Goal: Task Accomplishment & Management: Use online tool/utility

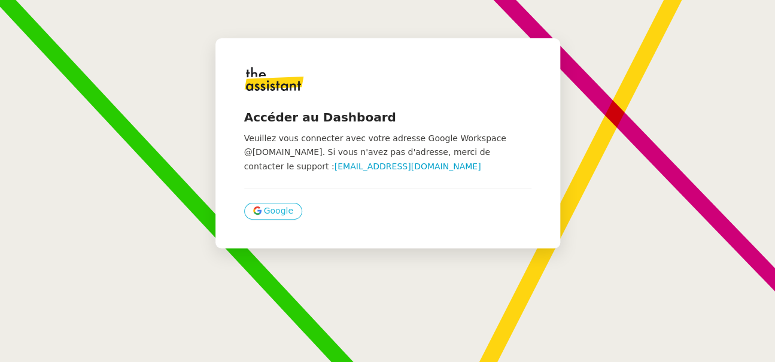
click at [251, 214] on button "Google" at bounding box center [273, 211] width 58 height 17
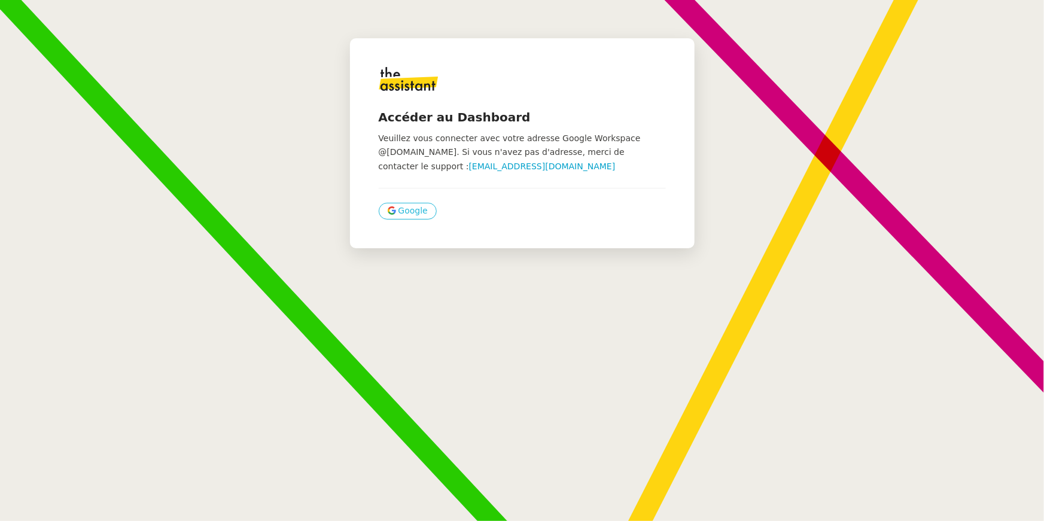
click at [406, 209] on span "Google" at bounding box center [412, 211] width 29 height 14
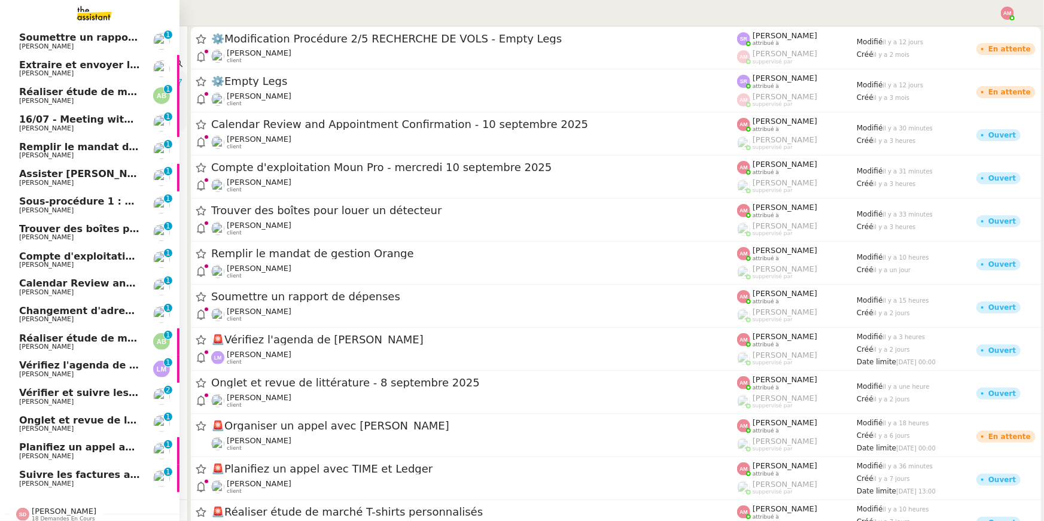
scroll to position [26, 0]
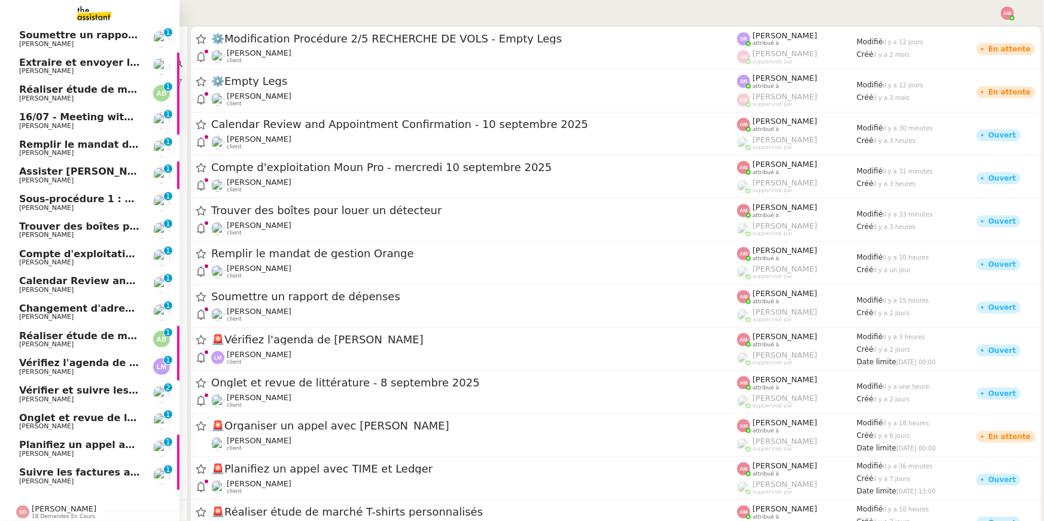
click at [94, 171] on span "Assister Laurane avec l'information OPCO" at bounding box center [154, 171] width 270 height 11
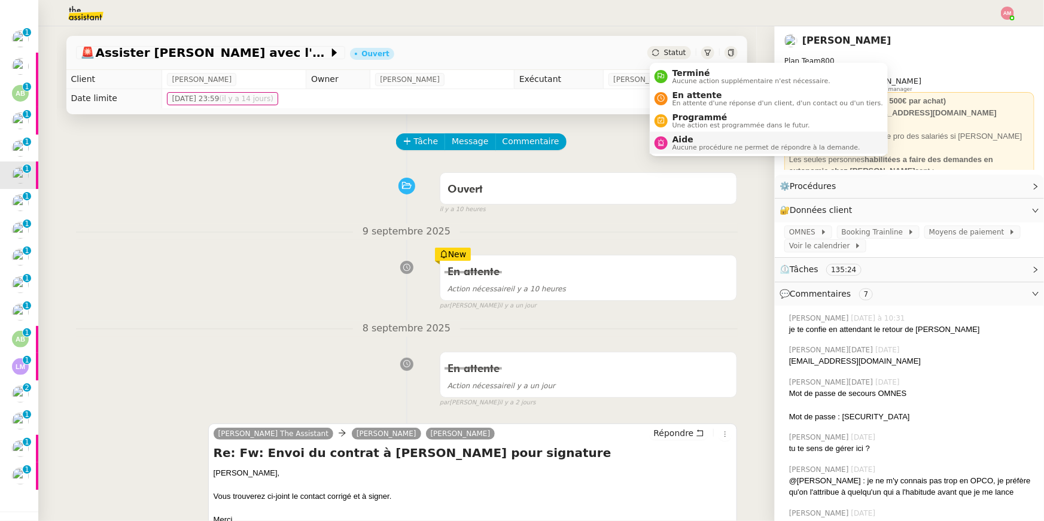
click at [699, 144] on span "Aucune procédure ne permet de répondre à la demande." at bounding box center [766, 147] width 188 height 7
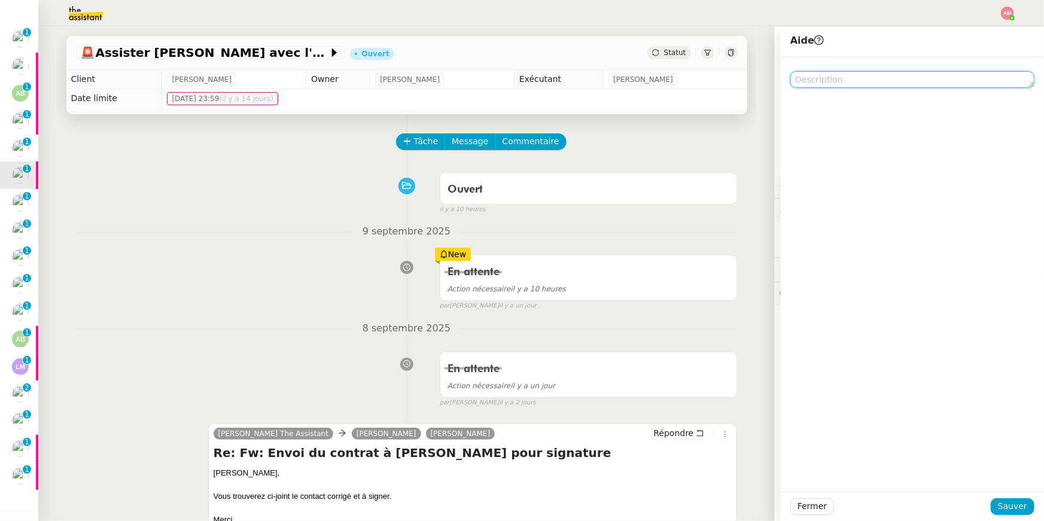
click at [942, 80] on textarea at bounding box center [912, 79] width 244 height 17
type textarea "¨"
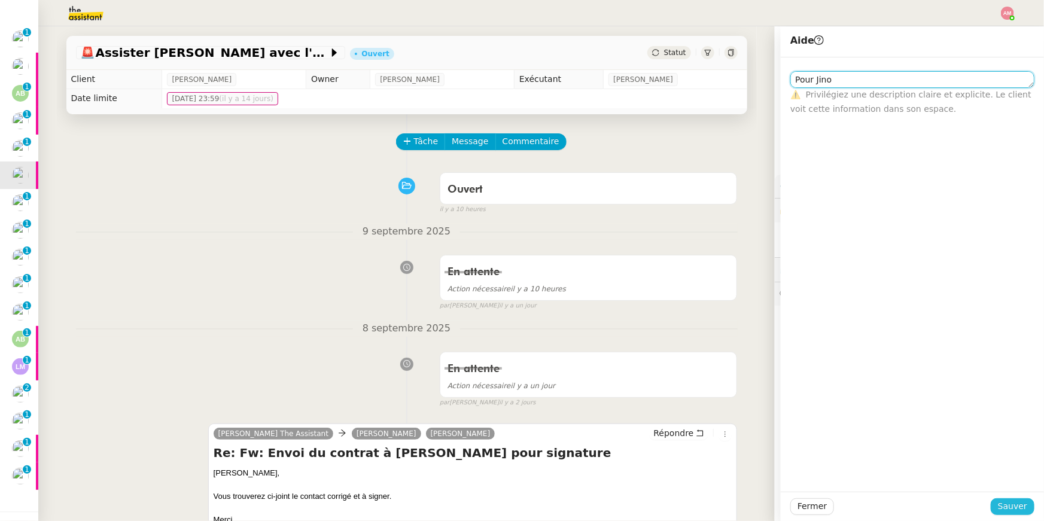
type textarea "Pour Jino"
click at [1010, 506] on span "Sauver" at bounding box center [1012, 506] width 29 height 14
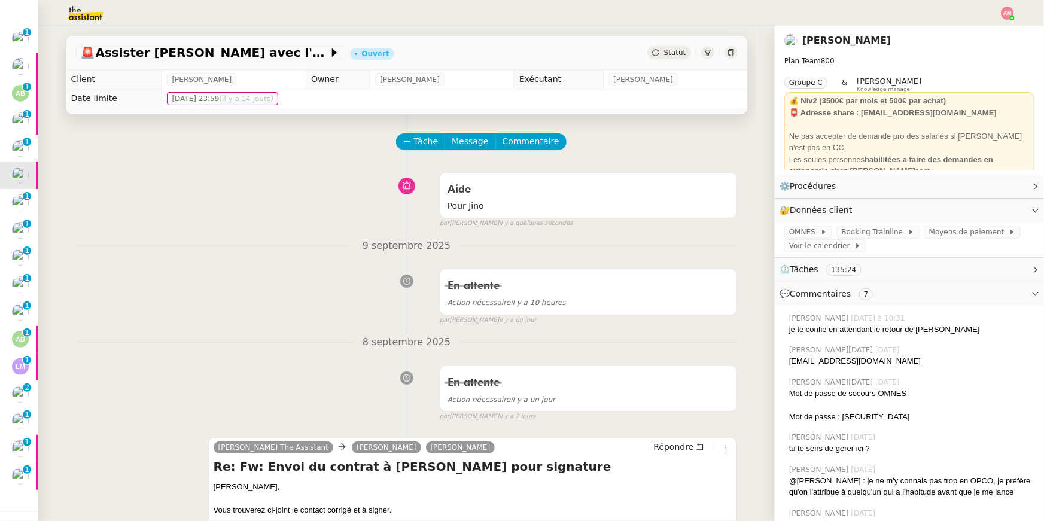
scroll to position [54, 0]
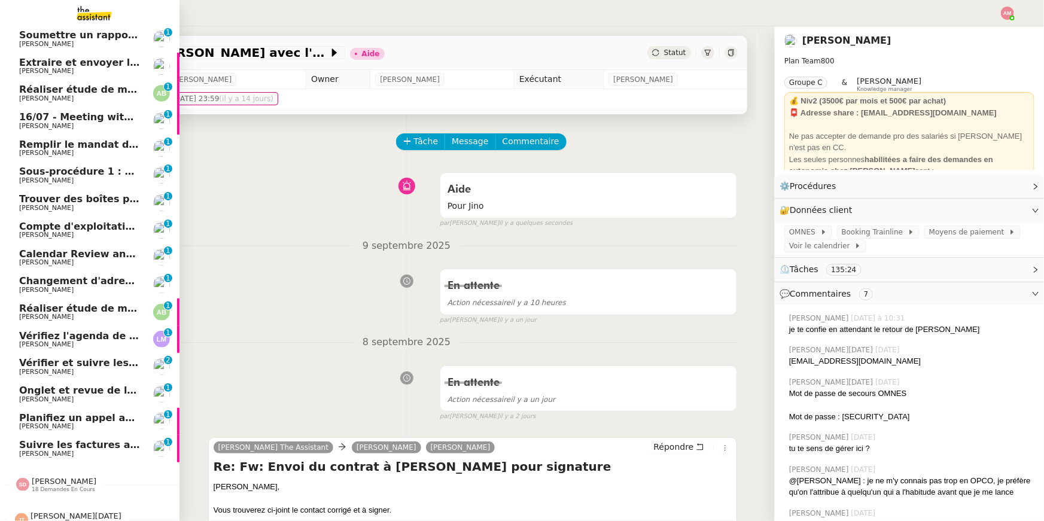
click at [80, 282] on span "Changement d'adresse - SOGECAP" at bounding box center [111, 280] width 185 height 11
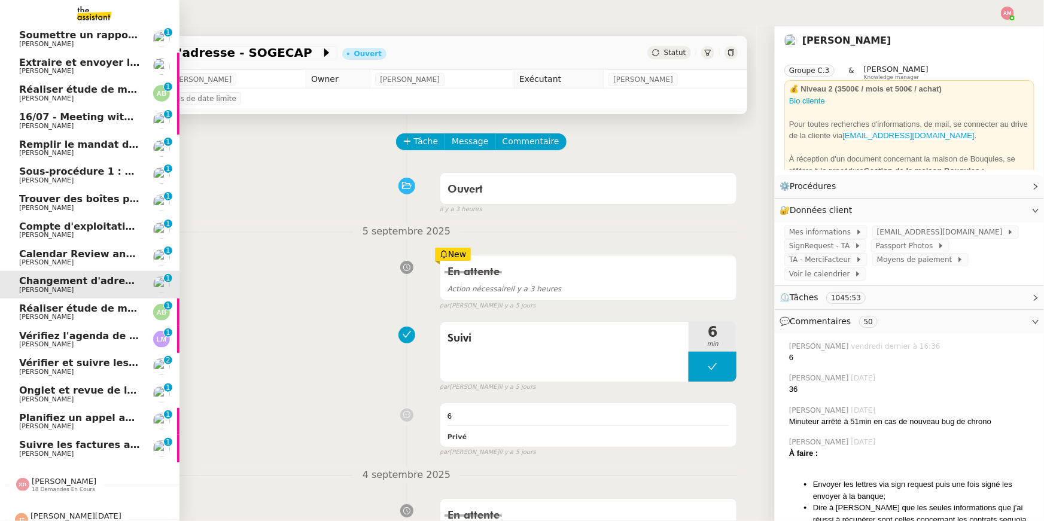
click at [61, 253] on span "Calendar Review and Appointment Confirmation - 10 septembre 2025" at bounding box center [207, 253] width 376 height 11
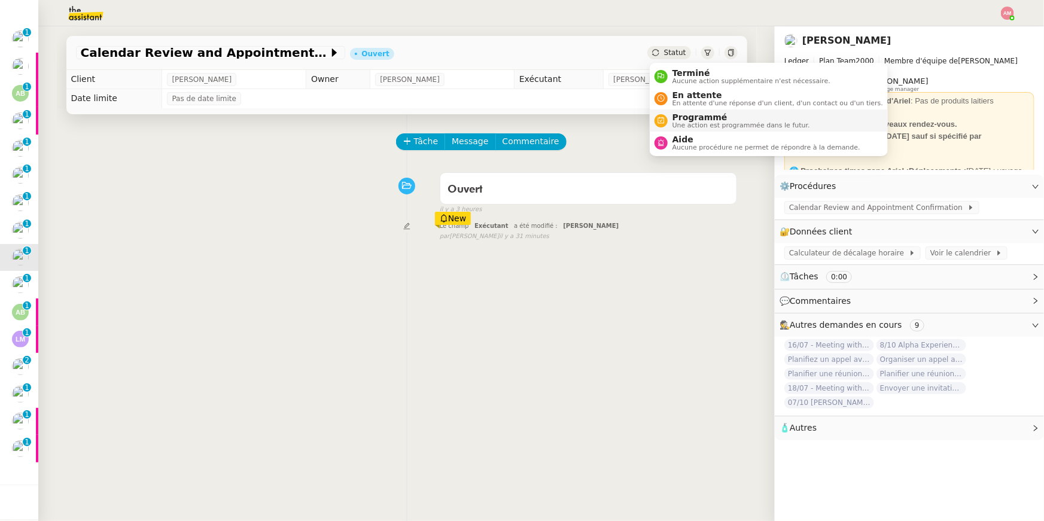
click at [674, 123] on span "Une action est programmée dans le futur." at bounding box center [741, 125] width 138 height 7
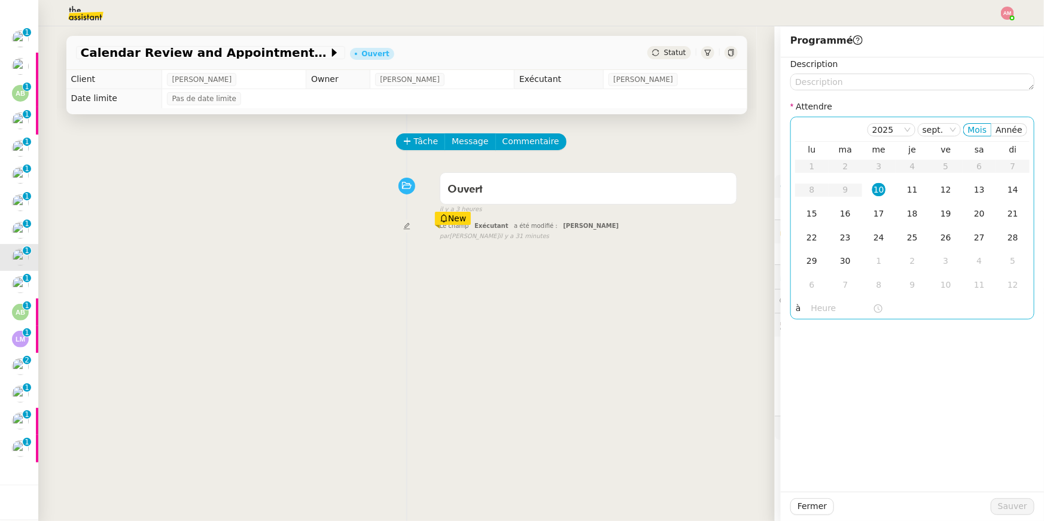
click at [824, 298] on div "lu ma me je ve sa di 1 2 3 4 5 6 7 8 9 10 11 12 13 14 15 16 17 18 19 20 21 22 2…" at bounding box center [912, 221] width 234 height 158
click at [813, 305] on input "text" at bounding box center [842, 308] width 62 height 14
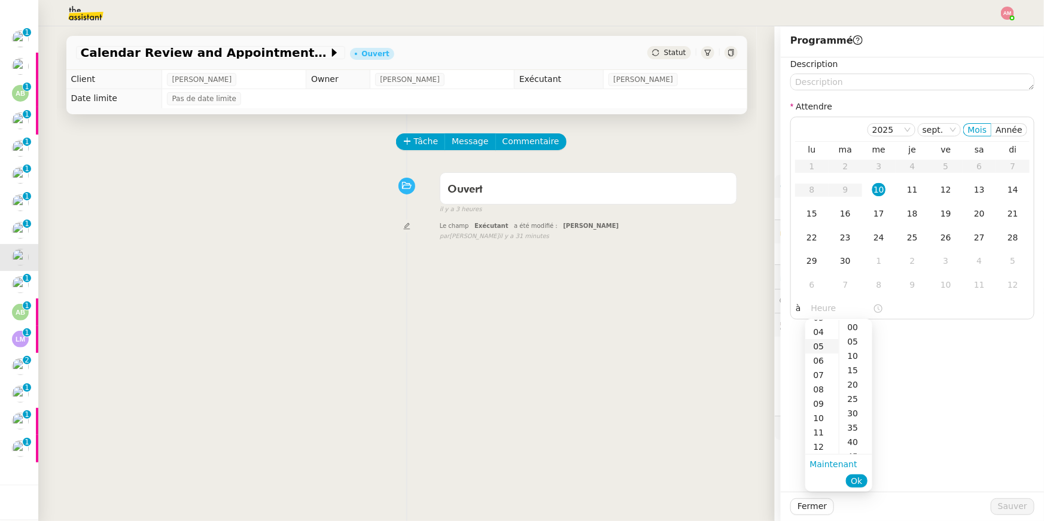
scroll to position [127, 0]
click at [822, 427] on div "16" at bounding box center [821, 430] width 33 height 14
click at [856, 327] on div "00" at bounding box center [855, 327] width 33 height 14
type input "16:00"
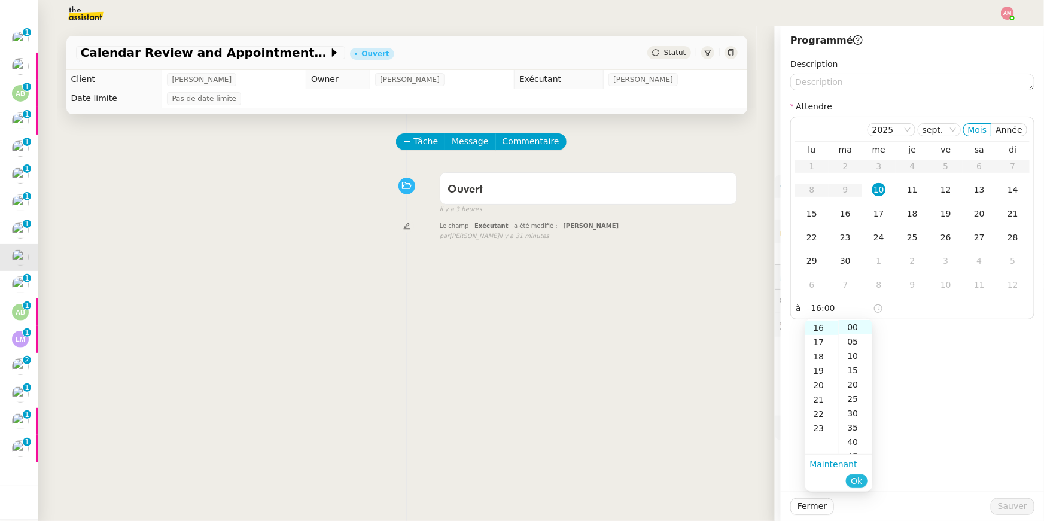
click at [857, 477] on span "Ok" at bounding box center [856, 481] width 11 height 12
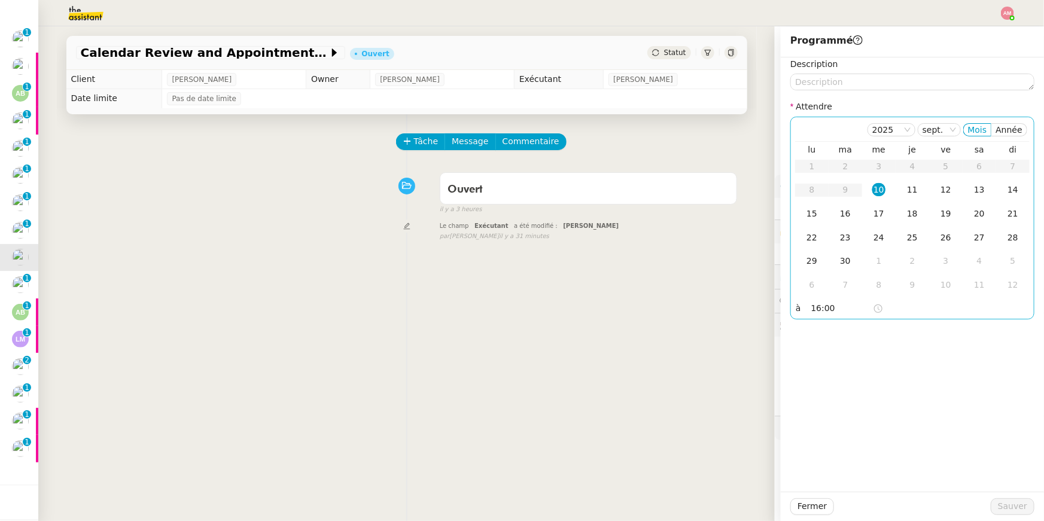
click at [883, 183] on div "10" at bounding box center [878, 189] width 13 height 13
click at [1000, 507] on span "Sauver" at bounding box center [1012, 506] width 29 height 14
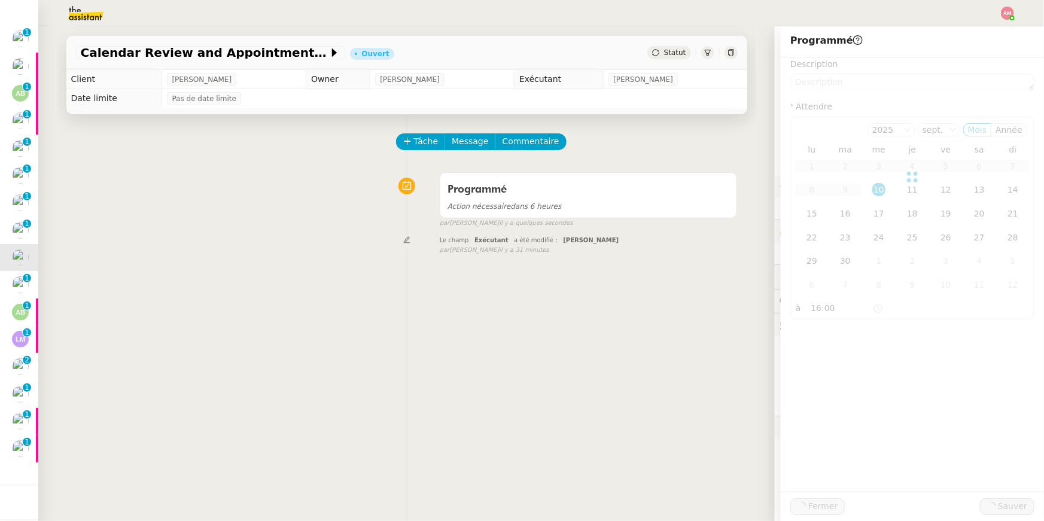
scroll to position [38, 0]
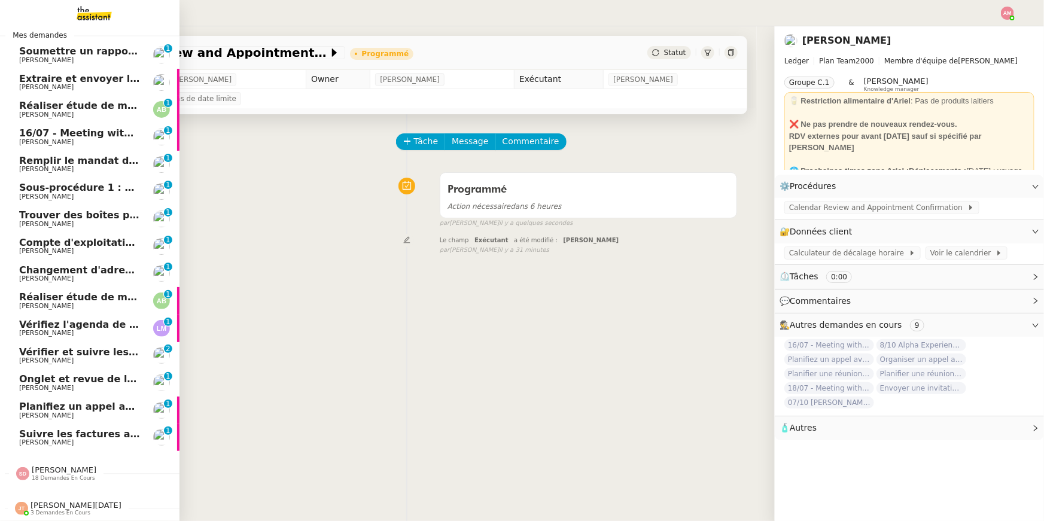
click at [78, 125] on link "16/07 - Meeting with Anna Doherty Ariel Wengroff 0 1 2 3 4 5 6 7 8 9" at bounding box center [89, 137] width 179 height 28
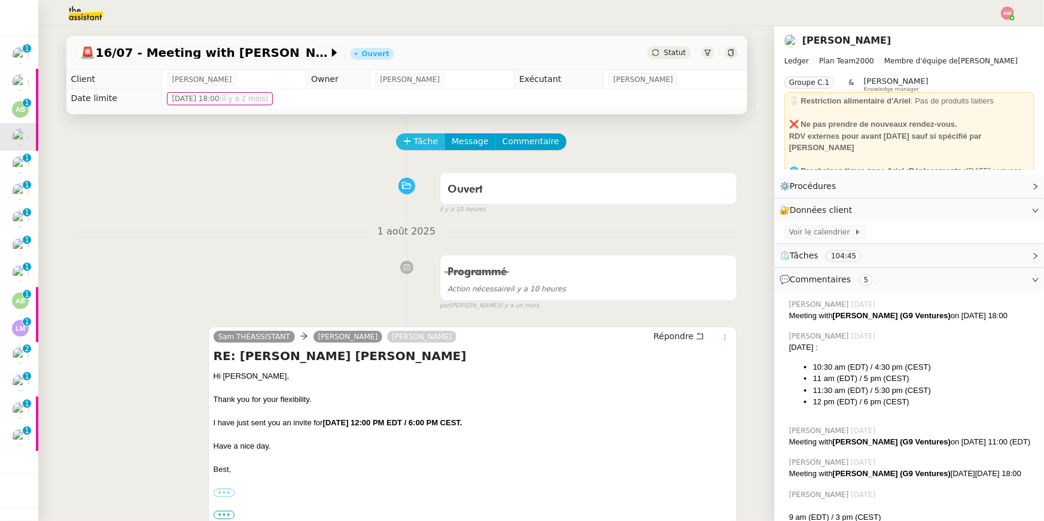
click at [418, 142] on span "Tâche" at bounding box center [426, 142] width 25 height 14
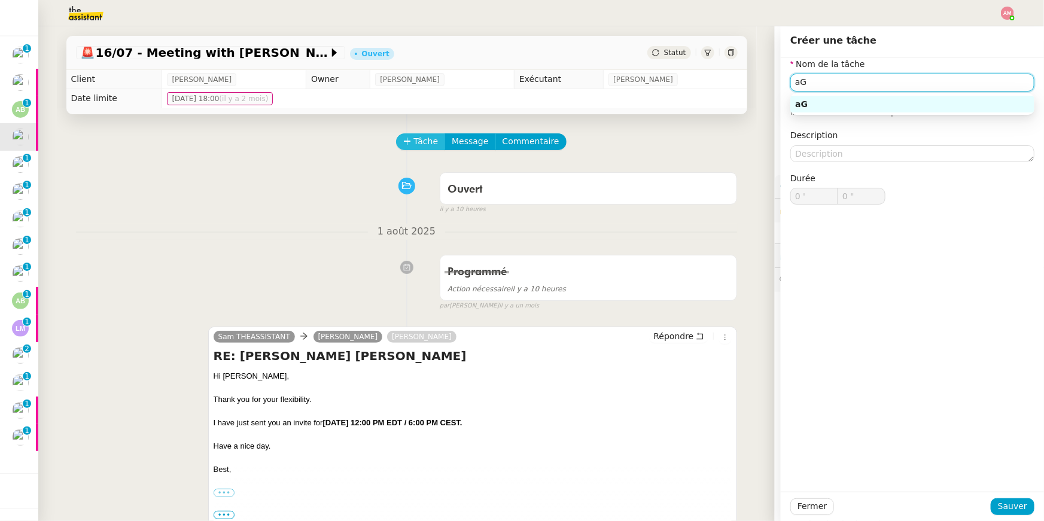
type input "a"
type input "Agenda"
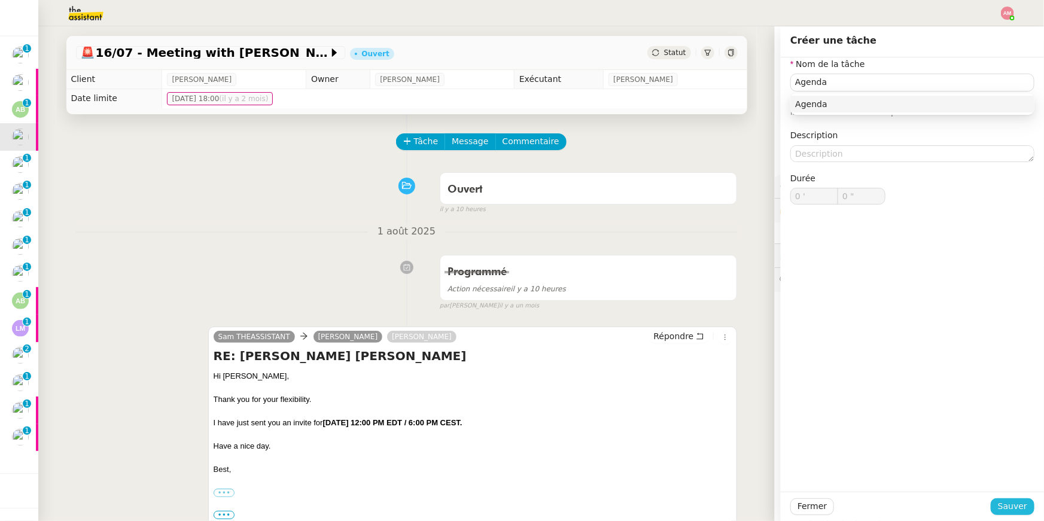
click at [1009, 498] on button "Sauver" at bounding box center [1013, 506] width 44 height 17
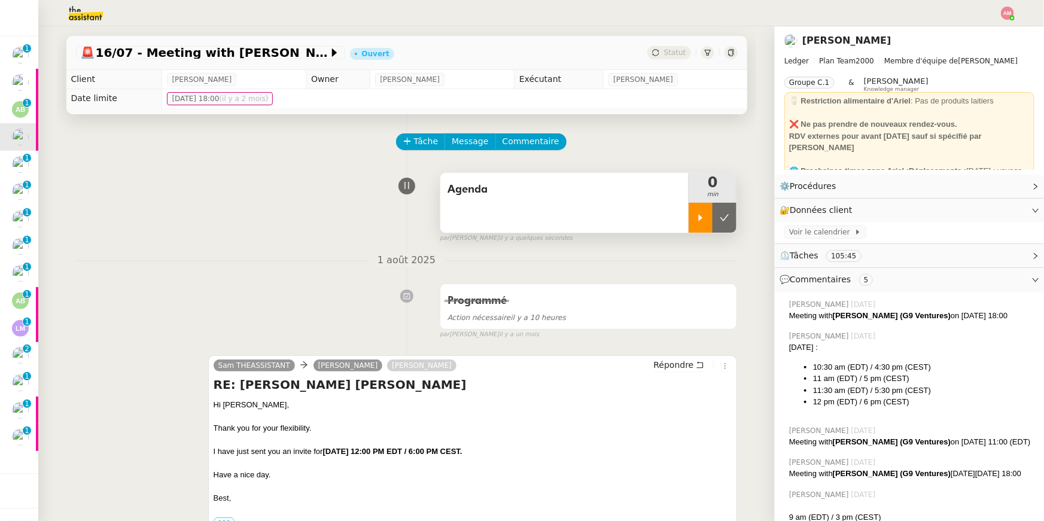
click at [705, 204] on div at bounding box center [700, 218] width 24 height 30
click at [789, 227] on span "Voir le calendrier" at bounding box center [821, 232] width 65 height 12
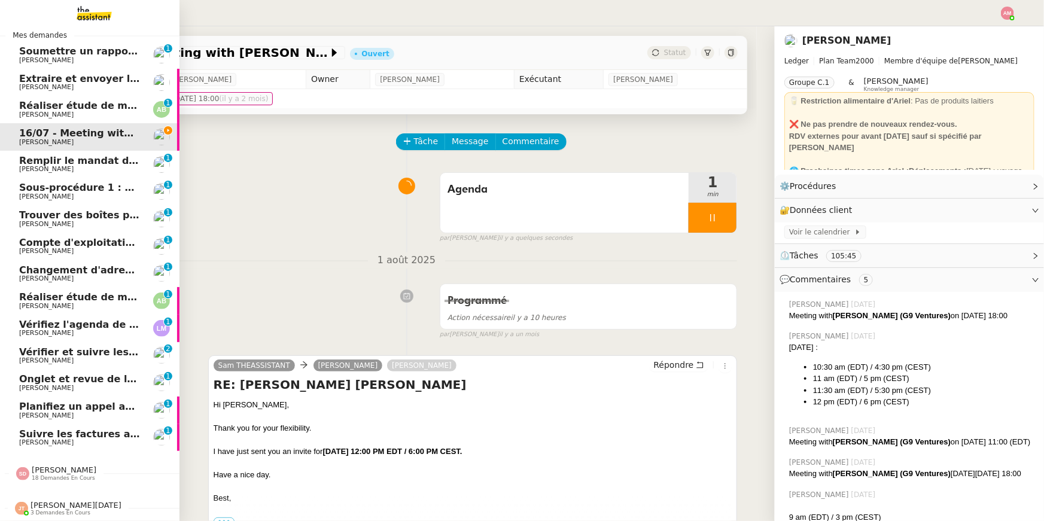
click at [83, 50] on span "Soumettre un rapport de dépenses" at bounding box center [114, 50] width 190 height 11
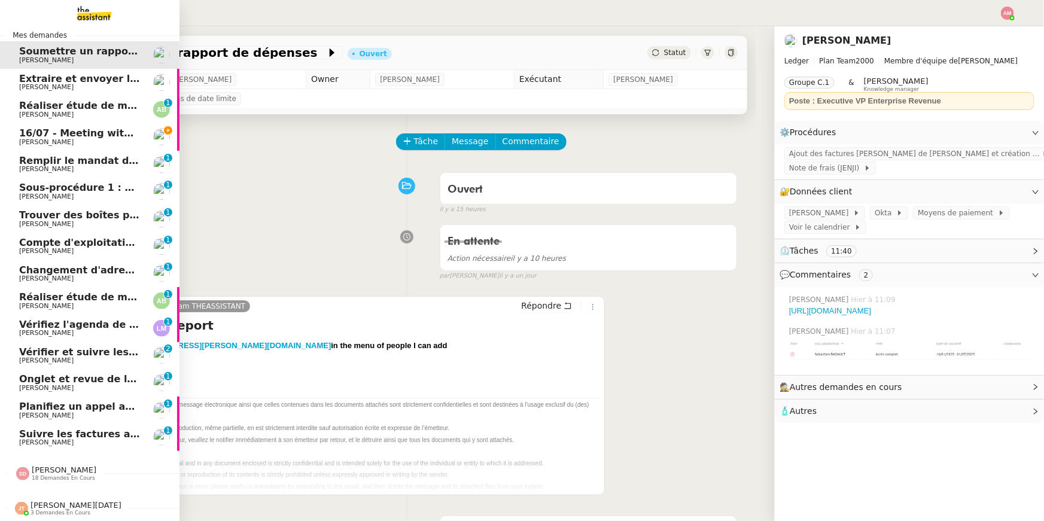
scroll to position [10, 0]
click at [34, 138] on span "16/07 - Meeting with [PERSON_NAME]" at bounding box center [121, 132] width 204 height 11
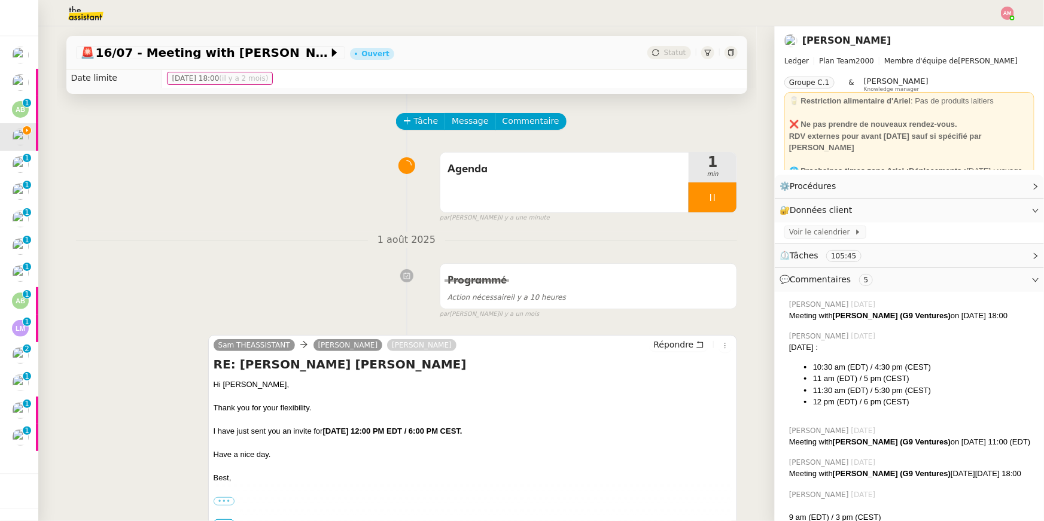
scroll to position [21, 0]
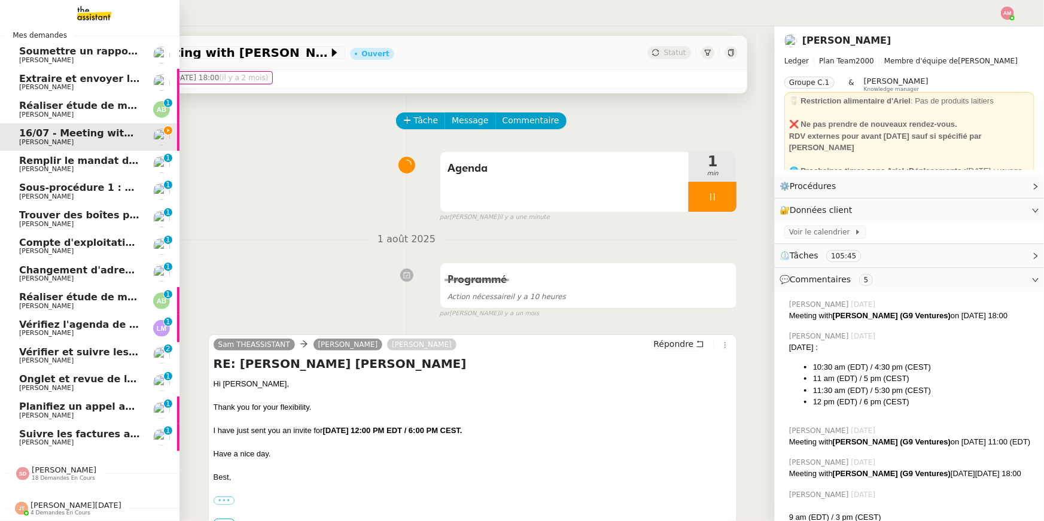
click at [41, 60] on span "[PERSON_NAME]" at bounding box center [46, 60] width 54 height 8
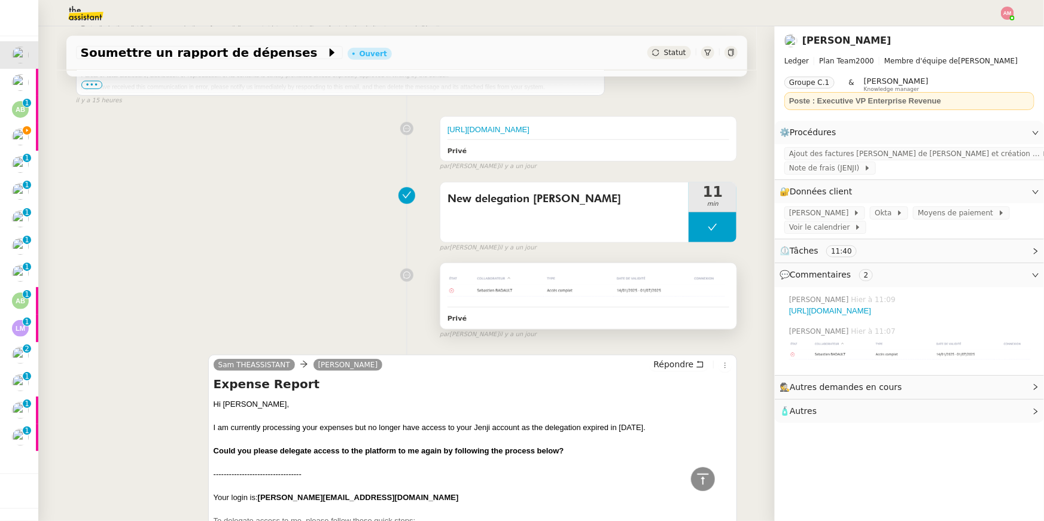
scroll to position [399, 0]
click at [540, 304] on img at bounding box center [588, 287] width 282 height 33
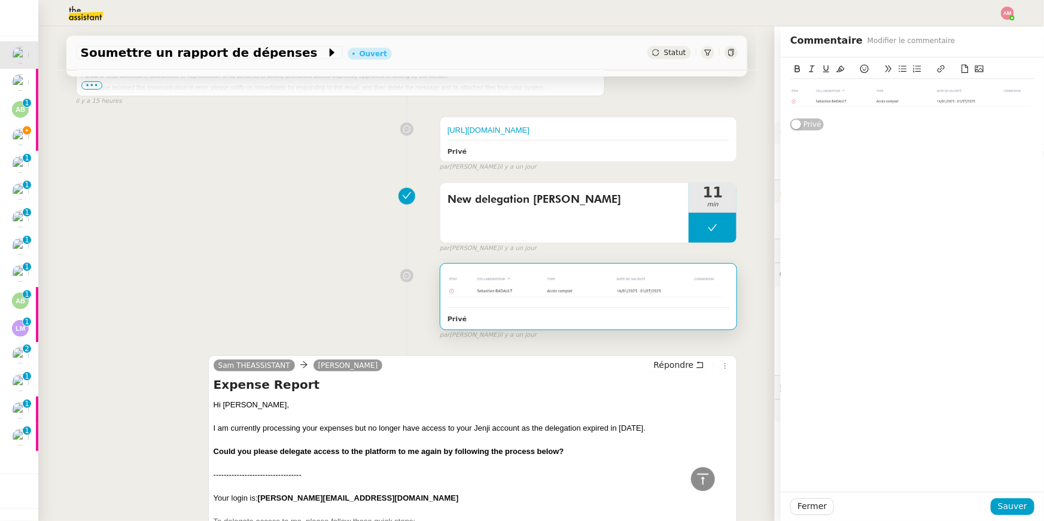
click at [928, 126] on div "Privé" at bounding box center [912, 94] width 244 height 74
click at [928, 129] on div "Privé" at bounding box center [912, 94] width 244 height 74
click at [919, 115] on div at bounding box center [912, 98] width 244 height 38
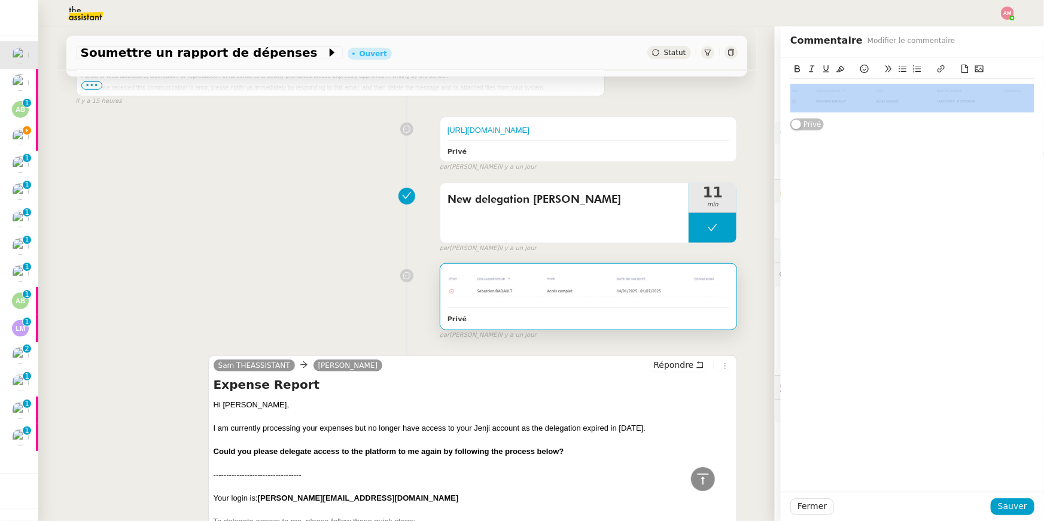
drag, startPoint x: 936, startPoint y: 118, endPoint x: 944, endPoint y: 153, distance: 36.1
click at [944, 153] on div "Privé" at bounding box center [912, 274] width 263 height 434
click at [1001, 101] on img at bounding box center [912, 98] width 244 height 29
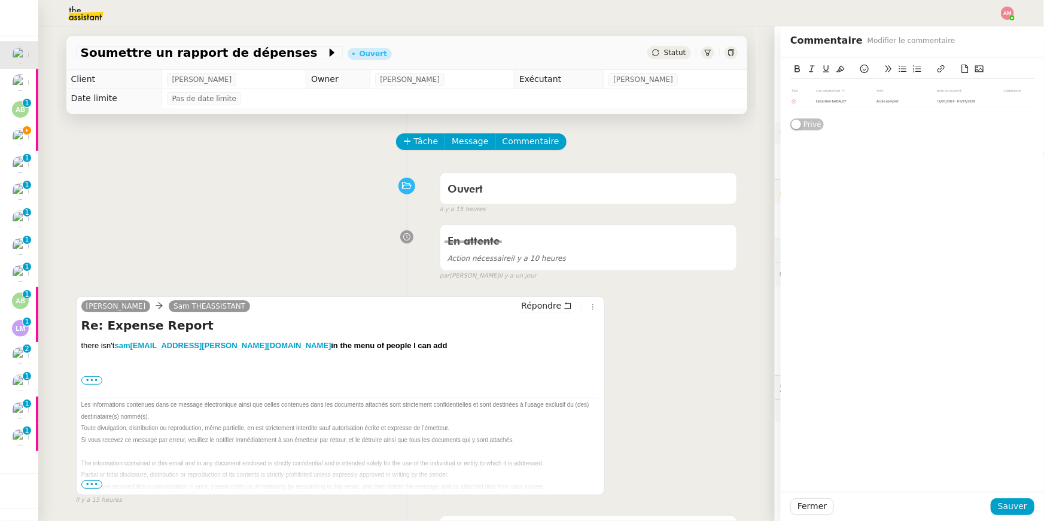
click at [526, 156] on div "Tâche Message Commentaire" at bounding box center [567, 147] width 340 height 29
click at [523, 145] on span "Commentaire" at bounding box center [530, 142] width 57 height 14
click at [876, 81] on div at bounding box center [912, 89] width 244 height 20
click at [874, 90] on div at bounding box center [912, 89] width 244 height 11
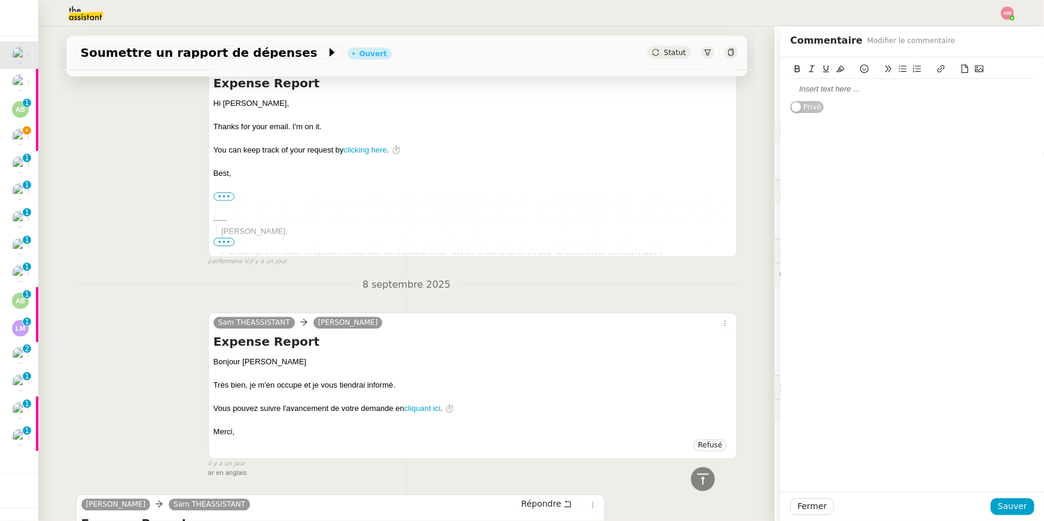
click at [703, 307] on div "8 septembre 2025 Sam THEASSISTANT Sébastien Badault Expense Report Bonjour Séba…" at bounding box center [407, 378] width 662 height 202
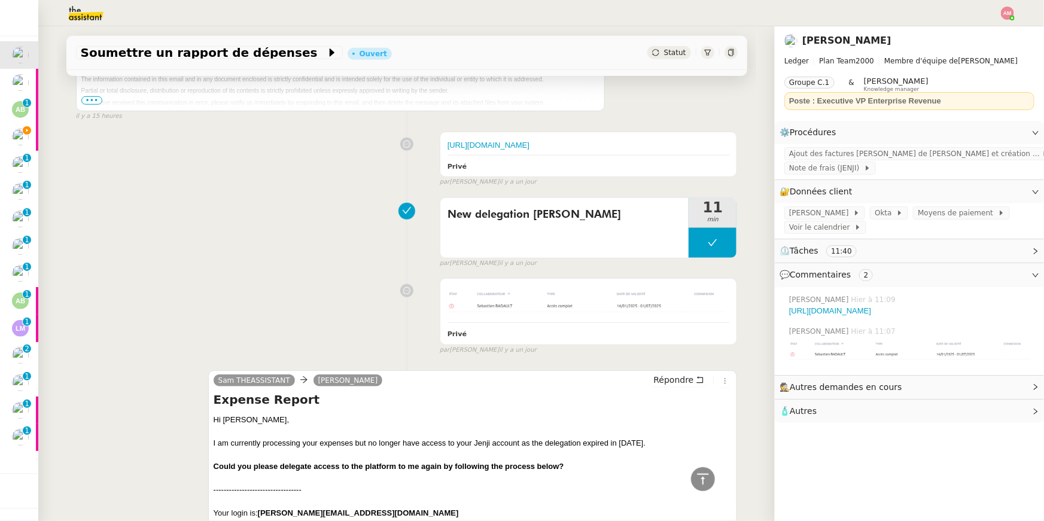
scroll to position [341, 0]
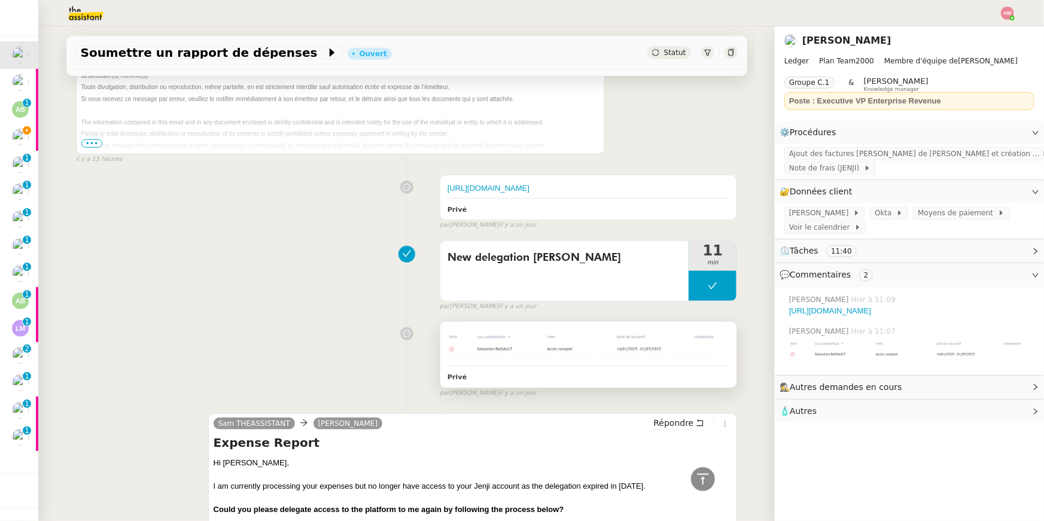
click at [634, 348] on img at bounding box center [588, 345] width 282 height 33
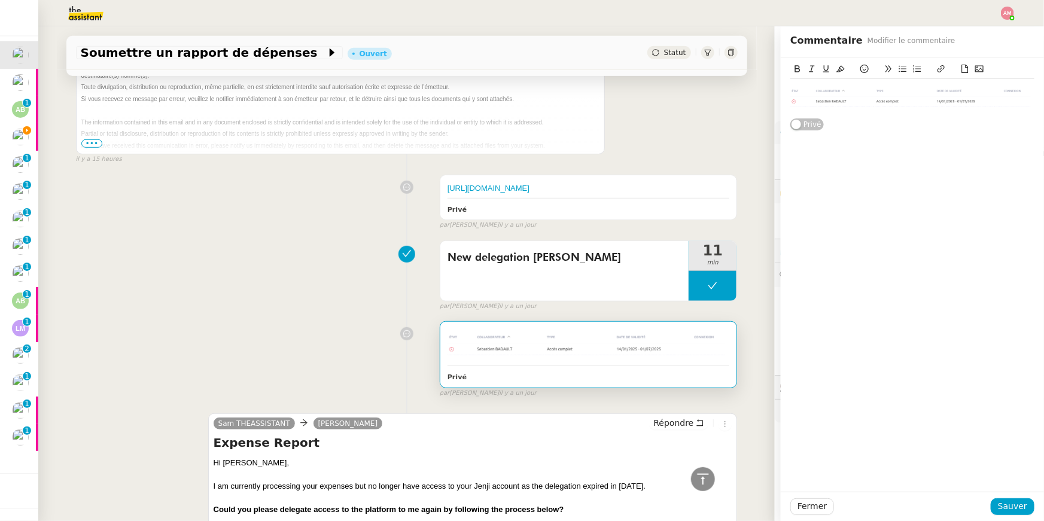
click at [894, 98] on img at bounding box center [912, 98] width 244 height 29
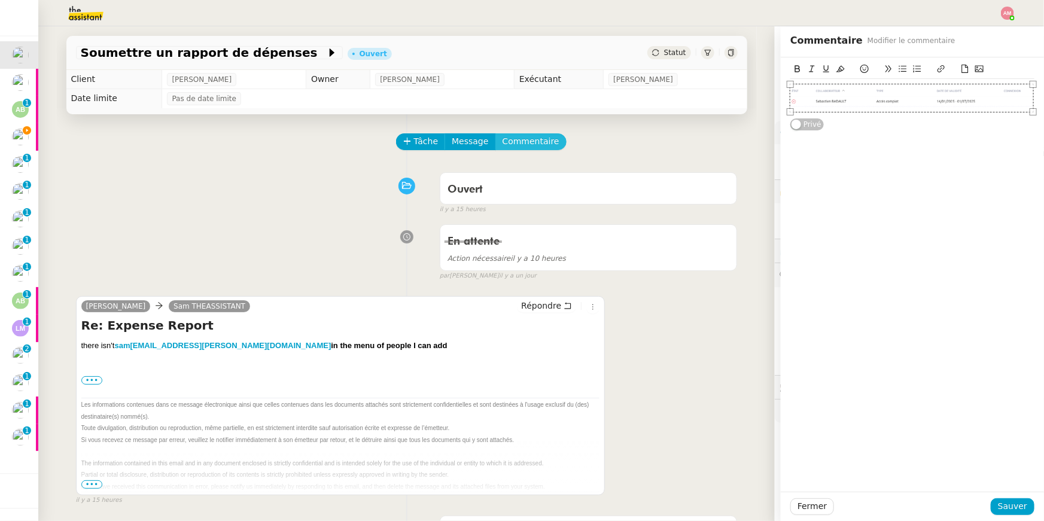
click at [544, 138] on span "Commentaire" at bounding box center [530, 142] width 57 height 14
click at [954, 84] on div at bounding box center [912, 89] width 244 height 11
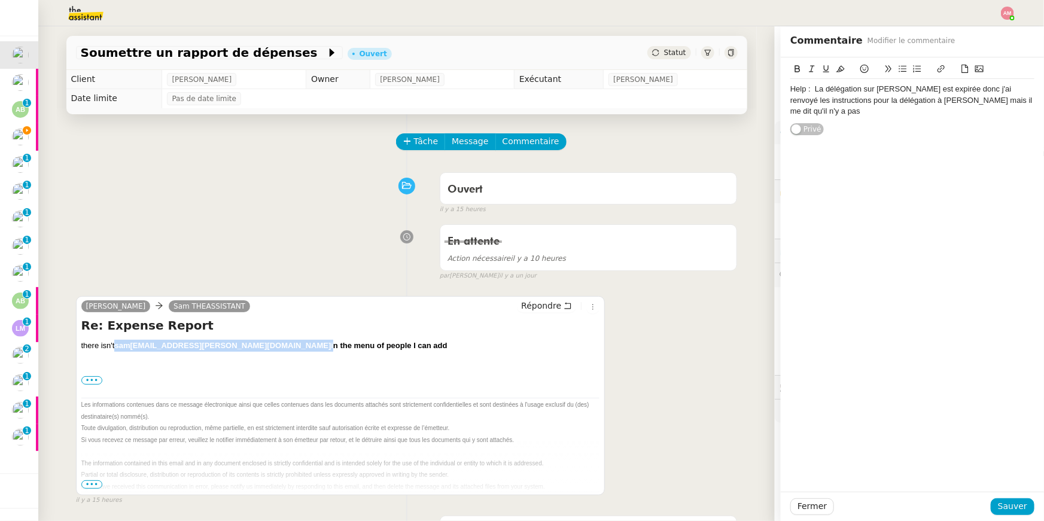
copy strong "sam +ugo@ledger.fr"
drag, startPoint x: 198, startPoint y: 346, endPoint x: 123, endPoint y: 350, distance: 74.9
click at [123, 350] on strong "sam +ugo@ledger.fr in the menu of people I can add" at bounding box center [280, 345] width 333 height 9
click at [1010, 114] on div "Help : La délégation sur Jenji est expirée donc j'ai renvoyé les instructions p…" at bounding box center [912, 96] width 244 height 78
click at [1033, 100] on div "Help : La délégation sur Jenji est expirée donc j'ai renvoyé les instructions p…" at bounding box center [912, 100] width 244 height 33
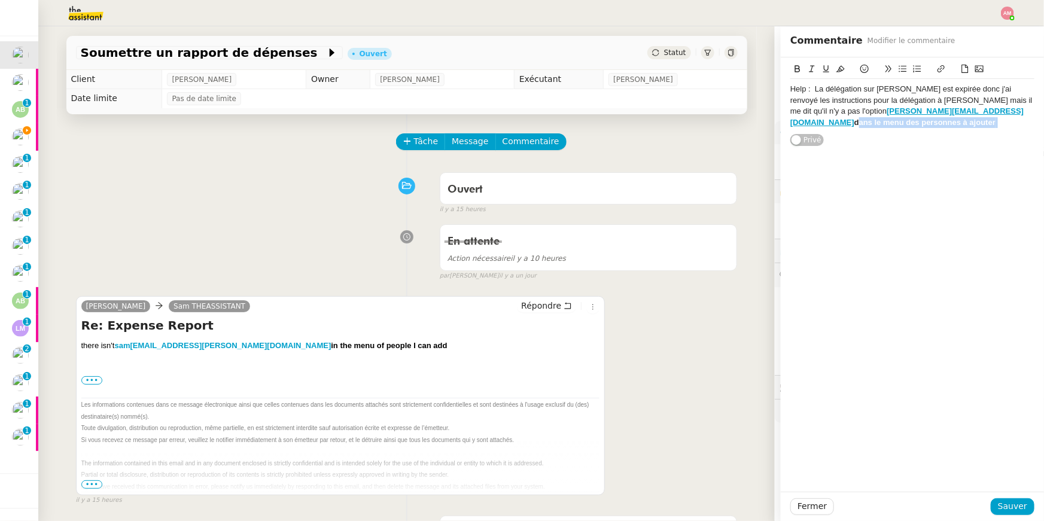
drag, startPoint x: 892, startPoint y: 113, endPoint x: 904, endPoint y: 127, distance: 18.3
click at [904, 127] on div "Help : La délégation sur Jenji est expirée donc j'ai renvoyé les instructions p…" at bounding box center [912, 106] width 244 height 44
click at [800, 63] on button at bounding box center [797, 69] width 14 height 14
click at [923, 132] on div "Help : La délégation sur Jenji est expirée donc j'ai renvoyé les instructions p…" at bounding box center [912, 106] width 244 height 54
drag, startPoint x: 921, startPoint y: 131, endPoint x: 894, endPoint y: 110, distance: 34.6
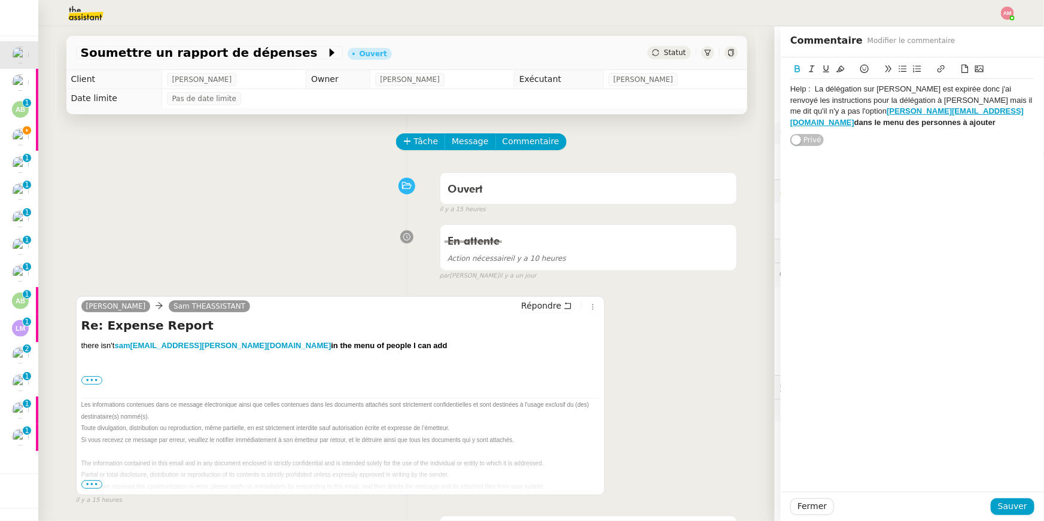
click at [894, 110] on div "Help : La délégation sur Jenji est expirée donc j'ai renvoyé les instructions p…" at bounding box center [912, 106] width 244 height 54
click at [795, 70] on icon at bounding box center [797, 68] width 5 height 7
click at [1026, 109] on div "Help : La délégation sur Jenji est expirée donc j'ai renvoyé les instructions p…" at bounding box center [912, 106] width 244 height 44
click at [964, 69] on icon at bounding box center [965, 69] width 8 height 8
click at [976, 66] on icon at bounding box center [979, 69] width 8 height 8
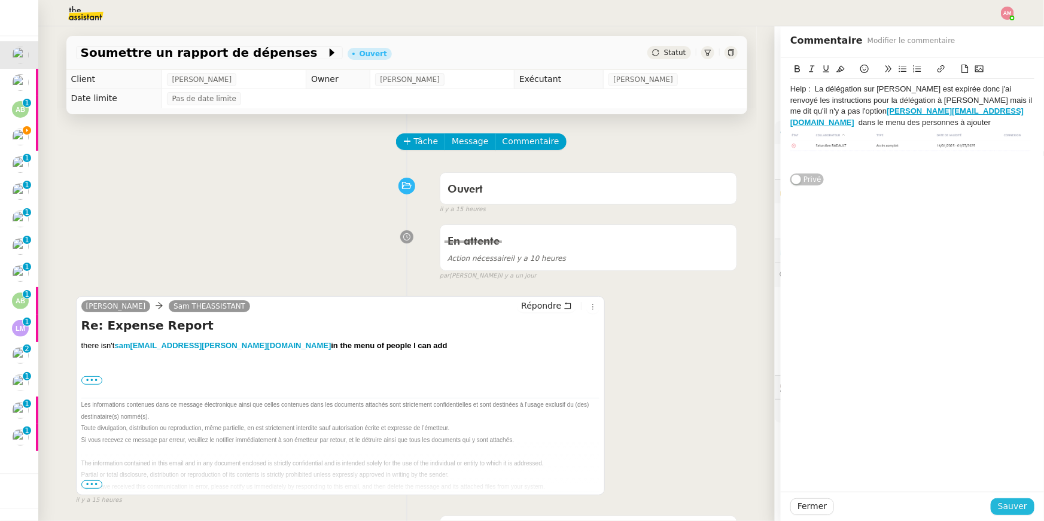
drag, startPoint x: 1016, startPoint y: 504, endPoint x: 1072, endPoint y: 329, distance: 183.3
click at [1043, 329] on html "Mes demandes Soumettre un rapport de dépenses Sébastien Badault Extraire et env…" at bounding box center [522, 260] width 1044 height 521
click at [955, 128] on img at bounding box center [912, 142] width 244 height 29
click at [946, 63] on div "Capture d’écran 2025-09-09 à 11.03.15 (1).png Help : La délégation sur Jenji …" at bounding box center [912, 100] width 244 height 87
click at [946, 66] on button at bounding box center [941, 69] width 14 height 14
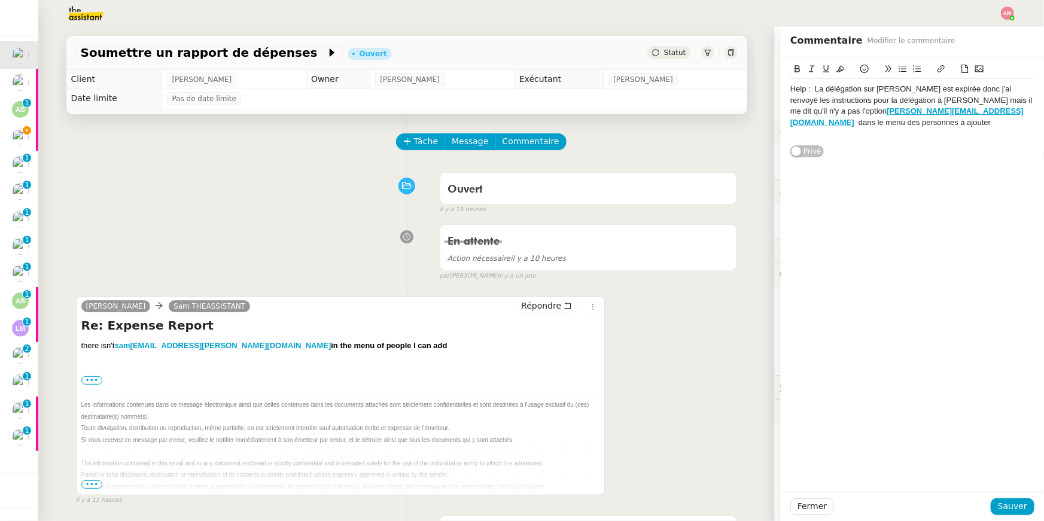
click at [961, 68] on icon at bounding box center [965, 69] width 8 height 8
click at [869, 129] on link "📎 Capture d’écran [DATE] 11.03.15 (1).png" at bounding box center [866, 133] width 153 height 9
click at [859, 141] on link "https://dashboard.theassistant.com/file/2aDGerx1SQrqbq1Iz75i" at bounding box center [845, 144] width 82 height 16
click at [1015, 499] on span "Sauver" at bounding box center [1012, 506] width 29 height 14
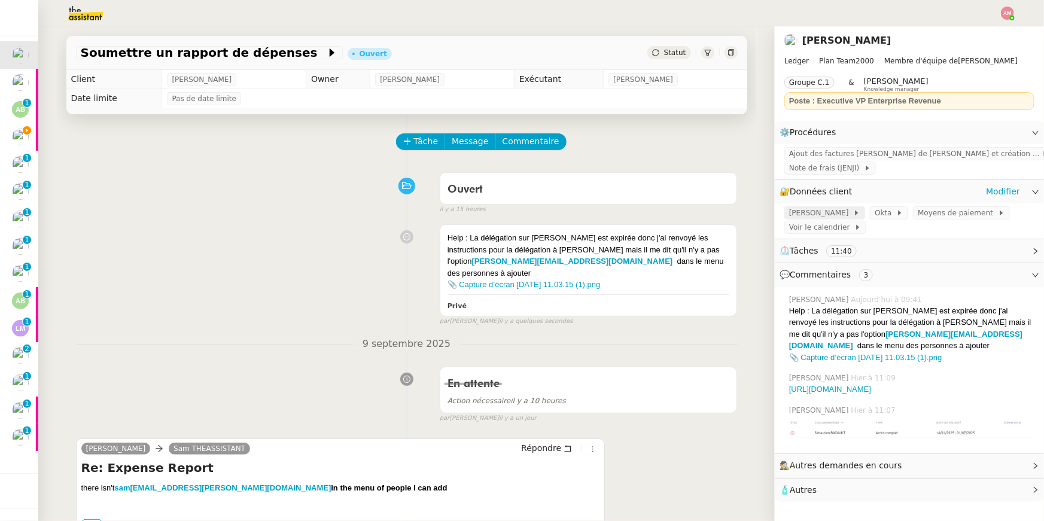
click at [836, 211] on span "[PERSON_NAME]" at bounding box center [821, 213] width 64 height 12
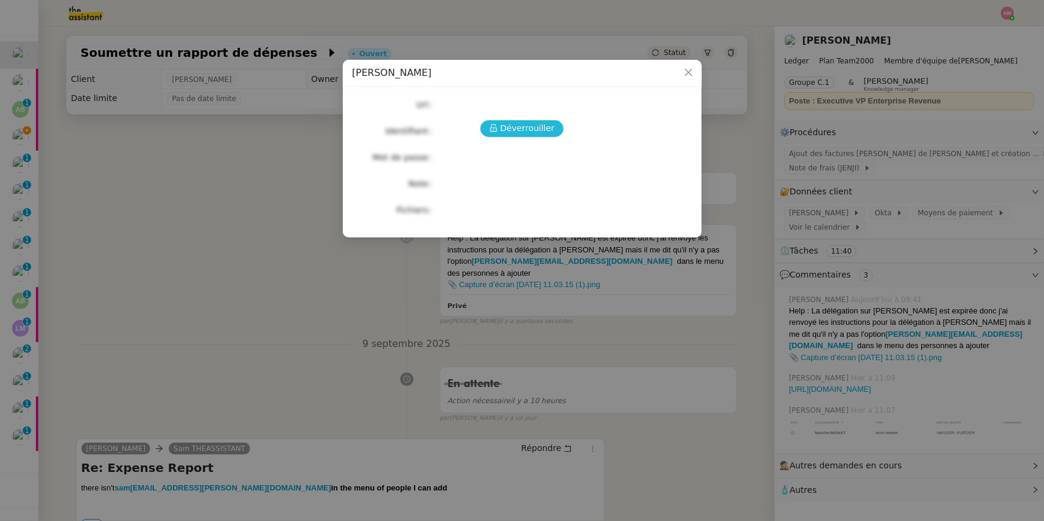
click at [549, 127] on span "Déverrouiller" at bounding box center [527, 128] width 54 height 14
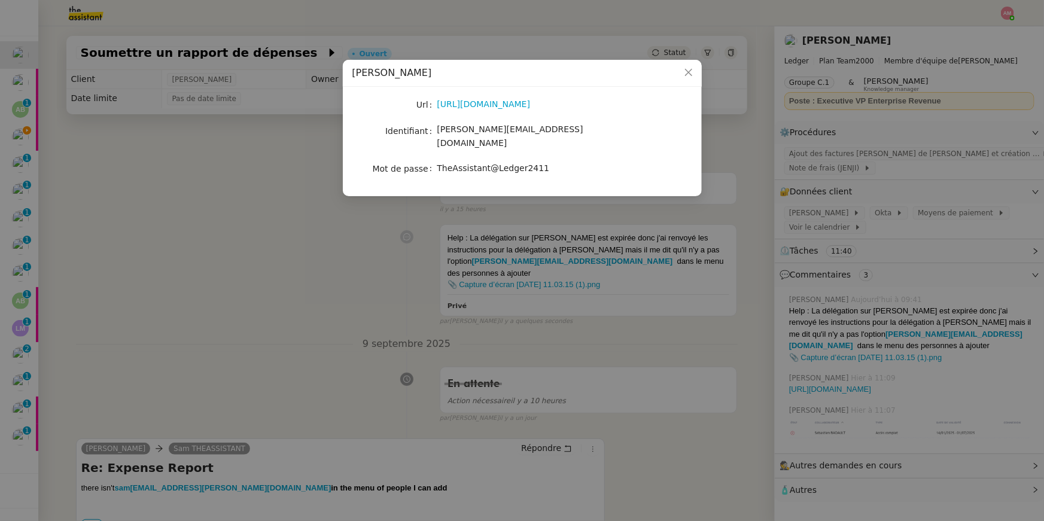
click at [389, 282] on nz-modal-container "JENJI - Sébastien Url https://app.jenji.io/expense/self Identifiant sam+ugo@led…" at bounding box center [522, 260] width 1044 height 521
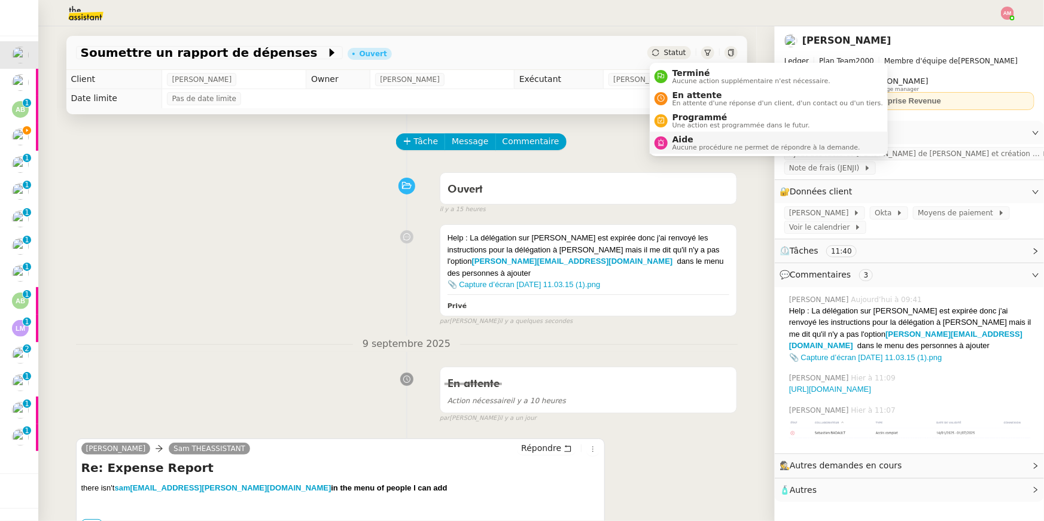
click at [689, 137] on span "Aide" at bounding box center [766, 140] width 188 height 10
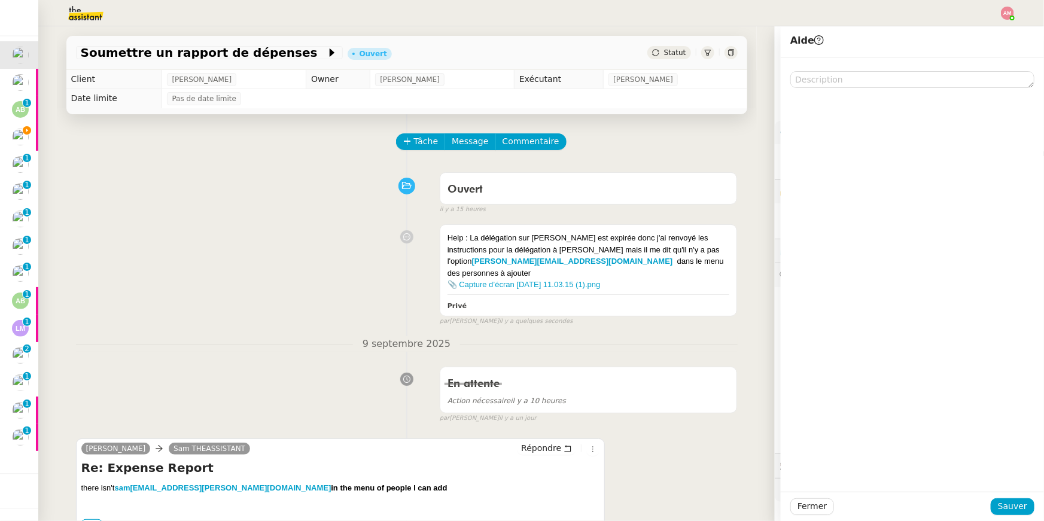
click at [991, 513] on div at bounding box center [912, 506] width 157 height 17
click at [1001, 511] on span "Sauver" at bounding box center [1012, 506] width 29 height 14
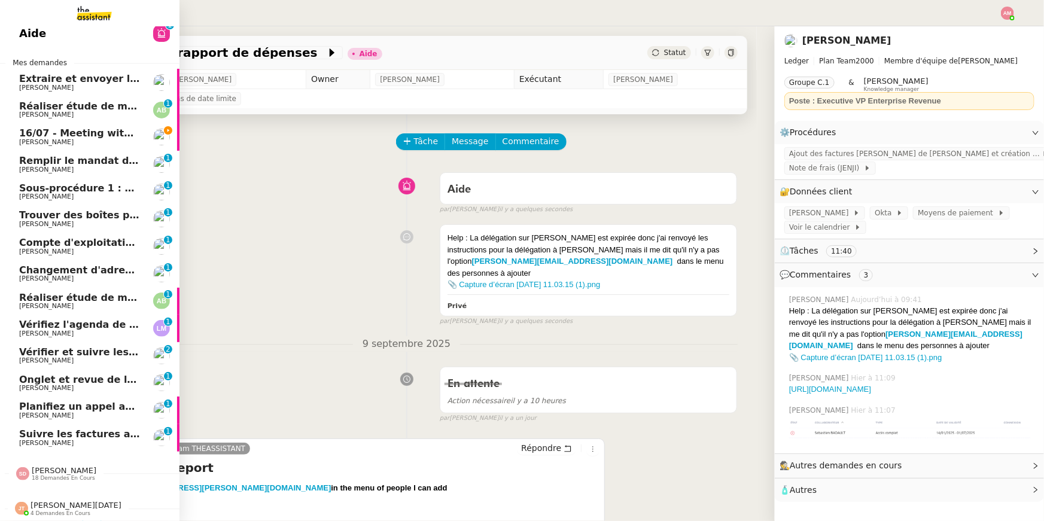
click at [41, 129] on span "16/07 - Meeting with Anna Doherty" at bounding box center [121, 132] width 204 height 11
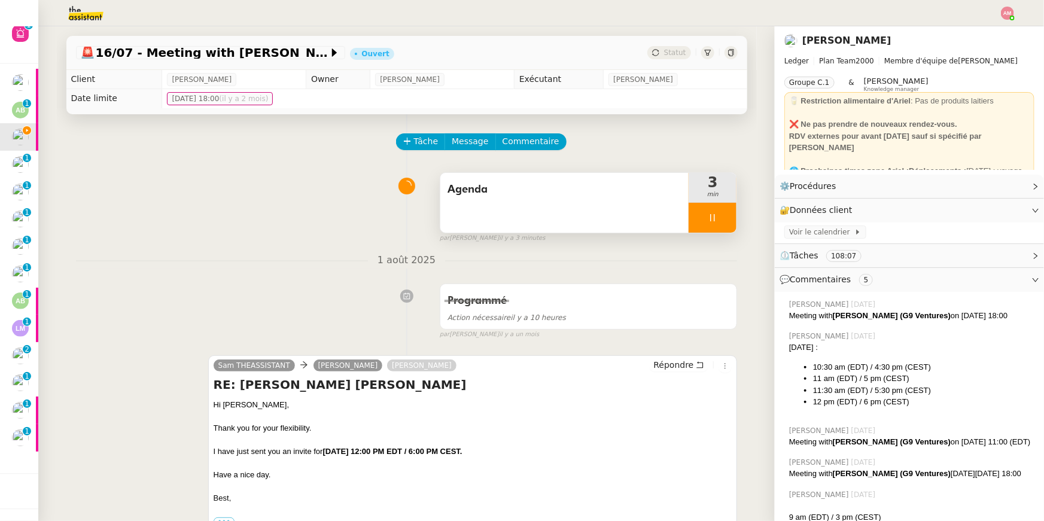
click at [718, 227] on div at bounding box center [712, 218] width 48 height 30
click at [726, 225] on button at bounding box center [724, 218] width 24 height 30
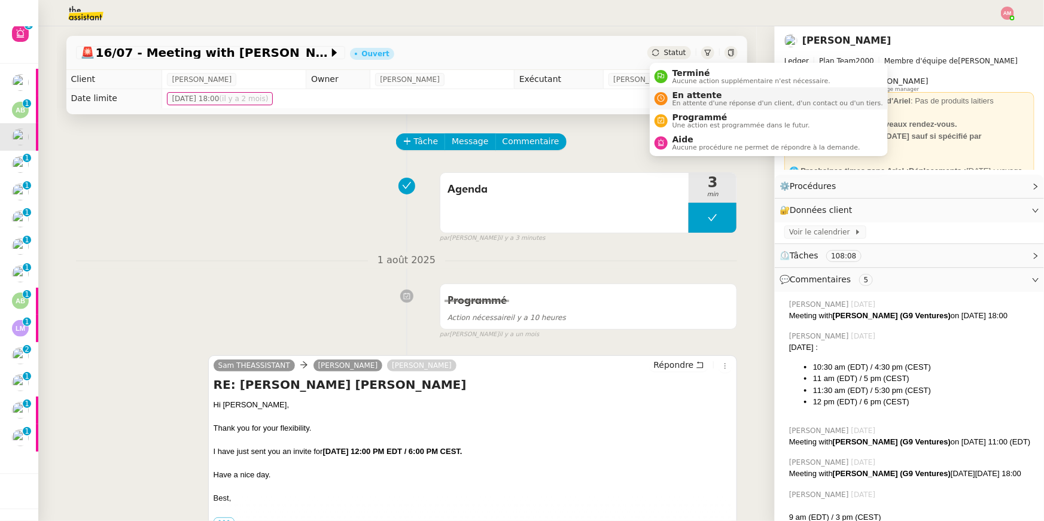
click at [682, 91] on span "En attente" at bounding box center [777, 95] width 211 height 10
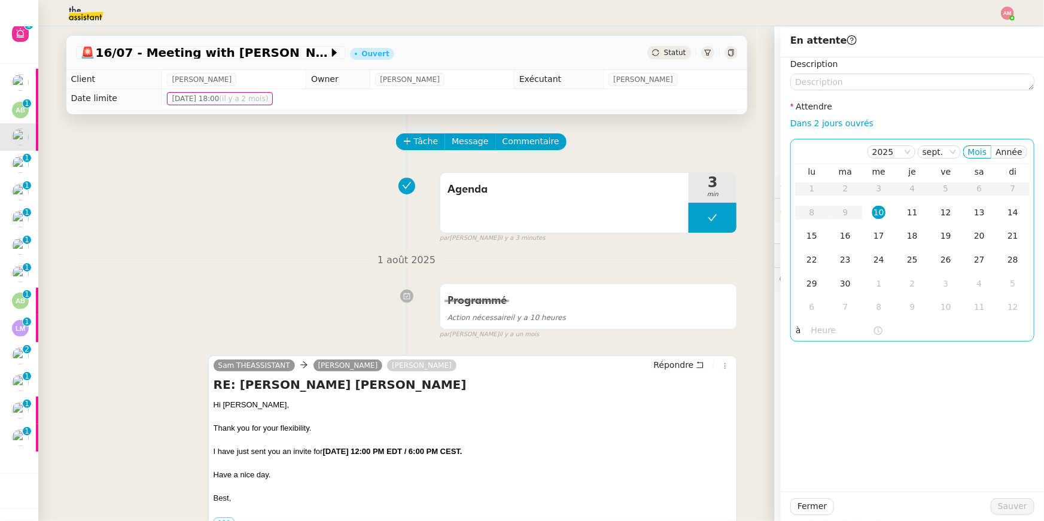
click at [941, 213] on div "12" at bounding box center [945, 212] width 13 height 13
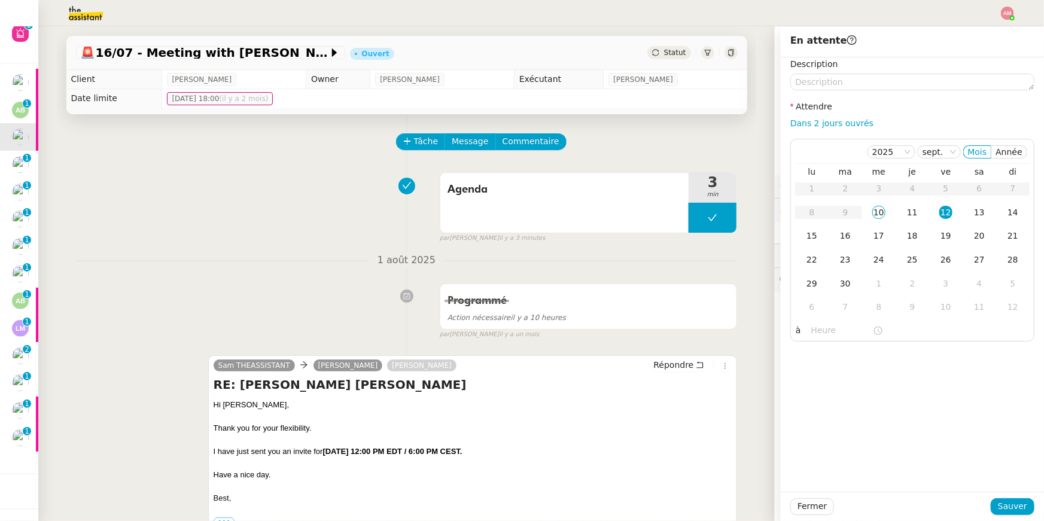
click at [1011, 496] on div "Fermer Sauver" at bounding box center [912, 506] width 263 height 29
click at [1011, 505] on span "Sauver" at bounding box center [1012, 506] width 29 height 14
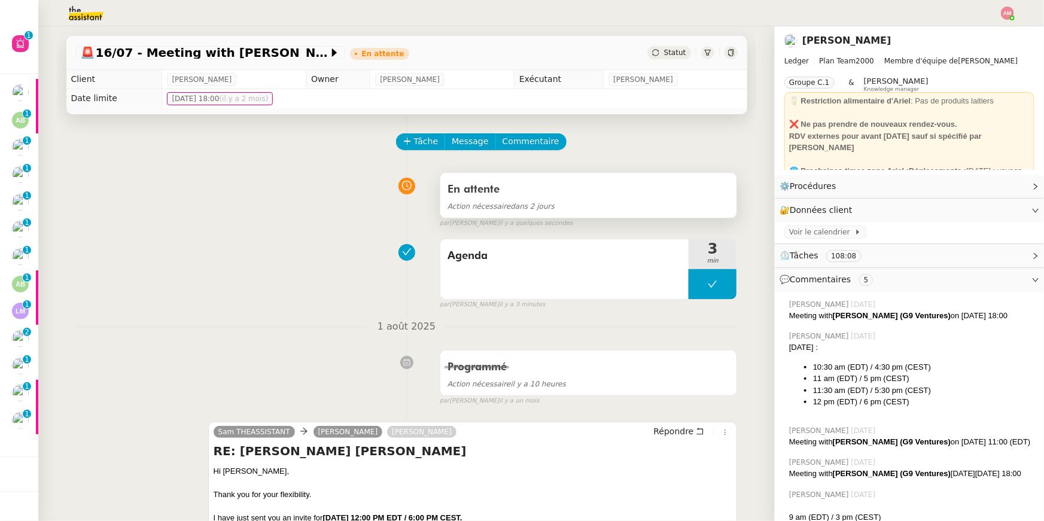
click at [661, 211] on div "Action nécessaire dans 2 jours" at bounding box center [588, 206] width 282 height 14
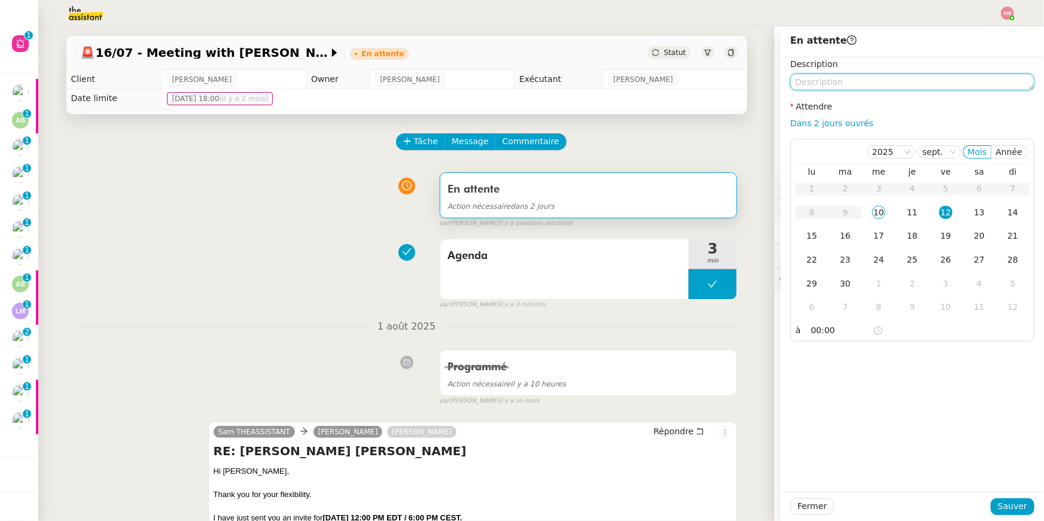
click at [907, 80] on textarea at bounding box center [912, 82] width 244 height 17
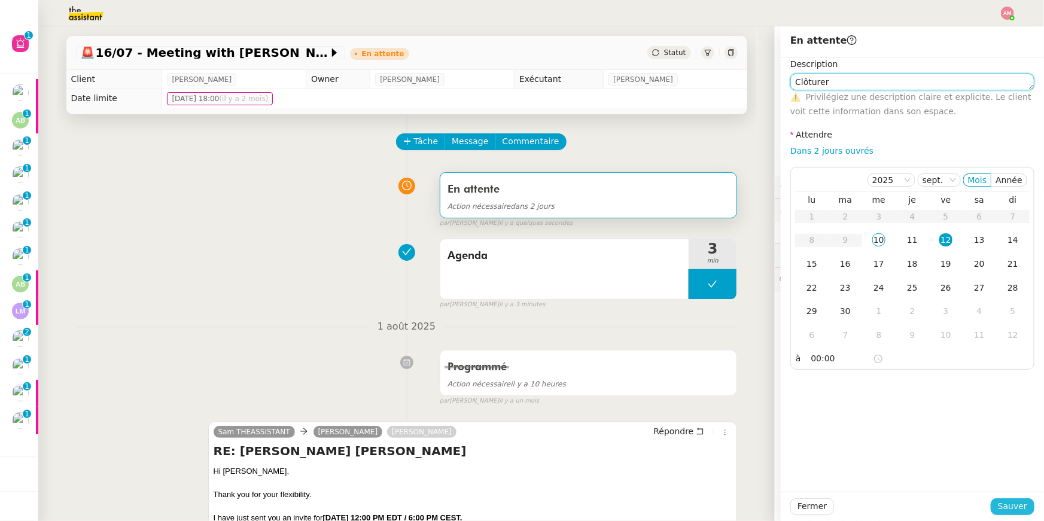
type textarea "Clôturer"
click at [1008, 503] on span "Sauver" at bounding box center [1012, 506] width 29 height 14
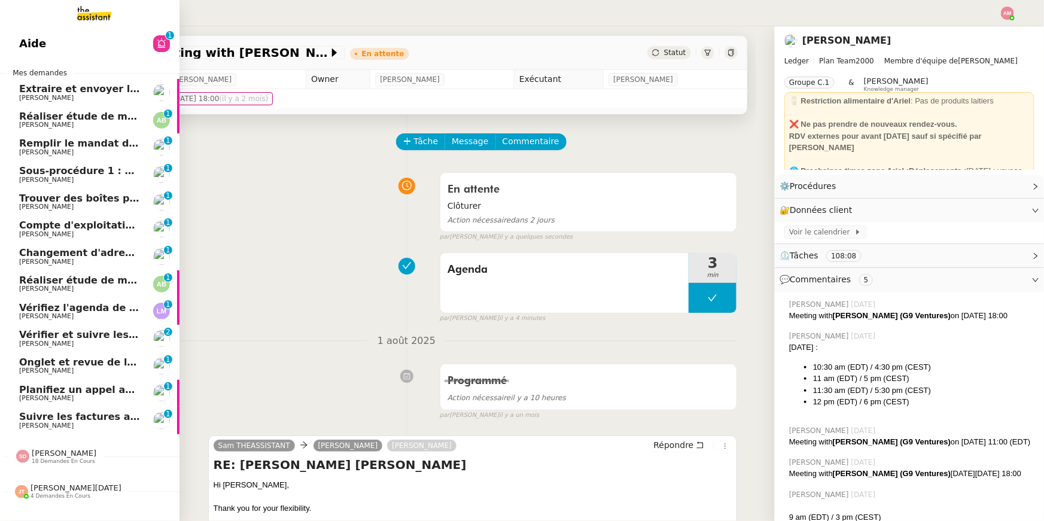
click at [83, 153] on span "Emile Kratiroff" at bounding box center [79, 152] width 121 height 7
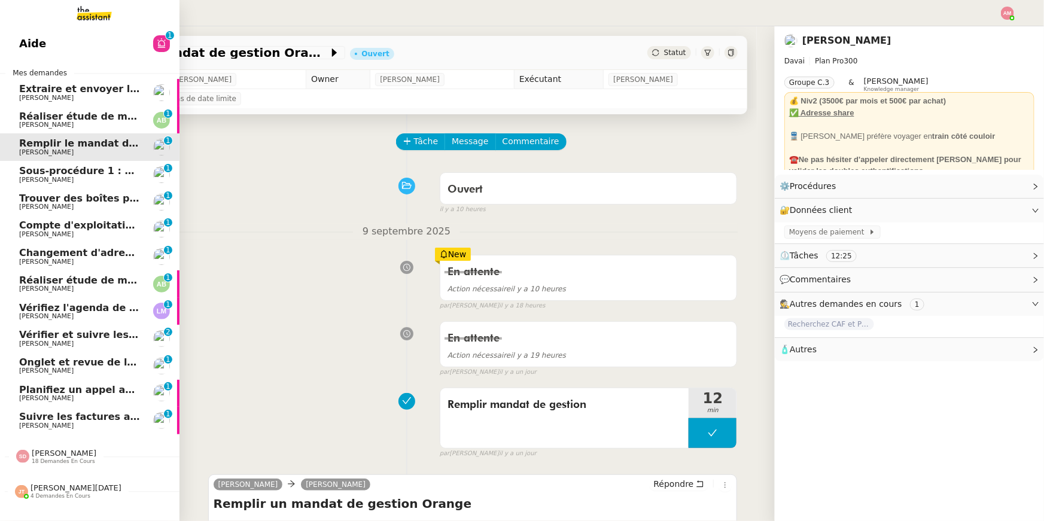
click at [38, 200] on span "Trouver des boîtes pour louer un détecteur" at bounding box center [135, 198] width 233 height 11
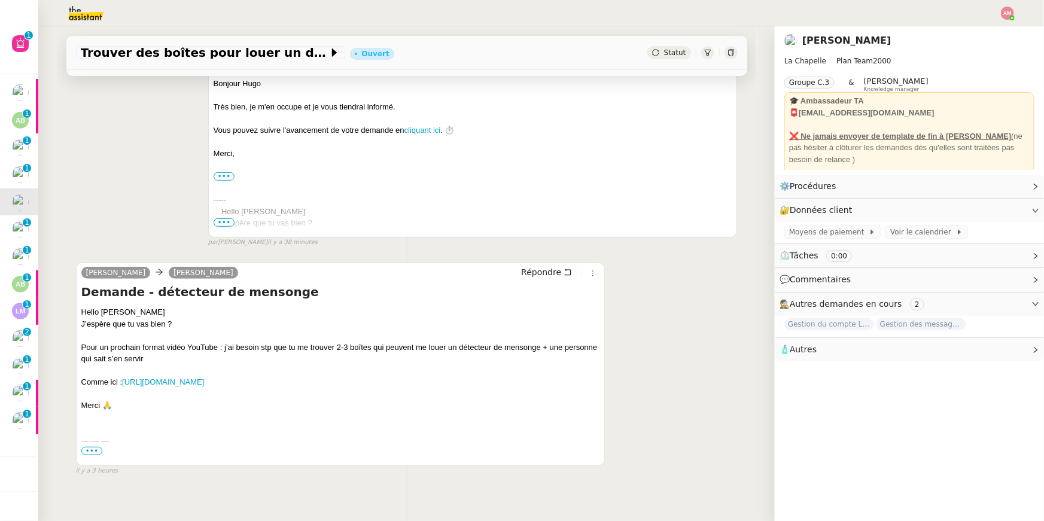
scroll to position [224, 0]
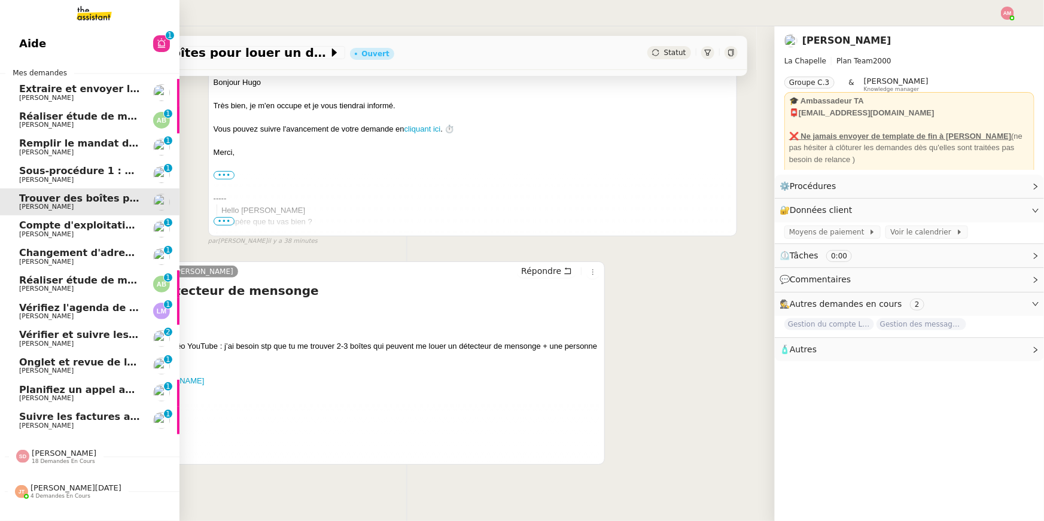
click at [87, 227] on span "Compte d'exploitation Moun Pro - mercredi 10 septembre 2025" at bounding box center [189, 225] width 341 height 11
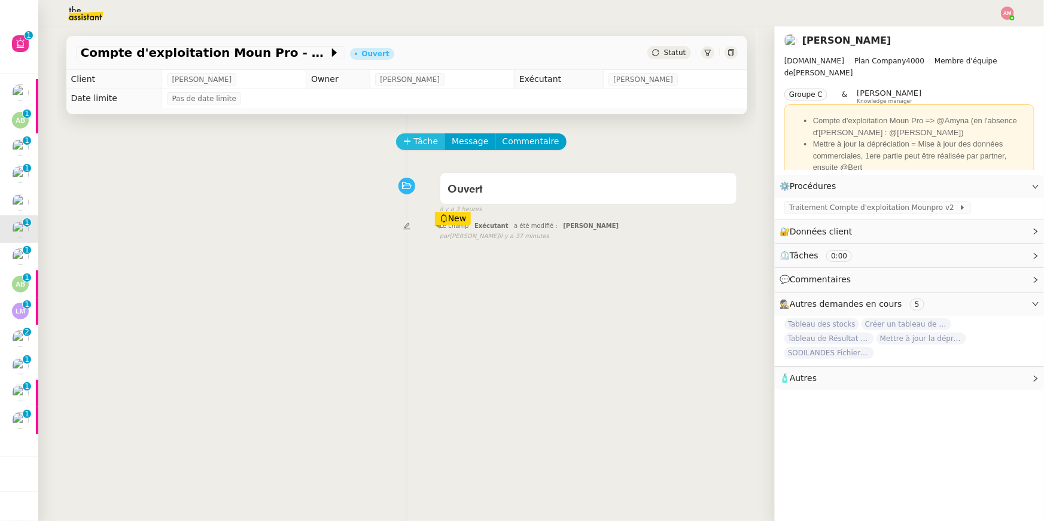
click at [422, 139] on span "Tâche" at bounding box center [426, 142] width 25 height 14
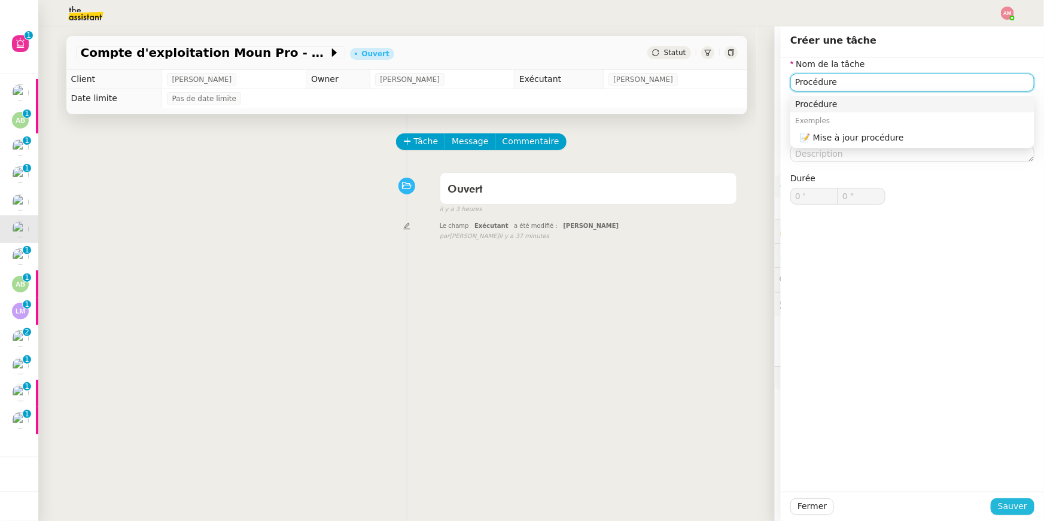
type input "Procédure"
click at [1019, 512] on span "Sauver" at bounding box center [1012, 506] width 29 height 14
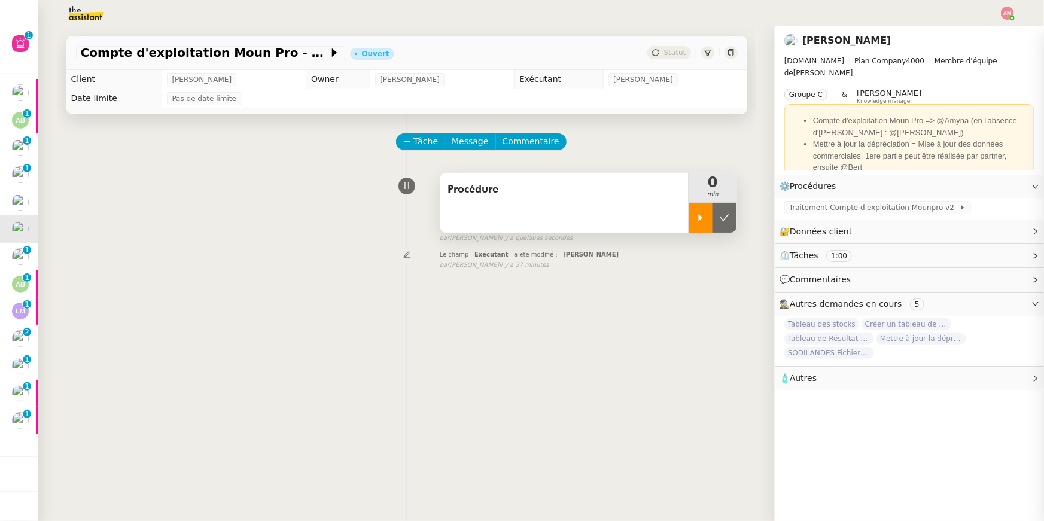
click at [702, 220] on icon at bounding box center [701, 218] width 10 height 10
click at [811, 211] on span "Traitement Compte d'exploitation Mounpro v2" at bounding box center [874, 208] width 170 height 12
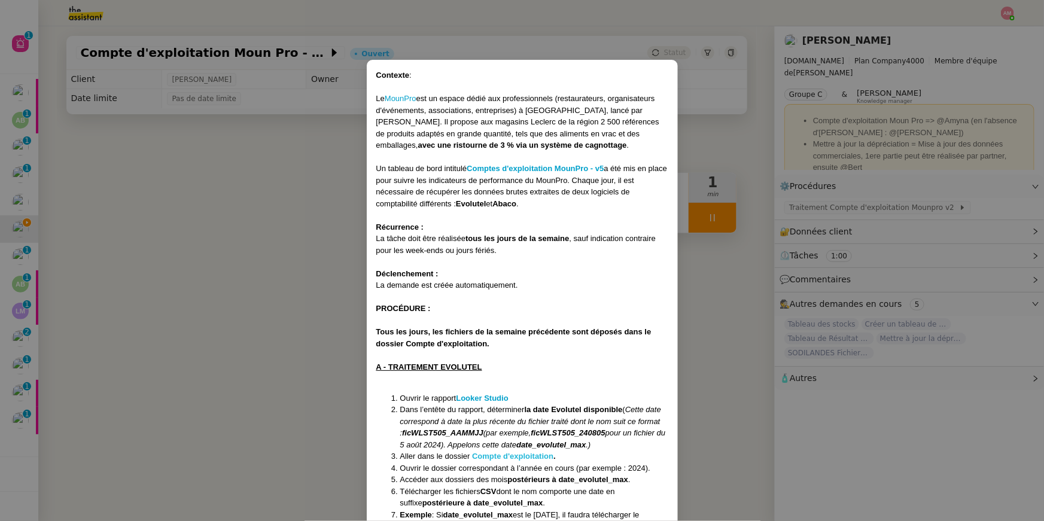
click at [491, 455] on strong "Compte d'exploitation" at bounding box center [512, 456] width 81 height 9
click at [121, 251] on nz-modal-container "Contexte : Le MounPro est un espace dédié aux professionnels (restaurateurs, or…" at bounding box center [522, 260] width 1044 height 521
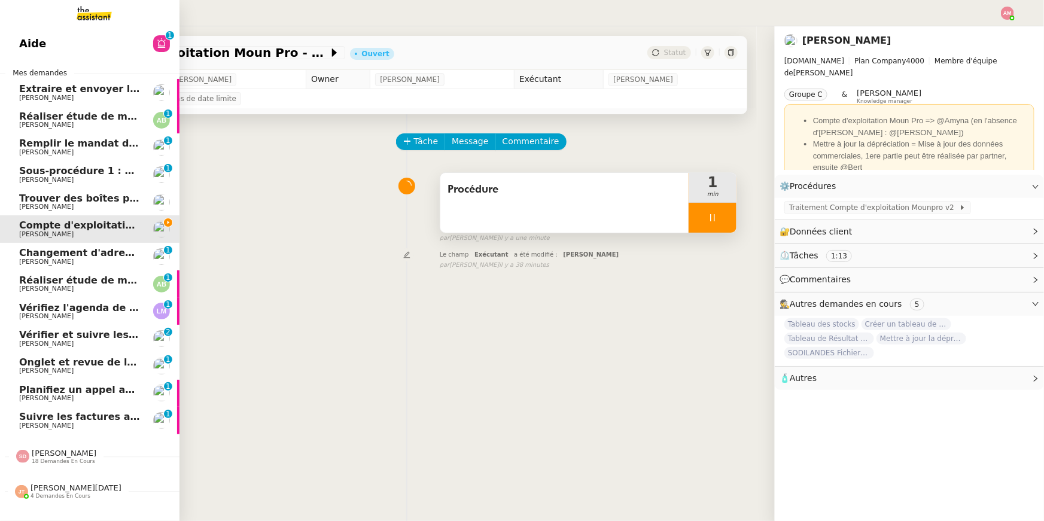
click at [32, 313] on span "Laurence NARCISI-MAROTEL" at bounding box center [46, 316] width 54 height 8
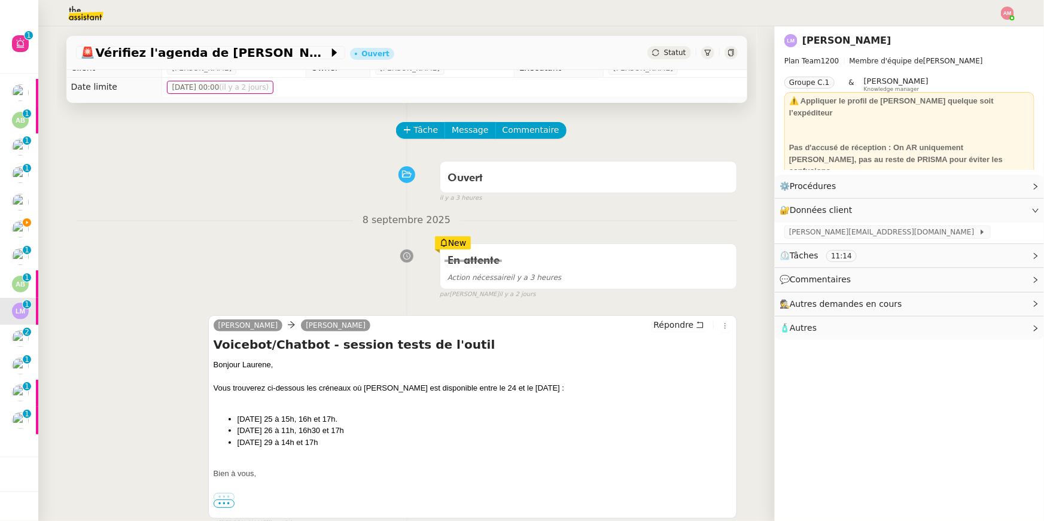
scroll to position [12, 0]
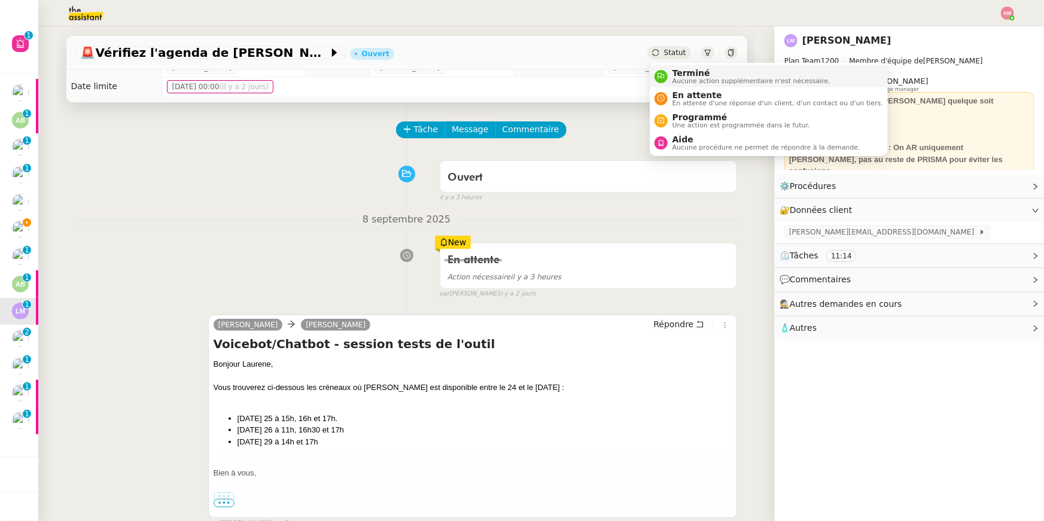
click at [683, 71] on span "Terminé" at bounding box center [751, 73] width 158 height 10
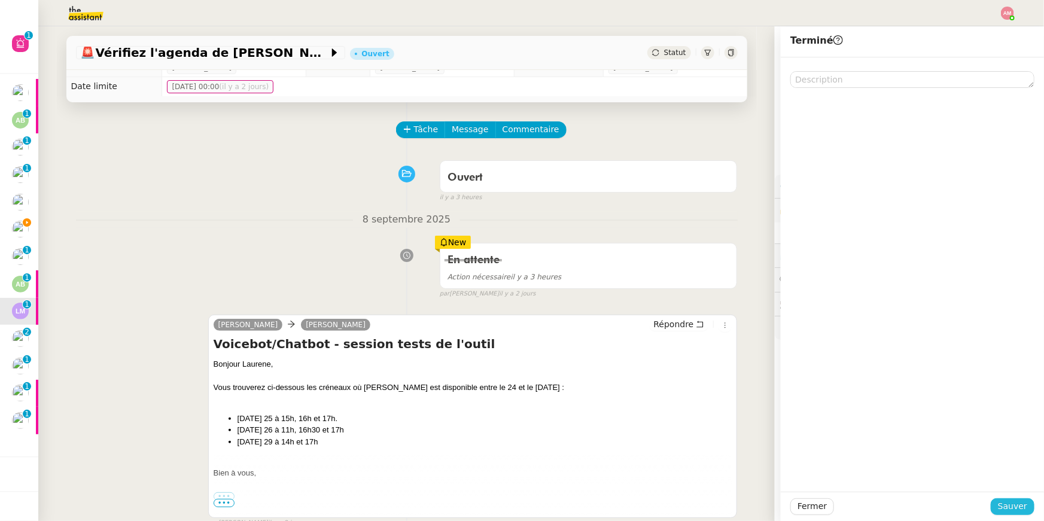
click at [997, 504] on button "Sauver" at bounding box center [1013, 506] width 44 height 17
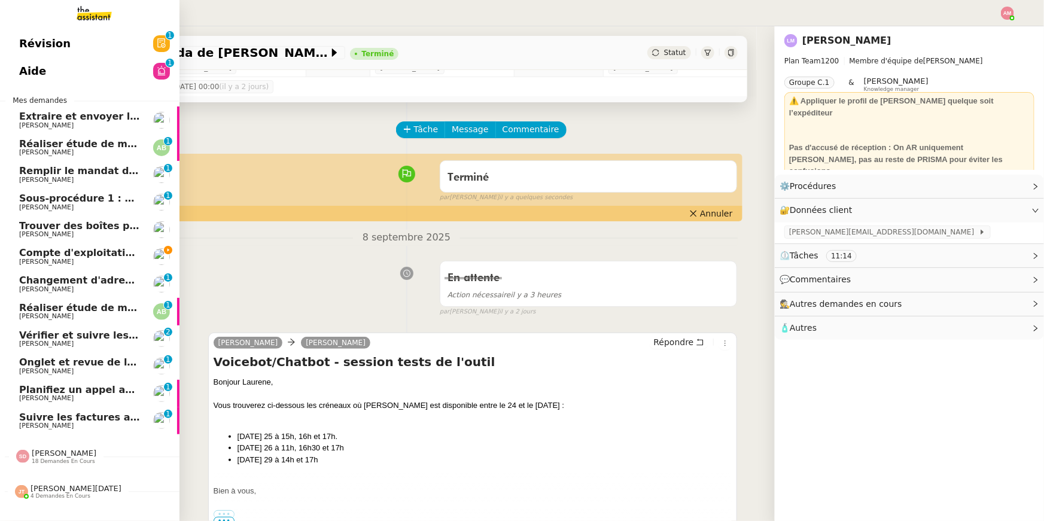
click at [37, 339] on span "Vérifier et suivre les factures Stephid" at bounding box center [143, 335] width 249 height 11
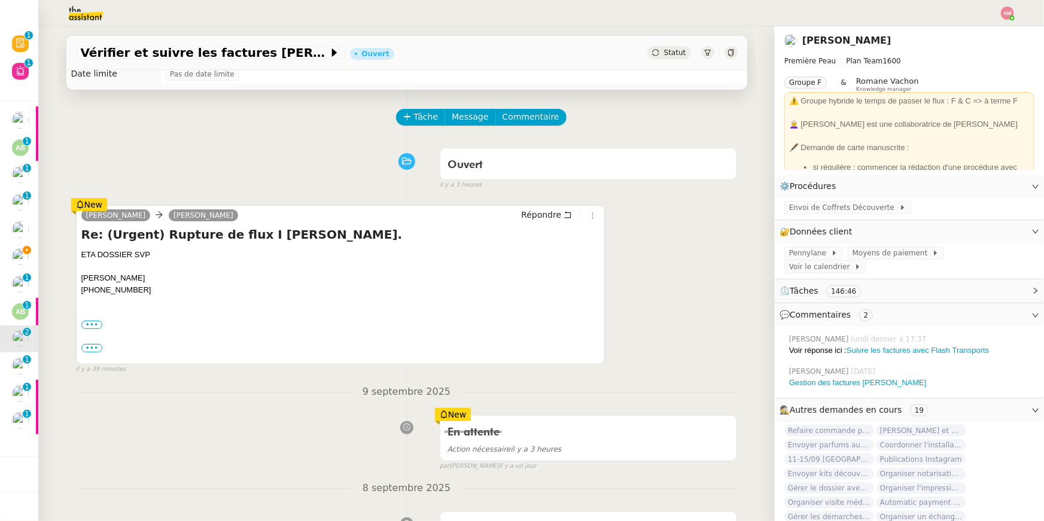
scroll to position [25, 0]
click at [92, 345] on label "•••" at bounding box center [92, 347] width 22 height 8
click at [0, 0] on input "•••" at bounding box center [0, 0] width 0 height 0
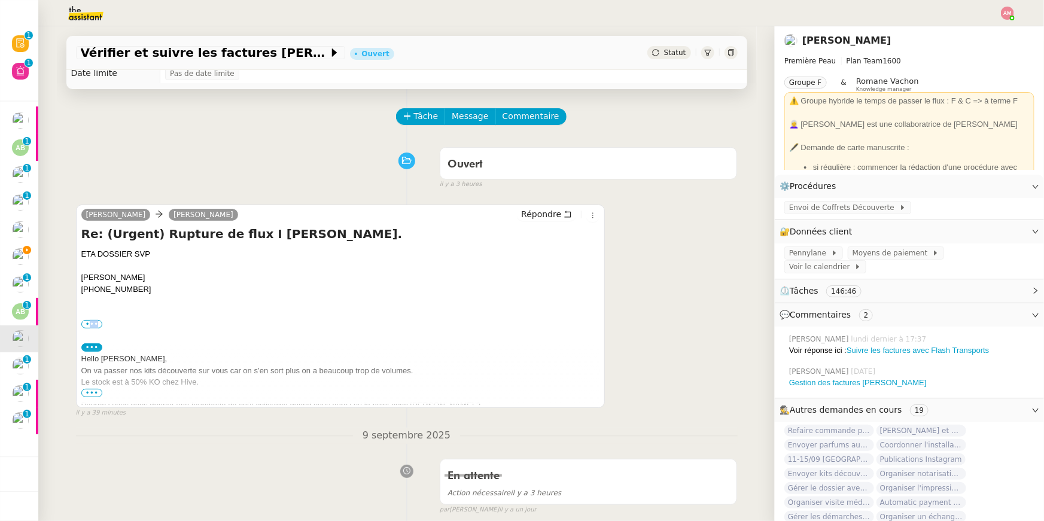
drag, startPoint x: 90, startPoint y: 324, endPoint x: 93, endPoint y: 332, distance: 8.9
click at [85, 394] on span "•••" at bounding box center [92, 393] width 22 height 8
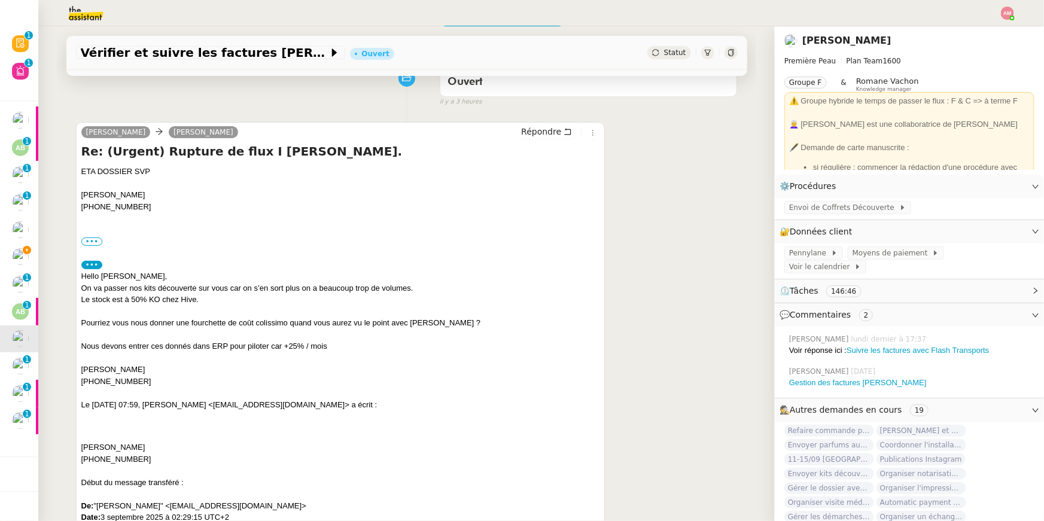
scroll to position [108, 0]
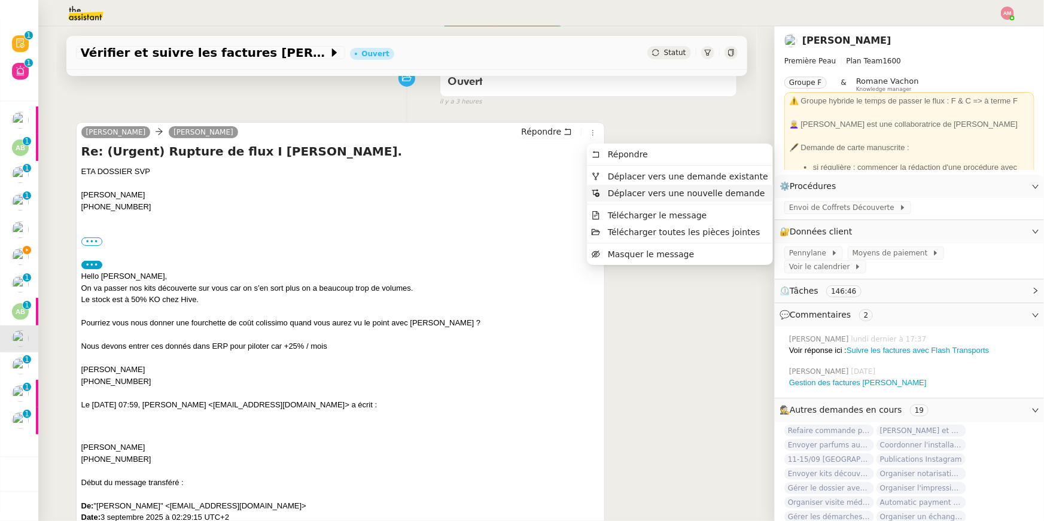
click at [610, 187] on li "Déplacer vers une nouvelle demande" at bounding box center [680, 193] width 186 height 17
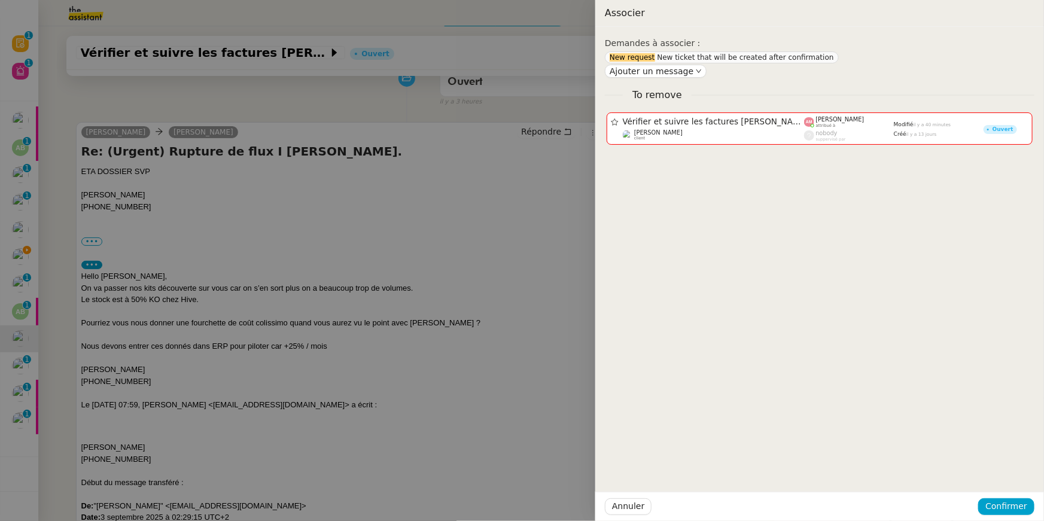
click at [653, 61] on span "New request" at bounding box center [633, 57] width 47 height 8
drag, startPoint x: 654, startPoint y: 58, endPoint x: 840, endPoint y: 66, distance: 186.8
click at [840, 66] on div "Demandes à associer : New request New ticket that will be created after confirm…" at bounding box center [819, 90] width 429 height 108
click at [794, 59] on span "New ticket that will be created after confirmation" at bounding box center [745, 57] width 176 height 8
click at [321, 343] on div at bounding box center [522, 260] width 1044 height 521
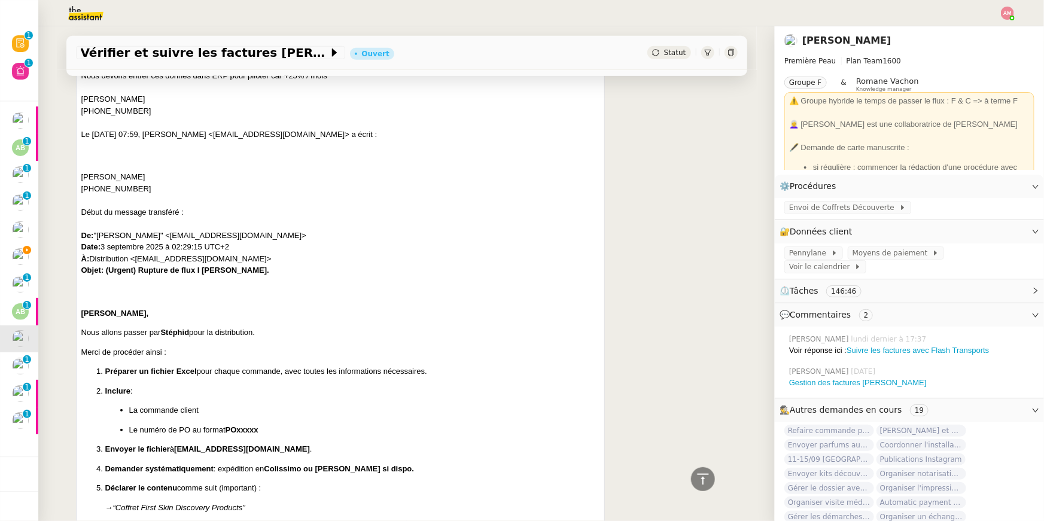
scroll to position [351, 0]
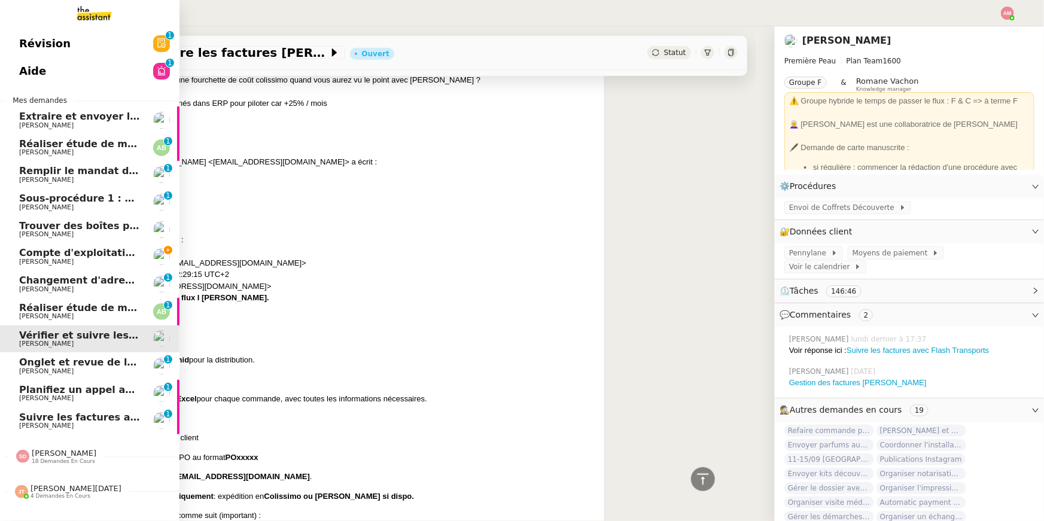
click at [79, 388] on span "Planifiez un appel avec TIME et Ledger" at bounding box center [123, 389] width 209 height 11
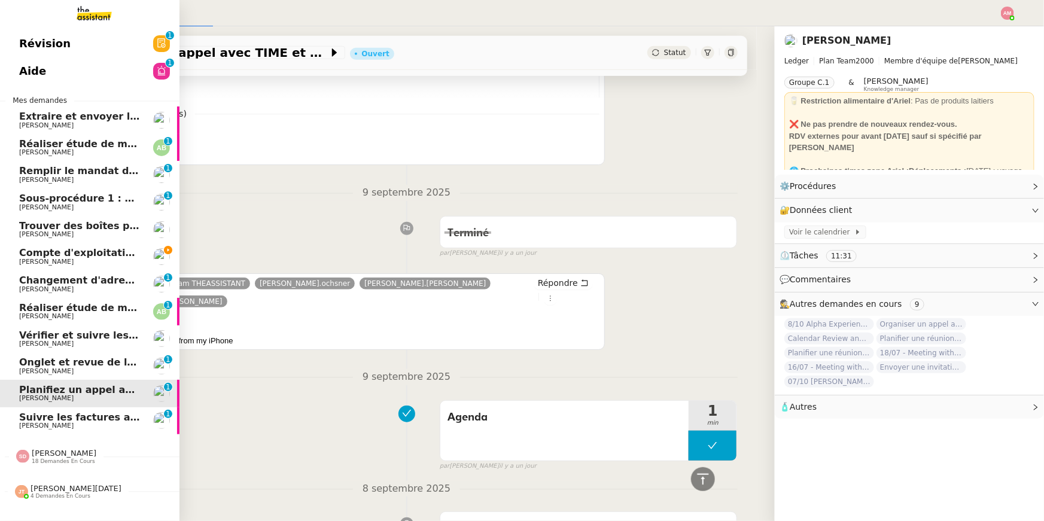
click at [77, 416] on span "Suivre les factures avec Flash Transports" at bounding box center [130, 417] width 223 height 11
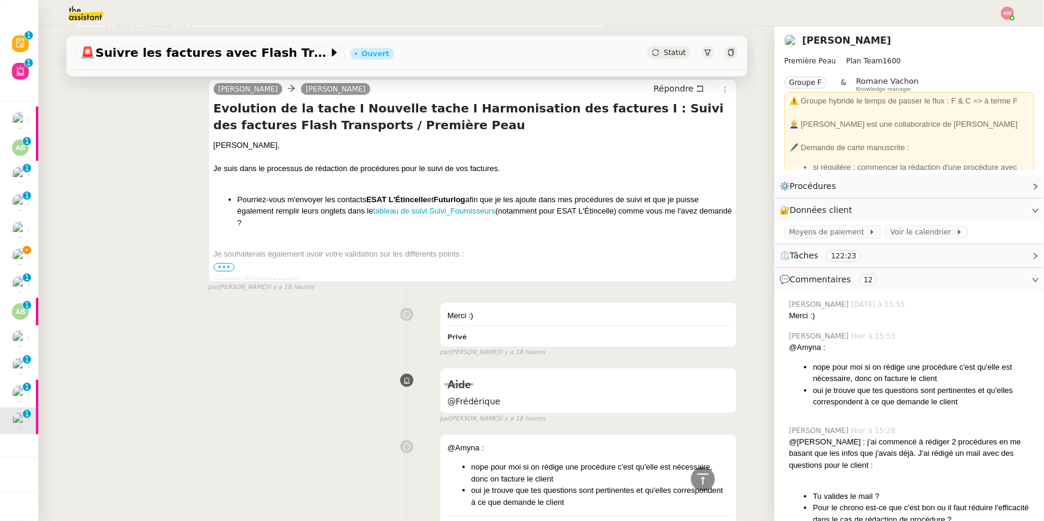
scroll to position [306, 0]
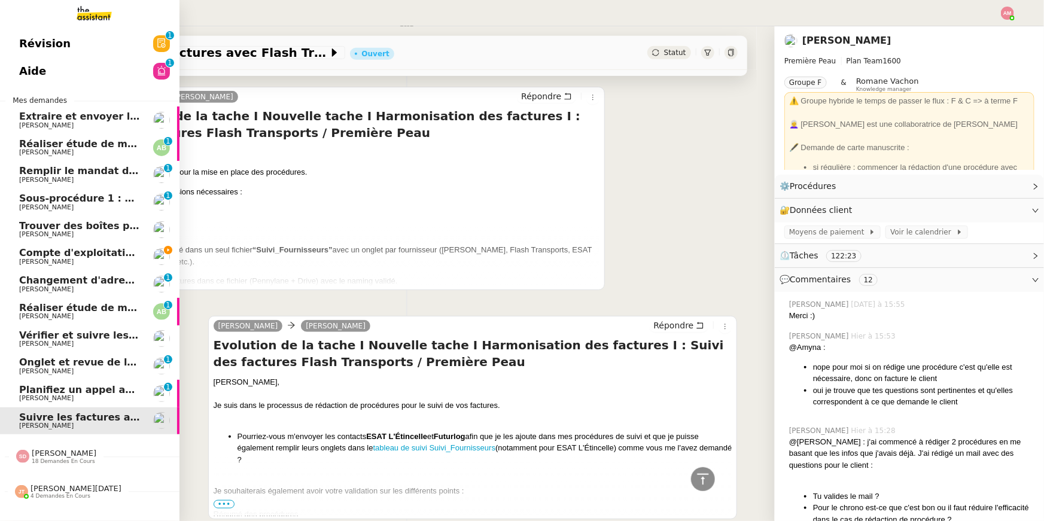
click at [69, 252] on span "Compte d'exploitation Moun Pro - mercredi 10 septembre 2025" at bounding box center [189, 252] width 341 height 11
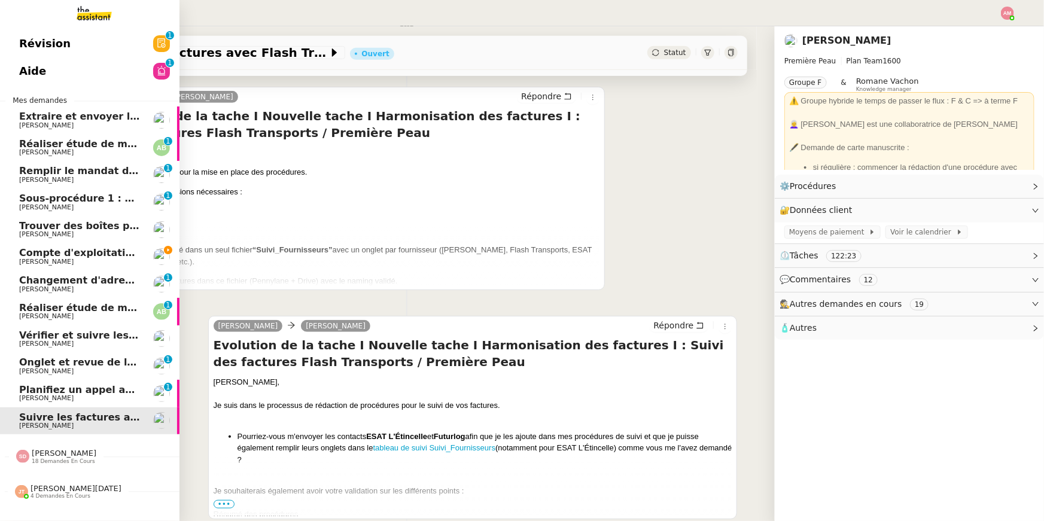
scroll to position [152, 0]
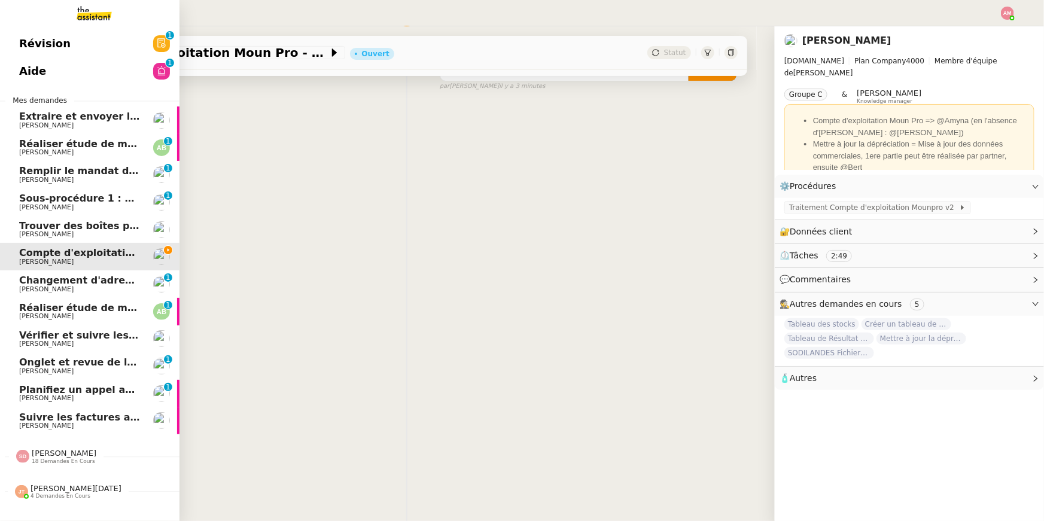
click at [67, 282] on span "Changement d'adresse - SOGECAP" at bounding box center [111, 280] width 185 height 11
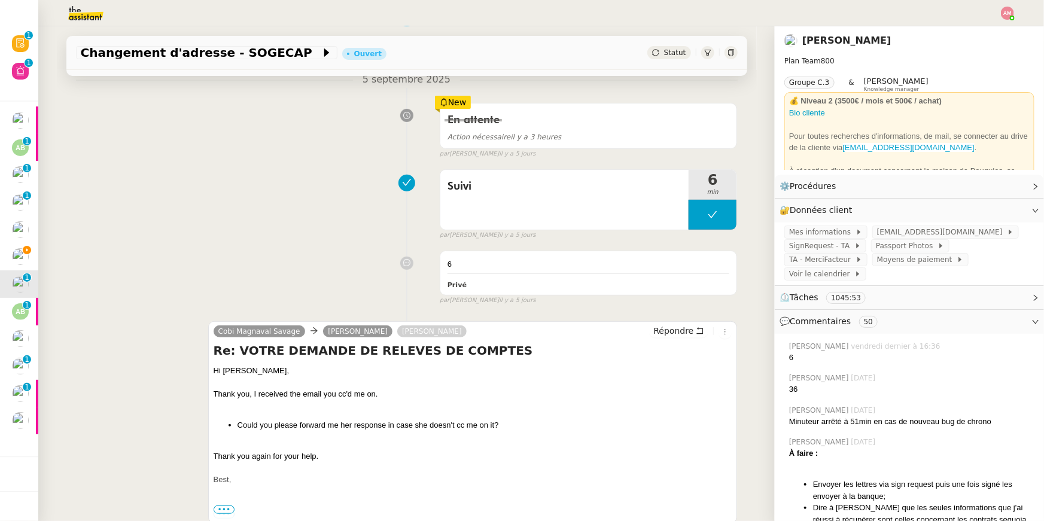
scroll to position [306, 0]
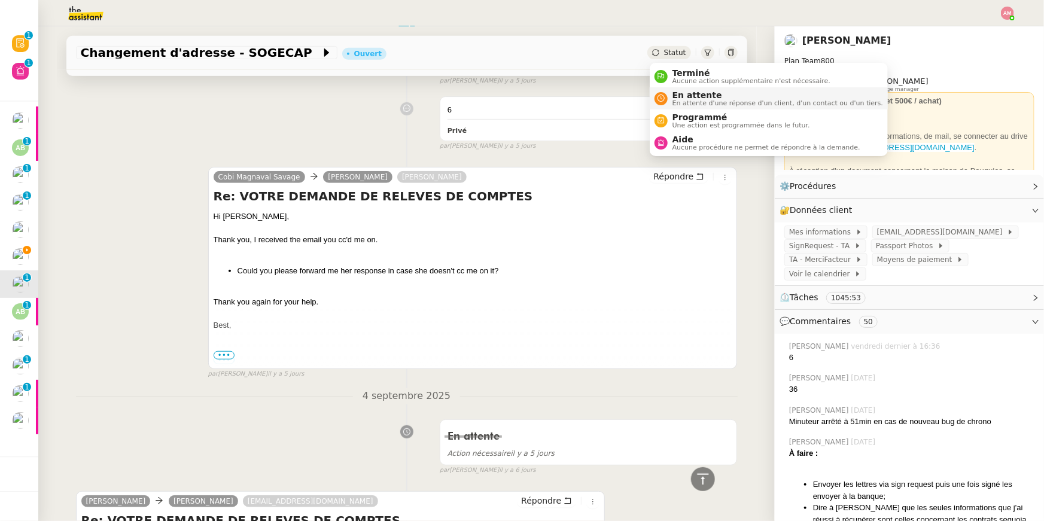
click at [843, 104] on span "En attente d'une réponse d'un client, d'un contact ou d'un tiers." at bounding box center [777, 103] width 211 height 7
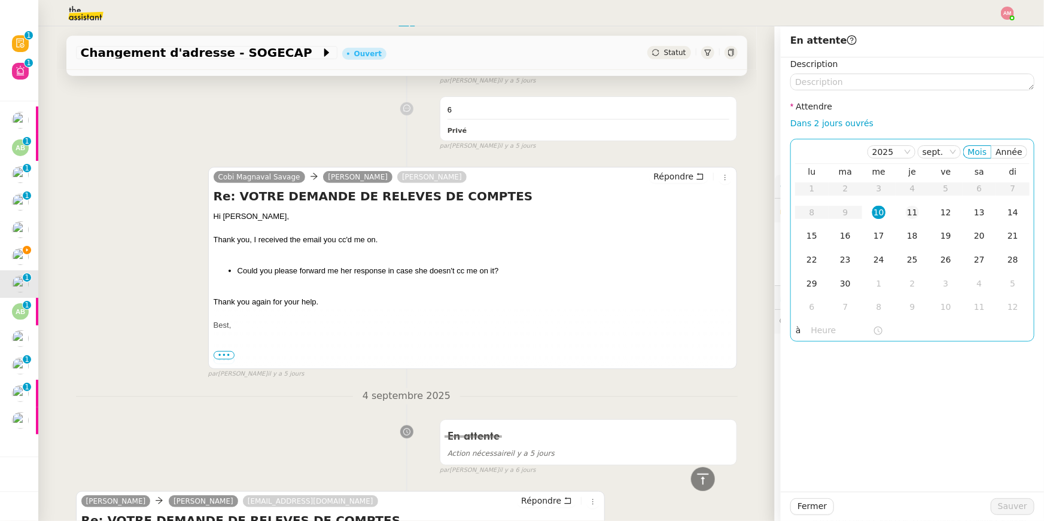
click at [901, 212] on td "11" at bounding box center [911, 213] width 33 height 24
click at [821, 325] on input "text" at bounding box center [842, 331] width 62 height 14
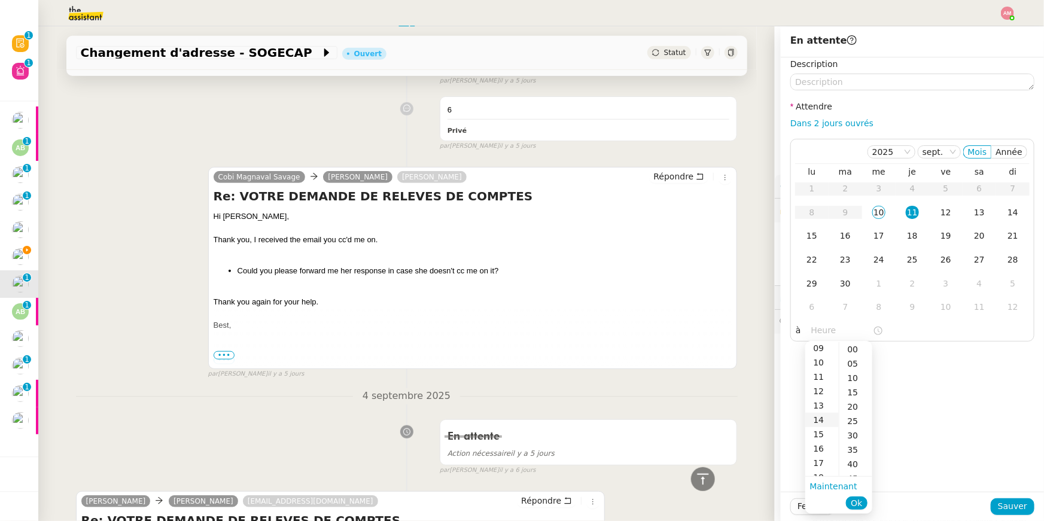
click at [821, 422] on div "14" at bounding box center [821, 420] width 33 height 14
click at [855, 343] on div "00" at bounding box center [855, 349] width 33 height 14
type input "14:00"
click at [854, 503] on span "Ok" at bounding box center [856, 503] width 11 height 12
click at [997, 504] on button "Sauver" at bounding box center [1013, 506] width 44 height 17
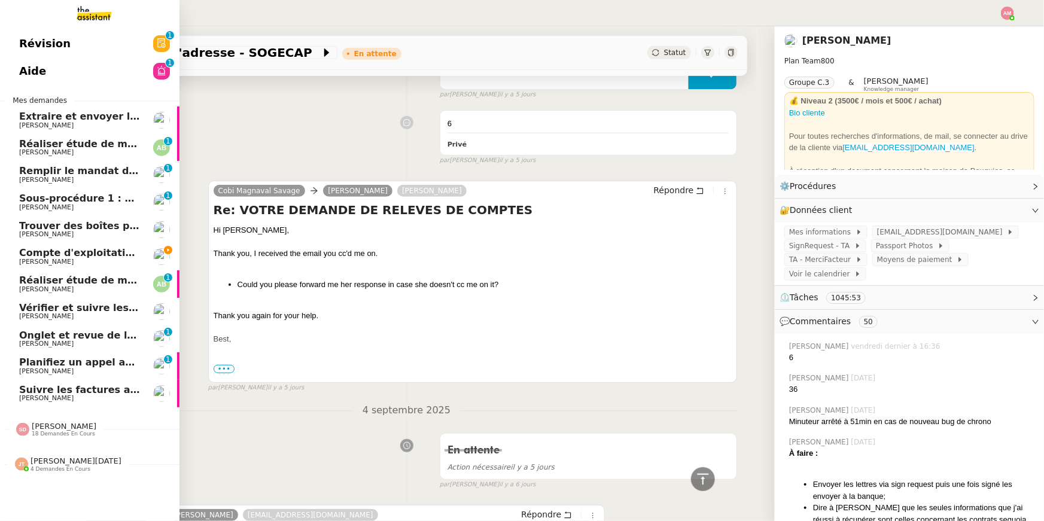
click at [45, 309] on span "Vérifier et suivre les factures Stephid" at bounding box center [143, 307] width 249 height 11
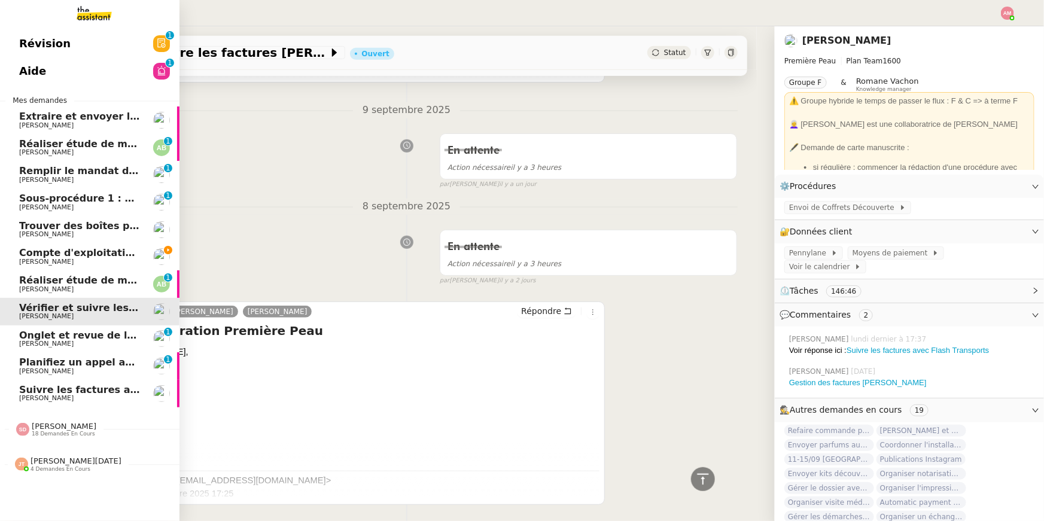
click at [63, 287] on span "Augustin De Boisse" at bounding box center [46, 289] width 54 height 8
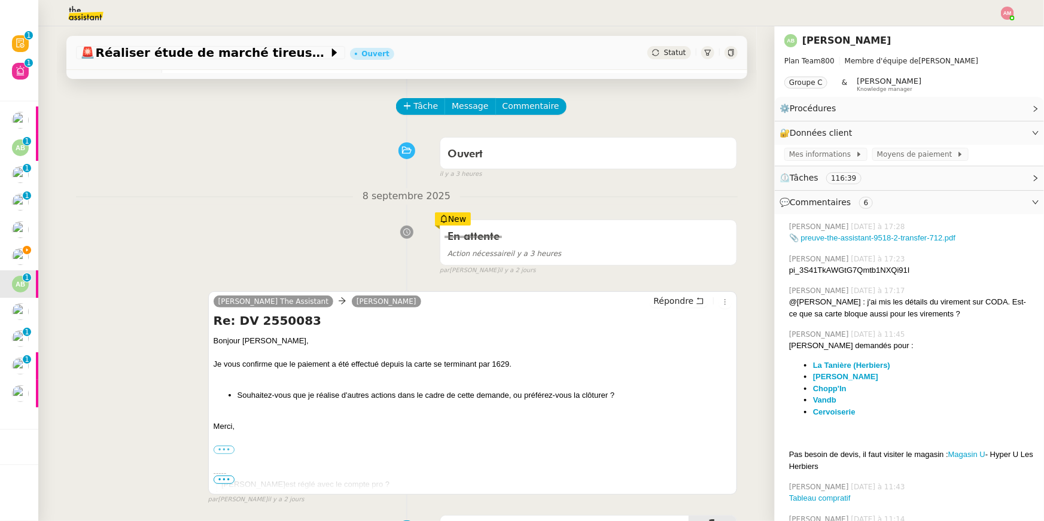
scroll to position [36, 0]
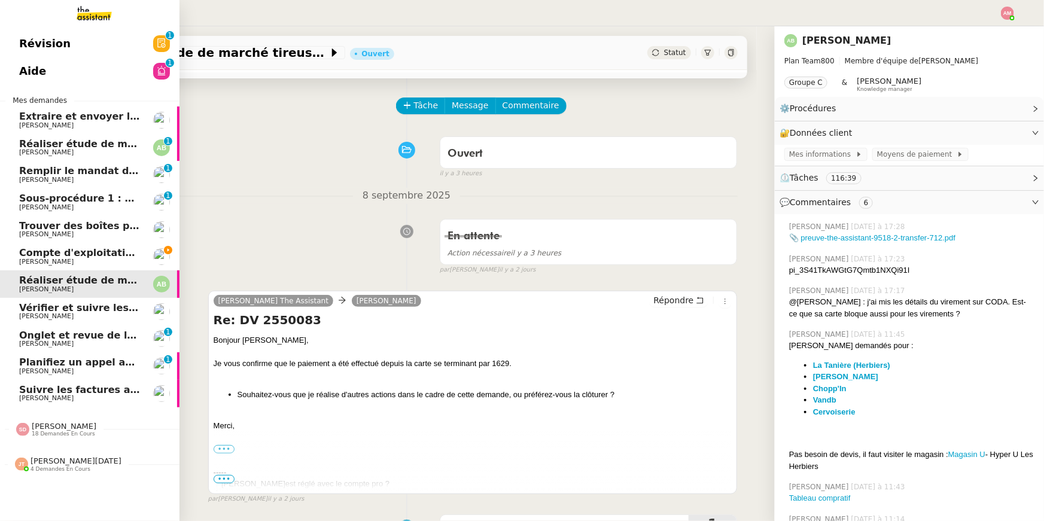
click at [19, 249] on span "Compte d'exploitation Moun Pro - mercredi 10 septembre 2025" at bounding box center [189, 252] width 341 height 11
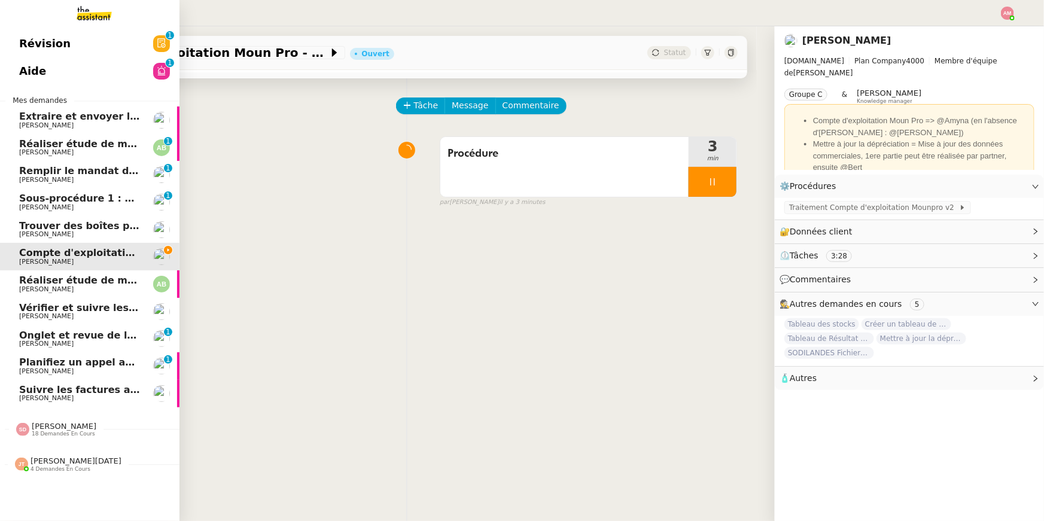
click at [84, 139] on span "Réaliser étude de marché T-shirts personnalisés" at bounding box center [149, 143] width 260 height 11
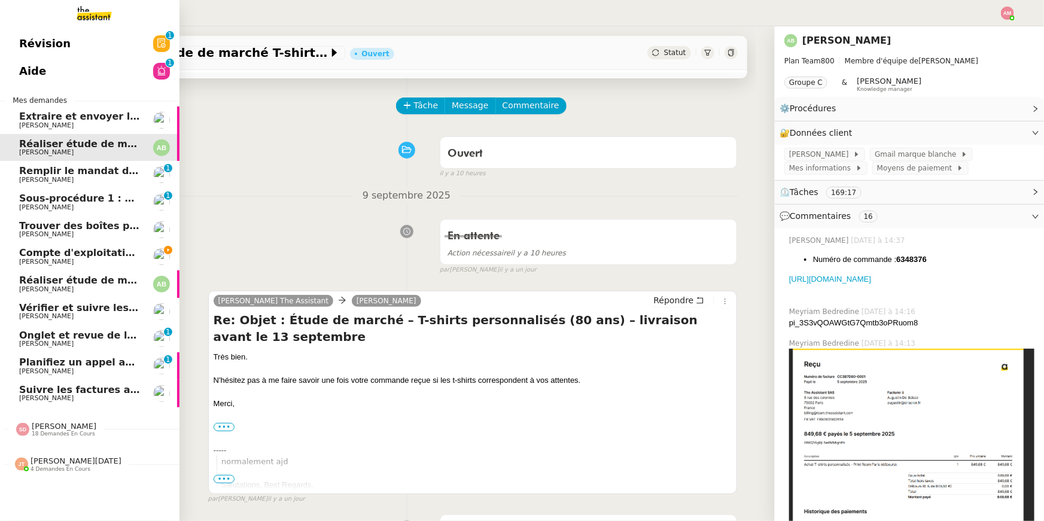
click at [26, 250] on span "Compte d'exploitation Moun Pro - mercredi 10 septembre 2025" at bounding box center [189, 252] width 341 height 11
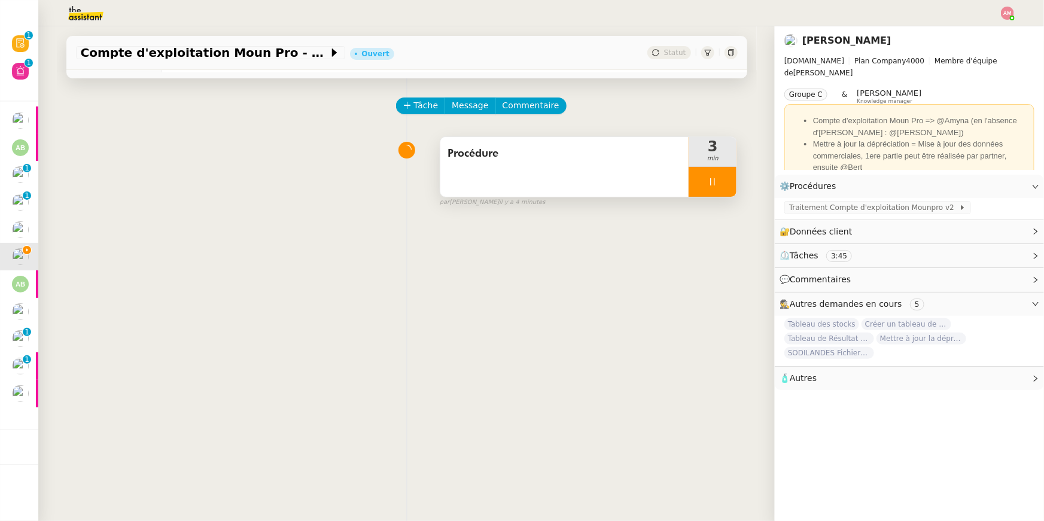
click at [703, 176] on div at bounding box center [712, 182] width 48 height 30
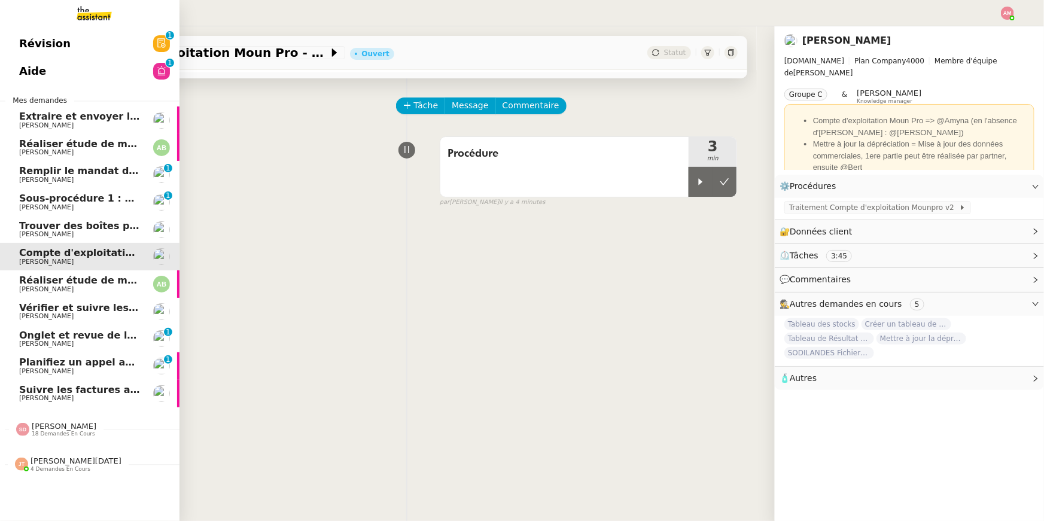
click at [30, 285] on span "Augustin De Boisse" at bounding box center [46, 289] width 54 height 8
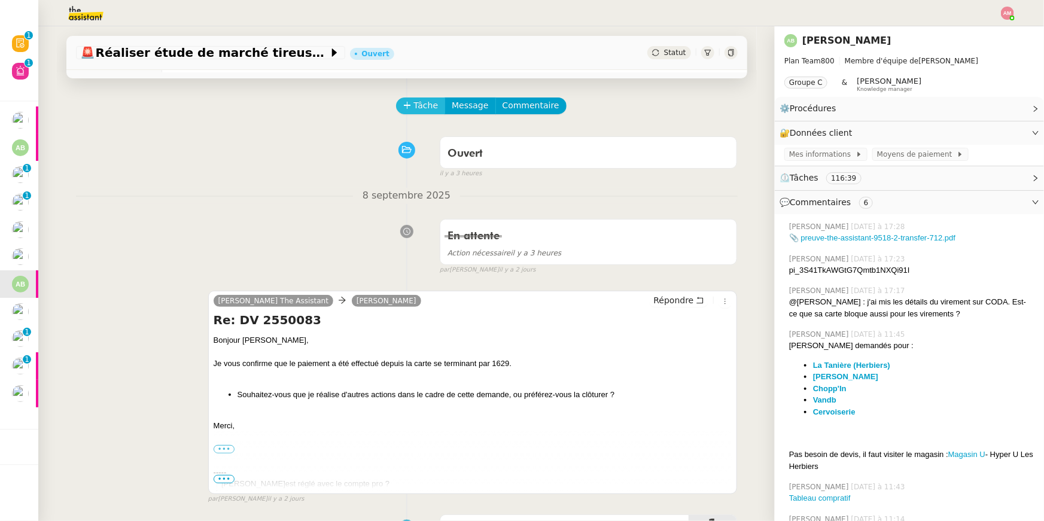
click at [423, 111] on span "Tâche" at bounding box center [426, 106] width 25 height 14
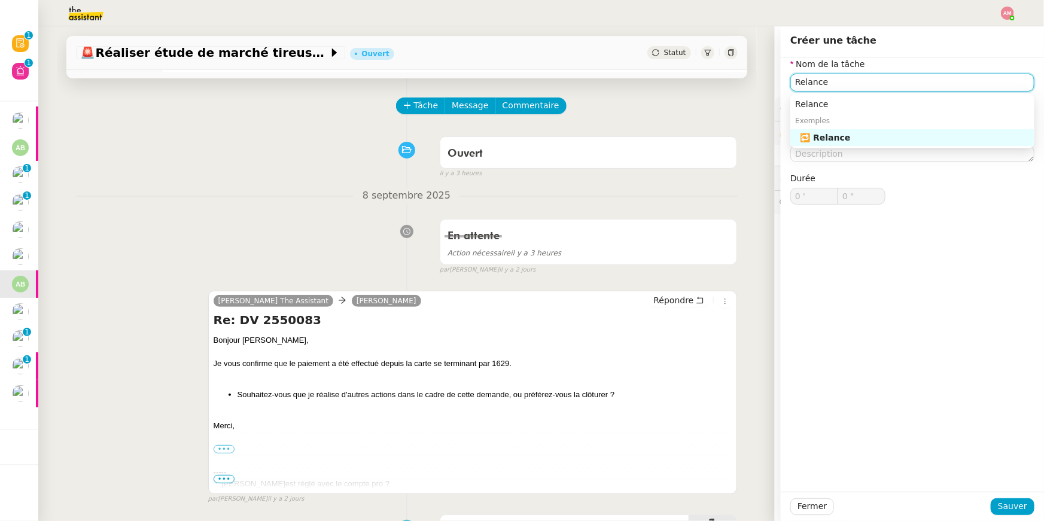
click at [802, 135] on div "🔁 Relance" at bounding box center [915, 137] width 230 height 11
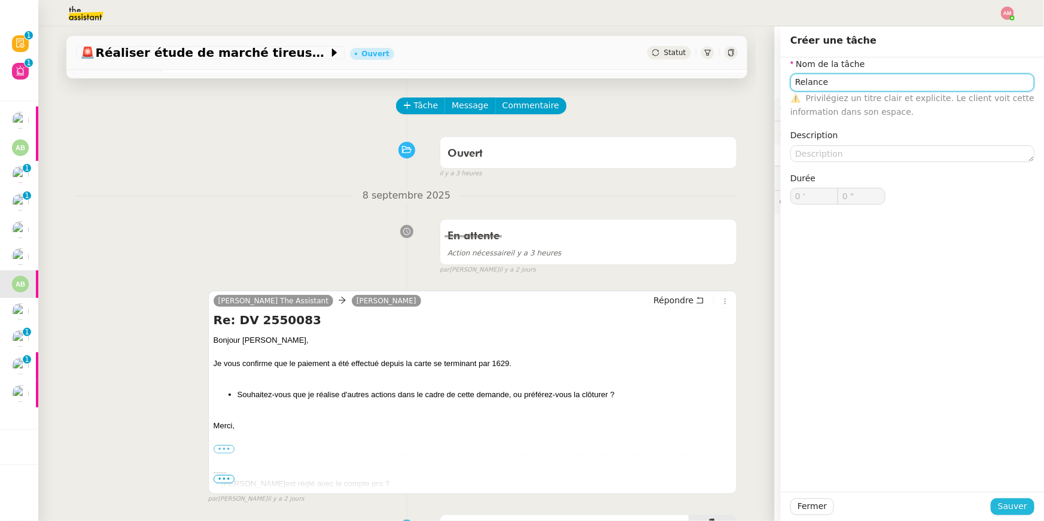
type input "Relance"
click at [996, 502] on button "Sauver" at bounding box center [1013, 506] width 44 height 17
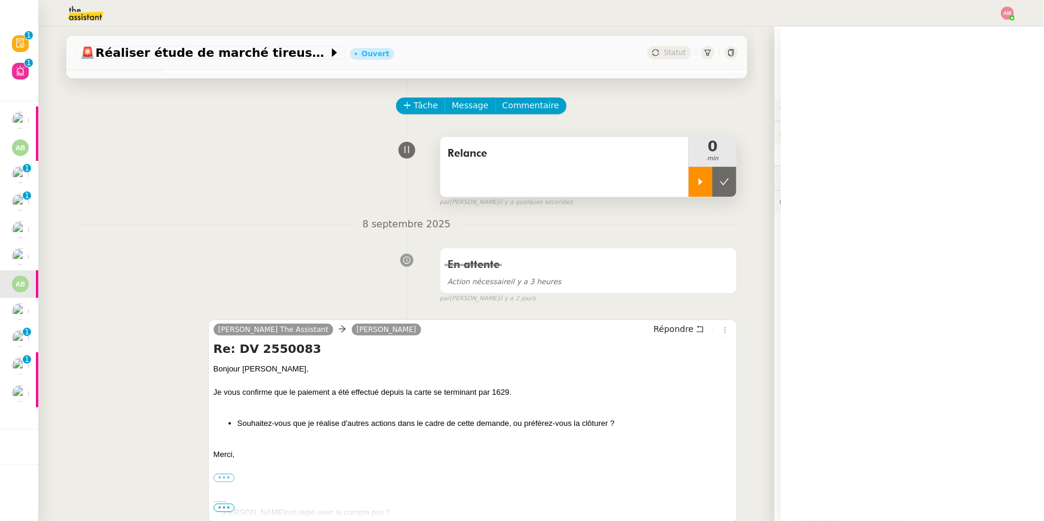
click at [703, 177] on icon at bounding box center [701, 182] width 10 height 10
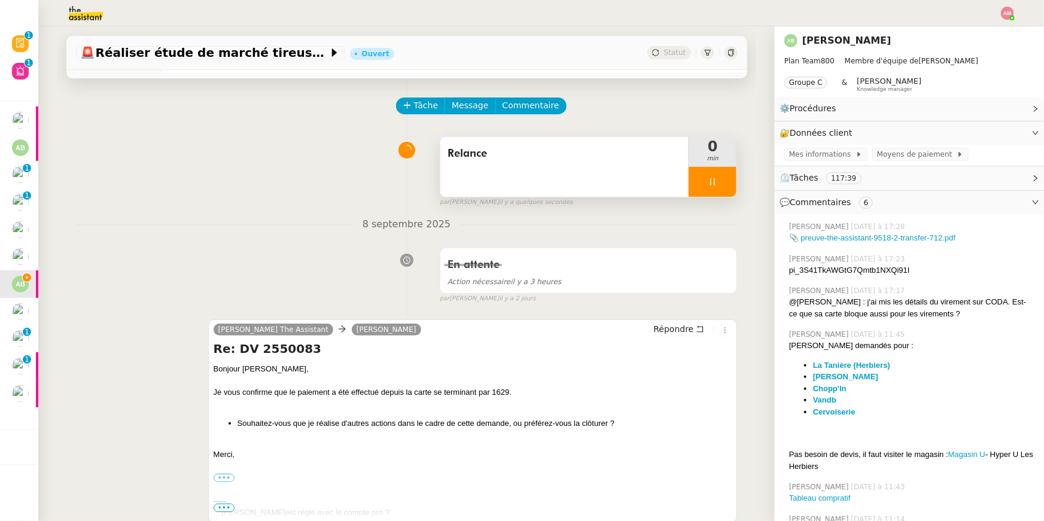
click at [264, 422] on li "Souhaitez-vous que je réalise d'autres actions dans le cadre de cette demande, …" at bounding box center [484, 424] width 495 height 12
click at [272, 431] on div "Bonjour Augustin, Je vous confirme que le paiement a été effectué depuis la car…" at bounding box center [473, 522] width 519 height 319
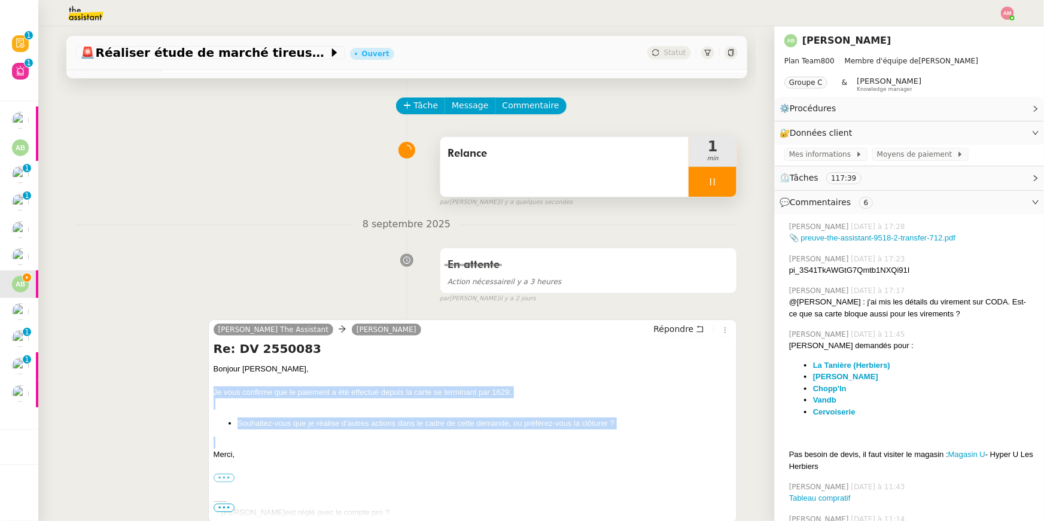
copy div "Je vous confirme que le paiement a été effectué depuis la carte se terminant pa…"
drag, startPoint x: 280, startPoint y: 436, endPoint x: 207, endPoint y: 388, distance: 87.3
click at [207, 388] on div "Charlie The Assistant Augustin de Boisse Répondre Re: DV 2550083 Bonjour August…" at bounding box center [407, 421] width 662 height 224
click at [684, 324] on span "Répondre" at bounding box center [673, 329] width 40 height 12
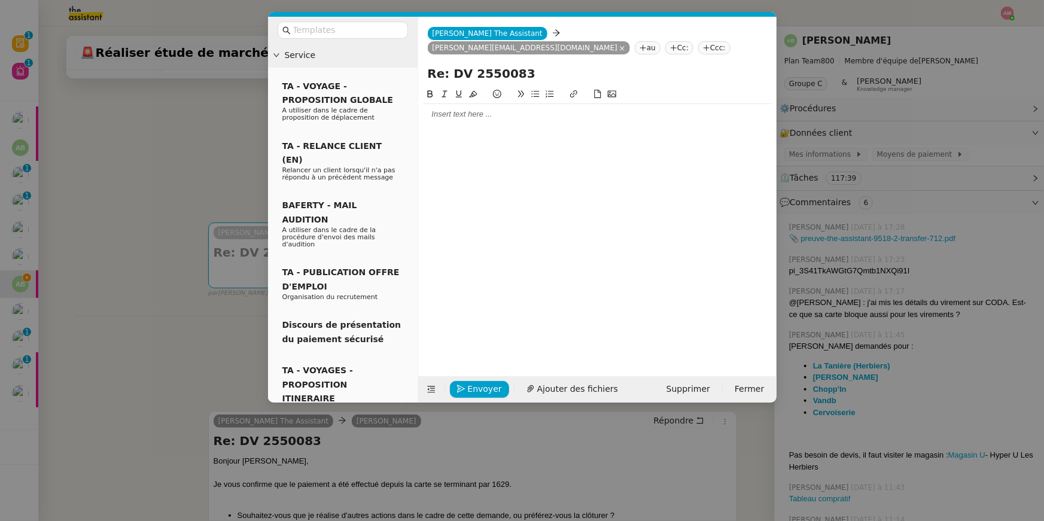
click at [511, 109] on div at bounding box center [597, 114] width 349 height 11
click at [350, 28] on input "text" at bounding box center [347, 30] width 108 height 14
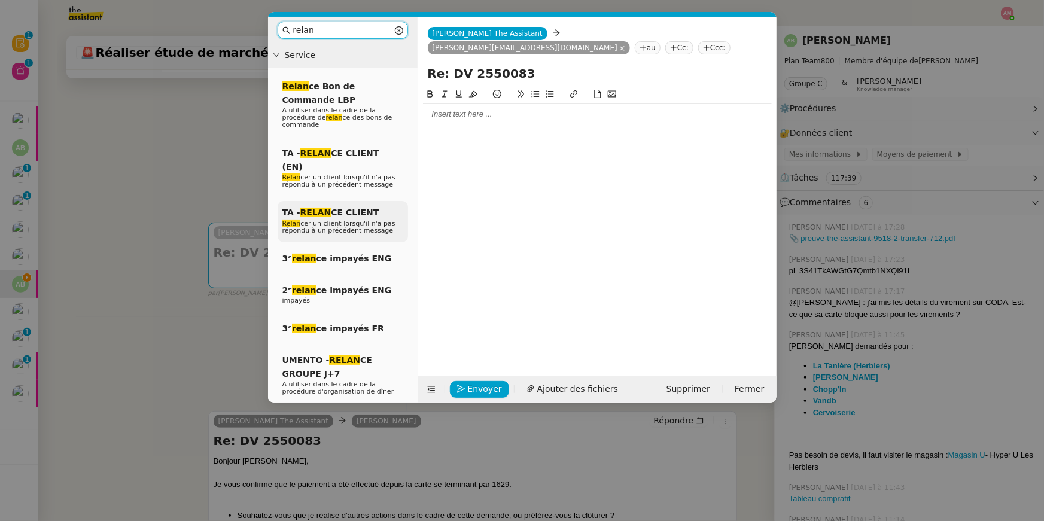
type input "relan"
click at [328, 208] on span "TA - RELAN CE CLIENT" at bounding box center [330, 213] width 97 height 10
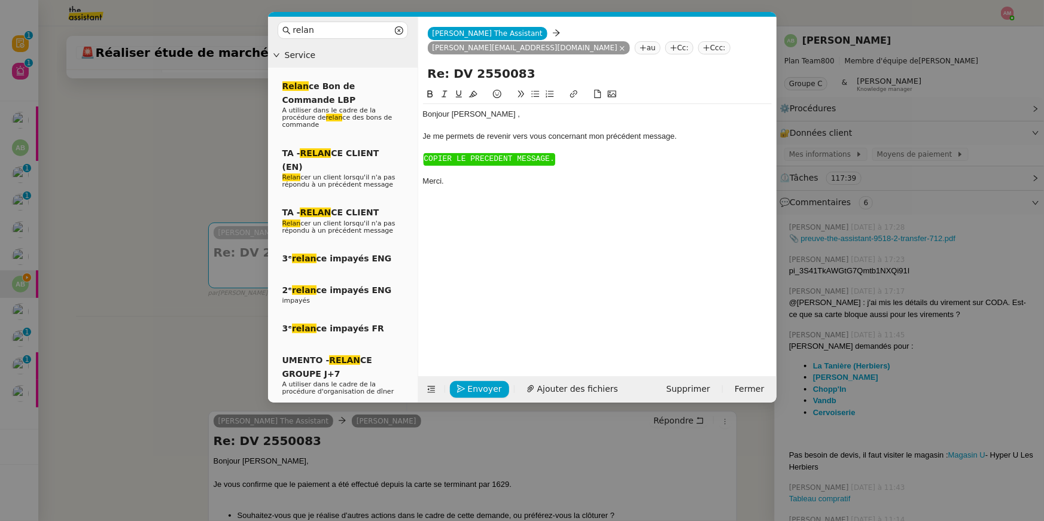
click at [443, 160] on div "﻿ COPIER LE PRECEDENT MESSAGE. ﻿" at bounding box center [597, 158] width 349 height 11
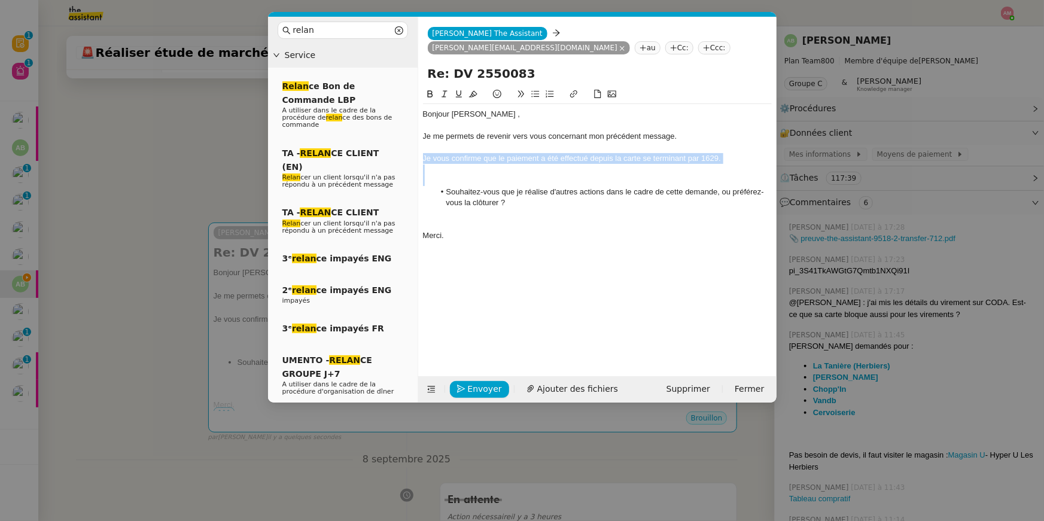
drag, startPoint x: 449, startPoint y: 167, endPoint x: 415, endPoint y: 143, distance: 41.7
click at [415, 143] on nz-layout "relan Service Relan ce Bon de Commande LBP A utiliser dans le cadre de la procé…" at bounding box center [522, 210] width 508 height 386
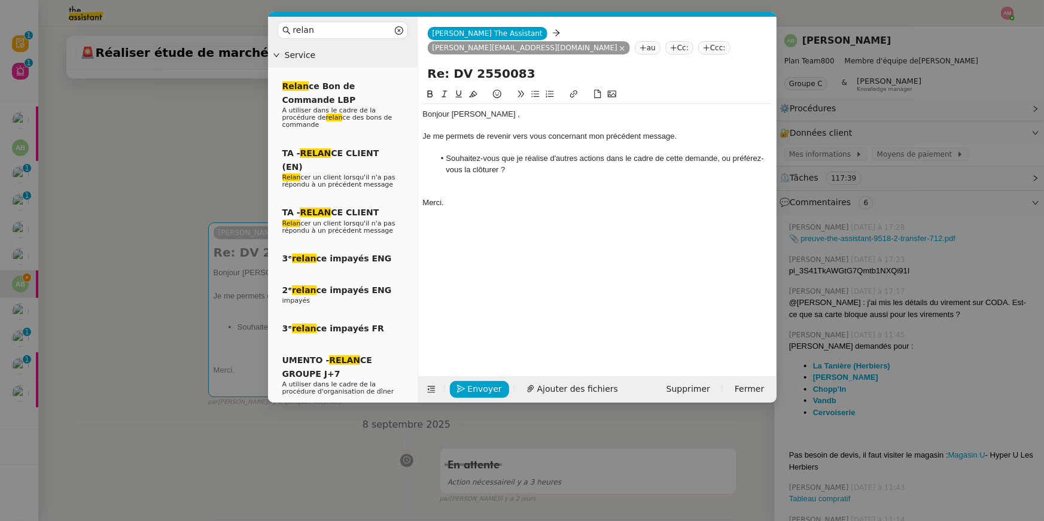
click at [106, 56] on nz-modal-container "relan Service Relan ce Bon de Commande LBP A utiliser dans le cadre de la procé…" at bounding box center [522, 260] width 1044 height 521
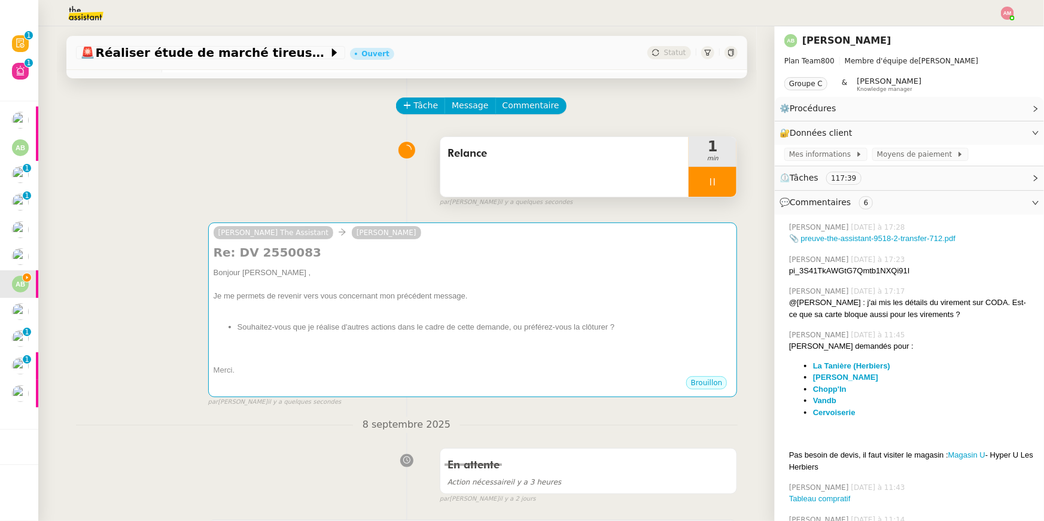
click at [123, 57] on span "🚨 Réaliser étude de marché tireuse à bière" at bounding box center [205, 53] width 248 height 12
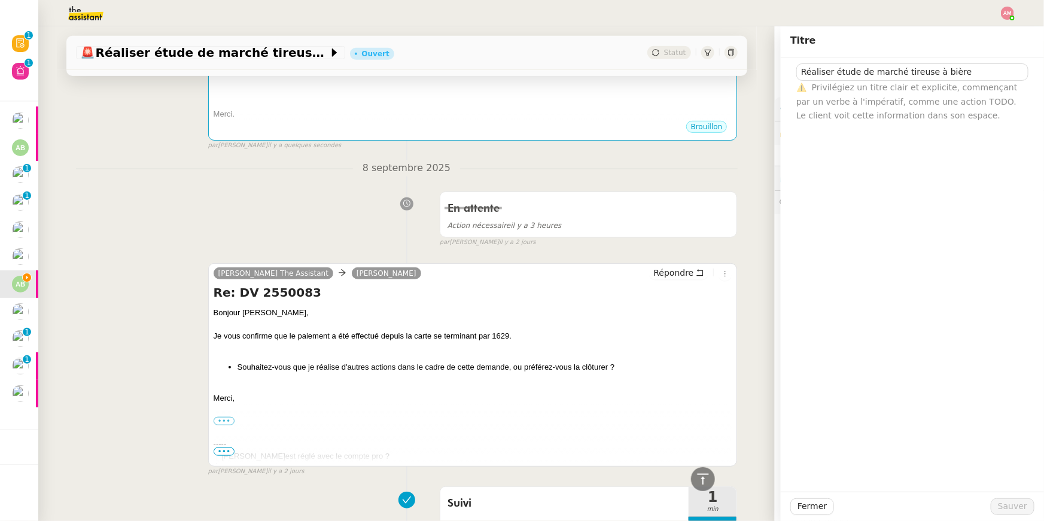
click at [684, 260] on div "Charlie The Assistant Augustin de Boisse Répondre Re: DV 2550083 Bonjour August…" at bounding box center [407, 364] width 662 height 224
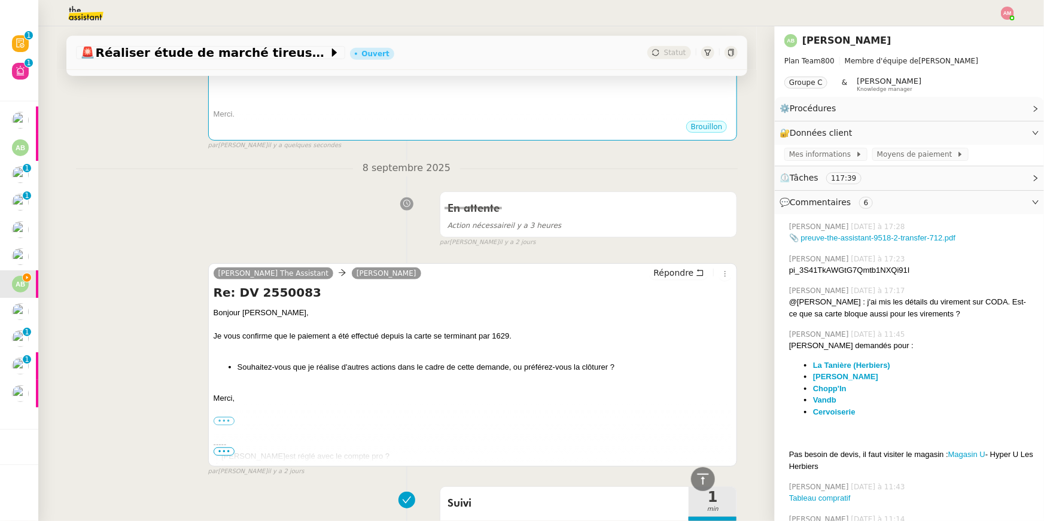
click at [560, 332] on div "Je vous confirme que le paiement a été effectué depuis la carte se terminant pa…" at bounding box center [473, 336] width 519 height 12
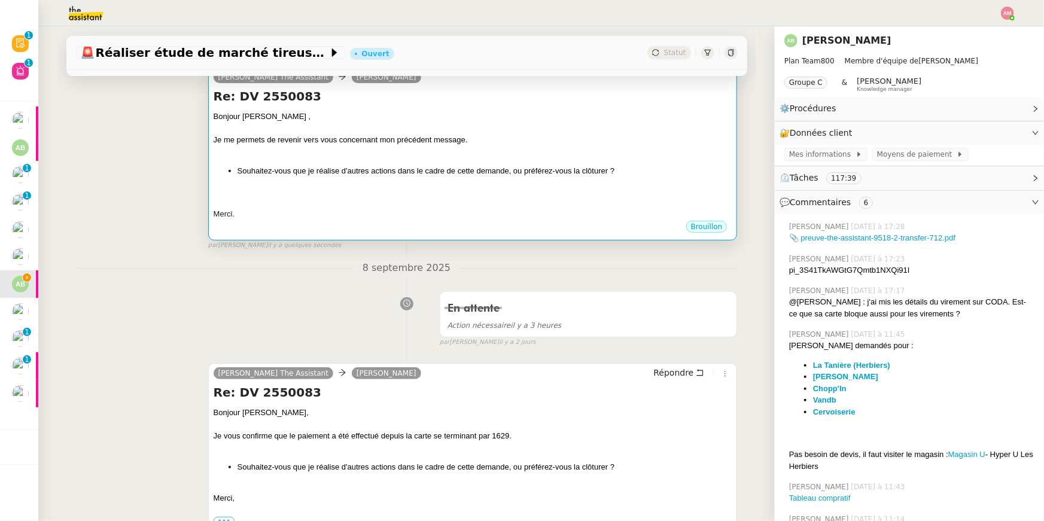
scroll to position [191, 0]
click at [539, 229] on div "Brouillon" at bounding box center [473, 229] width 519 height 18
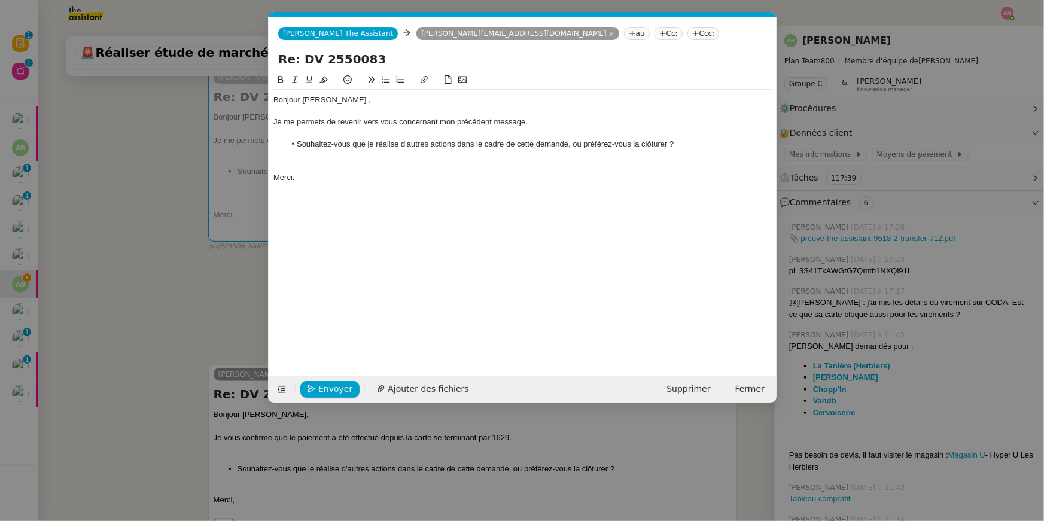
scroll to position [0, 43]
click at [460, 54] on input "Re: DV 2550083" at bounding box center [522, 59] width 489 height 18
paste input "éaliser étude de marché tireuse à bière"
type input "Réaliser étude de marché tireuse à bière"
click at [378, 192] on div "Bonjour Augustin , Je me permets de revenir vers vous concernant mon précédent …" at bounding box center [522, 215] width 498 height 285
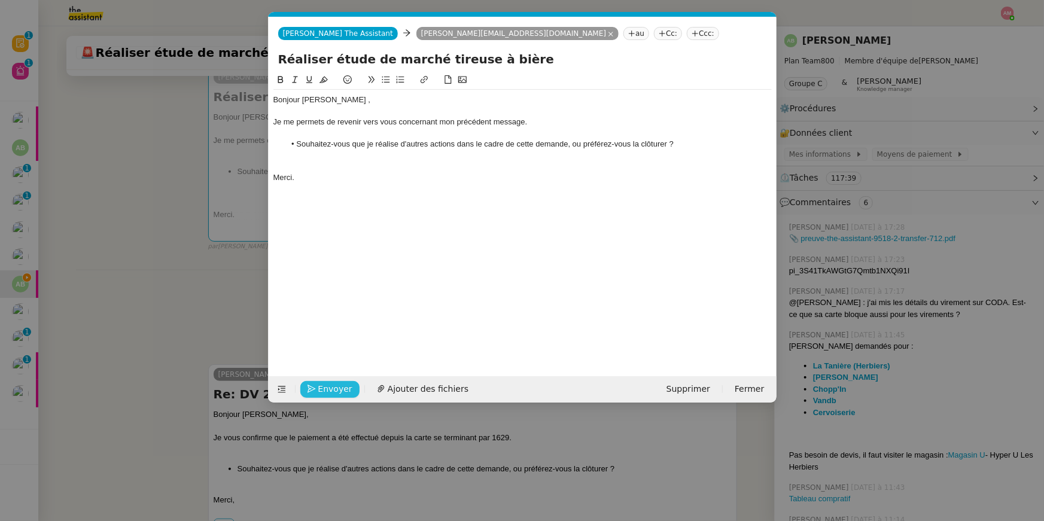
click at [325, 387] on span "Envoyer" at bounding box center [335, 389] width 34 height 14
click at [325, 387] on span "Confirmer l'envoi" at bounding box center [354, 389] width 72 height 14
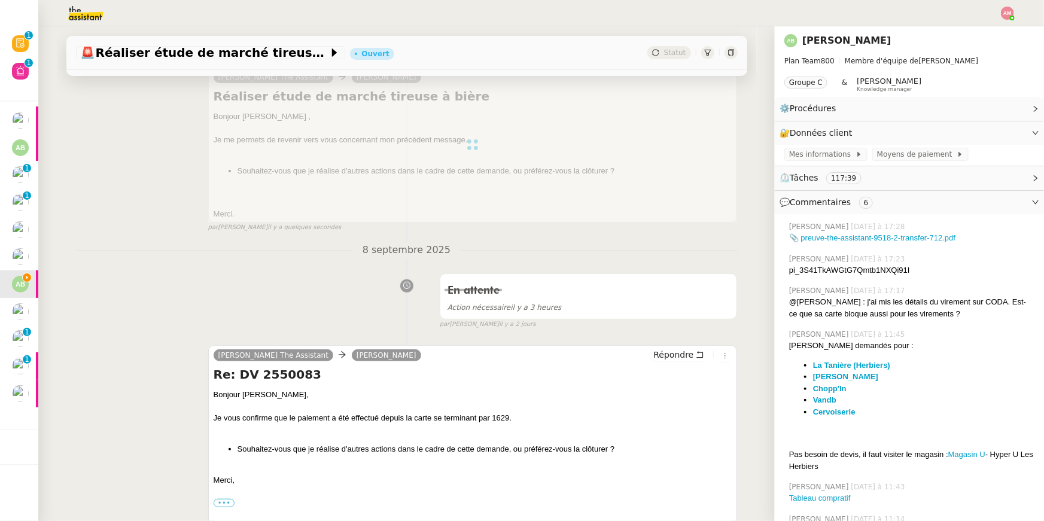
scroll to position [0, 0]
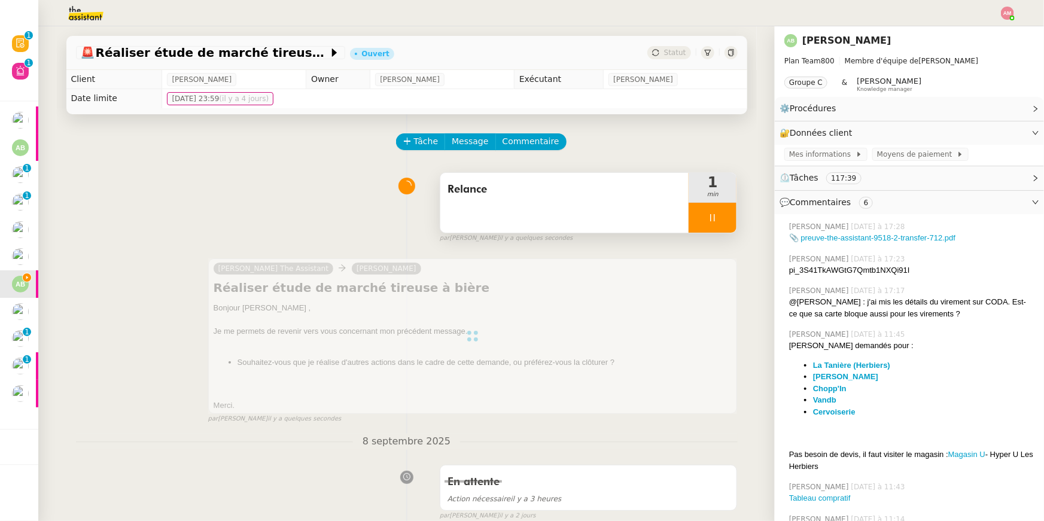
click at [714, 219] on icon at bounding box center [713, 217] width 4 height 7
click at [727, 219] on icon at bounding box center [725, 218] width 10 height 10
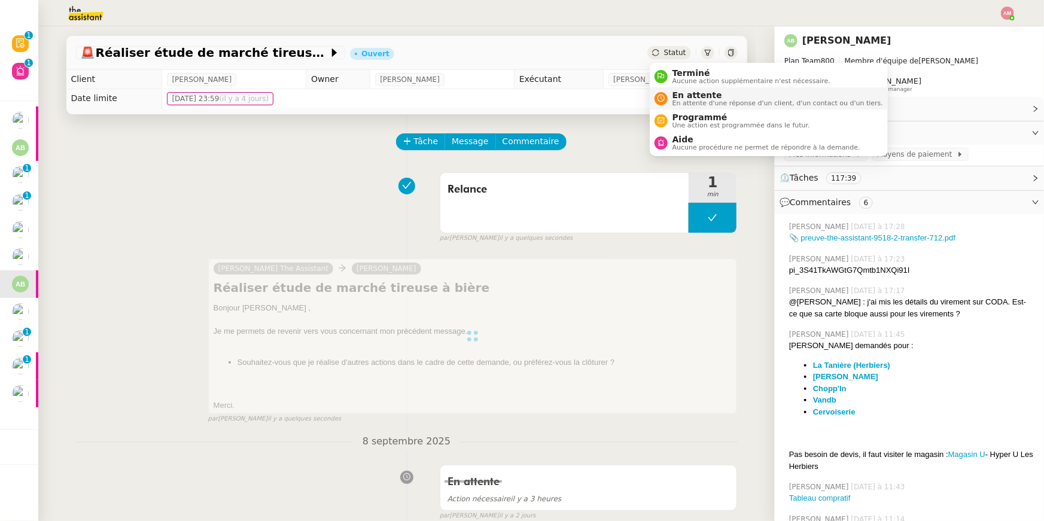
click at [694, 93] on span "En attente" at bounding box center [777, 95] width 211 height 10
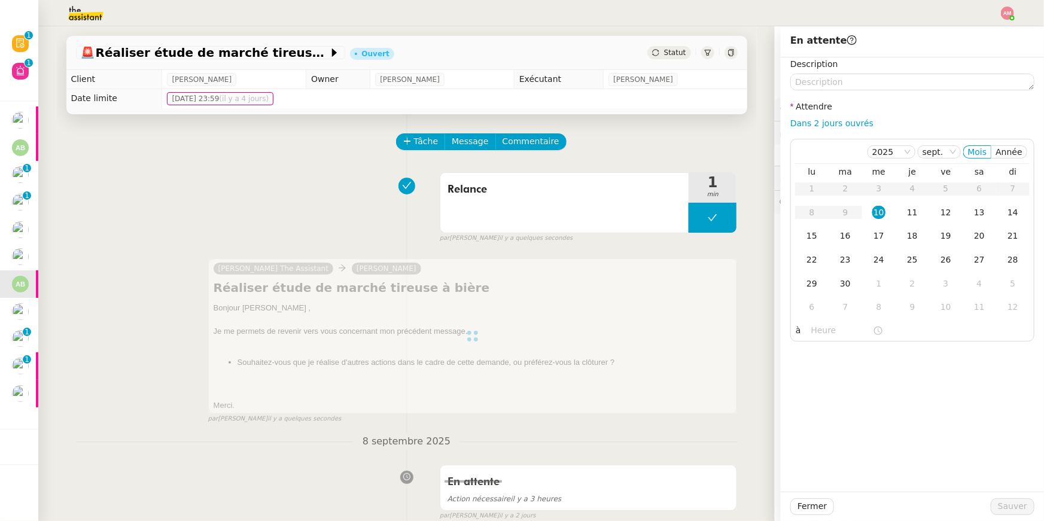
click at [861, 132] on div "Description Attendre Dans 2 jours ouvrés 2025 sept. Mois Année lu ma me je ve s…" at bounding box center [912, 199] width 244 height 284
click at [852, 121] on link "Dans 2 jours ouvrés" at bounding box center [831, 123] width 83 height 10
type input "07:00"
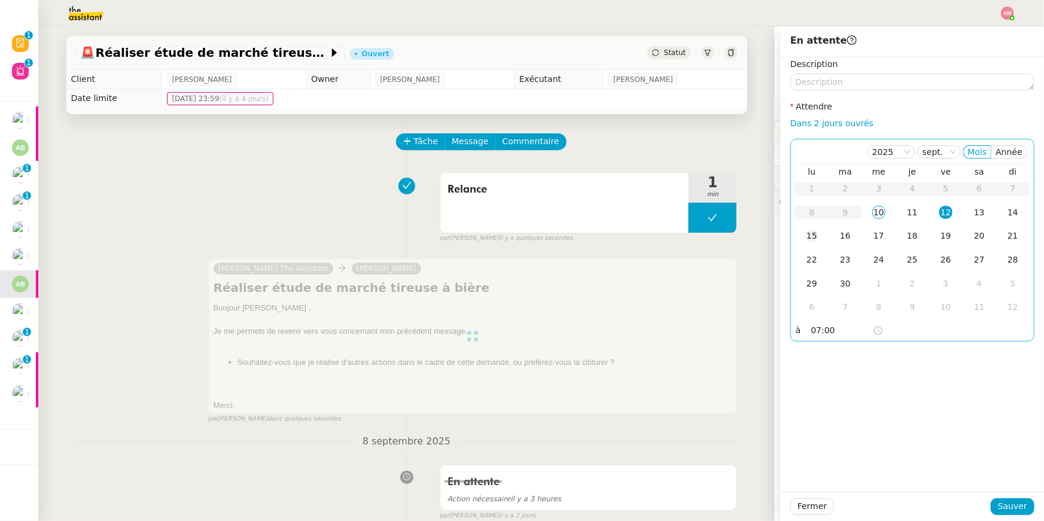
click at [812, 236] on div "15" at bounding box center [811, 235] width 13 height 13
click at [839, 237] on div "16" at bounding box center [845, 235] width 13 height 13
click at [1009, 510] on span "Sauver" at bounding box center [1012, 506] width 29 height 14
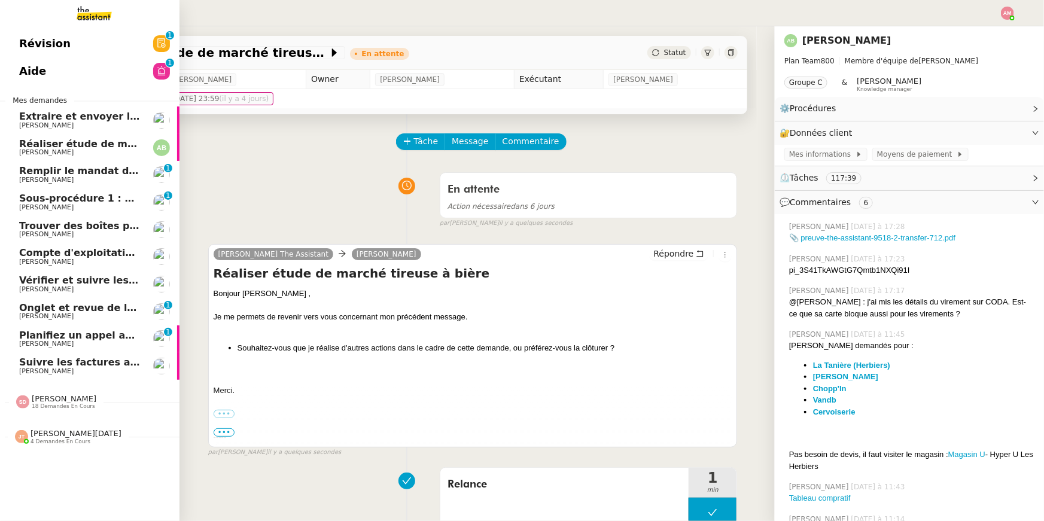
click at [41, 153] on span "Augustin De Boisse" at bounding box center [46, 152] width 54 height 8
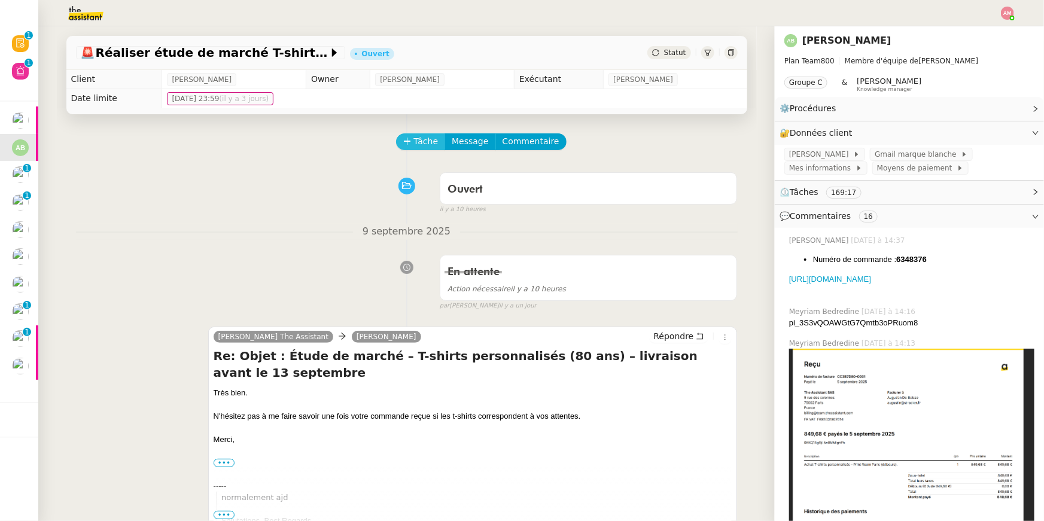
click at [419, 142] on span "Tâche" at bounding box center [426, 142] width 25 height 14
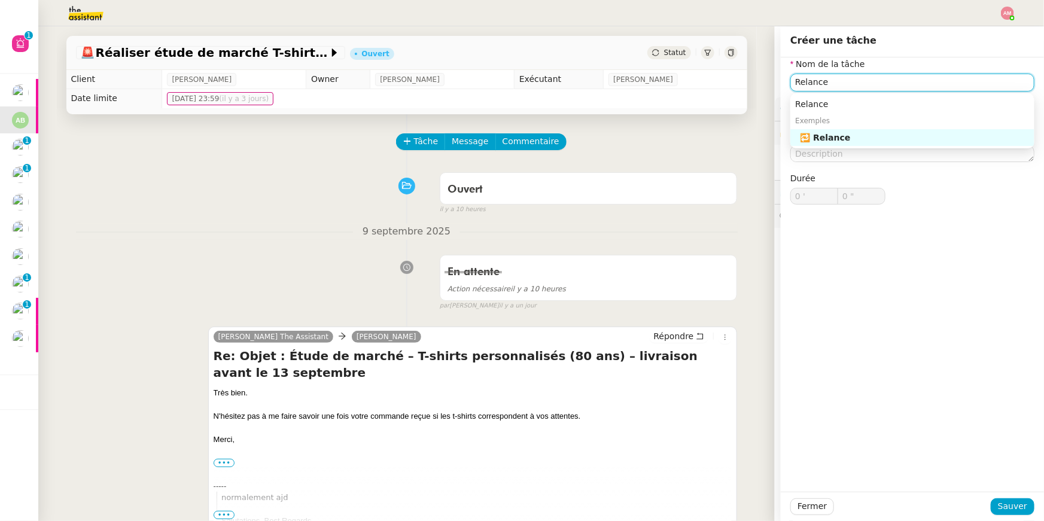
click at [821, 136] on div "🔁 Relance" at bounding box center [915, 137] width 230 height 11
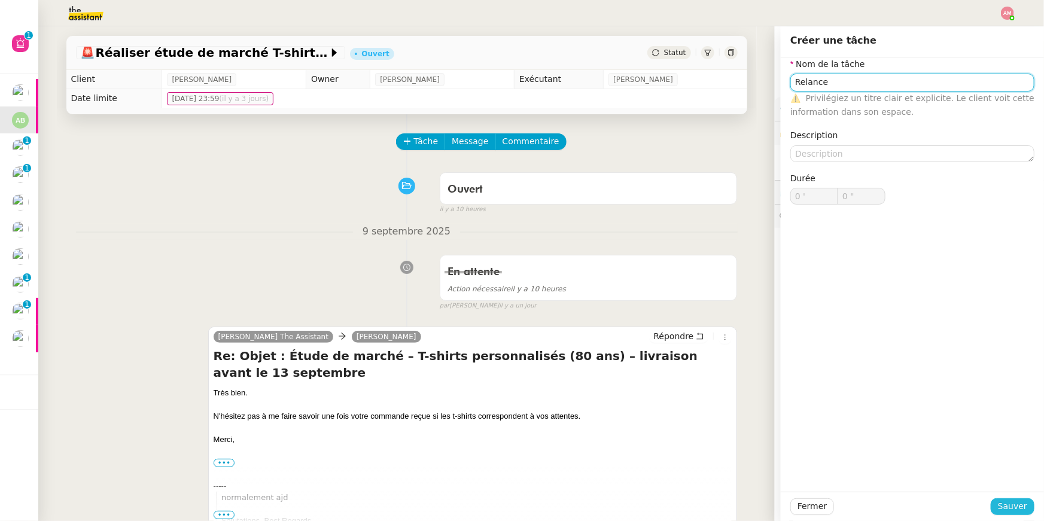
type input "Relance"
click at [995, 509] on button "Sauver" at bounding box center [1013, 506] width 44 height 17
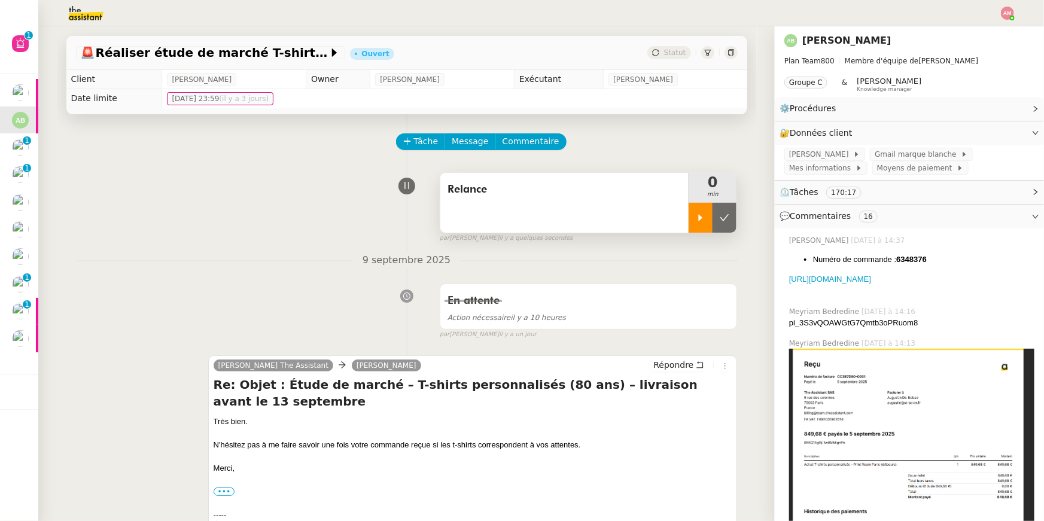
click at [700, 220] on icon at bounding box center [701, 218] width 10 height 10
click at [679, 361] on span "Répondre" at bounding box center [673, 365] width 40 height 12
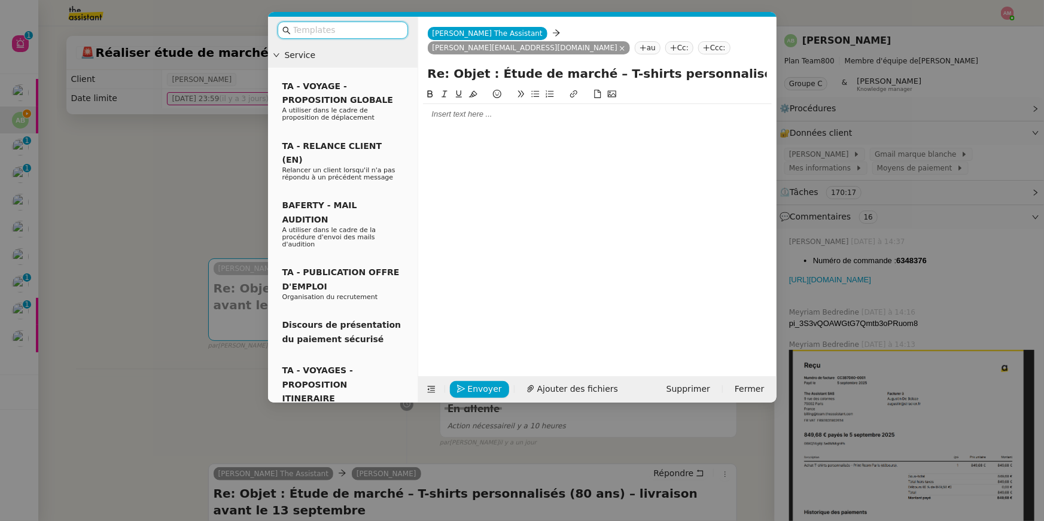
click at [179, 219] on nz-modal-container "Service TA - VOYAGE - PROPOSITION GLOBALE A utiliser dans le cadre de propositi…" at bounding box center [522, 260] width 1044 height 521
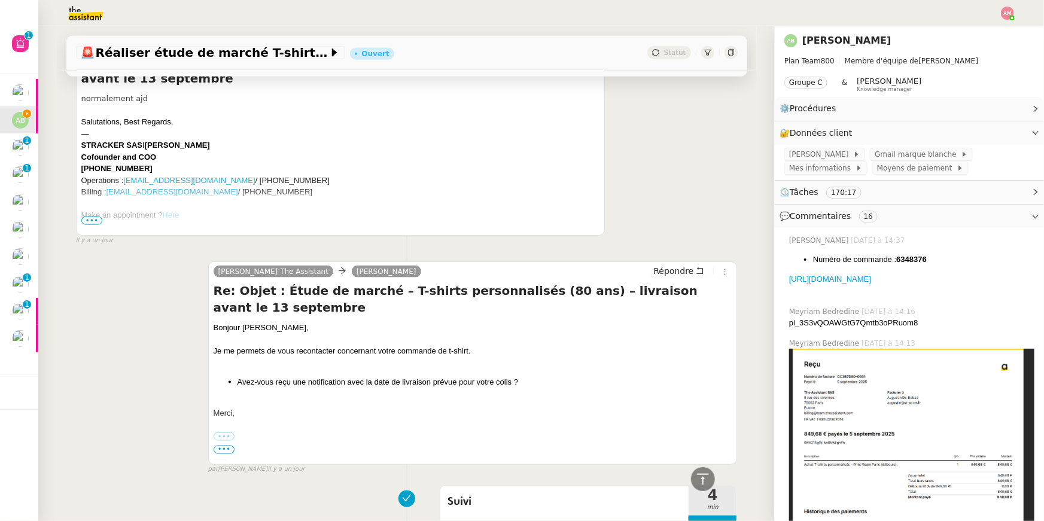
scroll to position [763, 0]
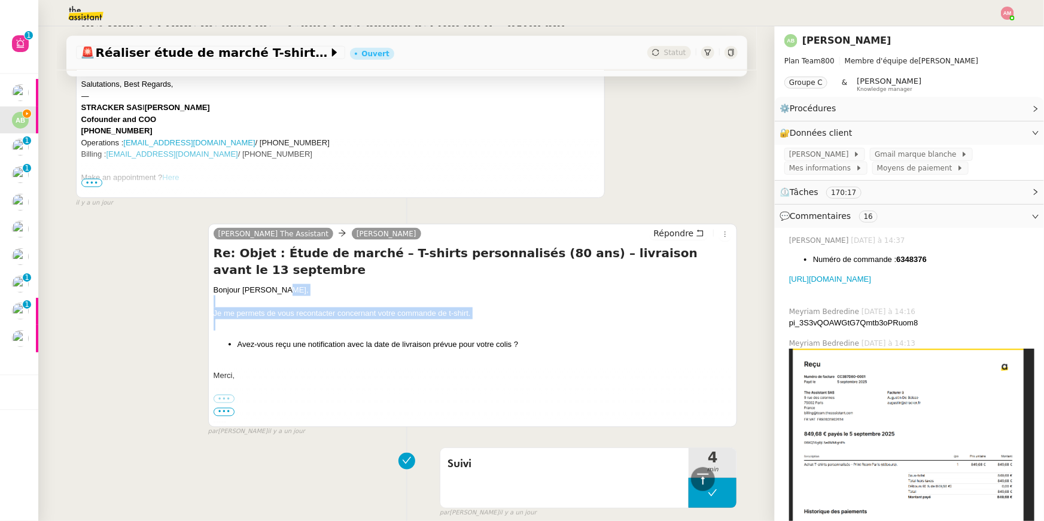
drag, startPoint x: 487, startPoint y: 321, endPoint x: 493, endPoint y: 291, distance: 30.5
drag, startPoint x: 432, startPoint y: 368, endPoint x: 465, endPoint y: 272, distance: 101.2
click at [465, 272] on div "Re: Objet : Étude de marché – T-shirts personnalisés (80 ans) – livraison avant…" at bounding box center [473, 334] width 519 height 179
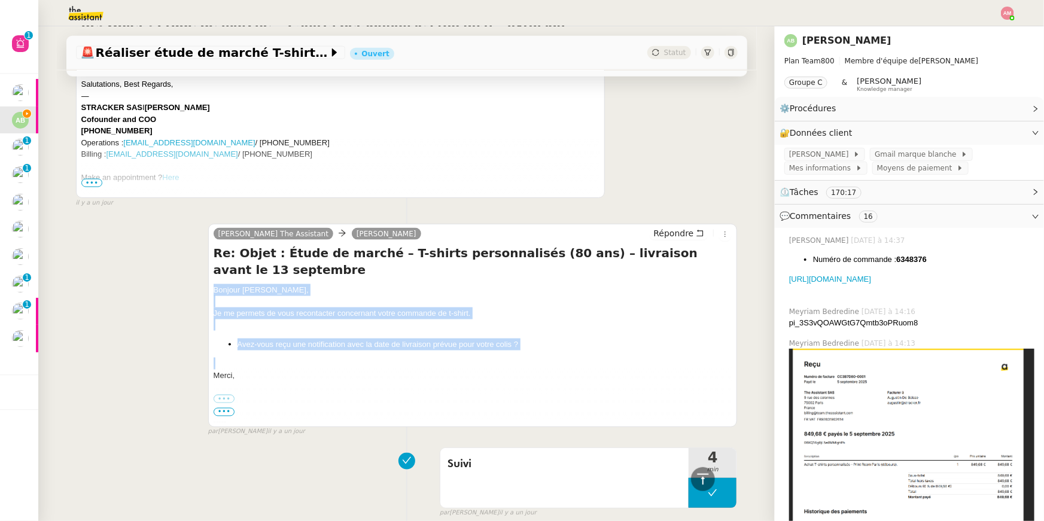
copy div "Bonjour Augustin, Je me permets de vous recontacter concernant votre commande d…"
drag, startPoint x: 250, startPoint y: 374, endPoint x: 211, endPoint y: 292, distance: 90.2
click at [211, 292] on div "Charlie The Assistant Augustin De Boisse Répondre Re: Objet : Étude de marché –…" at bounding box center [472, 325] width 529 height 203
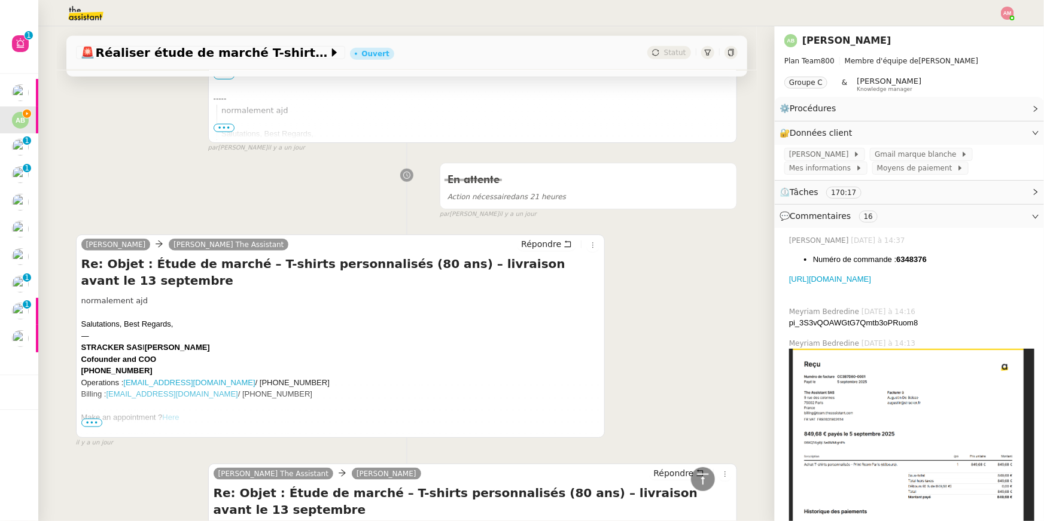
scroll to position [118, 0]
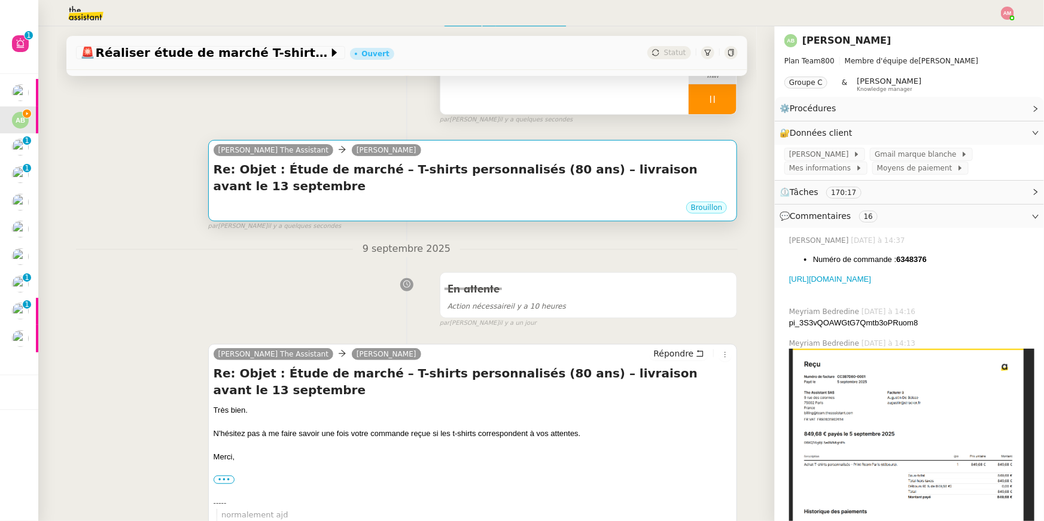
click at [309, 185] on h4 "Re: Objet : Étude de marché – T-shirts personnalisés (80 ans) – livraison avant…" at bounding box center [473, 177] width 519 height 33
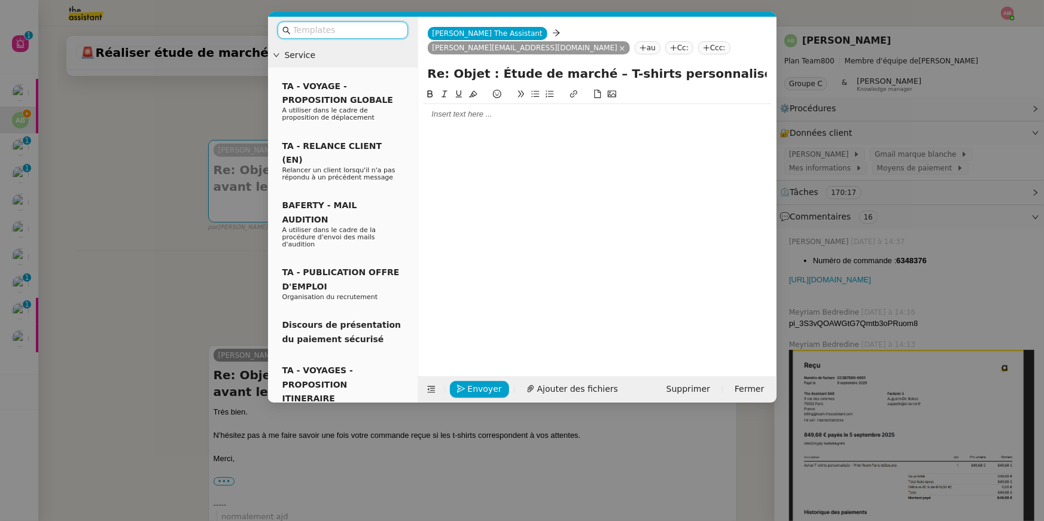
click at [434, 109] on div at bounding box center [597, 114] width 349 height 11
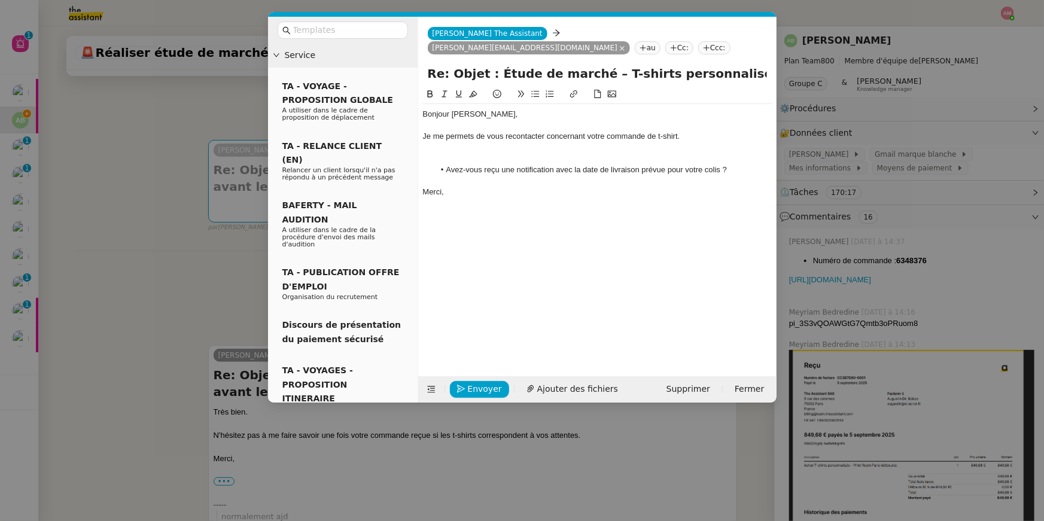
scroll to position [0, 0]
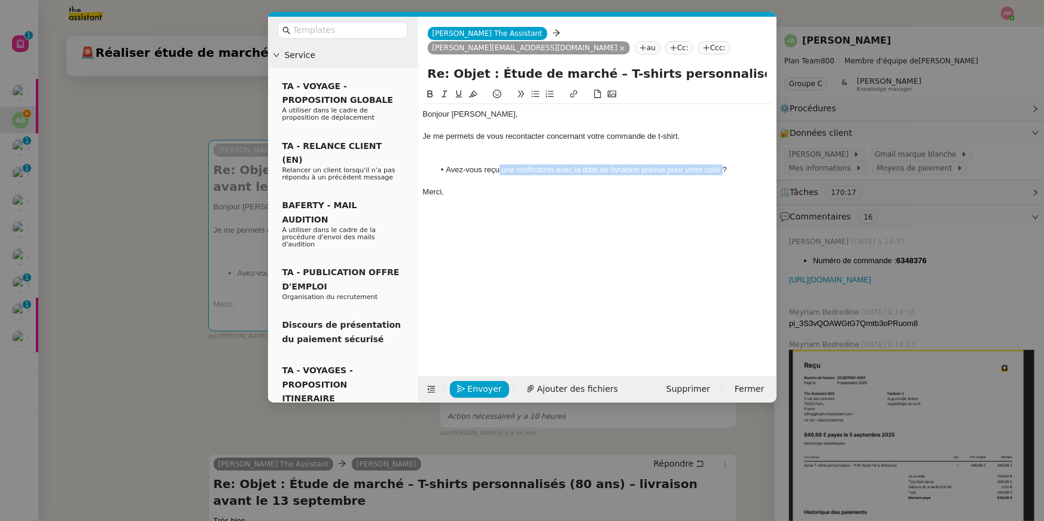
drag, startPoint x: 500, startPoint y: 156, endPoint x: 721, endPoint y: 159, distance: 221.3
click at [721, 164] on li "Avez-vous reçu une notification avec la date de livraison prévue pour votre col…" at bounding box center [602, 169] width 337 height 11
click at [684, 175] on div at bounding box center [597, 180] width 349 height 11
click at [673, 164] on li "Avez-vous reçuréceptionné vos t-shirt ?" at bounding box center [602, 169] width 337 height 11
click at [672, 164] on li "Avez-vous reçuréceptionné vos t-shirt ?" at bounding box center [602, 169] width 337 height 11
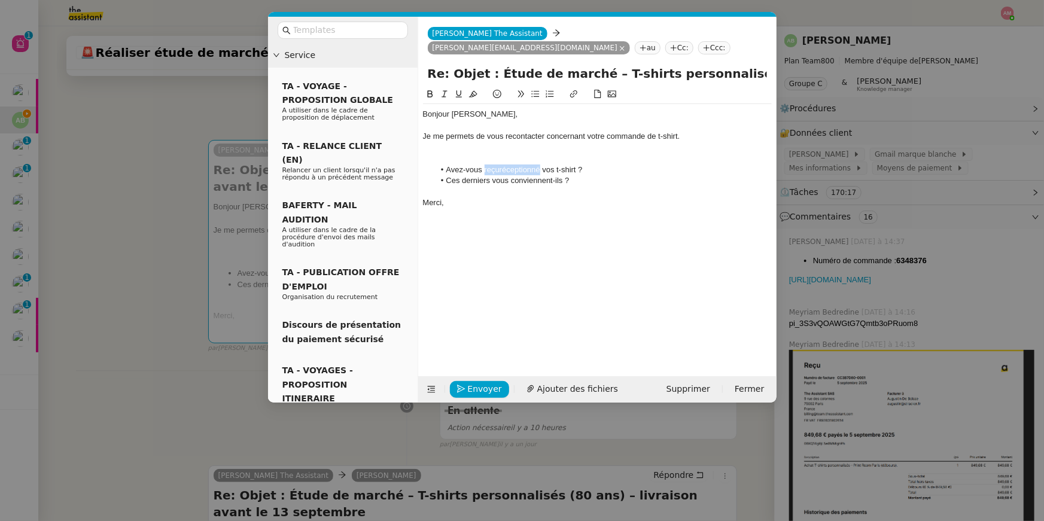
click at [504, 164] on li "Avez-vous reçuréceptionné vos t-shirt ?" at bounding box center [602, 169] width 337 height 11
click at [589, 142] on div at bounding box center [597, 147] width 349 height 11
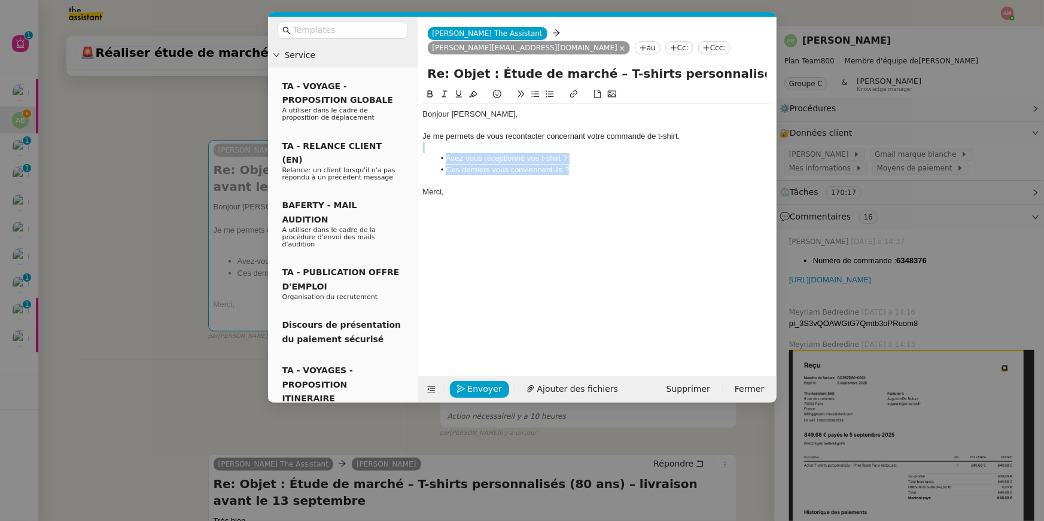
copy div "Avez-vous réceptionné vos t-shirt ? Ces derniers vous conviennent-ils ?"
drag, startPoint x: 578, startPoint y: 151, endPoint x: 579, endPoint y: 133, distance: 18.0
click at [579, 133] on div "Bonjour Augustin, Je me permets de vous recontacter concernant votre commande d…" at bounding box center [597, 153] width 349 height 98
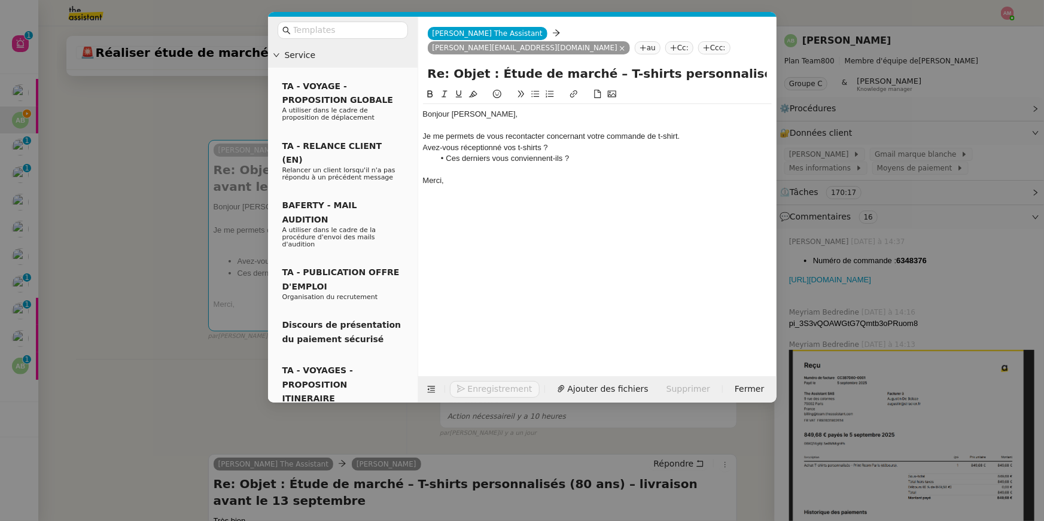
click at [455, 142] on div "Avez-vous réceptionné vos t-shirts ?" at bounding box center [597, 147] width 349 height 11
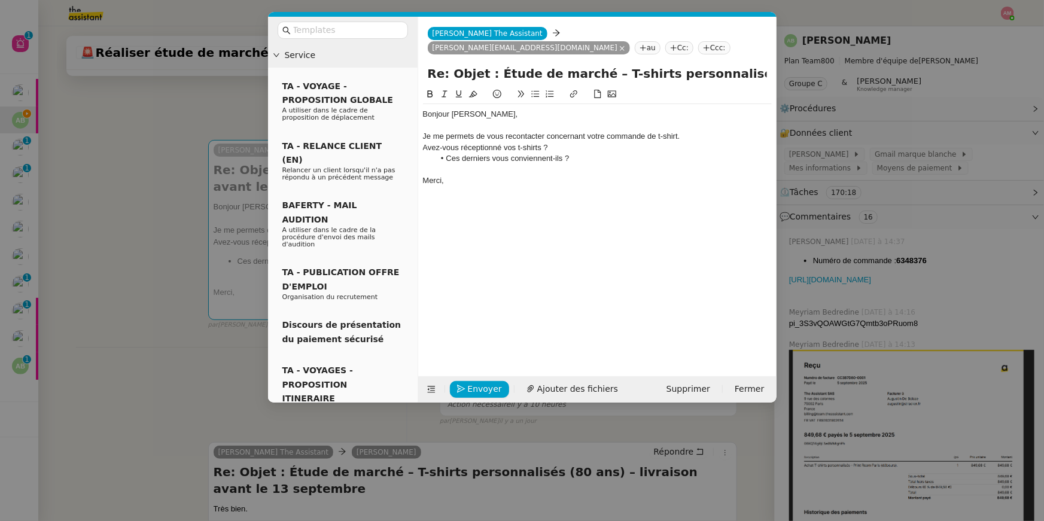
click at [540, 72] on div "Re: Objet : Étude de marché – T-shirts personnalisés (80 ans) – livraison avant…" at bounding box center [597, 76] width 358 height 23
click at [536, 90] on icon at bounding box center [535, 94] width 8 height 8
click at [531, 90] on icon at bounding box center [535, 94] width 8 height 8
click at [524, 142] on li "Avez-vous réceptionné vos t-shirts ?" at bounding box center [602, 147] width 337 height 11
click at [678, 131] on div "Je me permets de vous recontacter concernant votre commande de t-shirt." at bounding box center [597, 136] width 349 height 11
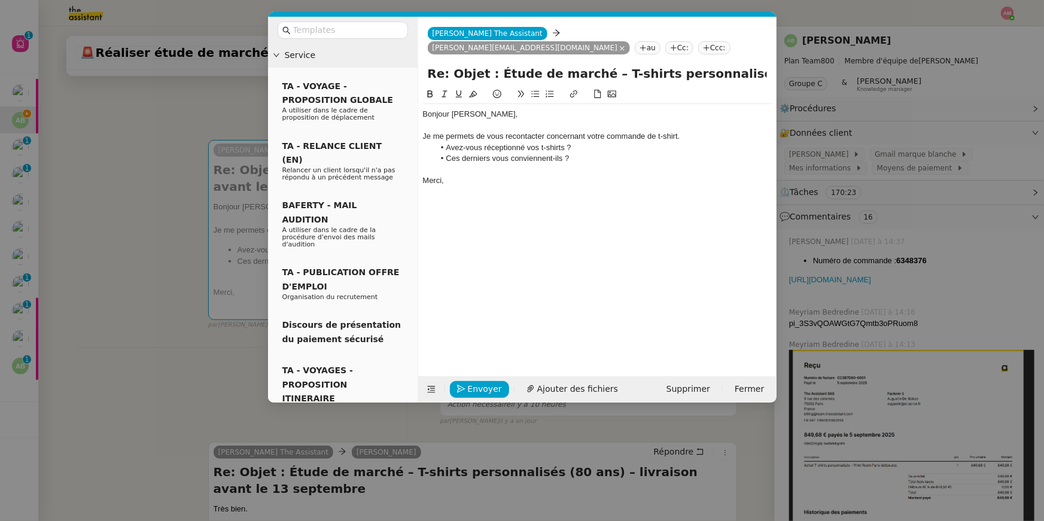
click at [680, 131] on div "Je me permets de vous recontacter concernant votre commande de t-shirt." at bounding box center [597, 136] width 349 height 11
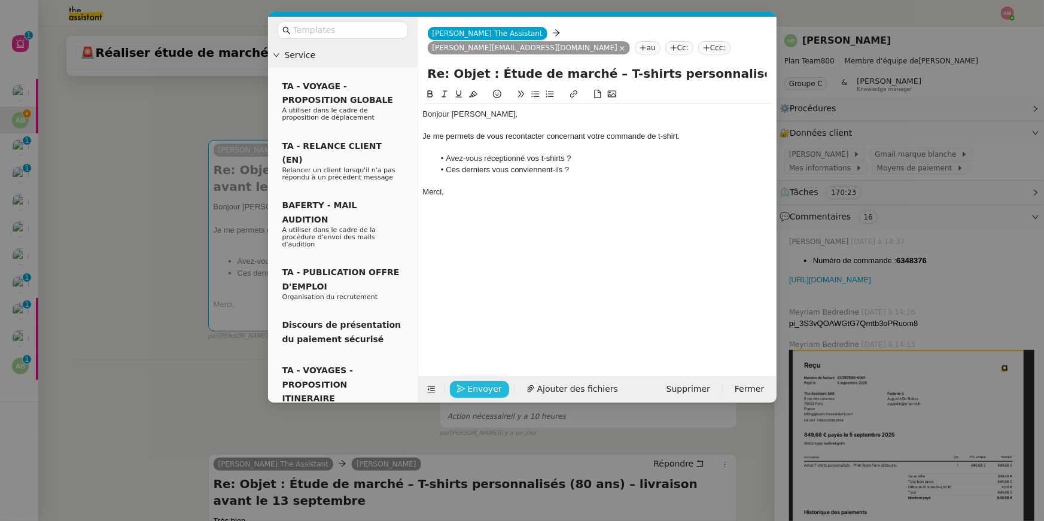
click at [461, 389] on icon "button" at bounding box center [461, 389] width 8 height 8
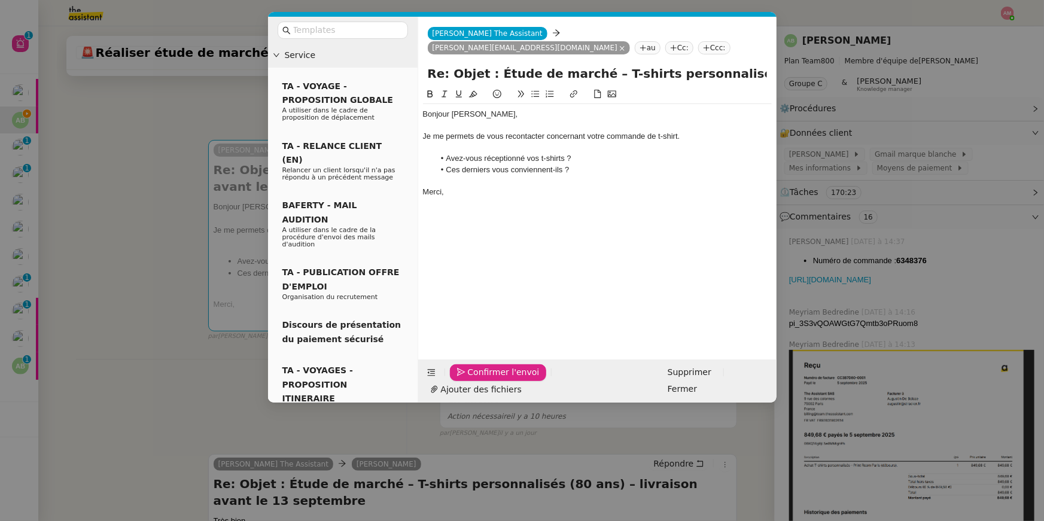
click at [461, 376] on icon "button" at bounding box center [461, 372] width 8 height 8
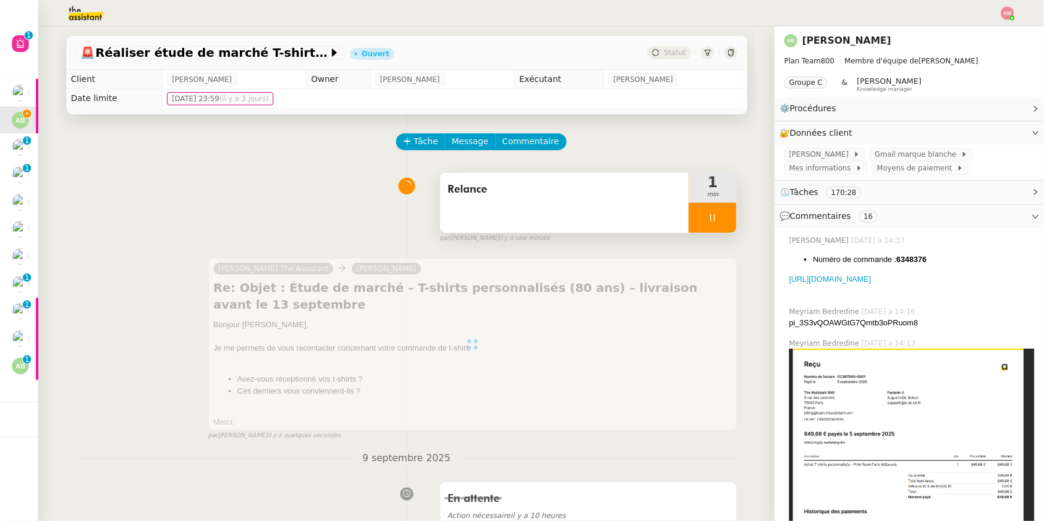
click at [715, 223] on div at bounding box center [712, 218] width 48 height 30
click at [726, 221] on icon at bounding box center [725, 218] width 10 height 10
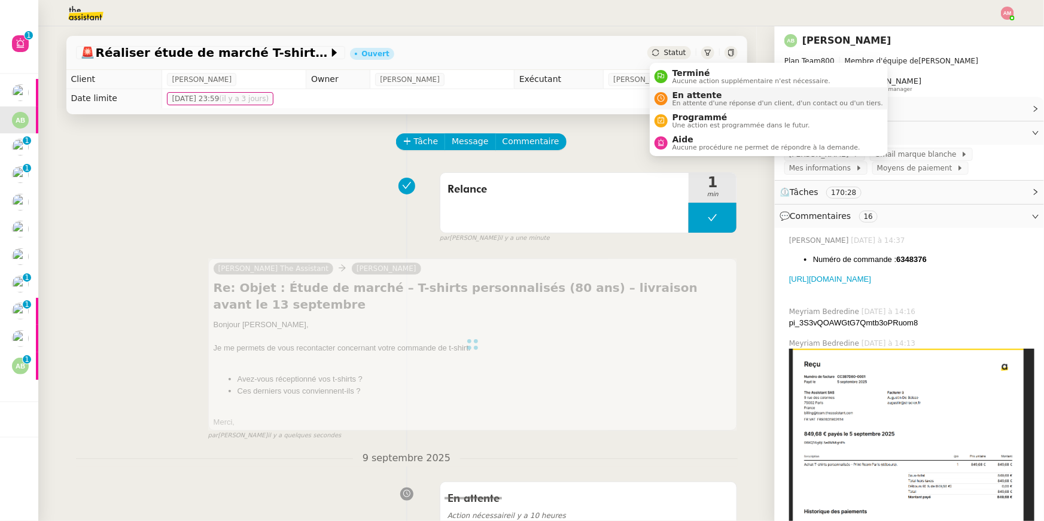
click at [693, 96] on span "En attente" at bounding box center [777, 95] width 211 height 10
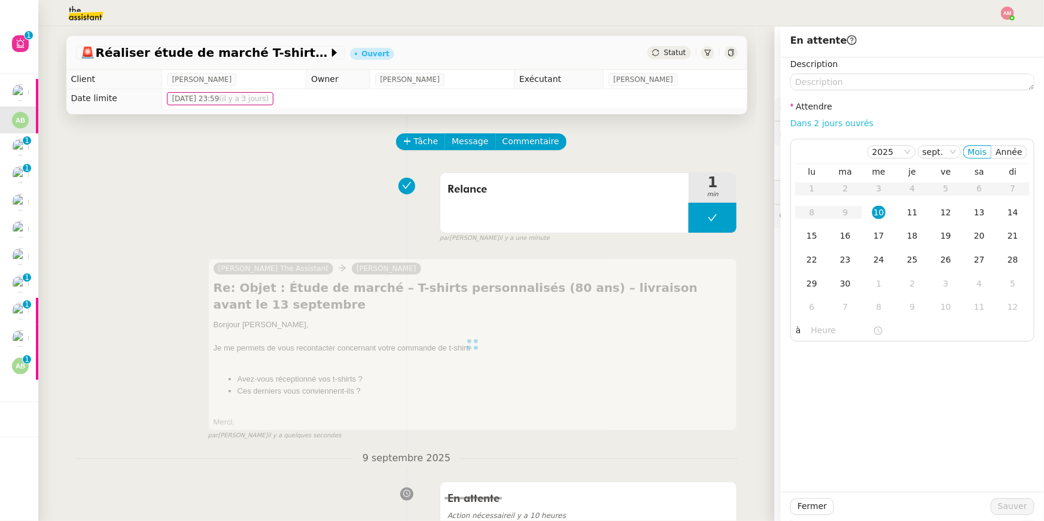
click at [849, 120] on link "Dans 2 jours ouvrés" at bounding box center [831, 123] width 83 height 10
type input "07:00"
click at [1012, 509] on span "Sauver" at bounding box center [1012, 506] width 29 height 14
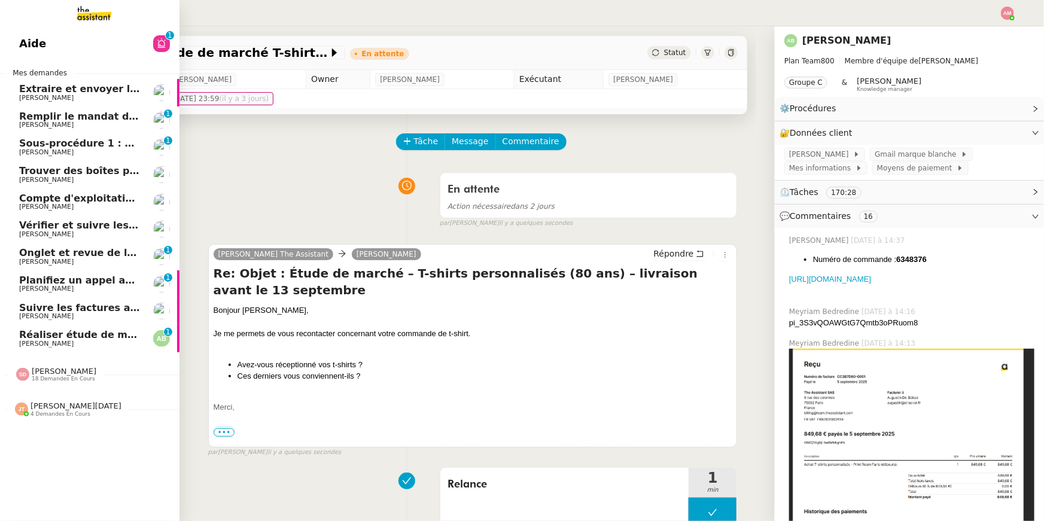
click at [44, 278] on span "Planifiez un appel avec TIME et Ledger" at bounding box center [123, 280] width 209 height 11
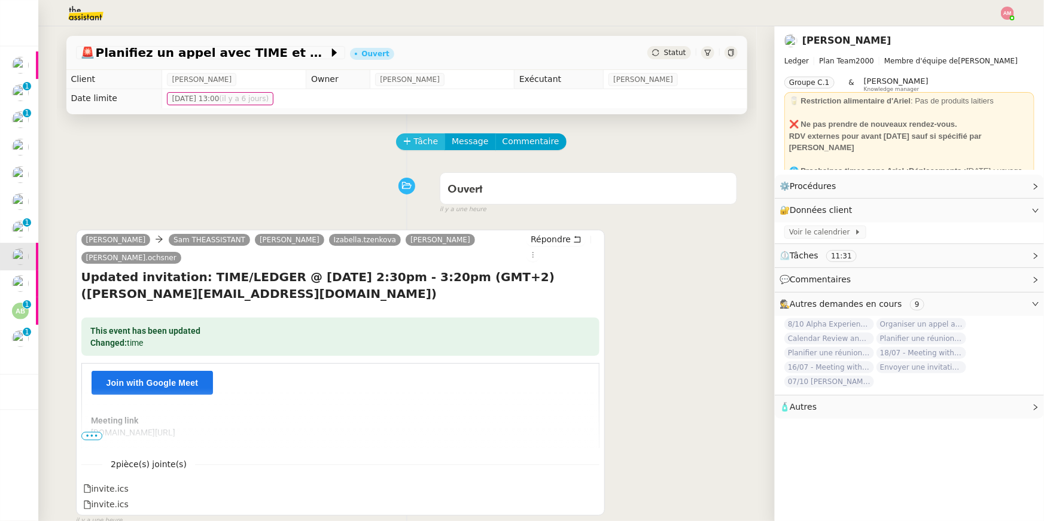
click at [422, 139] on span "Tâche" at bounding box center [426, 142] width 25 height 14
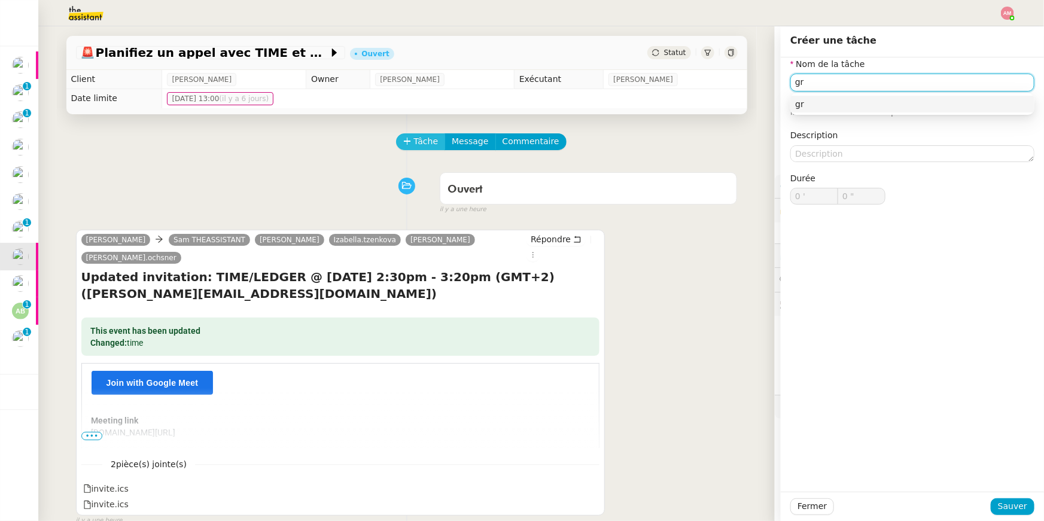
type input "g"
type input "Agenda"
click at [1007, 508] on span "Sauver" at bounding box center [1012, 506] width 29 height 14
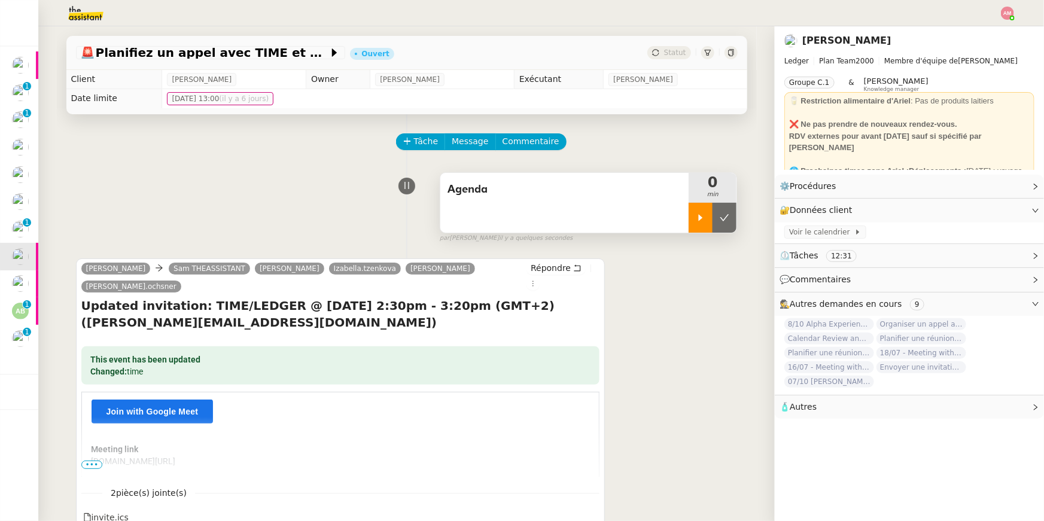
click at [696, 215] on icon at bounding box center [701, 218] width 10 height 10
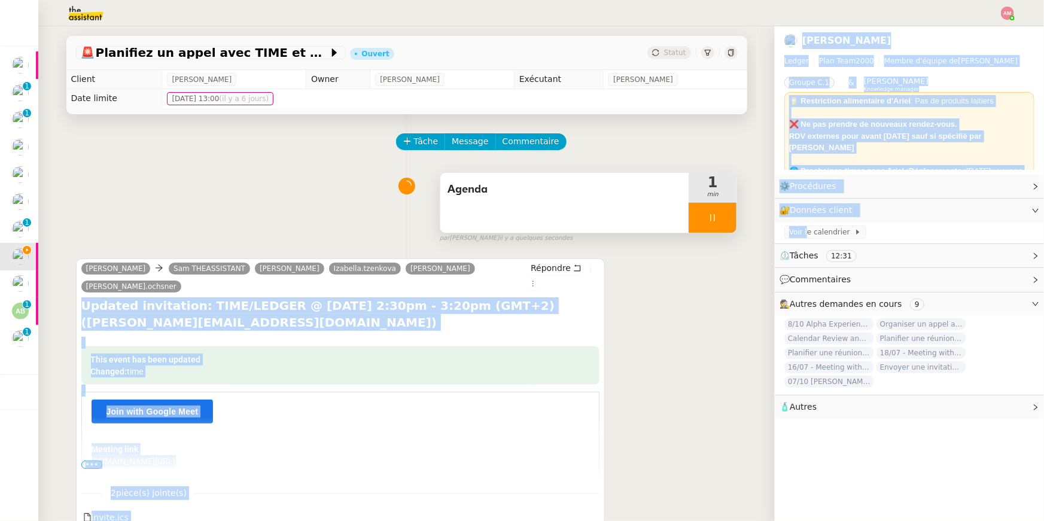
drag, startPoint x: 807, startPoint y: 229, endPoint x: 707, endPoint y: 261, distance: 105.6
click at [707, 261] on nz-layout "🚨 Planifiez un appel avec TIME et Ledger Ouvert Statut Client Ariel Wengroff Ow…" at bounding box center [540, 273] width 1005 height 495
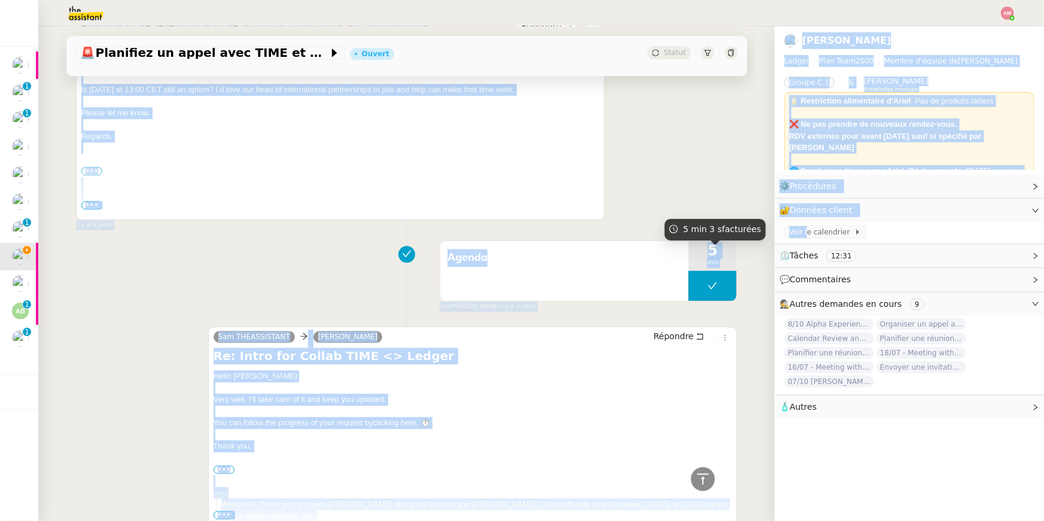
scroll to position [1459, 0]
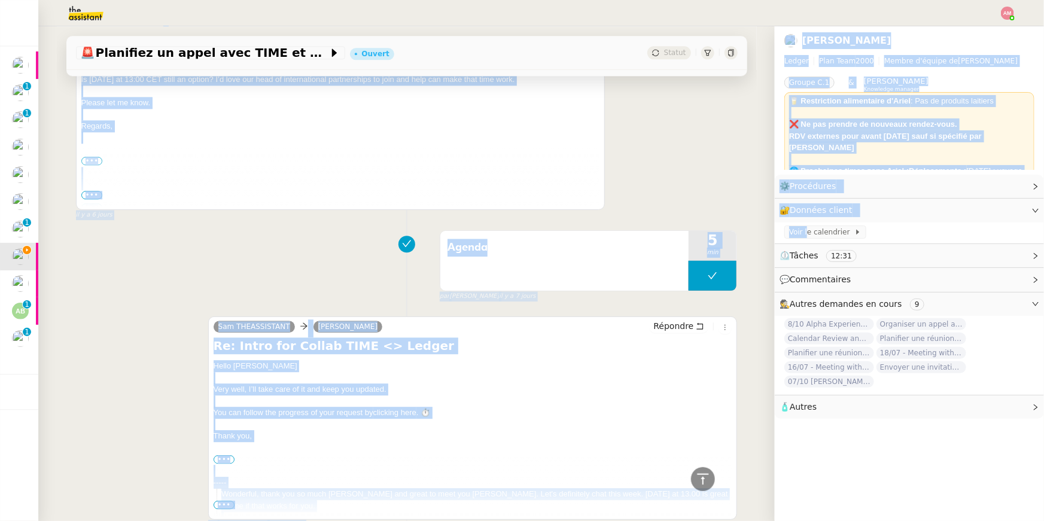
click at [657, 142] on div "Erica Lee Ariel Wengroff Bernadette.ochsner Sam THEASSISTANT Répondre Re: Intro…" at bounding box center [407, 108] width 662 height 224
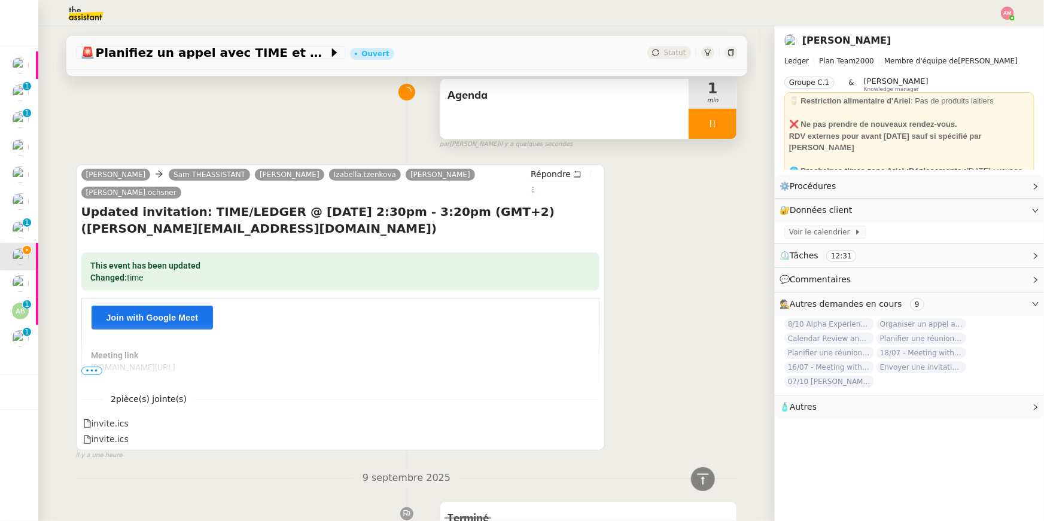
scroll to position [98, 0]
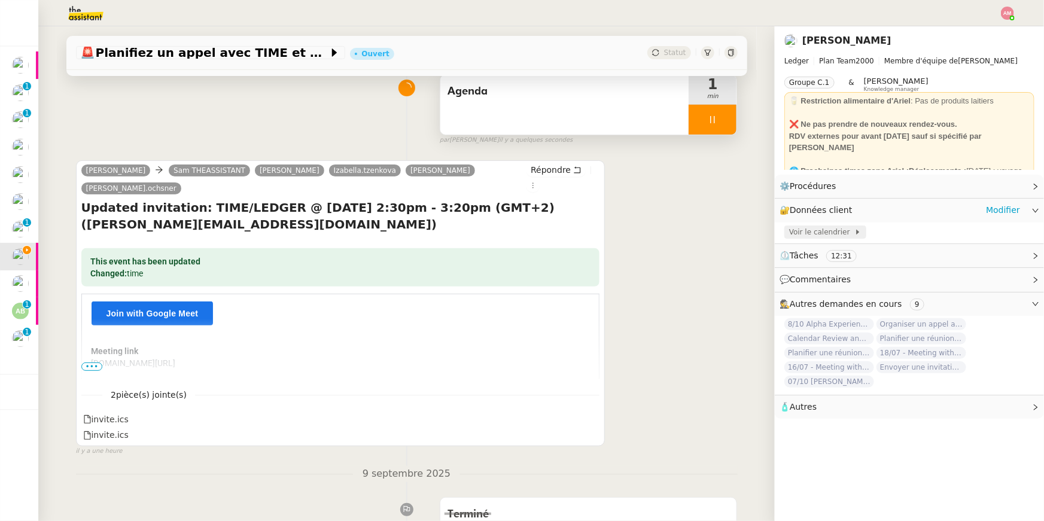
click at [824, 231] on span "Voir le calendrier" at bounding box center [821, 232] width 65 height 12
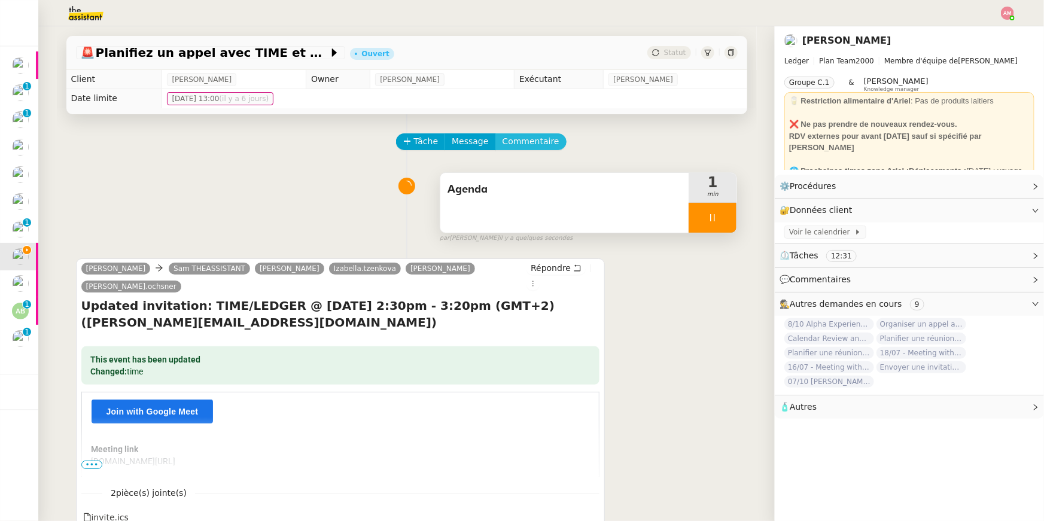
click at [539, 143] on span "Commentaire" at bounding box center [530, 142] width 57 height 14
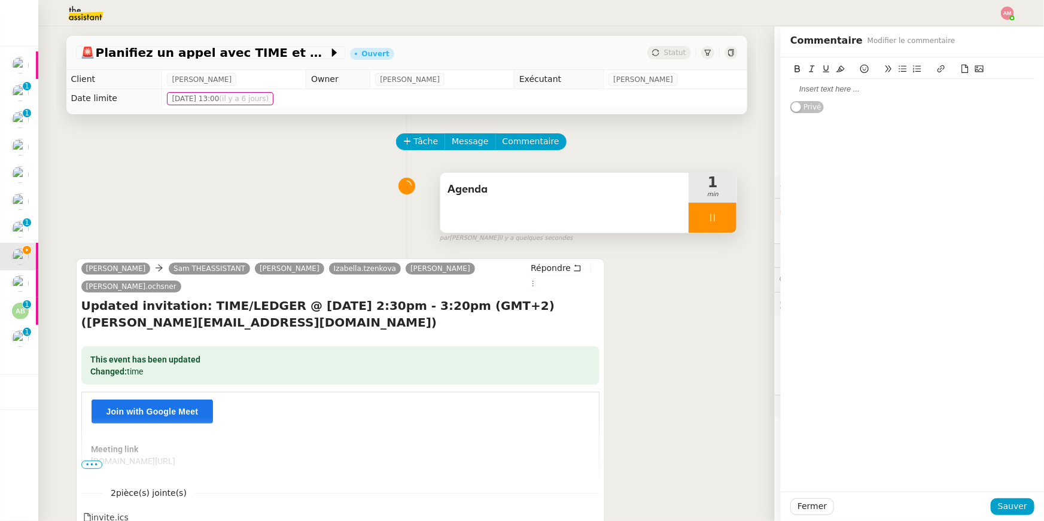
click at [855, 87] on div at bounding box center [912, 89] width 244 height 11
click at [791, 87] on div "Time" at bounding box center [912, 89] width 244 height 11
click at [854, 93] on div "Meeting Time" at bounding box center [912, 89] width 244 height 11
click at [822, 92] on div "Meeting Time" at bounding box center [912, 89] width 244 height 11
click at [868, 87] on div "Meeting with Time" at bounding box center [912, 89] width 244 height 11
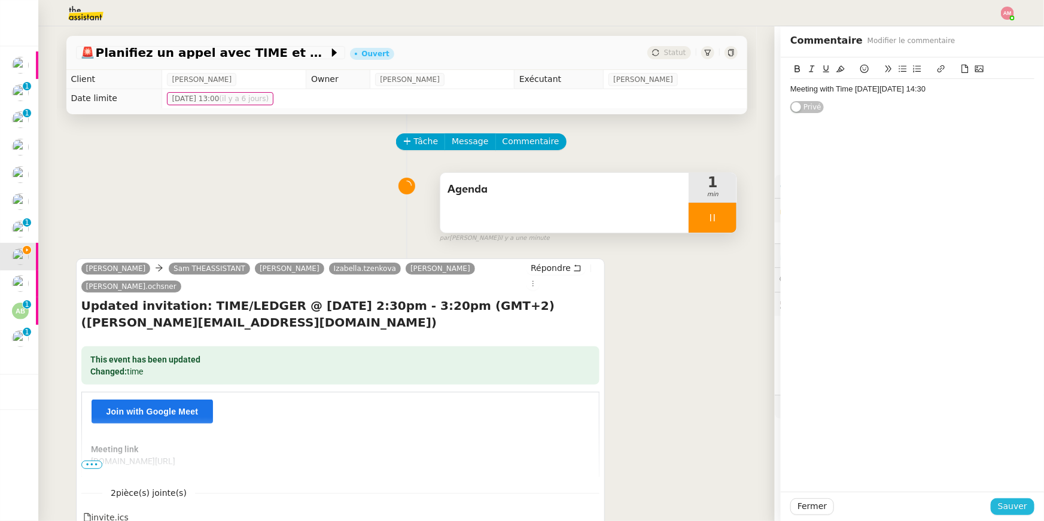
click at [1001, 505] on span "Sauver" at bounding box center [1012, 506] width 29 height 14
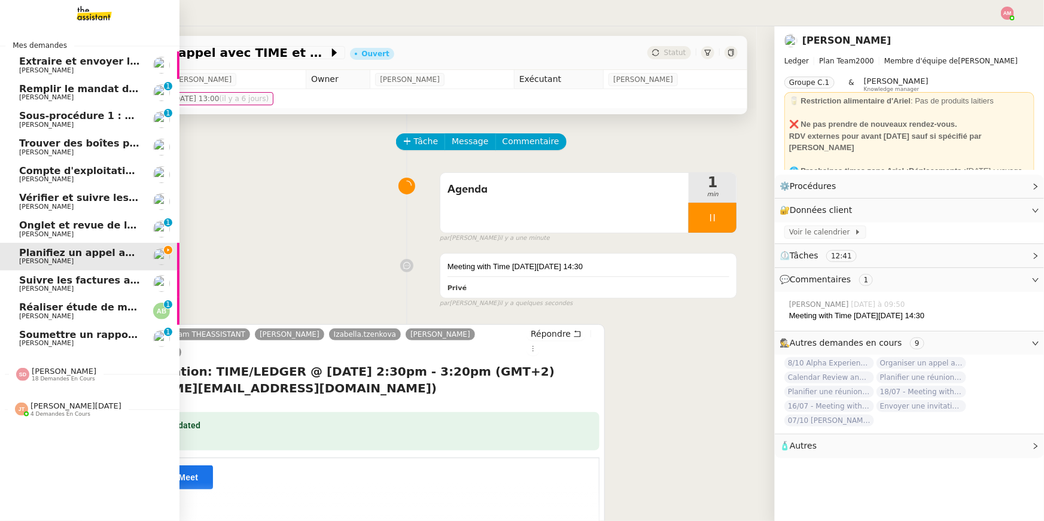
click at [48, 327] on link "Soumettre un rapport de dépenses Sébastien Badault 0 1 2 3 4 5 6 7 8 9" at bounding box center [89, 339] width 179 height 28
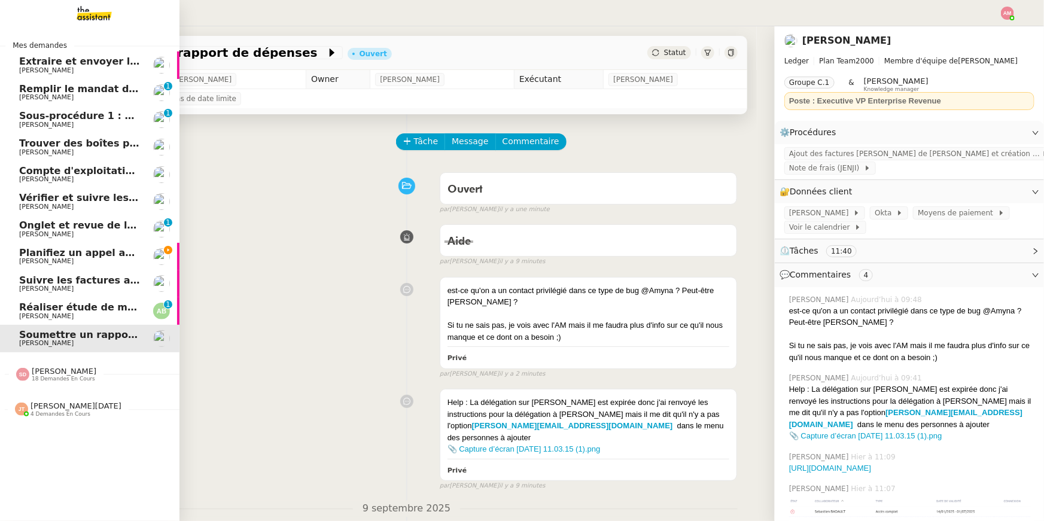
click at [71, 322] on link "Réaliser étude de marché tireuse à bière Augustin De Boisse 0 1 2 3 4 5 6 7 8 9" at bounding box center [89, 311] width 179 height 28
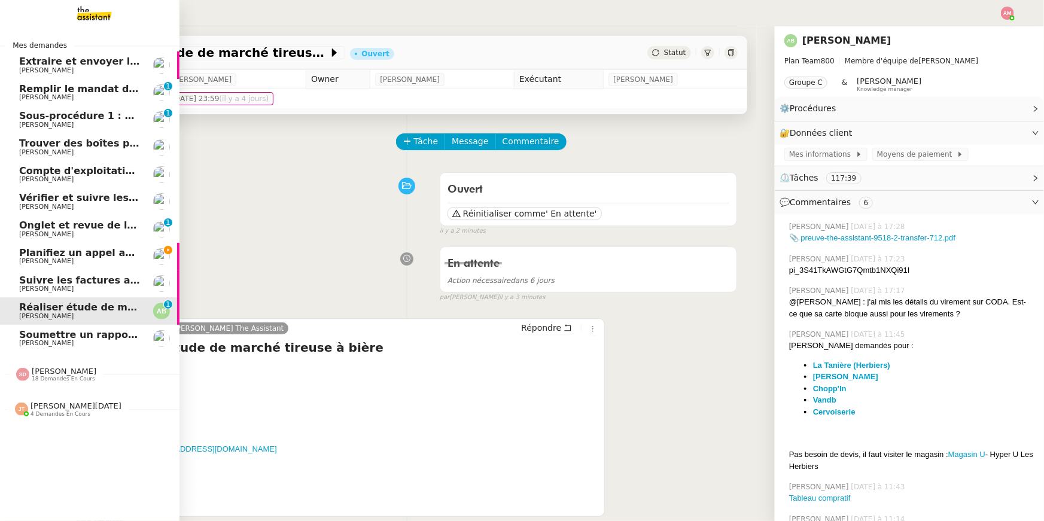
click at [29, 247] on span "Planifiez un appel avec TIME et Ledger" at bounding box center [123, 252] width 209 height 11
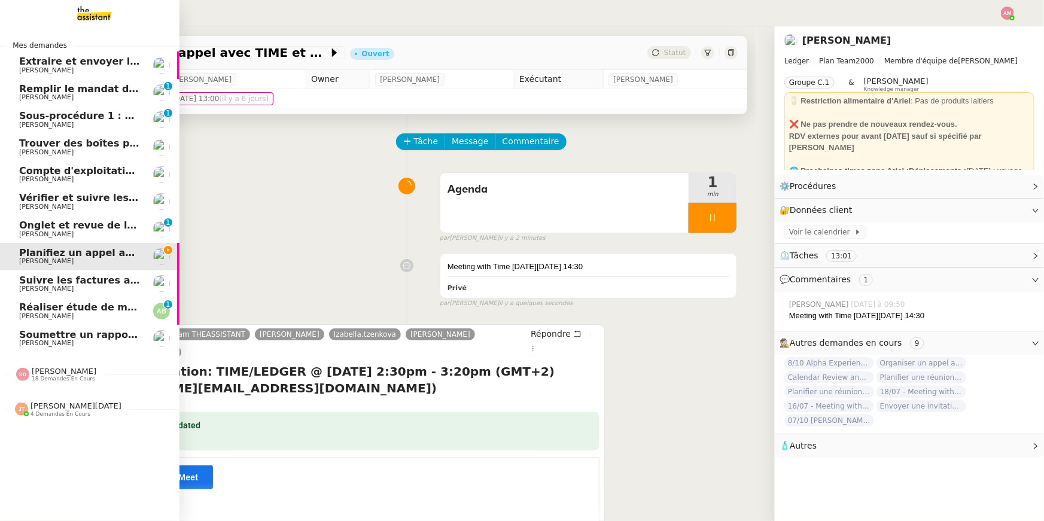
click at [84, 297] on link "Réaliser étude de marché tireuse à bière Augustin De Boisse 0 1 2 3 4 5 6 7 8 9" at bounding box center [89, 311] width 179 height 28
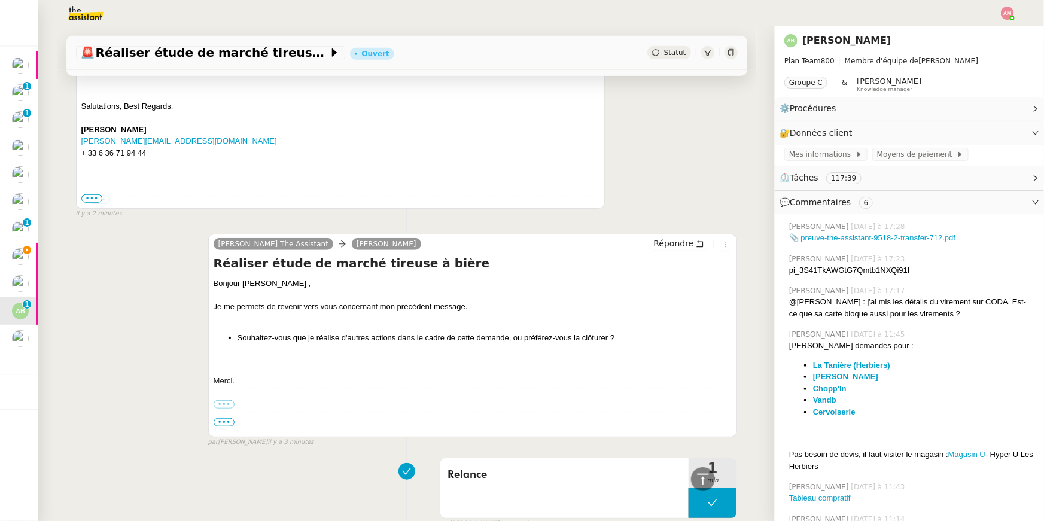
scroll to position [71, 0]
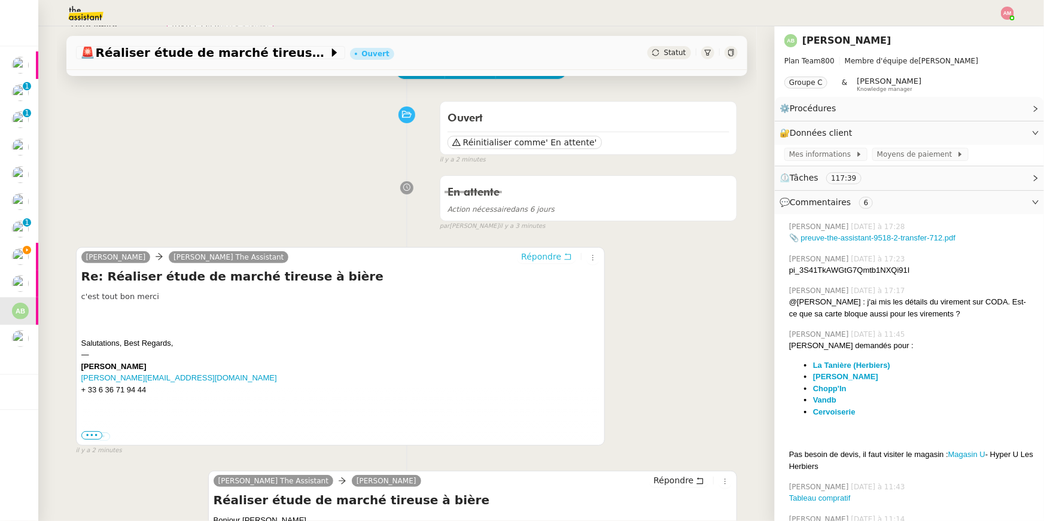
click at [552, 256] on span "Répondre" at bounding box center [541, 257] width 40 height 12
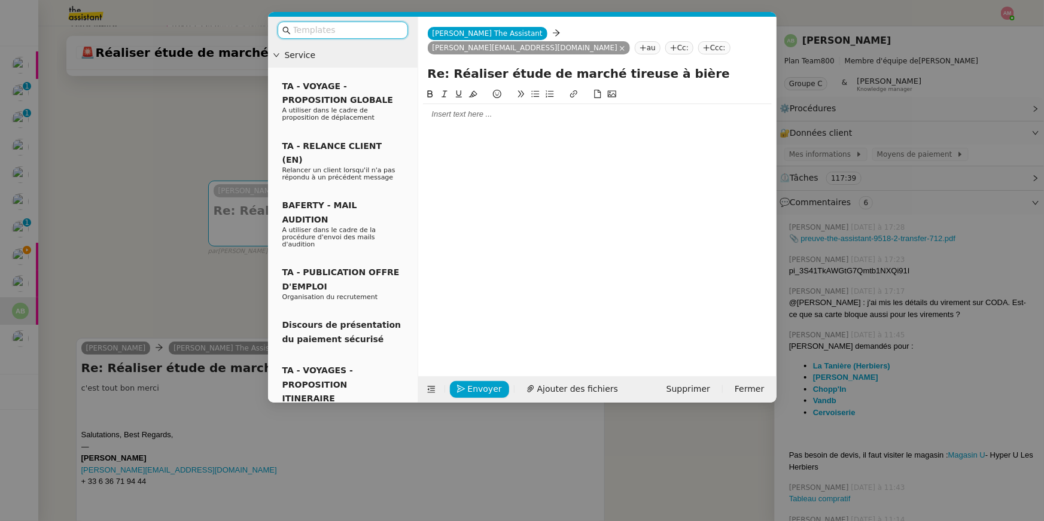
click at [327, 33] on input "text" at bounding box center [347, 30] width 108 height 14
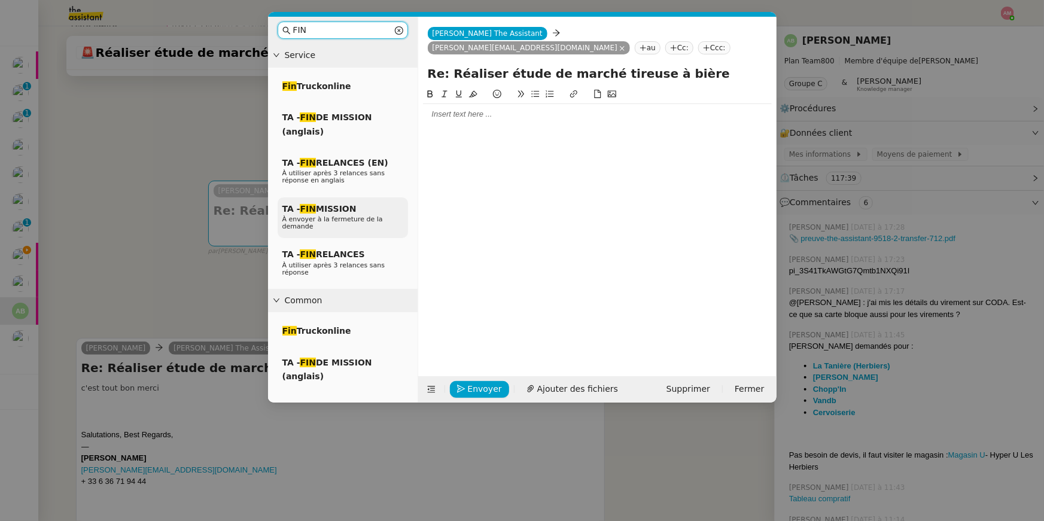
type input "FIN"
click at [331, 212] on span "TA - FIN MISSION" at bounding box center [319, 209] width 74 height 10
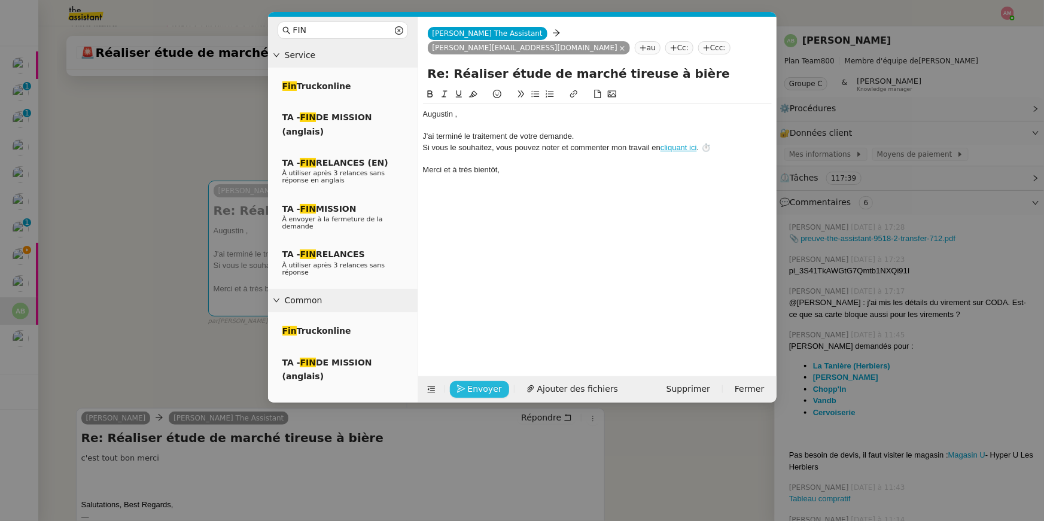
click at [485, 385] on span "Envoyer" at bounding box center [485, 389] width 34 height 14
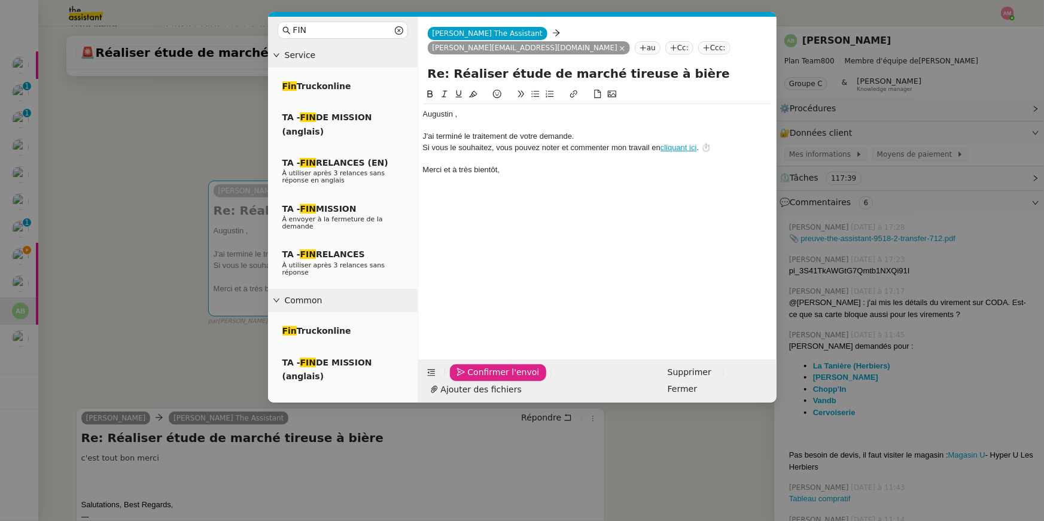
click at [485, 379] on span "Confirmer l'envoi" at bounding box center [504, 372] width 72 height 14
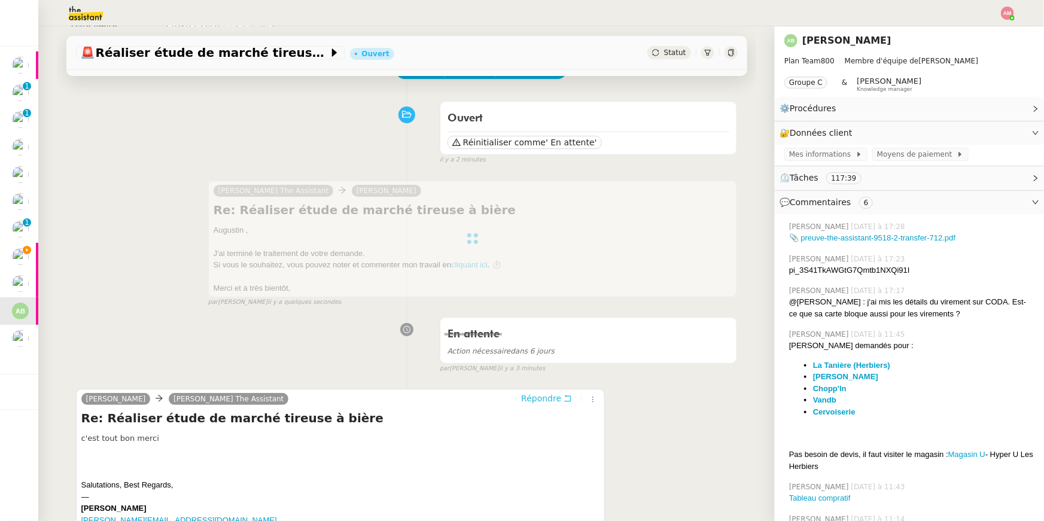
scroll to position [0, 0]
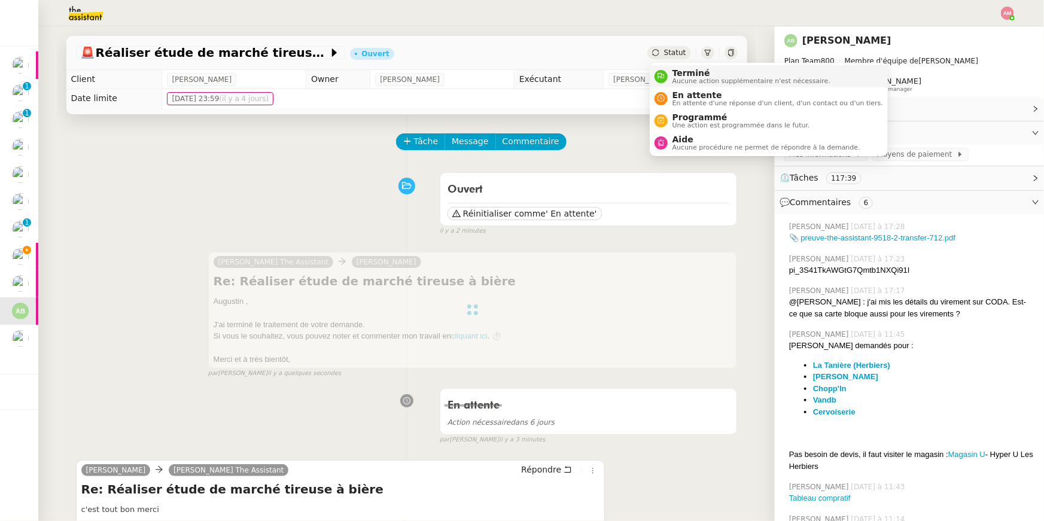
click at [674, 71] on span "Terminé" at bounding box center [751, 73] width 158 height 10
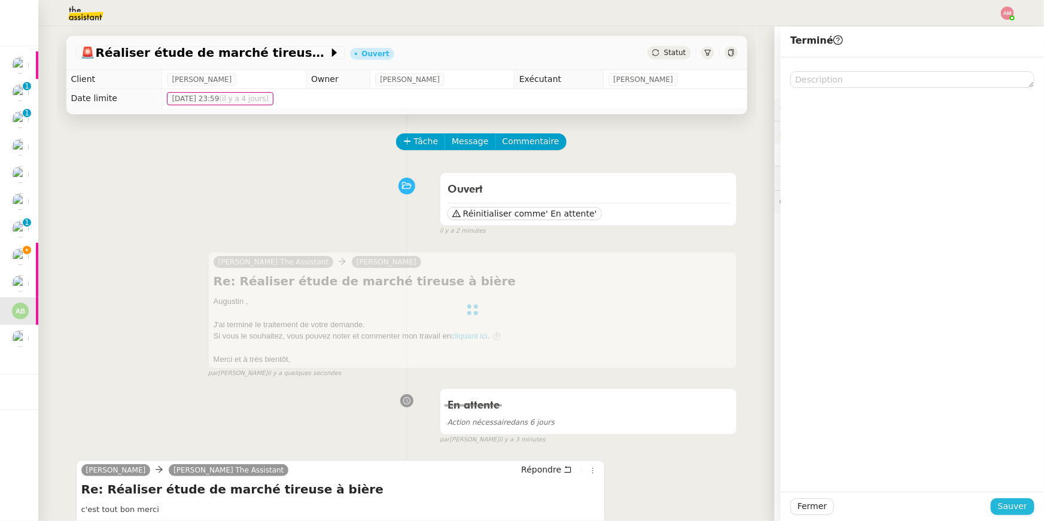
click at [1004, 506] on span "Sauver" at bounding box center [1012, 506] width 29 height 14
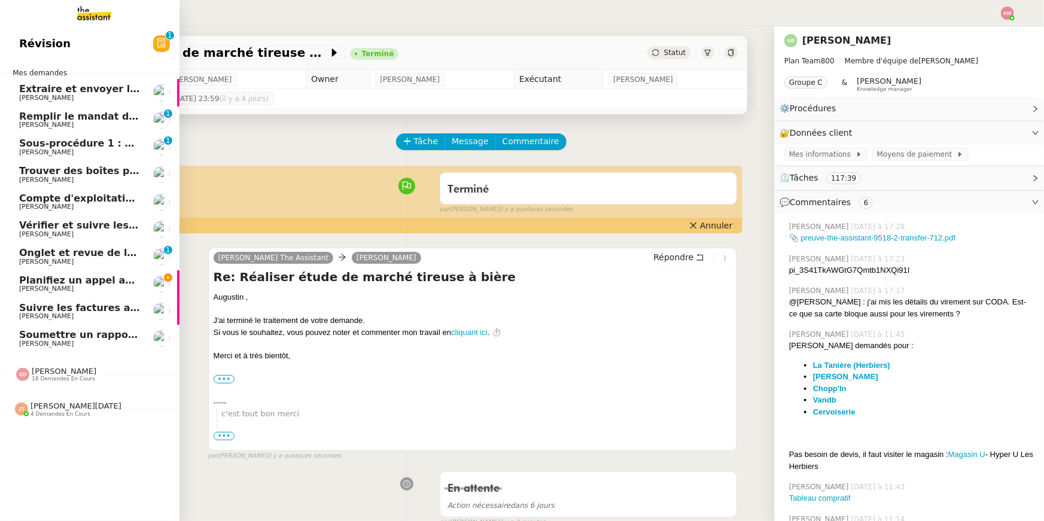
click at [37, 276] on span "Planifiez un appel avec TIME et Ledger" at bounding box center [123, 280] width 209 height 11
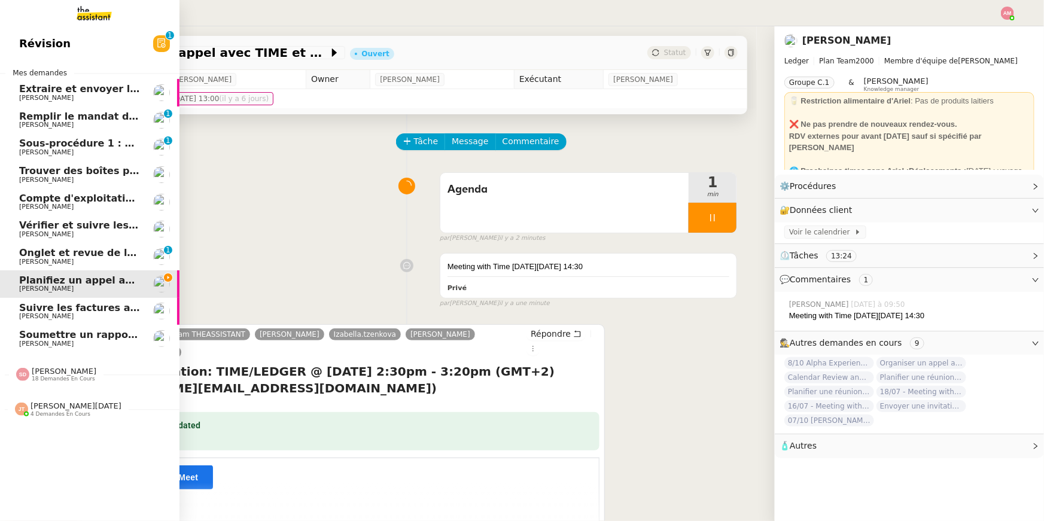
click at [80, 373] on span "[PERSON_NAME]" at bounding box center [64, 371] width 65 height 9
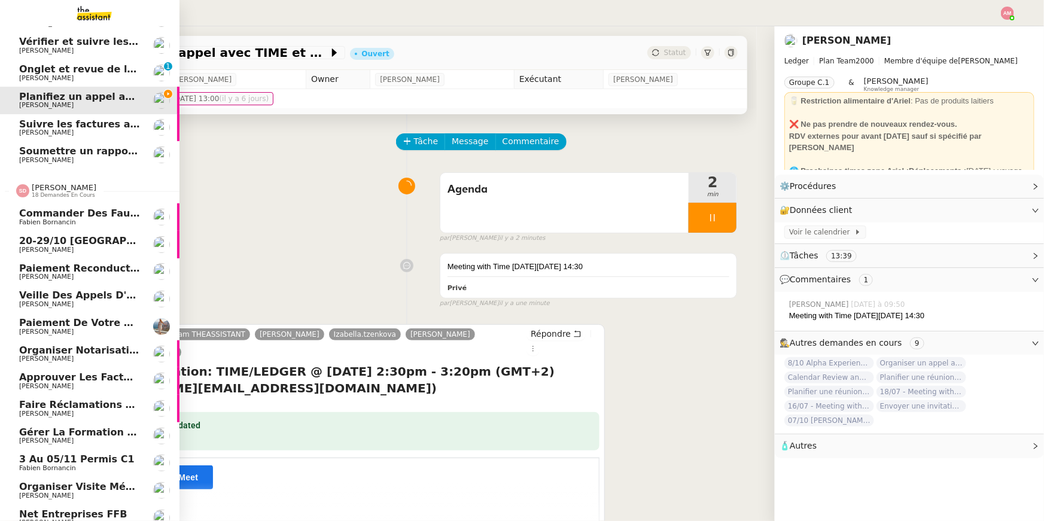
scroll to position [185, 0]
click at [72, 298] on span "Veille des appels d'offre - septembre 2025" at bounding box center [135, 293] width 233 height 11
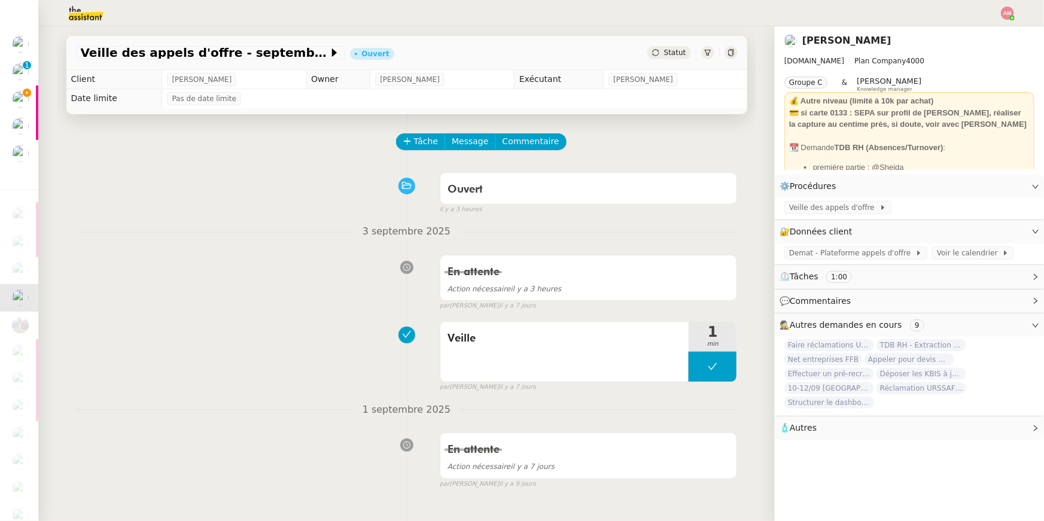
scroll to position [3, 0]
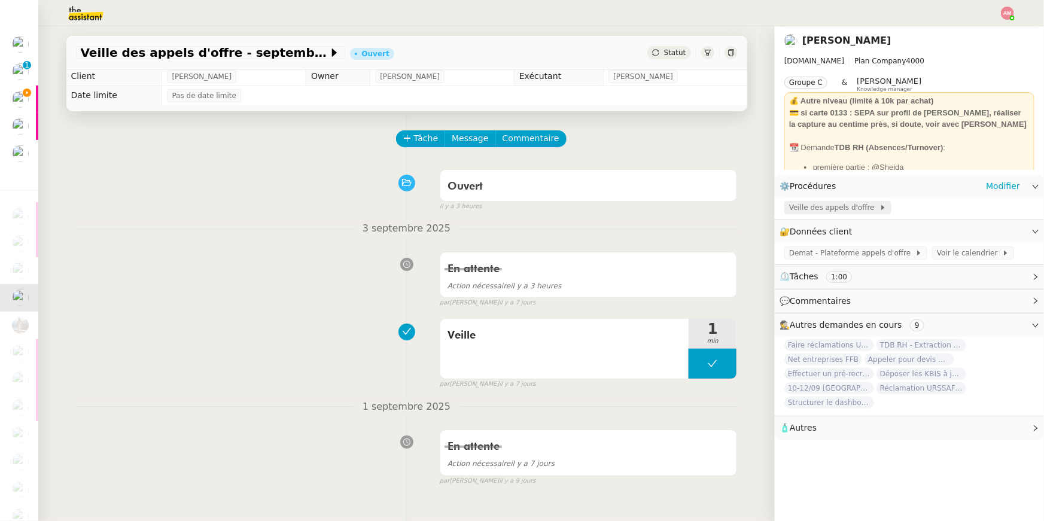
click at [849, 209] on span "Veille des appels d'offre" at bounding box center [834, 208] width 90 height 12
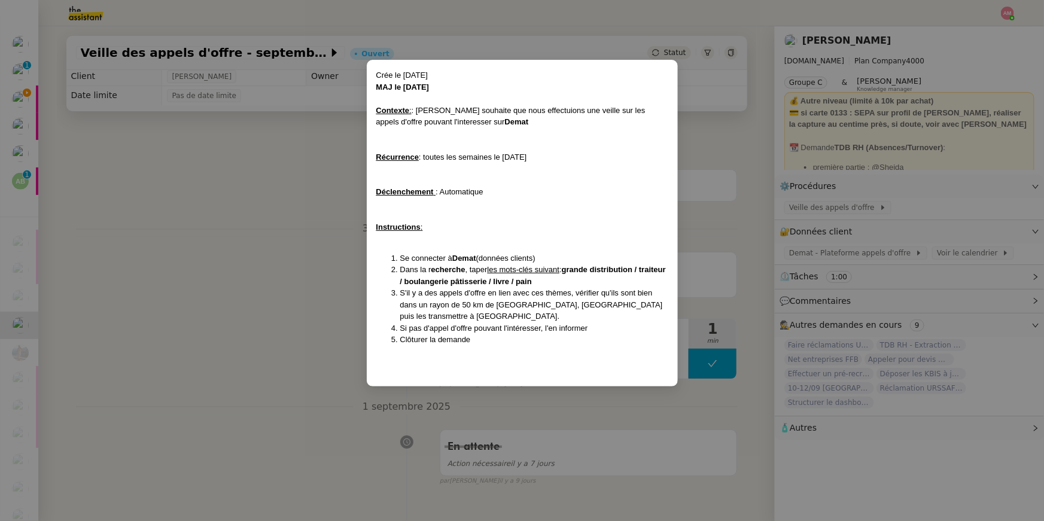
click at [270, 263] on nz-modal-container "Crée le 22/01/2024 MAJ le 08/07/2024 Contexte : : Lydie souhaite que nous effec…" at bounding box center [522, 260] width 1044 height 521
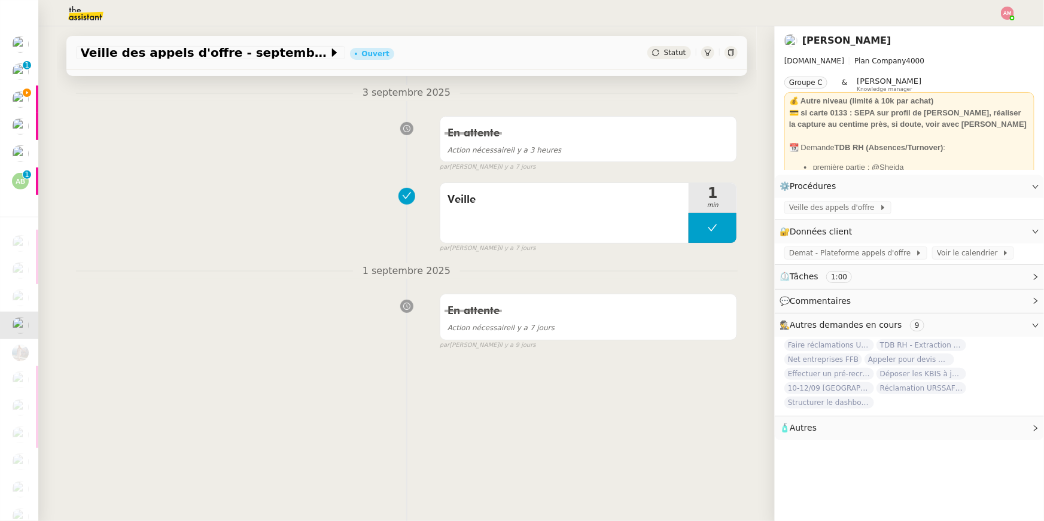
scroll to position [0, 0]
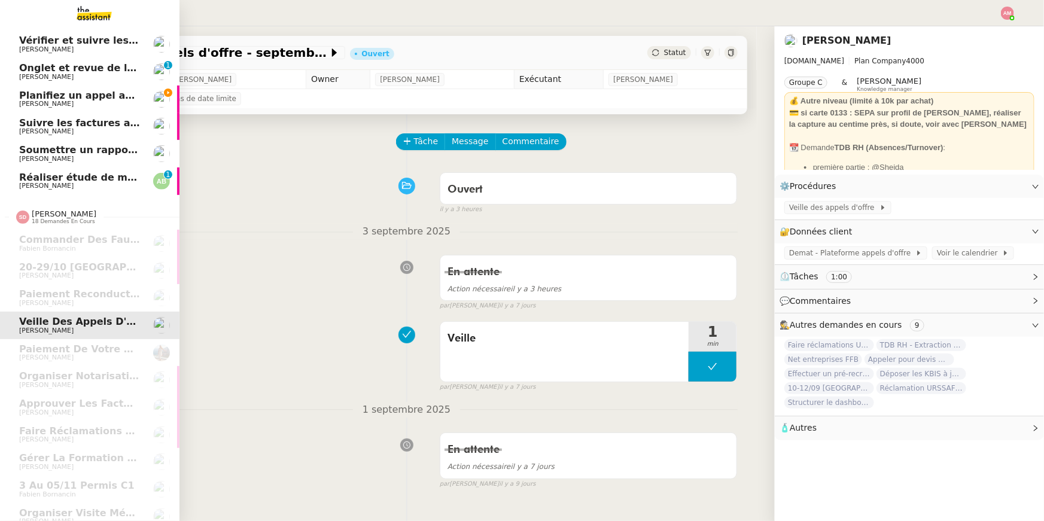
click at [49, 95] on span "Planifiez un appel avec TIME et Ledger" at bounding box center [123, 95] width 209 height 11
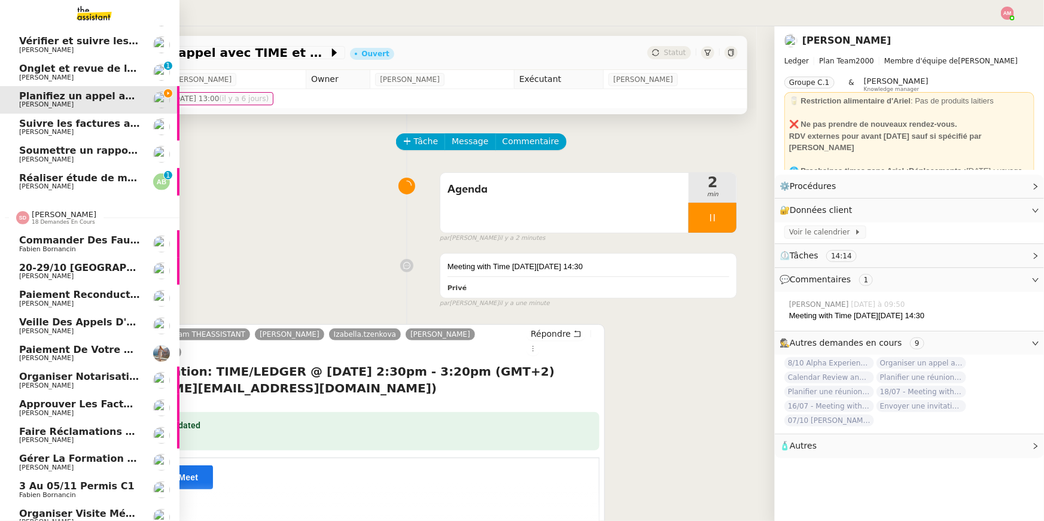
scroll to position [393, 0]
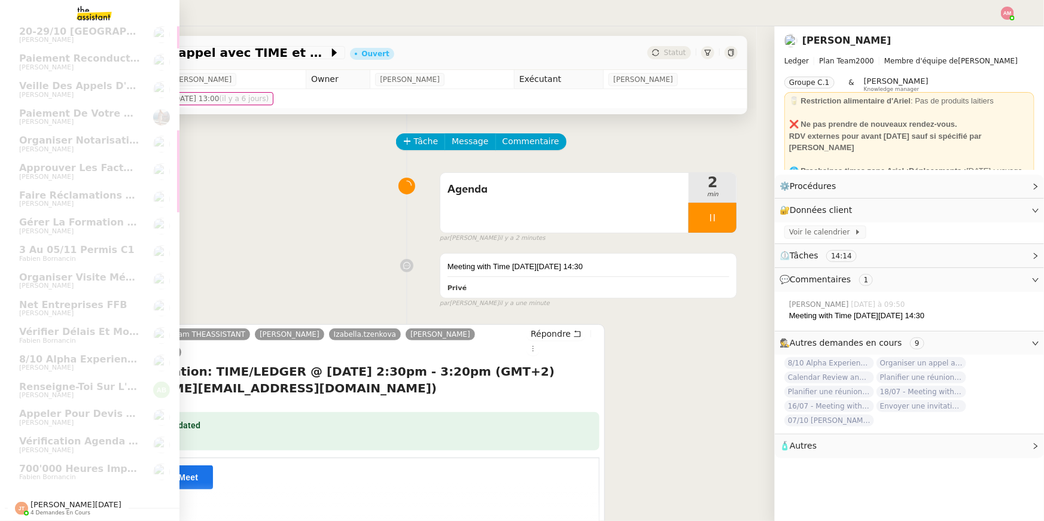
click at [35, 502] on span "Jean-Noël De Tinguy" at bounding box center [76, 504] width 91 height 9
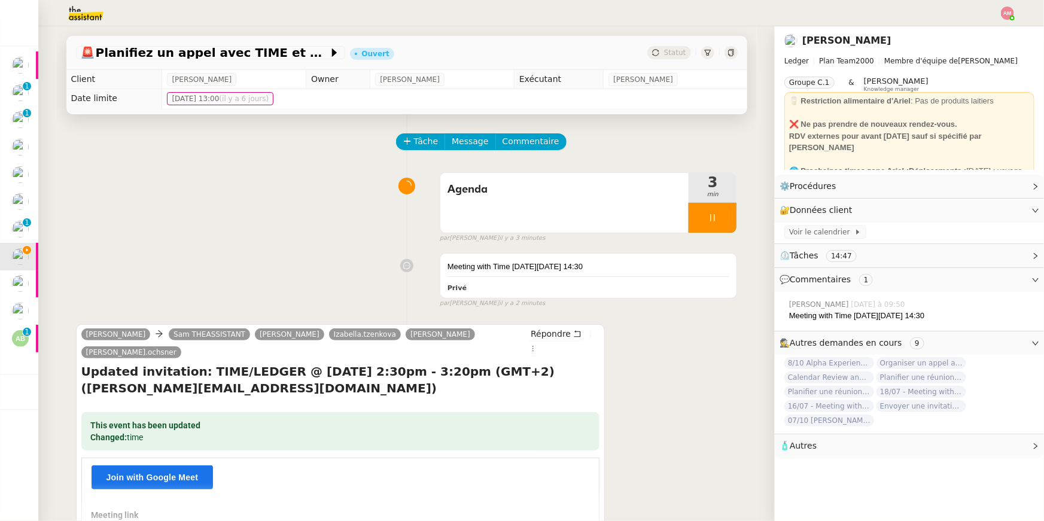
scroll to position [0, 0]
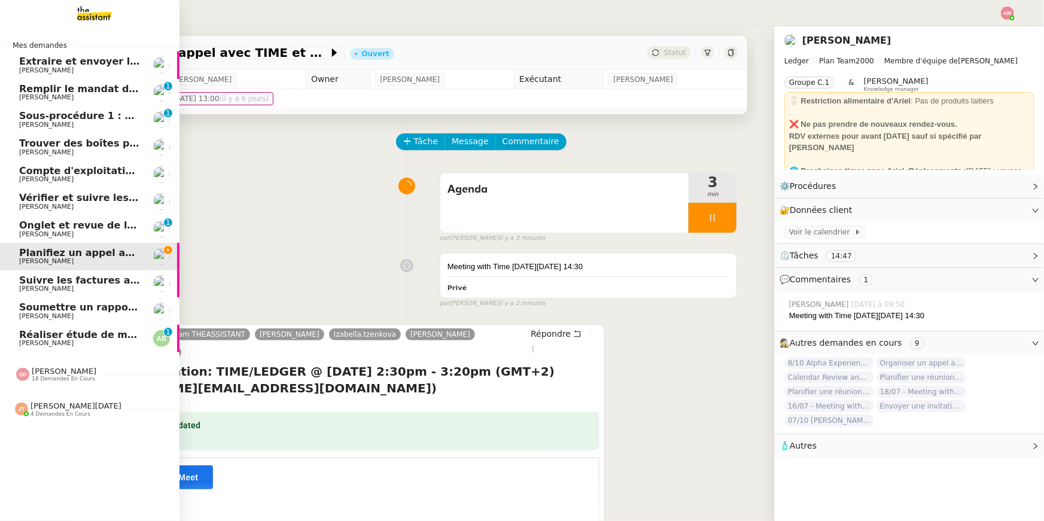
click at [54, 374] on span "[PERSON_NAME]" at bounding box center [64, 371] width 65 height 9
click at [76, 208] on span "Pierre Mergui" at bounding box center [79, 206] width 121 height 7
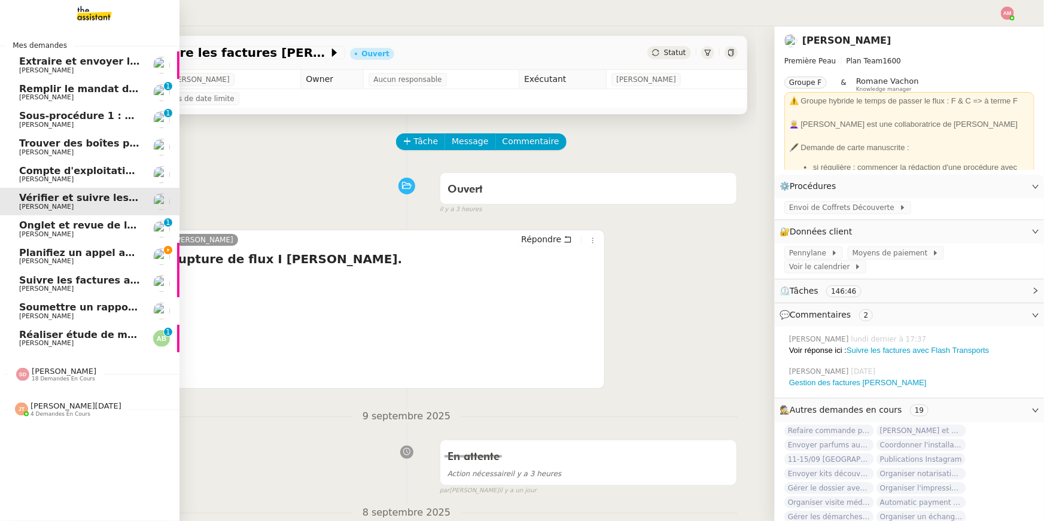
click at [85, 262] on span "[PERSON_NAME]" at bounding box center [79, 261] width 121 height 7
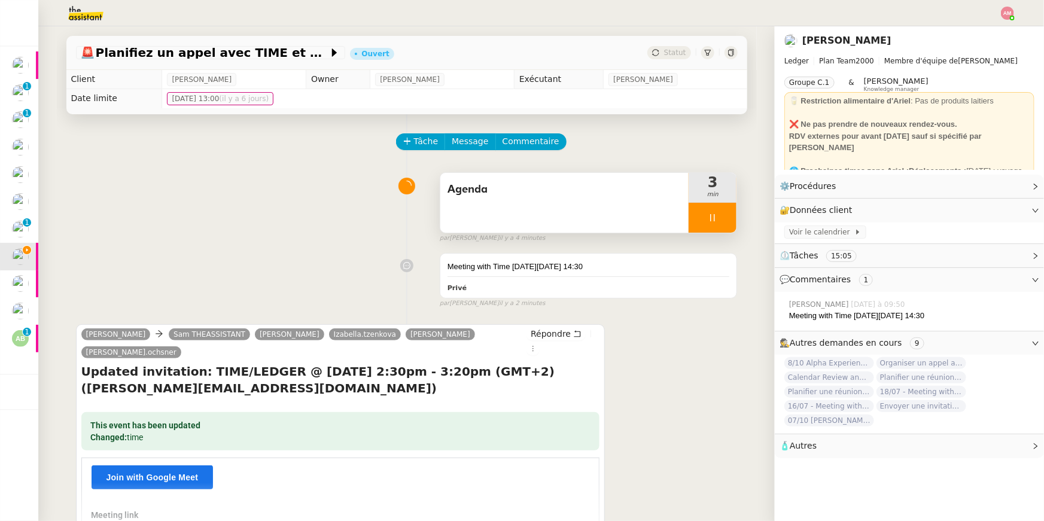
click at [703, 219] on div at bounding box center [712, 218] width 48 height 30
click at [720, 223] on button at bounding box center [724, 218] width 24 height 30
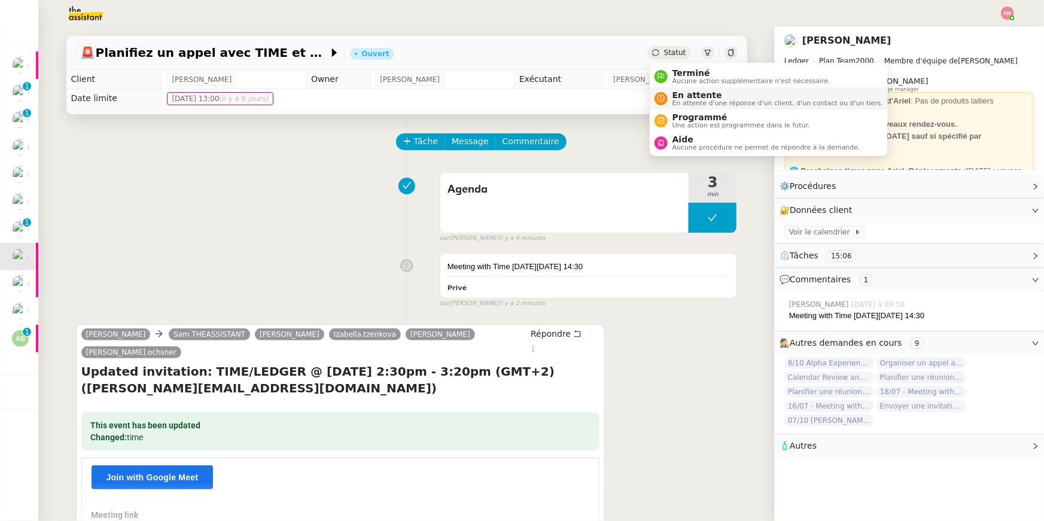
click at [699, 94] on span "En attente" at bounding box center [777, 95] width 211 height 10
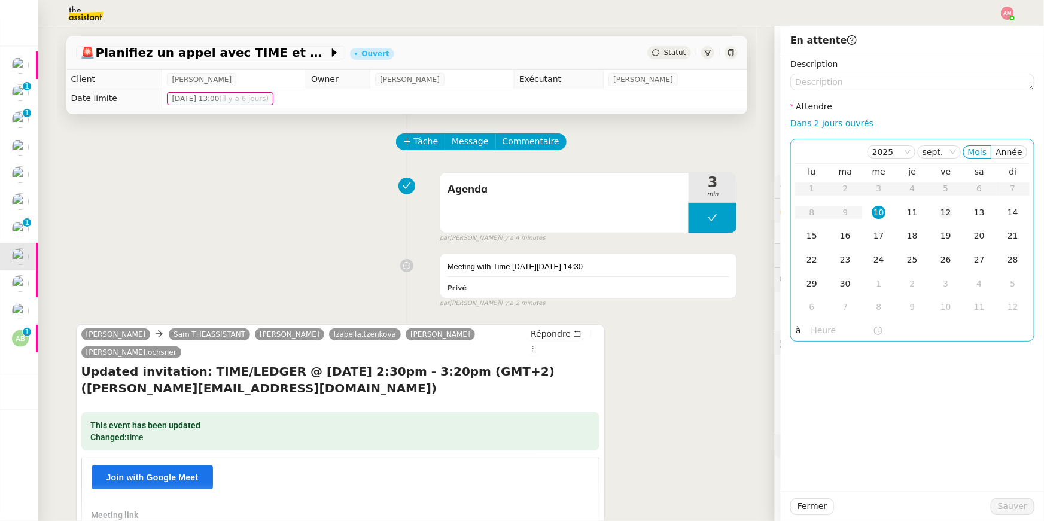
click at [937, 205] on td "12" at bounding box center [945, 213] width 33 height 24
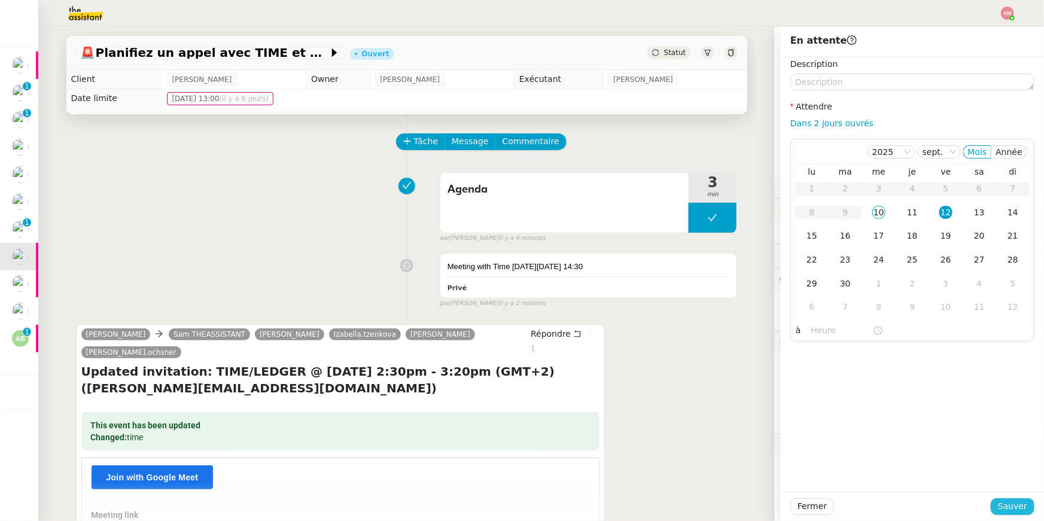
click at [1011, 510] on span "Sauver" at bounding box center [1012, 506] width 29 height 14
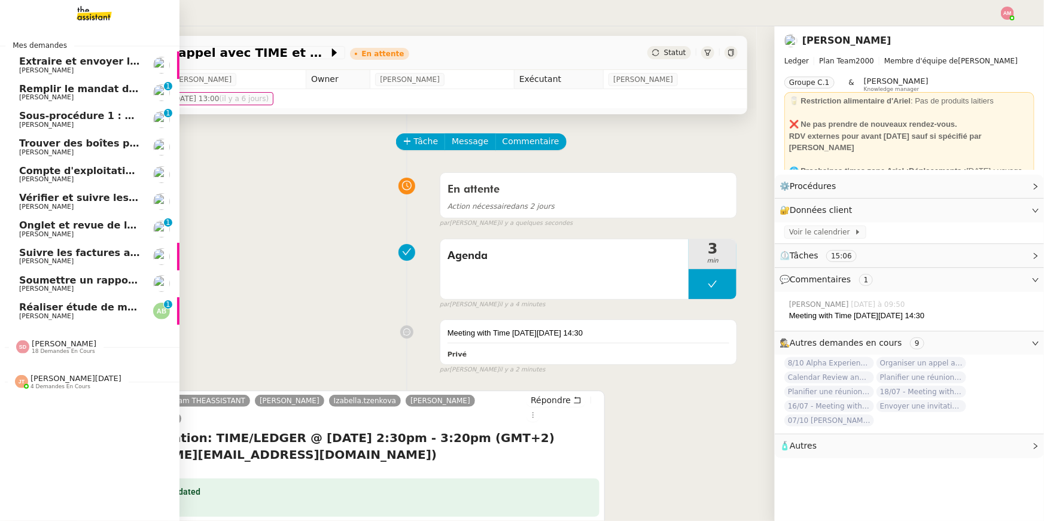
click at [53, 74] on span "Stanislas Richoillez" at bounding box center [46, 70] width 54 height 8
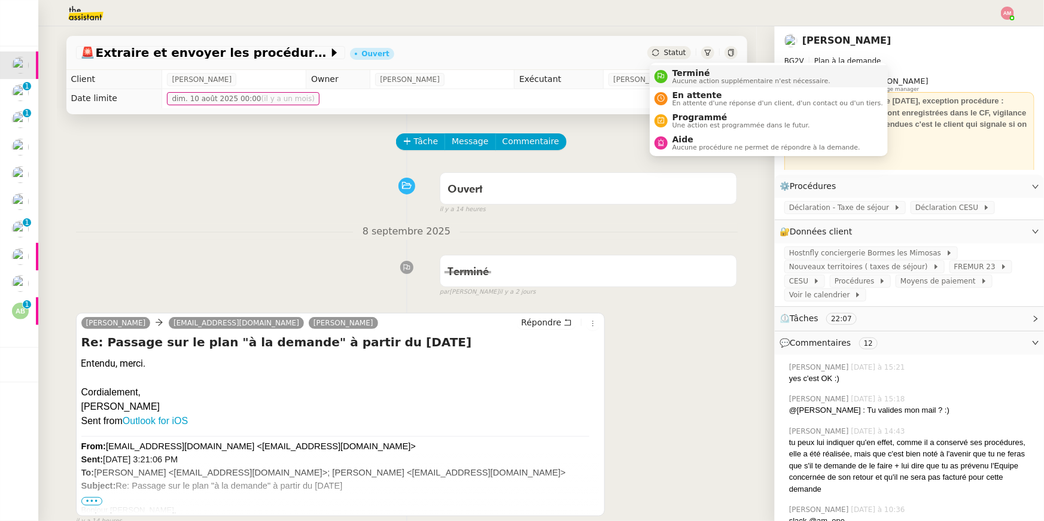
click at [682, 70] on span "Terminé" at bounding box center [751, 73] width 158 height 10
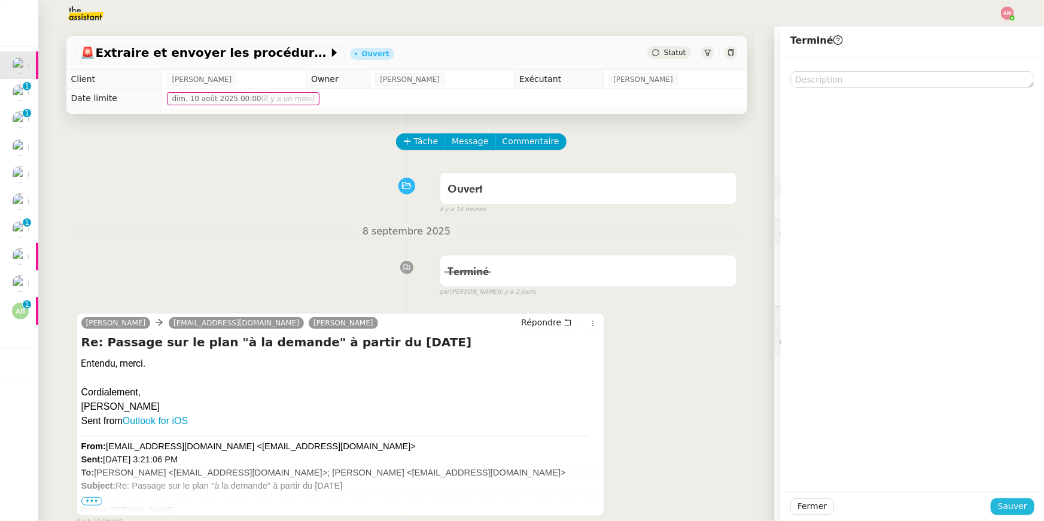
click at [1008, 503] on span "Sauver" at bounding box center [1012, 506] width 29 height 14
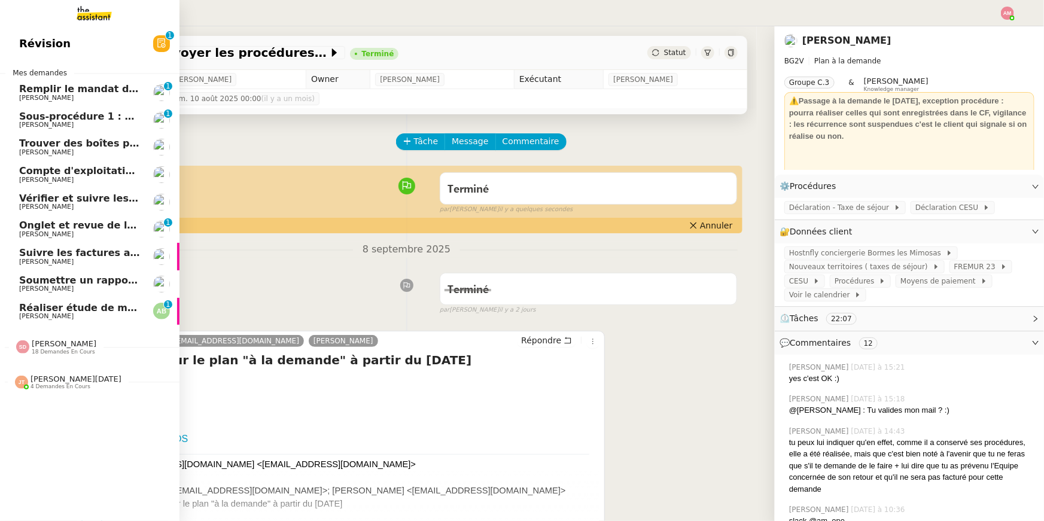
click at [37, 92] on span "Remplir le mandat de gestion Orange" at bounding box center [120, 88] width 203 height 11
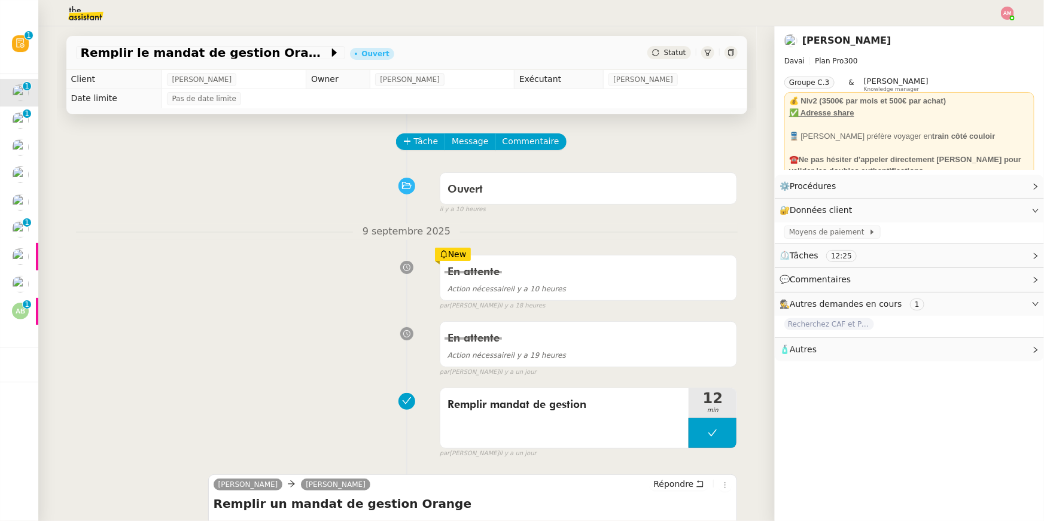
click at [414, 140] on span "Tâche" at bounding box center [426, 142] width 25 height 14
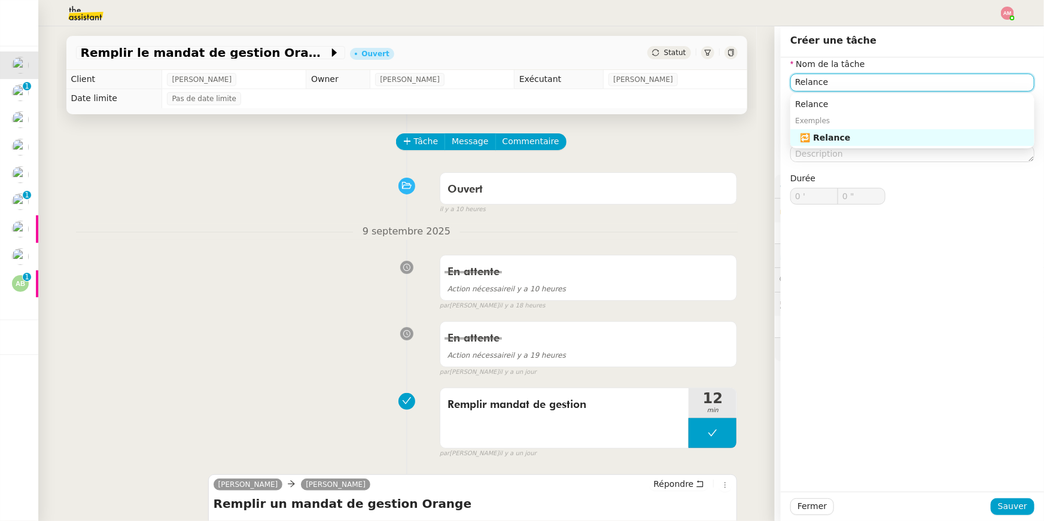
click at [814, 137] on div "🔁 Relance" at bounding box center [915, 137] width 230 height 11
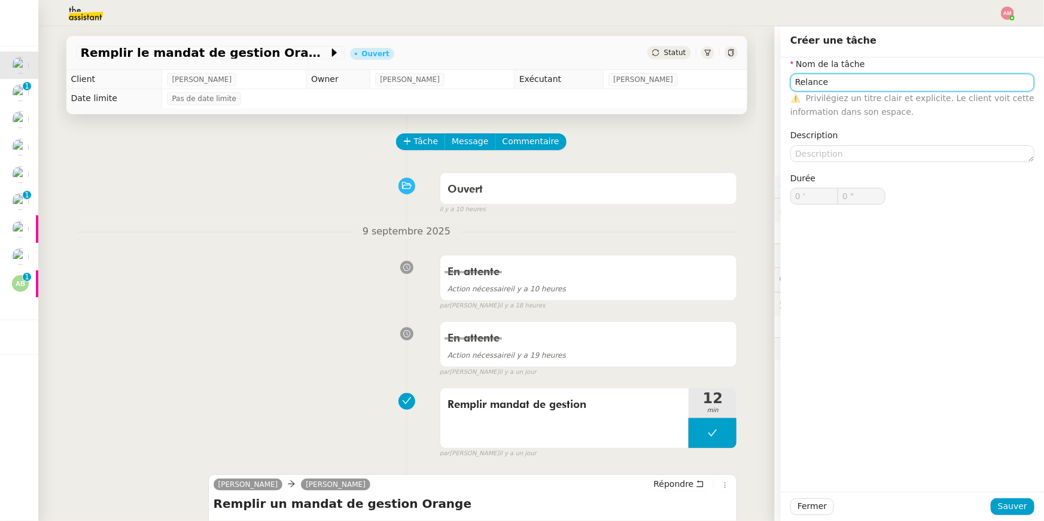
type input "Relance"
click at [1009, 496] on div "Fermer Sauver" at bounding box center [912, 506] width 263 height 29
click at [1004, 499] on span "Sauver" at bounding box center [1012, 506] width 29 height 14
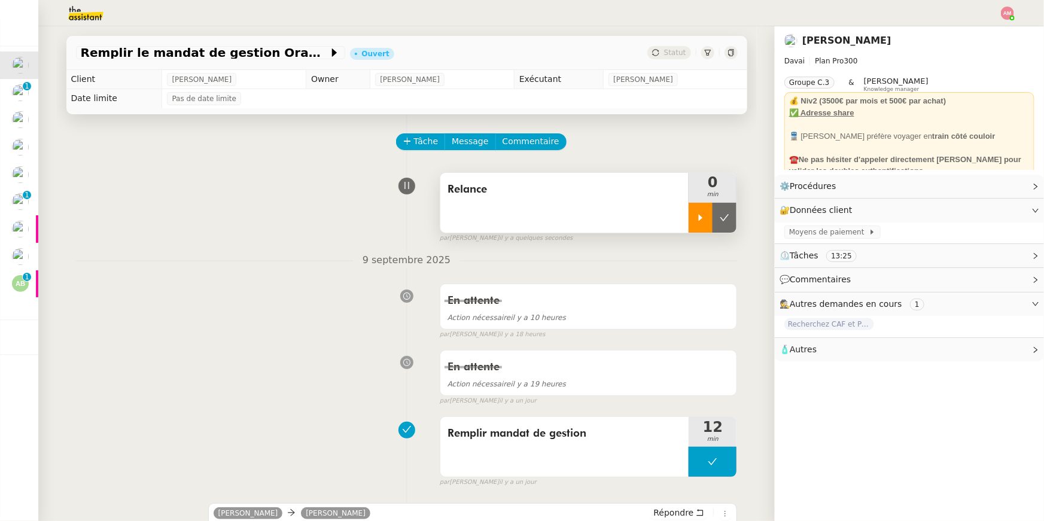
click at [696, 210] on div at bounding box center [700, 218] width 24 height 30
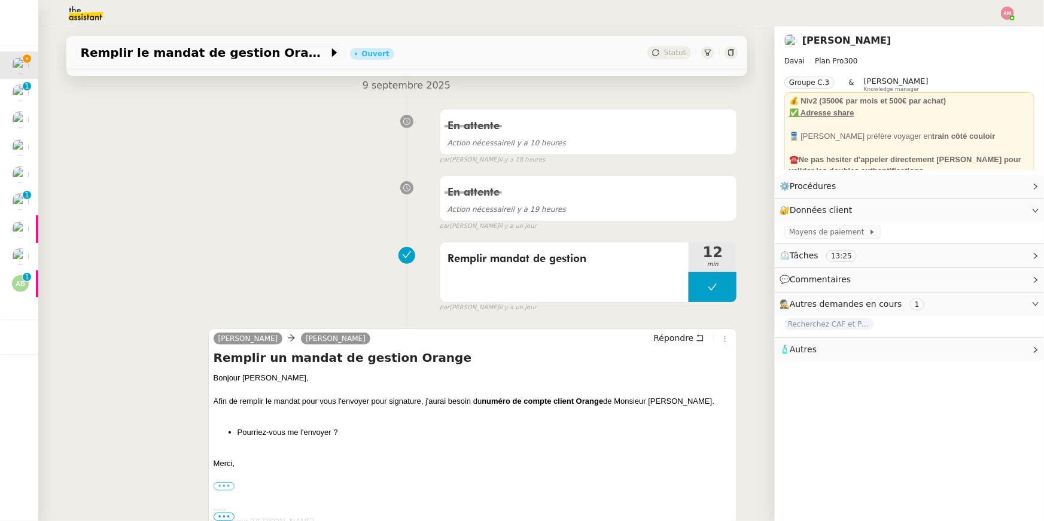
scroll to position [188, 0]
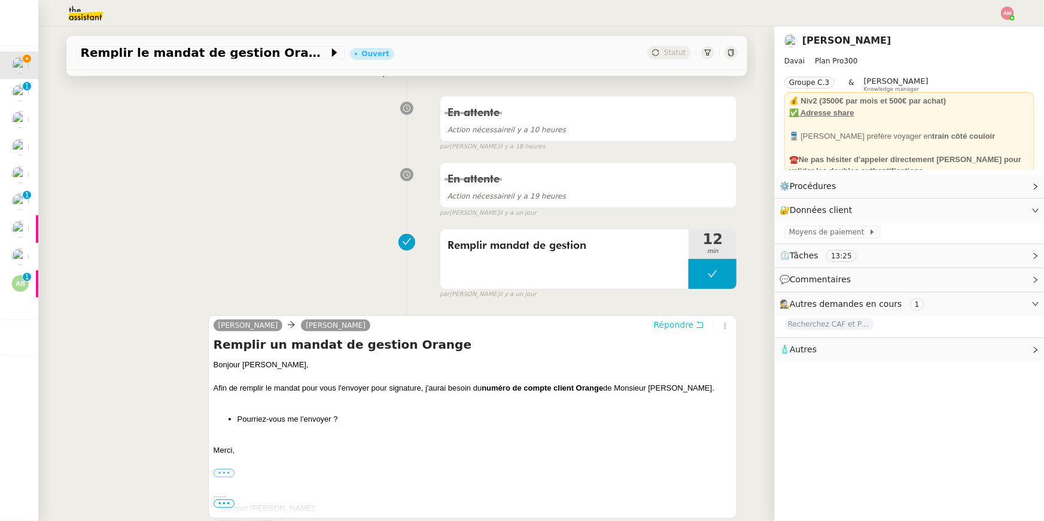
click at [675, 322] on span "Répondre" at bounding box center [673, 325] width 40 height 12
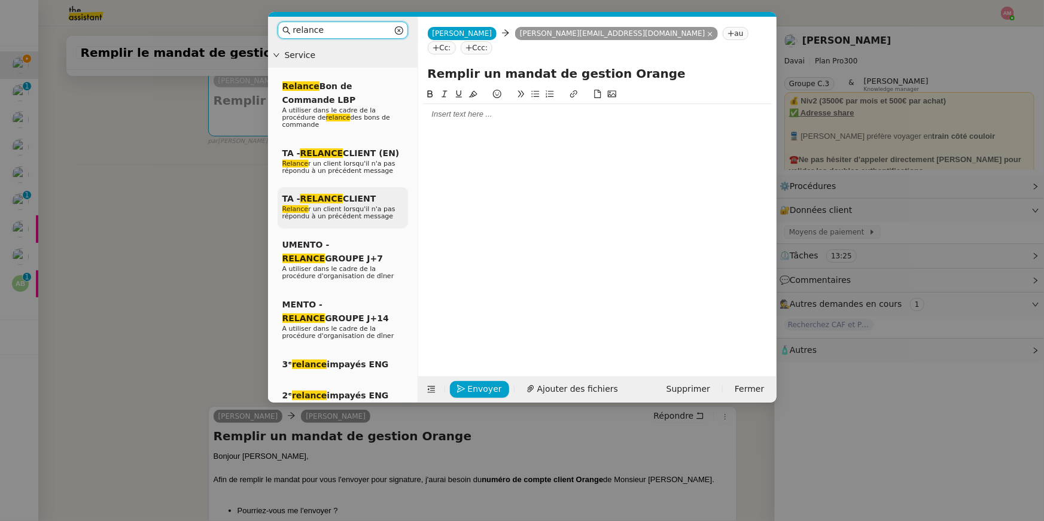
type input "relance"
click at [348, 197] on span "TA - RELANCE CLIENT" at bounding box center [329, 199] width 94 height 10
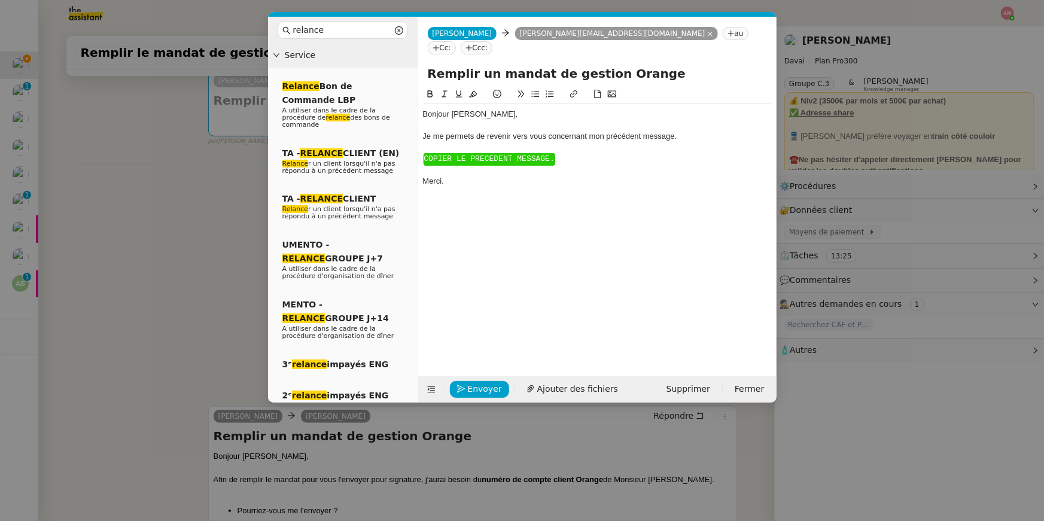
click at [208, 243] on nz-modal-container "relance Service Relance Bon de Commande LBP A utiliser dans le cadre de la proc…" at bounding box center [522, 260] width 1044 height 521
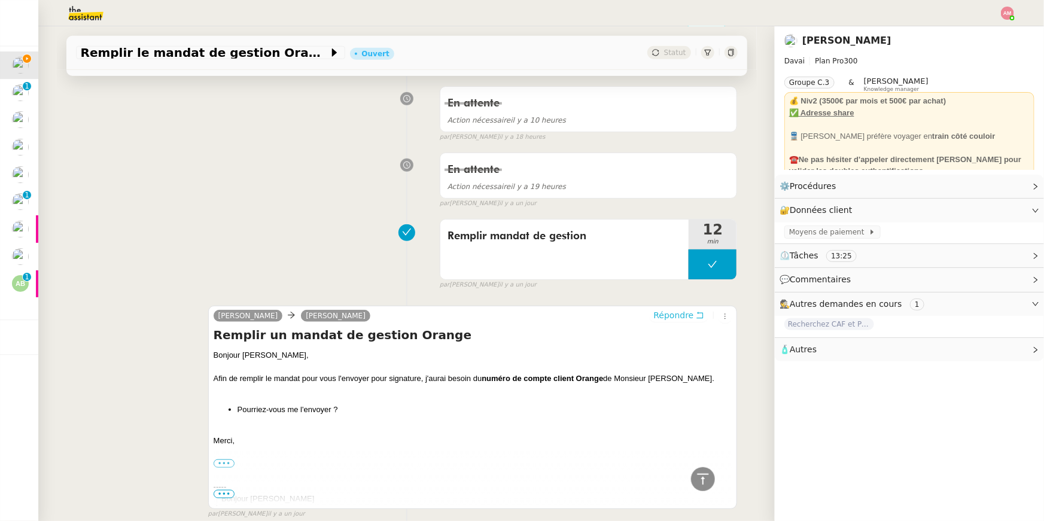
scroll to position [377, 0]
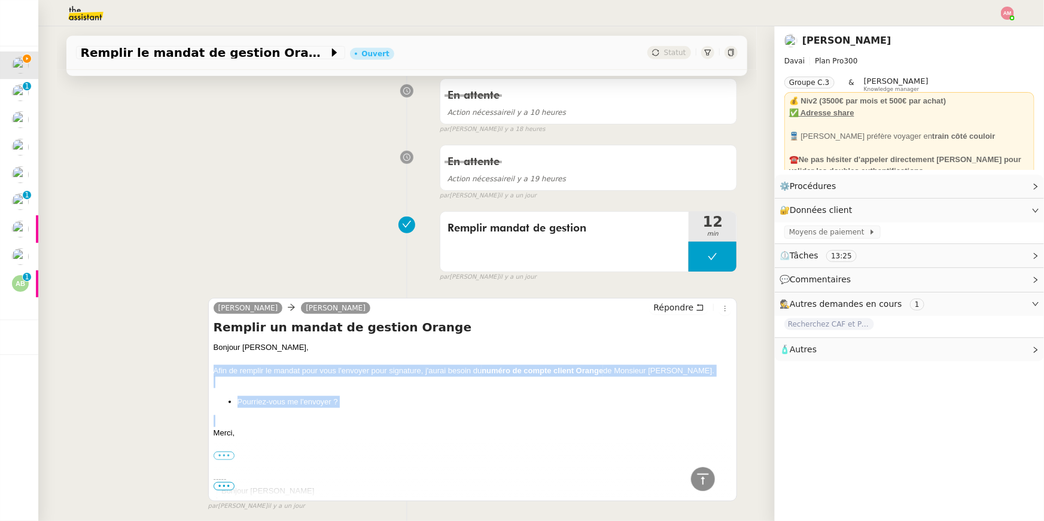
copy div "Afin de remplir le mandat pour vous l'envoyer pour signature, j'aurai besoin du…"
drag, startPoint x: 277, startPoint y: 410, endPoint x: 209, endPoint y: 374, distance: 76.5
click at [209, 374] on div "Alfred Emile Kratiroff Répondre Remplir un mandat de gestion Orange Bonjour Emi…" at bounding box center [472, 399] width 529 height 203
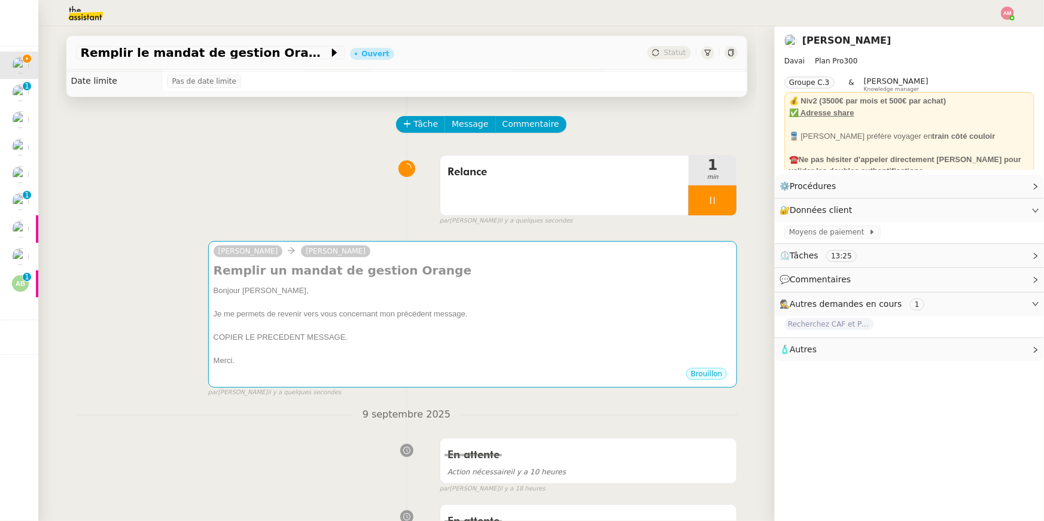
scroll to position [0, 0]
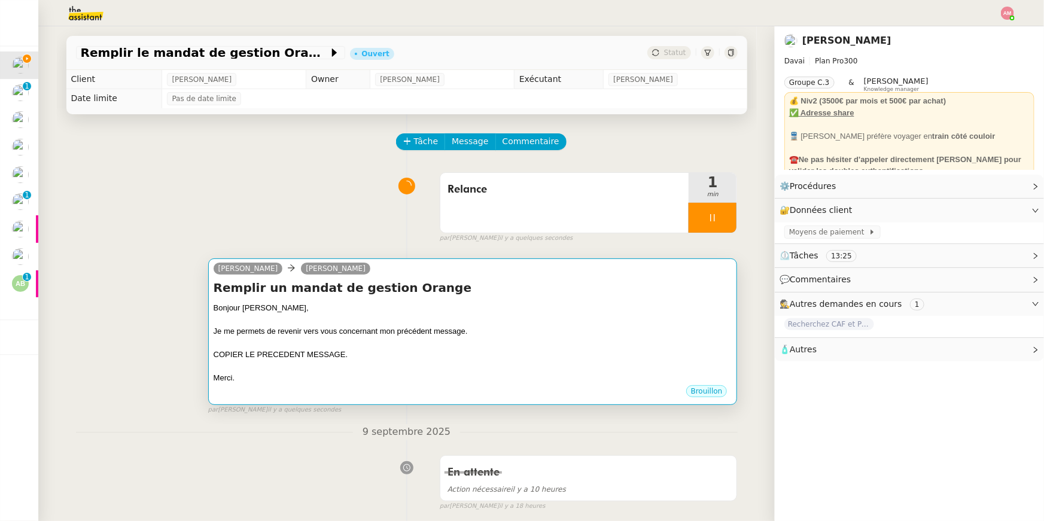
click at [438, 286] on h4 "Remplir un mandat de gestion Orange" at bounding box center [473, 287] width 519 height 17
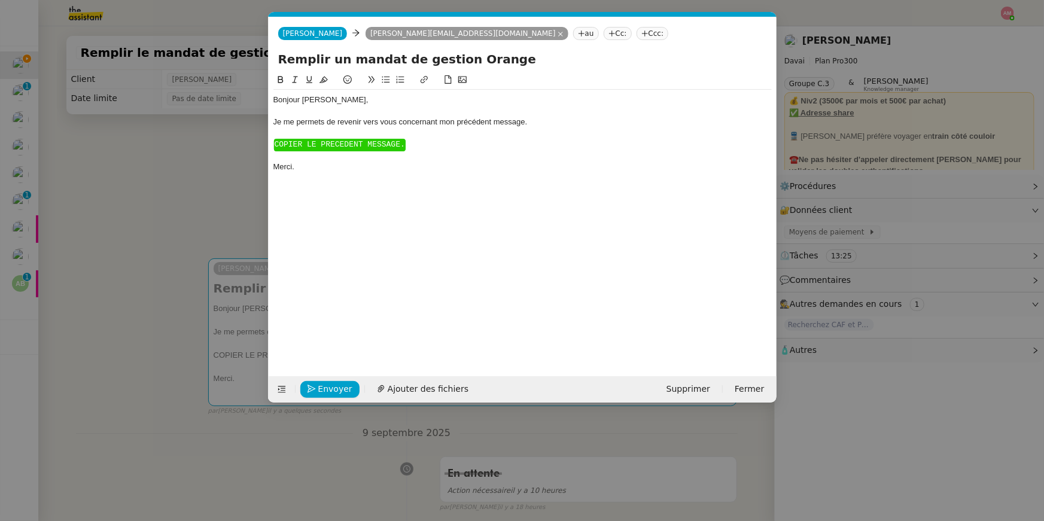
scroll to position [0, 53]
click at [282, 161] on div at bounding box center [522, 156] width 498 height 11
click at [282, 150] on div "﻿ COPIER LE PRECEDENT MESSAGE. ﻿" at bounding box center [522, 144] width 498 height 11
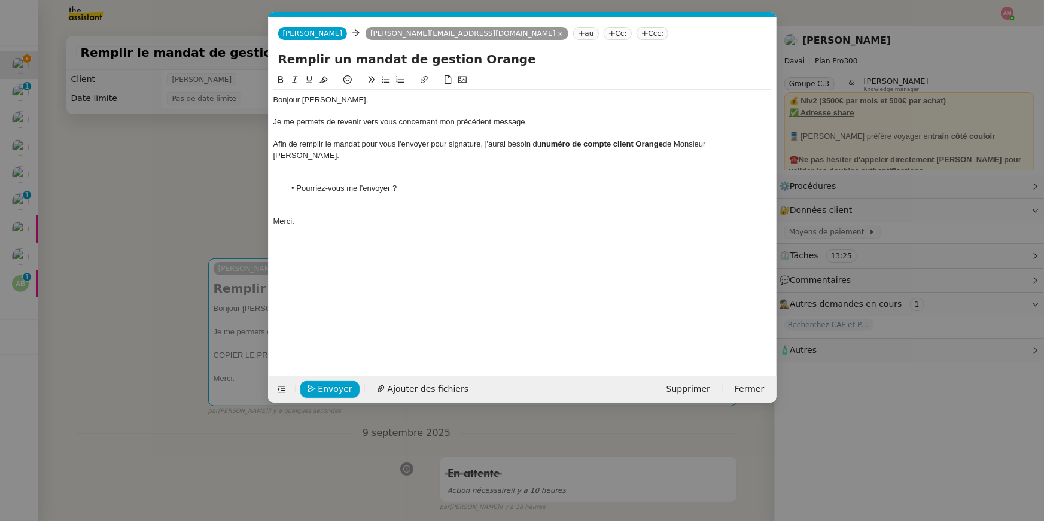
scroll to position [0, 0]
click at [297, 172] on div at bounding box center [522, 177] width 498 height 11
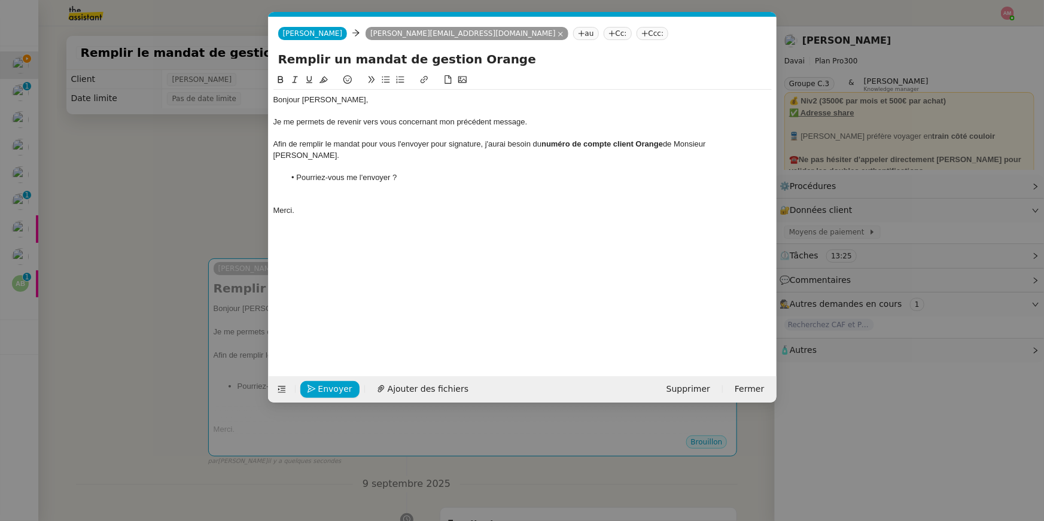
click at [297, 183] on div at bounding box center [522, 188] width 498 height 11
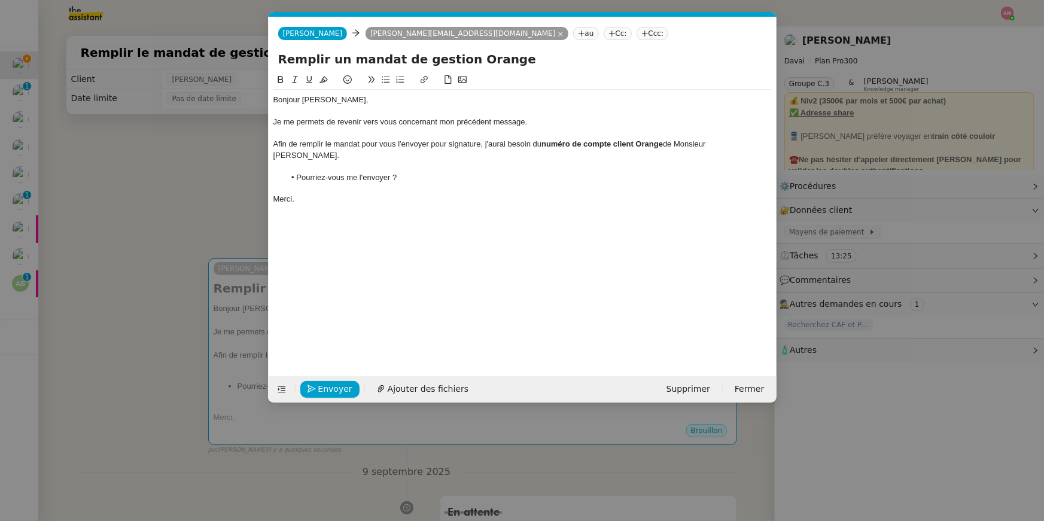
click at [182, 321] on nz-modal-container "relance Service Relance Bon de Commande LBP A utiliser dans le cadre de la proc…" at bounding box center [522, 260] width 1044 height 521
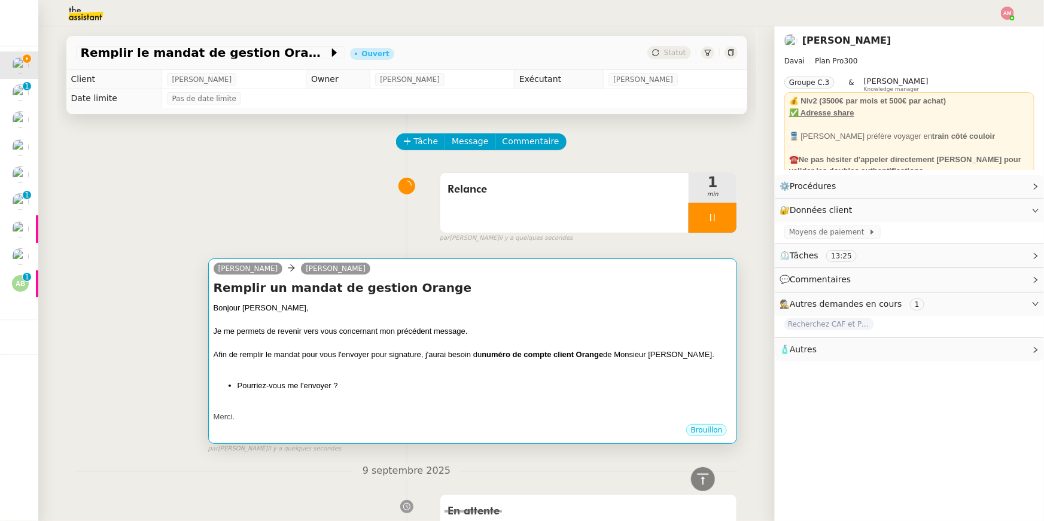
click at [335, 369] on div at bounding box center [473, 367] width 519 height 12
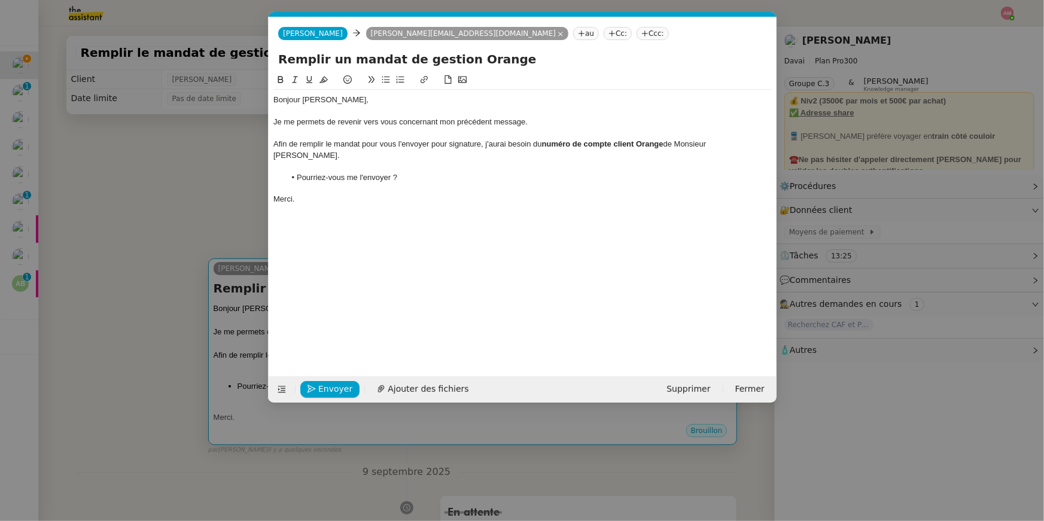
scroll to position [0, 53]
click at [330, 386] on span "Envoyer" at bounding box center [335, 389] width 34 height 14
click at [330, 386] on span "Confirmer l'envoi" at bounding box center [354, 389] width 72 height 14
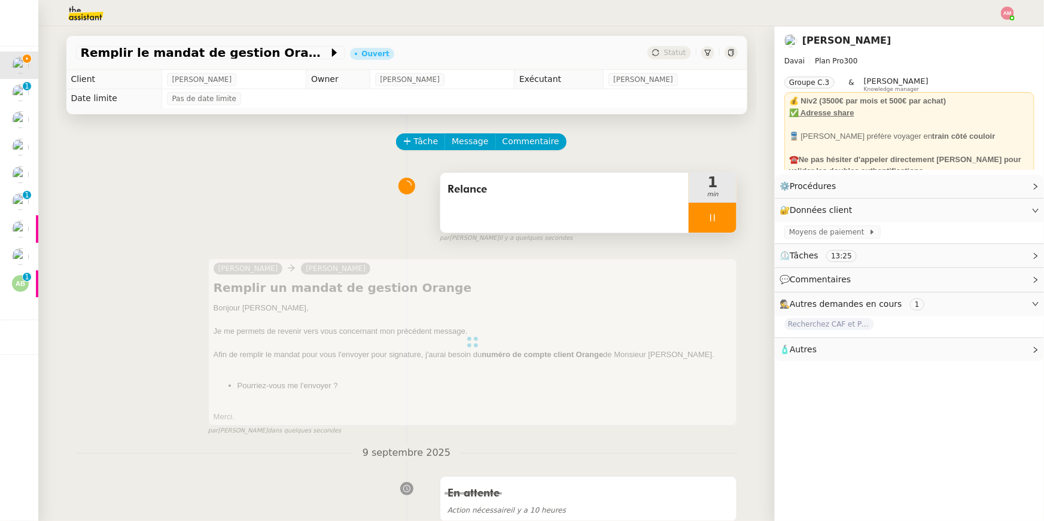
click at [725, 223] on div at bounding box center [712, 218] width 48 height 30
click at [726, 223] on button at bounding box center [724, 218] width 24 height 30
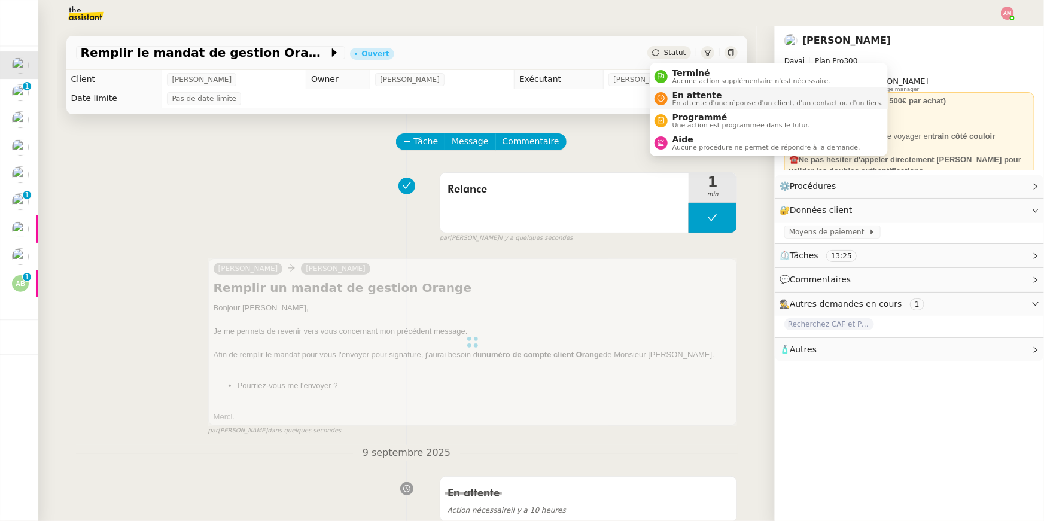
click at [691, 100] on span "En attente d'une réponse d'un client, d'un contact ou d'un tiers." at bounding box center [777, 103] width 211 height 7
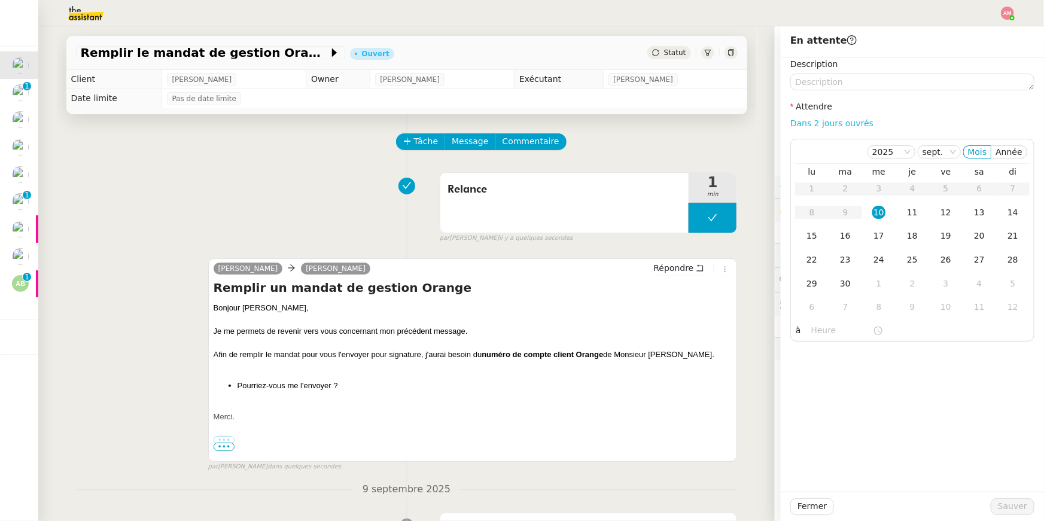
click at [825, 121] on link "Dans 2 jours ouvrés" at bounding box center [831, 123] width 83 height 10
type input "07:00"
click at [1014, 504] on span "Sauver" at bounding box center [1012, 506] width 29 height 14
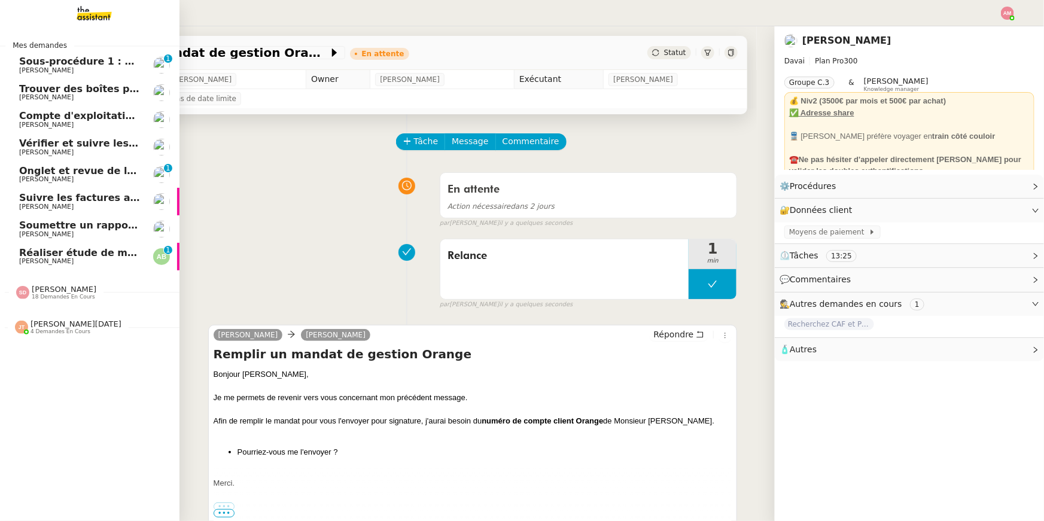
click at [53, 229] on span "Soumettre un rapport de dépenses" at bounding box center [114, 225] width 190 height 11
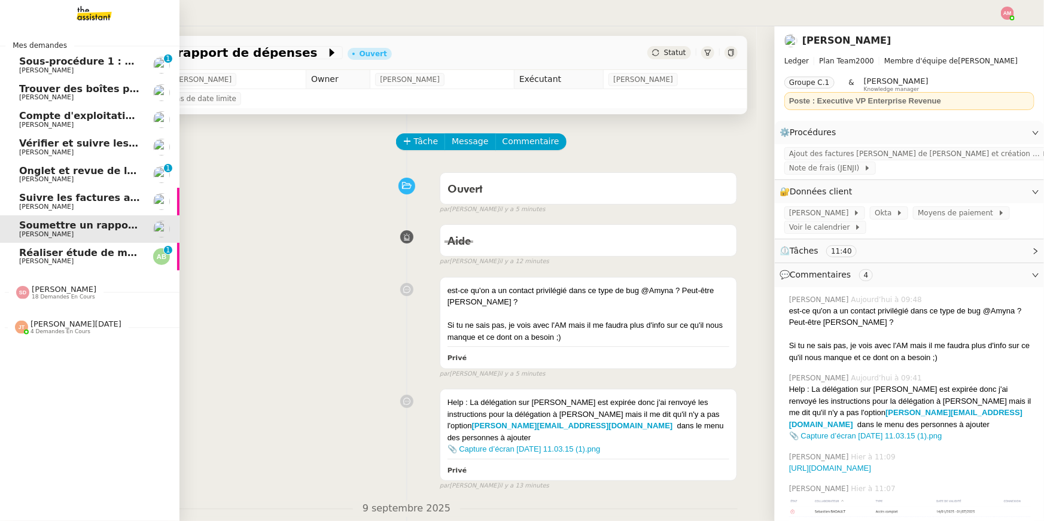
click at [59, 206] on span "Pierre Mergui" at bounding box center [46, 207] width 54 height 8
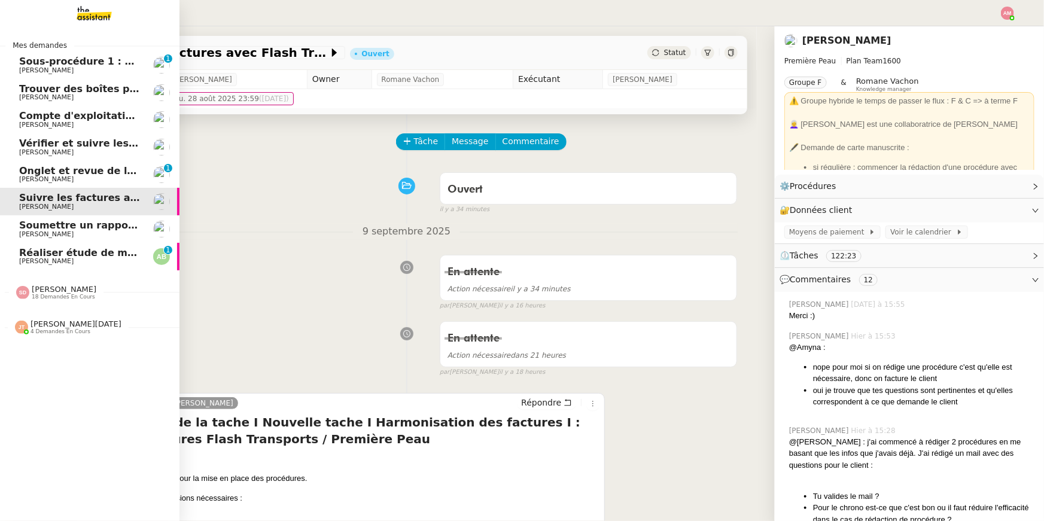
click at [68, 254] on span "Réaliser étude de marché T-shirts personnalisés" at bounding box center [149, 252] width 260 height 11
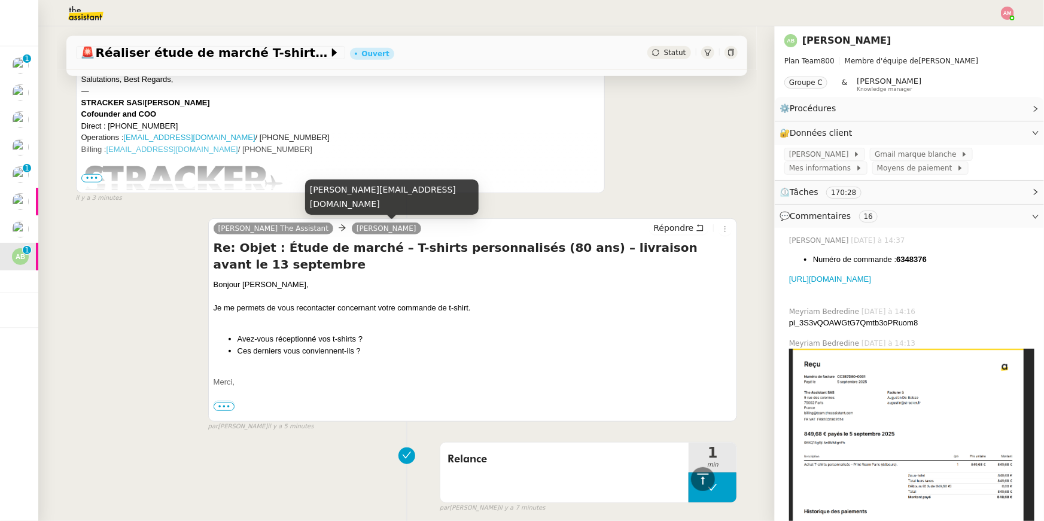
scroll to position [399, 0]
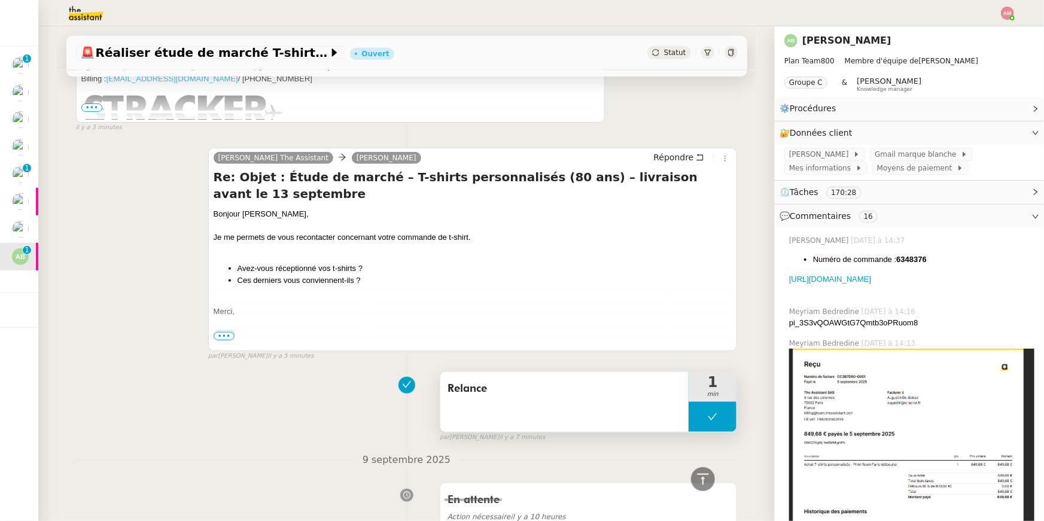
click at [703, 415] on button at bounding box center [712, 417] width 48 height 30
click at [703, 415] on icon at bounding box center [701, 417] width 10 height 10
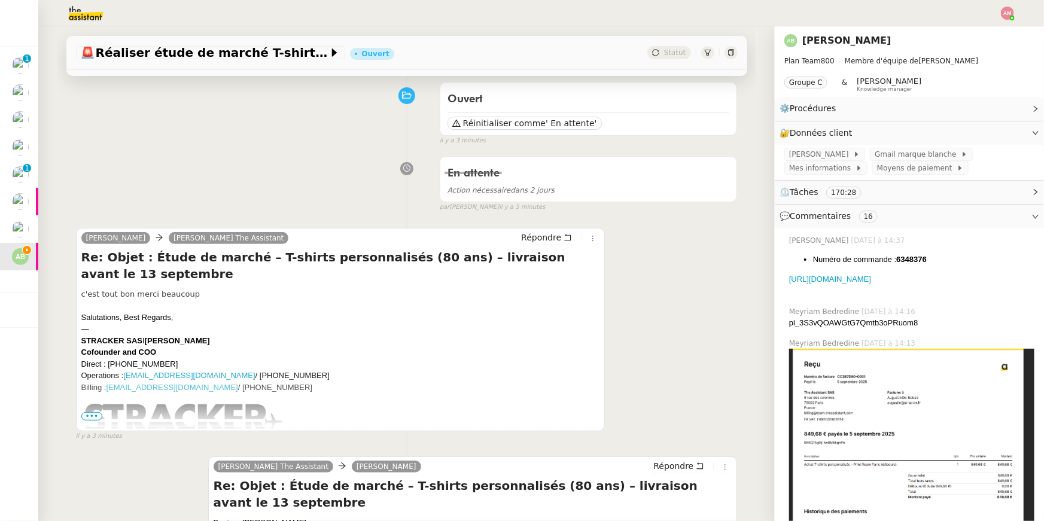
scroll to position [64, 0]
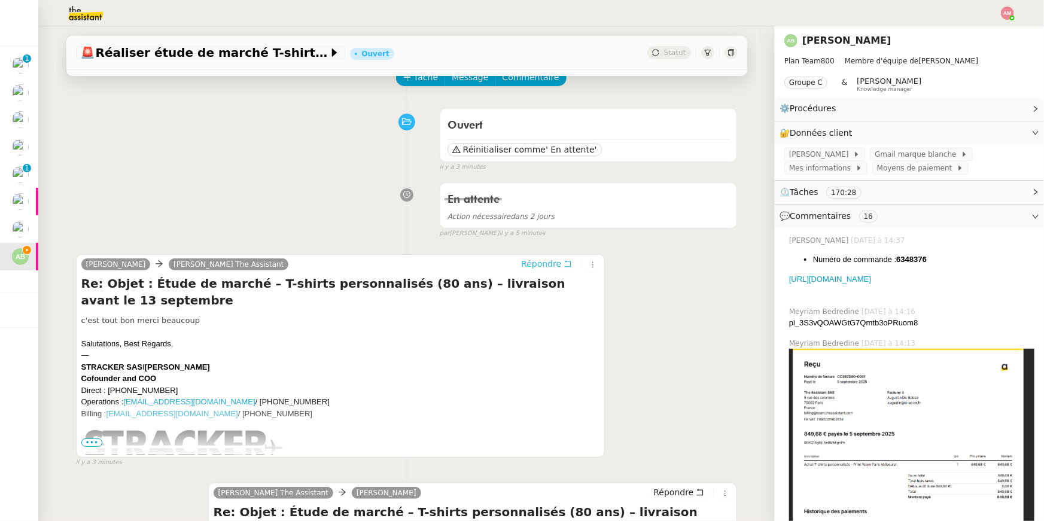
click at [539, 263] on span "Répondre" at bounding box center [541, 264] width 40 height 12
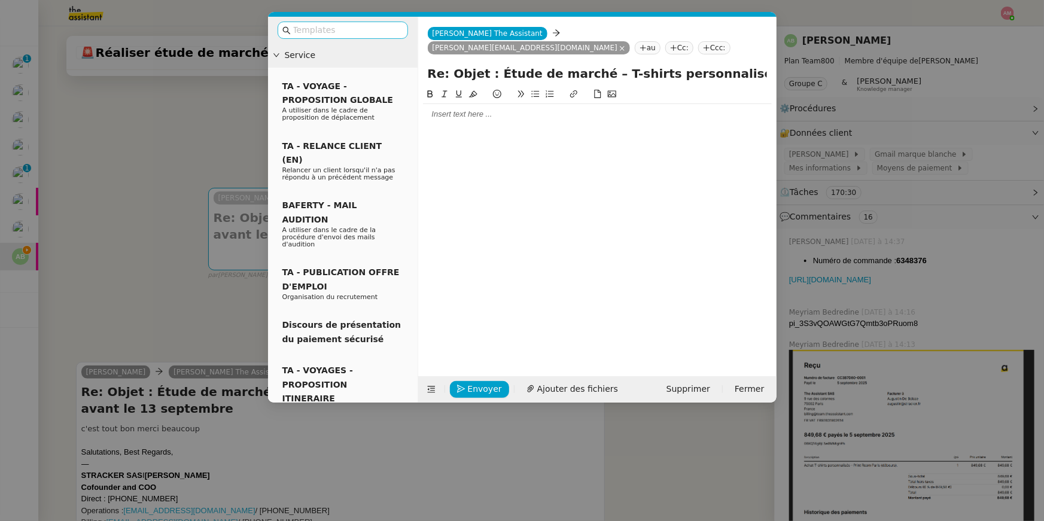
click at [349, 28] on input "text" at bounding box center [347, 30] width 108 height 14
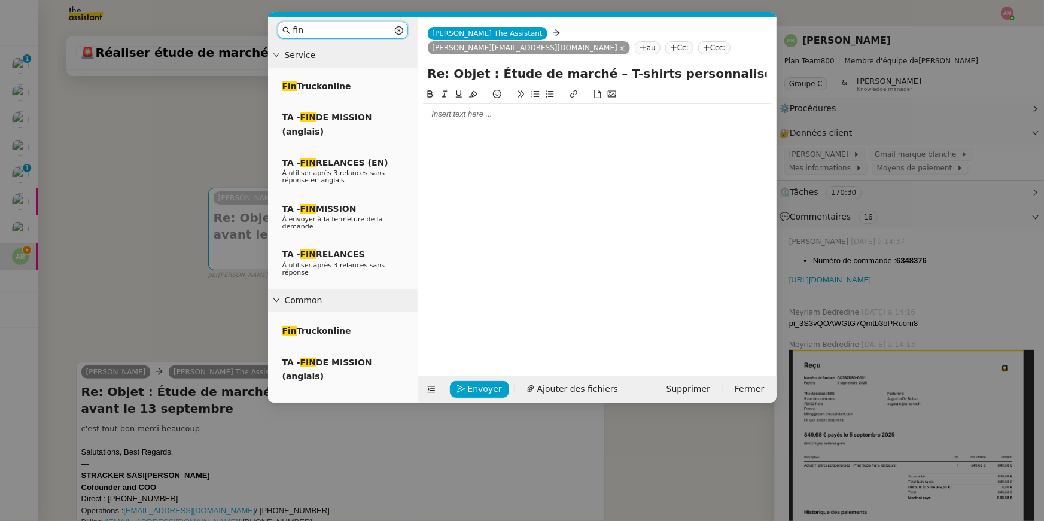
type input "fin"
click at [331, 195] on div "Fin Truckonline TA - FIN DE MISSION (anglais) TA - FIN RELANCES (EN) À utiliser…" at bounding box center [343, 179] width 130 height 209
click at [331, 202] on div "TA - FIN MISSION À envoyer à la fermeture de la demande" at bounding box center [343, 217] width 130 height 41
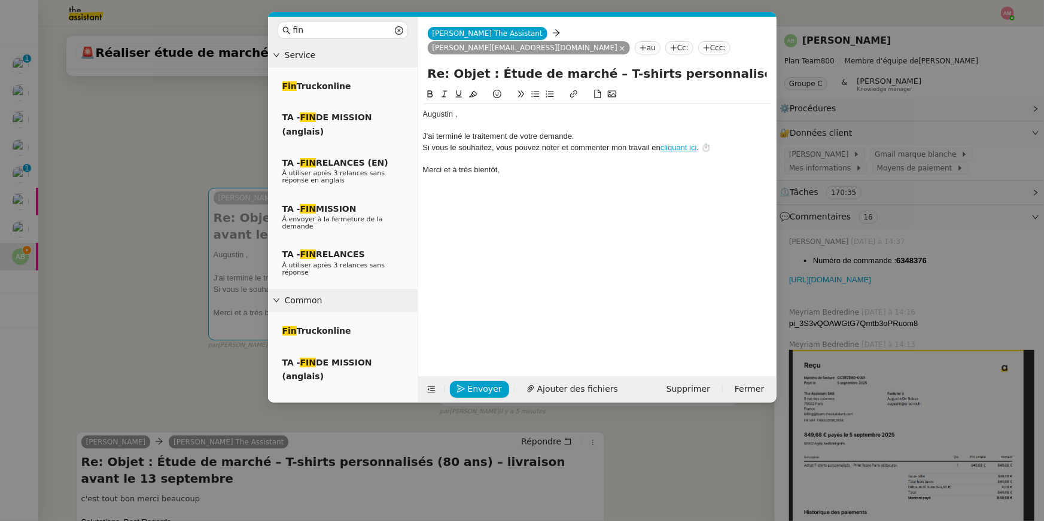
click at [491, 180] on form "Charlie The Assistant Charlie The Assistant augustin@stracker.fr au Cc: Ccc: Re…" at bounding box center [597, 210] width 359 height 386
click at [455, 109] on div "﻿Augustin ﻿," at bounding box center [597, 114] width 349 height 11
click at [489, 390] on span "Envoyer" at bounding box center [485, 389] width 34 height 14
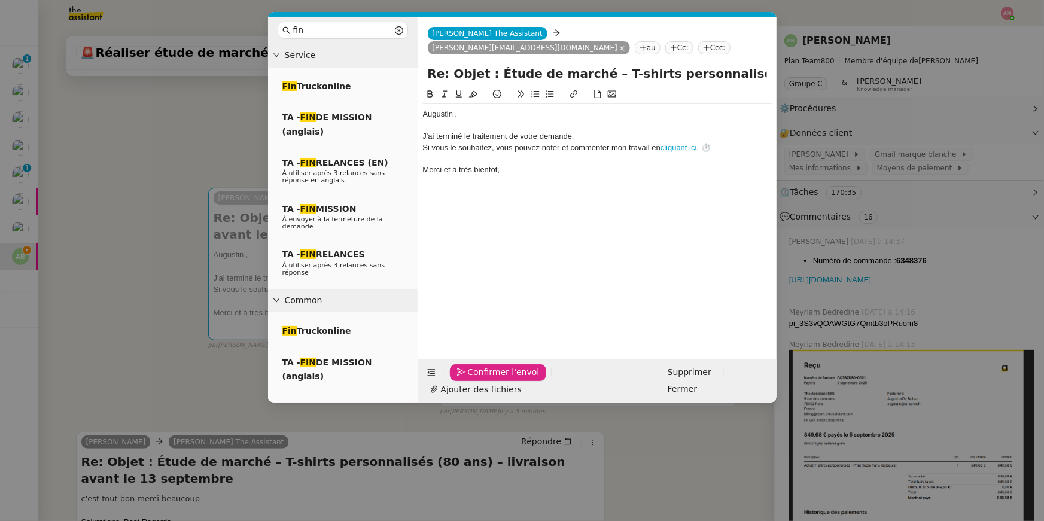
click at [489, 379] on span "Confirmer l'envoi" at bounding box center [504, 372] width 72 height 14
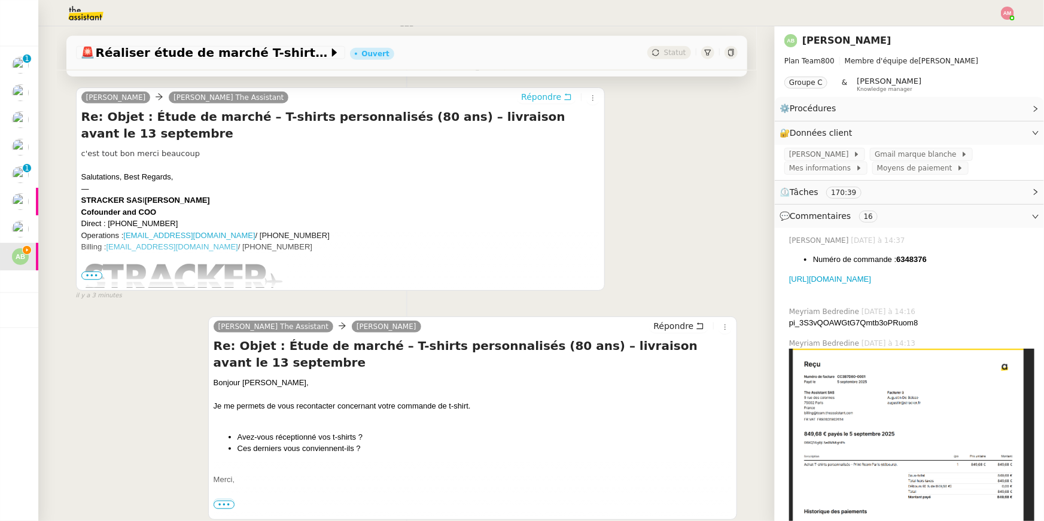
scroll to position [544, 0]
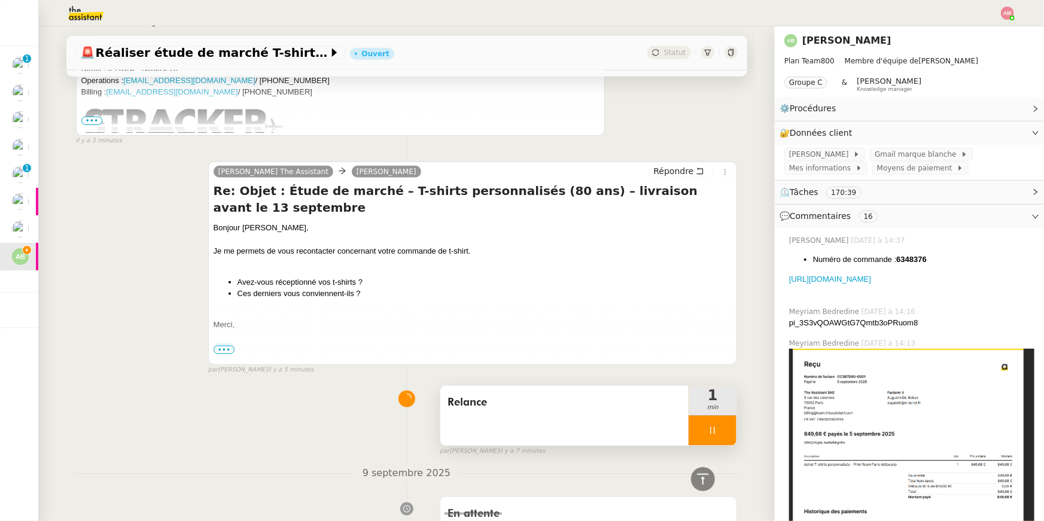
click at [721, 432] on div at bounding box center [712, 431] width 48 height 30
click at [730, 434] on button at bounding box center [724, 431] width 24 height 30
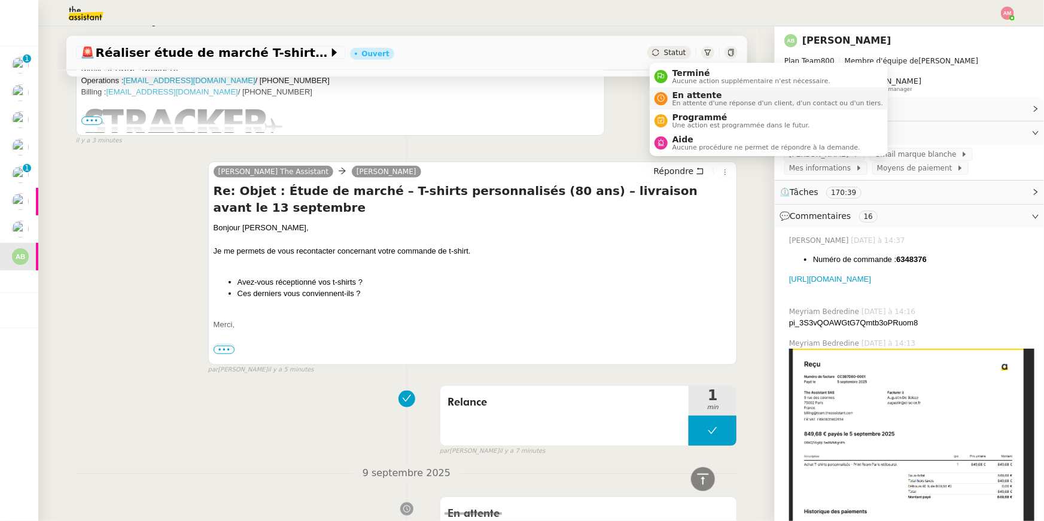
click at [674, 87] on li "En attente En attente d'une réponse d'un client, d'un contact ou d'un tiers." at bounding box center [769, 98] width 238 height 22
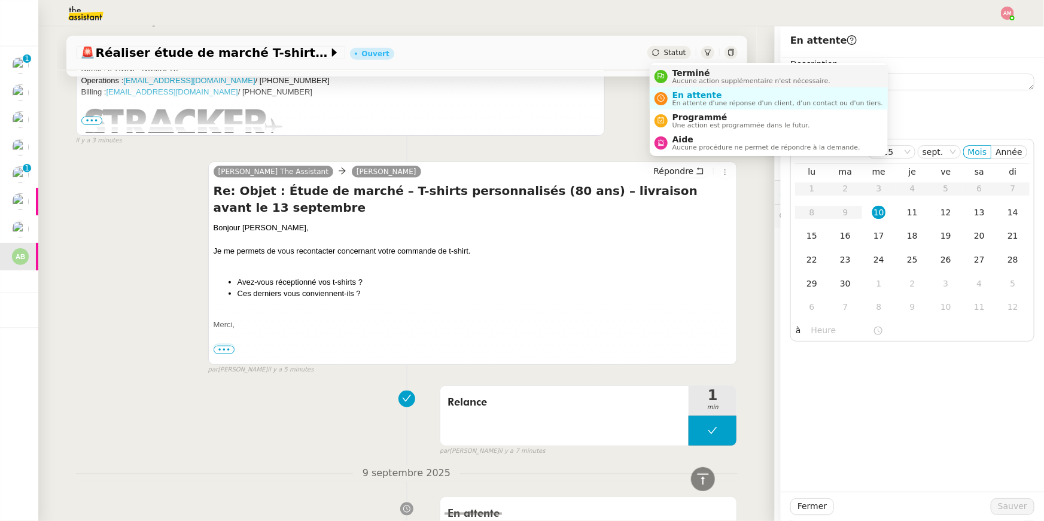
click at [684, 81] on span "Aucune action supplémentaire n'est nécessaire." at bounding box center [751, 81] width 158 height 7
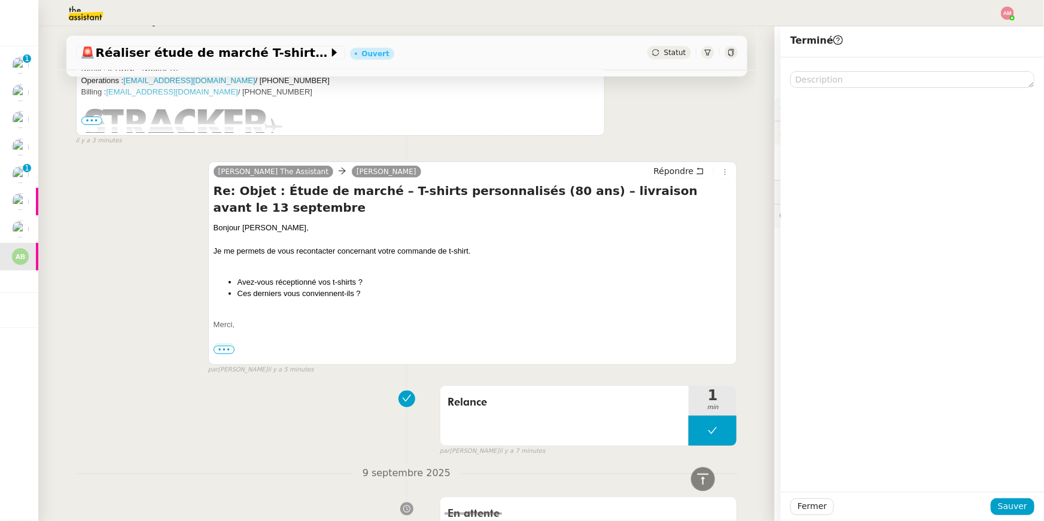
click at [1004, 494] on div "Fermer Sauver" at bounding box center [912, 506] width 263 height 29
click at [1006, 501] on span "Sauver" at bounding box center [1012, 506] width 29 height 14
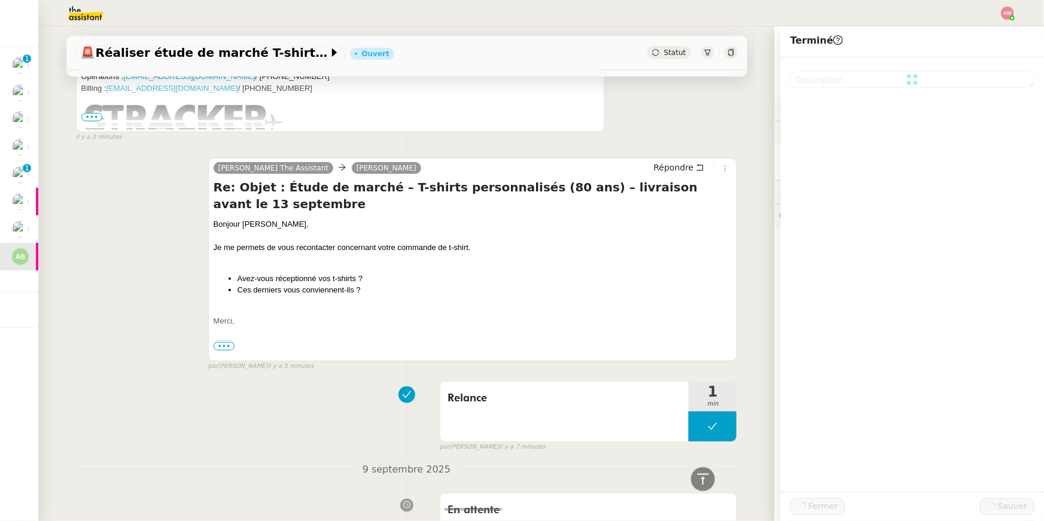
scroll to position [540, 0]
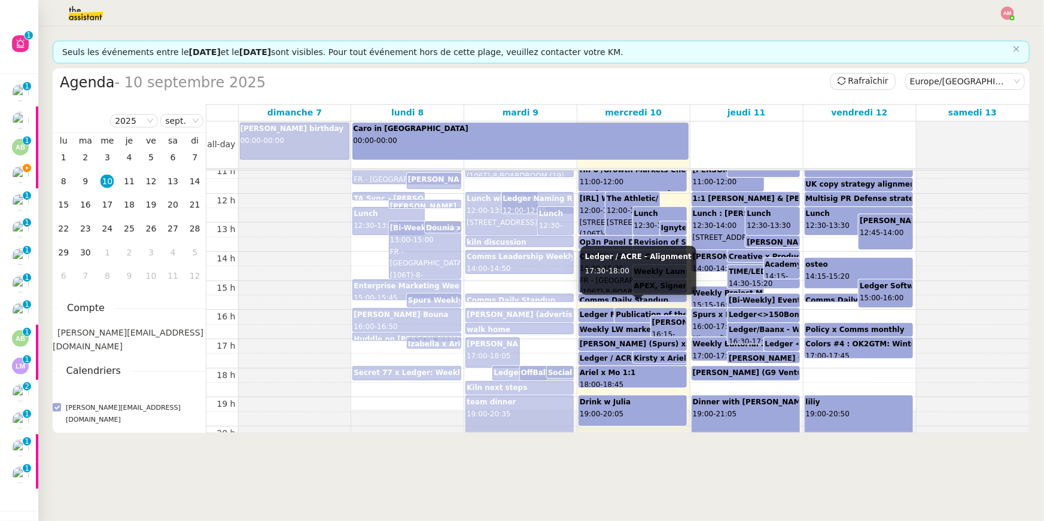
scroll to position [324, 0]
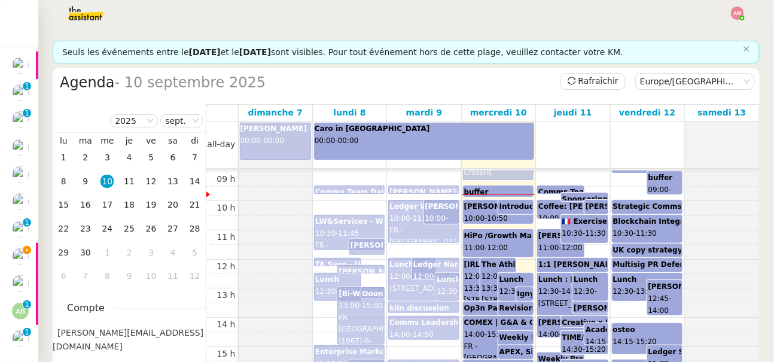
scroll to position [300, 0]
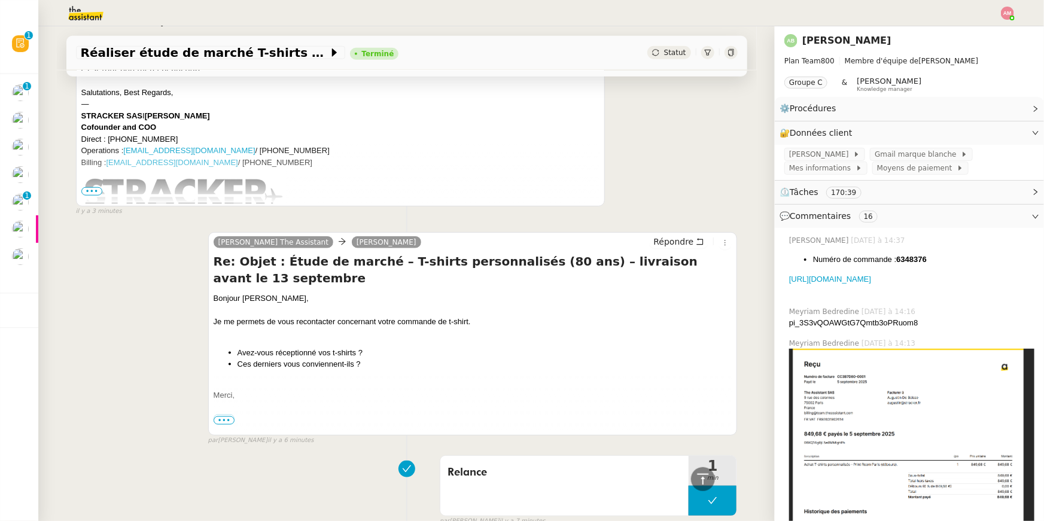
scroll to position [610, 0]
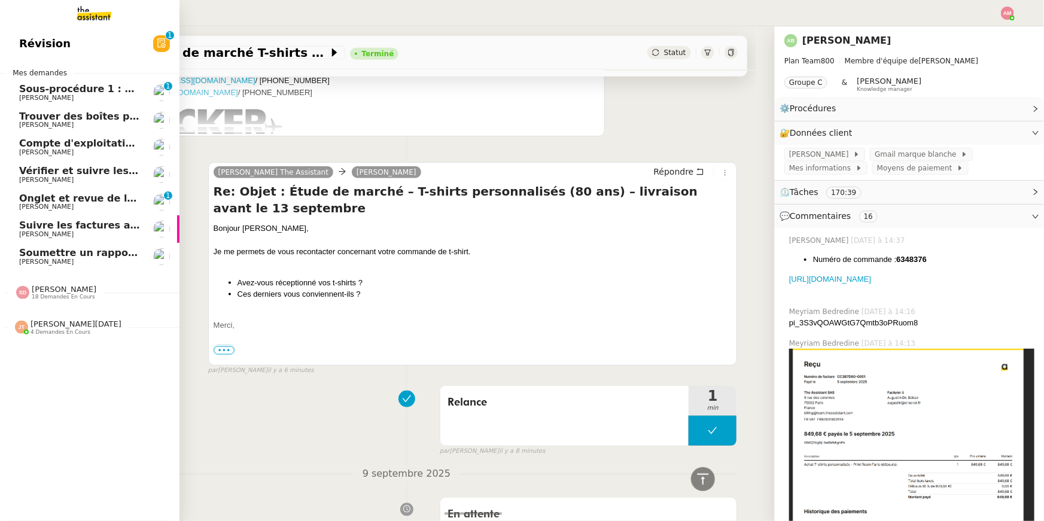
click at [38, 294] on span "18 demandes en cours" at bounding box center [63, 297] width 63 height 7
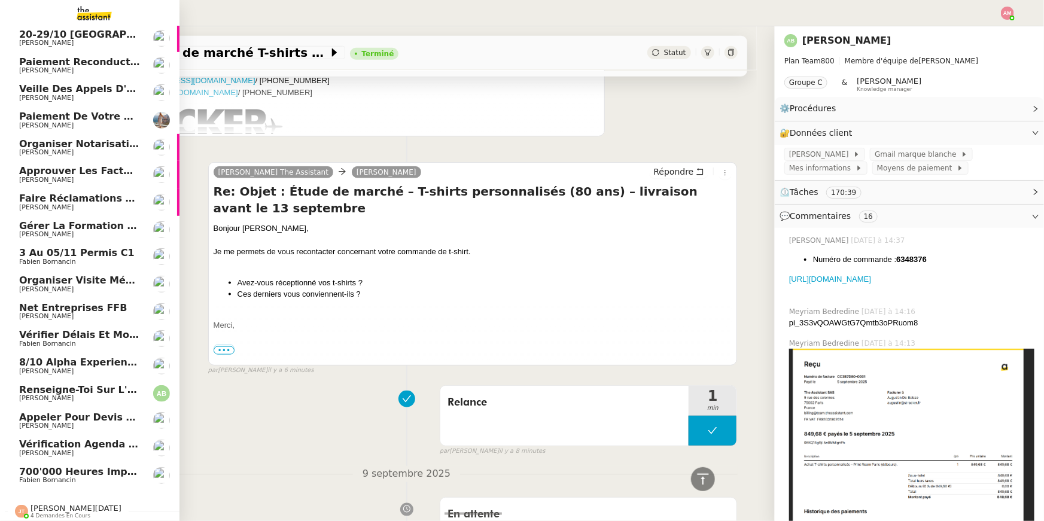
scroll to position [311, 0]
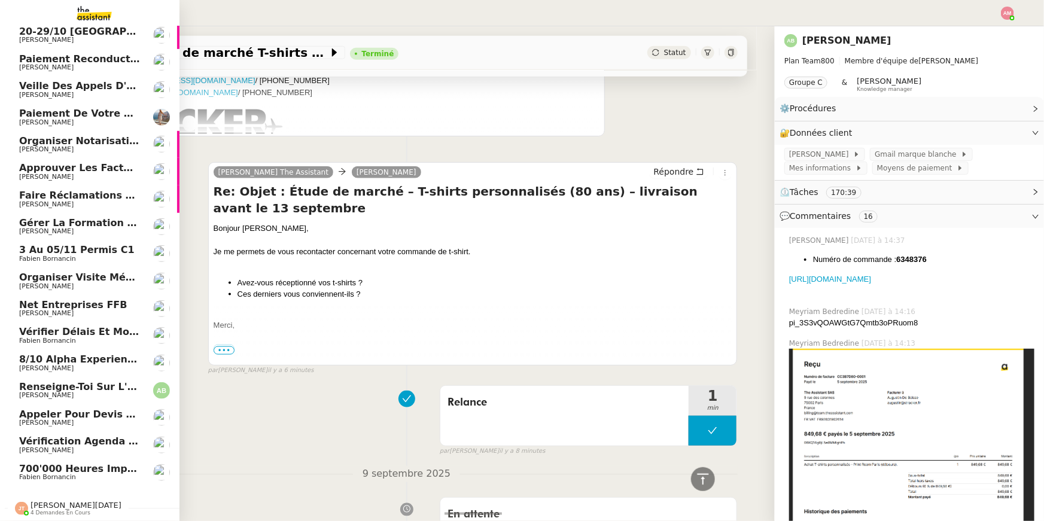
click at [66, 365] on span "[PERSON_NAME]" at bounding box center [79, 368] width 121 height 7
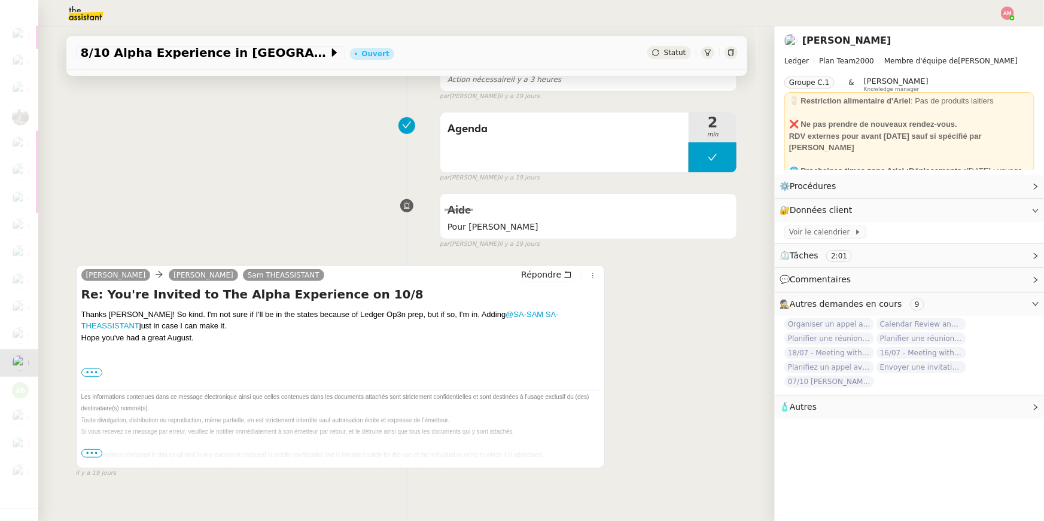
scroll to position [194, 0]
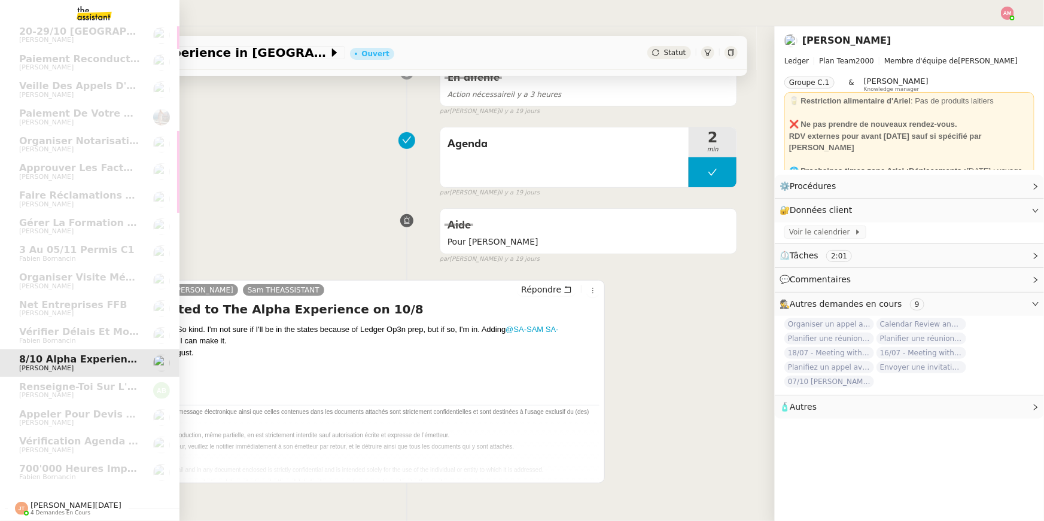
click at [30, 504] on div "Jean-Noël De Tinguy 4 demandes en cours" at bounding box center [68, 509] width 106 height 16
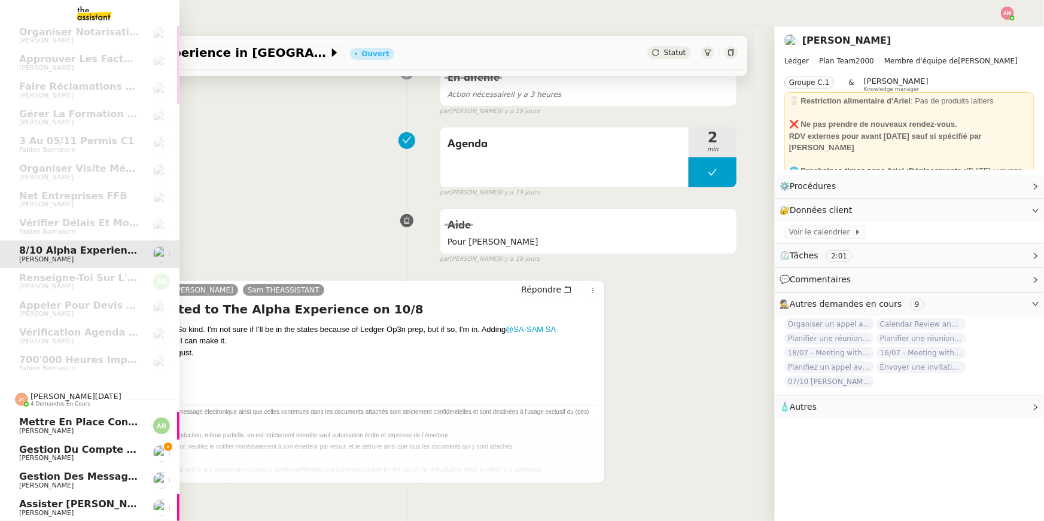
scroll to position [0, 0]
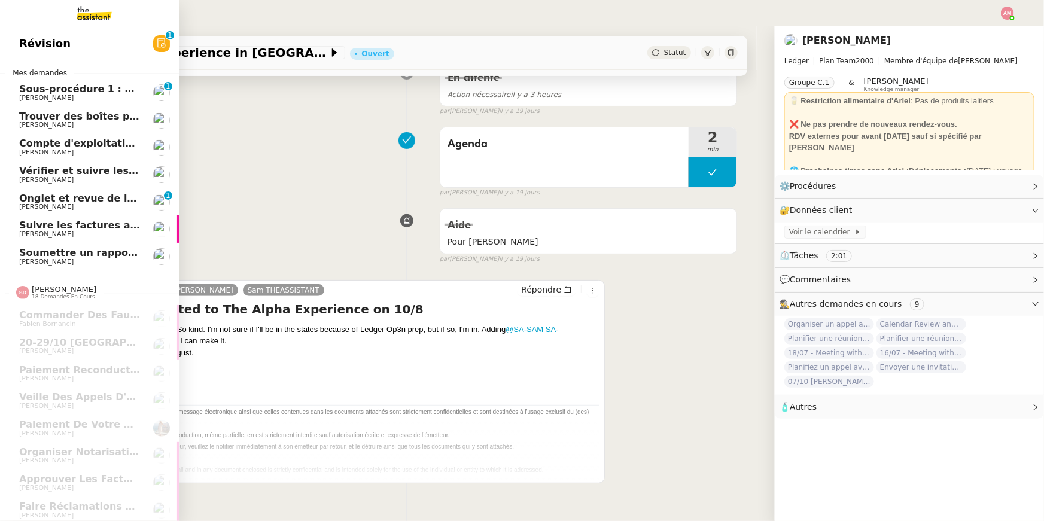
click at [67, 218] on link "Suivre les factures avec Flash Transports Pierre Mergui" at bounding box center [89, 229] width 179 height 28
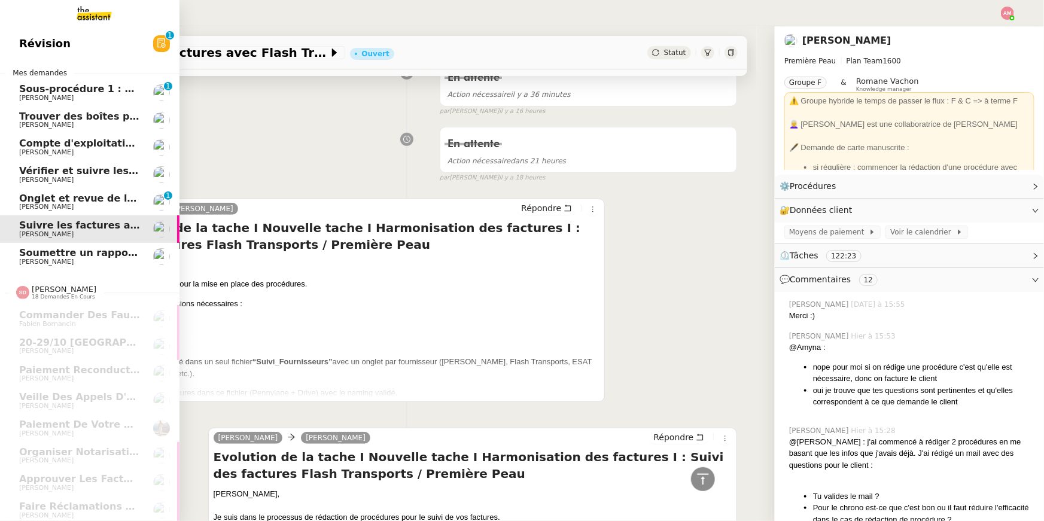
scroll to position [5002, 0]
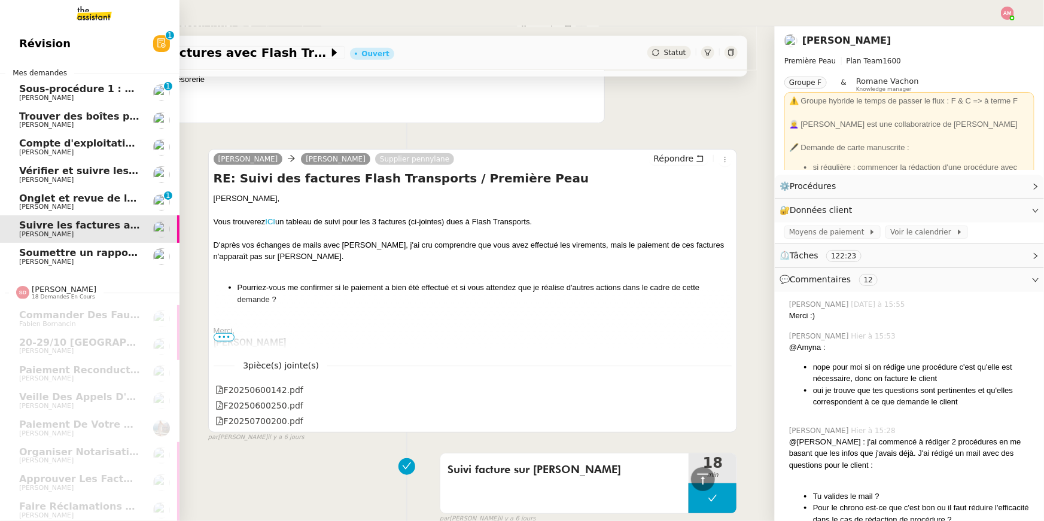
click at [69, 200] on span "Onglet et revue de littérature - 8 septembre 2025" at bounding box center [153, 198] width 269 height 11
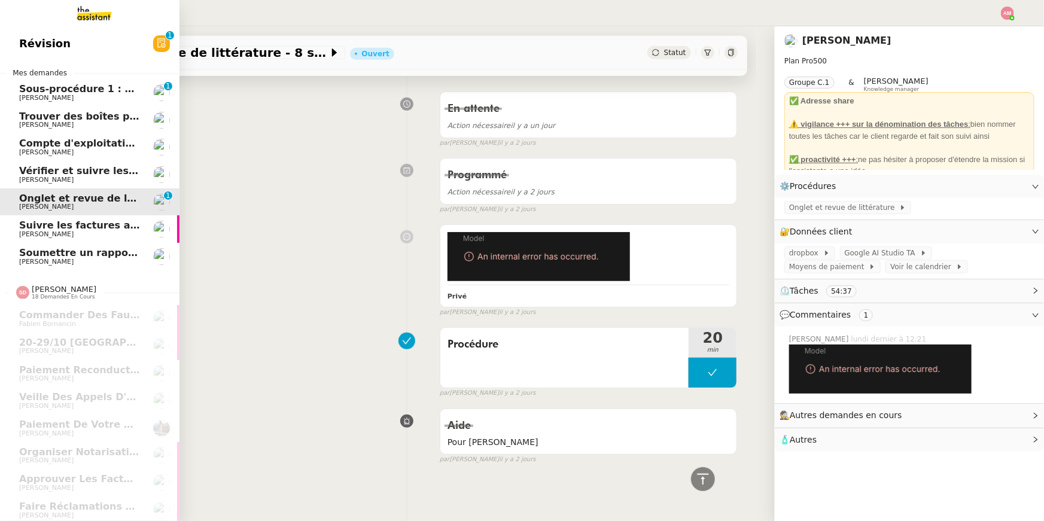
click at [86, 97] on span "Mathias Hombourger" at bounding box center [79, 98] width 121 height 7
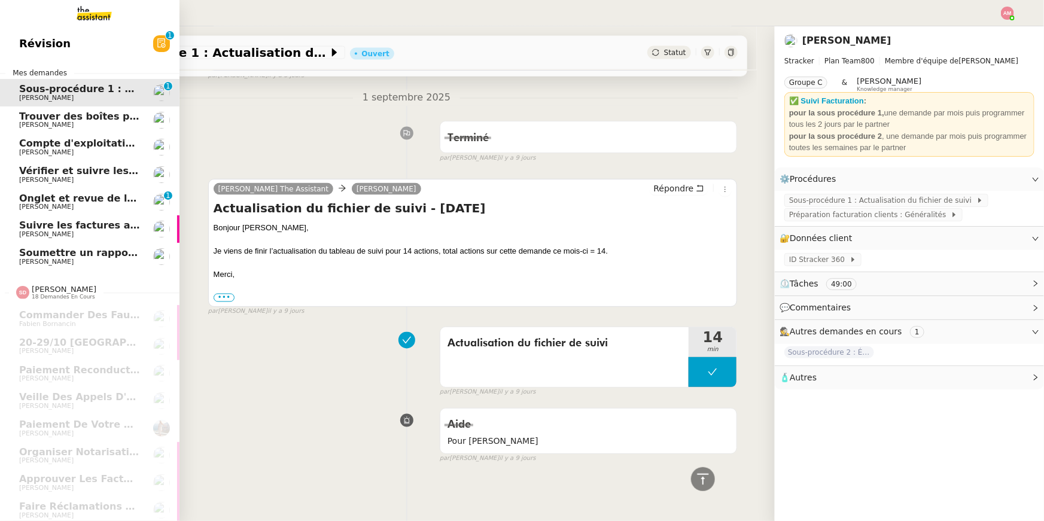
click at [95, 150] on span "Guillaume Farina" at bounding box center [79, 152] width 121 height 7
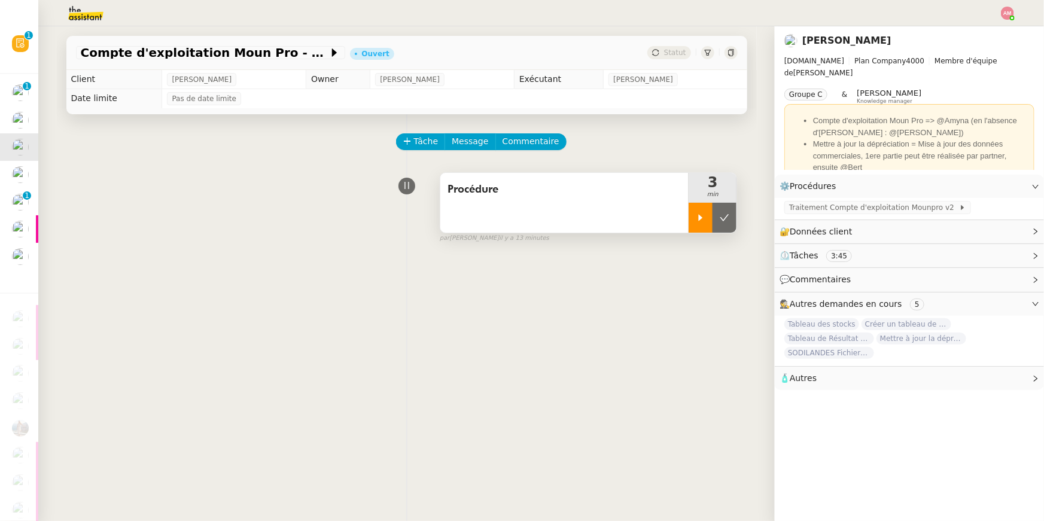
click at [703, 226] on div at bounding box center [700, 218] width 24 height 30
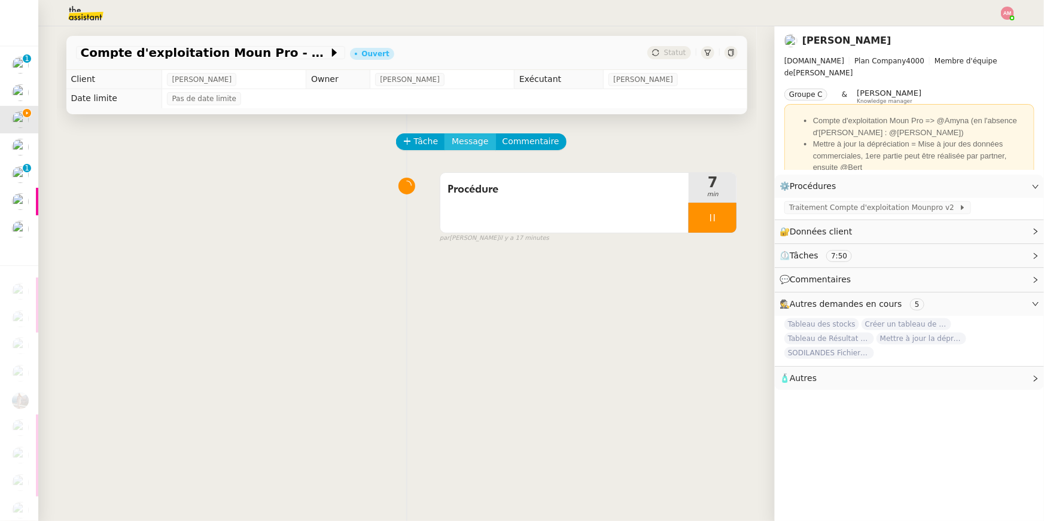
click at [470, 138] on span "Message" at bounding box center [470, 142] width 36 height 14
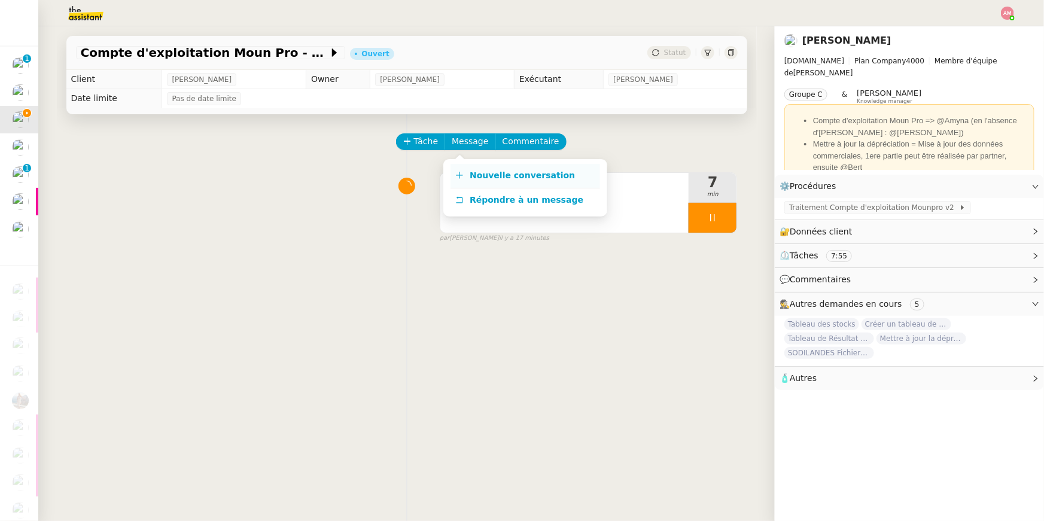
click at [482, 173] on span "Nouvelle conversation" at bounding box center [522, 175] width 105 height 10
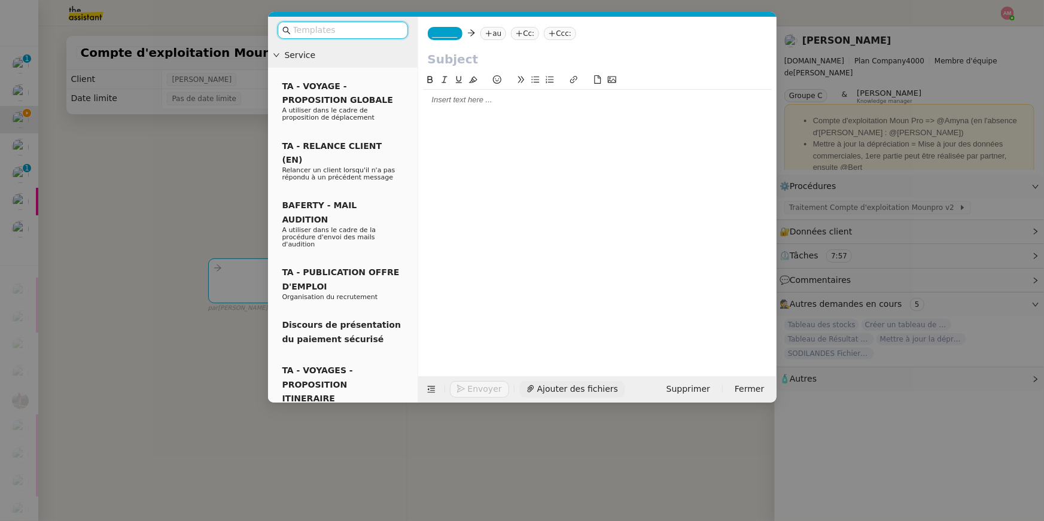
click at [559, 395] on button "Ajouter des fichiers" at bounding box center [572, 389] width 106 height 17
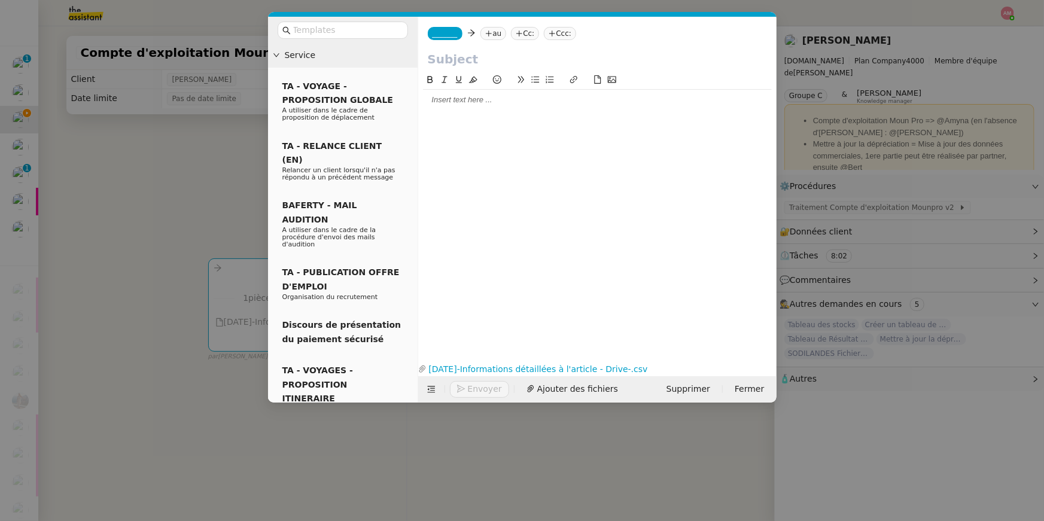
click at [182, 163] on nz-modal-container "Service TA - VOYAGE - PROPOSITION GLOBALE A utiliser dans le cadre de propositi…" at bounding box center [522, 260] width 1044 height 521
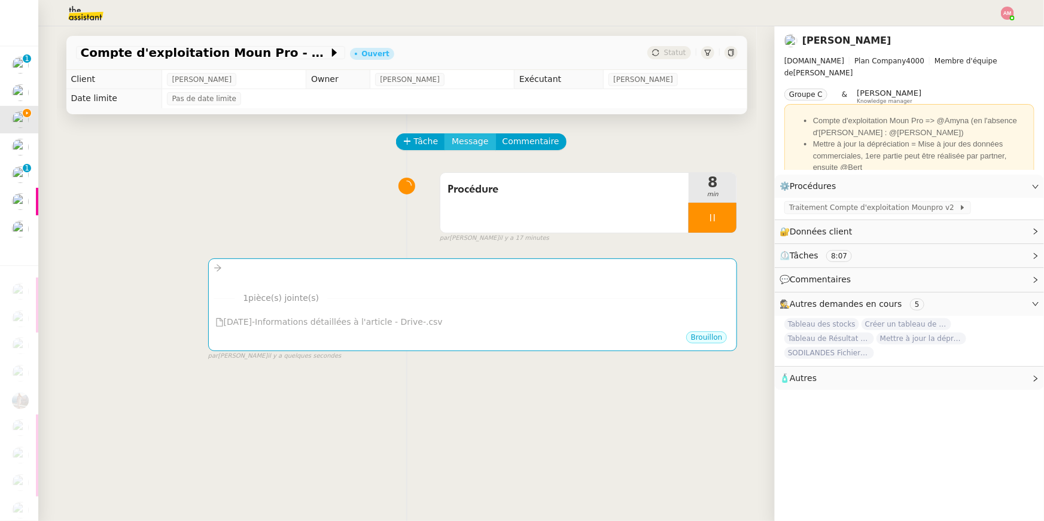
click at [476, 135] on span "Message" at bounding box center [470, 142] width 36 height 14
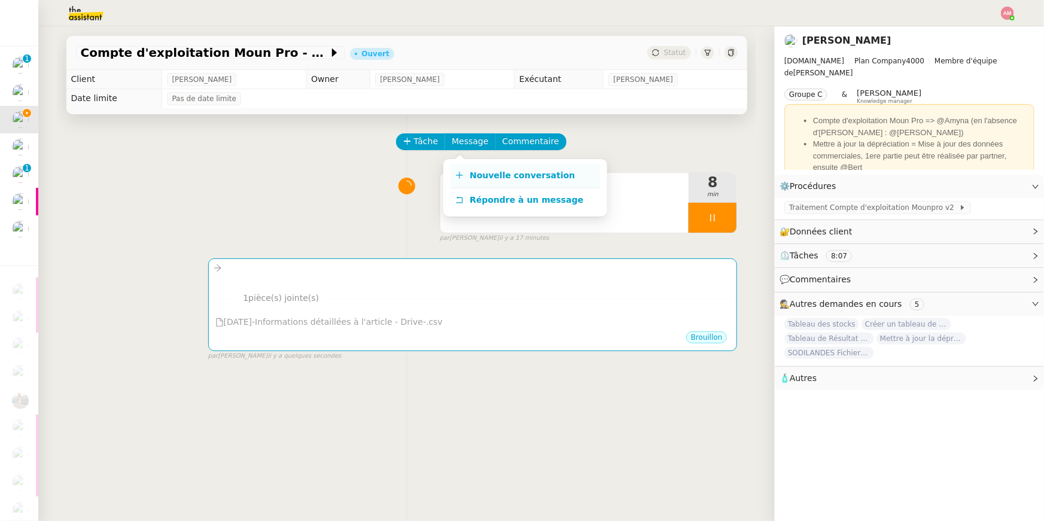
click at [487, 172] on span "Nouvelle conversation" at bounding box center [522, 175] width 105 height 10
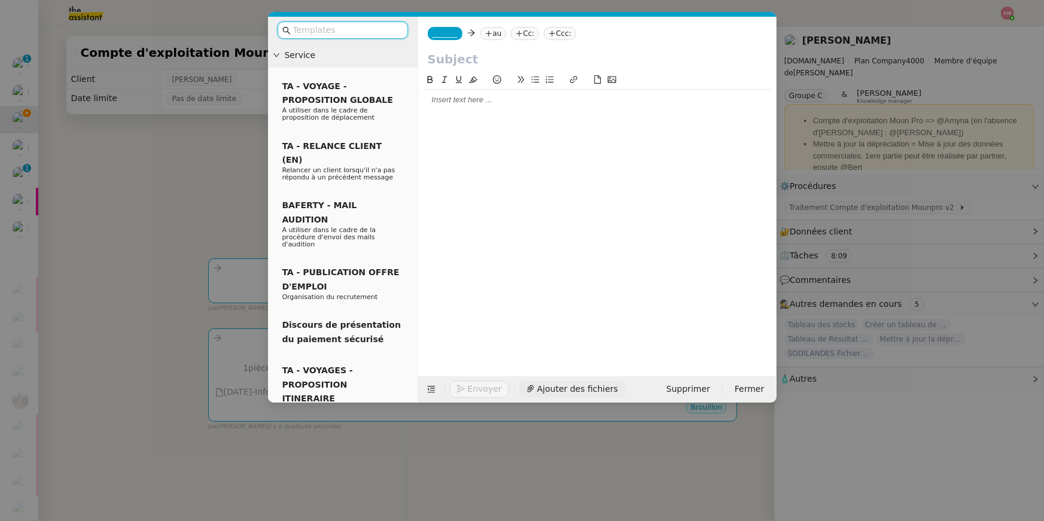
click at [547, 392] on span "Ajouter des fichiers" at bounding box center [577, 389] width 81 height 14
click at [184, 150] on nz-modal-container "Service TA - VOYAGE - PROPOSITION GLOBALE A utiliser dans le cadre de propositi…" at bounding box center [522, 260] width 1044 height 521
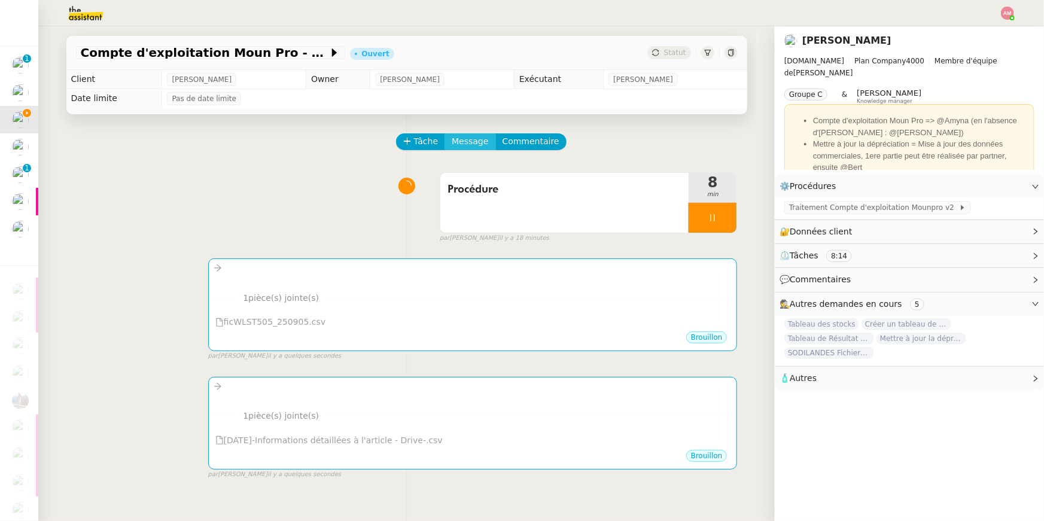
click at [455, 136] on span "Message" at bounding box center [470, 142] width 36 height 14
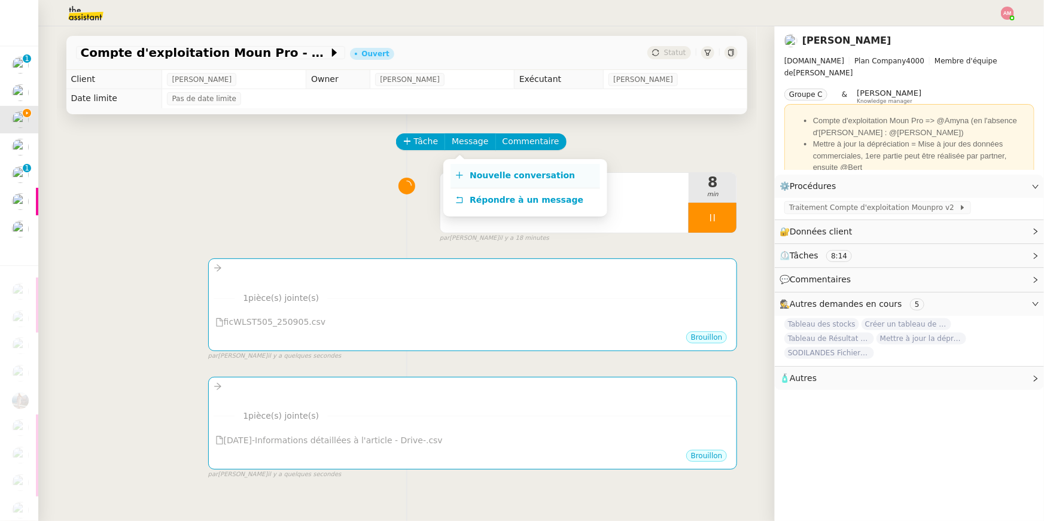
click at [476, 176] on span "Nouvelle conversation" at bounding box center [522, 175] width 105 height 10
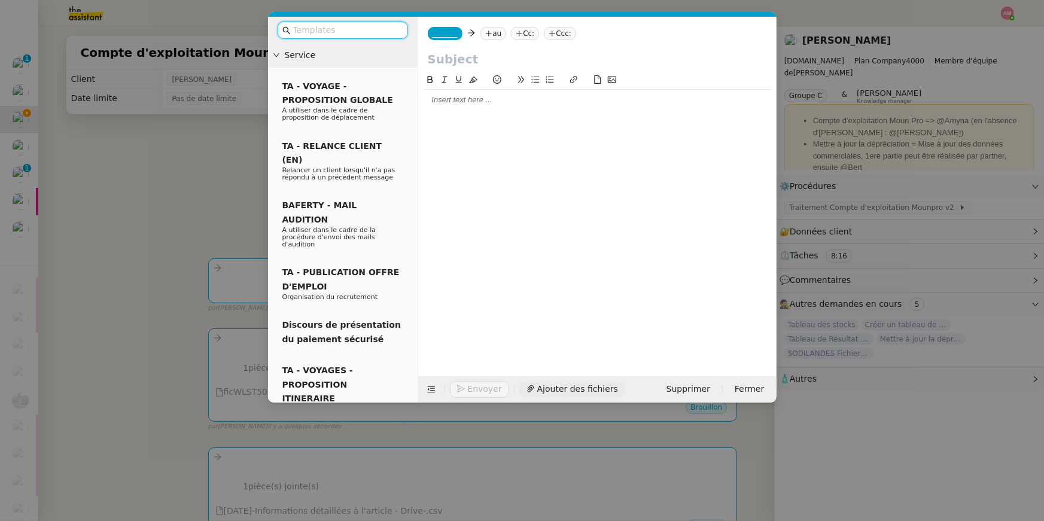
click at [544, 384] on span "Ajouter des fichiers" at bounding box center [577, 389] width 81 height 14
click at [562, 391] on span "Ajouter des fichiers" at bounding box center [577, 389] width 81 height 14
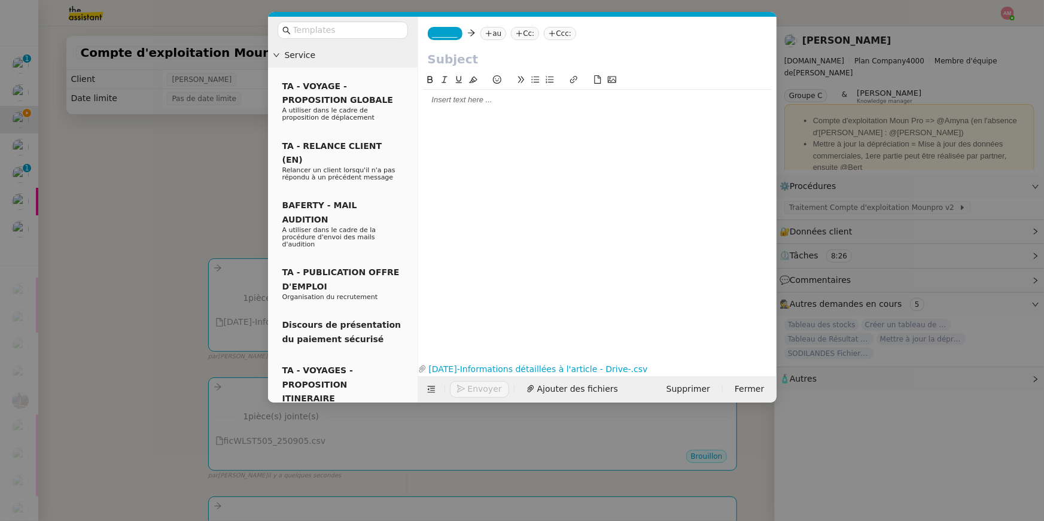
click at [206, 145] on nz-modal-container "Service TA - VOYAGE - PROPOSITION GLOBALE A utiliser dans le cadre de propositi…" at bounding box center [522, 260] width 1044 height 521
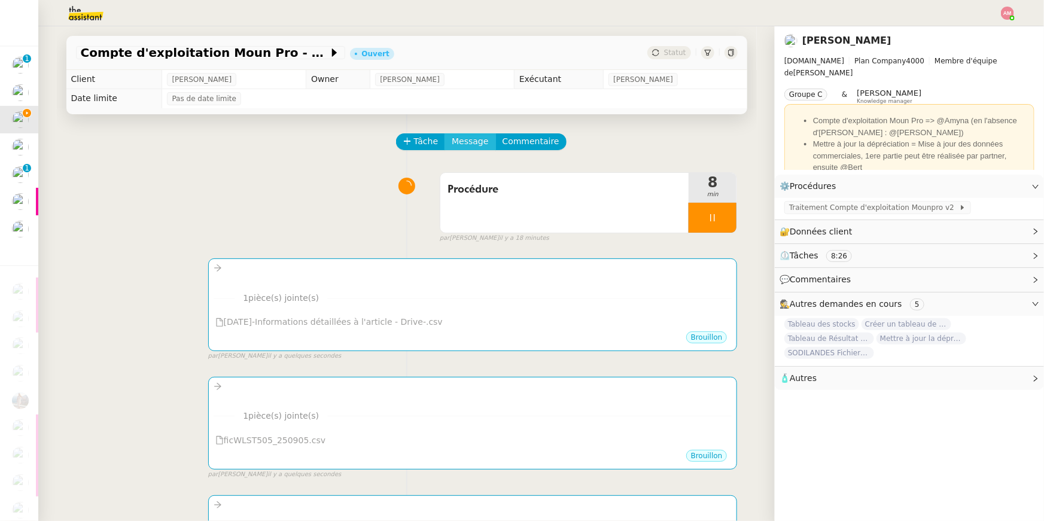
click at [474, 143] on span "Message" at bounding box center [470, 142] width 36 height 14
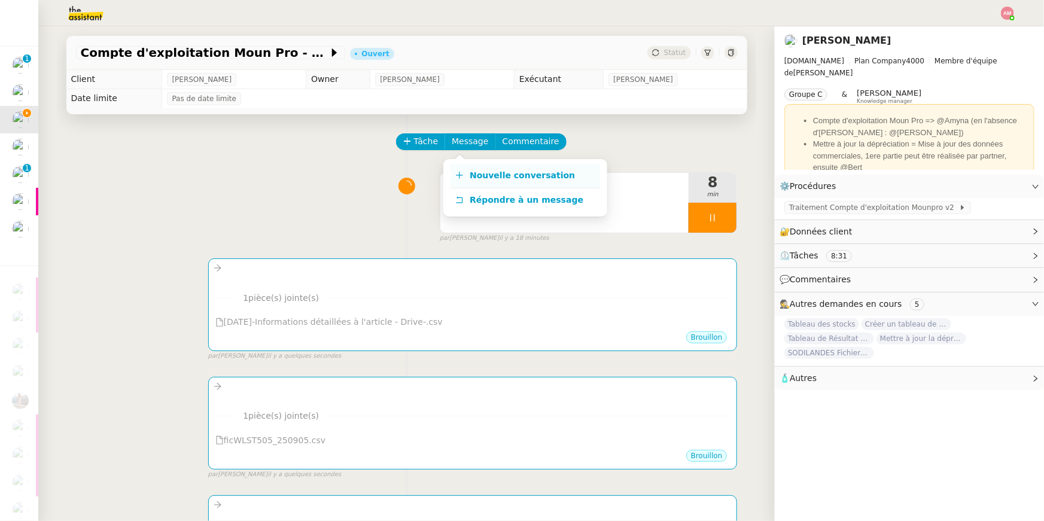
click at [494, 181] on link "Nouvelle conversation" at bounding box center [525, 176] width 150 height 24
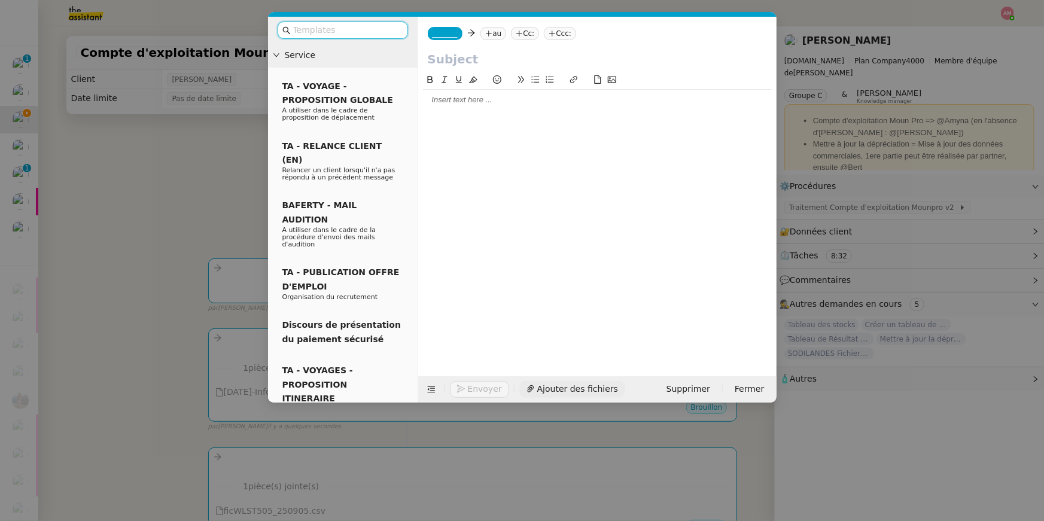
click at [556, 382] on span "Ajouter des fichiers" at bounding box center [577, 389] width 81 height 14
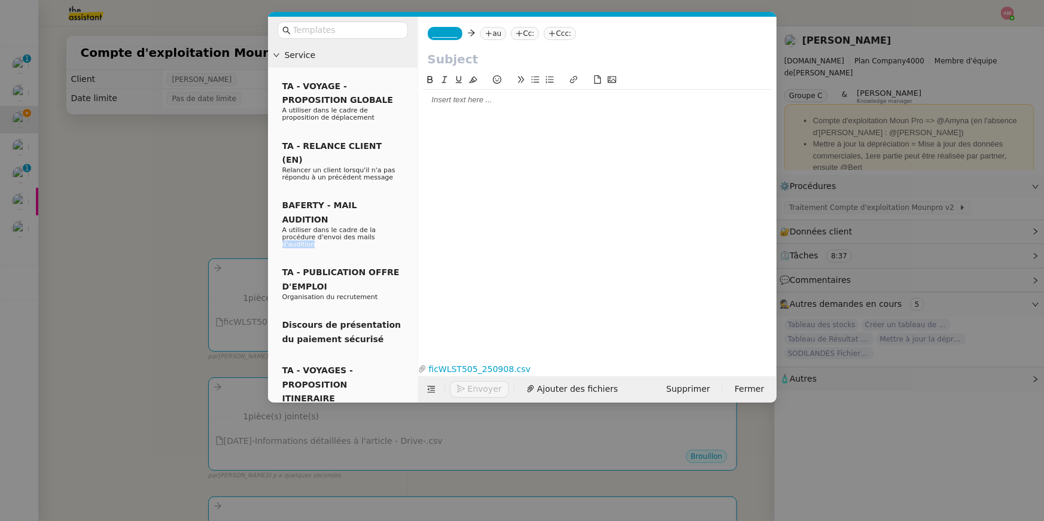
click at [148, 216] on nz-modal-container "Service TA - VOYAGE - PROPOSITION GLOBALE A utiliser dans le cadre de propositi…" at bounding box center [522, 260] width 1044 height 521
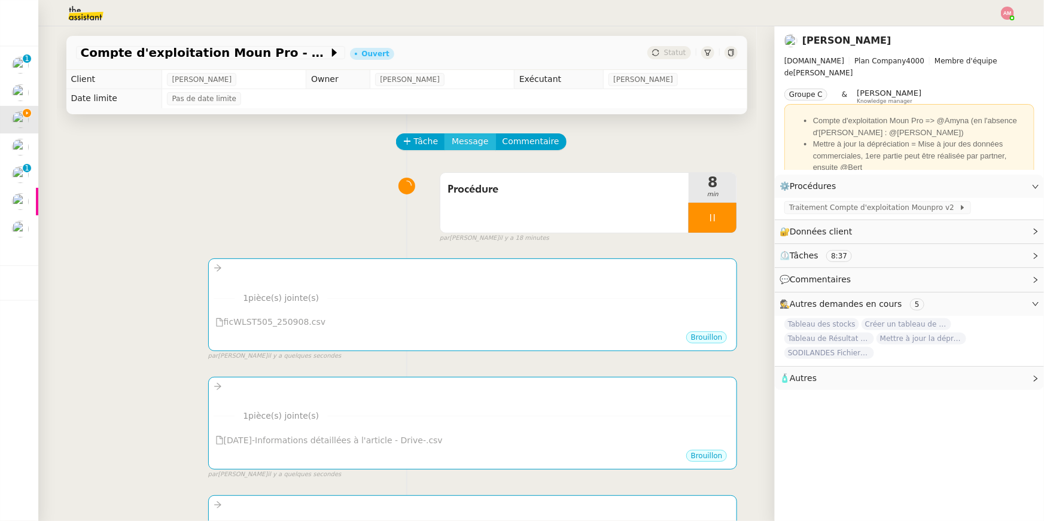
click at [458, 135] on span "Message" at bounding box center [470, 142] width 36 height 14
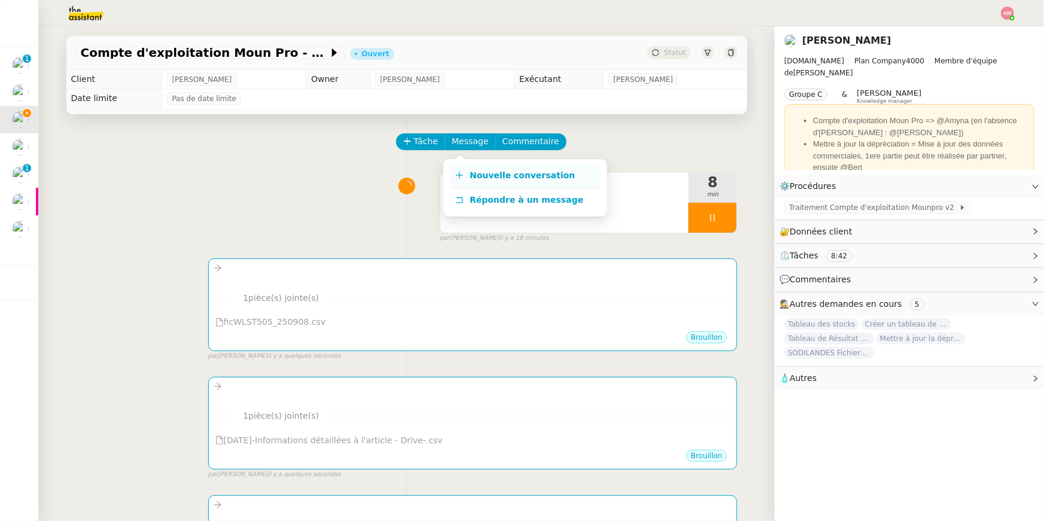
click at [470, 172] on span "Nouvelle conversation" at bounding box center [522, 175] width 105 height 10
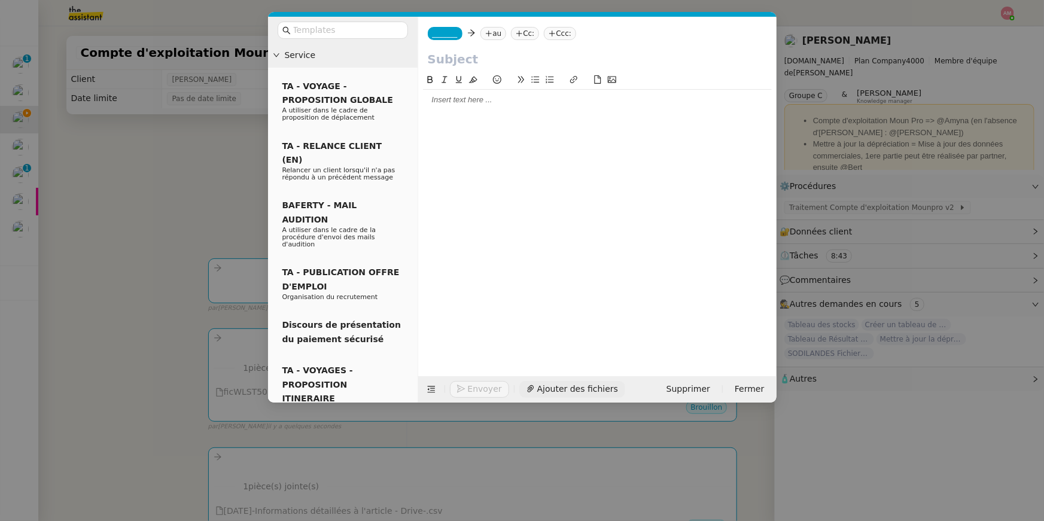
click at [580, 386] on span "Ajouter des fichiers" at bounding box center [577, 389] width 81 height 14
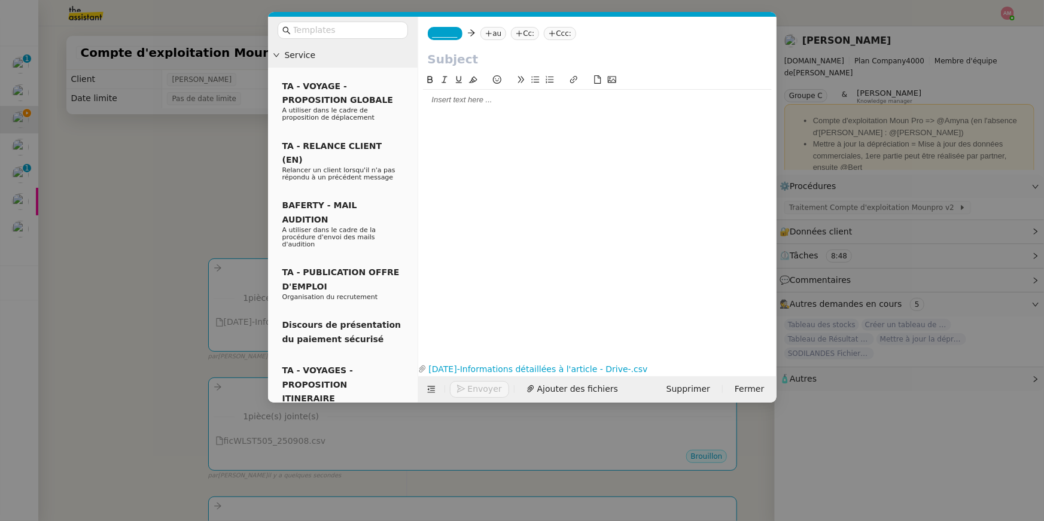
click at [203, 169] on nz-modal-container "Service TA - VOYAGE - PROPOSITION GLOBALE A utiliser dans le cadre de propositi…" at bounding box center [522, 260] width 1044 height 521
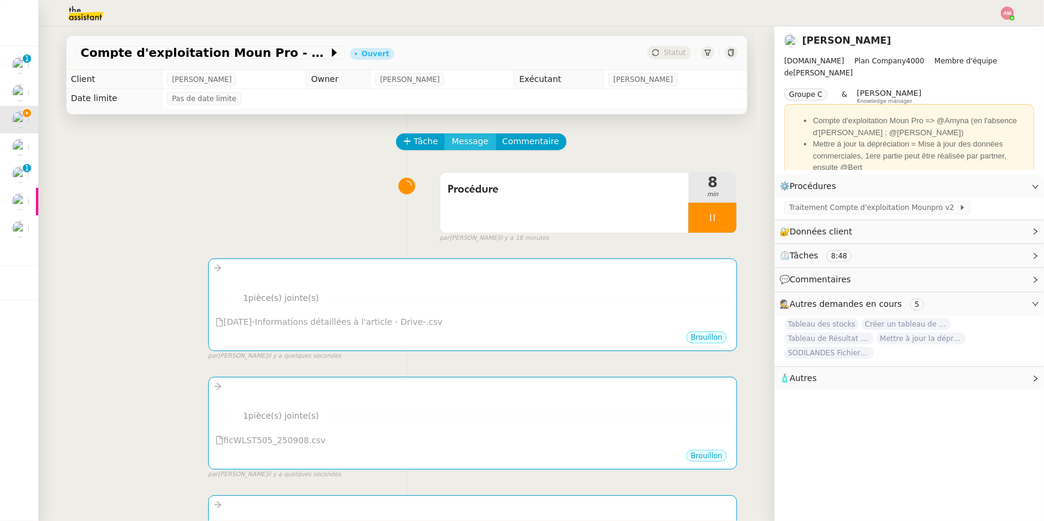
click at [464, 145] on span "Message" at bounding box center [470, 142] width 36 height 14
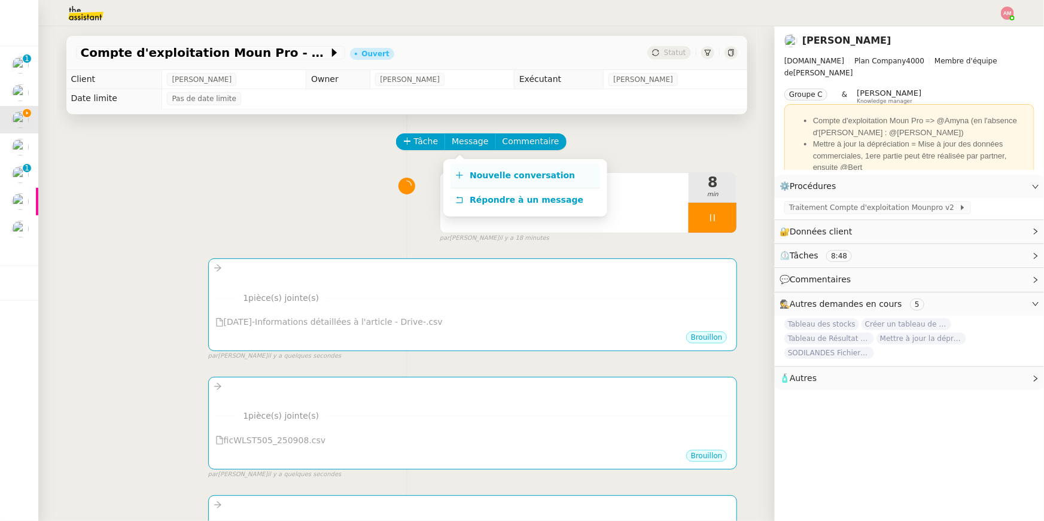
click at [472, 168] on link "Nouvelle conversation" at bounding box center [525, 176] width 150 height 24
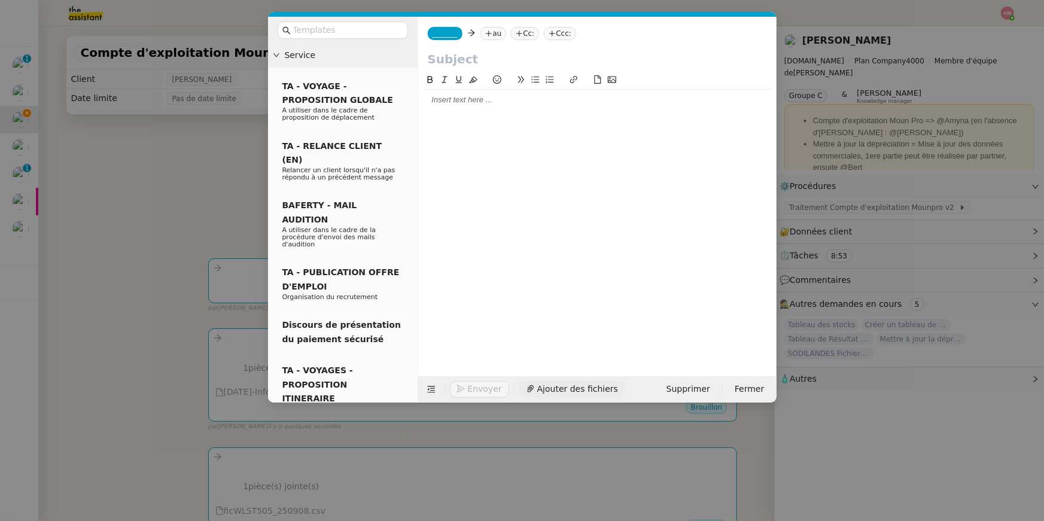
click at [580, 383] on span "Ajouter des fichiers" at bounding box center [577, 389] width 81 height 14
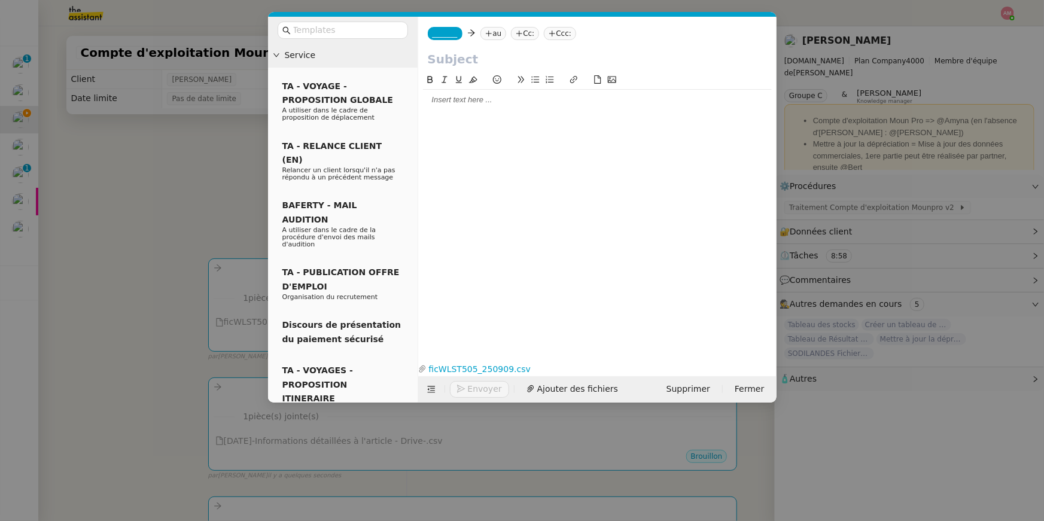
click at [249, 188] on nz-modal-container "Service TA - VOYAGE - PROPOSITION GLOBALE A utiliser dans le cadre de propositi…" at bounding box center [522, 260] width 1044 height 521
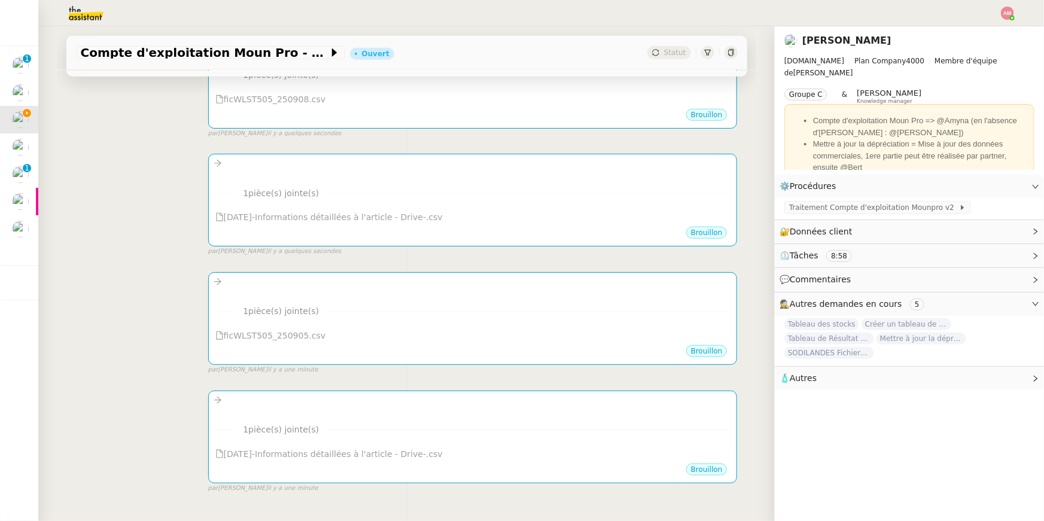
scroll to position [490, 0]
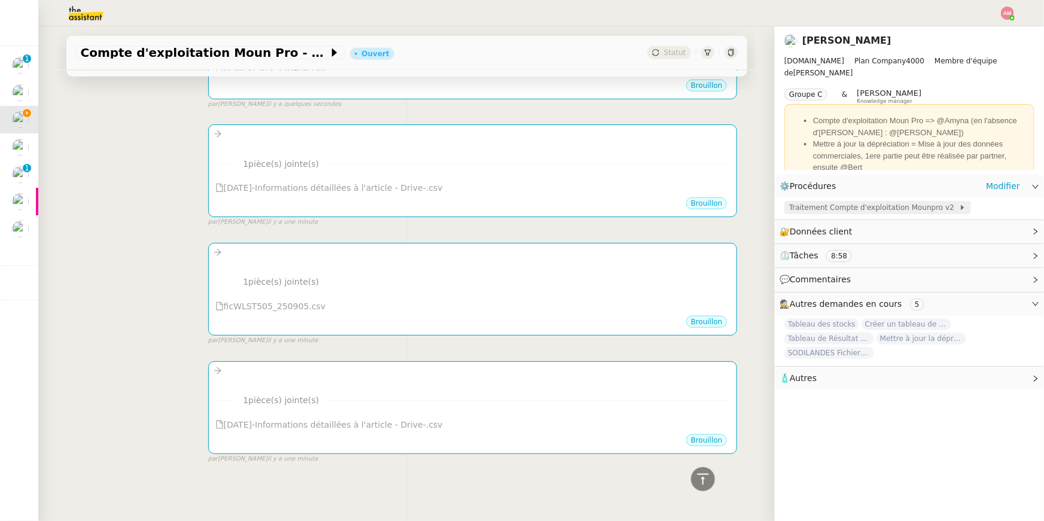
click at [831, 203] on span "Traitement Compte d'exploitation Mounpro v2" at bounding box center [874, 208] width 170 height 12
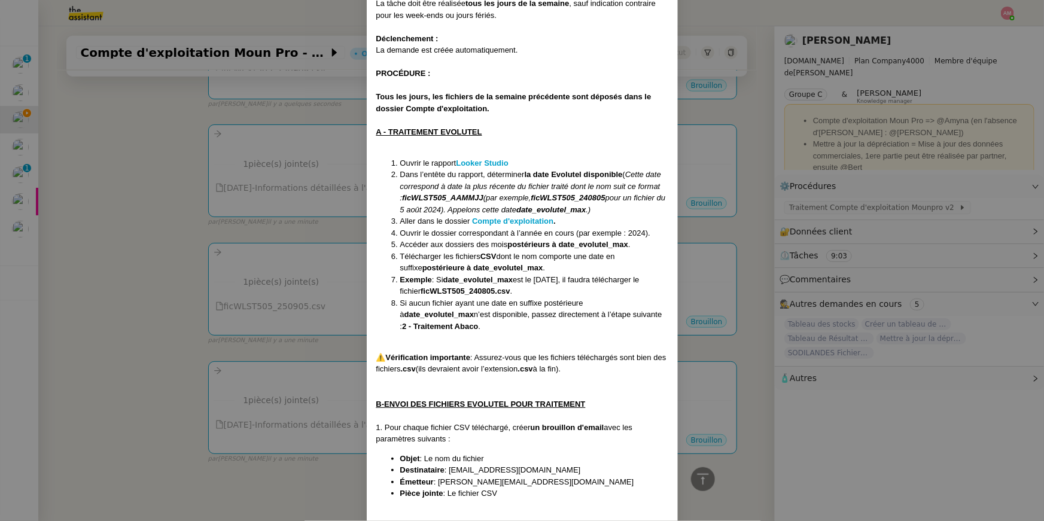
scroll to position [250, 0]
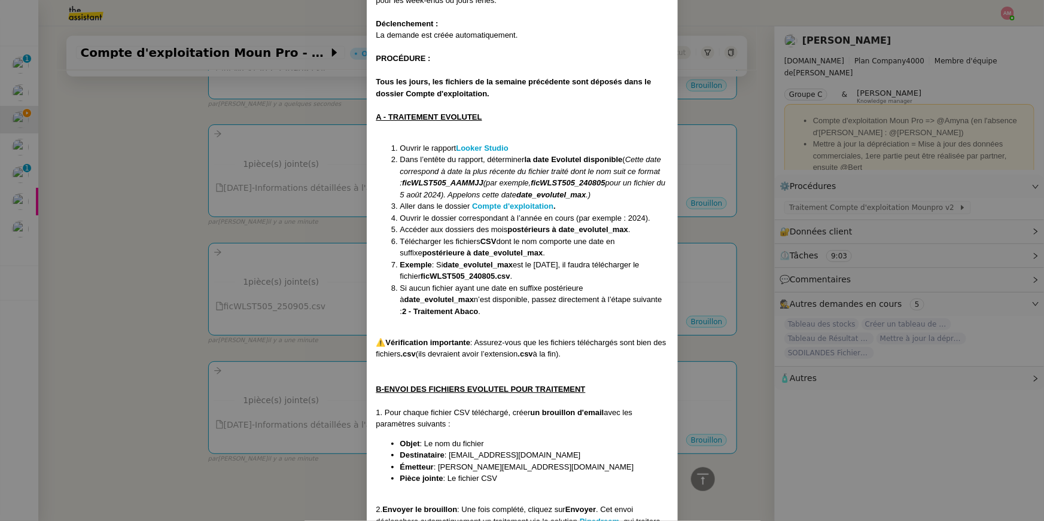
drag, startPoint x: 452, startPoint y: 453, endPoint x: 614, endPoint y: 454, distance: 162.1
click at [614, 454] on li "Destinataire : ems5bqiusm64w37@upload.pipedream.net" at bounding box center [534, 455] width 268 height 12
copy span "ems5bqiusm64w37@upload.pipedream.net"
click at [321, 329] on nz-modal-container "Contexte : Le MounPro est un espace dédié aux professionnels (restaurateurs, or…" at bounding box center [522, 260] width 1044 height 521
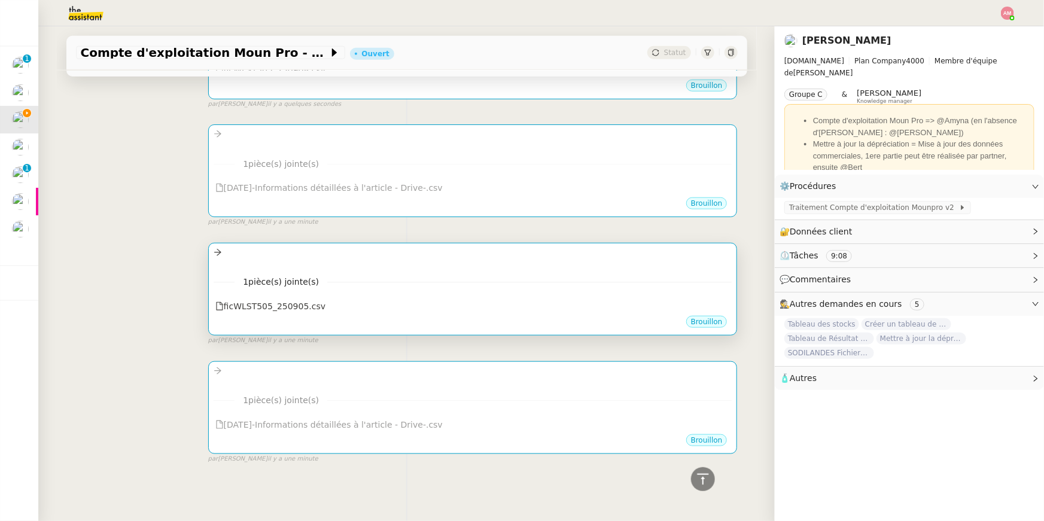
click at [321, 254] on div at bounding box center [473, 253] width 519 height 14
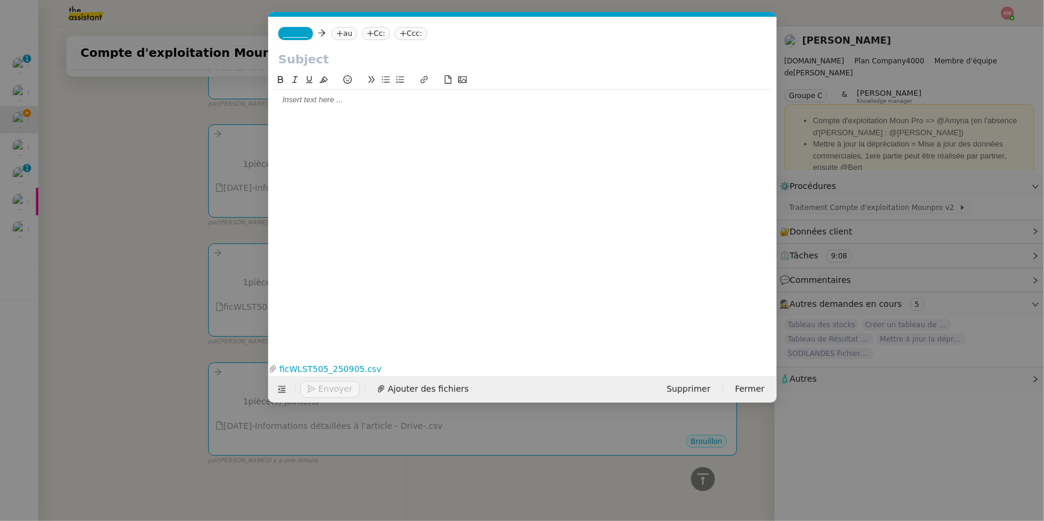
scroll to position [0, 25]
click at [346, 34] on nz-tag "au" at bounding box center [344, 33] width 26 height 13
paste input "ems5bqiusm64w37@upload.pipedream.net"
type input "ems5bqiusm64w37@upload.pipedream.net"
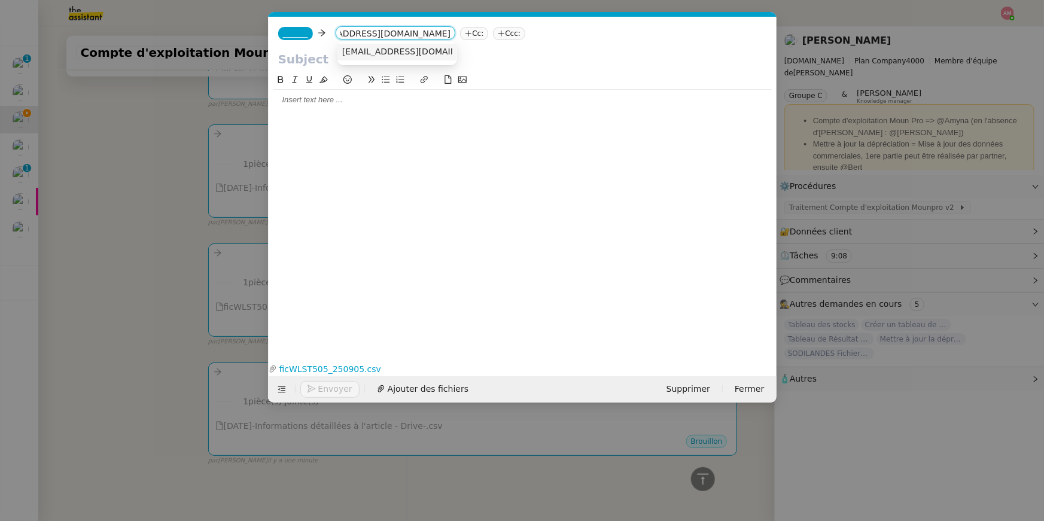
click at [380, 52] on span "ems5bqiusm64w37@upload.pipedream.net" at bounding box center [415, 52] width 147 height 10
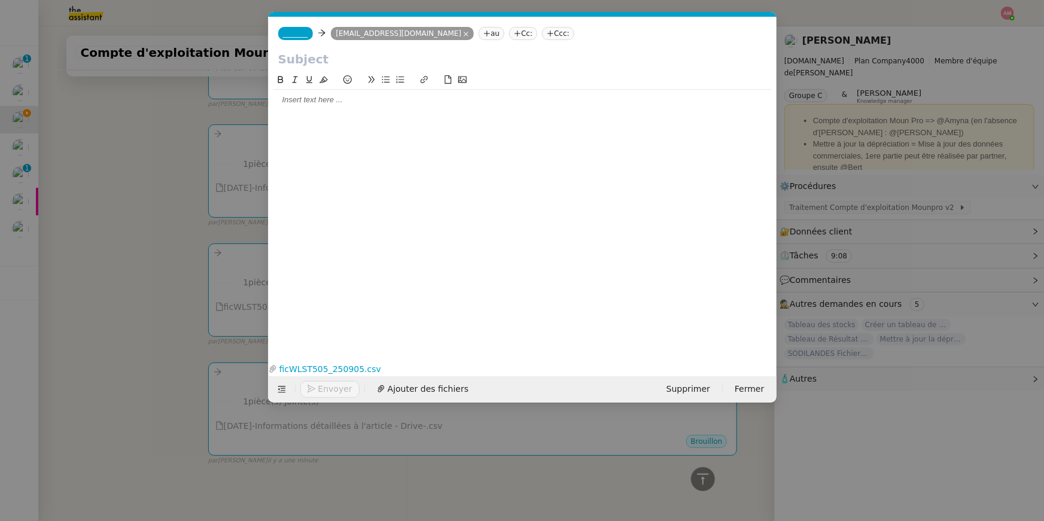
click at [298, 39] on nz-tag "_______" at bounding box center [295, 33] width 35 height 13
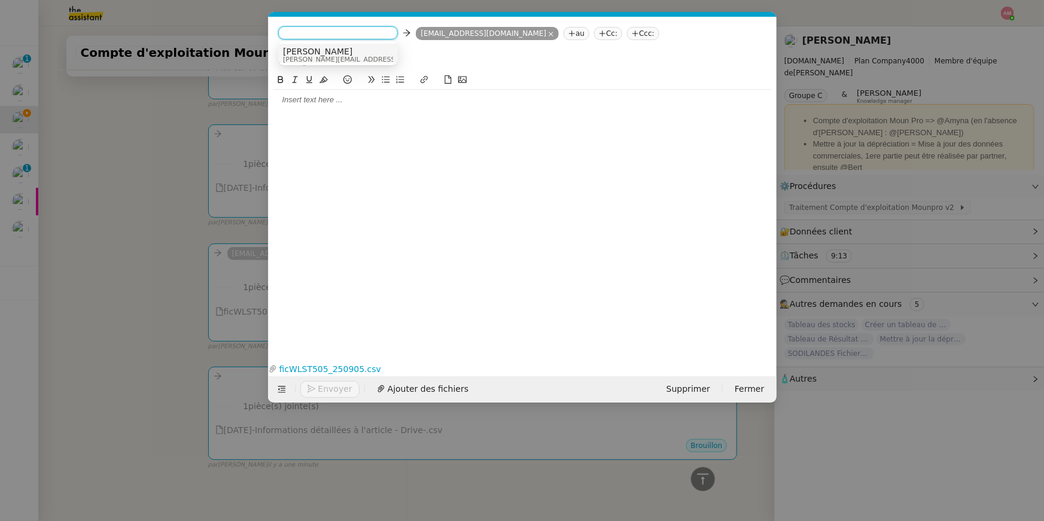
click at [302, 50] on span "Camille" at bounding box center [368, 52] width 170 height 10
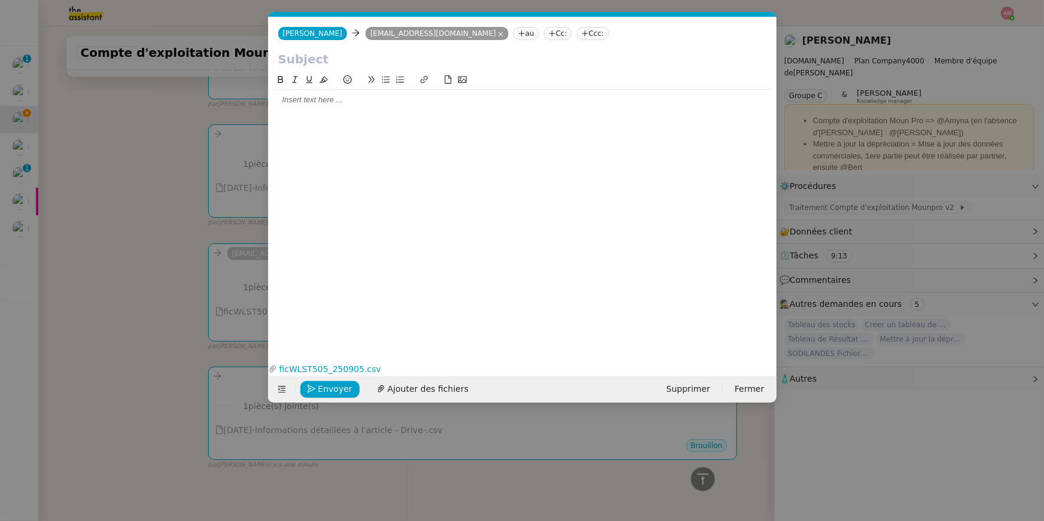
click at [166, 197] on nz-modal-container "Service TA - VOYAGE - PROPOSITION GLOBALE A utiliser dans le cadre de propositi…" at bounding box center [522, 260] width 1044 height 521
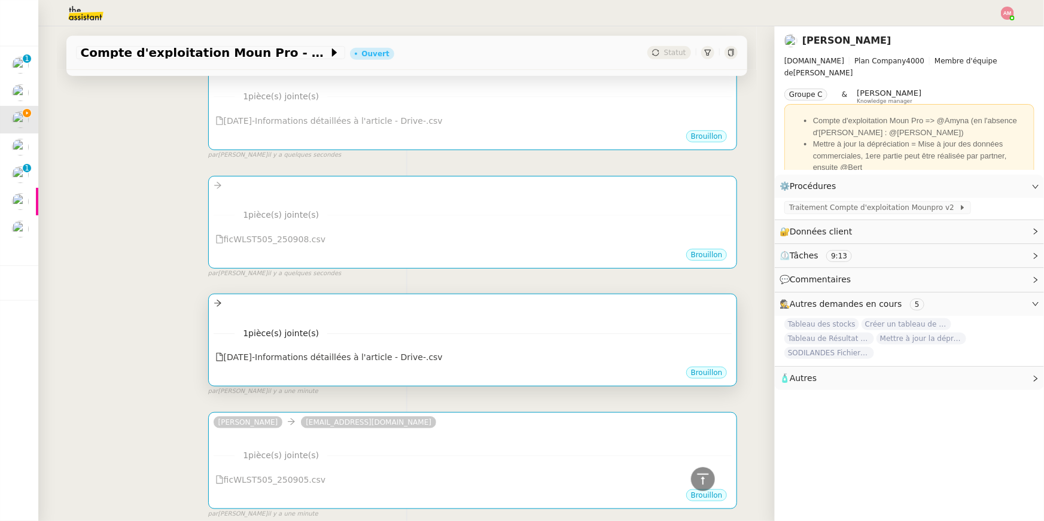
scroll to position [281, 0]
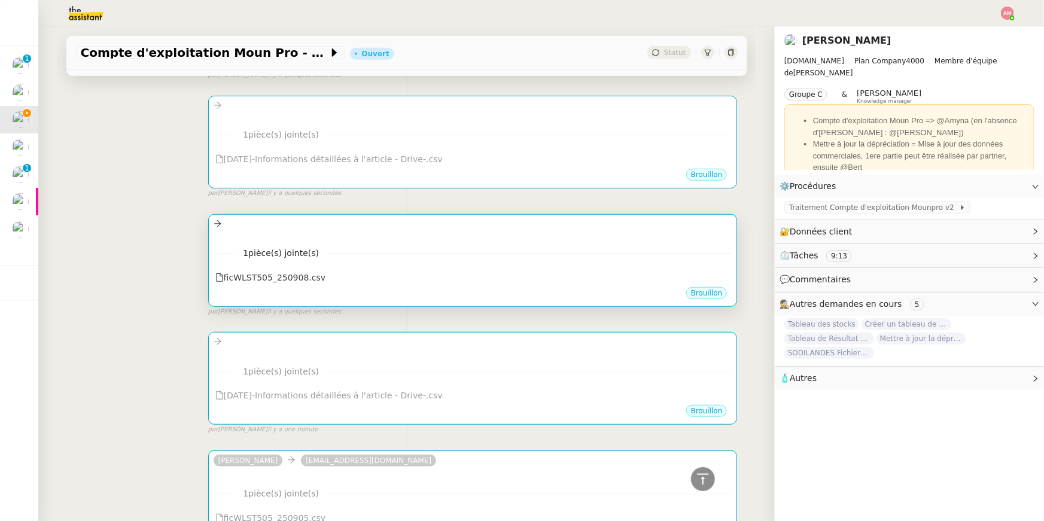
click at [310, 249] on span "pièce(s) jointe(s)" at bounding box center [283, 253] width 71 height 10
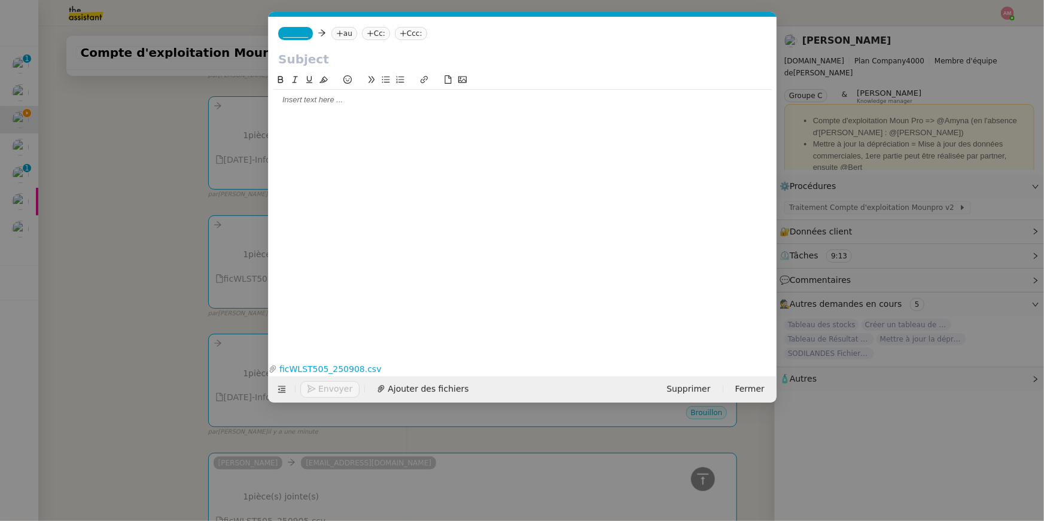
scroll to position [0, 25]
click at [346, 40] on div "_______ au Cc: Ccc:" at bounding box center [523, 33] width 508 height 33
click at [340, 33] on icon at bounding box center [340, 33] width 6 height 1
paste input "ems5bqiusm64w37@upload.pipedream.net"
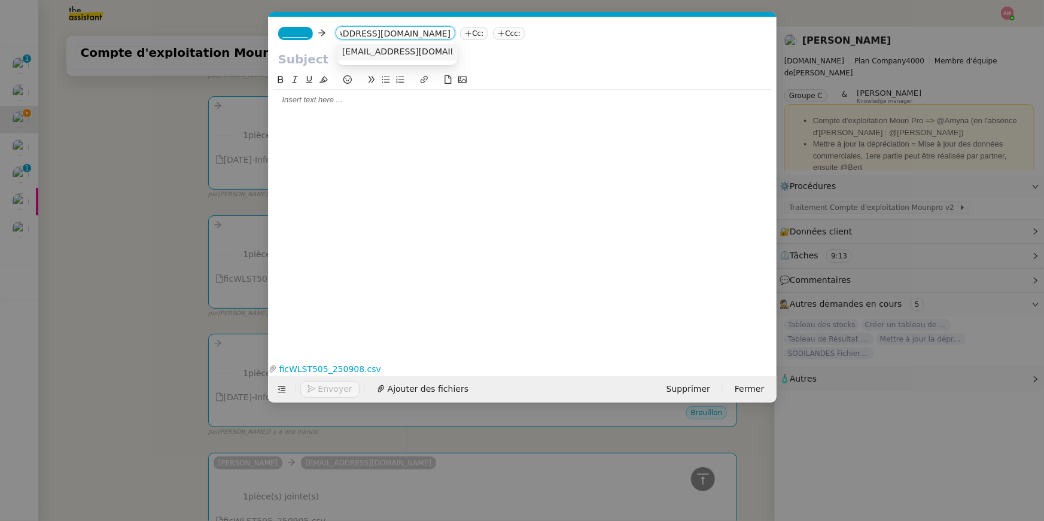
type input "ems5bqiusm64w37@upload.pipedream.net"
click at [351, 47] on span "ems5bqiusm64w37@upload.pipedream.net" at bounding box center [415, 52] width 147 height 10
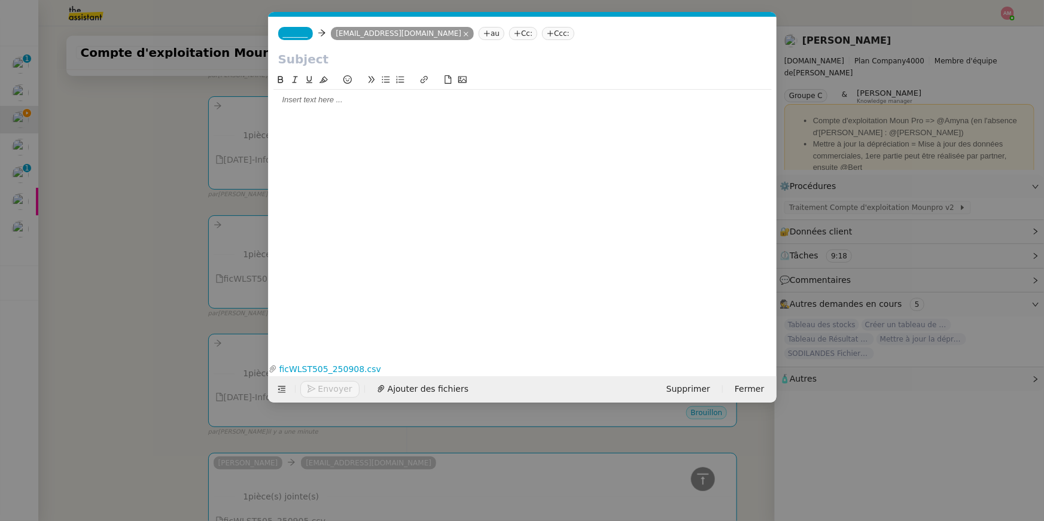
click at [288, 34] on span "_______" at bounding box center [295, 33] width 25 height 8
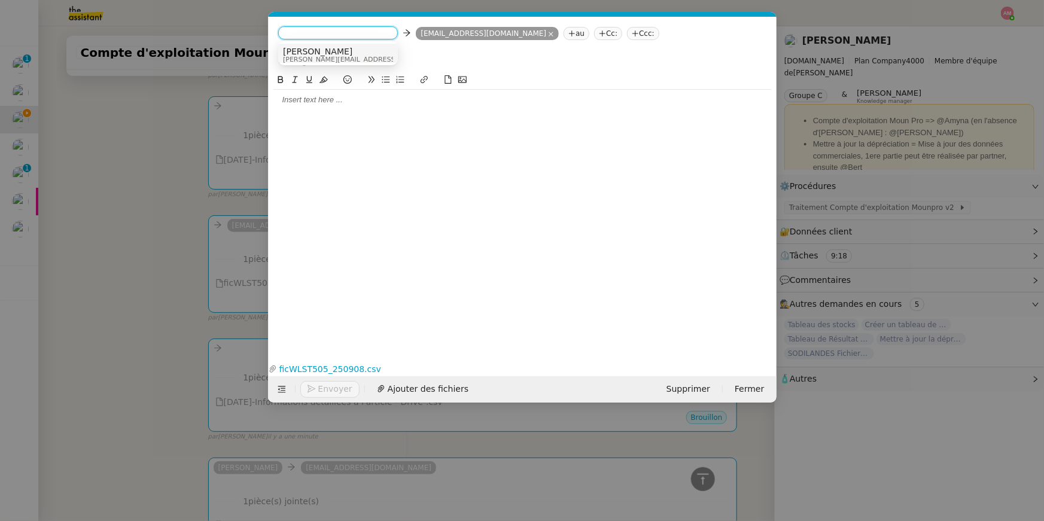
click at [283, 62] on span "camille@theassistant.com" at bounding box center [368, 59] width 170 height 7
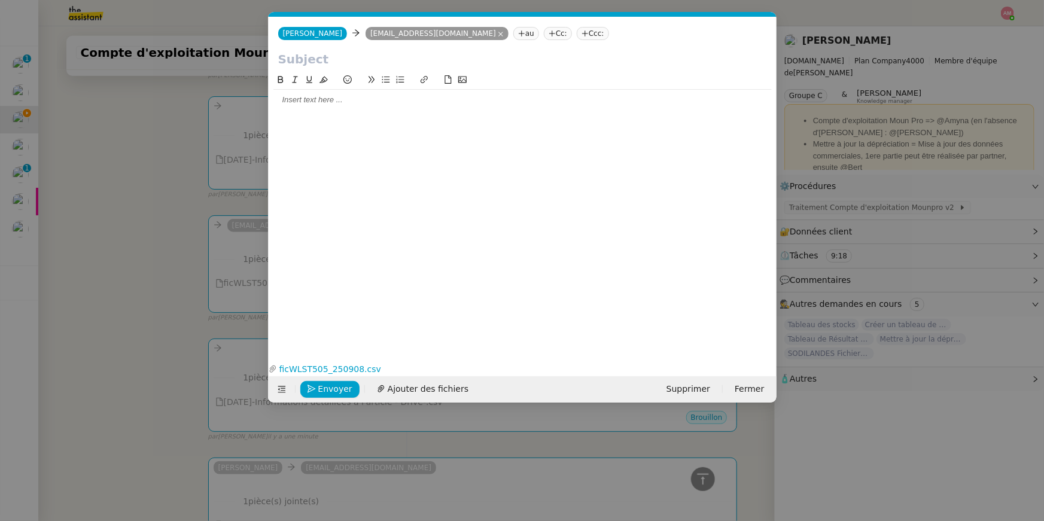
click at [162, 174] on nz-modal-container "Service TA - VOYAGE - PROPOSITION GLOBALE A utiliser dans le cadre de propositi…" at bounding box center [522, 260] width 1044 height 521
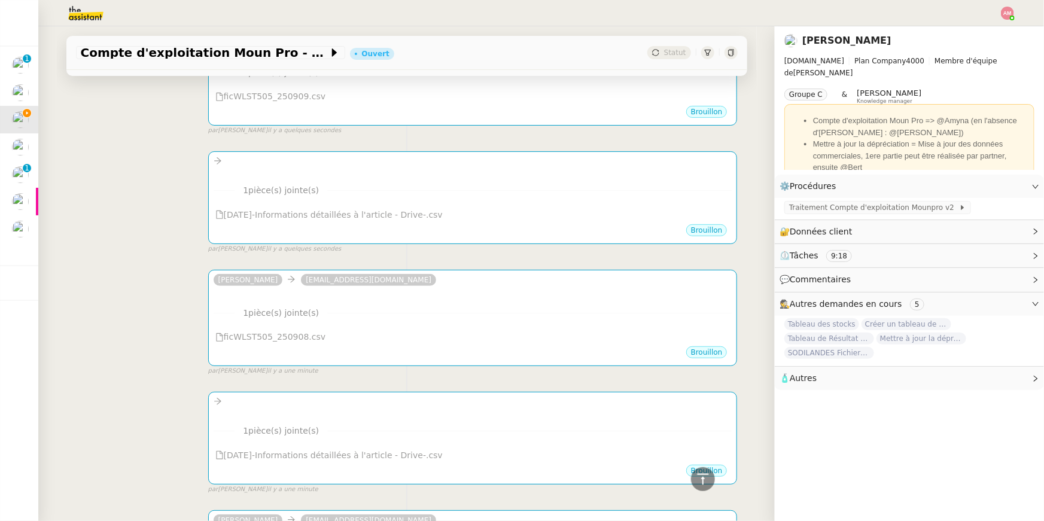
scroll to position [104, 0]
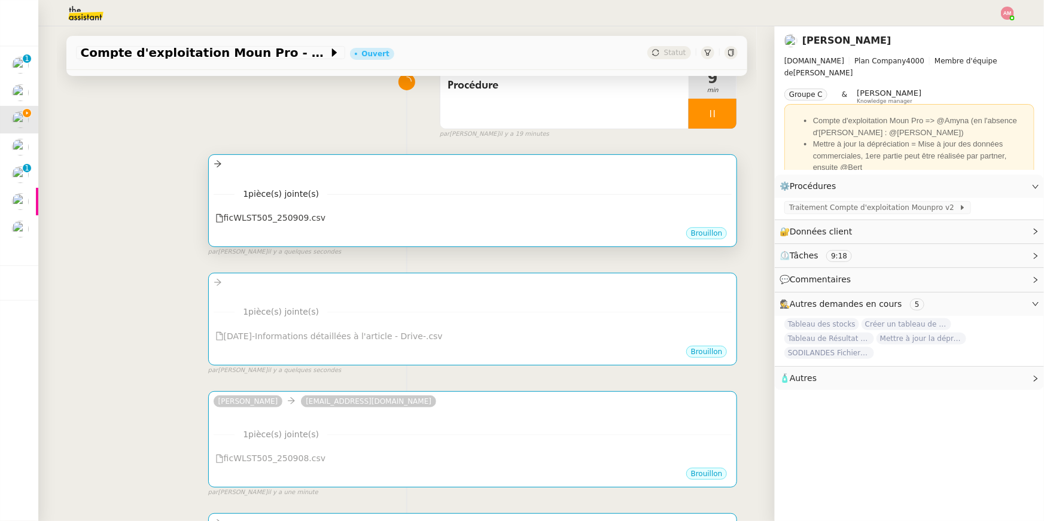
click at [359, 167] on div at bounding box center [473, 164] width 519 height 14
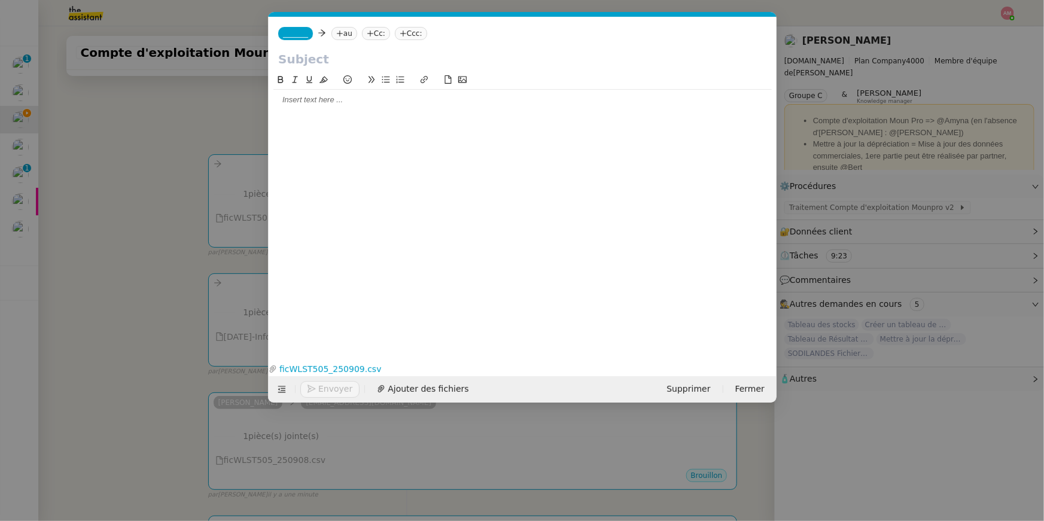
scroll to position [0, 25]
click at [353, 30] on nz-tag "au" at bounding box center [344, 33] width 26 height 13
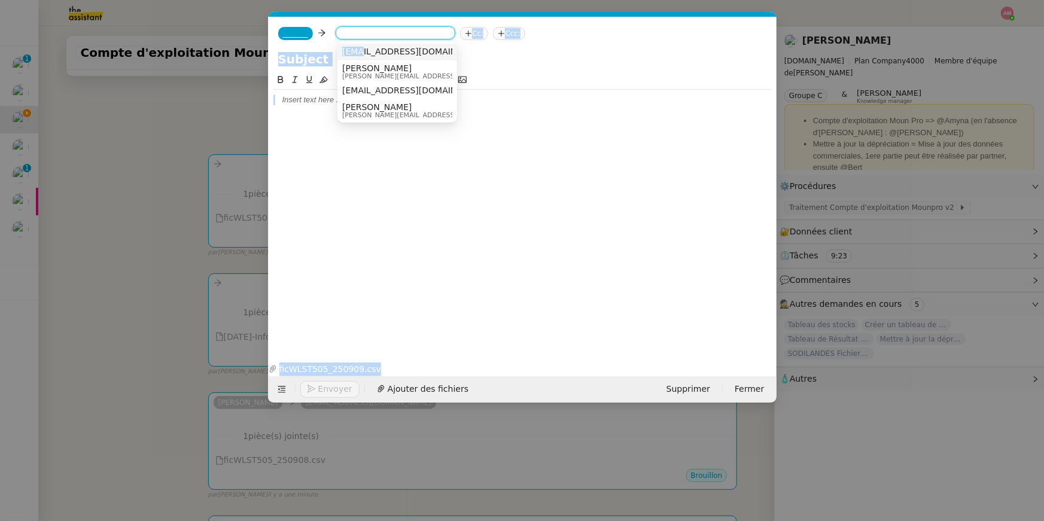
drag, startPoint x: 362, startPoint y: 47, endPoint x: 357, endPoint y: 29, distance: 18.6
click at [357, 29] on div "Service TA - VOYAGE - PROPOSITION GLOBALE A utiliser dans le cadre de propositi…" at bounding box center [522, 260] width 1044 height 521
click at [357, 29] on input at bounding box center [395, 34] width 110 height 12
paste input "ems5bqiusm64w37@upload.pipedream.net"
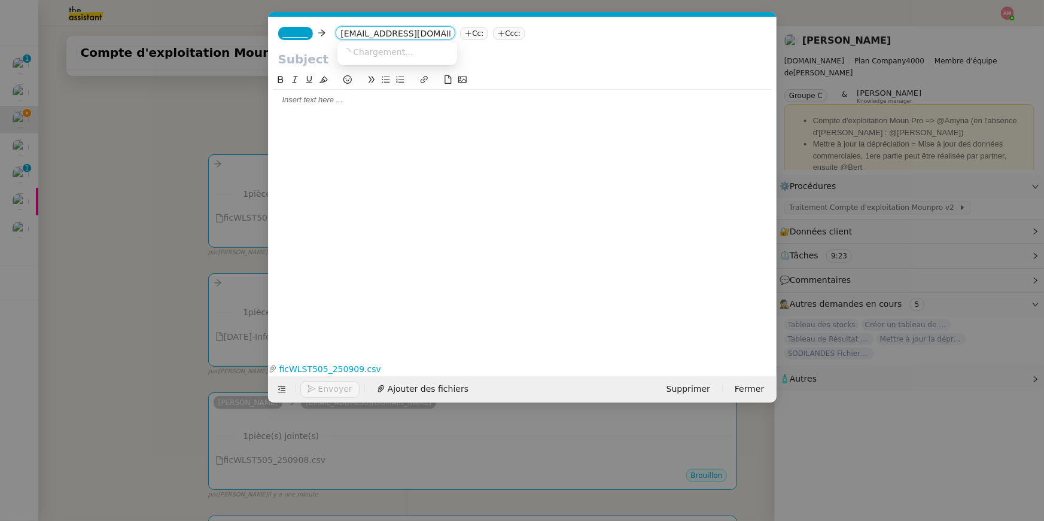
scroll to position [0, 59]
type input "ems5bqiusm64w37@upload.pipedream.net"
click at [365, 51] on span "ems5bqiusm64w37@upload.pipedream.net" at bounding box center [415, 52] width 147 height 10
click at [287, 36] on span "_______" at bounding box center [295, 33] width 25 height 8
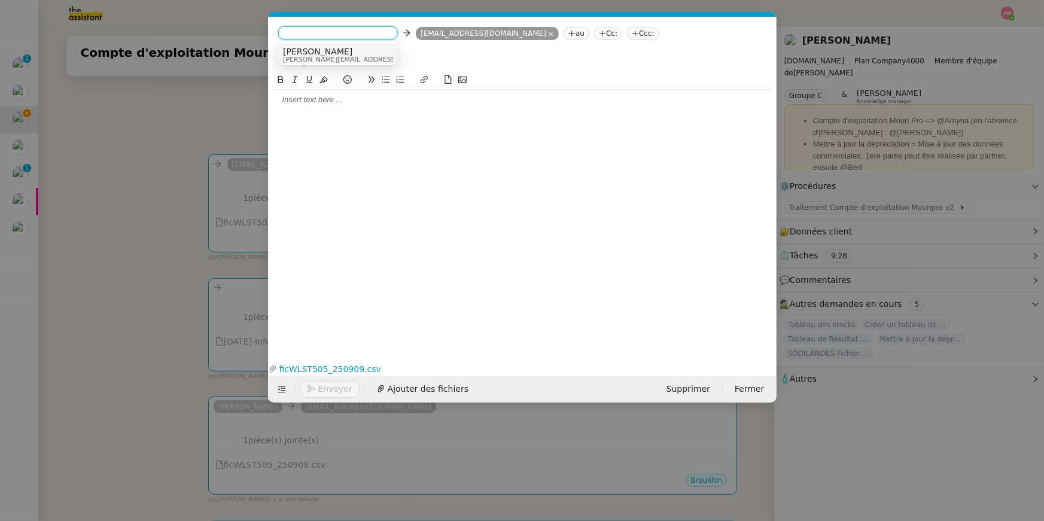
click at [290, 51] on span "Camille" at bounding box center [368, 52] width 170 height 10
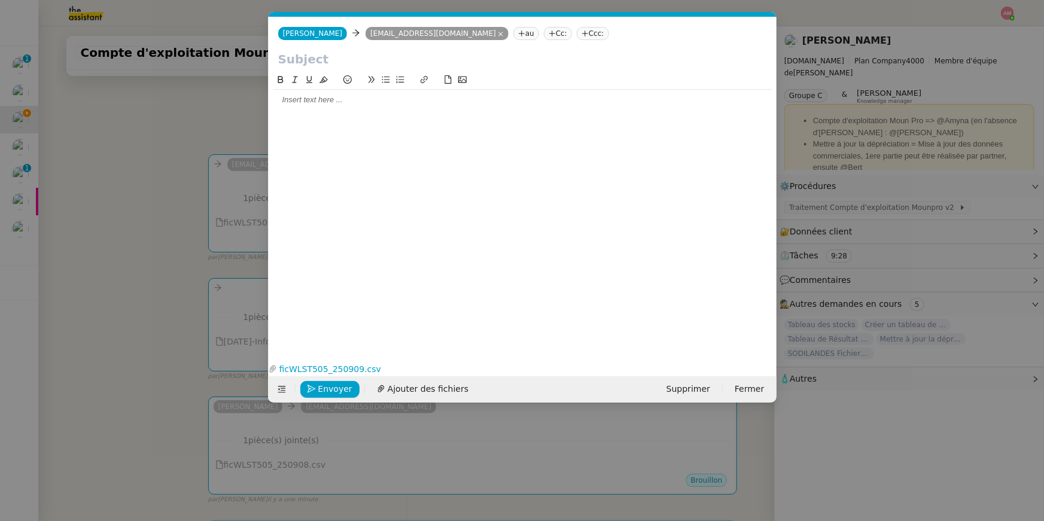
click at [188, 136] on nz-modal-container "Service TA - VOYAGE - PROPOSITION GLOBALE A utiliser dans le cadre de propositi…" at bounding box center [522, 260] width 1044 height 521
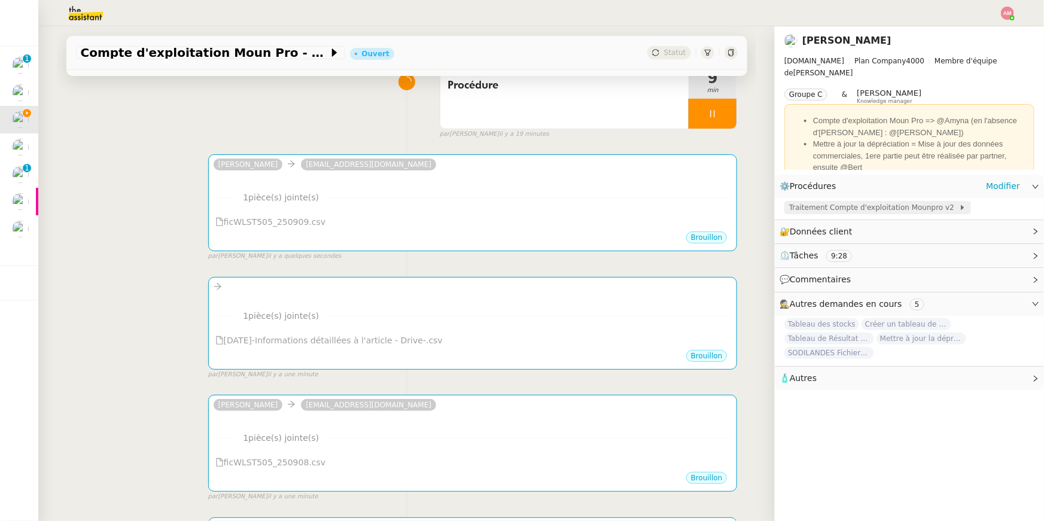
click at [818, 205] on span "Traitement Compte d'exploitation Mounpro v2" at bounding box center [874, 208] width 170 height 12
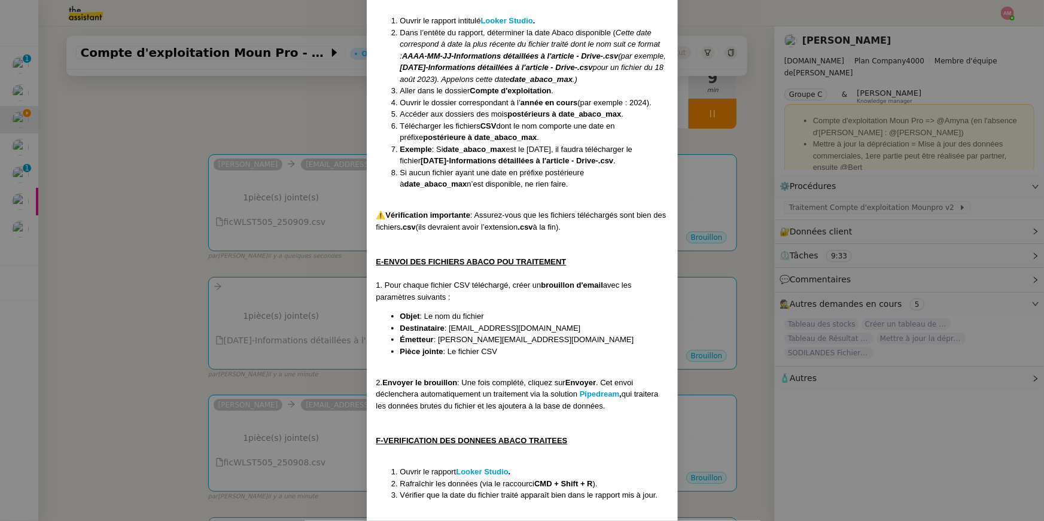
scroll to position [1017, 0]
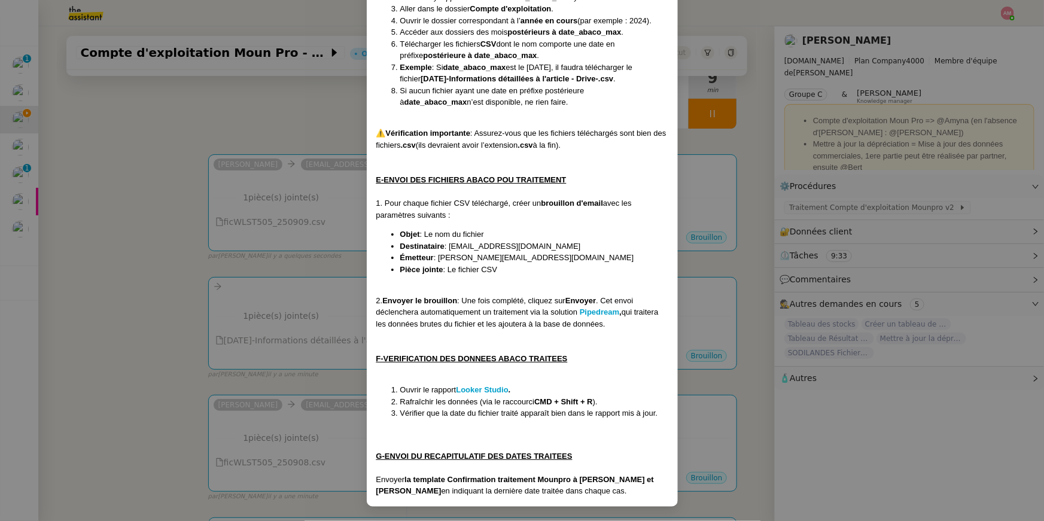
copy span "emh5rsb1kxm5ky6@upload.pipedream.net"
drag, startPoint x: 451, startPoint y: 245, endPoint x: 601, endPoint y: 246, distance: 150.1
click at [601, 246] on li "Destinataire : emh5rsb1kxm5ky6@upload.pipedream.net" at bounding box center [534, 246] width 268 height 12
click at [325, 305] on nz-modal-container "Contexte : Le MounPro est un espace dédié aux professionnels (restaurateurs, or…" at bounding box center [522, 260] width 1044 height 521
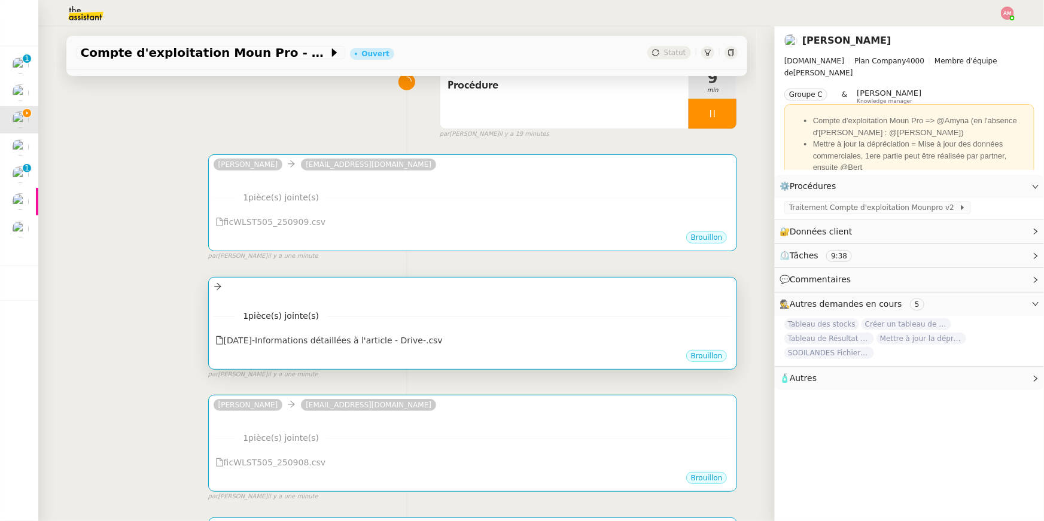
click at [319, 306] on div "1 pièce(s) jointe(s) 2025-09-09-Informations détaillées à l'article - Drive-…" at bounding box center [473, 324] width 519 height 49
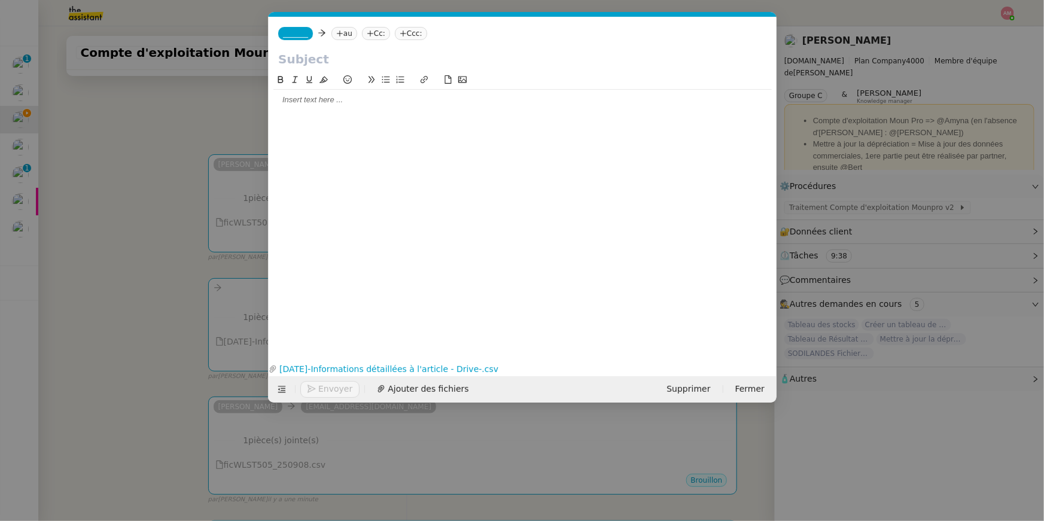
scroll to position [0, 25]
click at [349, 38] on nz-tag "au" at bounding box center [344, 33] width 26 height 13
click at [349, 35] on input at bounding box center [395, 34] width 110 height 12
paste input "emh5rsb1kxm5ky6@upload.pipedream.net"
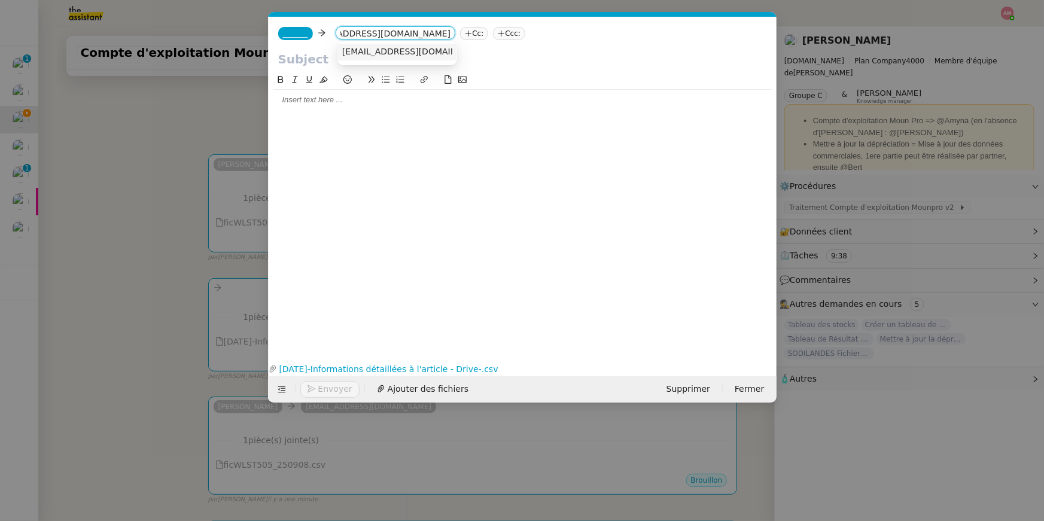
type input "emh5rsb1kxm5ky6@upload.pipedream.net"
click at [359, 50] on span "emh5rsb1kxm5ky6@upload.pipedream.net" at bounding box center [415, 52] width 147 height 10
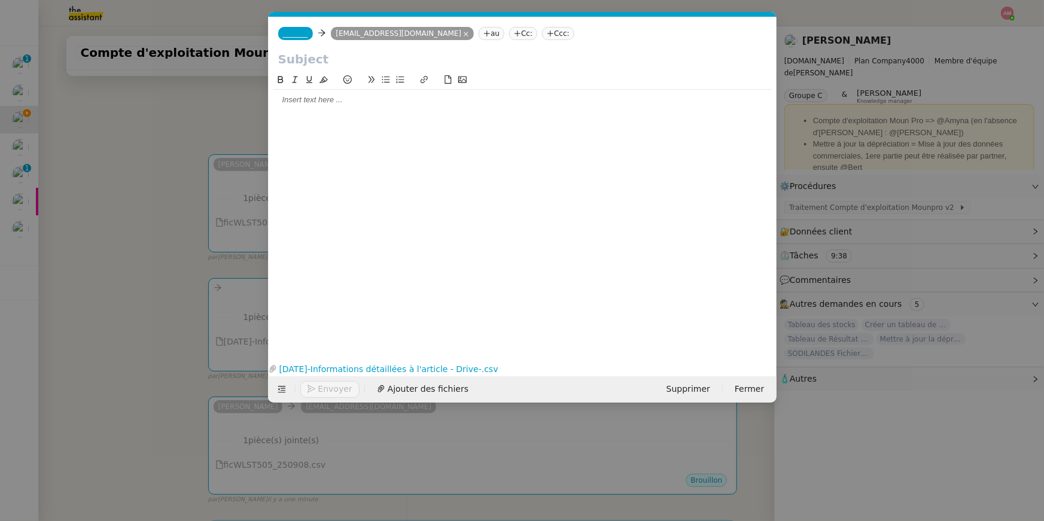
click at [298, 35] on span "_______" at bounding box center [295, 33] width 25 height 8
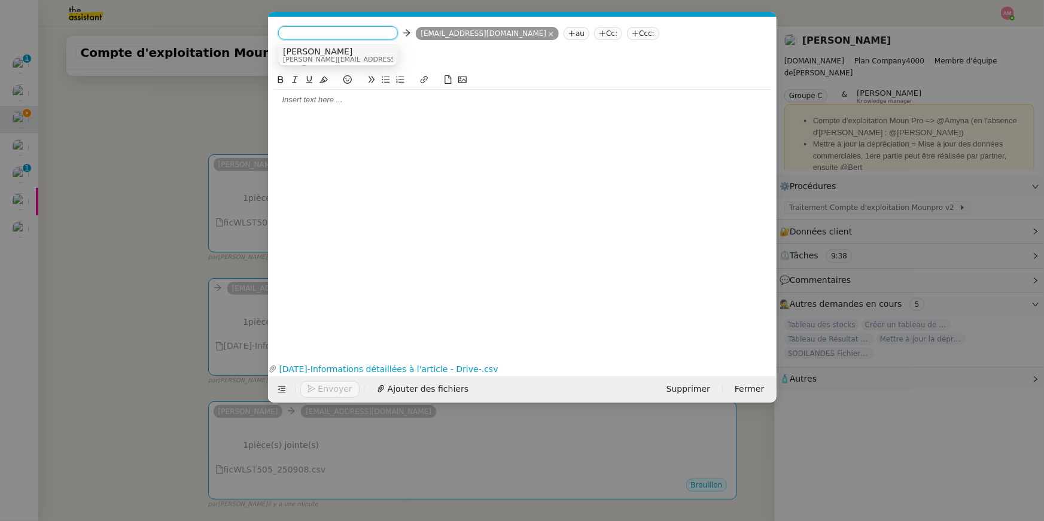
click at [298, 51] on span "Camille" at bounding box center [368, 52] width 170 height 10
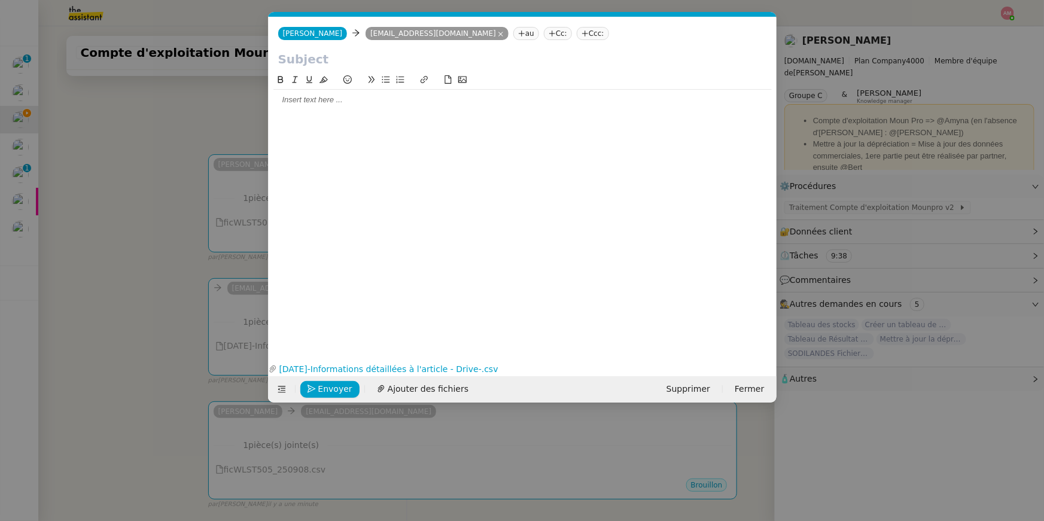
click at [191, 168] on nz-modal-container "Service TA - VOYAGE - PROPOSITION GLOBALE A utiliser dans le cadre de propositi…" at bounding box center [522, 260] width 1044 height 521
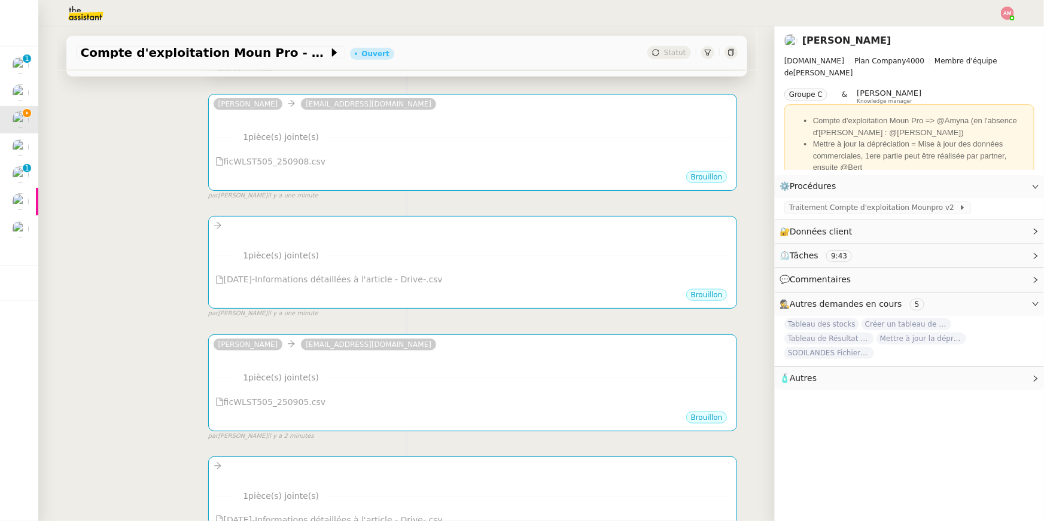
scroll to position [507, 0]
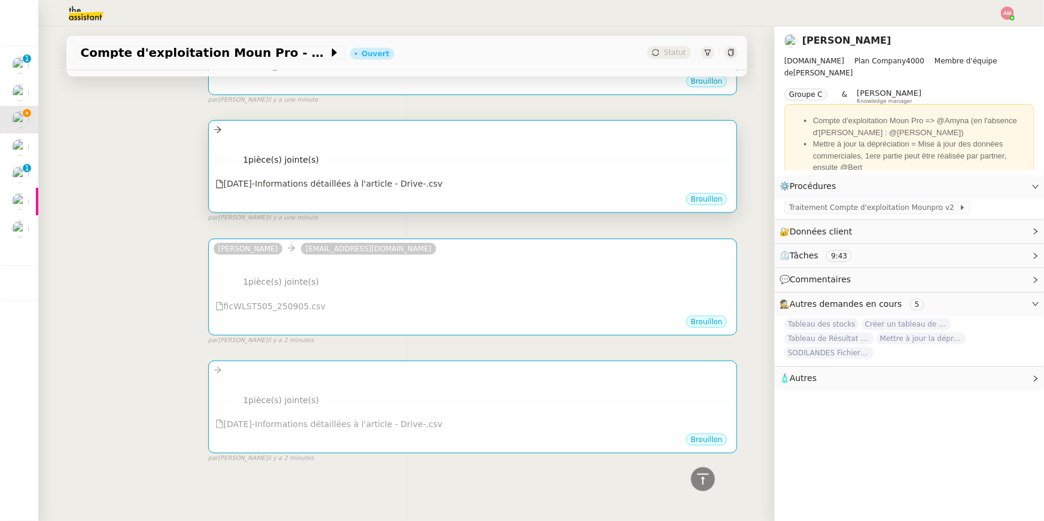
click at [324, 130] on div at bounding box center [473, 130] width 519 height 14
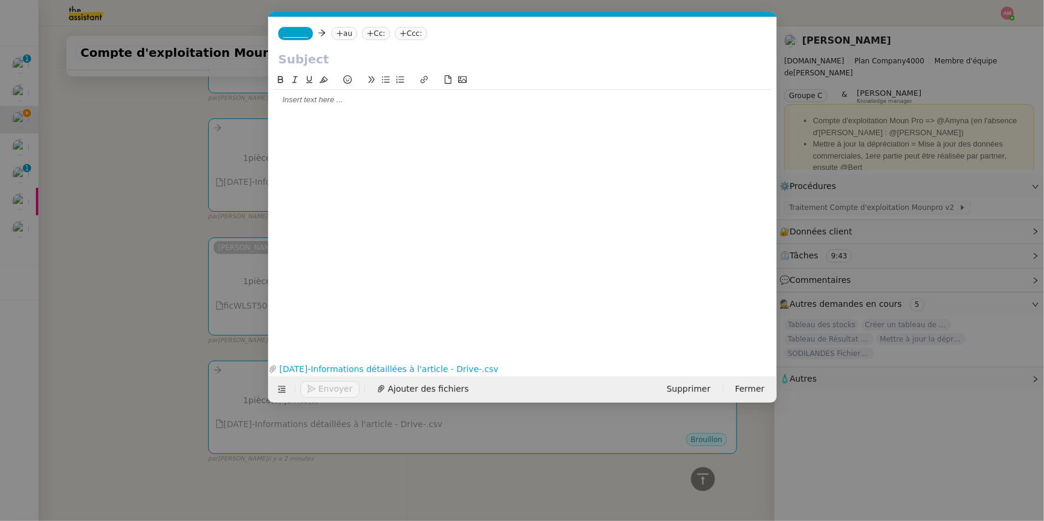
scroll to position [0, 25]
click at [343, 32] on icon at bounding box center [339, 33] width 7 height 7
paste input "emh5rsb1kxm5ky6@upload.pipedream.net"
type input "emh5rsb1kxm5ky6@upload.pipedream.net"
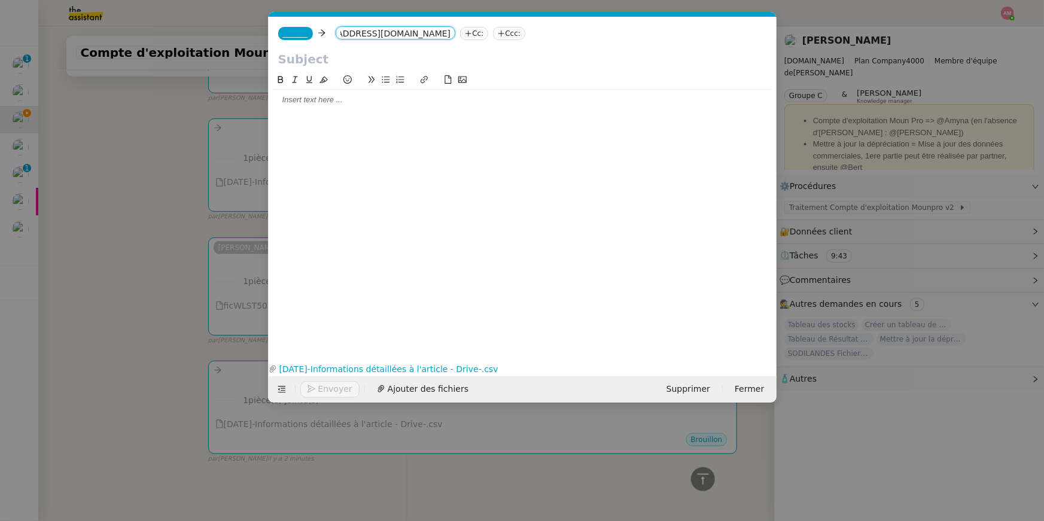
scroll to position [0, 0]
click at [294, 32] on span "_______" at bounding box center [295, 33] width 25 height 8
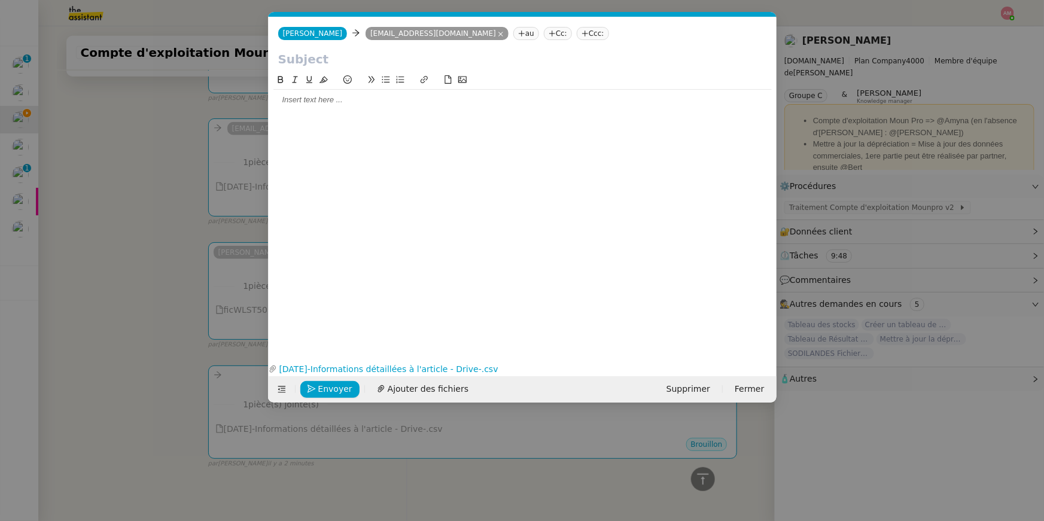
click at [184, 141] on nz-modal-container "Service TA - VOYAGE - PROPOSITION GLOBALE A utiliser dans le cadre de propositi…" at bounding box center [522, 260] width 1044 height 521
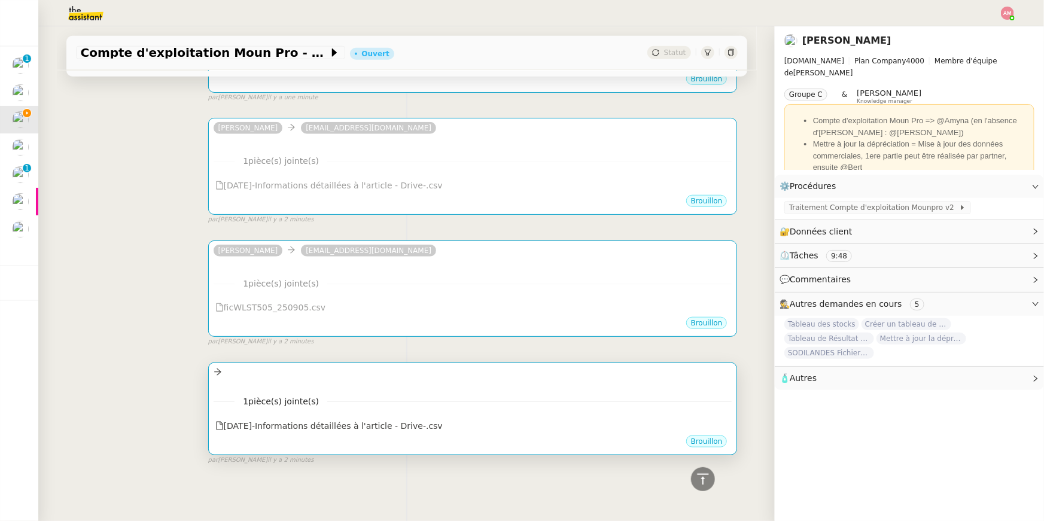
click at [382, 367] on div "••• 1 pièce(s) jointe(s) 2025-09-05-Informations détaillées à l'article - Dr…" at bounding box center [472, 408] width 529 height 93
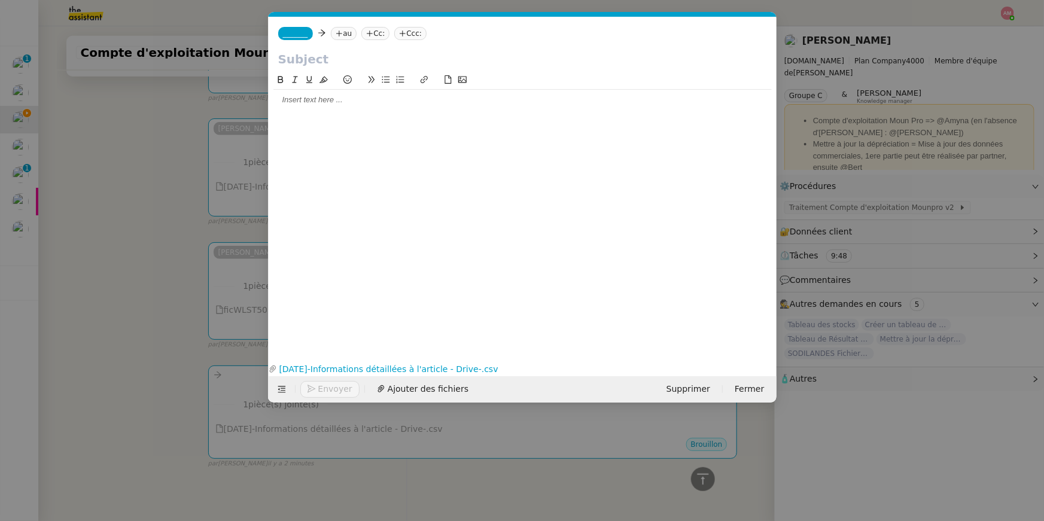
scroll to position [0, 25]
click at [356, 30] on nz-tag "au" at bounding box center [344, 33] width 26 height 13
paste input "emh5rsb1kxm5ky6@upload.pipedream.net"
type input "emh5rsb1kxm5ky6@upload.pipedream.net"
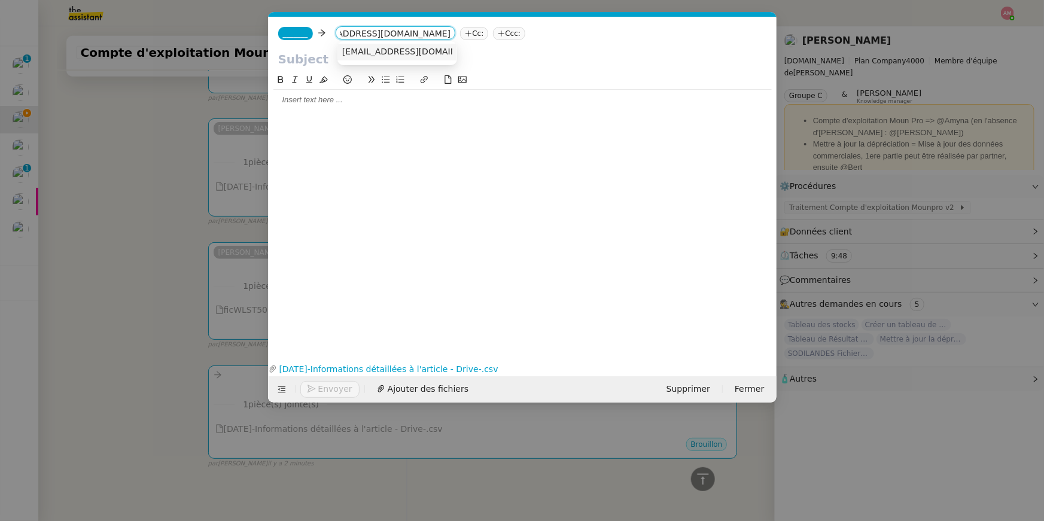
scroll to position [0, 0]
click at [359, 48] on span "emh5rsb1kxm5ky6@upload.pipedream.net" at bounding box center [415, 52] width 147 height 10
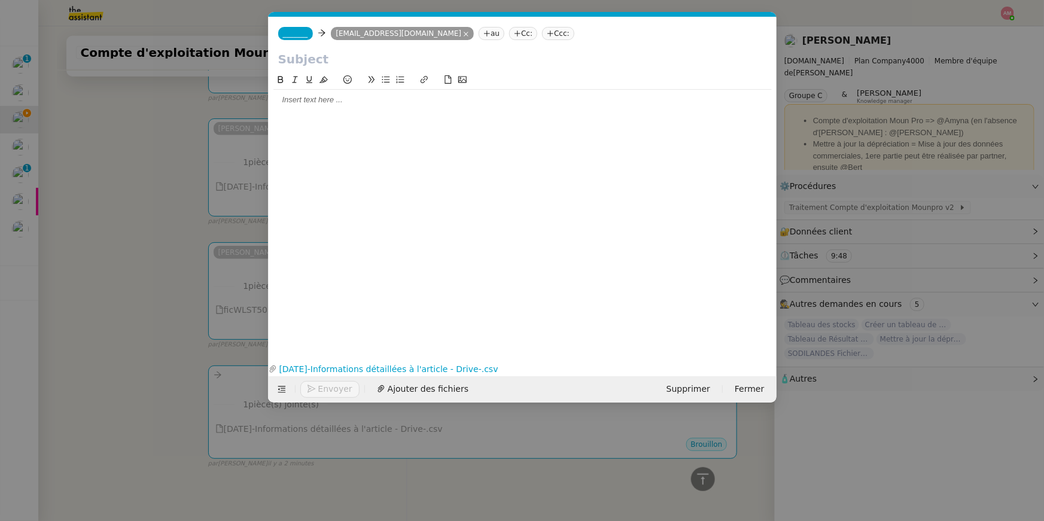
click at [299, 27] on nz-tag "_______" at bounding box center [295, 33] width 35 height 13
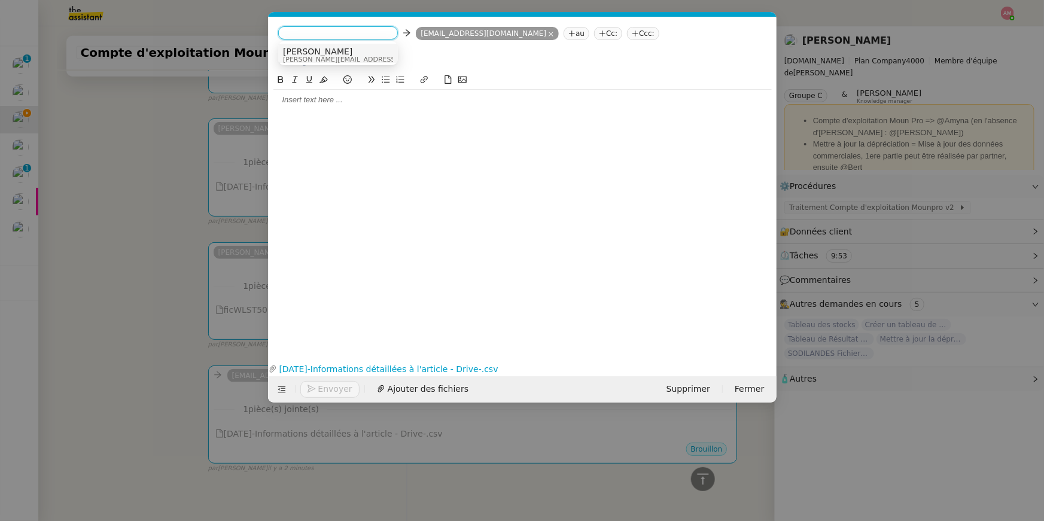
click at [305, 51] on span "Camille" at bounding box center [368, 52] width 170 height 10
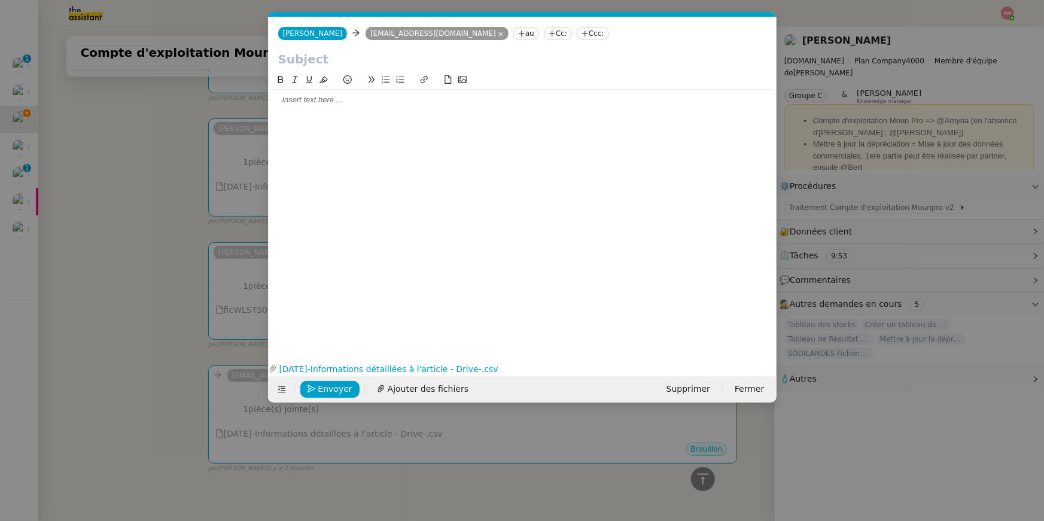
click at [194, 112] on nz-modal-container "Service TA - VOYAGE - PROPOSITION GLOBALE A utiliser dans le cadre de propositi…" at bounding box center [522, 260] width 1044 height 521
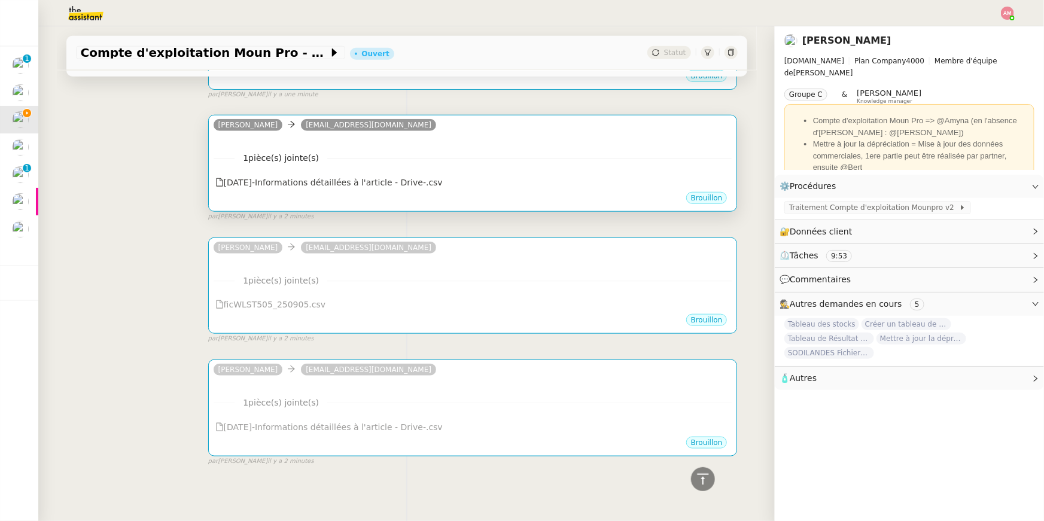
scroll to position [507, 0]
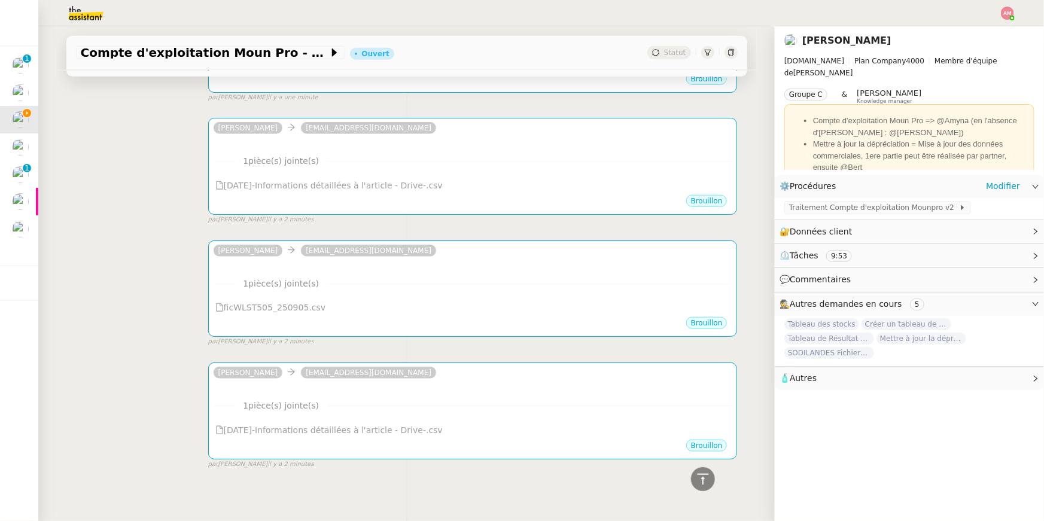
click at [816, 200] on div "Traitement Compte d'exploitation Mounpro v2" at bounding box center [909, 208] width 269 height 21
click at [816, 206] on span "Traitement Compte d'exploitation Mounpro v2" at bounding box center [874, 208] width 170 height 12
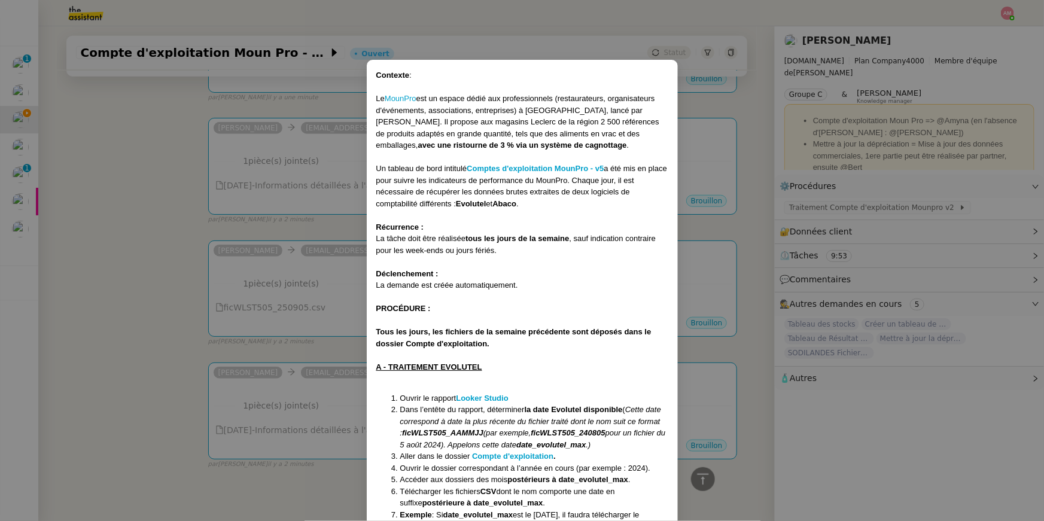
click at [709, 258] on nz-modal-container "Contexte : Le MounPro est un espace dédié aux professionnels (restaurateurs, or…" at bounding box center [522, 260] width 1044 height 521
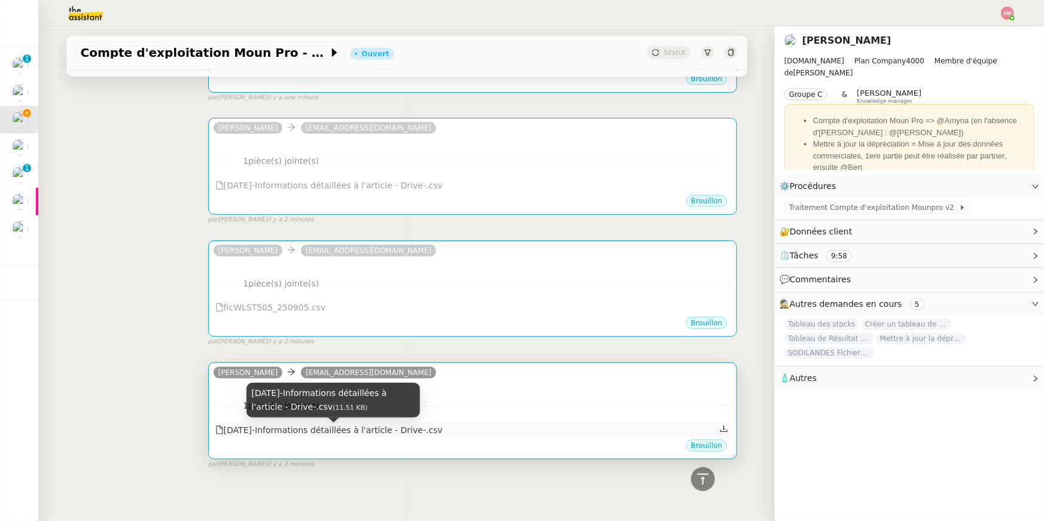
copy div "2025-09-05-Informations détaillées à l'article - Drive-.csv"
drag, startPoint x: 462, startPoint y: 434, endPoint x: 227, endPoint y: 435, distance: 235.1
click at [227, 435] on div "2025-09-05-Informations détaillées à l'article - Drive-.csv" at bounding box center [473, 430] width 519 height 16
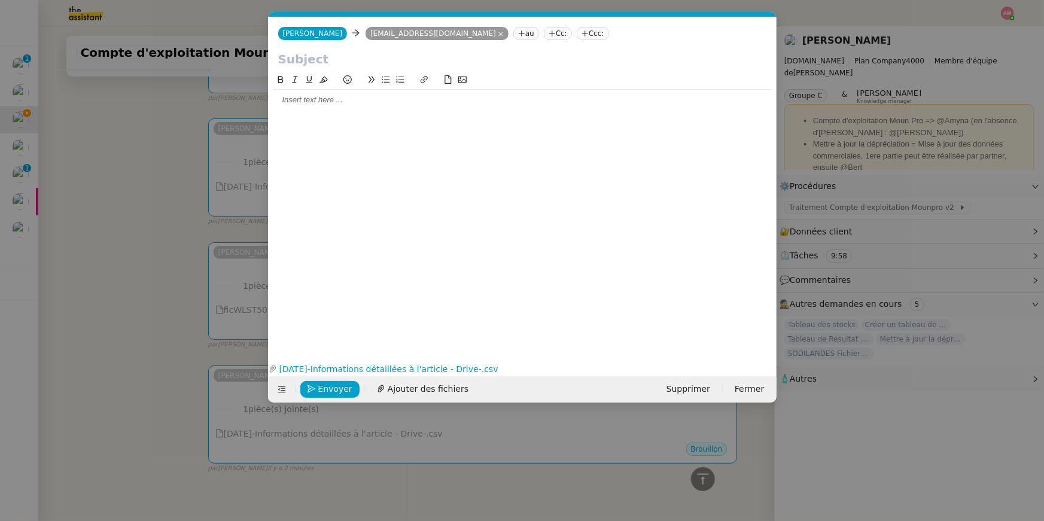
scroll to position [0, 0]
click at [315, 61] on input "text" at bounding box center [522, 59] width 489 height 18
paste input "2025-09-05-Informations détaillées à l'article - Drive-.csv"
type input "2025-09-05-Informations détaillées à l'article - Drive-"
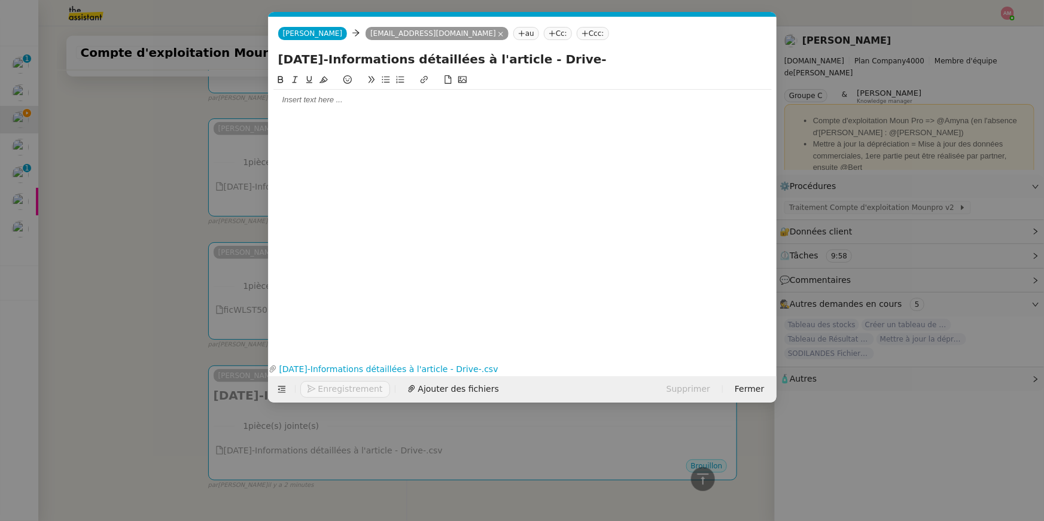
click at [128, 173] on nz-modal-container "Service TA - VOYAGE - PROPOSITION GLOBALE A utiliser dans le cadre de propositi…" at bounding box center [522, 260] width 1044 height 521
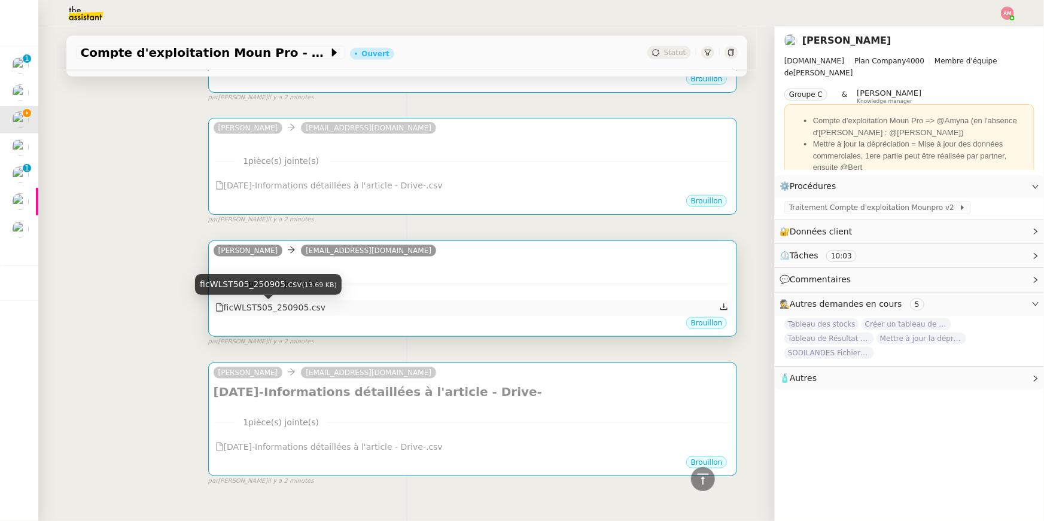
copy div "ficWLST505_250905.csv"
drag, startPoint x: 338, startPoint y: 309, endPoint x: 226, endPoint y: 310, distance: 111.9
click at [226, 310] on div "ficWLST505_250905.csv" at bounding box center [473, 308] width 519 height 16
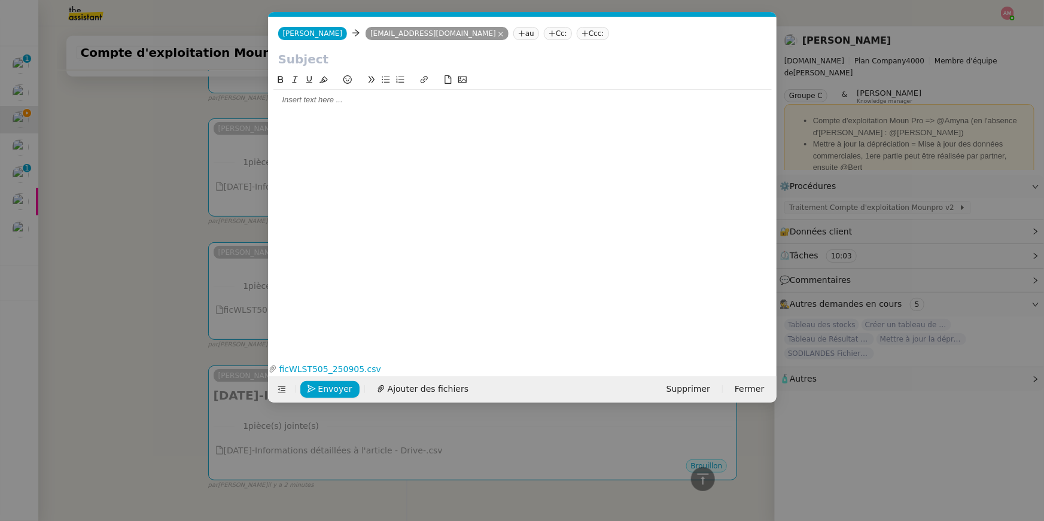
click at [333, 57] on input "text" at bounding box center [522, 59] width 489 height 18
paste input "ficWLST505_250905.csv"
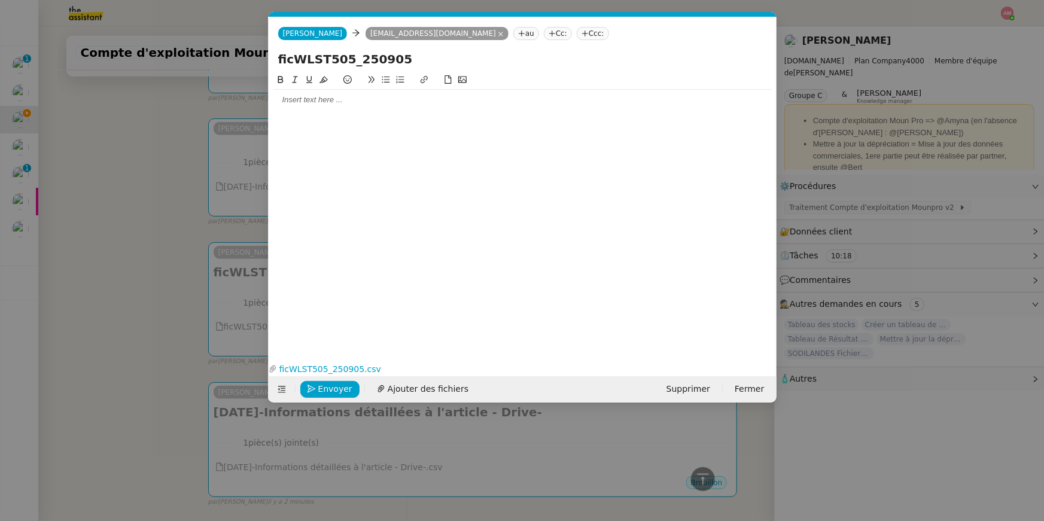
type input "ficWLST505_250905"
click at [182, 221] on nz-modal-container "Service TA - VOYAGE - PROPOSITION GLOBALE A utiliser dans le cadre de propositi…" at bounding box center [522, 260] width 1044 height 521
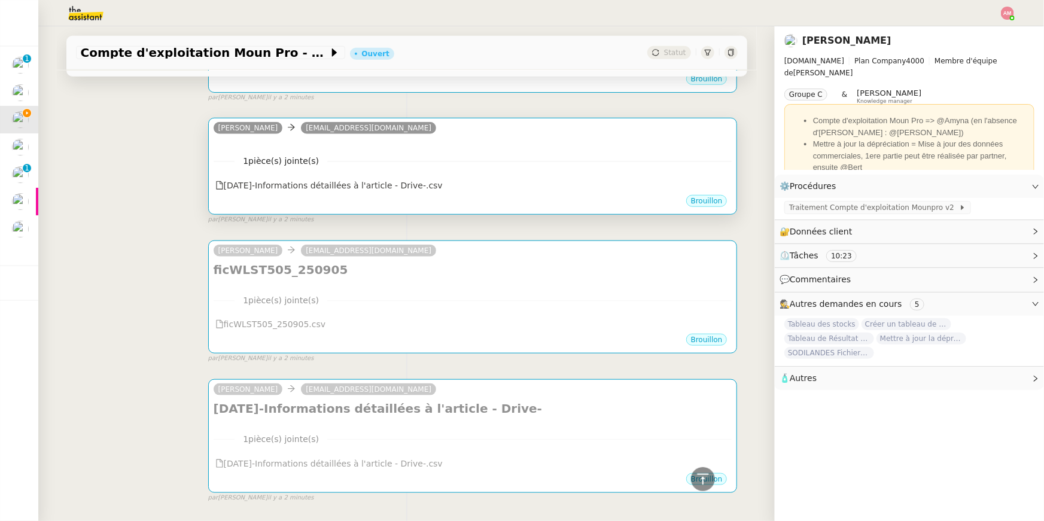
scroll to position [507, 0]
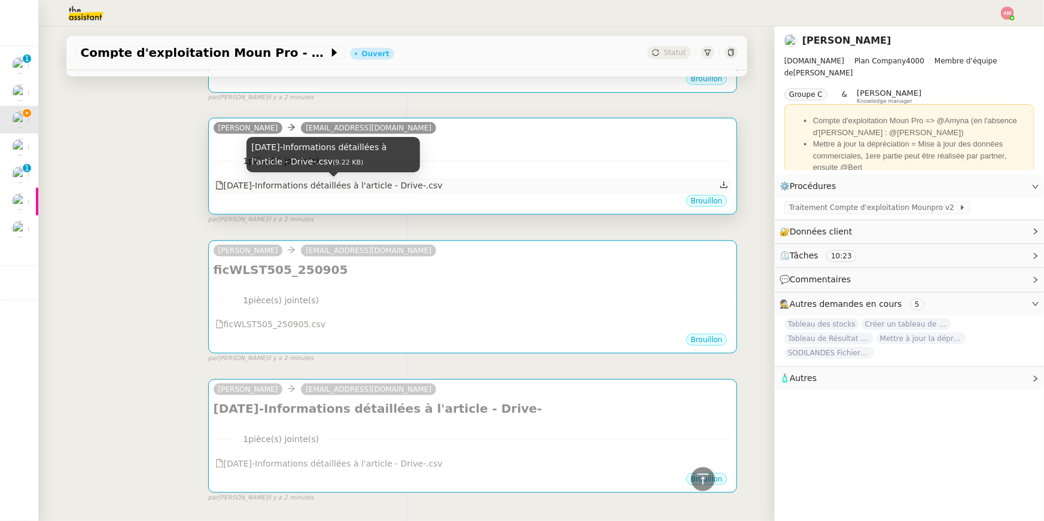
copy div "2025-09-08-Informations détaillées à l'article - Drive-.csv"
drag, startPoint x: 477, startPoint y: 194, endPoint x: 229, endPoint y: 187, distance: 247.7
click at [229, 187] on div "2025-09-08-Informations détaillées à l'article - Drive-.csv" at bounding box center [473, 186] width 519 height 16
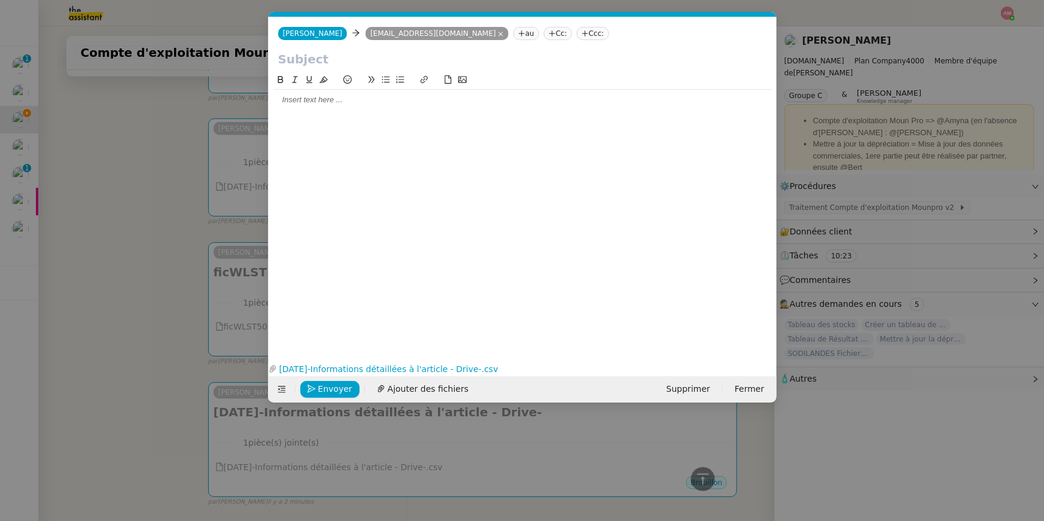
scroll to position [0, 25]
click at [288, 61] on input "text" at bounding box center [522, 59] width 489 height 18
paste input "2025-09-08-Informations détaillées à l'article - Drive-.csv"
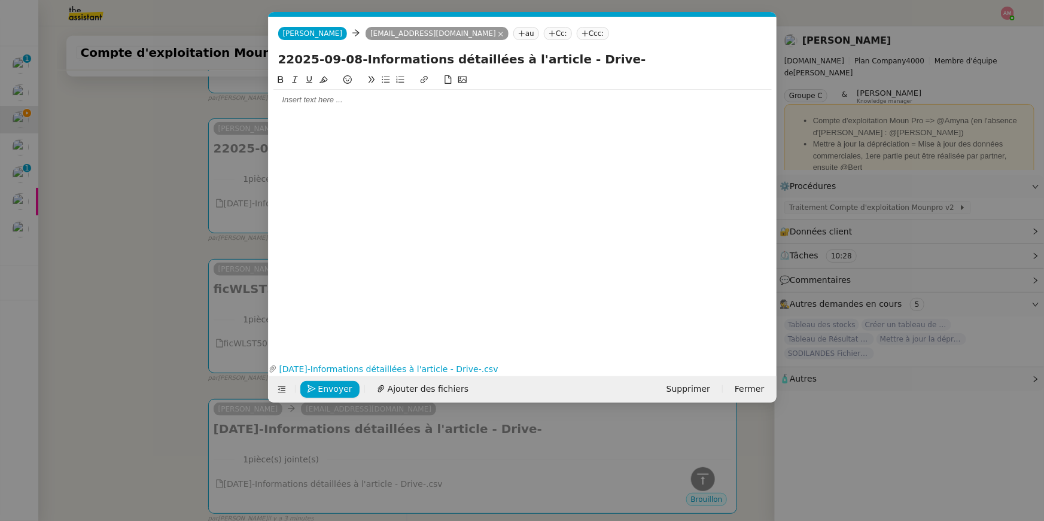
type input "22025-09-08-Informations détaillées à l'article - Drive-"
click at [176, 127] on nz-modal-container "Service TA - VOYAGE - PROPOSITION GLOBALE A utiliser dans le cadre de propositi…" at bounding box center [522, 260] width 1044 height 521
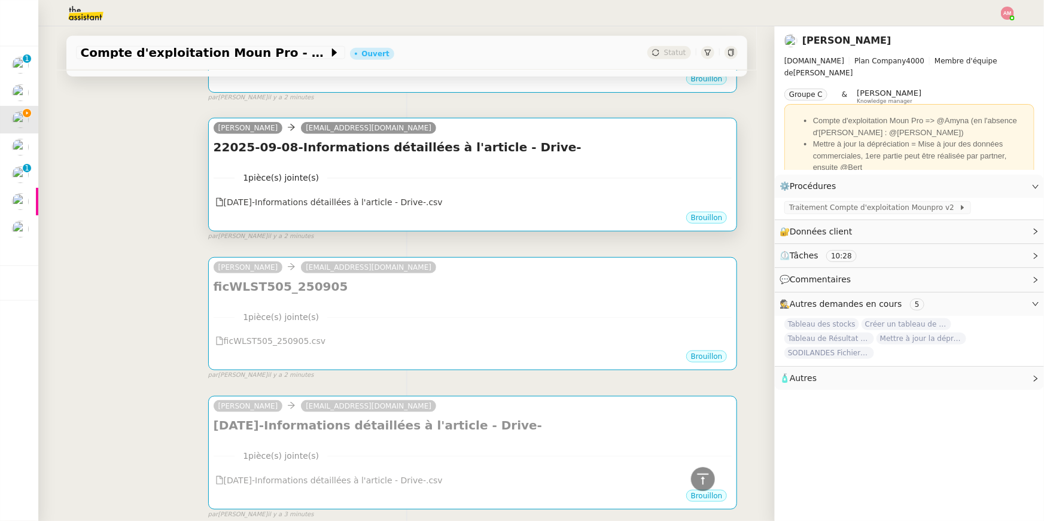
scroll to position [386, 0]
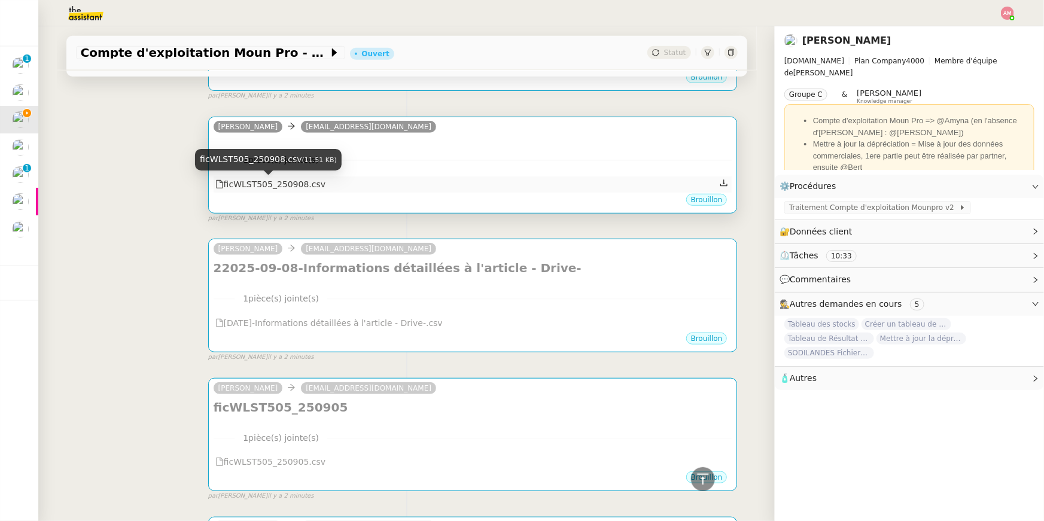
copy div "ficWLST505_250908.csv"
drag, startPoint x: 343, startPoint y: 191, endPoint x: 226, endPoint y: 186, distance: 117.9
click at [226, 186] on div "ficWLST505_250908.csv" at bounding box center [473, 184] width 519 height 16
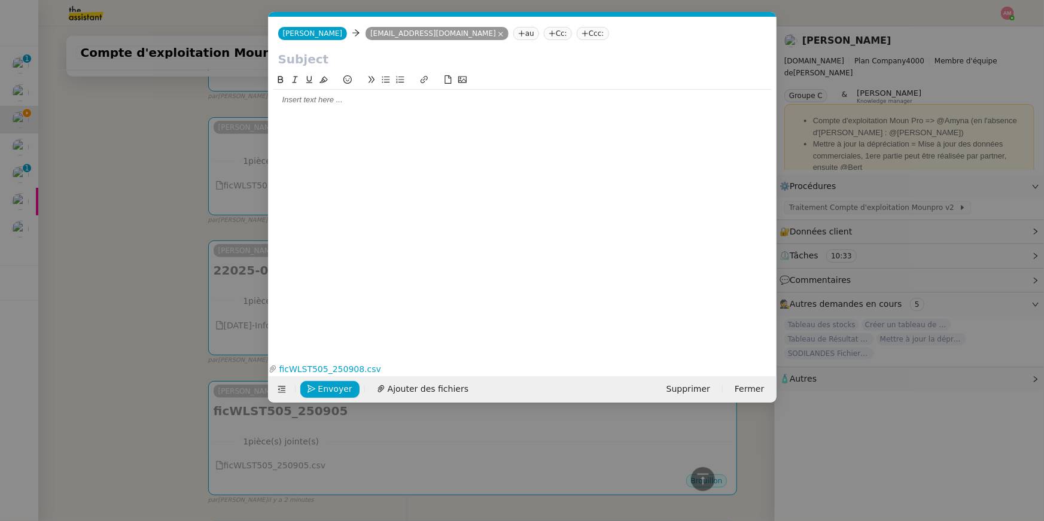
scroll to position [0, 25]
click at [287, 60] on input "text" at bounding box center [522, 59] width 489 height 18
paste input "ficWLST505_250908.csv"
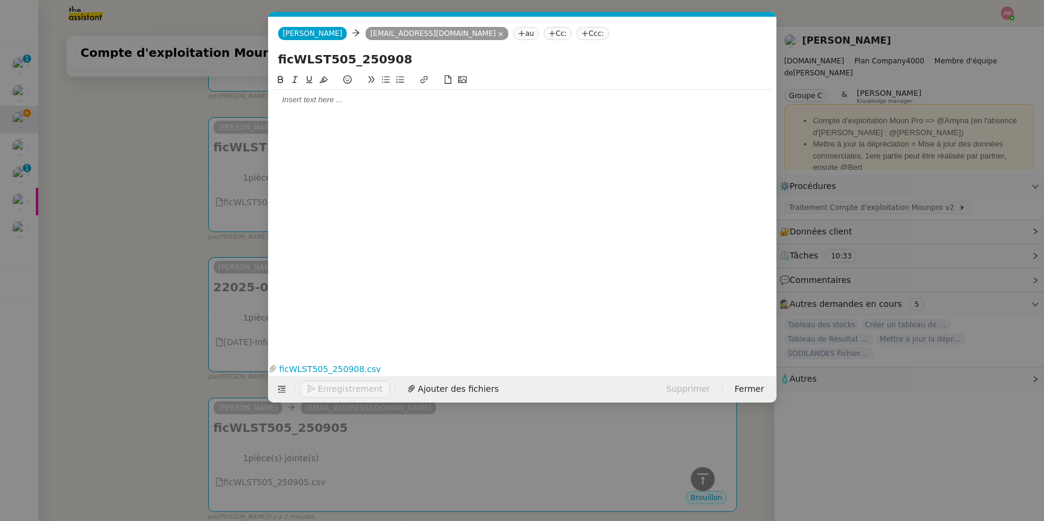
type input "ficWLST505_250908"
click at [129, 185] on nz-modal-container "Service TA - VOYAGE - PROPOSITION GLOBALE A utiliser dans le cadre de propositi…" at bounding box center [522, 260] width 1044 height 521
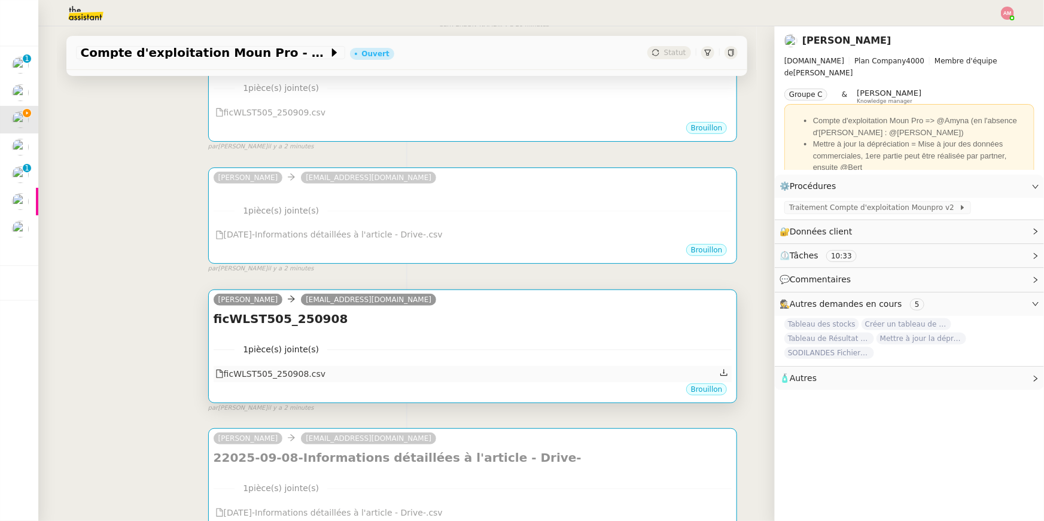
scroll to position [180, 0]
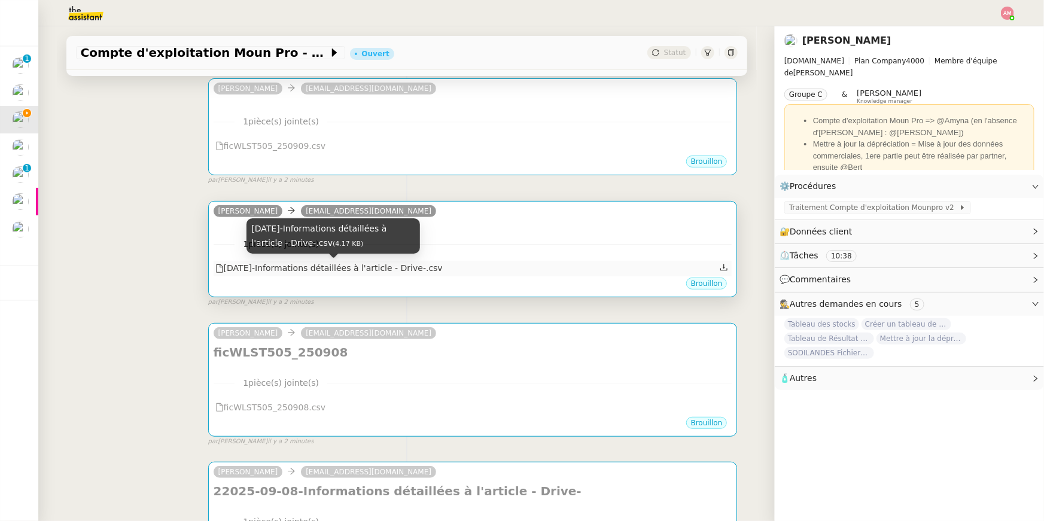
copy div "2025-09-09-Informations détaillées à l'article - Drive-.csv"
drag, startPoint x: 461, startPoint y: 266, endPoint x: 227, endPoint y: 273, distance: 233.4
click at [227, 273] on div "2025-09-09-Informations détaillées à l'article - Drive-.csv" at bounding box center [473, 269] width 519 height 16
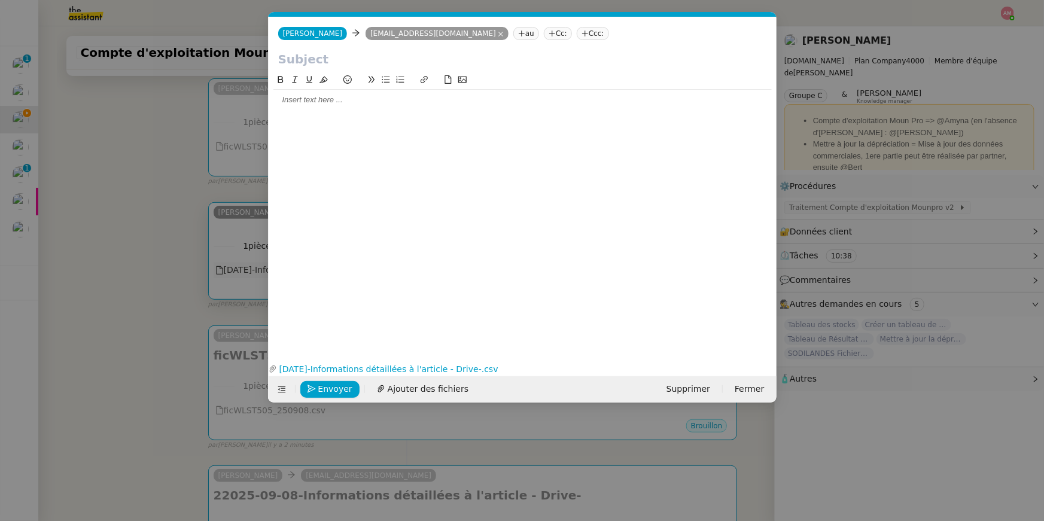
scroll to position [0, 25]
click at [292, 61] on input "text" at bounding box center [522, 59] width 489 height 18
paste input "2025-09-09-Informations détaillées à l'article - Drive-.csv"
type input "2025-09-09-Informations détaillées à l'article - Drive-"
click at [99, 194] on nz-modal-container "Service TA - VOYAGE - PROPOSITION GLOBALE A utiliser dans le cadre de propositi…" at bounding box center [522, 260] width 1044 height 521
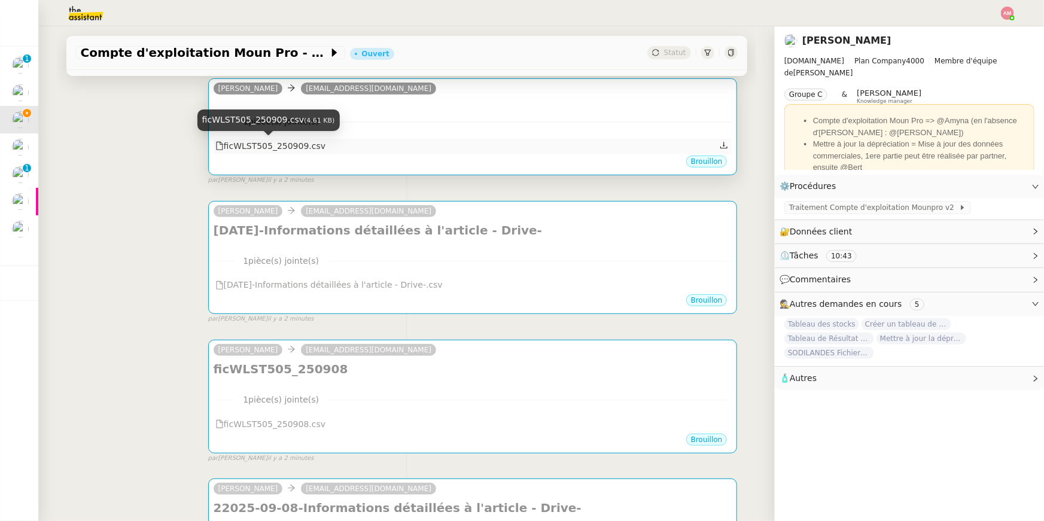
copy div "ficWLST505_250909.csv"
drag, startPoint x: 364, startPoint y: 142, endPoint x: 227, endPoint y: 146, distance: 137.6
click at [227, 146] on div "ficWLST505_250909.csv" at bounding box center [473, 147] width 519 height 16
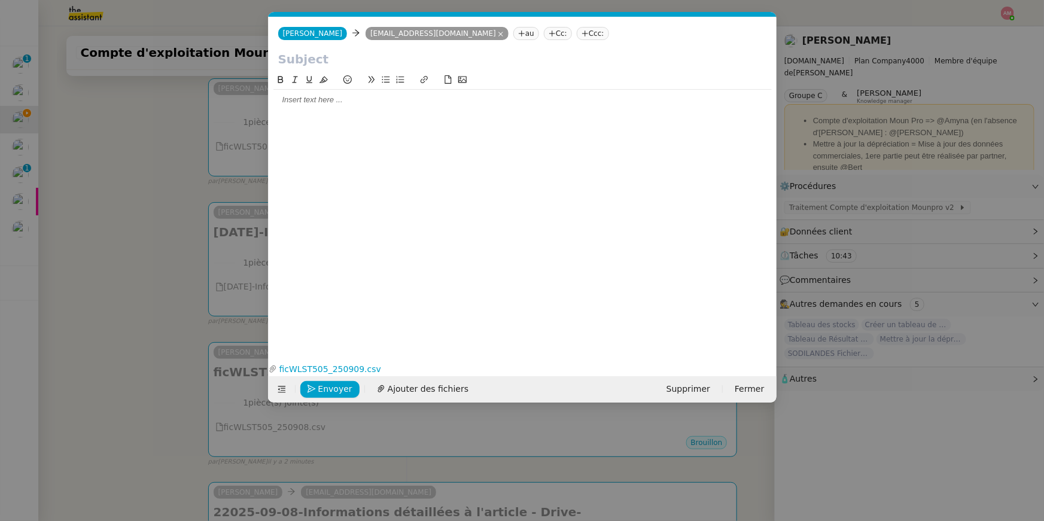
click at [313, 48] on div "Camille Camille ems5bqiusm64w37@upload.pipedream.net au Cc: Ccc:" at bounding box center [523, 33] width 508 height 33
click at [313, 51] on input "text" at bounding box center [522, 59] width 489 height 18
paste input "ficWLST505_250909.csv"
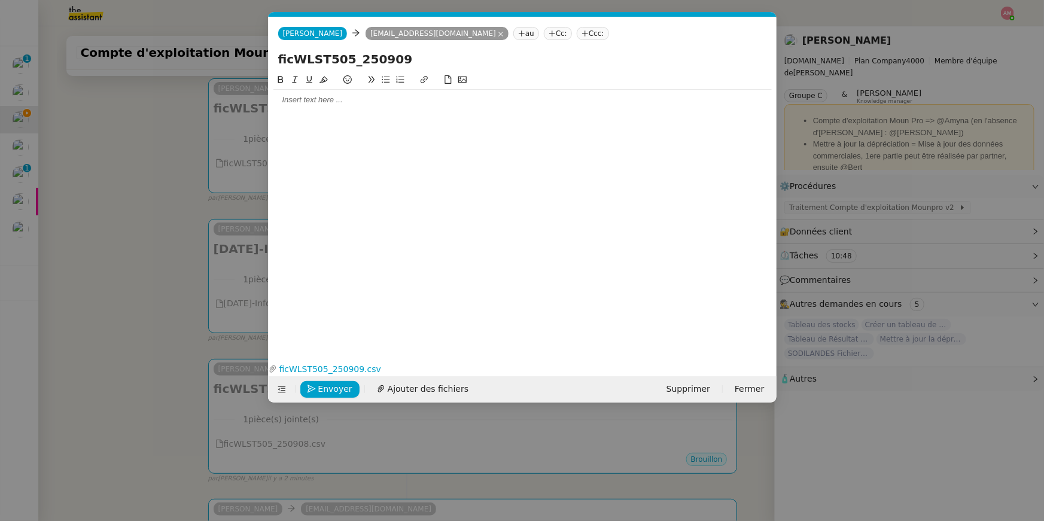
drag, startPoint x: 280, startPoint y: 62, endPoint x: 265, endPoint y: 62, distance: 15.0
click at [265, 62] on nz-modal-container "Service TA - VOYAGE - PROPOSITION GLOBALE A utiliser dans le cadre de propositi…" at bounding box center [522, 260] width 1044 height 521
type input "ficWLST505_250909"
click at [175, 178] on nz-modal-container "Service TA - VOYAGE - PROPOSITION GLOBALE A utiliser dans le cadre de propositi…" at bounding box center [522, 260] width 1044 height 521
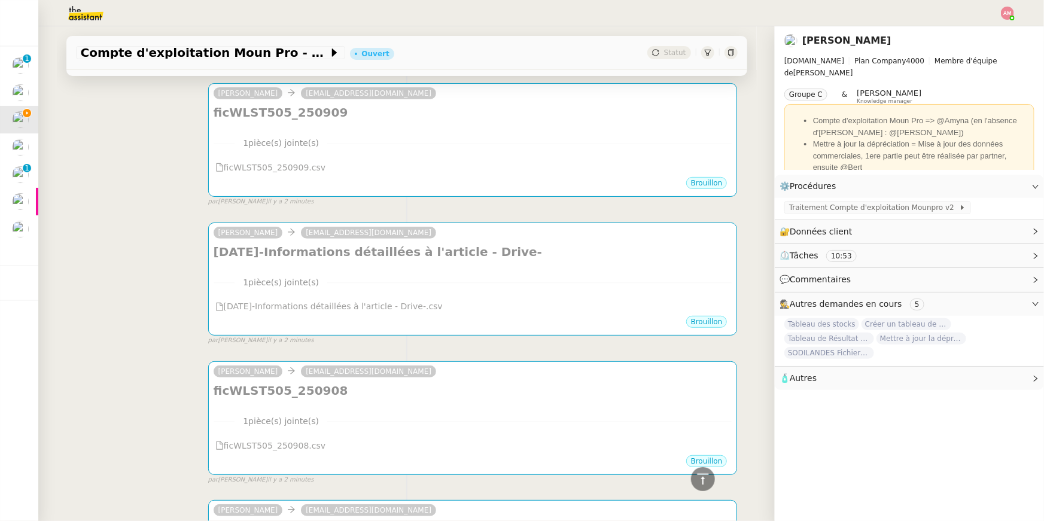
scroll to position [0, 0]
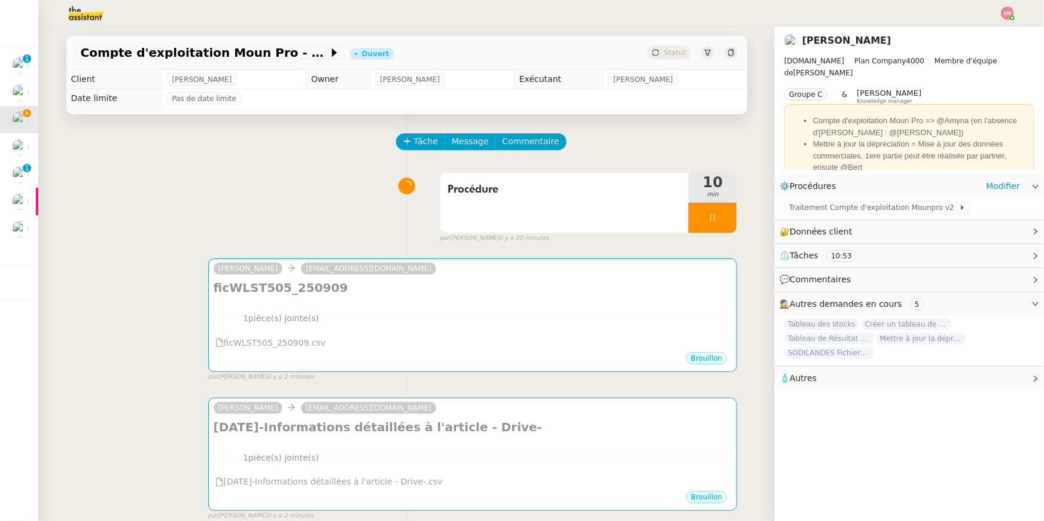
click at [848, 200] on div "Traitement Compte d'exploitation Mounpro v2" at bounding box center [909, 208] width 269 height 21
click at [821, 206] on span "Traitement Compte d'exploitation Mounpro v2" at bounding box center [874, 208] width 170 height 12
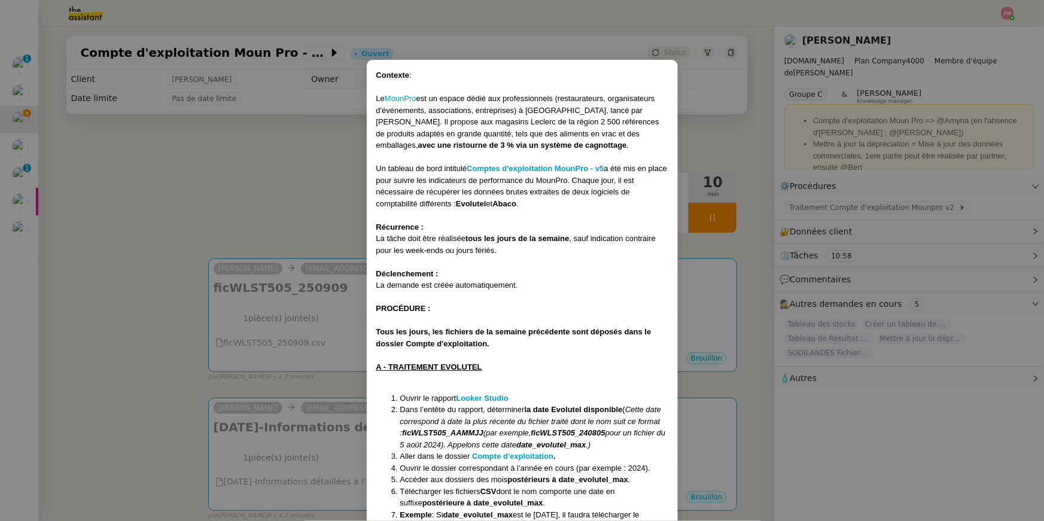
click at [488, 392] on li "Ouvrir le rapport Looker Studio" at bounding box center [534, 398] width 268 height 12
click at [494, 398] on strong "Looker Studio" at bounding box center [482, 398] width 52 height 9
click at [276, 300] on nz-modal-container "Contexte : Le MounPro est un espace dédié aux professionnels (restaurateurs, or…" at bounding box center [522, 260] width 1044 height 521
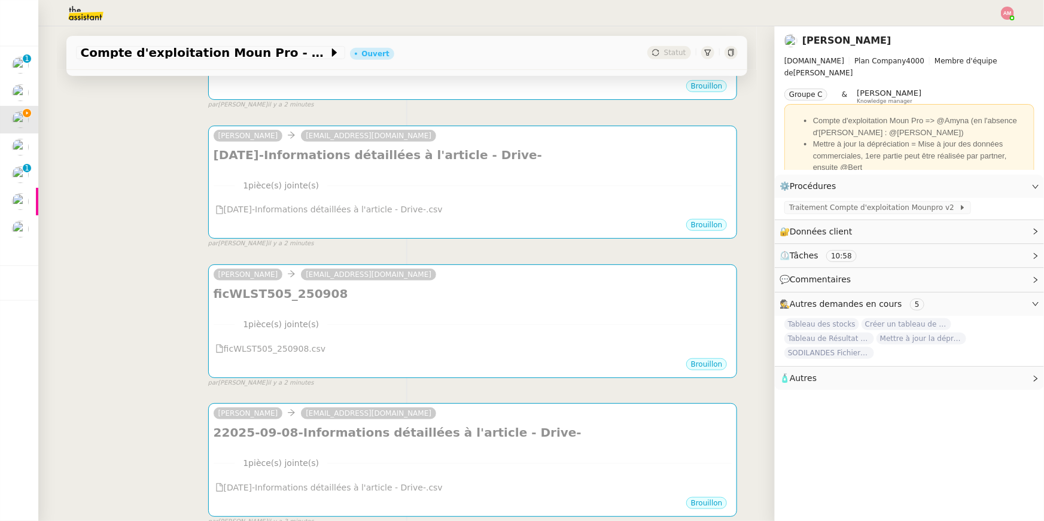
scroll to position [616, 0]
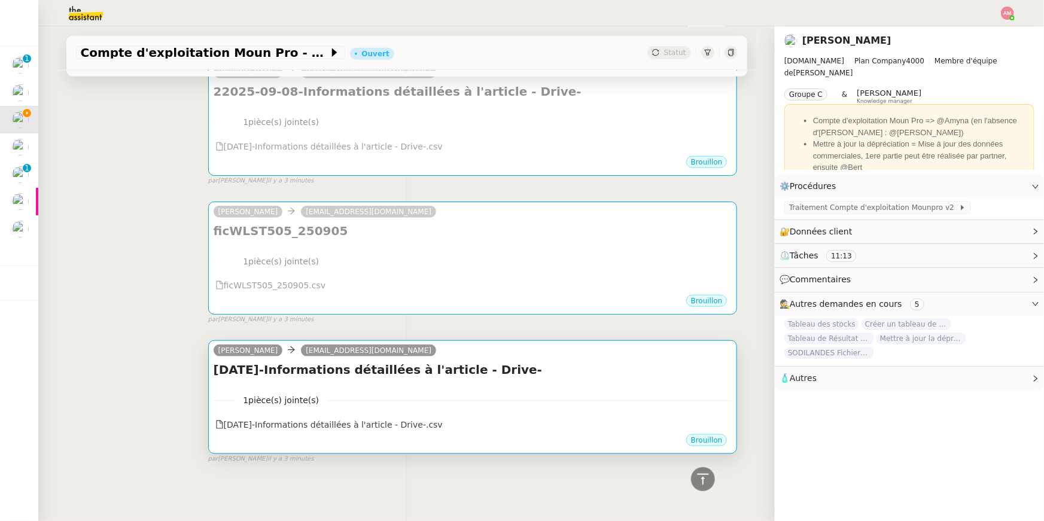
click at [437, 386] on div "1 pièce(s) jointe(s) 2025-09-05-Informations détaillées à l'article - Drive-…" at bounding box center [473, 408] width 519 height 49
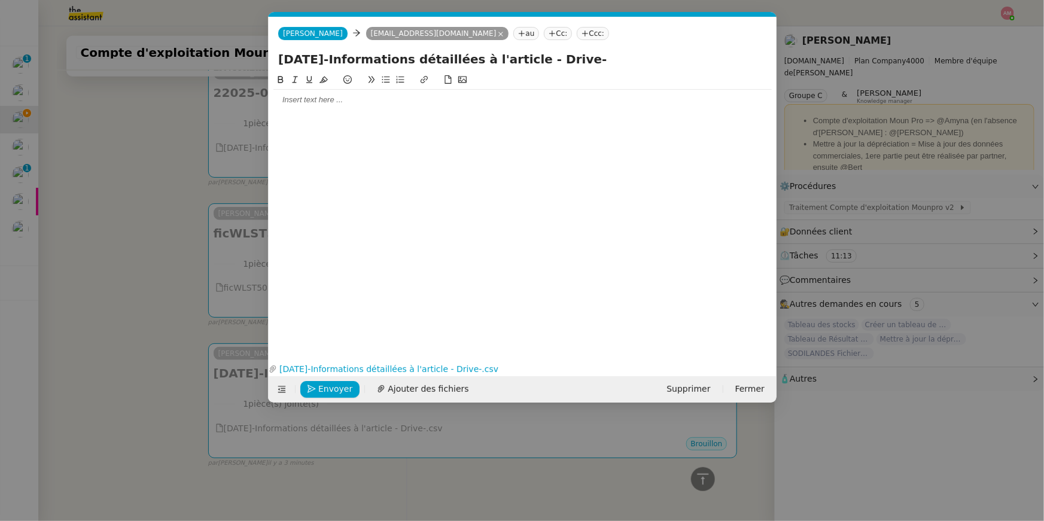
scroll to position [0, 25]
click at [324, 381] on button "Envoyer" at bounding box center [329, 389] width 59 height 17
click at [324, 381] on button "Confirmer l'envoi" at bounding box center [348, 389] width 97 height 17
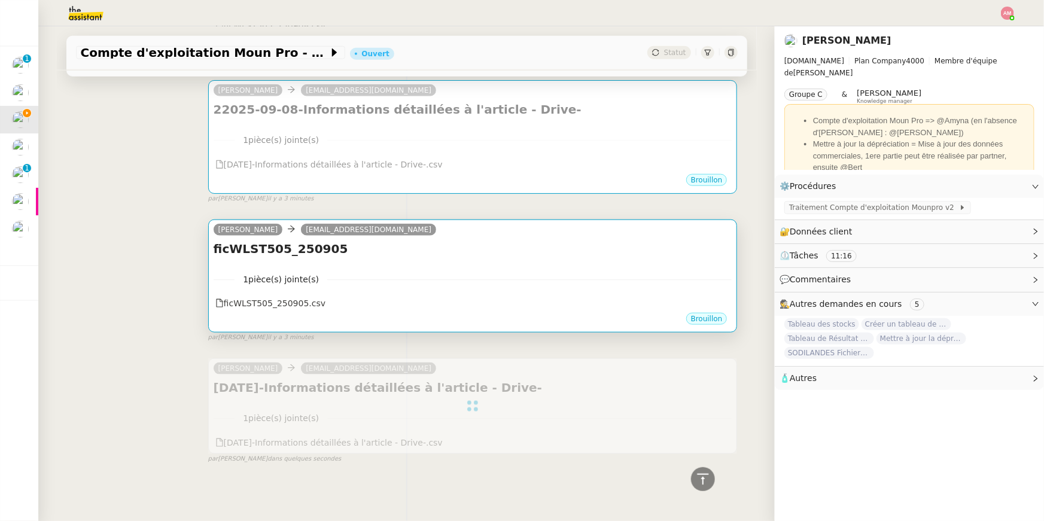
click at [239, 261] on div "ficWLST505_250905 •••" at bounding box center [473, 251] width 519 height 23
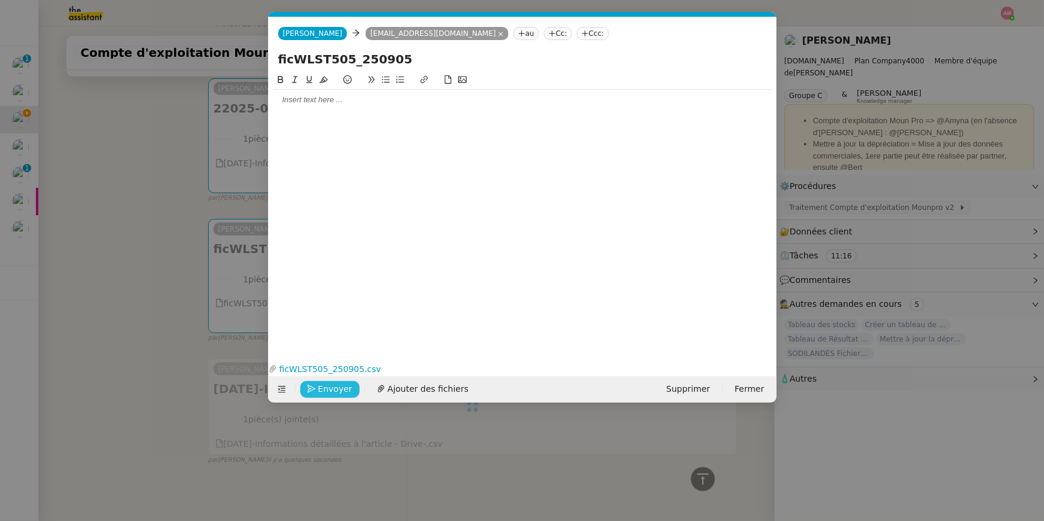
click at [335, 394] on span "Envoyer" at bounding box center [335, 389] width 34 height 14
click at [335, 394] on span "Confirmer l'envoi" at bounding box center [354, 389] width 72 height 14
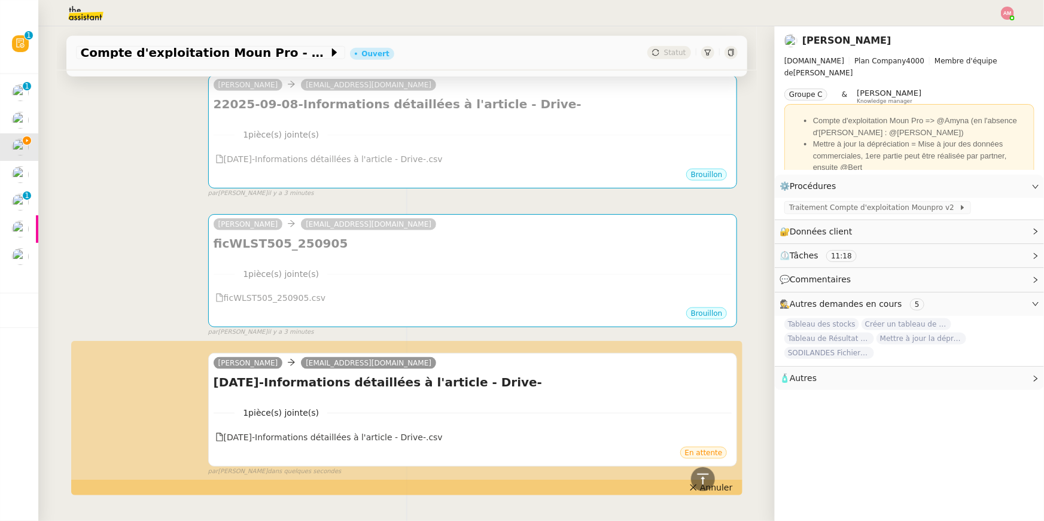
scroll to position [598, 0]
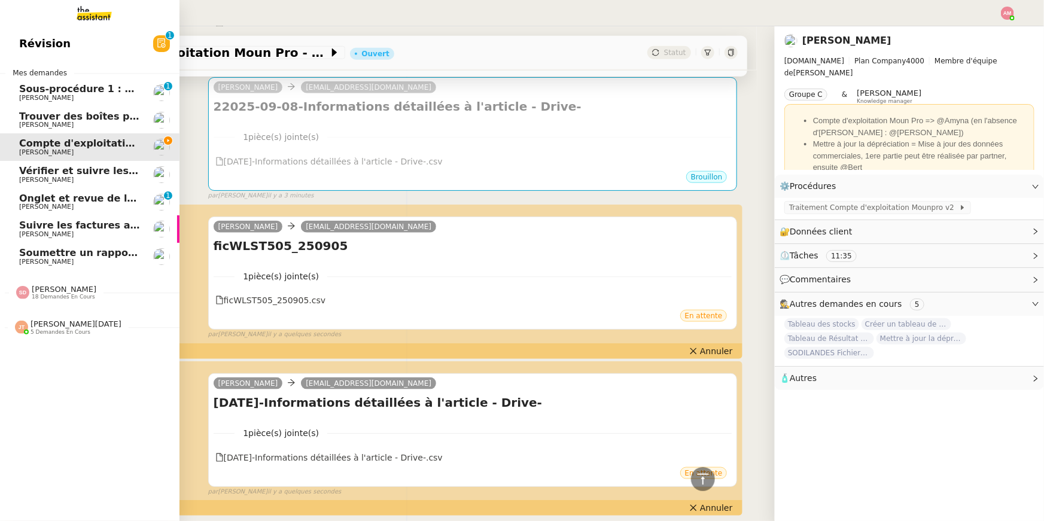
click at [20, 310] on span "Jean-Noël De Tinguy 5 demandes en cours" at bounding box center [94, 322] width 179 height 25
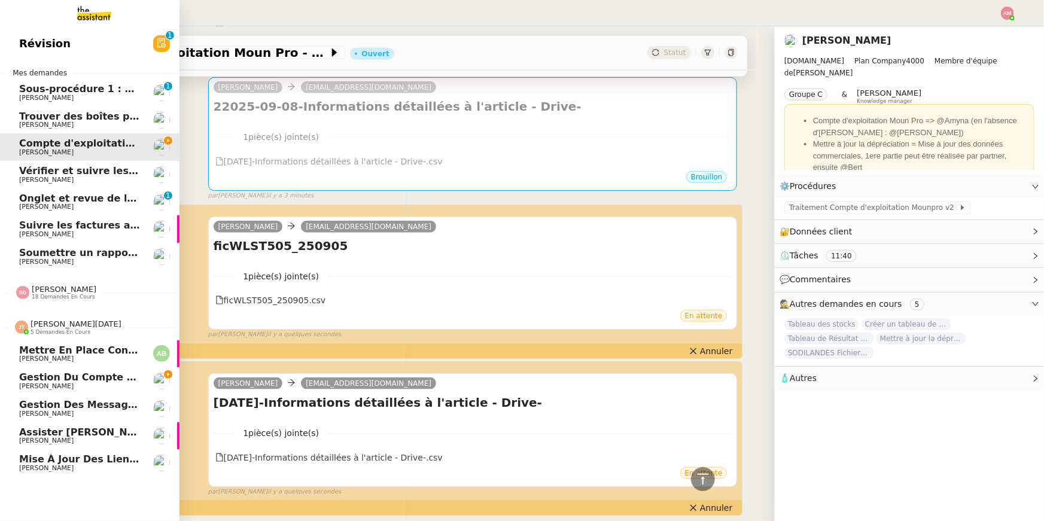
click at [98, 473] on link "Mise à jour des liens de Newsletter - 10 septembre 2025 dans Notion Hugo Bentz" at bounding box center [89, 463] width 179 height 28
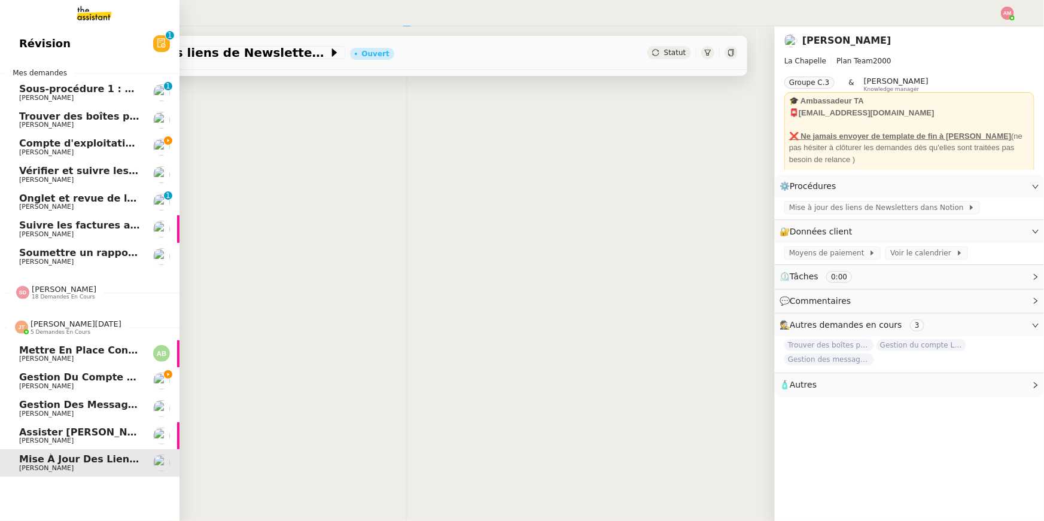
scroll to position [152, 0]
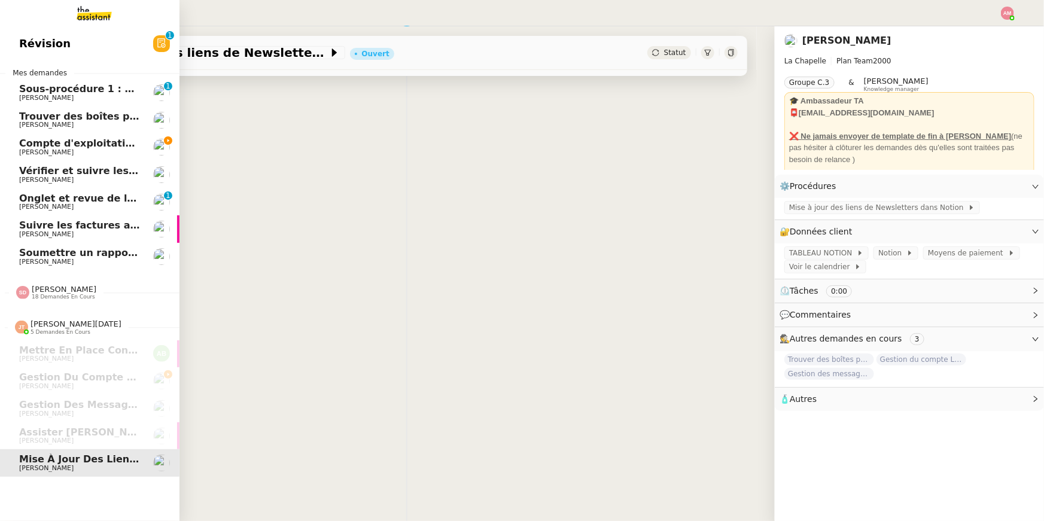
click at [29, 154] on span "Guillaume Farina" at bounding box center [46, 152] width 54 height 8
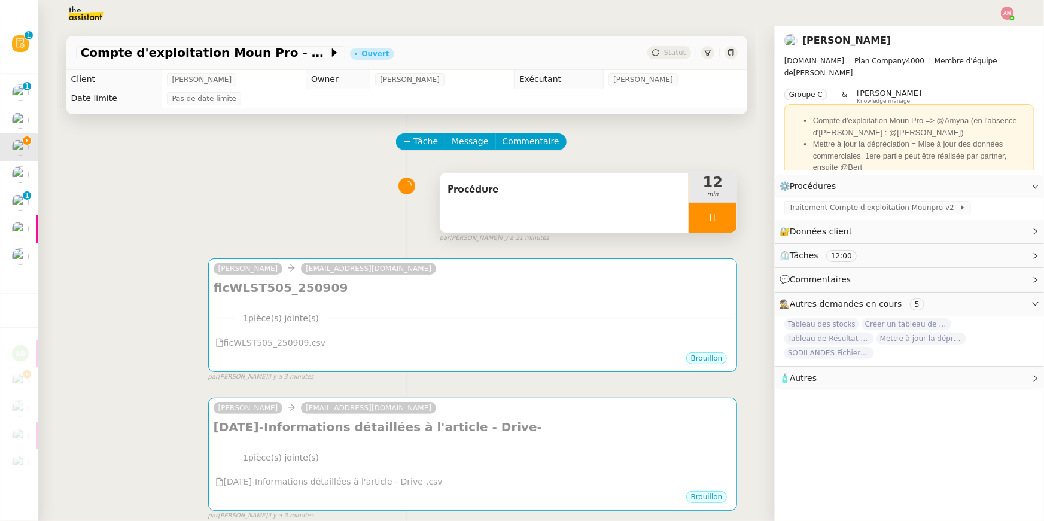
click at [720, 213] on div at bounding box center [712, 218] width 48 height 30
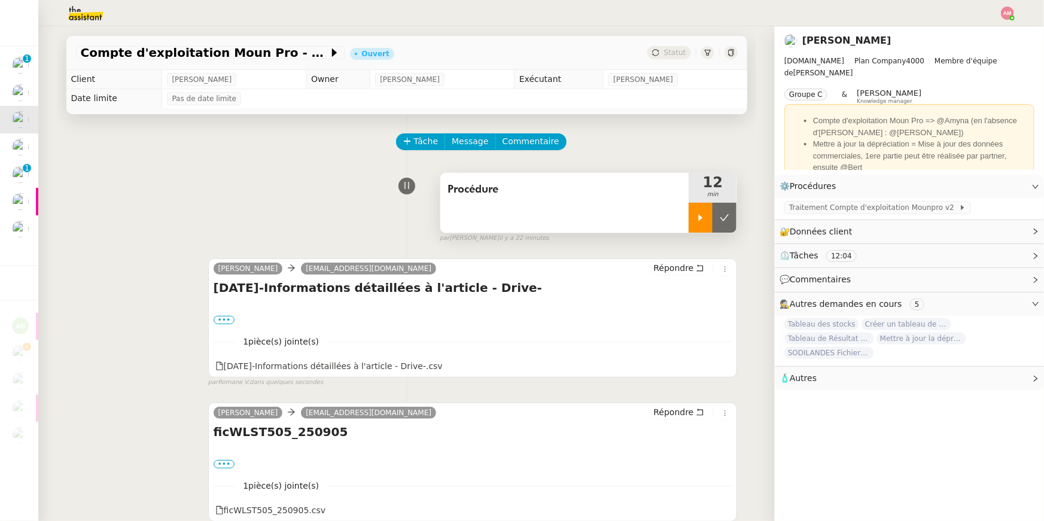
click at [691, 231] on div at bounding box center [700, 218] width 24 height 30
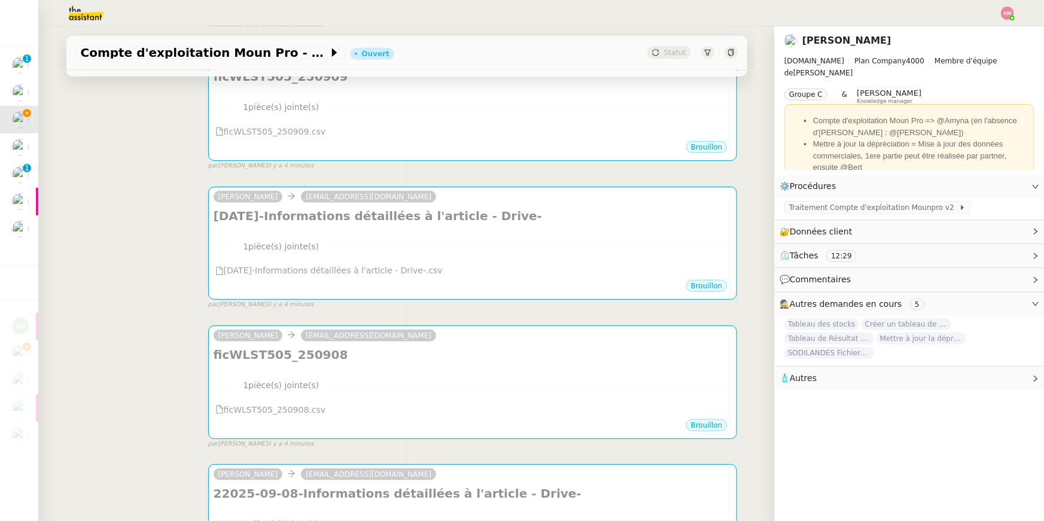
scroll to position [626, 0]
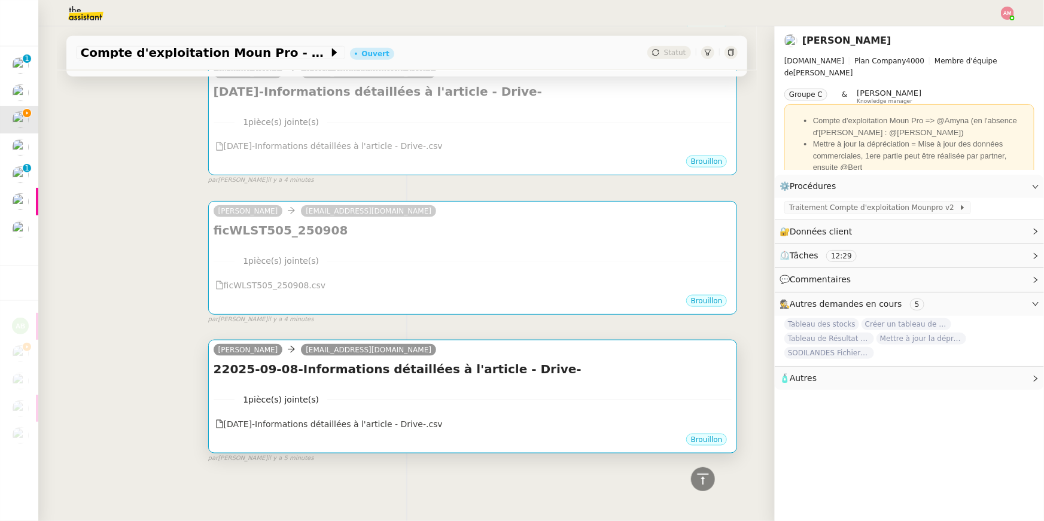
click at [388, 398] on nz-divider "1 pièce(s) jointe(s)" at bounding box center [473, 400] width 519 height 14
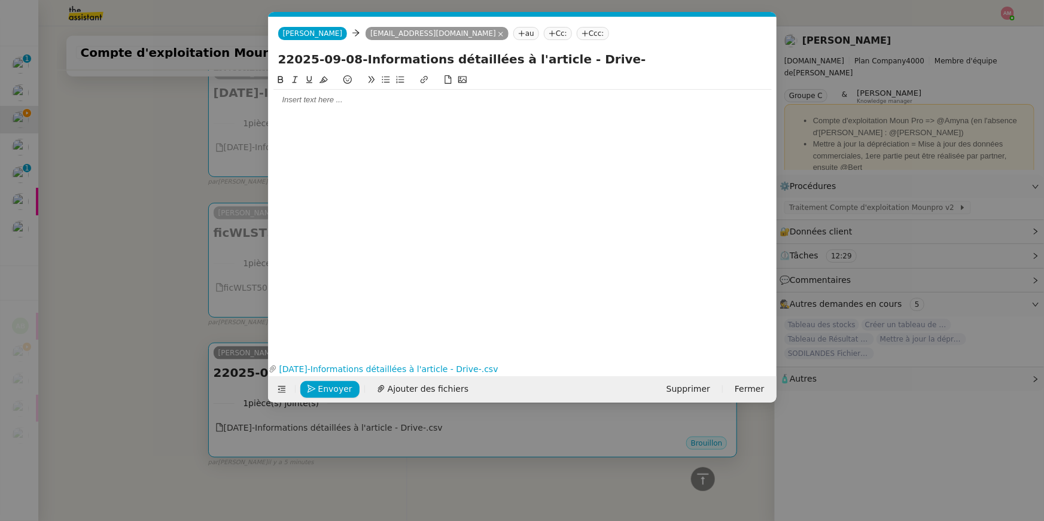
scroll to position [0, 25]
click at [325, 374] on link "2025-09-08-Informations détaillées à l'article - Drive-.csv" at bounding box center [520, 369] width 486 height 14
click at [340, 385] on span "Envoyer" at bounding box center [335, 389] width 34 height 14
click at [340, 385] on span "Confirmer l'envoi" at bounding box center [354, 389] width 72 height 14
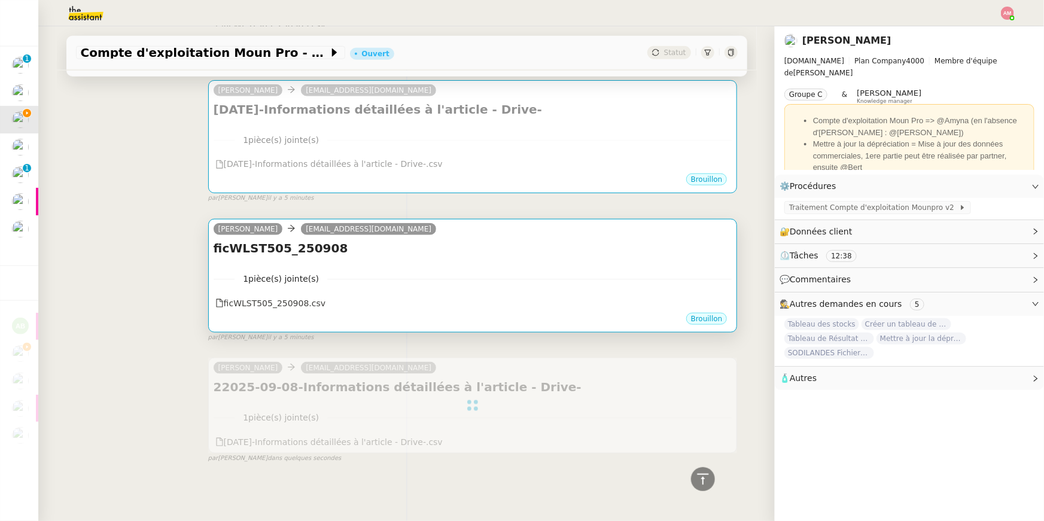
click at [246, 260] on div "ficWLST505_250908 •••" at bounding box center [473, 251] width 519 height 23
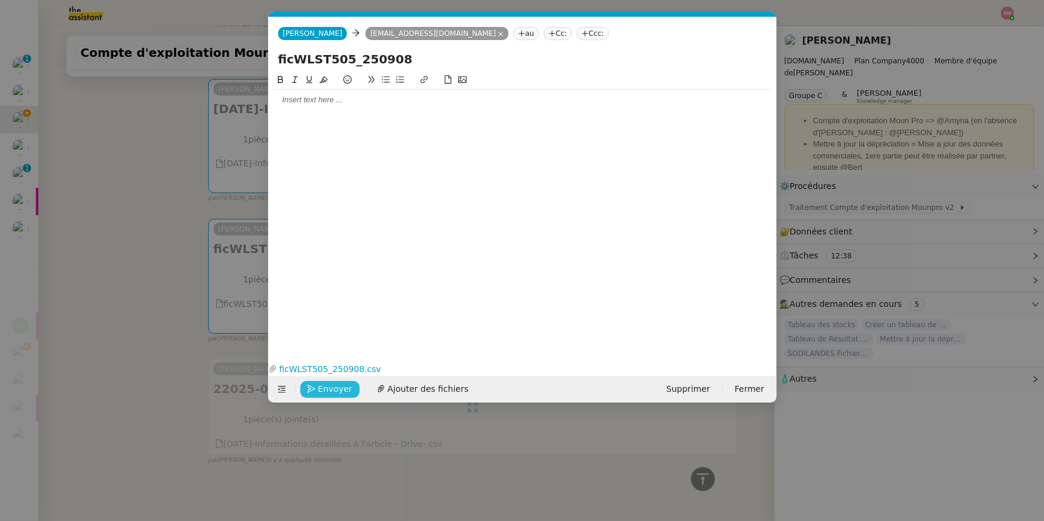
click at [326, 384] on span "Envoyer" at bounding box center [335, 389] width 34 height 14
click at [326, 384] on span "Confirmer l'envoi" at bounding box center [354, 389] width 72 height 14
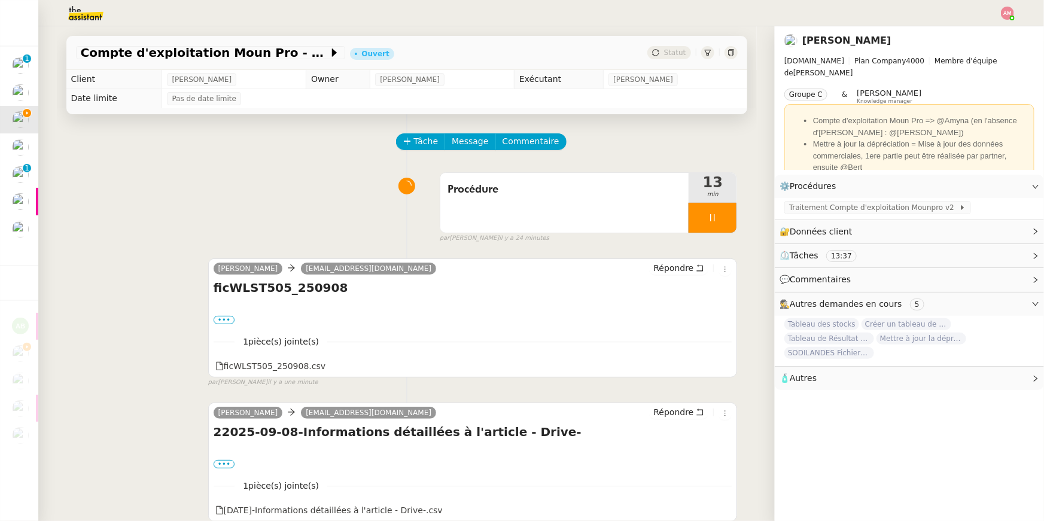
scroll to position [635, 0]
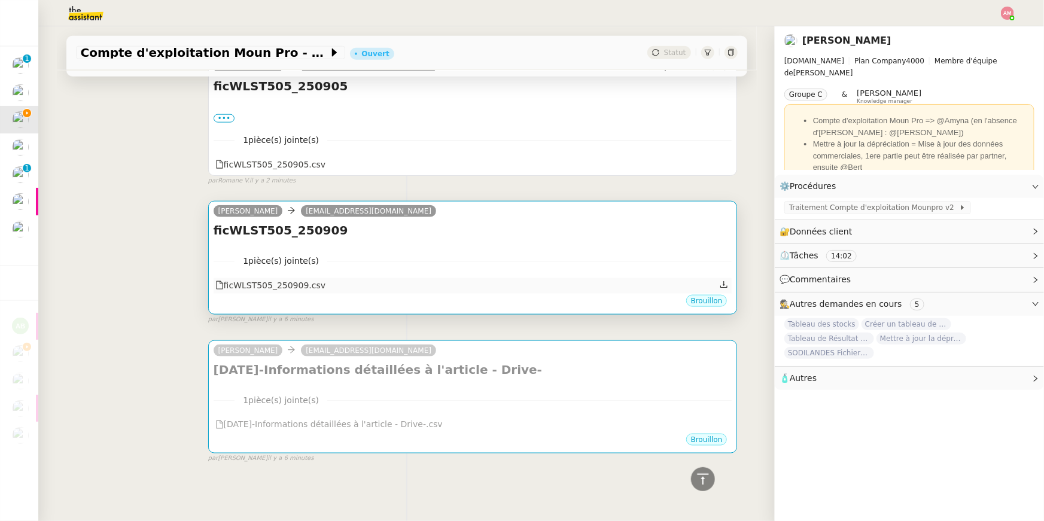
click at [407, 287] on div "ficWLST505_250909.csv" at bounding box center [473, 286] width 519 height 16
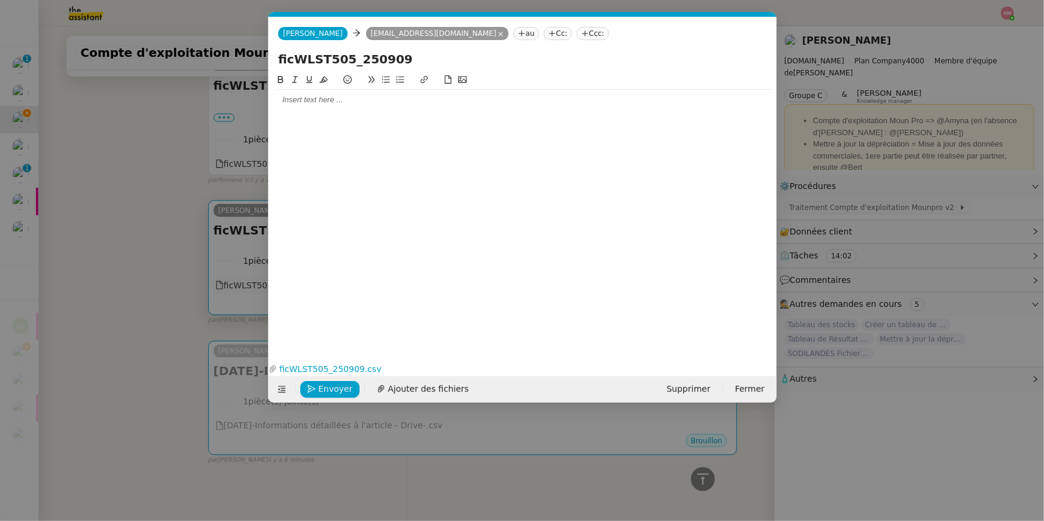
scroll to position [0, 25]
click at [330, 383] on span "Envoyer" at bounding box center [335, 389] width 34 height 14
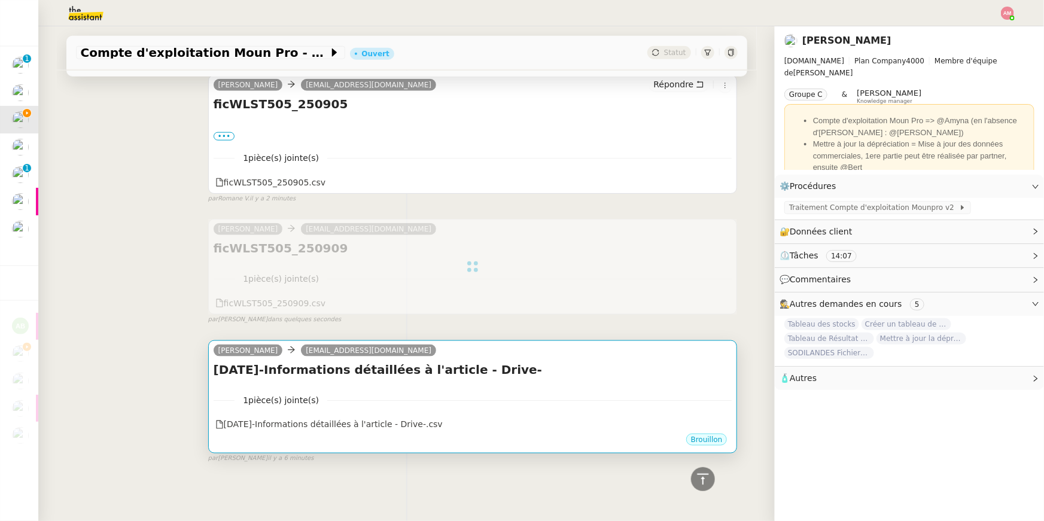
click at [328, 391] on div "1 pièce(s) jointe(s) 2025-09-09-Informations détaillées à l'article - Drive-…" at bounding box center [473, 408] width 519 height 49
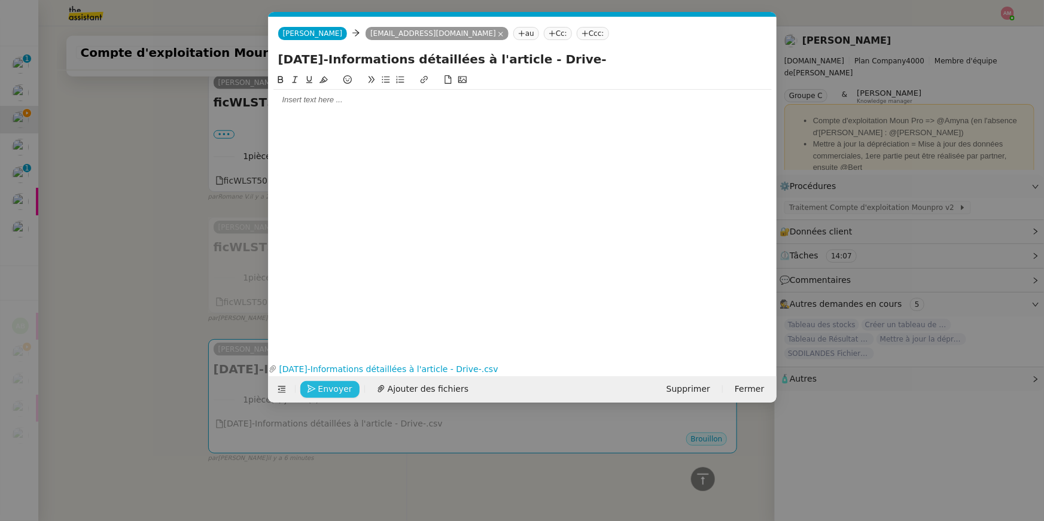
click at [316, 389] on button "Envoyer" at bounding box center [329, 389] width 59 height 17
click at [316, 389] on button "Confirmer l'envoi" at bounding box center [348, 389] width 97 height 17
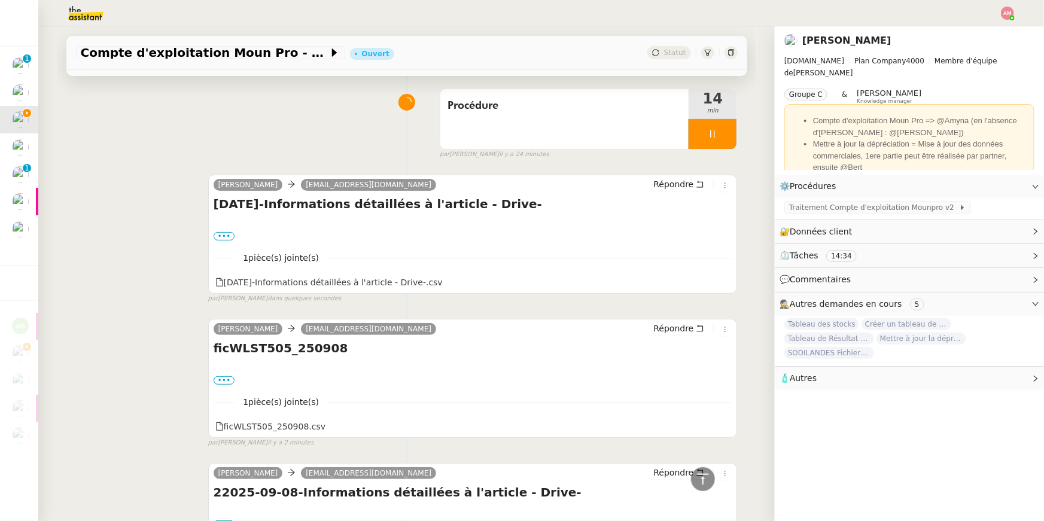
scroll to position [0, 0]
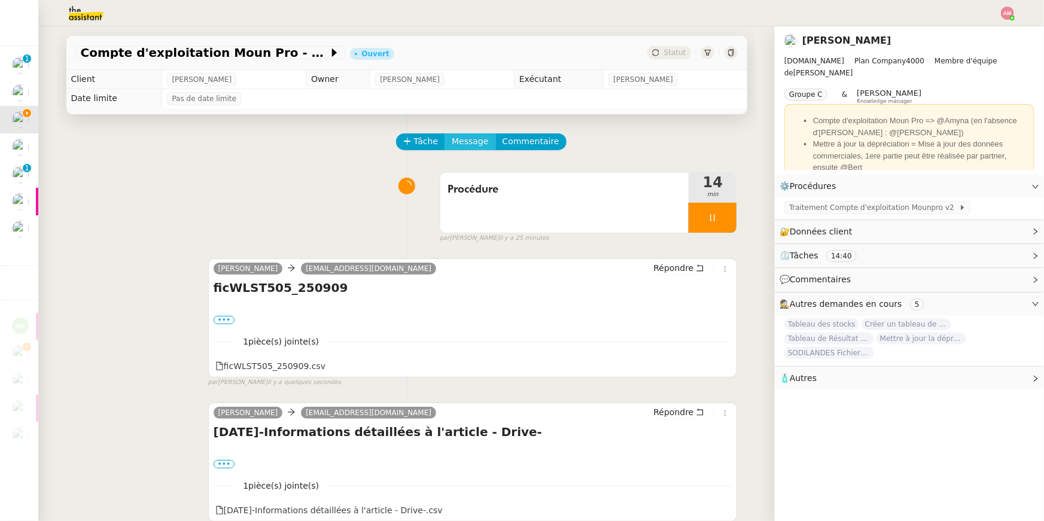
click at [478, 141] on span "Message" at bounding box center [470, 142] width 36 height 14
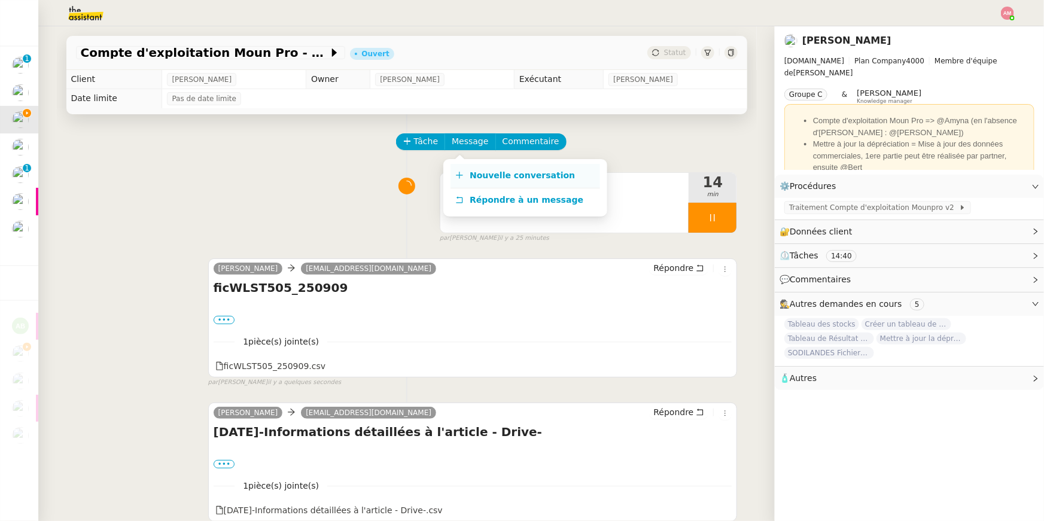
click at [482, 173] on span "Nouvelle conversation" at bounding box center [522, 175] width 105 height 10
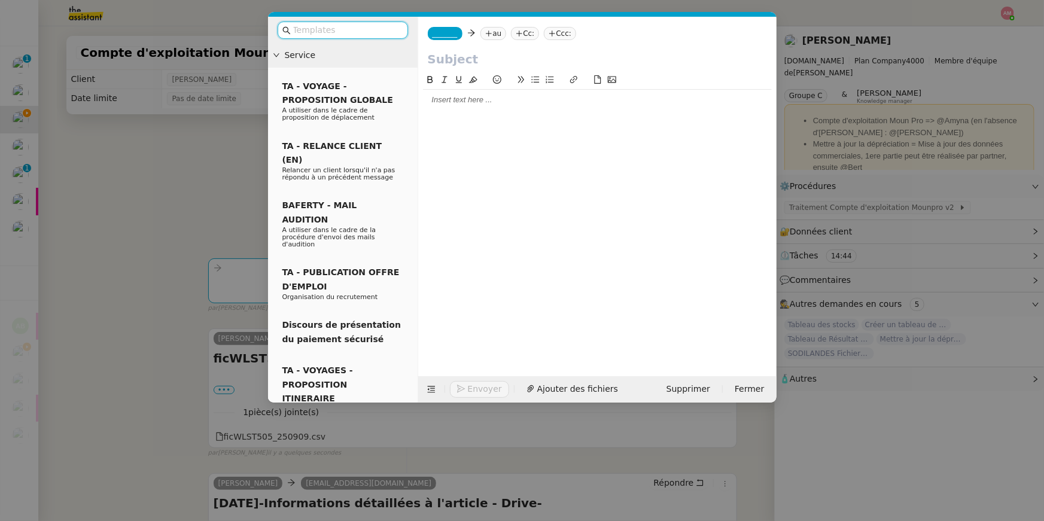
click at [438, 36] on span "_______" at bounding box center [444, 33] width 25 height 8
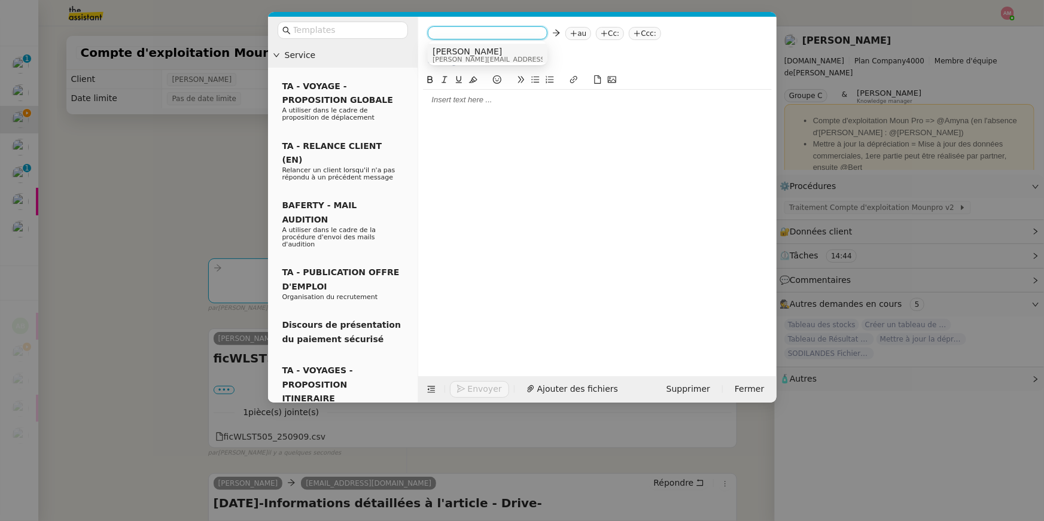
click at [444, 47] on span "Camille" at bounding box center [517, 52] width 170 height 10
click at [515, 29] on nz-tag "au" at bounding box center [528, 33] width 26 height 13
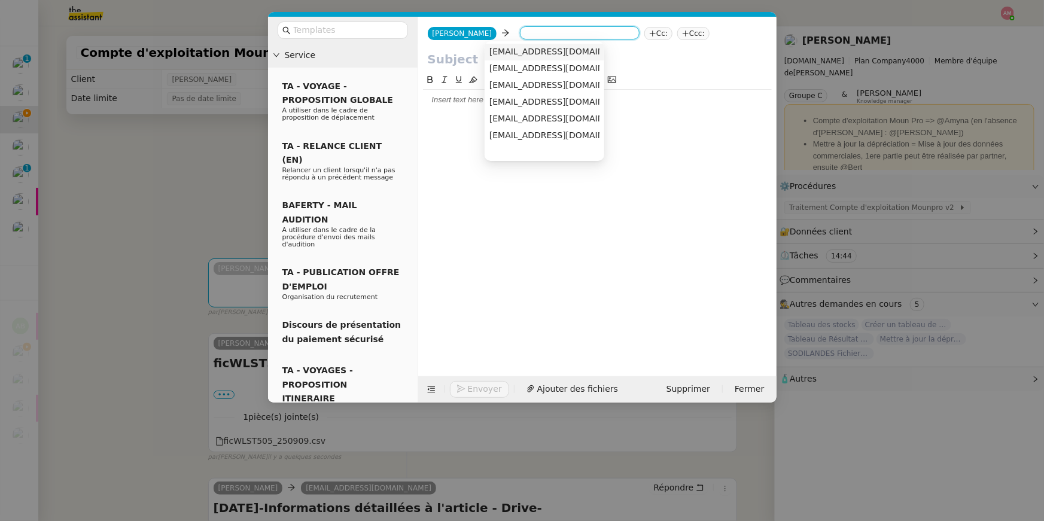
type input "f"
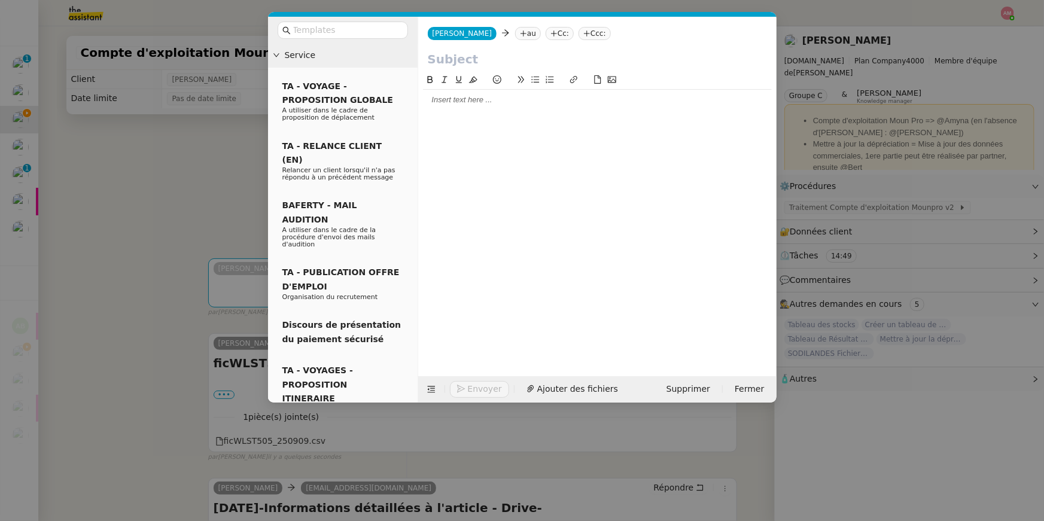
click at [515, 30] on nz-tag "au" at bounding box center [528, 33] width 26 height 13
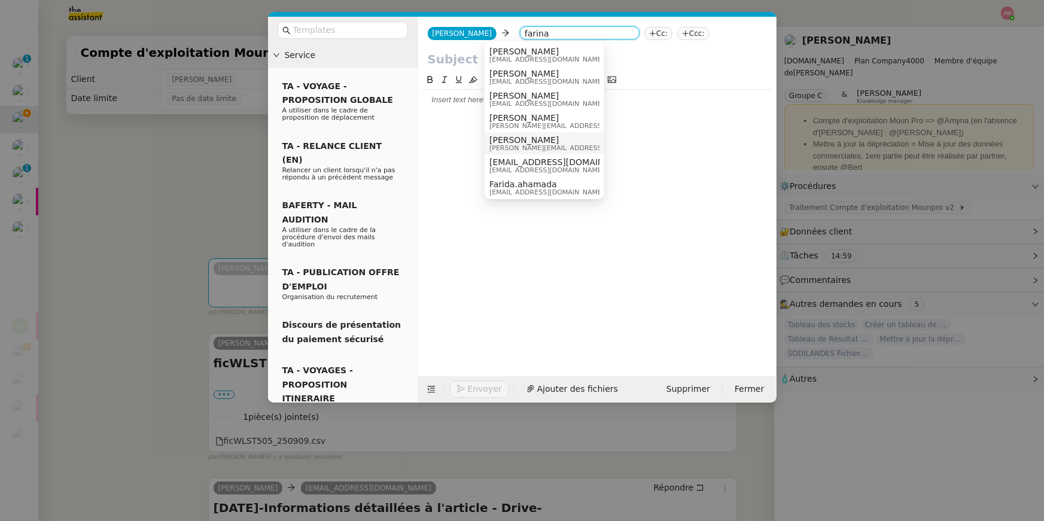
type input "farina"
click at [538, 144] on span "Guillaume Farina" at bounding box center [574, 140] width 170 height 10
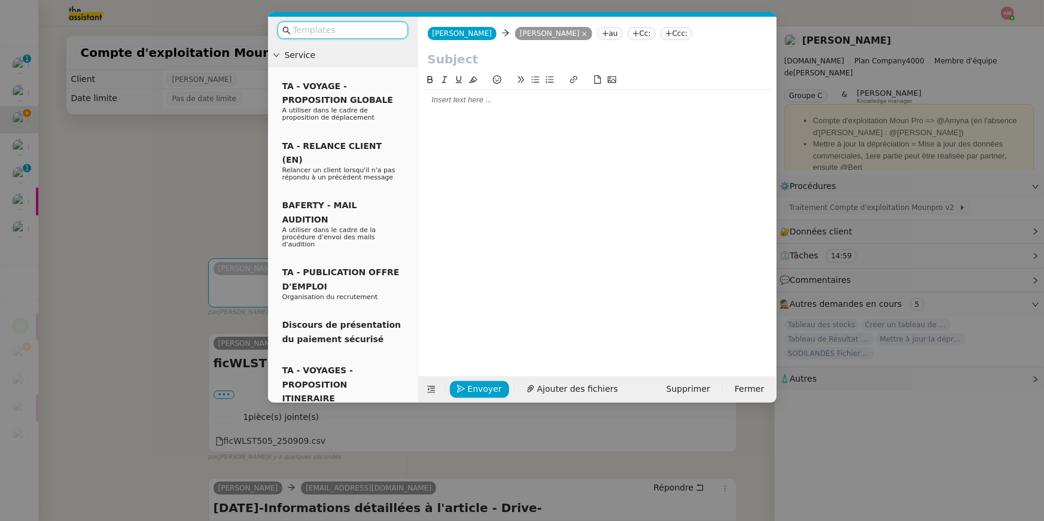
click at [383, 34] on input "text" at bounding box center [347, 30] width 108 height 14
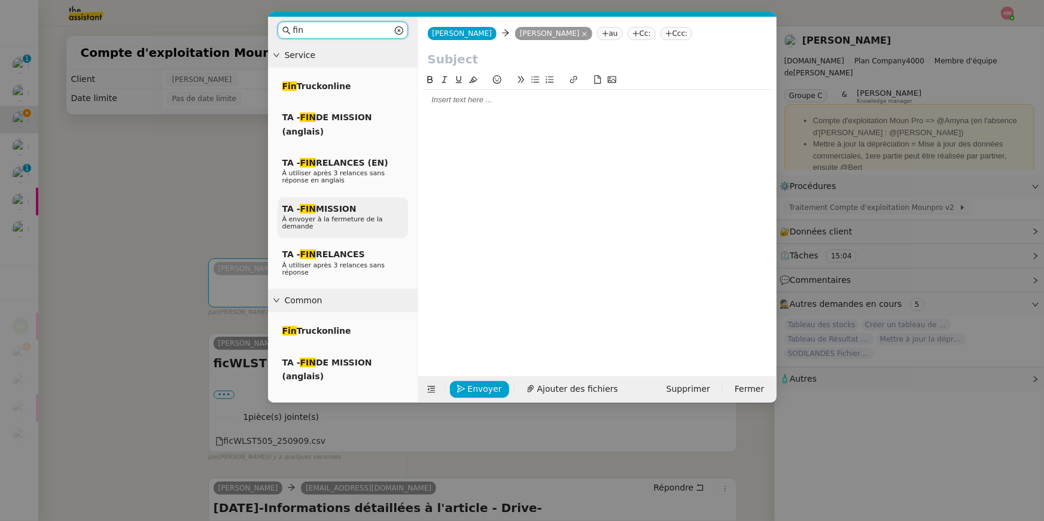
type input "fin"
click at [329, 206] on span "TA - FIN MISSION" at bounding box center [319, 209] width 74 height 10
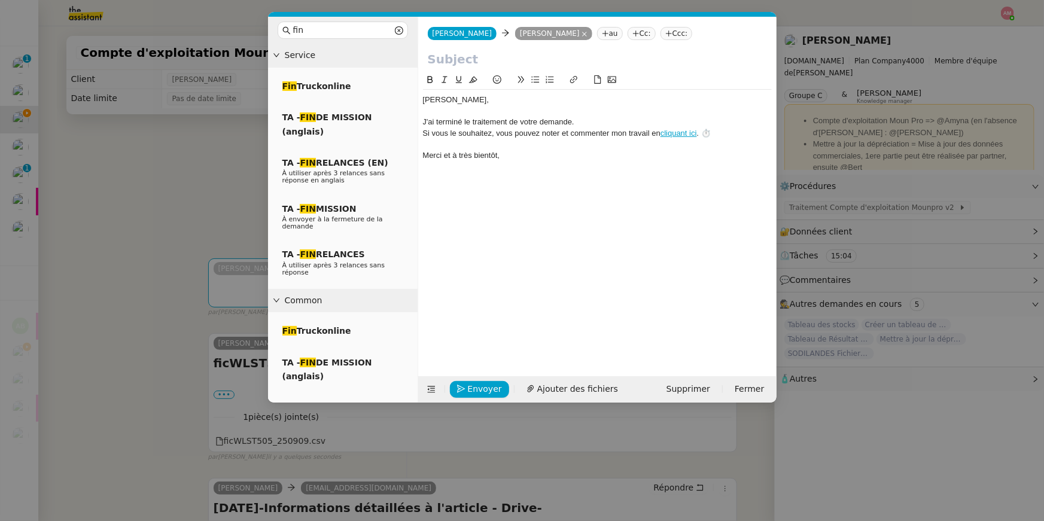
click at [184, 144] on nz-modal-container "fin Service Fin Truckonline TA - FIN DE MISSION (anglais) TA - FIN RELANCES (EN…" at bounding box center [522, 260] width 1044 height 521
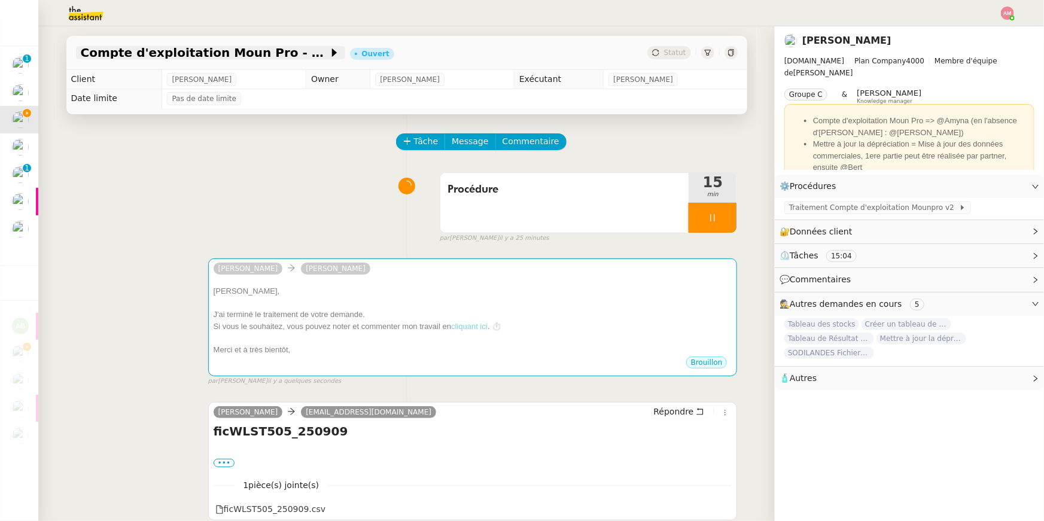
click at [187, 47] on span "Compte d'exploitation Moun Pro - mercredi 10 septembre 2025" at bounding box center [205, 53] width 248 height 12
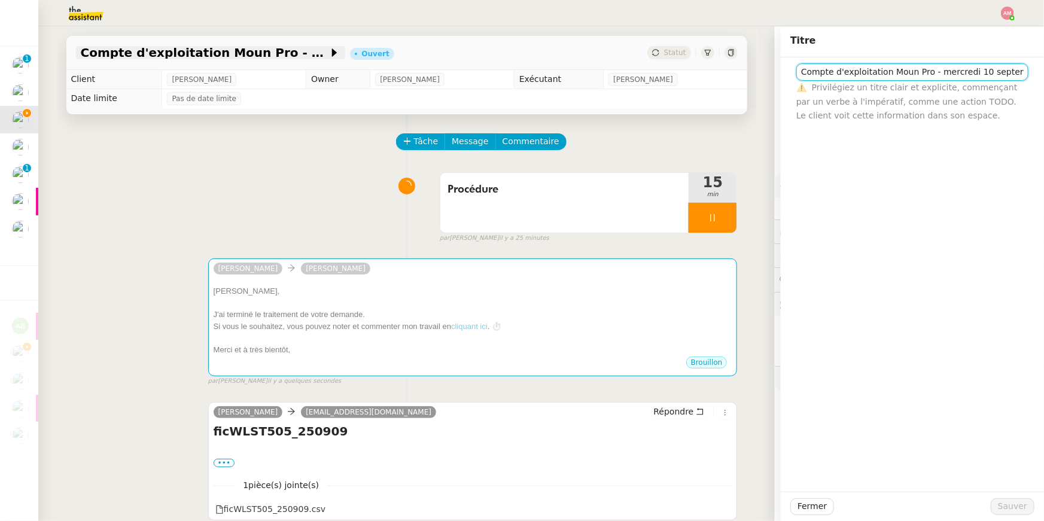
scroll to position [0, 24]
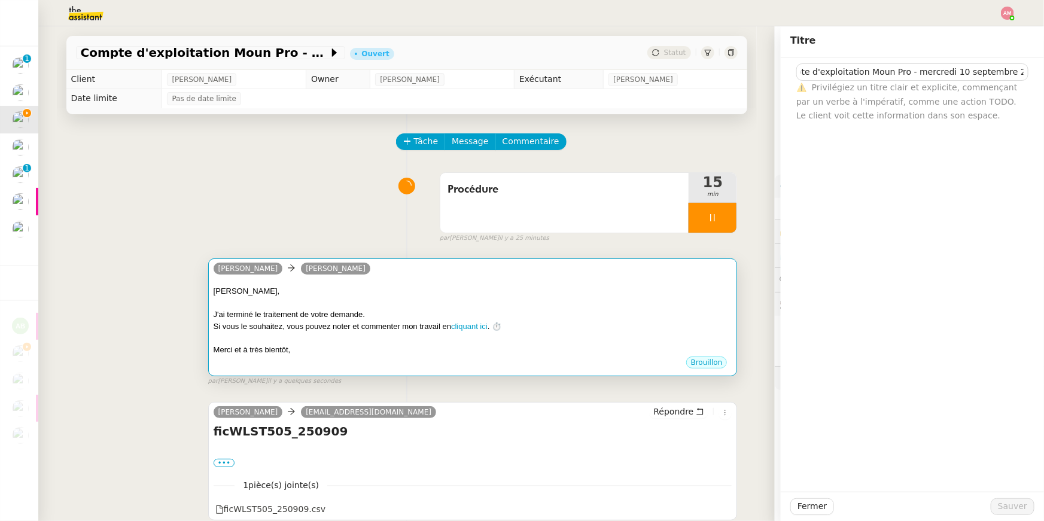
click at [282, 283] on div "﻿Guillaume﻿, J'ai terminé le traitement de votre demande. Si vous le souhaitez,…" at bounding box center [473, 317] width 519 height 76
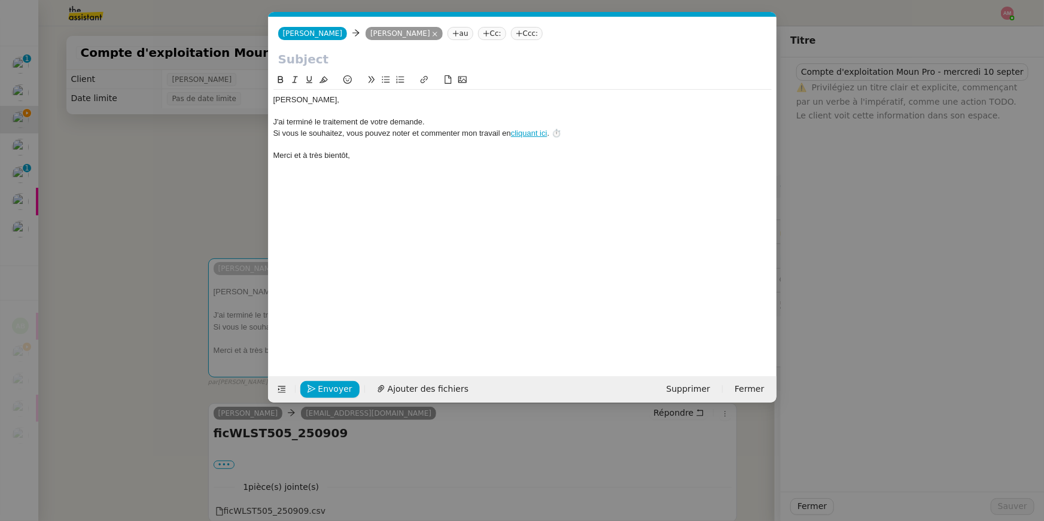
scroll to position [0, 34]
click at [285, 61] on input "text" at bounding box center [522, 59] width 489 height 18
paste input "Compte d'exploitation Moun Pro - mercredi 10 septembre 2025"
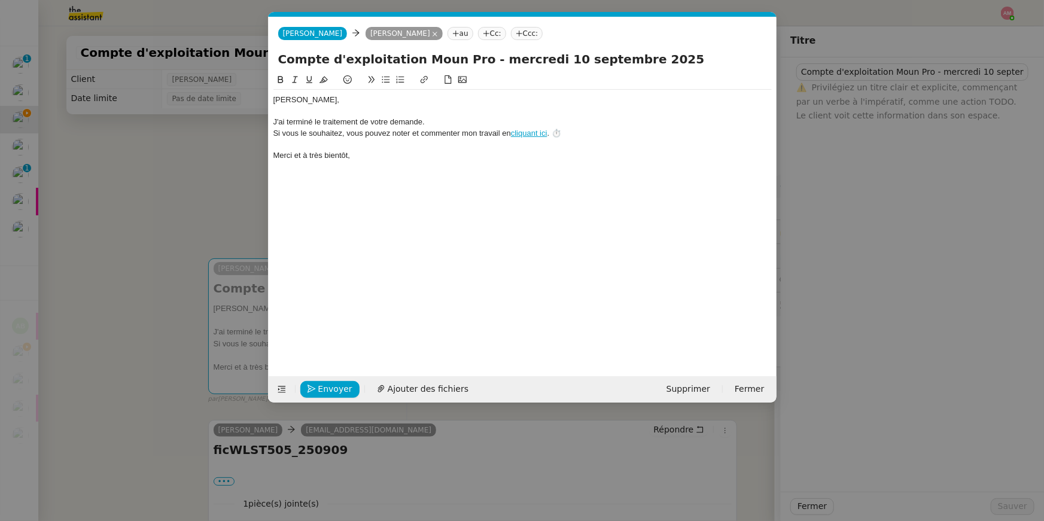
drag, startPoint x: 279, startPoint y: 56, endPoint x: 257, endPoint y: 55, distance: 21.5
click at [258, 55] on nz-modal-container "fin Service Fin Truckonline TA - FIN DE MISSION (anglais) TA - FIN RELANCES (EN…" at bounding box center [522, 260] width 1044 height 521
type input "Compte d'exploitation Moun Pro - mercredi 10 septembre 2025"
click at [326, 237] on div "Guillaume﻿, J'ai terminé le traitement de votre demande. Si vous le souhaitez, …" at bounding box center [522, 215] width 498 height 285
click at [333, 385] on span "Envoyer" at bounding box center [335, 389] width 34 height 14
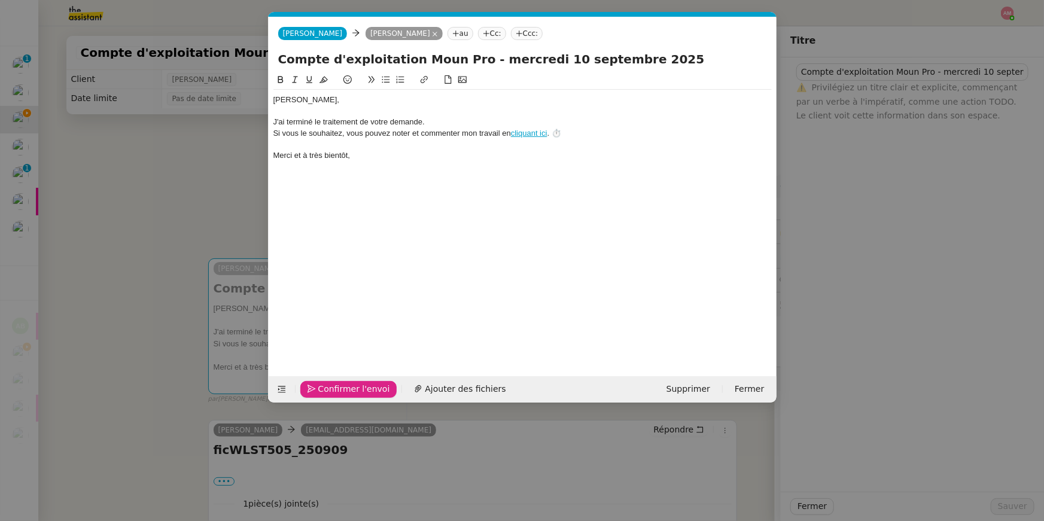
click at [333, 385] on span "Confirmer l'envoi" at bounding box center [354, 389] width 72 height 14
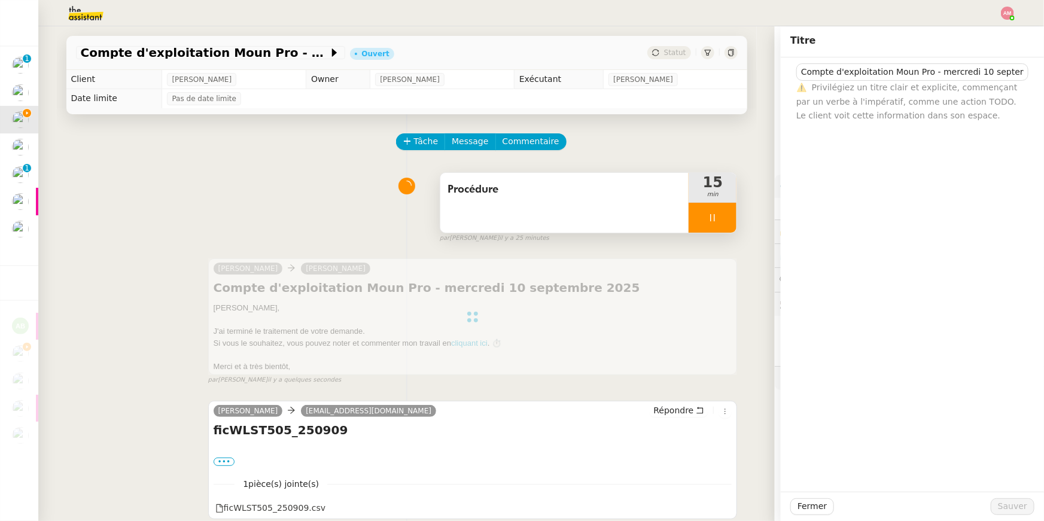
click at [710, 221] on icon at bounding box center [713, 218] width 10 height 10
click at [719, 224] on button at bounding box center [724, 218] width 24 height 30
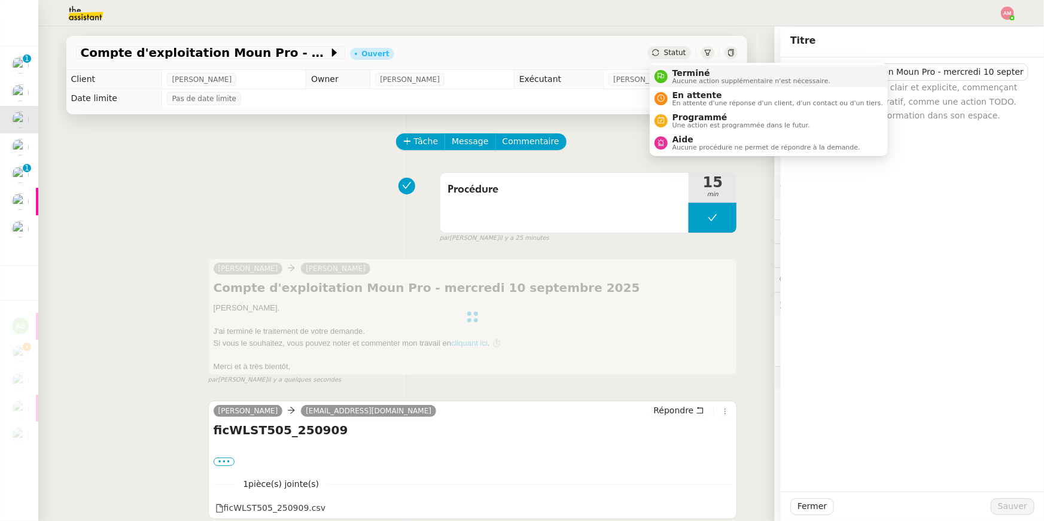
click at [679, 65] on li "Terminé Aucune action supplémentaire n'est nécessaire." at bounding box center [769, 76] width 238 height 22
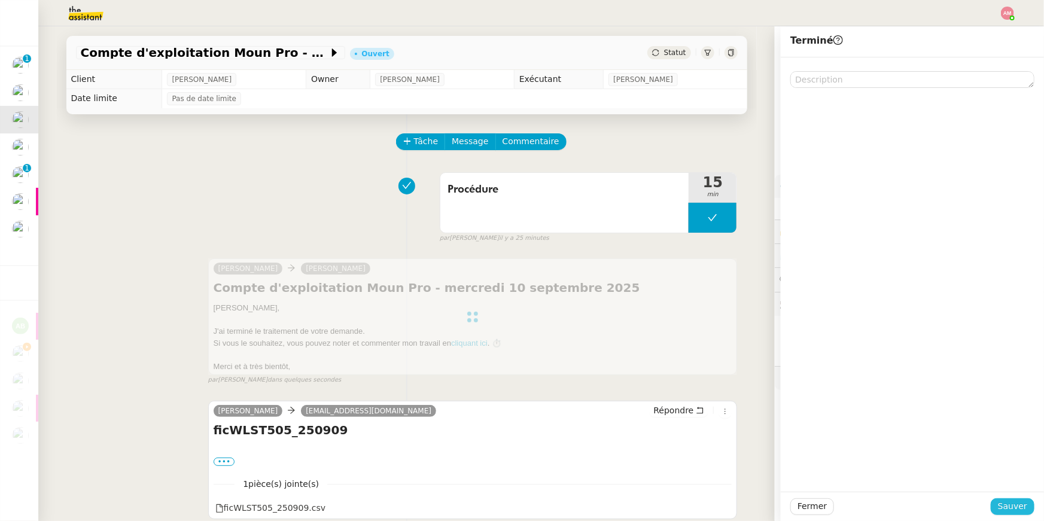
click at [1008, 509] on span "Sauver" at bounding box center [1012, 506] width 29 height 14
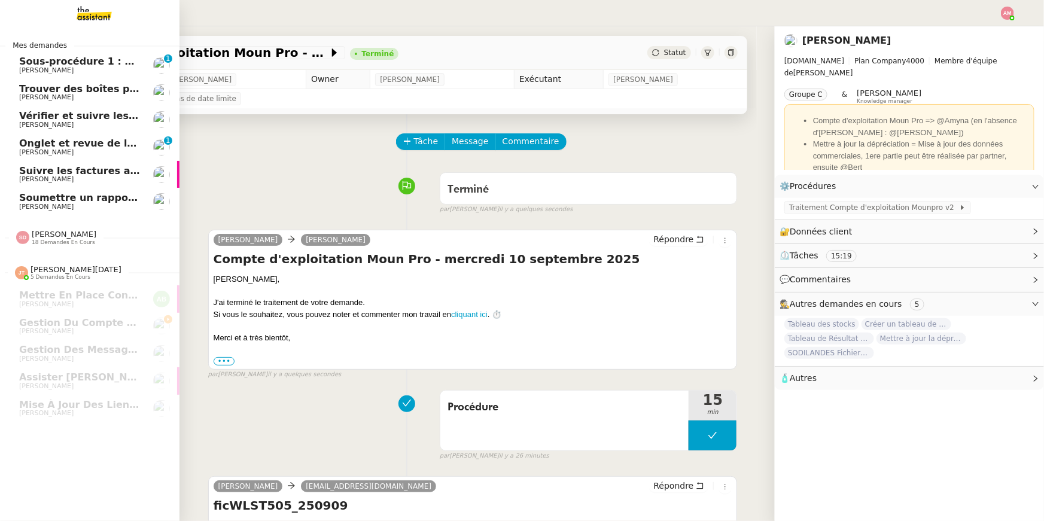
click at [49, 139] on span "Onglet et revue de littérature - 8 septembre 2025" at bounding box center [153, 143] width 269 height 11
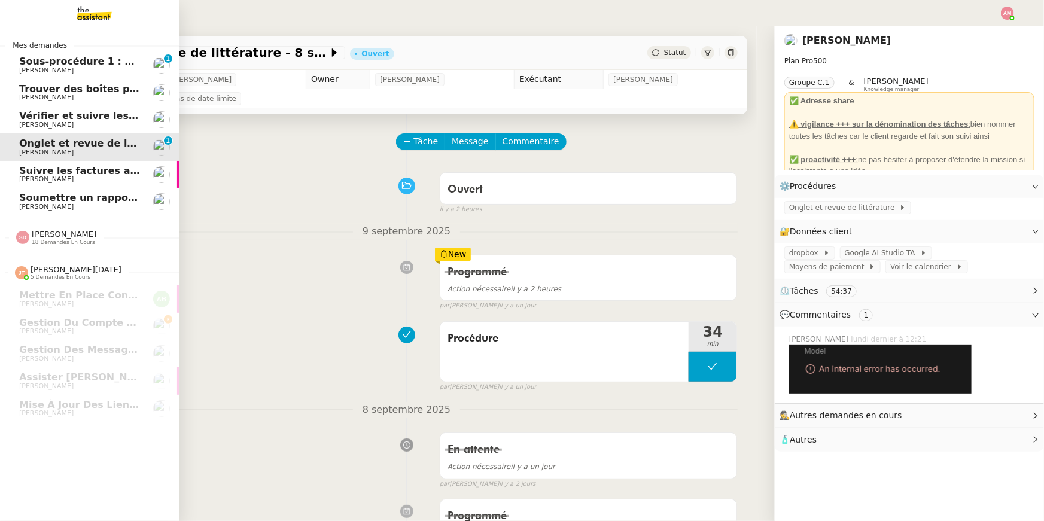
click at [63, 60] on span "Sous-procédure 1 : Actualisation du fichier de suivi - septembre 2025" at bounding box center [206, 61] width 375 height 11
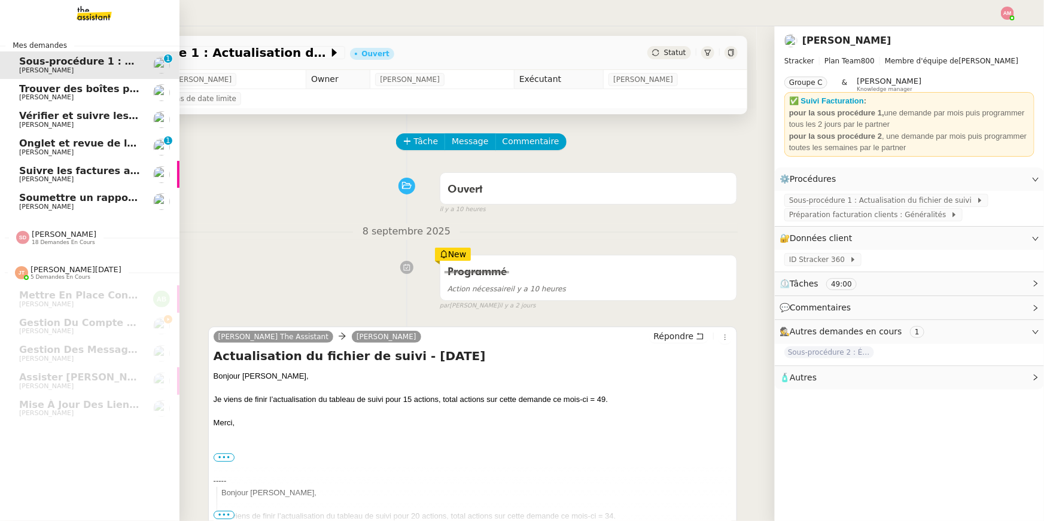
click at [74, 150] on span "Jean-Baptiste Barfety" at bounding box center [46, 152] width 54 height 8
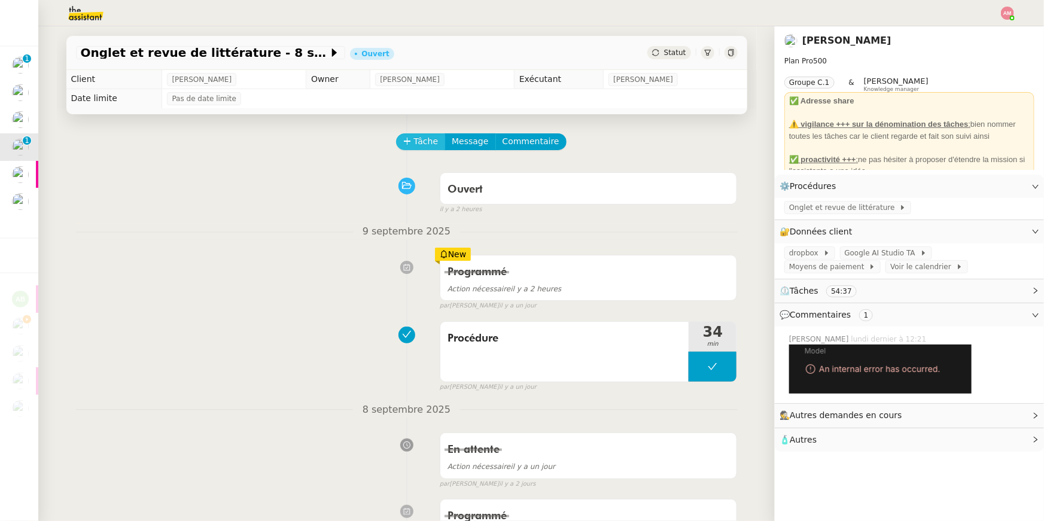
click at [416, 139] on span "Tâche" at bounding box center [426, 142] width 25 height 14
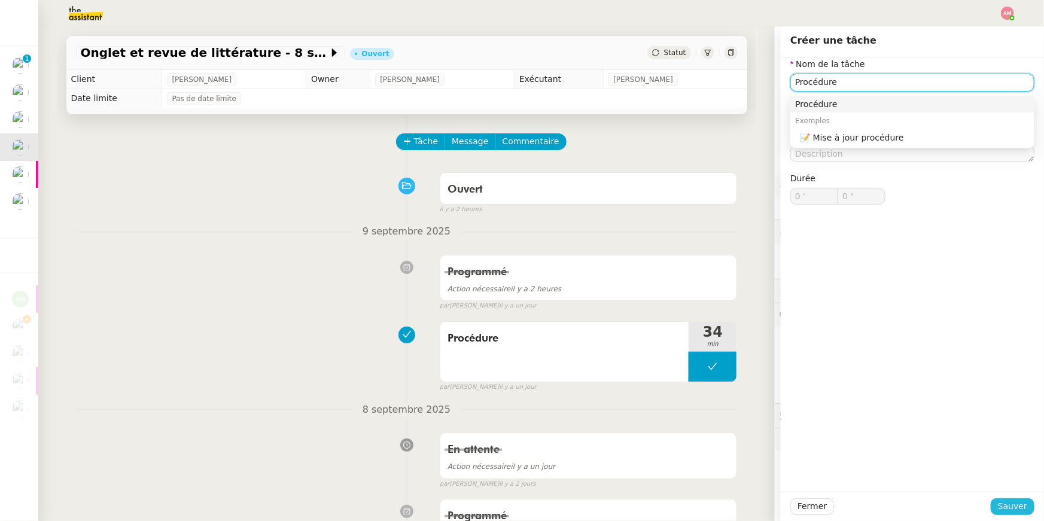
type input "Procédure"
click at [1009, 505] on span "Sauver" at bounding box center [1012, 506] width 29 height 14
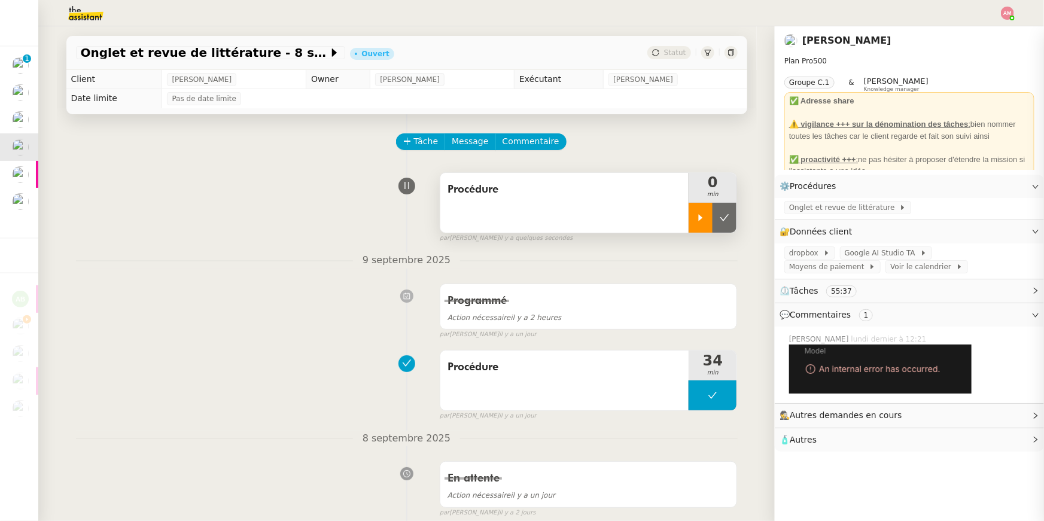
click at [704, 222] on icon at bounding box center [701, 218] width 10 height 10
click at [788, 211] on div "Onglet et revue de littérature" at bounding box center [847, 207] width 127 height 13
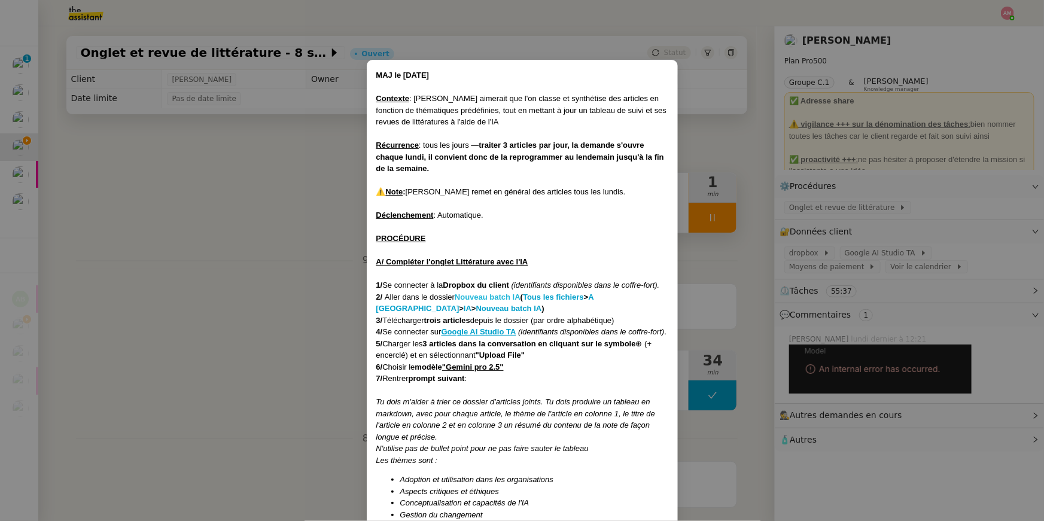
click at [504, 297] on strong "Nouveau batch IA" at bounding box center [488, 296] width 66 height 9
click at [708, 242] on nz-modal-container "MAJ le 21/07/2025 Contexte : Jean-Baptiste aimerait que l'on classe et synthéti…" at bounding box center [522, 260] width 1044 height 521
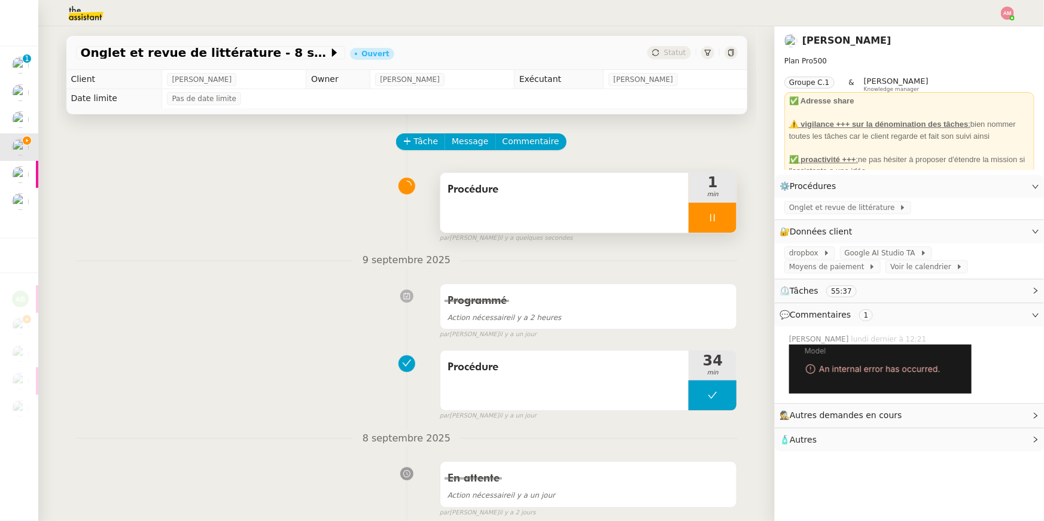
click at [714, 227] on div at bounding box center [712, 218] width 48 height 30
click at [718, 224] on button at bounding box center [724, 218] width 24 height 30
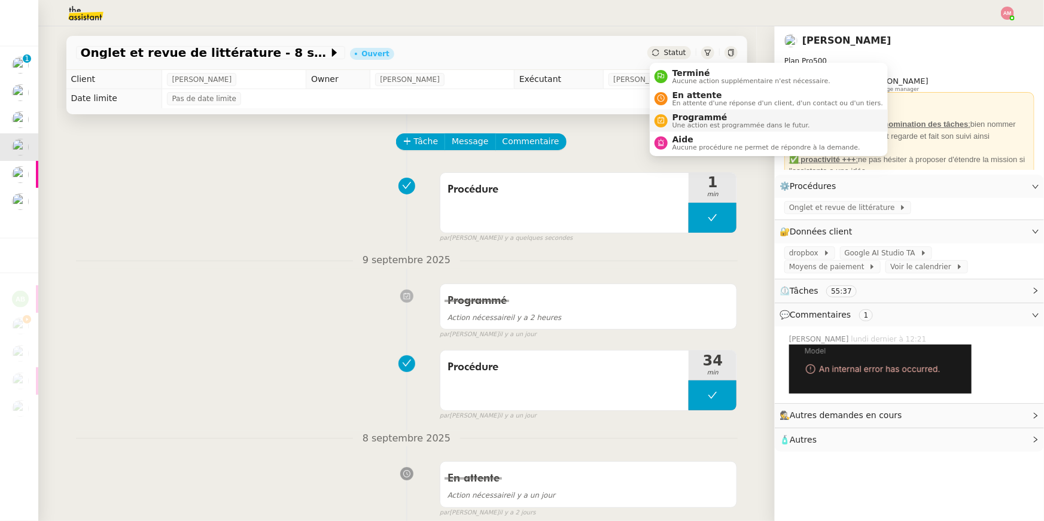
click at [682, 117] on span "Programmé" at bounding box center [741, 117] width 138 height 10
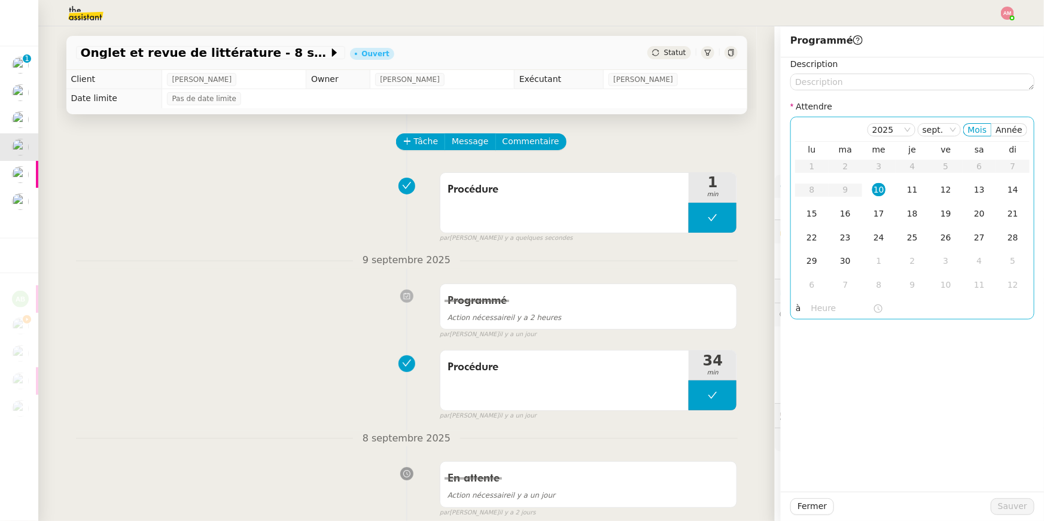
click at [819, 312] on input "text" at bounding box center [842, 308] width 62 height 14
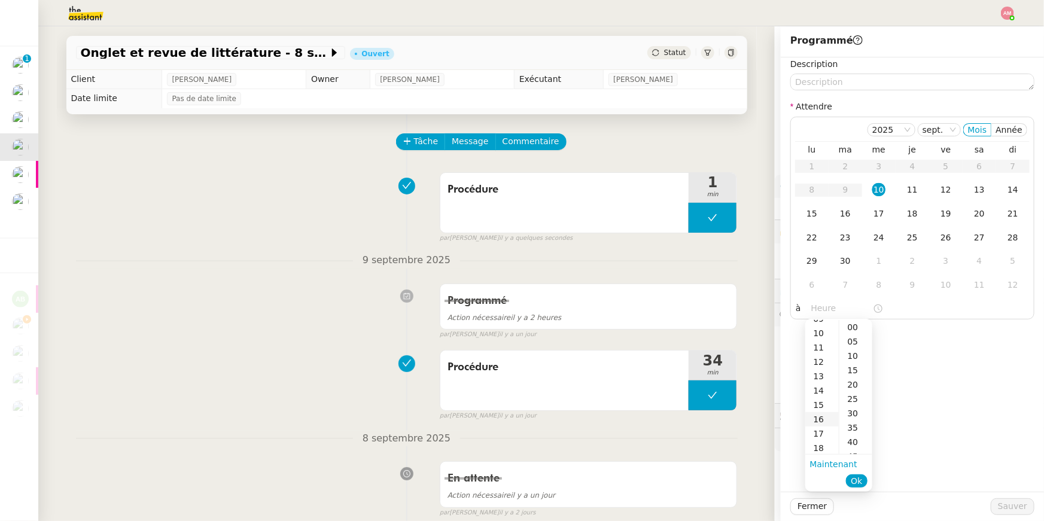
click at [821, 416] on div "16" at bounding box center [821, 419] width 33 height 14
click at [851, 331] on div "00" at bounding box center [855, 327] width 33 height 14
type input "16:00"
click at [854, 485] on span "Ok" at bounding box center [856, 481] width 11 height 12
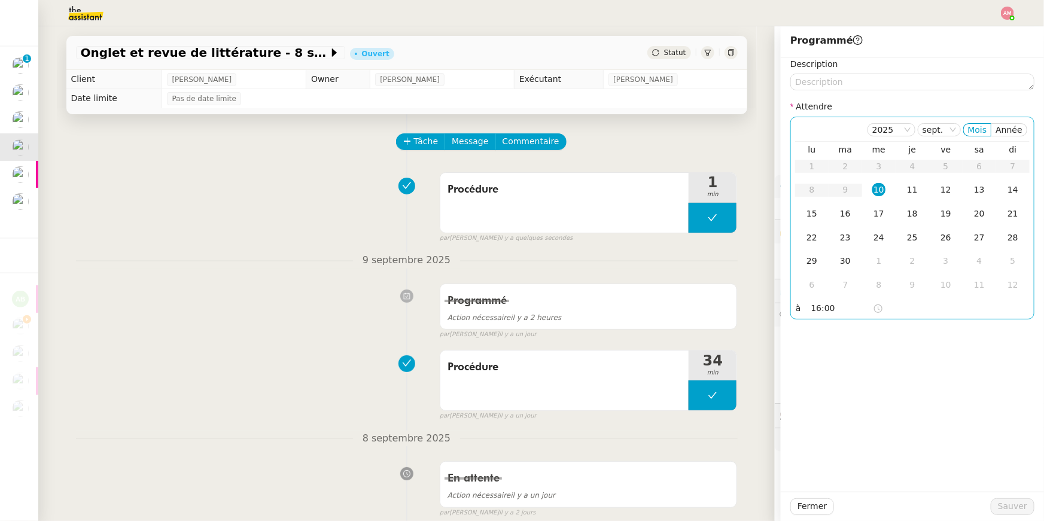
click at [873, 191] on div "10" at bounding box center [878, 189] width 13 height 13
click at [1026, 507] on span "Sauver" at bounding box center [1012, 506] width 29 height 14
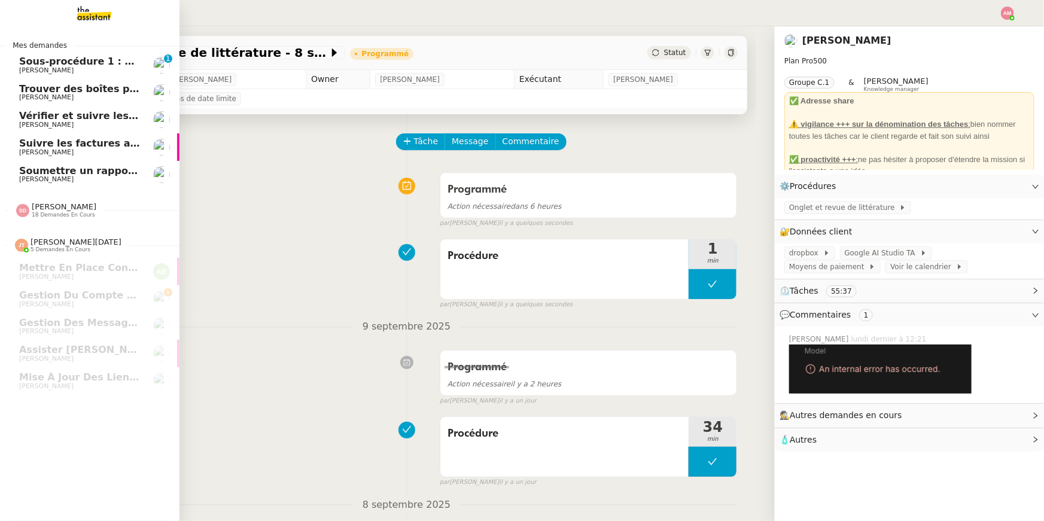
click at [63, 132] on link "Vérifier et suivre les factures Stephid Pierre Mergui" at bounding box center [89, 120] width 179 height 28
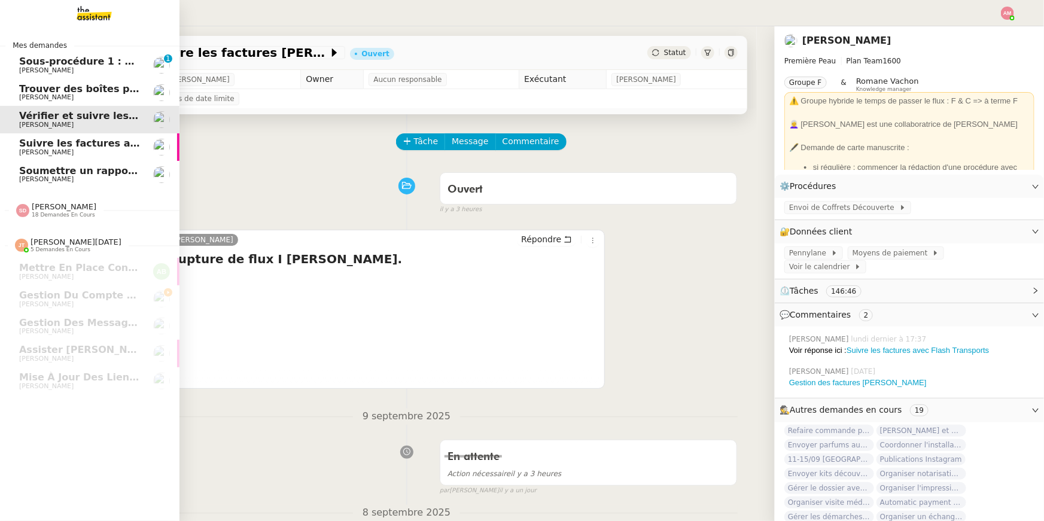
click at [48, 100] on span "[PERSON_NAME]" at bounding box center [46, 97] width 54 height 8
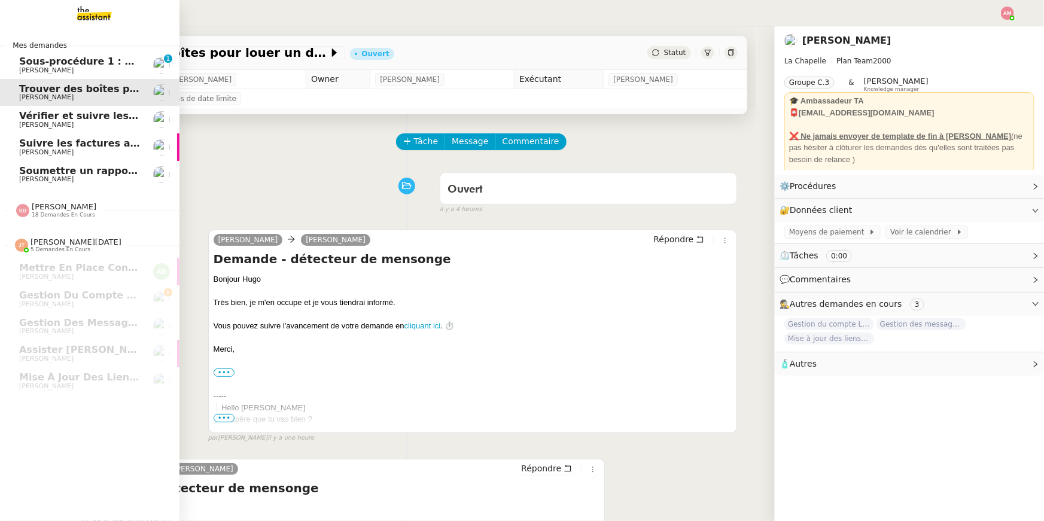
click at [77, 153] on span "Pierre Mergui" at bounding box center [79, 152] width 121 height 7
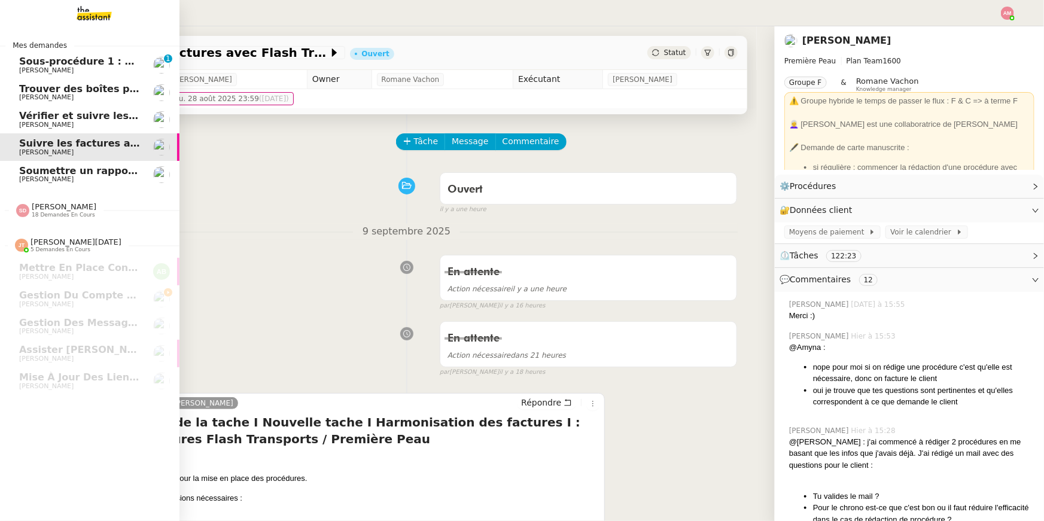
click at [74, 68] on span "Mathias Hombourger" at bounding box center [46, 70] width 54 height 8
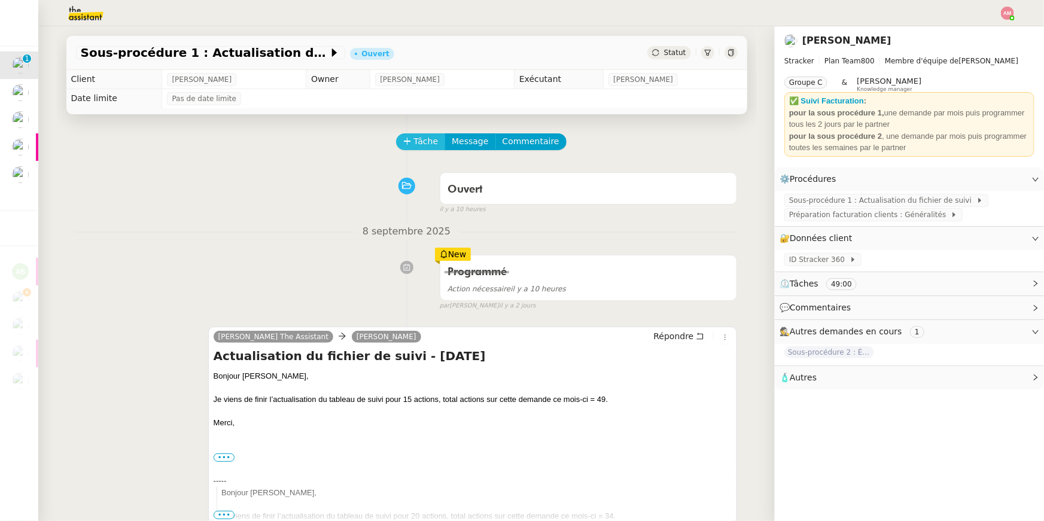
click at [432, 141] on span "Tâche" at bounding box center [426, 142] width 25 height 14
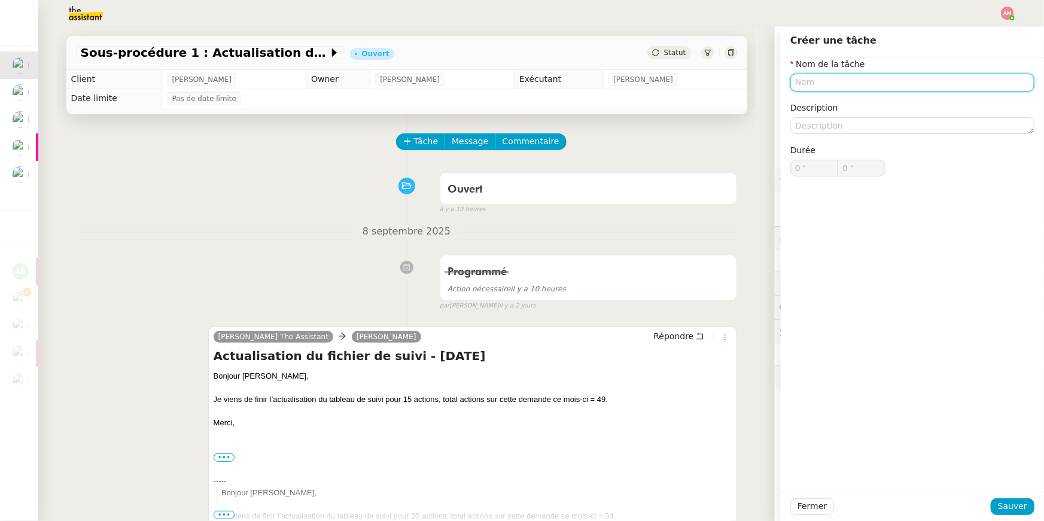
type input "P"
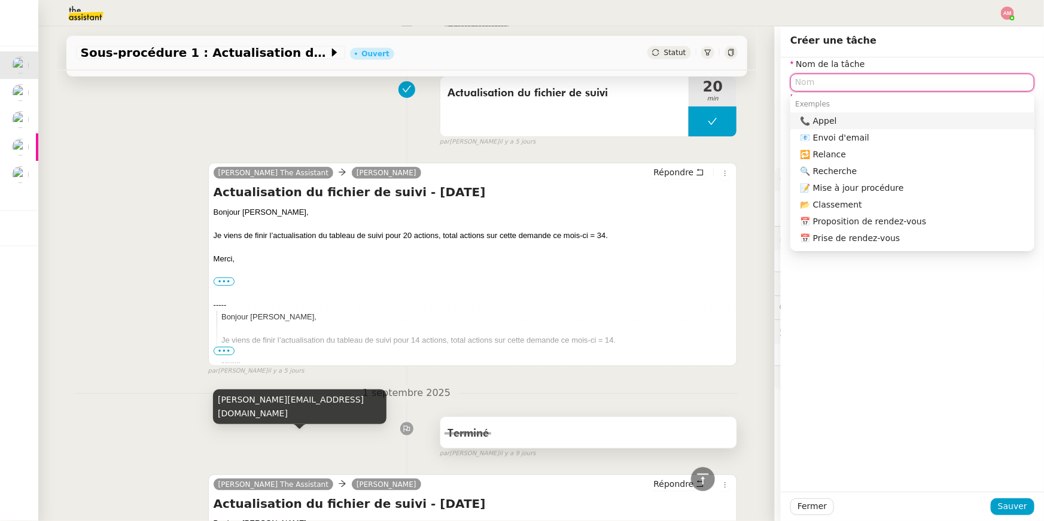
scroll to position [338, 0]
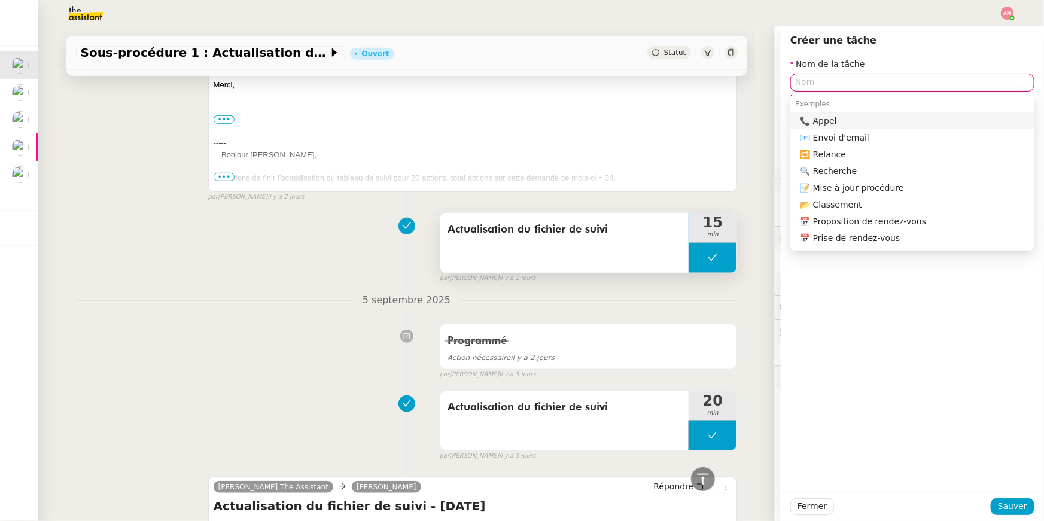
copy span "ctualisation du fichier de suivi"
drag, startPoint x: 452, startPoint y: 233, endPoint x: 628, endPoint y: 222, distance: 176.8
click at [628, 222] on span "Actualisation du fichier de suivi" at bounding box center [564, 230] width 234 height 18
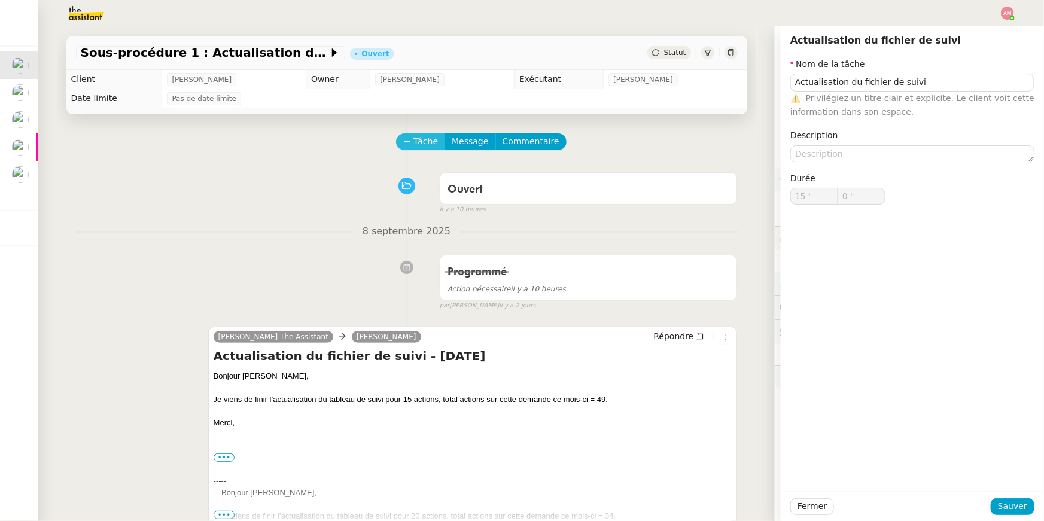
click at [421, 143] on span "Tâche" at bounding box center [426, 142] width 25 height 14
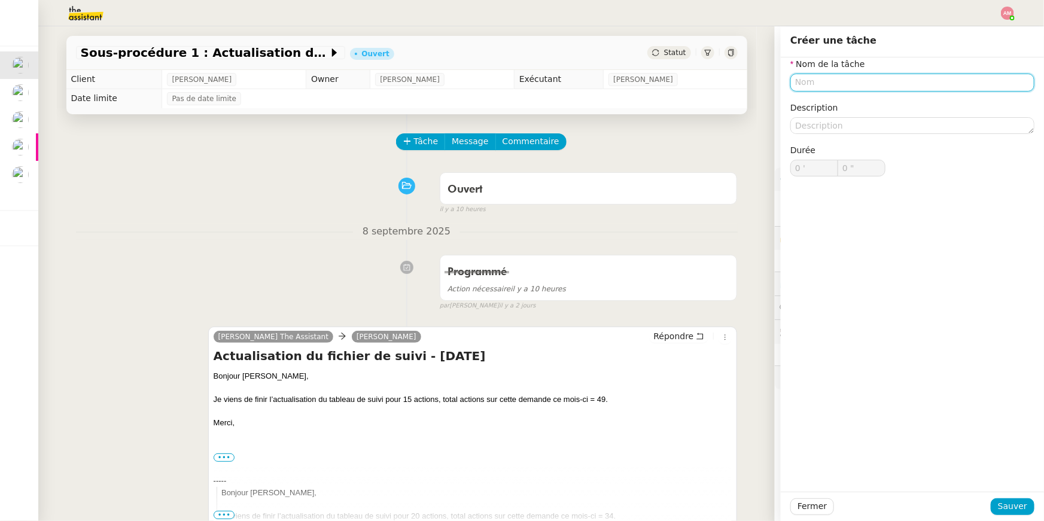
click at [827, 75] on input "text" at bounding box center [912, 82] width 244 height 17
paste input "ctualisation du fichier de suivi"
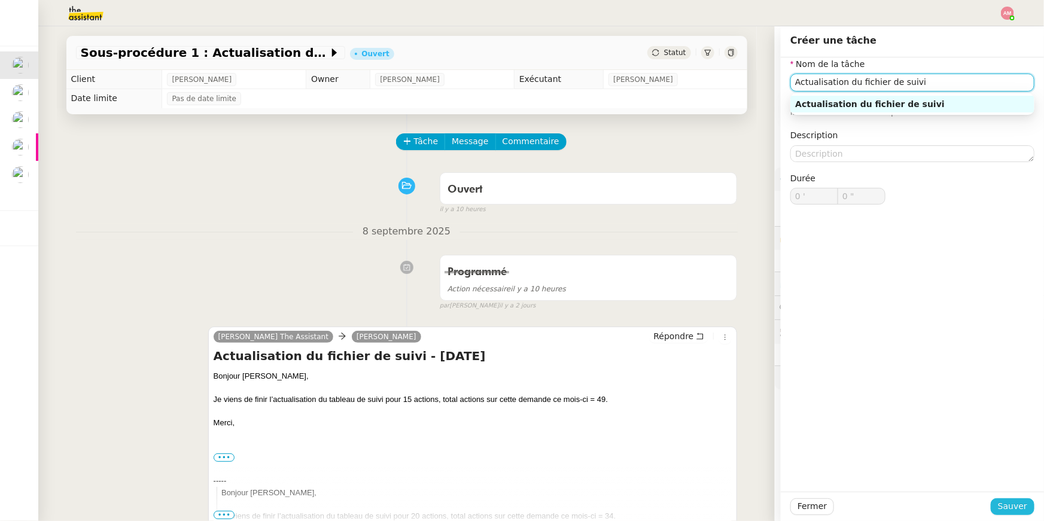
type input "Actualisation du fichier de suivi"
click at [1005, 501] on span "Sauver" at bounding box center [1012, 506] width 29 height 14
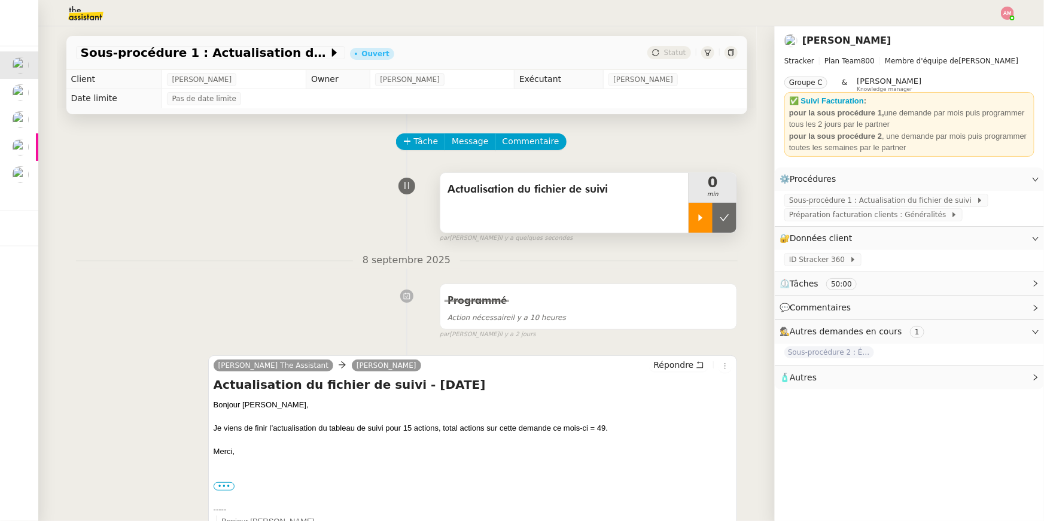
click at [708, 206] on div at bounding box center [700, 218] width 24 height 30
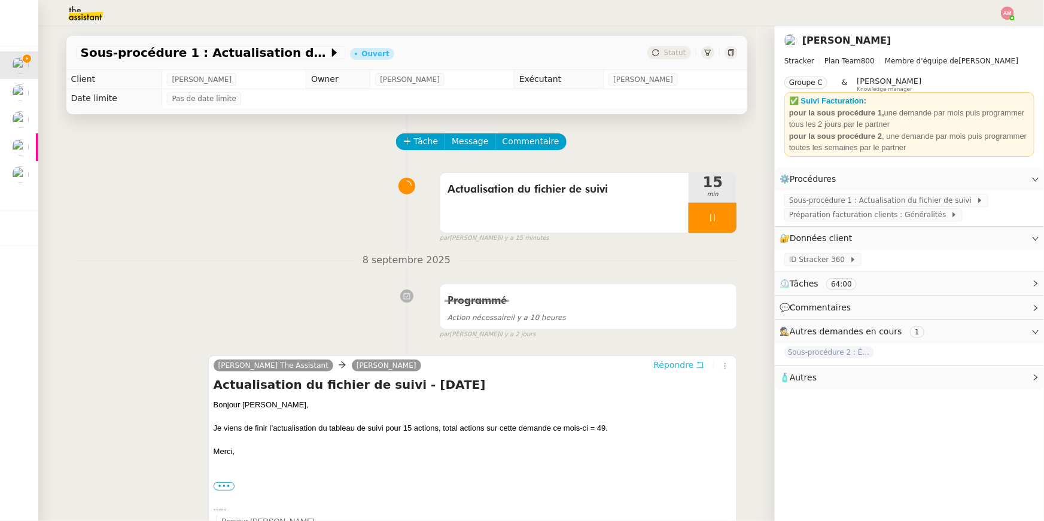
click at [666, 364] on span "Répondre" at bounding box center [673, 365] width 40 height 12
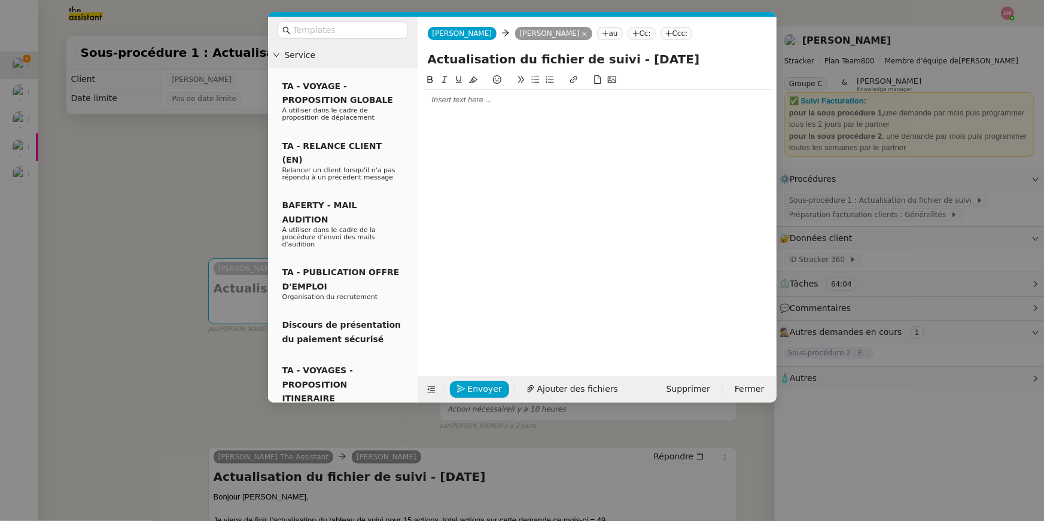
click at [230, 426] on nz-modal-container "Service TA - VOYAGE - PROPOSITION GLOBALE A utiliser dans le cadre de propositi…" at bounding box center [522, 260] width 1044 height 521
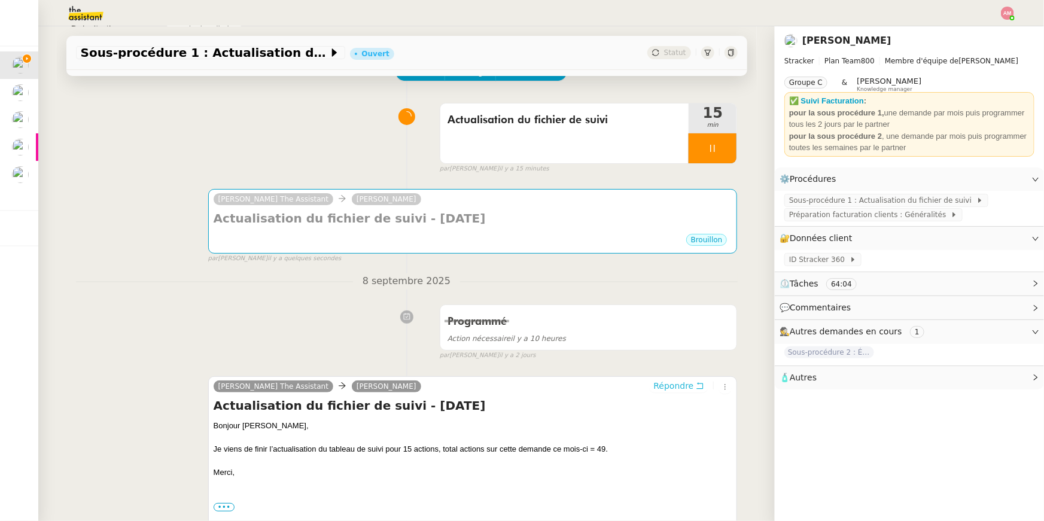
scroll to position [71, 0]
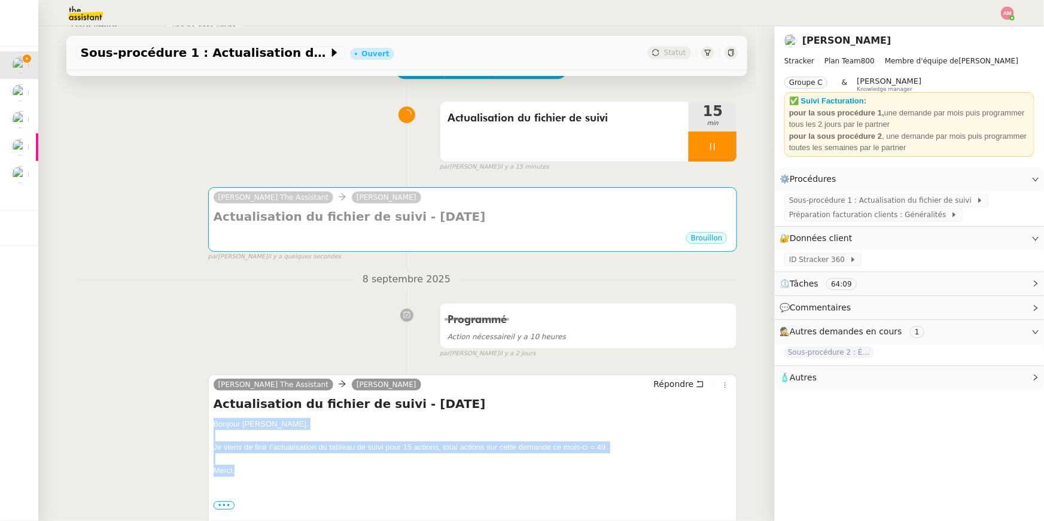
drag, startPoint x: 238, startPoint y: 474, endPoint x: 198, endPoint y: 426, distance: 62.0
click at [198, 426] on div "Charlie The Assistant Mathias Hombourger Répondre Actualisation du fichier de s…" at bounding box center [407, 476] width 662 height 224
copy div "Bonjour Mathias, Je viens de finir l’actualisation du tableau de suivi pour 15 …"
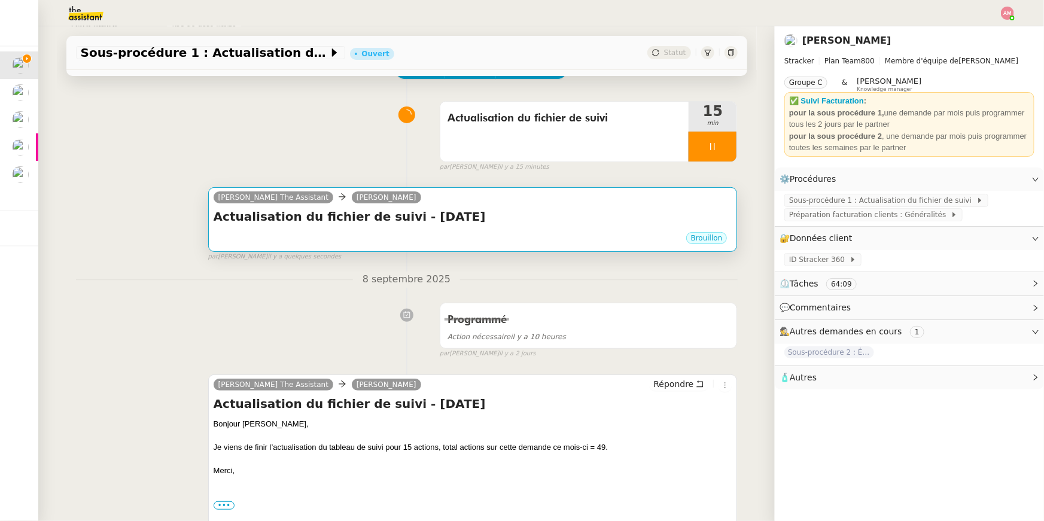
click at [280, 225] on h4 "Actualisation du fichier de suivi - septembre 2025" at bounding box center [473, 216] width 519 height 17
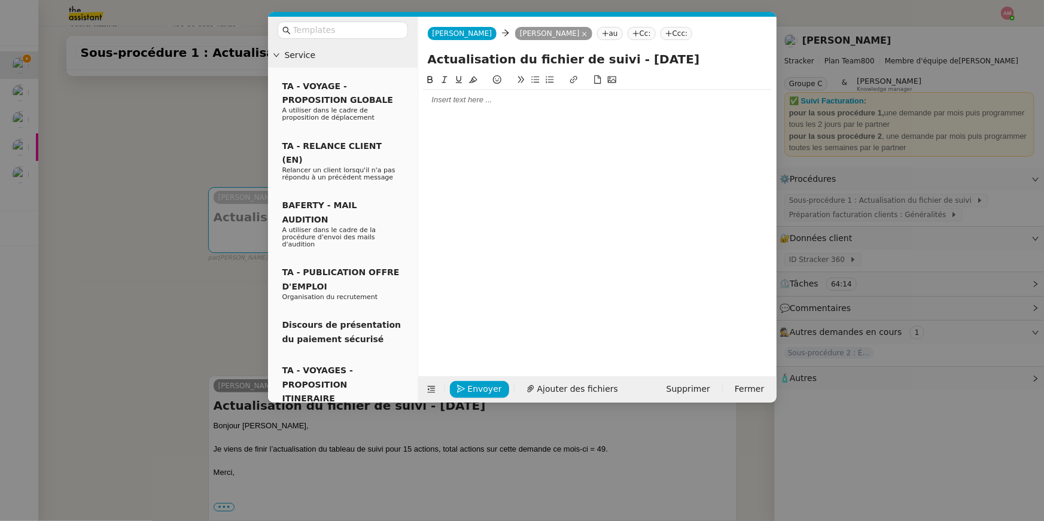
scroll to position [0, 0]
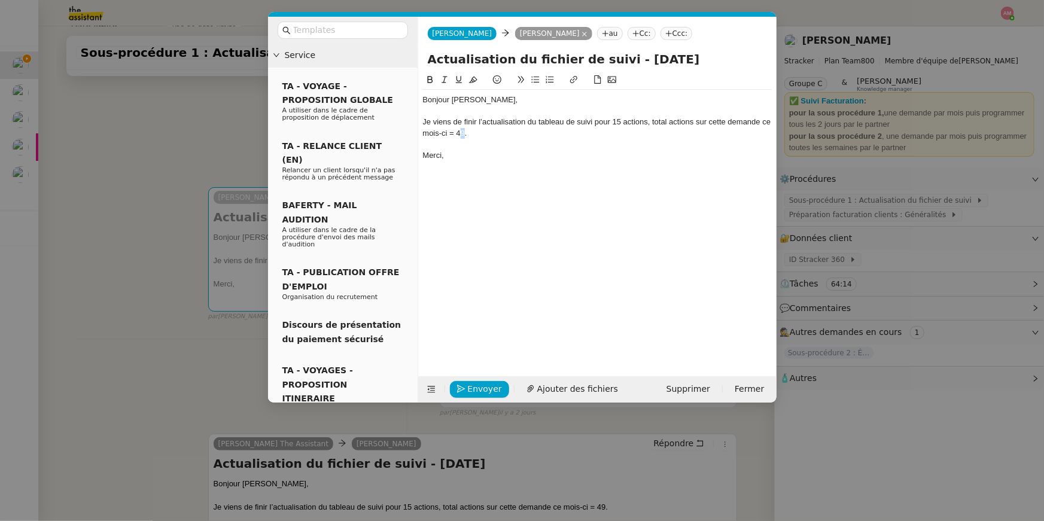
click at [464, 133] on div "Je viens de finir l’actualisation du tableau de suivi pour 15 actions, total ac…" at bounding box center [597, 128] width 349 height 22
click at [147, 182] on nz-modal-container "Service TA - VOYAGE - PROPOSITION GLOBALE A utiliser dans le cadre de propositi…" at bounding box center [522, 260] width 1044 height 521
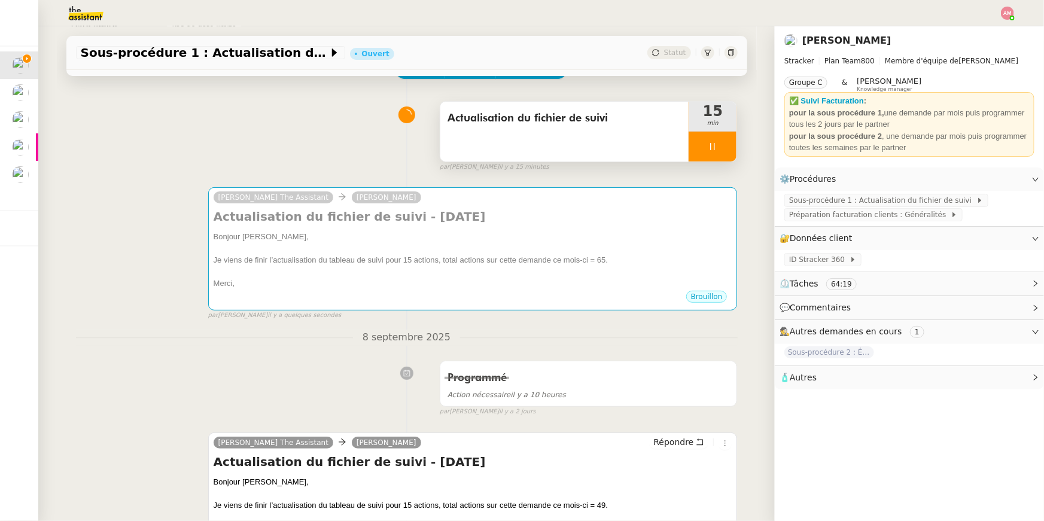
click at [581, 145] on div "Actualisation du fichier de suivi" at bounding box center [564, 132] width 249 height 60
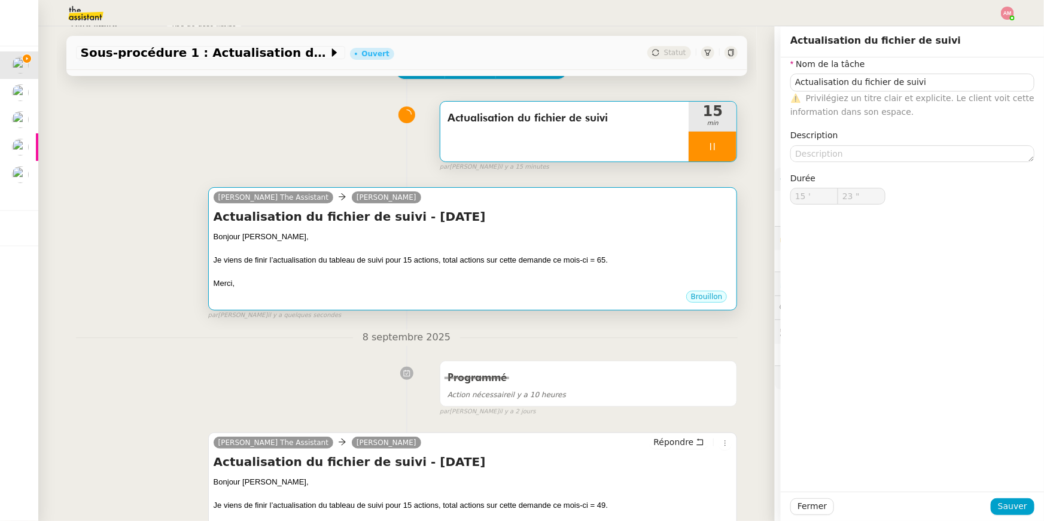
click at [618, 249] on div at bounding box center [473, 249] width 519 height 12
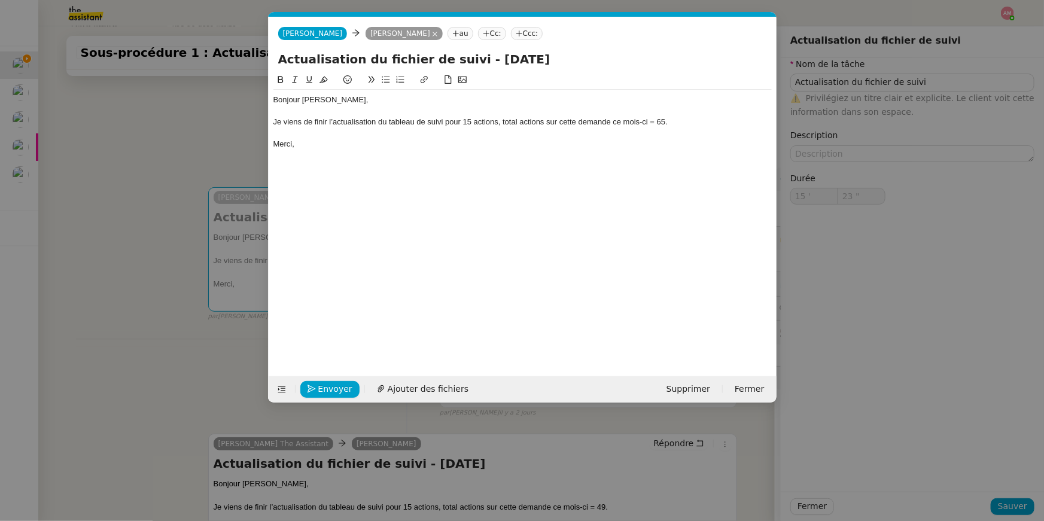
scroll to position [0, 25]
click at [470, 121] on div "Je viens de finir l’actualisation du tableau de suivi pour 15 actions, total ac…" at bounding box center [522, 122] width 498 height 11
type input "25 ""
click at [144, 178] on nz-modal-container "Service TA - VOYAGE - PROPOSITION GLOBALE A utiliser dans le cadre de propositi…" at bounding box center [522, 260] width 1044 height 521
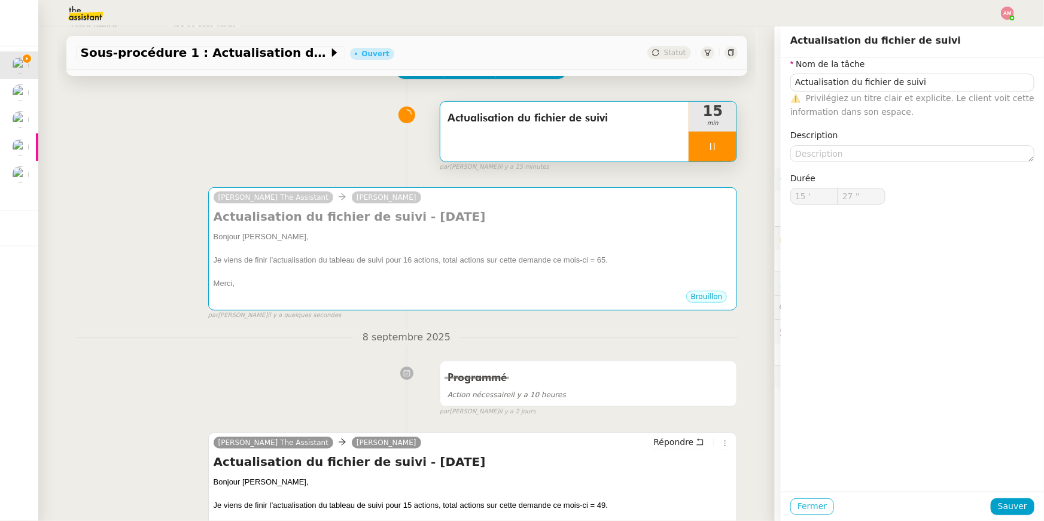
type input "28 ""
click at [807, 502] on span "Fermer" at bounding box center [811, 506] width 29 height 14
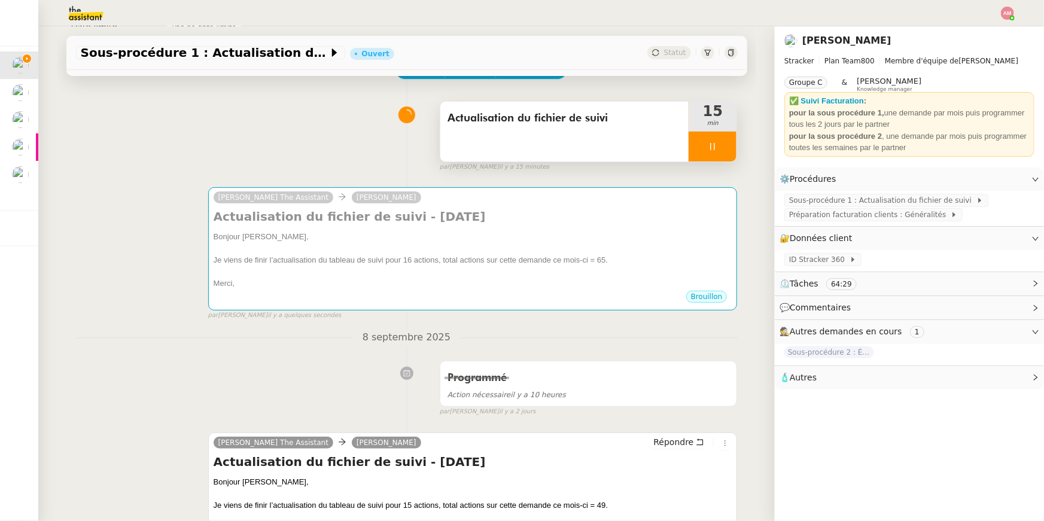
click at [607, 147] on div "Actualisation du fichier de suivi" at bounding box center [564, 132] width 249 height 60
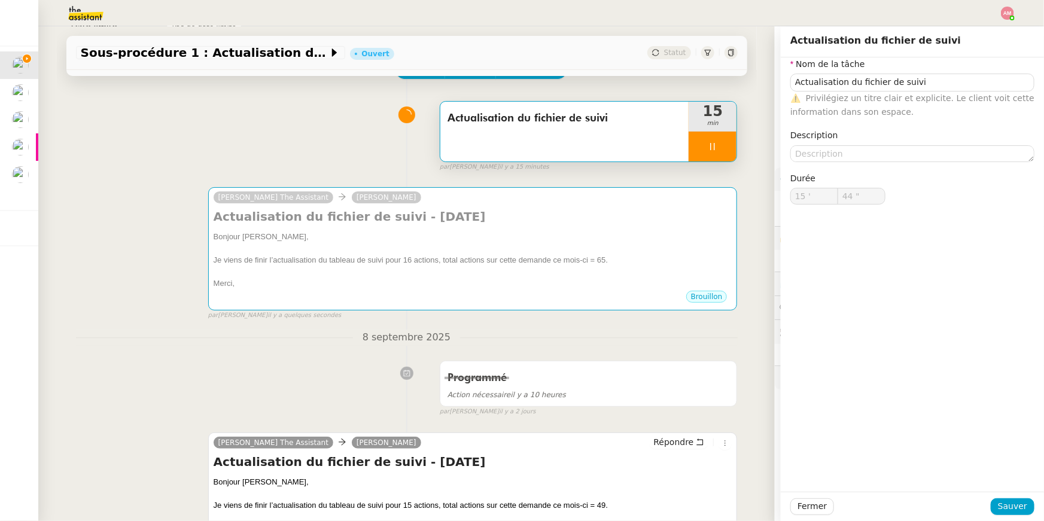
click at [617, 143] on div "Actualisation du fichier de suivi" at bounding box center [564, 132] width 249 height 60
type input "59 ""
type input "16 '"
type input "0 ""
click at [705, 138] on div at bounding box center [712, 147] width 48 height 30
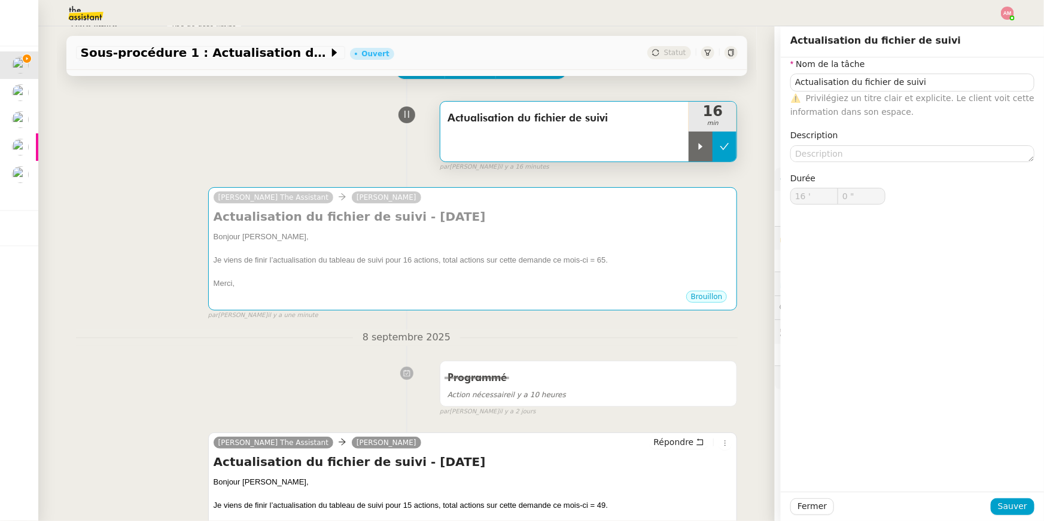
type input "Actualisation du fichier de suivi"
type input "16 '"
type input "0 ""
type input "Actualisation du fichier de suivi"
type input "16 '"
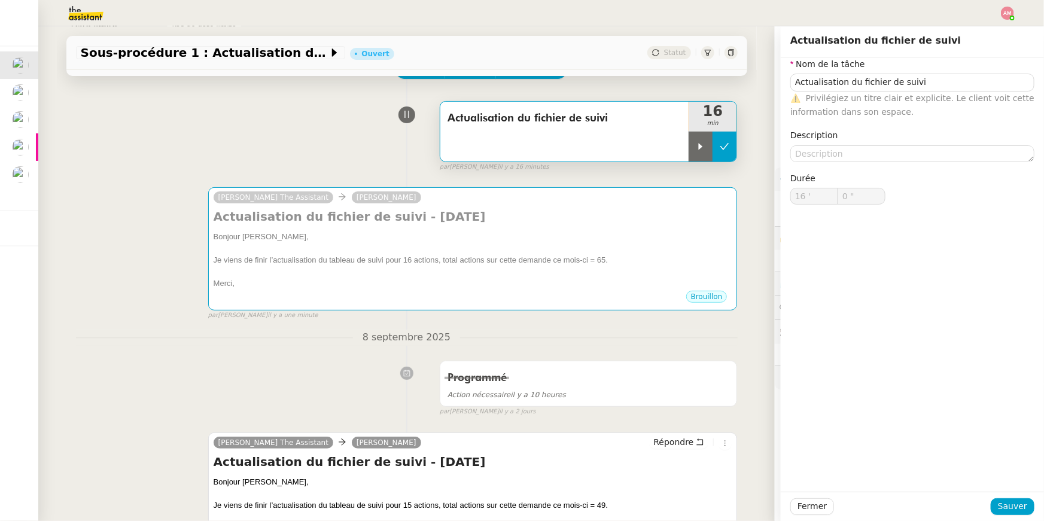
type input "0 ""
click at [729, 143] on icon at bounding box center [725, 147] width 10 height 10
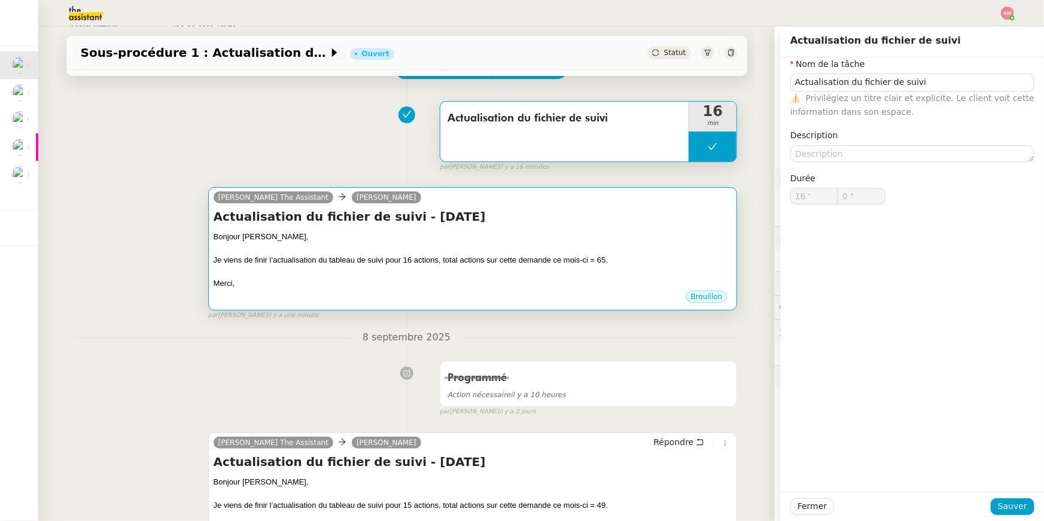
type input "Actualisation du fichier de suivi"
type input "16 '"
type input "0 ""
click at [695, 240] on div "Bonjour Mathias," at bounding box center [473, 237] width 519 height 12
type input "Actualisation du fichier de suivi"
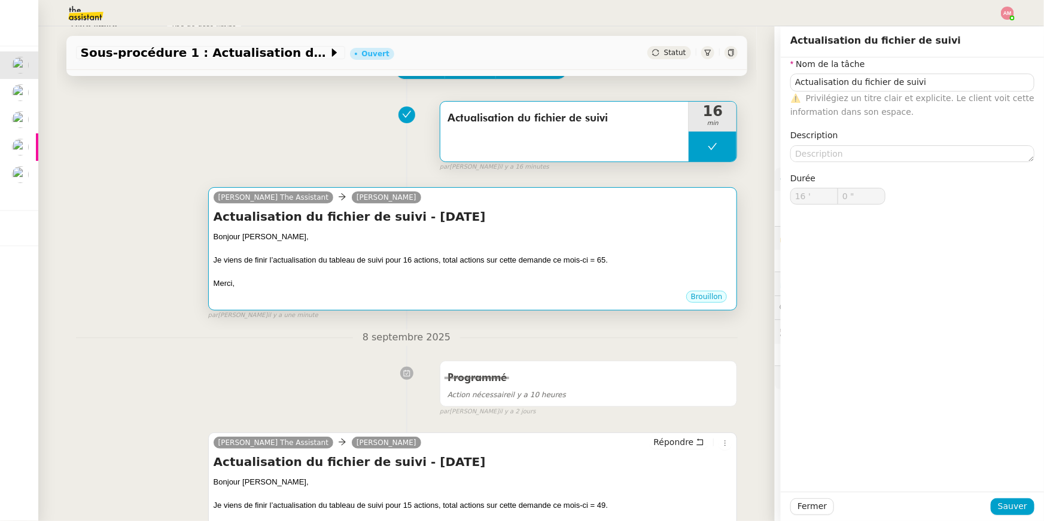
type input "16 '"
type input "0 ""
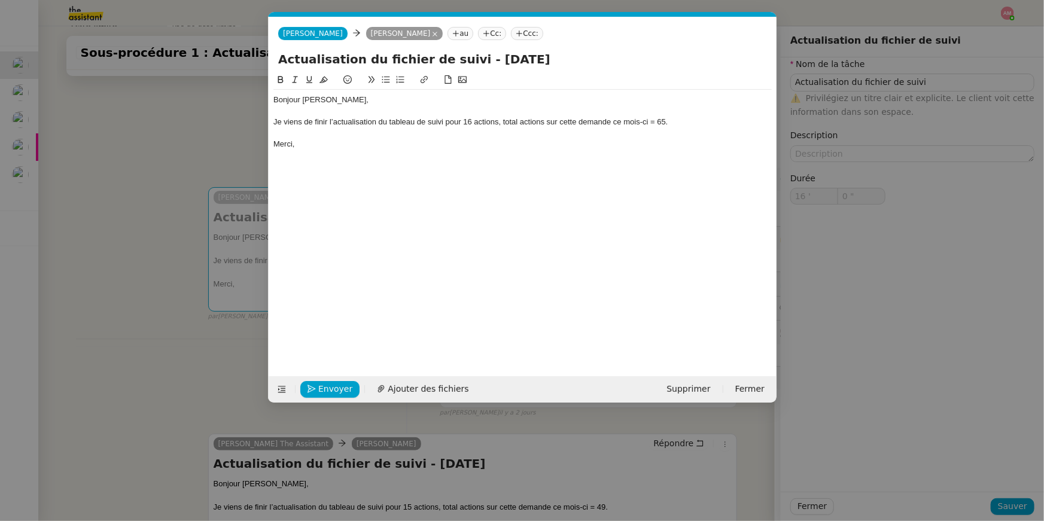
scroll to position [0, 25]
click at [334, 385] on span "Envoyer" at bounding box center [335, 389] width 34 height 14
click at [334, 385] on span "Confirmer l'envoi" at bounding box center [354, 389] width 72 height 14
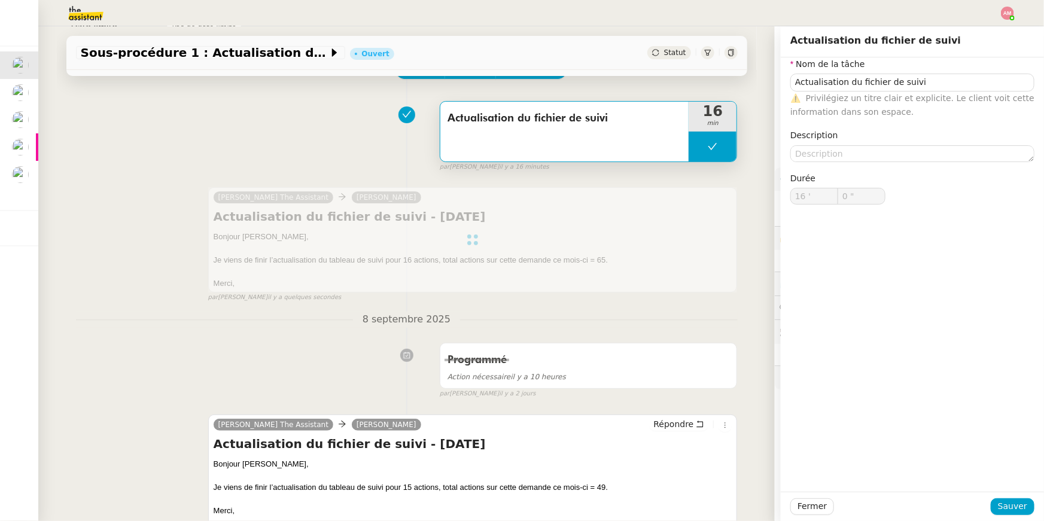
scroll to position [0, 0]
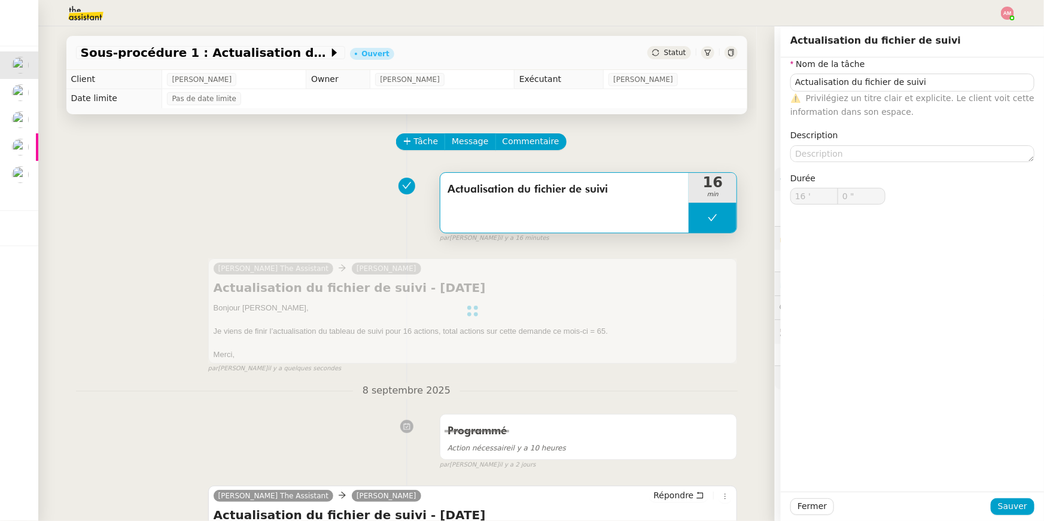
type input "Actualisation du fichier de suivi"
type input "16 '"
type input "0 ""
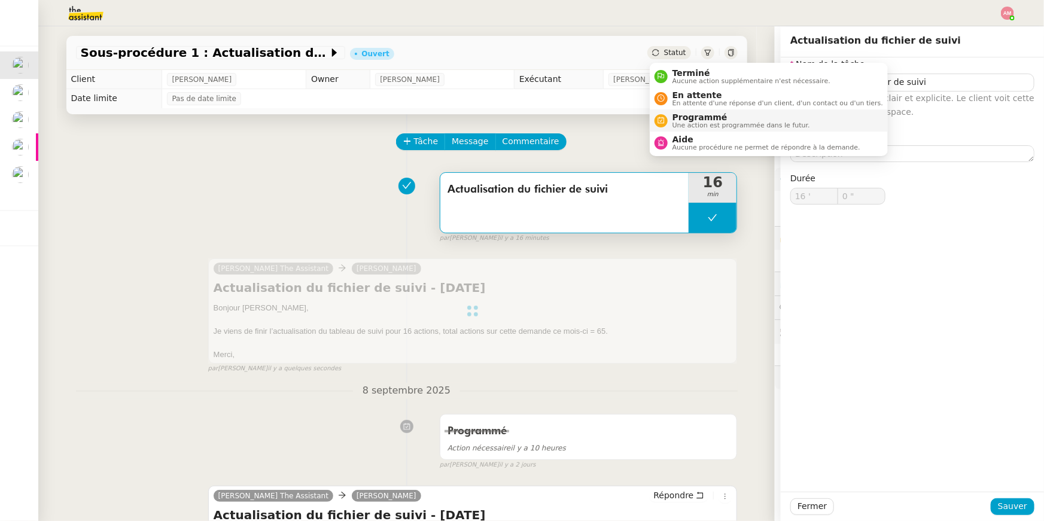
click at [686, 116] on span "Programmé" at bounding box center [741, 117] width 138 height 10
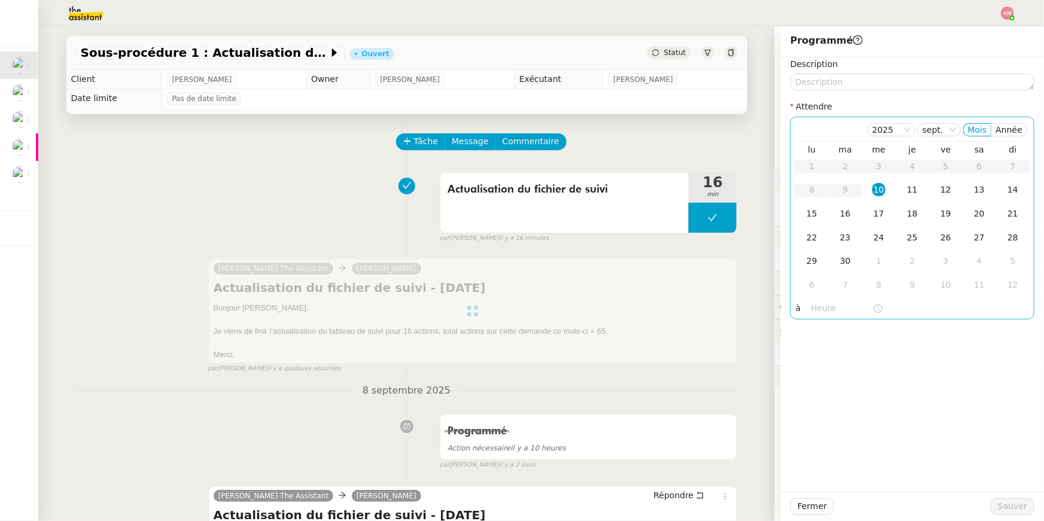
click at [940, 185] on div "12" at bounding box center [945, 189] width 13 height 13
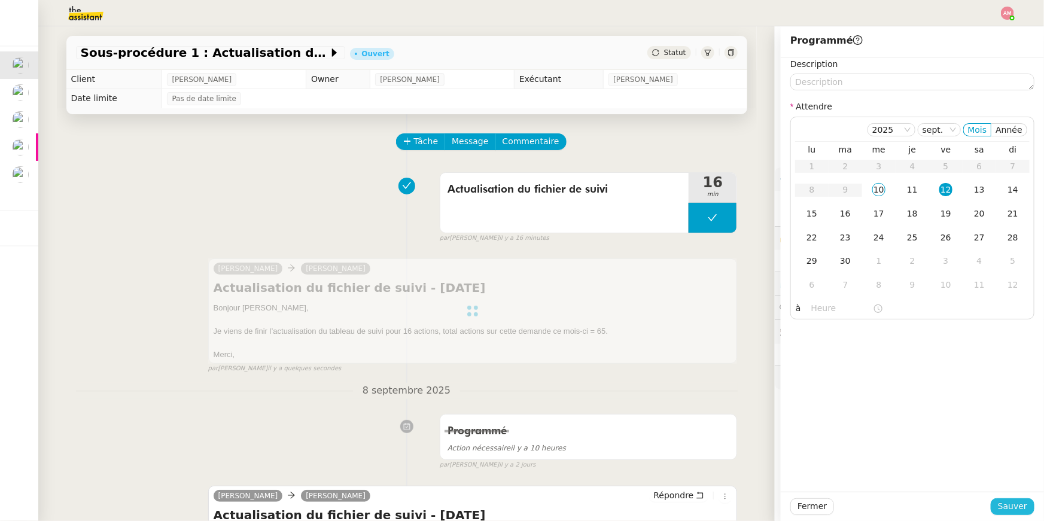
click at [1010, 502] on span "Sauver" at bounding box center [1012, 506] width 29 height 14
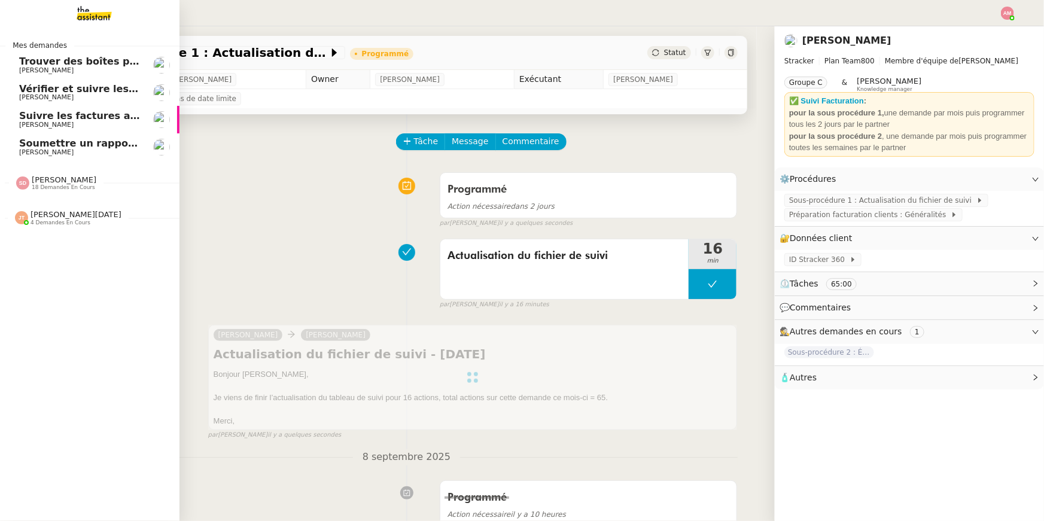
click at [36, 154] on span "[PERSON_NAME]" at bounding box center [46, 152] width 54 height 8
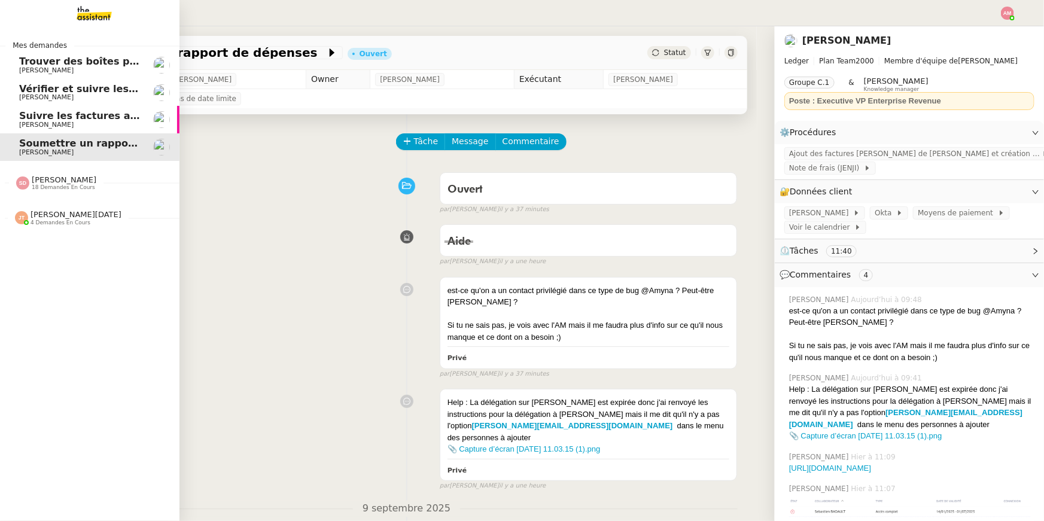
click at [31, 65] on span "Trouver des boîtes pour louer un détecteur" at bounding box center [135, 61] width 233 height 11
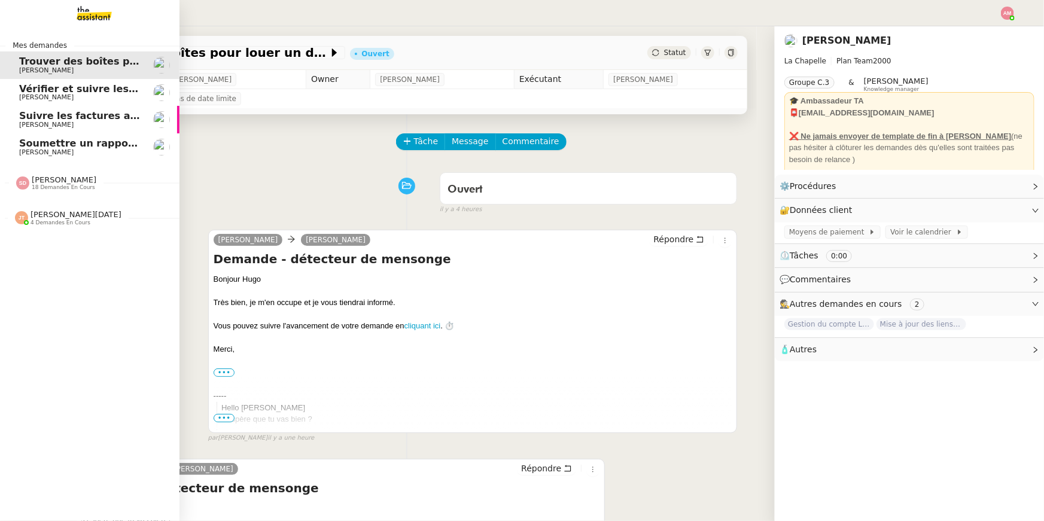
click at [60, 126] on span "Pierre Mergui" at bounding box center [46, 125] width 54 height 8
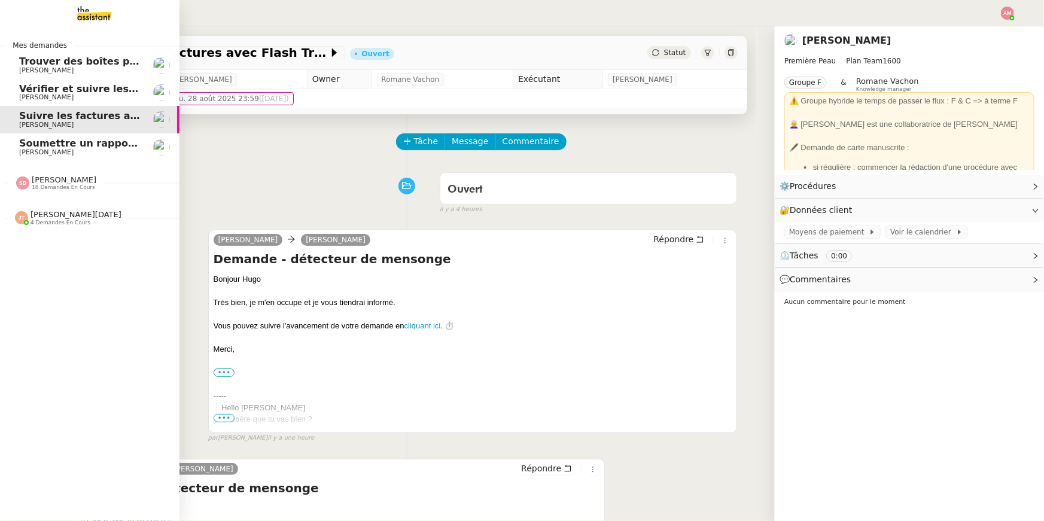
click at [63, 142] on span "Soumettre un rapport de dépenses" at bounding box center [114, 143] width 190 height 11
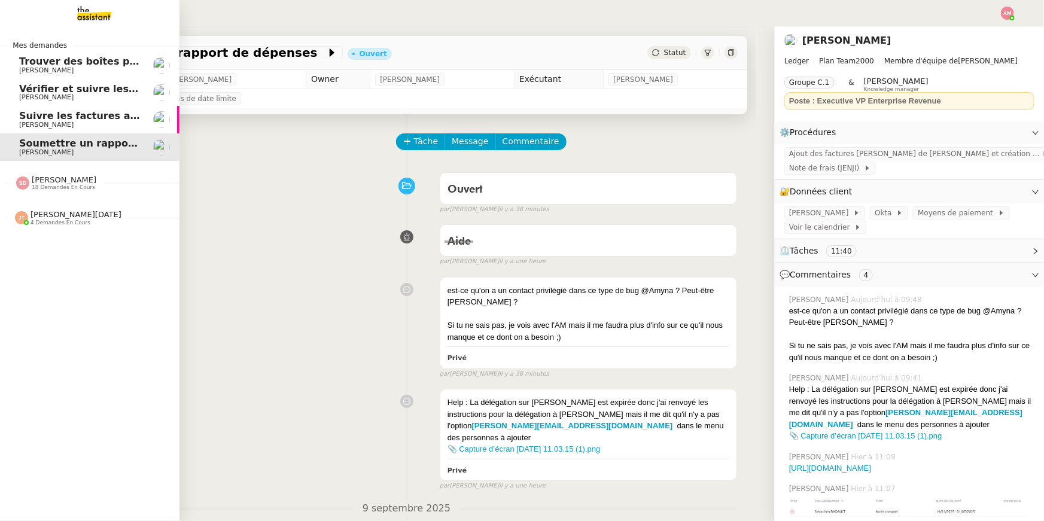
click at [41, 58] on span "Trouver des boîtes pour louer un détecteur" at bounding box center [135, 61] width 233 height 11
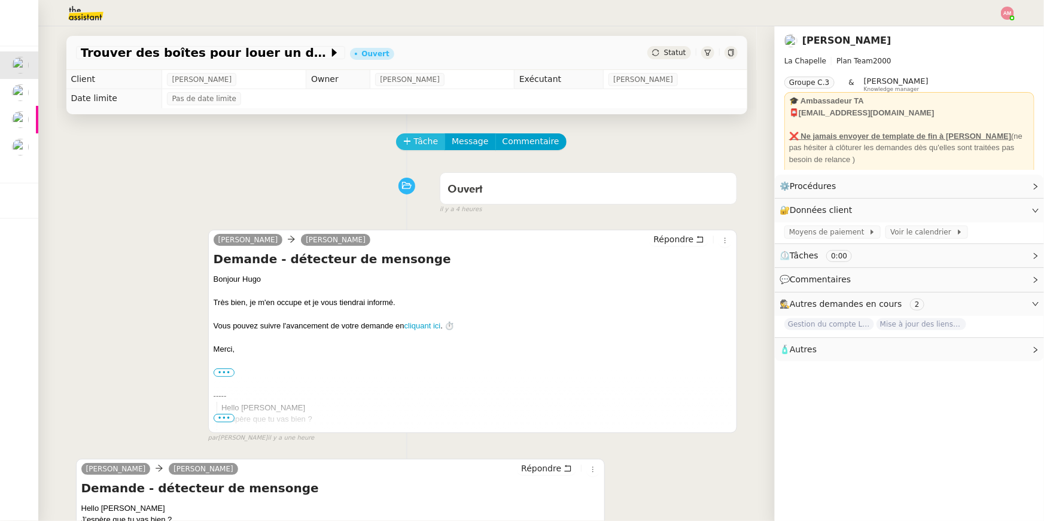
click at [429, 139] on span "Tâche" at bounding box center [426, 142] width 25 height 14
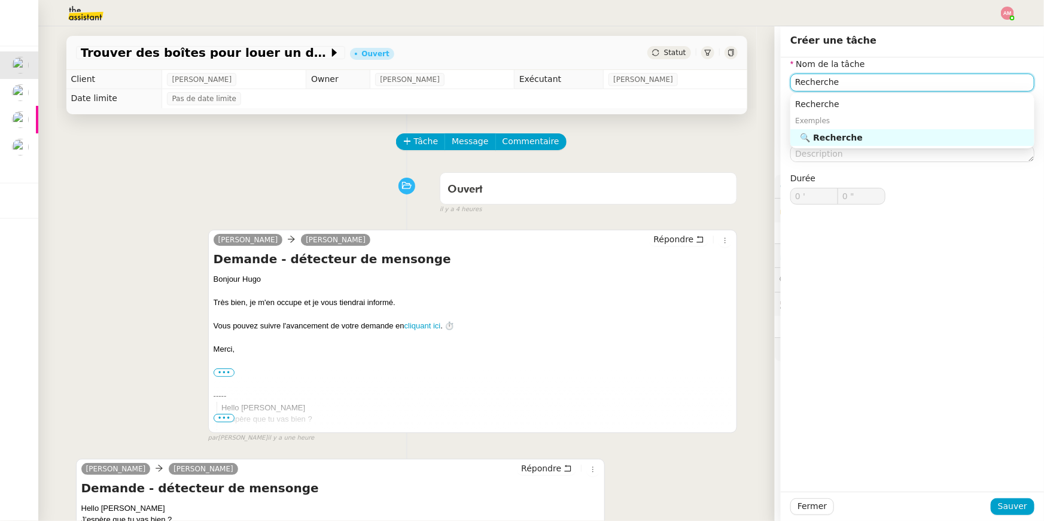
click at [940, 135] on div "🔍 Recherche" at bounding box center [915, 137] width 230 height 11
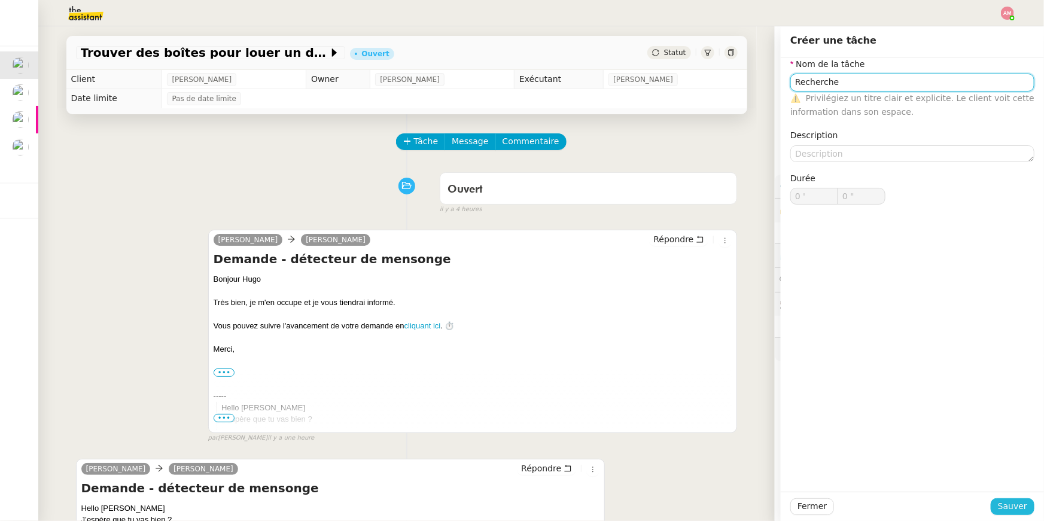
type input "Recherche"
click at [1010, 499] on button "Sauver" at bounding box center [1013, 506] width 44 height 17
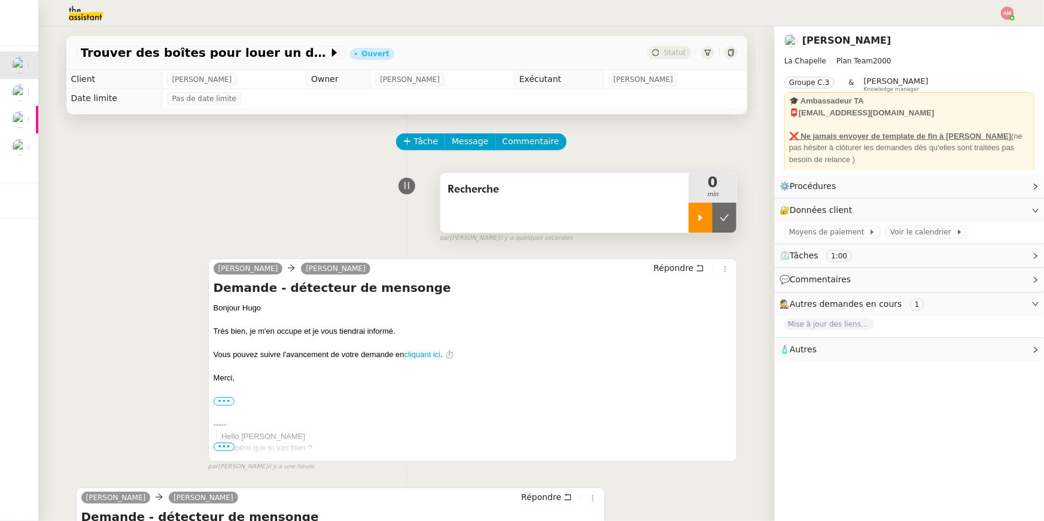
click at [699, 229] on div at bounding box center [700, 218] width 24 height 30
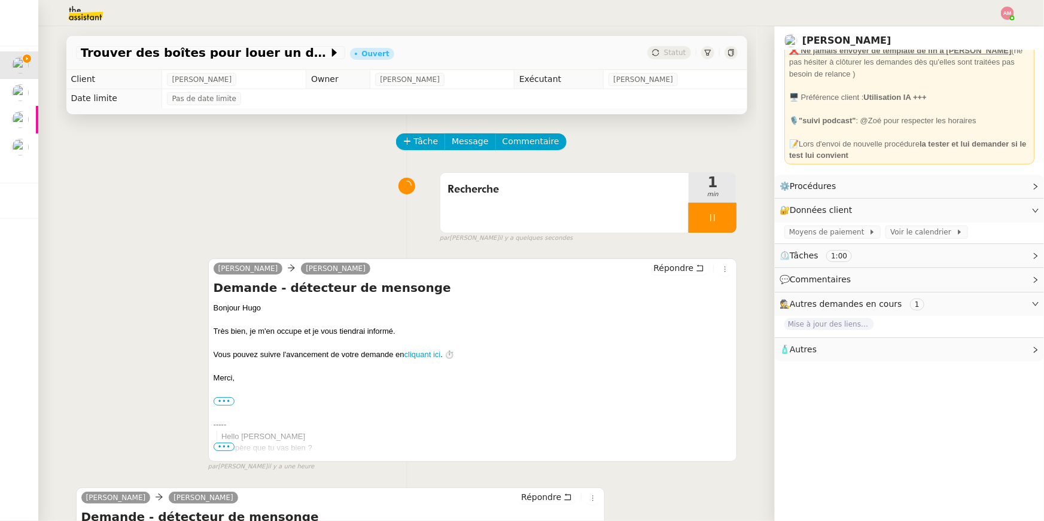
scroll to position [237, 0]
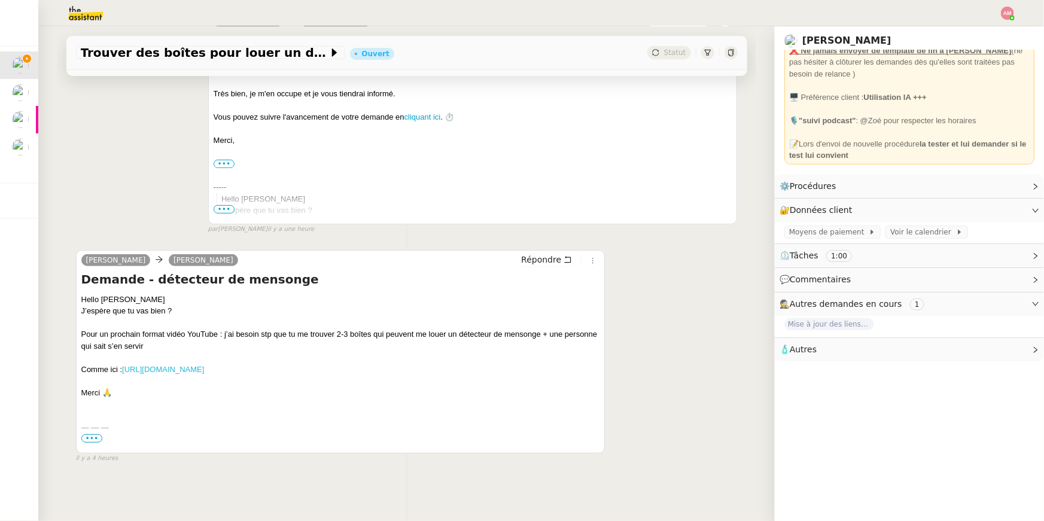
click at [171, 365] on link "https://youtu.be/wHgW1jU3YZc?si=IpikA8qh6sA6Zx_H" at bounding box center [163, 369] width 82 height 9
drag, startPoint x: 459, startPoint y: 335, endPoint x: 545, endPoint y: 331, distance: 85.6
click at [545, 331] on div "Pour un prochain format vidéo YouTube : j’ai besoin stp que tu me trouver 2-3 b…" at bounding box center [340, 339] width 519 height 23
click at [156, 356] on div at bounding box center [340, 358] width 519 height 12
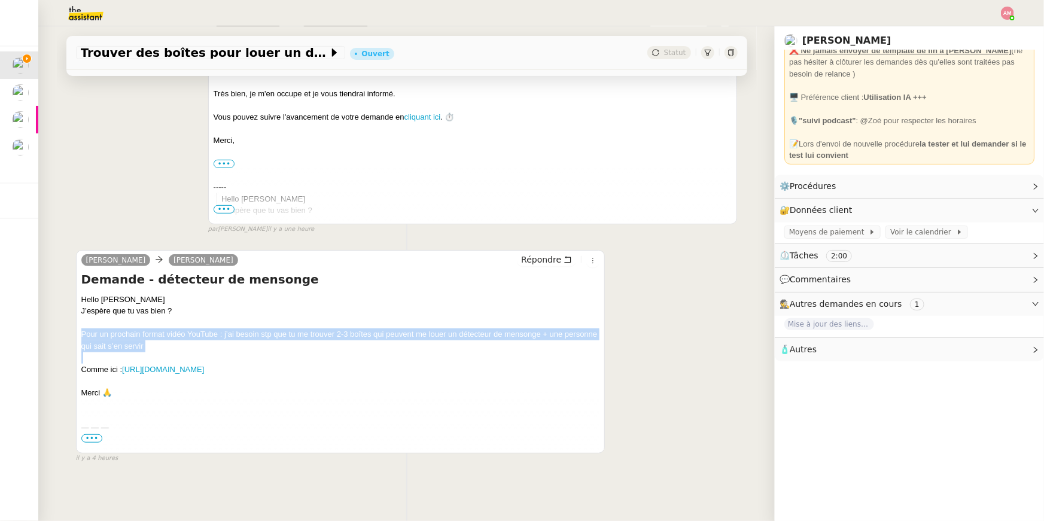
drag, startPoint x: 157, startPoint y: 355, endPoint x: 81, endPoint y: 335, distance: 78.6
click at [81, 335] on div "Hello Camille J’espère que tu vas bien ? Pour un prochain format vidéo YouTube …" at bounding box center [340, 346] width 519 height 105
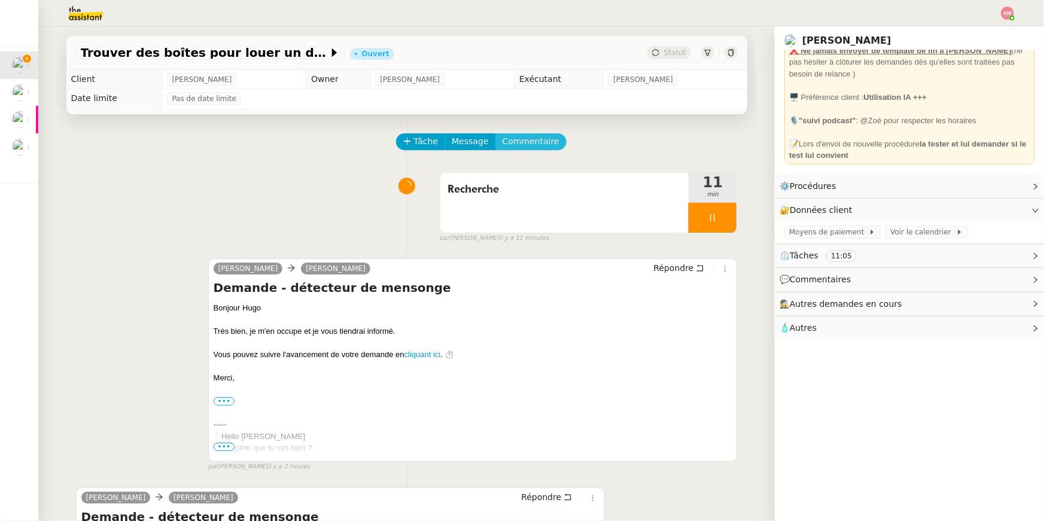
click at [511, 145] on span "Commentaire" at bounding box center [530, 142] width 57 height 14
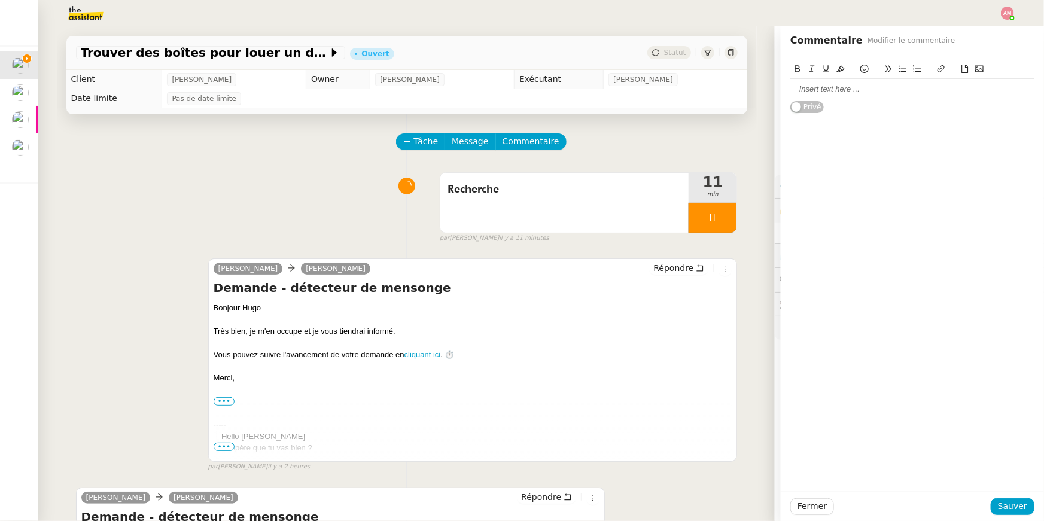
click at [825, 86] on div at bounding box center [912, 89] width 244 height 11
click at [797, 91] on div "Aaleteyan" at bounding box center [912, 89] width 244 height 11
click at [799, 91] on div "Aaleteyan" at bounding box center [912, 89] width 244 height 11
click at [940, 69] on icon at bounding box center [941, 69] width 8 height 8
paste input "https://www.aleteyan.com/contact/"
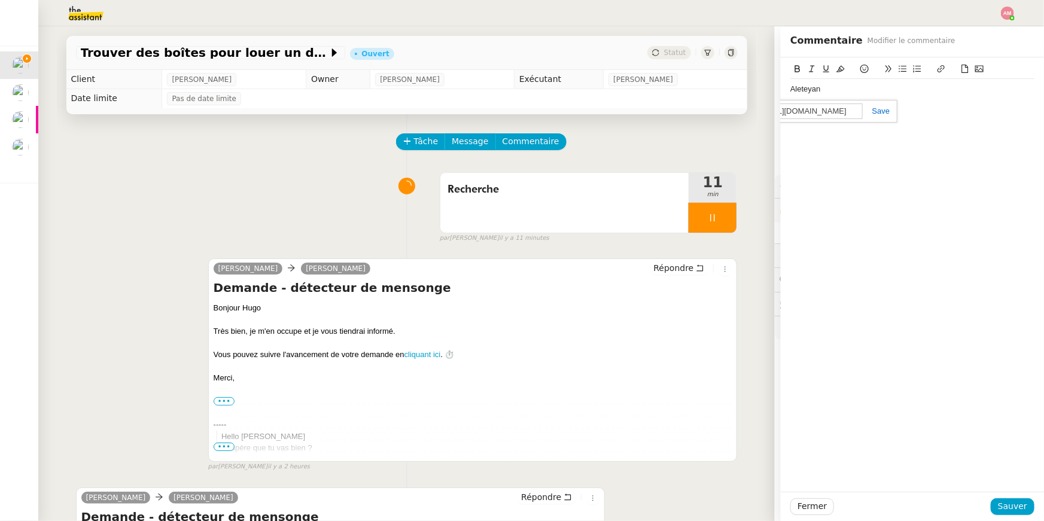
scroll to position [0, 23]
type input "https://www.aleteyan.com/contact/"
click at [877, 114] on link at bounding box center [877, 110] width 28 height 9
click at [1022, 505] on span "Sauver" at bounding box center [1012, 506] width 29 height 14
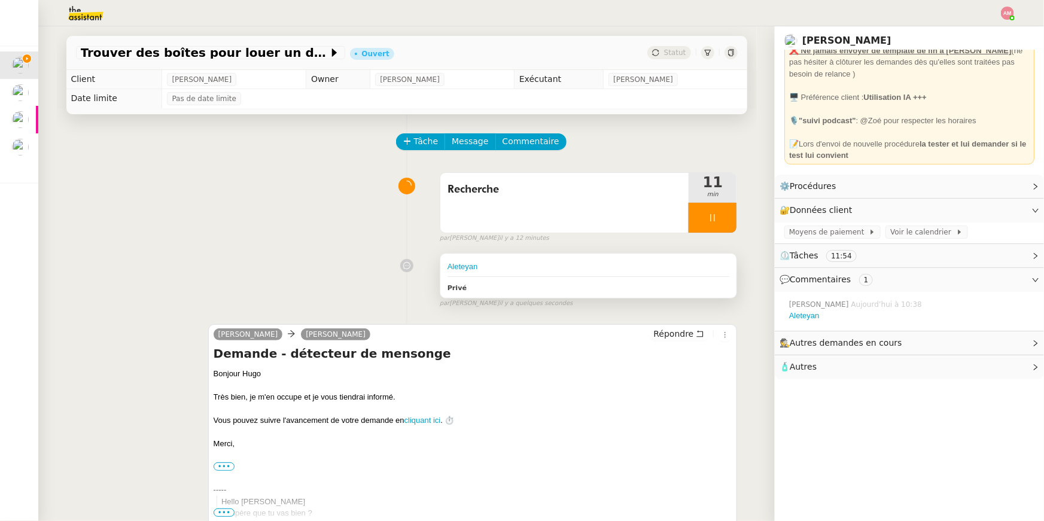
click at [505, 267] on div "Aleteyan" at bounding box center [588, 267] width 282 height 12
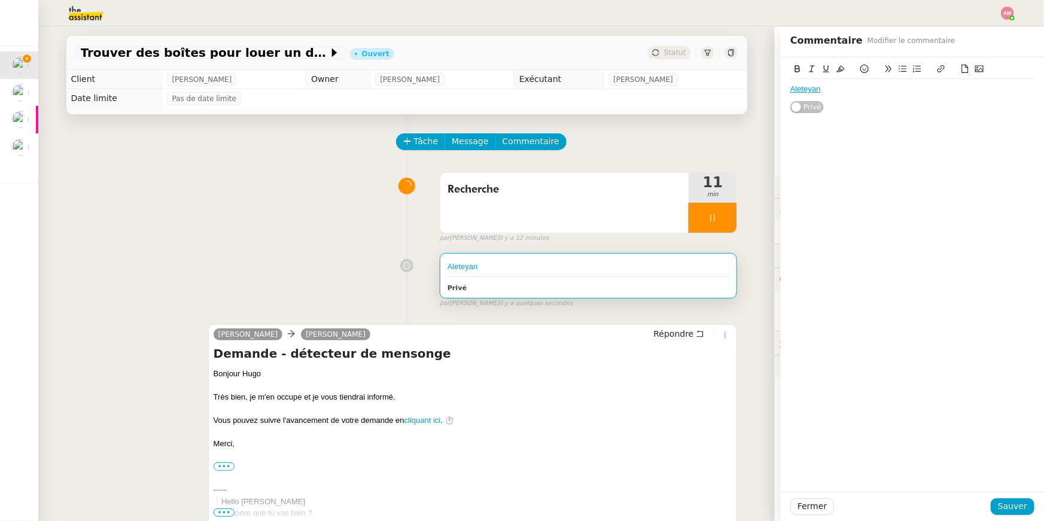
click at [905, 95] on div "Aleteyan" at bounding box center [912, 89] width 244 height 20
click at [800, 97] on div "ppolygraphefrance" at bounding box center [912, 100] width 244 height 11
click at [825, 102] on div "polygraphefrance" at bounding box center [912, 100] width 244 height 11
click at [828, 103] on div "polygraphefrance" at bounding box center [912, 100] width 244 height 11
click at [831, 103] on div "polygraphe france" at bounding box center [912, 100] width 244 height 11
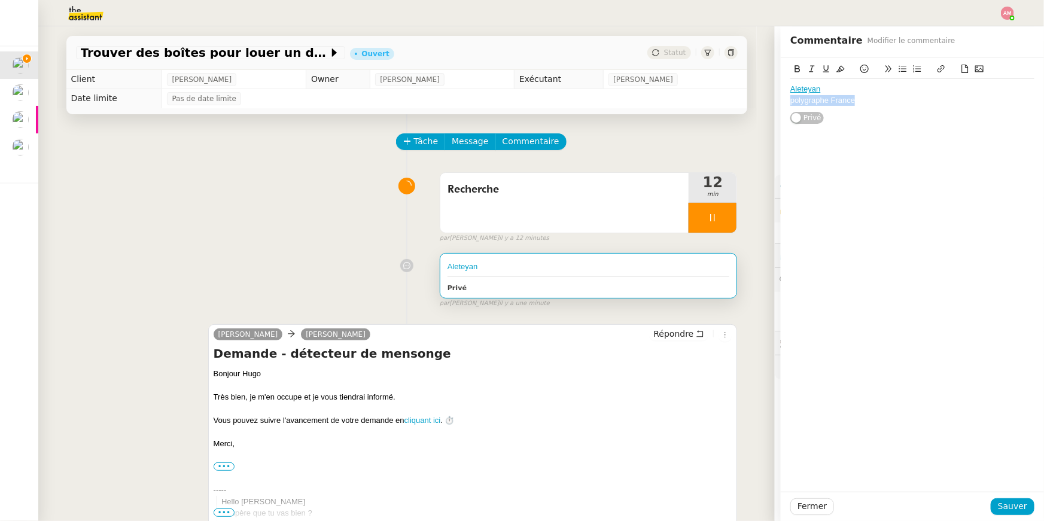
drag, startPoint x: 860, startPoint y: 102, endPoint x: 739, endPoint y: 102, distance: 120.8
click at [739, 102] on app-ticket "Trouver des boîtes pour louer un détecteur Ouvert Statut Client Hugo Bentz Owne…" at bounding box center [540, 273] width 1005 height 495
click at [937, 66] on icon at bounding box center [941, 69] width 8 height 8
paste input "https://polygraphefrance.com/prix-test-polygraphe/"
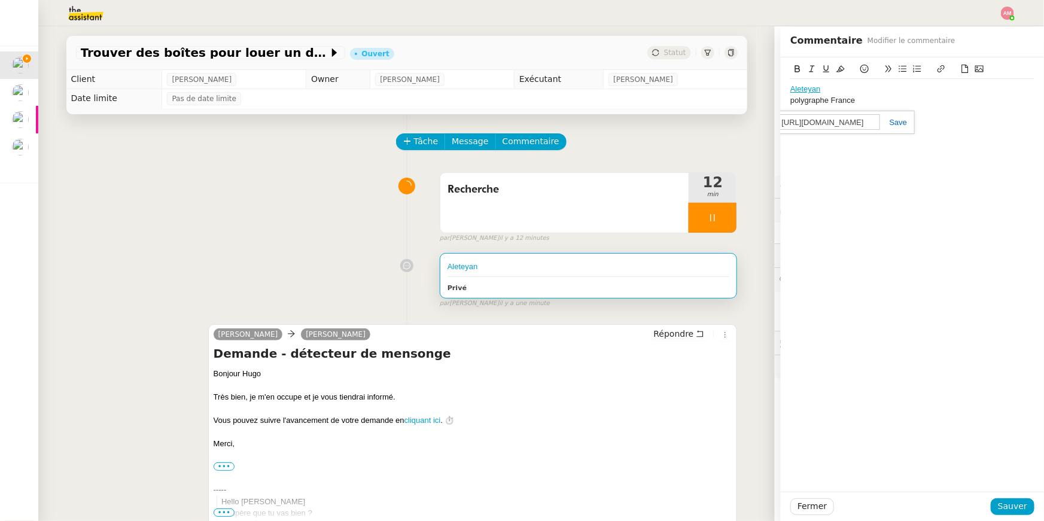
type input "https://polygraphefrance.com/prix-test-polygraphe/"
click at [888, 123] on link at bounding box center [894, 122] width 28 height 9
click at [861, 99] on div "polygraphe France" at bounding box center [912, 100] width 244 height 11
click at [1017, 506] on span "Sauver" at bounding box center [1012, 506] width 29 height 14
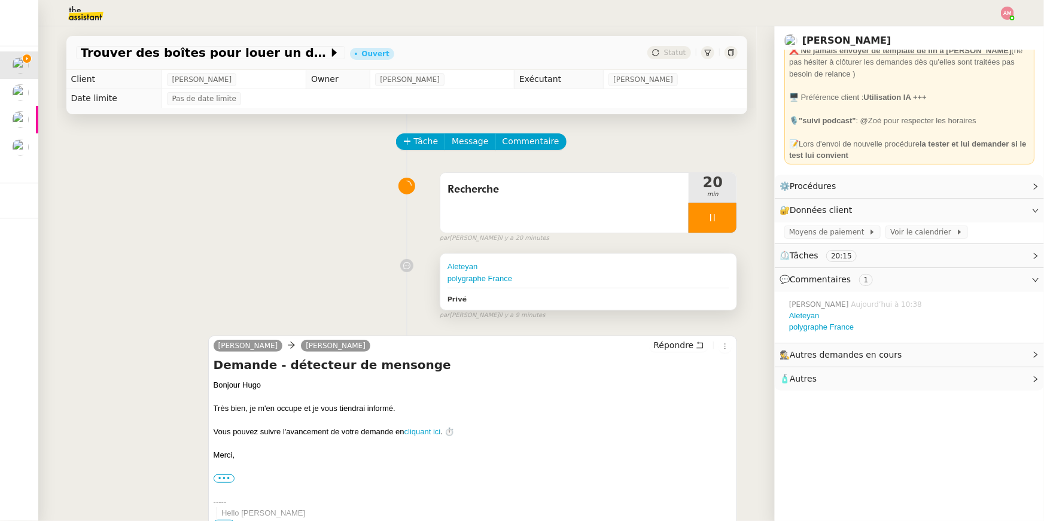
click at [671, 266] on div "Aleteyan" at bounding box center [588, 267] width 282 height 12
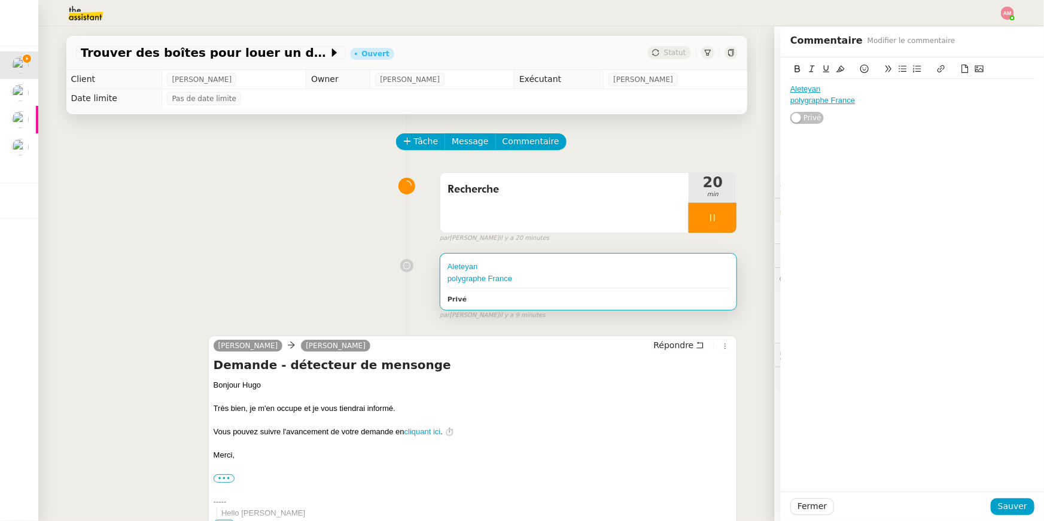
click at [895, 114] on div "Aleteyan polygraphe France Privé" at bounding box center [912, 91] width 244 height 68
click at [892, 103] on div "polygraphe France" at bounding box center [912, 100] width 244 height 11
drag, startPoint x: 858, startPoint y: 111, endPoint x: 773, endPoint y: 111, distance: 84.9
click at [773, 111] on app-ticket "Trouver des boîtes pour louer un détecteur Ouvert Statut Client Hugo Bentz Owne…" at bounding box center [540, 273] width 1005 height 495
click at [944, 71] on icon at bounding box center [941, 69] width 8 height 8
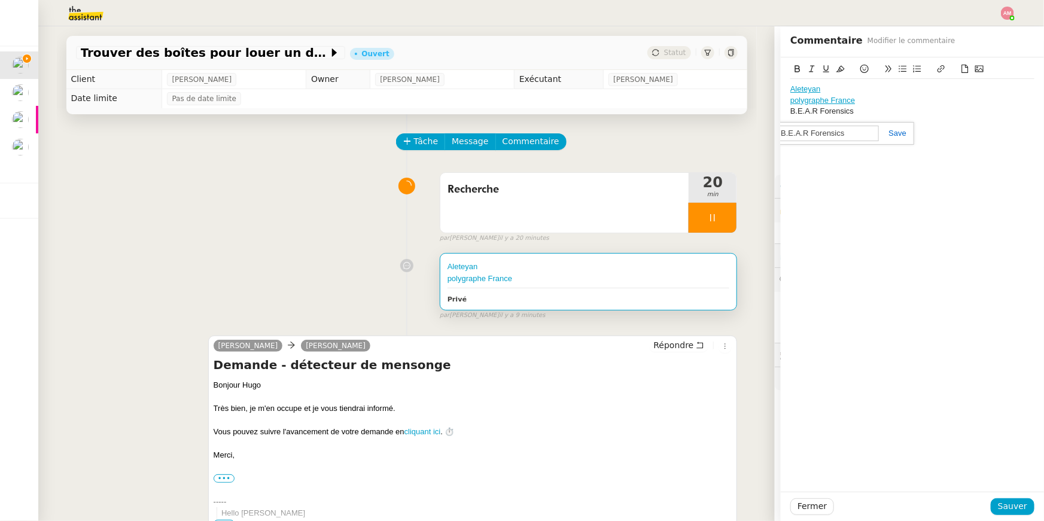
paste input "https://fr.bearforensics.com/solutions-fr/polygraphe-particuliers/"
type input "https://fr.bearforensics.com/solutions-fr/polygraphe-particuliers/"
click at [1008, 508] on span "Sauver" at bounding box center [1012, 506] width 29 height 14
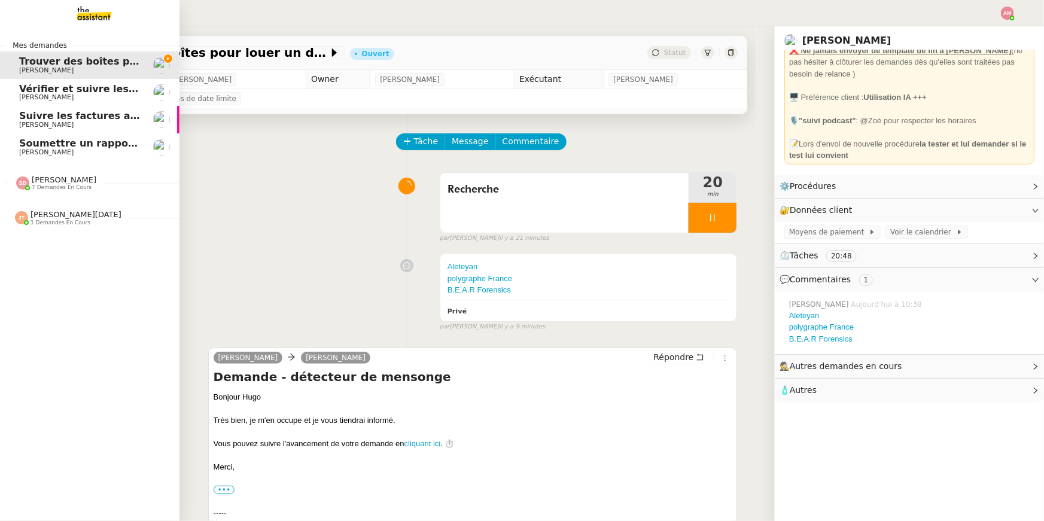
click at [35, 205] on span "Jean-Noël De Tinguy 1 demandes en cours" at bounding box center [94, 212] width 179 height 25
click at [53, 178] on span "[PERSON_NAME]" at bounding box center [64, 179] width 65 height 9
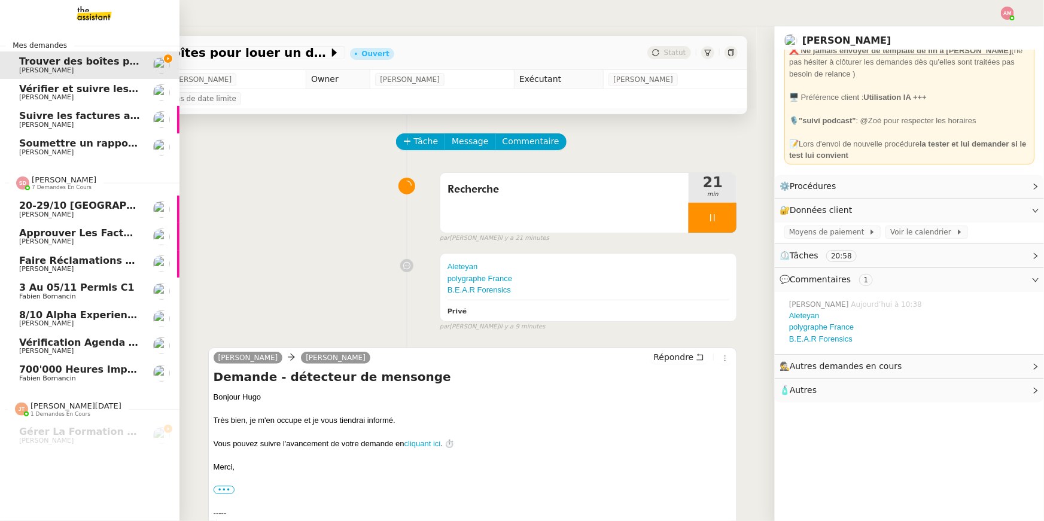
click at [45, 237] on span "Approuver les factures en attente dans FIORI" at bounding box center [145, 232] width 252 height 11
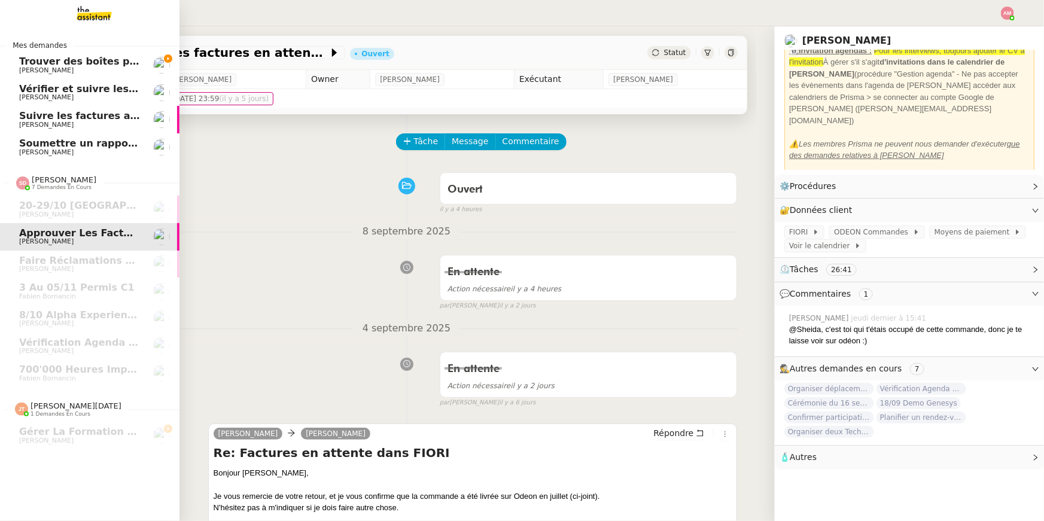
click at [29, 63] on span "Trouver des boîtes pour louer un détecteur" at bounding box center [135, 61] width 233 height 11
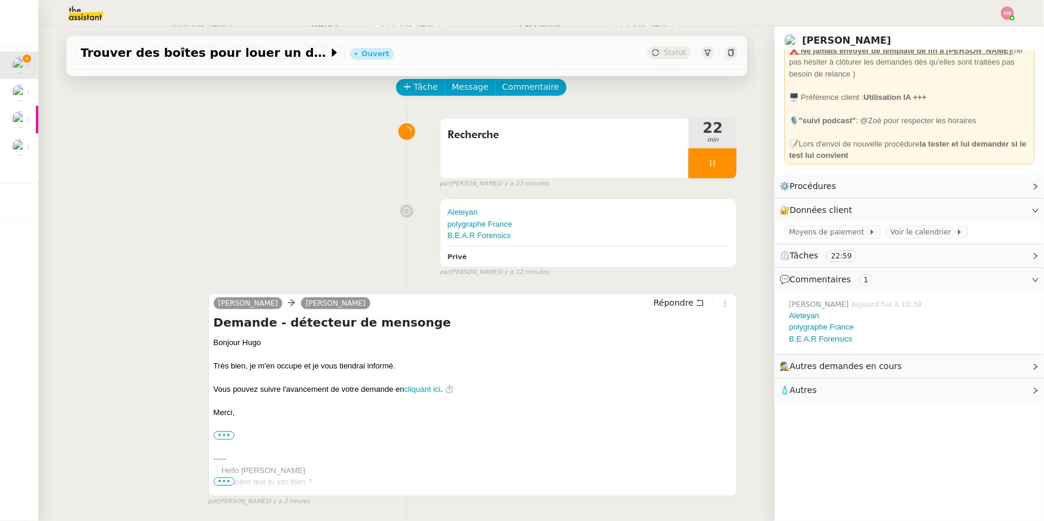
scroll to position [86, 0]
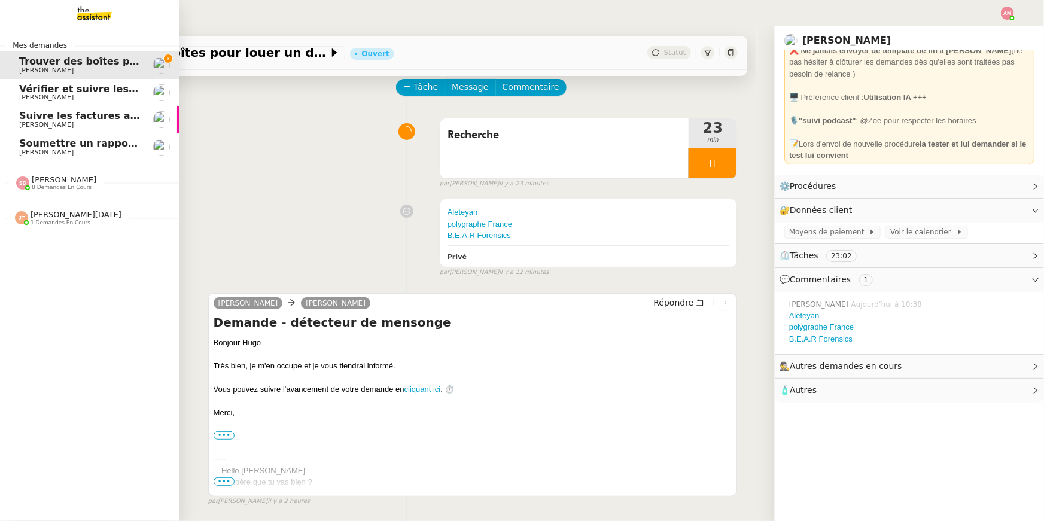
click at [44, 144] on span "Soumettre un rapport de dépenses" at bounding box center [114, 143] width 190 height 11
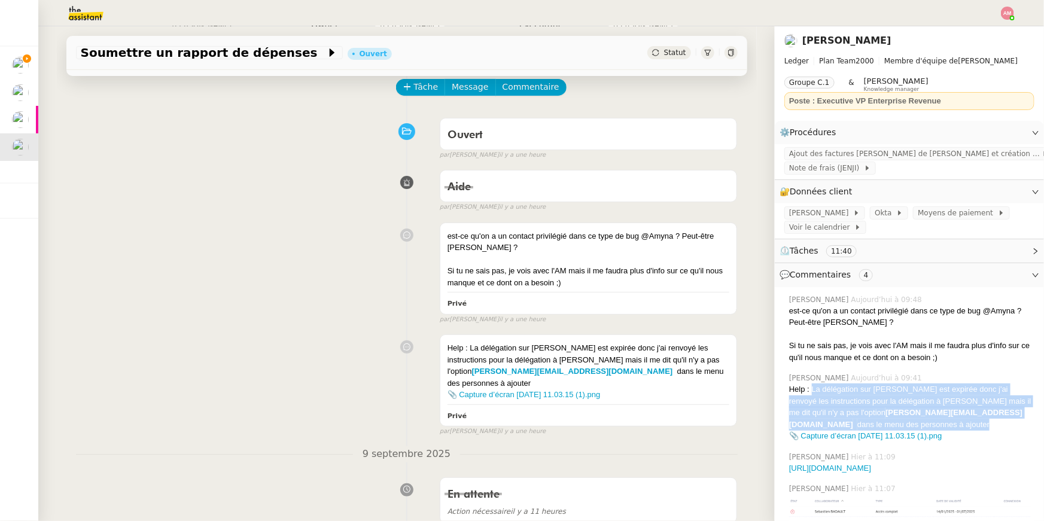
drag, startPoint x: 812, startPoint y: 389, endPoint x: 1032, endPoint y: 410, distance: 221.7
click at [1032, 410] on div "Help : La délégation sur Jenji est expirée donc j'ai renvoyé les instructions p…" at bounding box center [911, 406] width 245 height 47
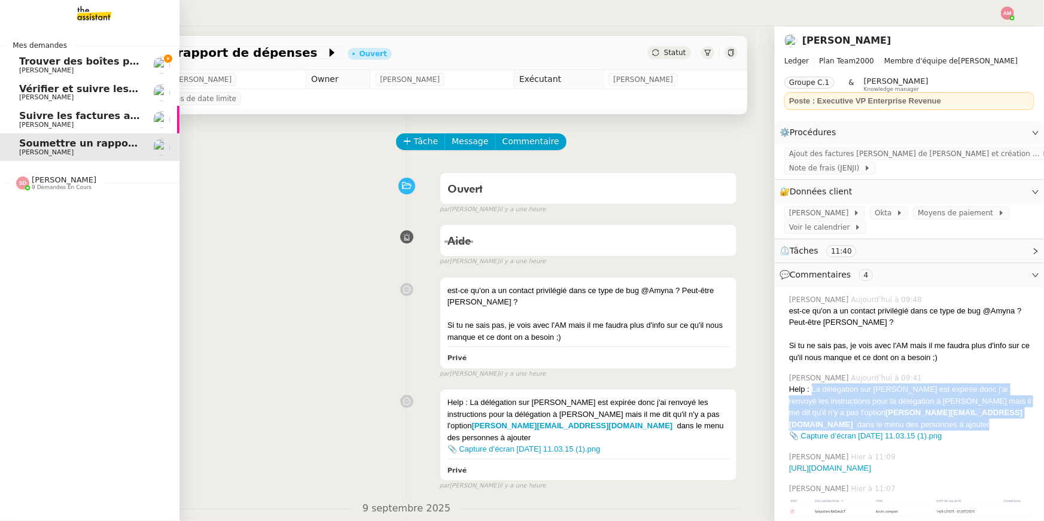
click at [17, 57] on link "Trouver des boîtes pour louer un détecteur Hugo Bentz" at bounding box center [89, 65] width 179 height 28
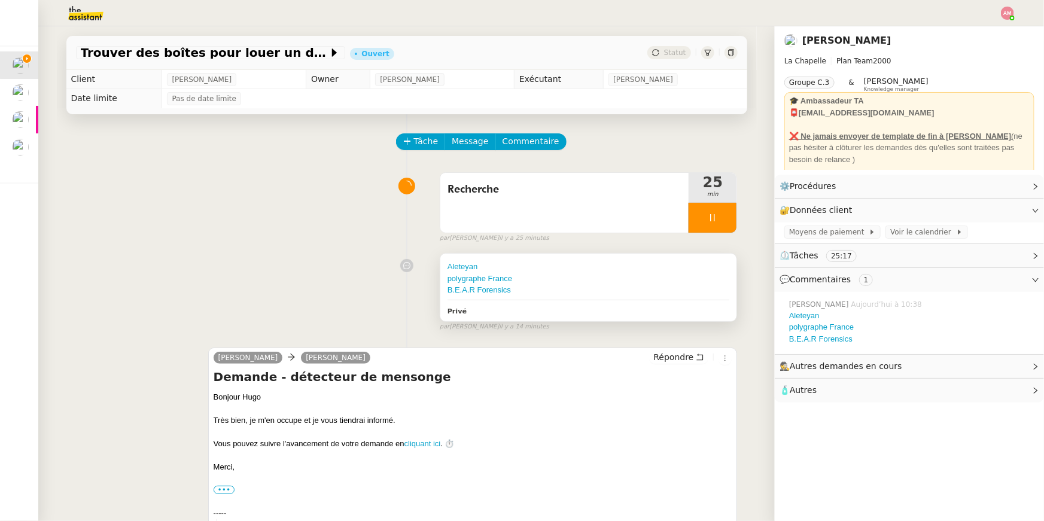
click at [568, 302] on div "Aleteyan polygraphe France B.E.A.R Forensics Privé" at bounding box center [588, 288] width 297 height 68
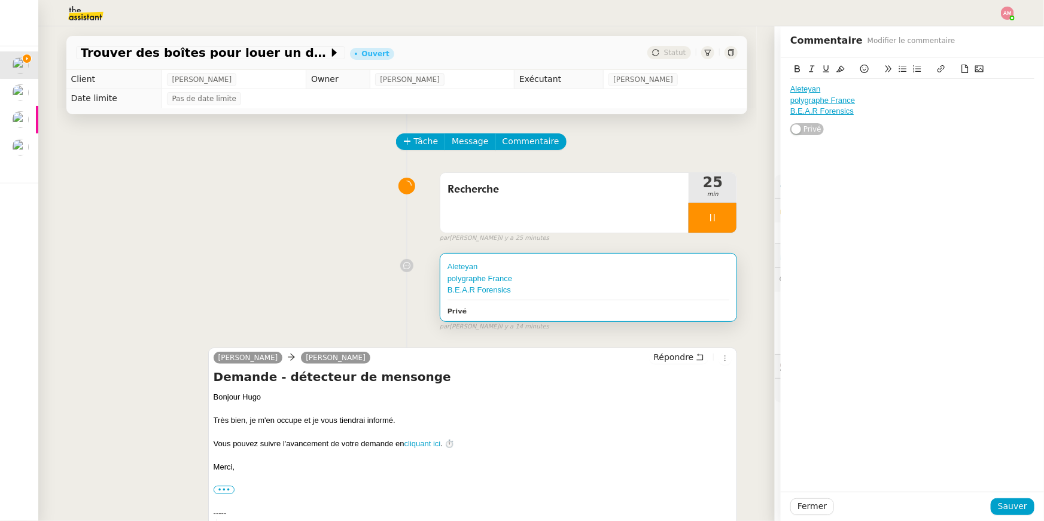
click at [917, 101] on div "polygraphe France" at bounding box center [912, 100] width 244 height 11
click at [886, 96] on div "polygraphe France --> C'est cet entreprise qui a participé à la" at bounding box center [912, 100] width 244 height 11
click at [1031, 95] on div "polygraphe France --> C'est Rémi de cet entreprise qui a participé à la" at bounding box center [912, 100] width 244 height 11
click at [1011, 503] on span "Sauver" at bounding box center [1012, 506] width 29 height 14
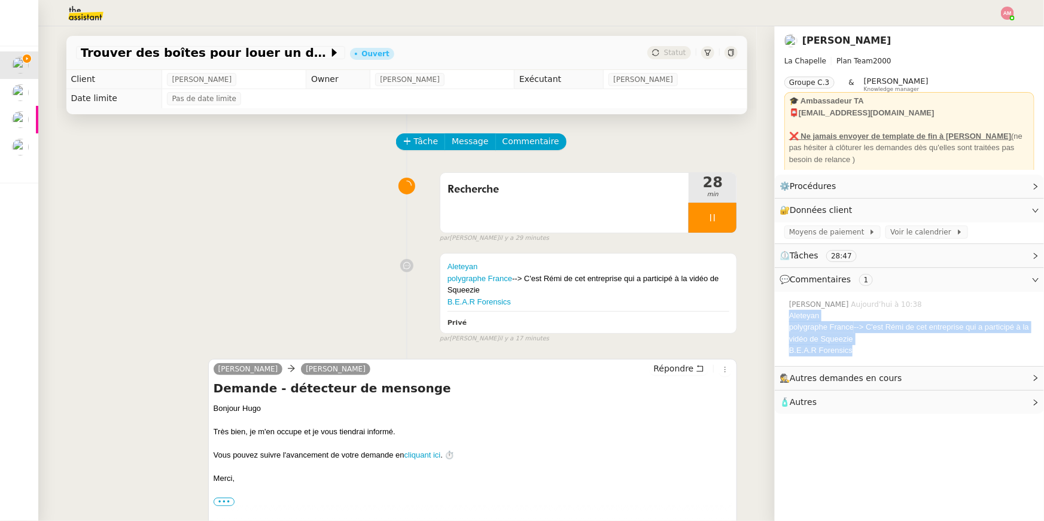
drag, startPoint x: 864, startPoint y: 351, endPoint x: 789, endPoint y: 317, distance: 81.9
click at [789, 317] on div "Aleteyan polygraphe France --> C'est Rémi de cet entreprise qui a participé à l…" at bounding box center [911, 333] width 245 height 47
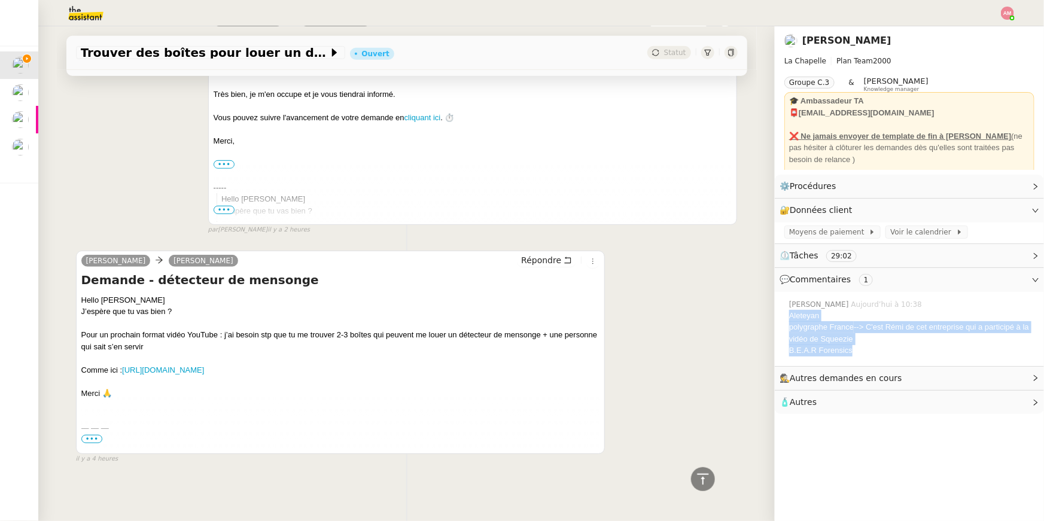
drag, startPoint x: 121, startPoint y: 398, endPoint x: 78, endPoint y: 295, distance: 111.0
click at [78, 295] on div "Hugo Bentz camille Répondre Demande - détecteur de mensonge Hello Camille J’esp…" at bounding box center [340, 352] width 529 height 203
drag, startPoint x: 874, startPoint y: 342, endPoint x: 785, endPoint y: 304, distance: 97.0
click at [785, 304] on div "Amyna Mehrez Aujourd’hui à 10:38 Aleteyan polygraphe France --> C'est Rémi de c…" at bounding box center [909, 327] width 250 height 67
click at [861, 353] on div "B.E.A.R Forensics" at bounding box center [911, 351] width 245 height 12
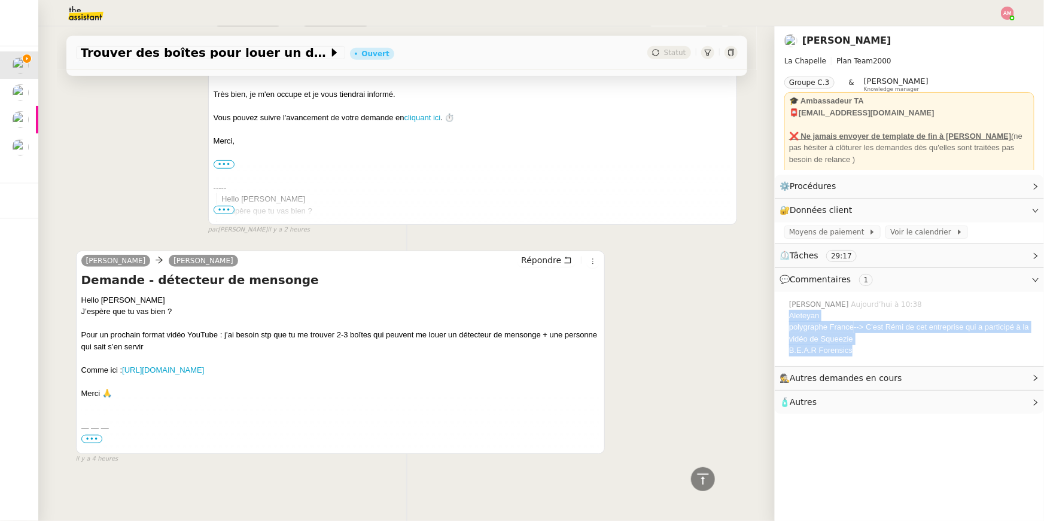
drag, startPoint x: 861, startPoint y: 353, endPoint x: 794, endPoint y: 313, distance: 77.8
click at [794, 313] on div "Aleteyan polygraphe France --> C'est Rémi de cet entreprise qui a participé à l…" at bounding box center [911, 333] width 245 height 47
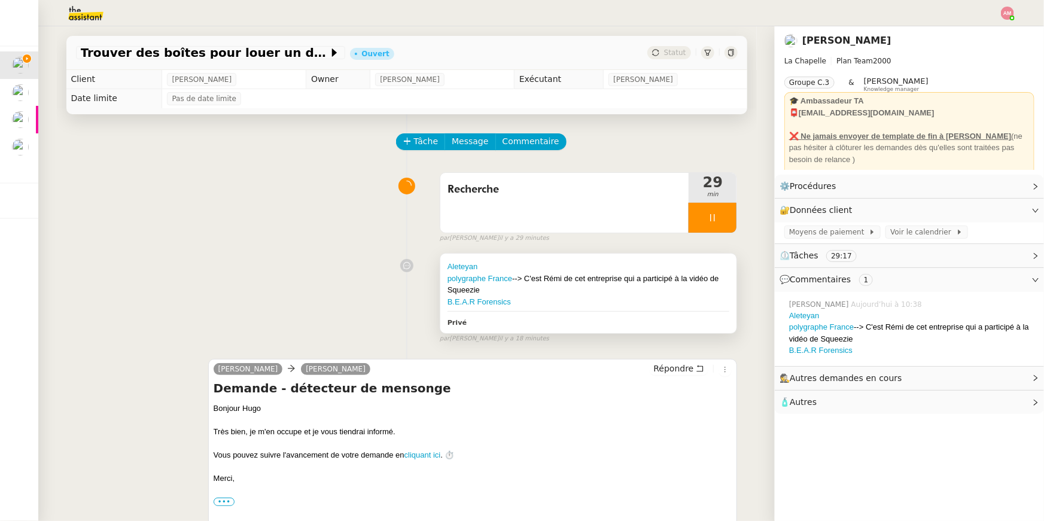
click at [585, 276] on div "polygraphe France --> C'est Rémi de cet entreprise qui a participé à la vidéo d…" at bounding box center [588, 284] width 282 height 23
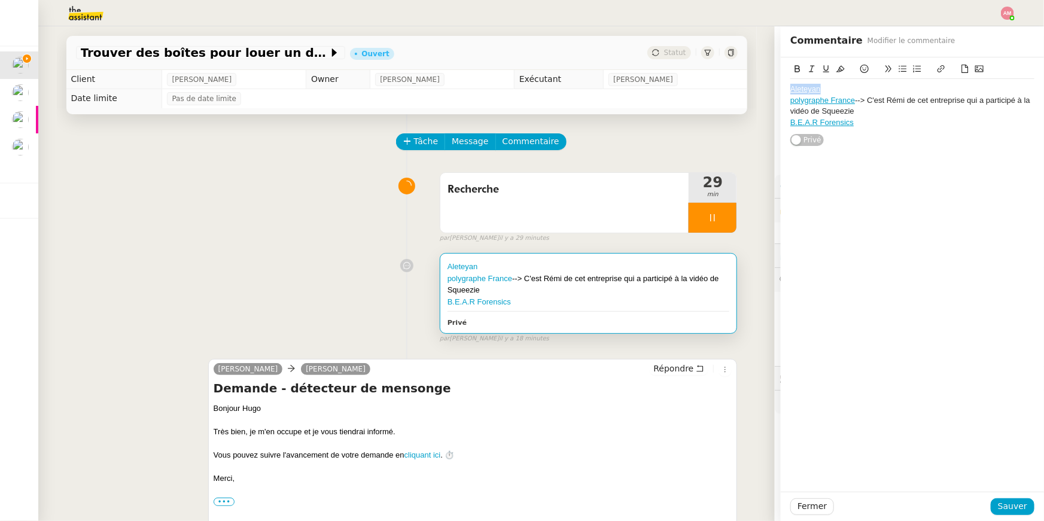
drag, startPoint x: 827, startPoint y: 93, endPoint x: 772, endPoint y: 89, distance: 54.5
click at [772, 89] on app-ticket "Trouver des boîtes pour louer un détecteur Ouvert Statut Client Hugo Bentz Owne…" at bounding box center [540, 273] width 1005 height 495
click at [878, 123] on div "B.E.A.R Forensics" at bounding box center [912, 122] width 244 height 11
click at [797, 97] on link "polygraphe France" at bounding box center [822, 100] width 65 height 9
click at [895, 152] on div "Polygraphe France --> C'est Rémi de cet entreprise qui a participé à la vidéo d…" at bounding box center [912, 107] width 244 height 100
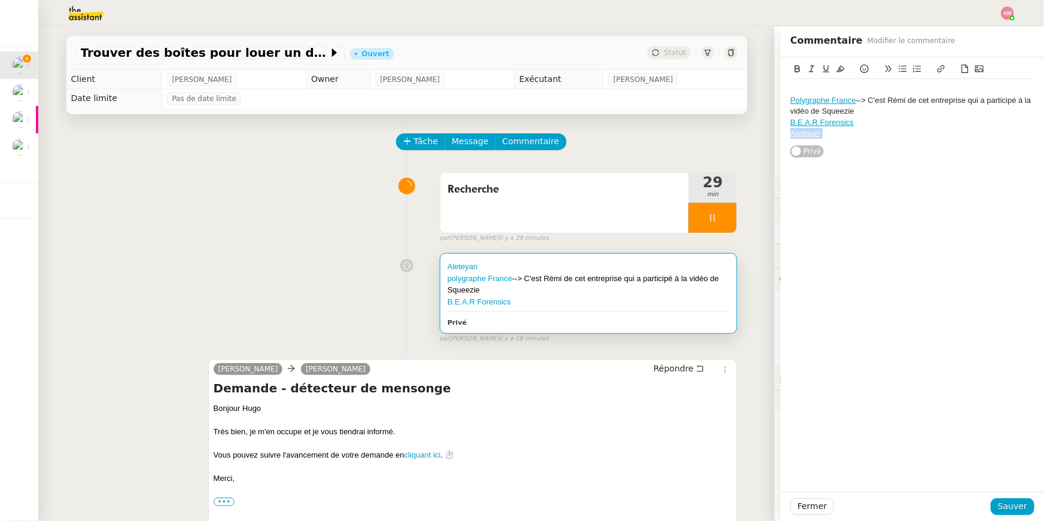
drag, startPoint x: 895, startPoint y: 152, endPoint x: 783, endPoint y: 86, distance: 130.3
click at [770, 86] on app-ticket "Trouver des boîtes pour louer un détecteur Ouvert Statut Client Hugo Bentz Owne…" at bounding box center [540, 273] width 1005 height 495
drag, startPoint x: 784, startPoint y: 86, endPoint x: 892, endPoint y: 173, distance: 138.6
click at [892, 173] on div "Polygraphe France --> C'est Rémi de cet entreprise qui a participé à la vidéo d…" at bounding box center [912, 274] width 263 height 434
click at [1011, 504] on span "Sauver" at bounding box center [1012, 506] width 29 height 14
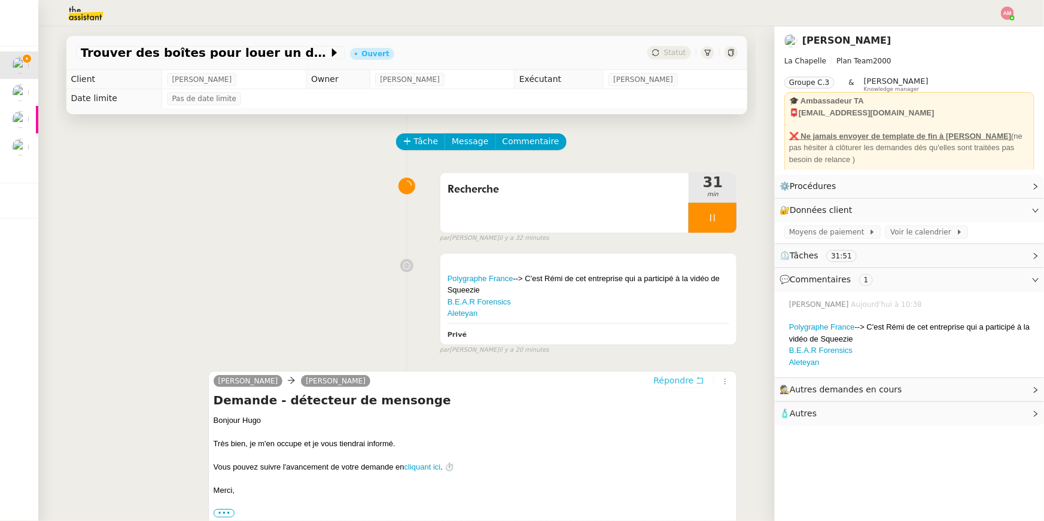
click at [665, 384] on span "Répondre" at bounding box center [673, 380] width 40 height 12
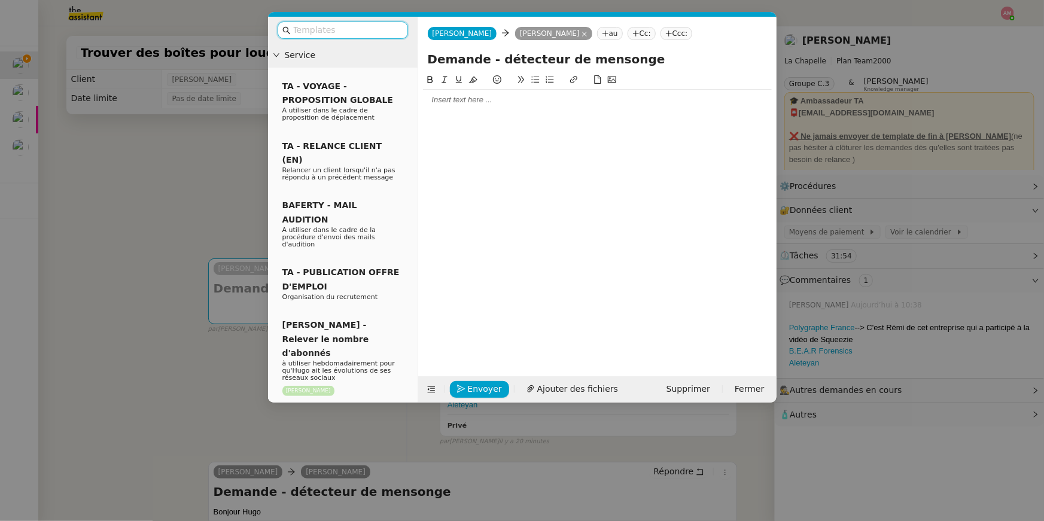
click at [533, 98] on div at bounding box center [597, 100] width 349 height 11
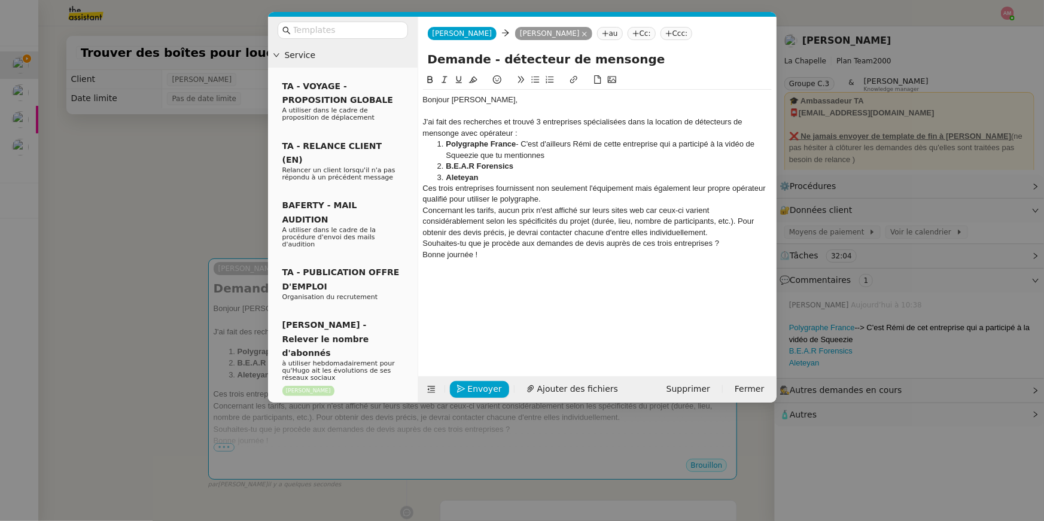
click at [513, 181] on li "Aleteyan" at bounding box center [602, 177] width 337 height 11
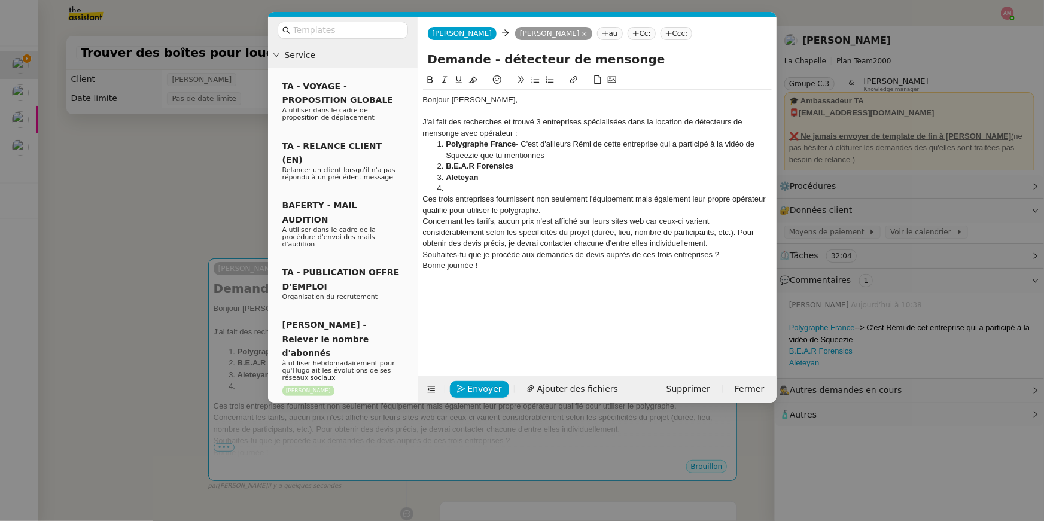
click at [550, 206] on div "Ces trois entreprises fournissent non seulement l'équipement mais également leu…" at bounding box center [597, 205] width 349 height 22
click at [736, 246] on div "Concernant les tarifs, aucun prix n'est affiché sur leurs sites web car ceux-ci…" at bounding box center [597, 243] width 349 height 33
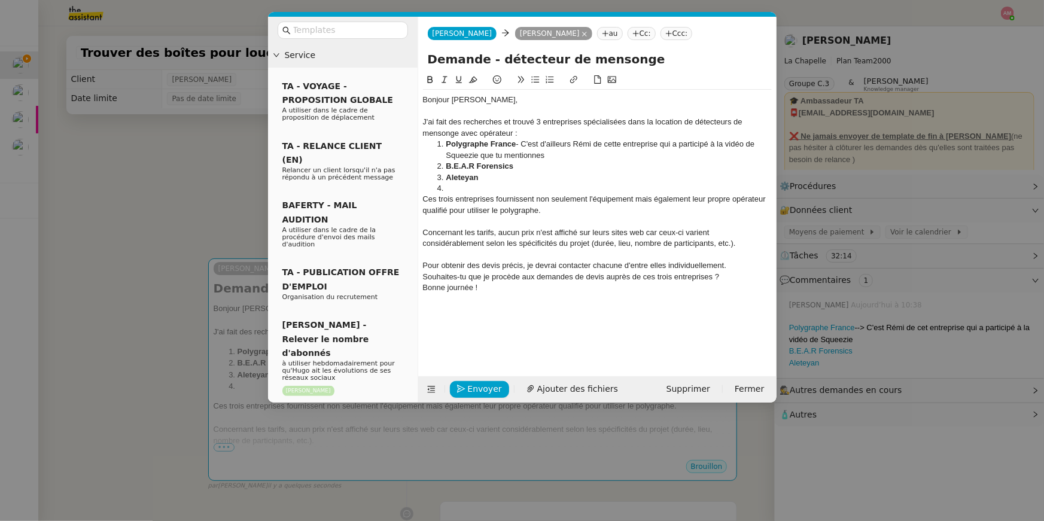
drag, startPoint x: 456, startPoint y: 278, endPoint x: 456, endPoint y: 303, distance: 25.1
click at [456, 279] on div "Souhaites-tu que je procède aux demandes de devis auprès de ces trois entrepris…" at bounding box center [597, 277] width 349 height 11
click at [529, 83] on button at bounding box center [535, 80] width 14 height 14
click at [766, 273] on li "Souhaitez-vous que je procède aux demandes de devis auprès de ces trois entrepr…" at bounding box center [602, 277] width 337 height 11
drag, startPoint x: 508, startPoint y: 312, endPoint x: 422, endPoint y: 303, distance: 86.7
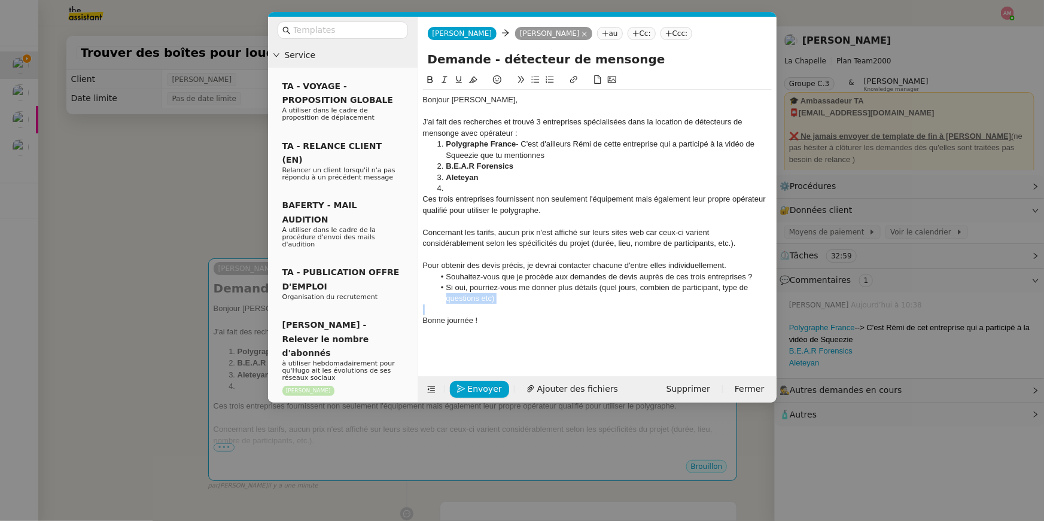
click at [422, 303] on nz-spin "Bonjour Hugo, J'ai fait des recherches et trouvé 3 entreprises spécialisées dan…" at bounding box center [597, 218] width 358 height 290
drag, startPoint x: 751, startPoint y: 290, endPoint x: 751, endPoint y: 303, distance: 12.6
click at [751, 290] on li "Si oui, pourriez-vous me donner plus détails (quel jours, combien de participan…" at bounding box center [602, 293] width 337 height 22
click at [755, 291] on li "Si oui, pourriez-vous me donner plus détails (quel jours, combien de participan…" at bounding box center [602, 293] width 337 height 22
drag, startPoint x: 452, startPoint y: 312, endPoint x: 516, endPoint y: 324, distance: 65.6
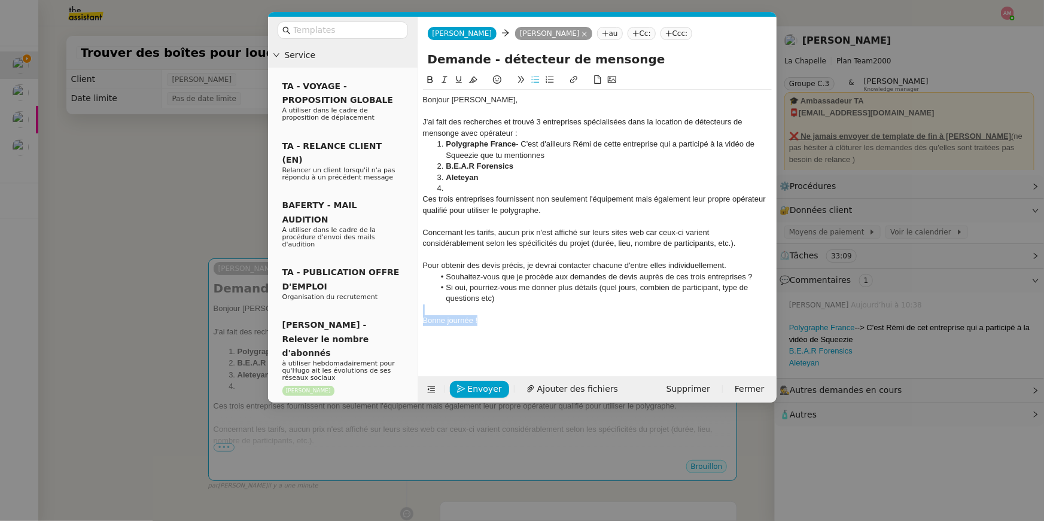
click at [516, 324] on div "Bonjour Hugo, J'ai fait des recherches et trouvé 3 entreprises spécialisées dan…" at bounding box center [597, 216] width 349 height 252
click at [540, 133] on div "J'ai fait des recherches et trouvé 3 entreprises spécialisées dans la location …" at bounding box center [597, 128] width 349 height 22
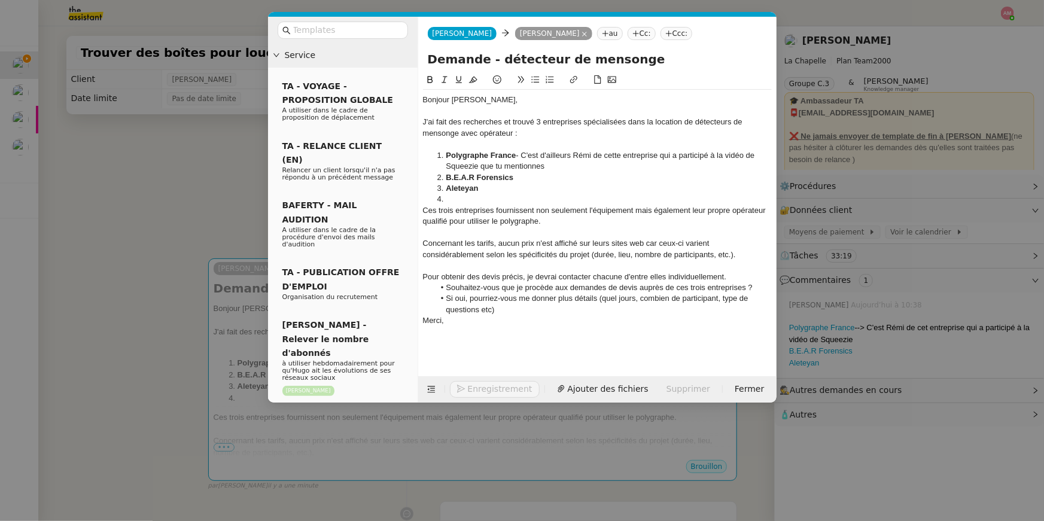
click at [505, 163] on li "Polygraphe France - C'est d'ailleurs Rémi de cette entreprise qui a participé à…" at bounding box center [602, 161] width 337 height 22
click at [567, 167] on li "Polygraphe France - C'est d'ailleurs Rémi de cette entreprise qui a participé à…" at bounding box center [602, 161] width 337 height 22
click at [546, 194] on li at bounding box center [602, 199] width 337 height 11
drag, startPoint x: 638, startPoint y: 209, endPoint x: 691, endPoint y: 220, distance: 54.3
click at [691, 220] on div "Ces trois entreprises fournissent non seulement l'équipement mais également leu…" at bounding box center [597, 216] width 349 height 22
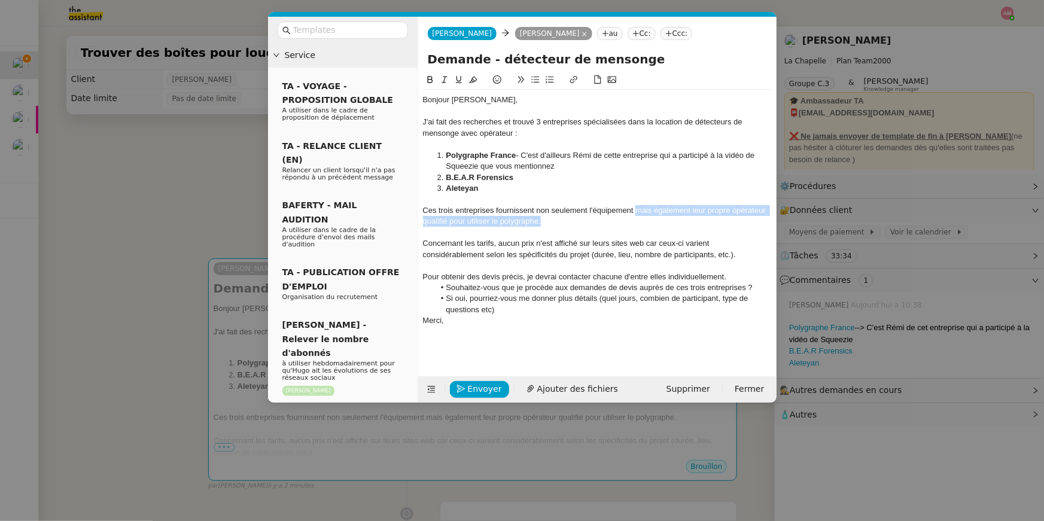
click at [434, 75] on button at bounding box center [430, 80] width 14 height 14
click at [627, 173] on li "B.E.A.R Forensics" at bounding box center [602, 177] width 337 height 11
click at [605, 239] on div "Concernant les tarifs, aucun prix n'est affiché sur leurs sites web car ceux-ci…" at bounding box center [597, 249] width 349 height 22
click at [598, 267] on div at bounding box center [597, 265] width 349 height 11
click at [733, 266] on div at bounding box center [597, 265] width 349 height 11
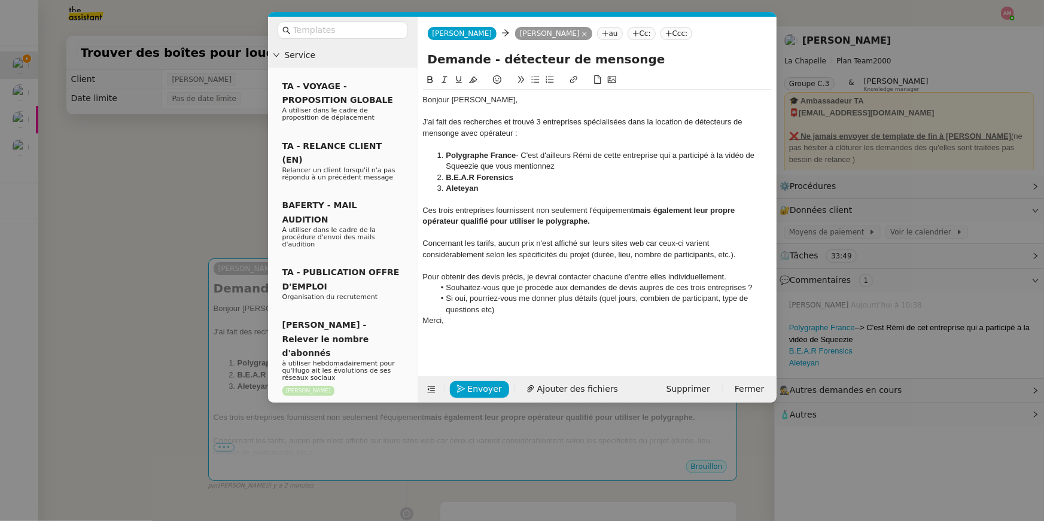
click at [734, 278] on div "Pour obtenir des devis précis, je devrai contacter chacune d'entre elles indivi…" at bounding box center [597, 277] width 349 height 11
click at [759, 300] on li "Souhaitez-vous que je procède aux demandes de devis auprès de ces trois entrepr…" at bounding box center [602, 298] width 337 height 11
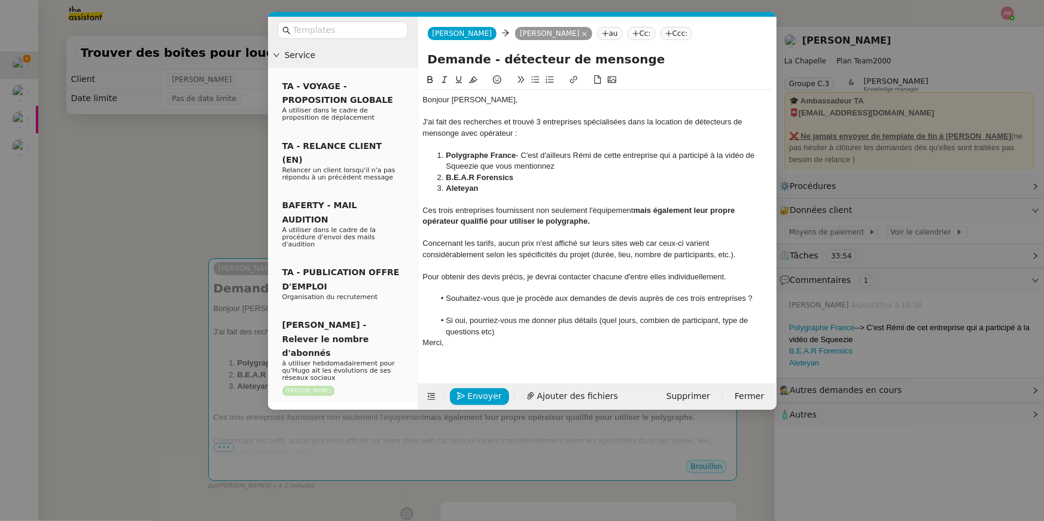
click at [470, 334] on li "Si oui, pourriez-vous me donner plus détails (quel jours, combien de participan…" at bounding box center [602, 326] width 337 height 22
click at [452, 130] on div "J'ai fait des recherches et trouvé 3 entreprises spécialisées dans la location …" at bounding box center [597, 128] width 349 height 22
click at [423, 99] on div "Bonjour Hugo," at bounding box center [597, 100] width 349 height 11
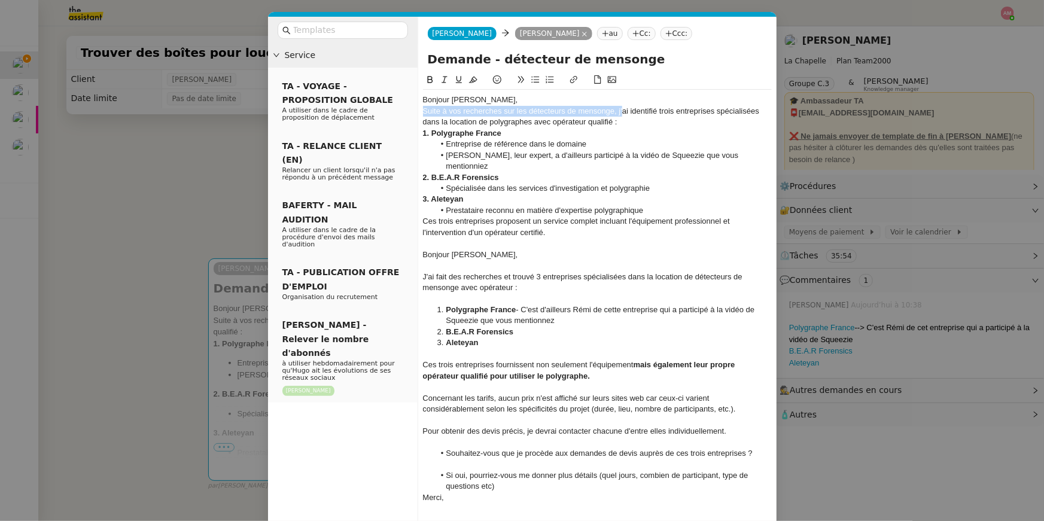
drag, startPoint x: 620, startPoint y: 112, endPoint x: 416, endPoint y: 112, distance: 204.6
click at [416, 112] on nz-layout "Service TA - VOYAGE - PROPOSITION GLOBALE A utiliser dans le cadre de propositi…" at bounding box center [522, 290] width 508 height 547
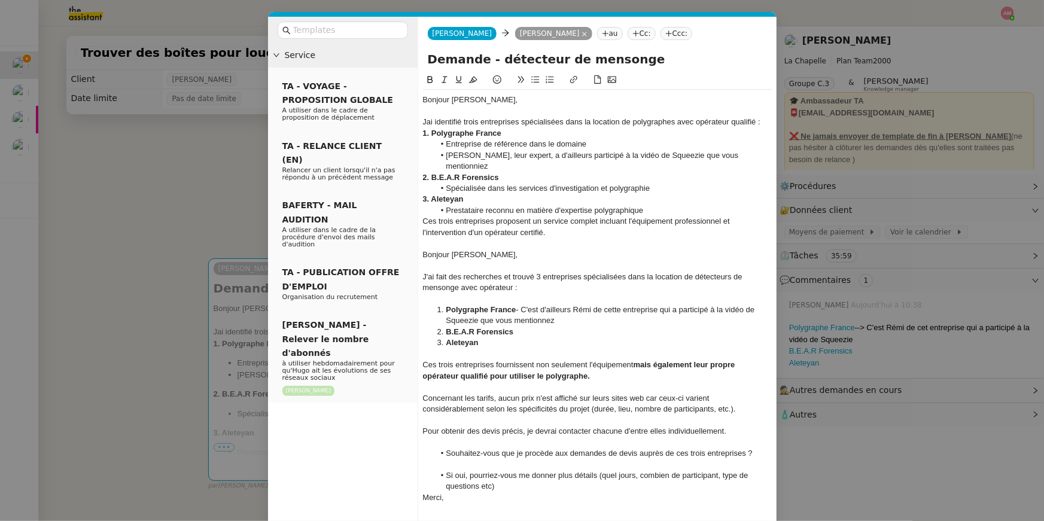
click at [763, 121] on div "Jai identifié trois entreprises spécialisées dans la location de polygraphes av…" at bounding box center [597, 122] width 349 height 11
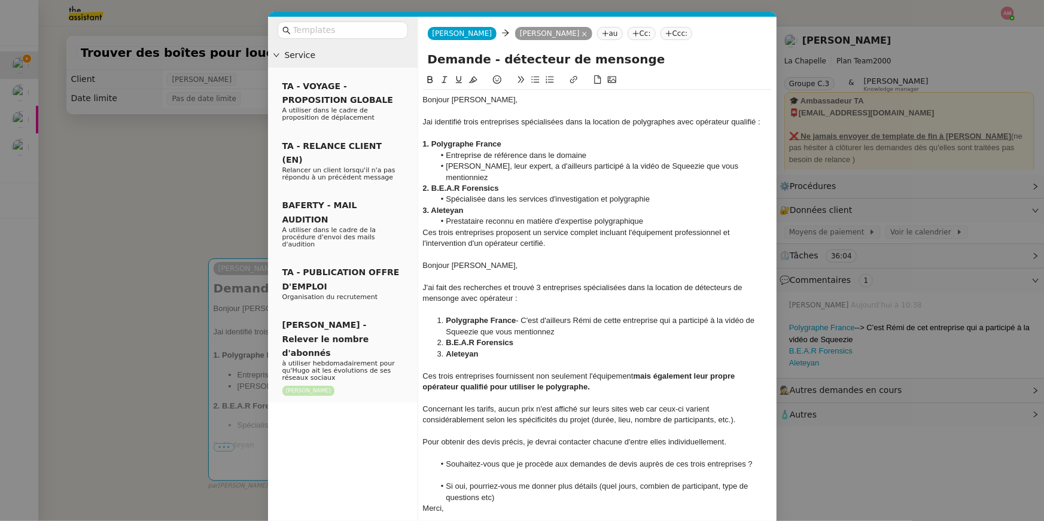
click at [742, 168] on li "Rémi, leur expert, a d'ailleurs participé à la vidéo de Squeezie que vous menti…" at bounding box center [602, 172] width 337 height 22
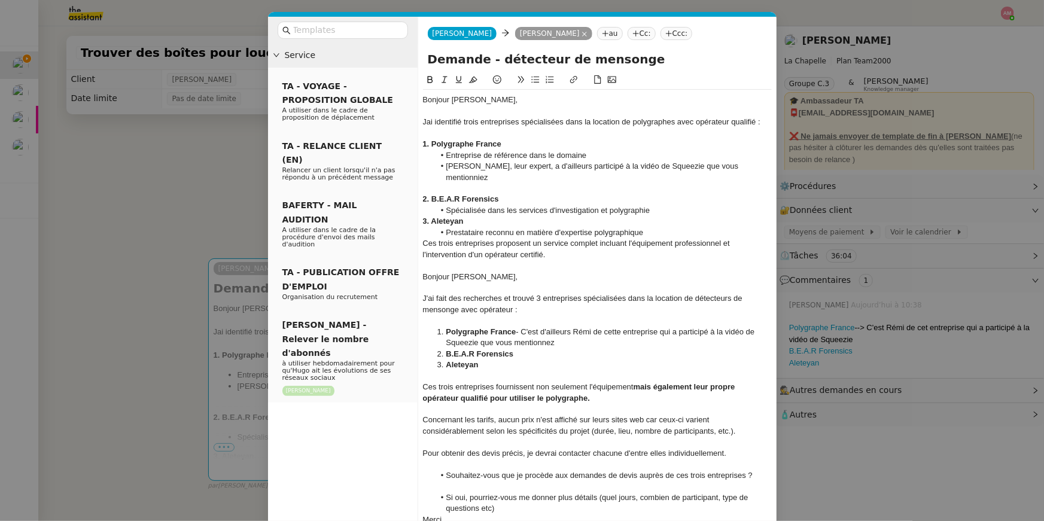
click at [662, 205] on li "Spécialisée dans les services d'investigation et polygraphie" at bounding box center [602, 210] width 337 height 11
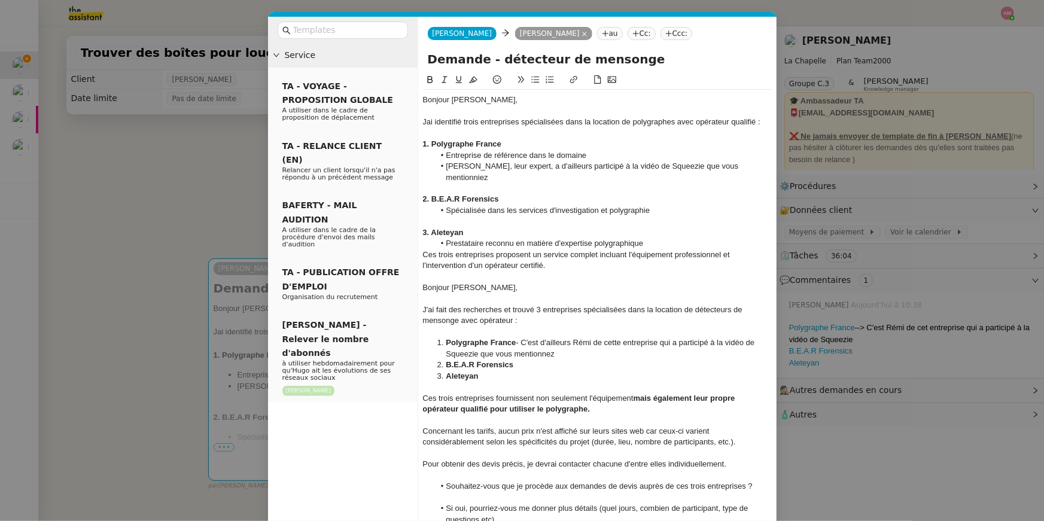
click at [612, 249] on div "Ces trois entreprises proposent un service complet incluant l'équipement profes…" at bounding box center [597, 260] width 349 height 22
click at [656, 238] on li "Prestataire reconnu en matière d'expertise polygraphique" at bounding box center [602, 243] width 337 height 11
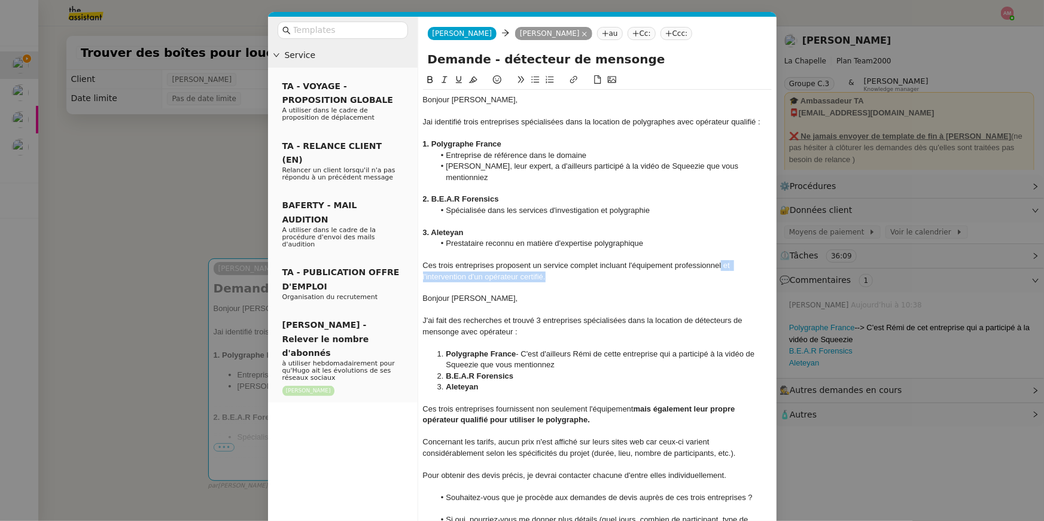
drag, startPoint x: 644, startPoint y: 269, endPoint x: 723, endPoint y: 254, distance: 80.4
click at [723, 260] on div "Ces trois entreprises proposent un service complet incluant l'équipement profes…" at bounding box center [597, 271] width 349 height 22
click at [430, 82] on icon at bounding box center [430, 79] width 8 height 8
click at [534, 227] on div "3. Aleteyan" at bounding box center [597, 232] width 349 height 11
drag, startPoint x: 423, startPoint y: 285, endPoint x: 747, endPoint y: 441, distance: 359.3
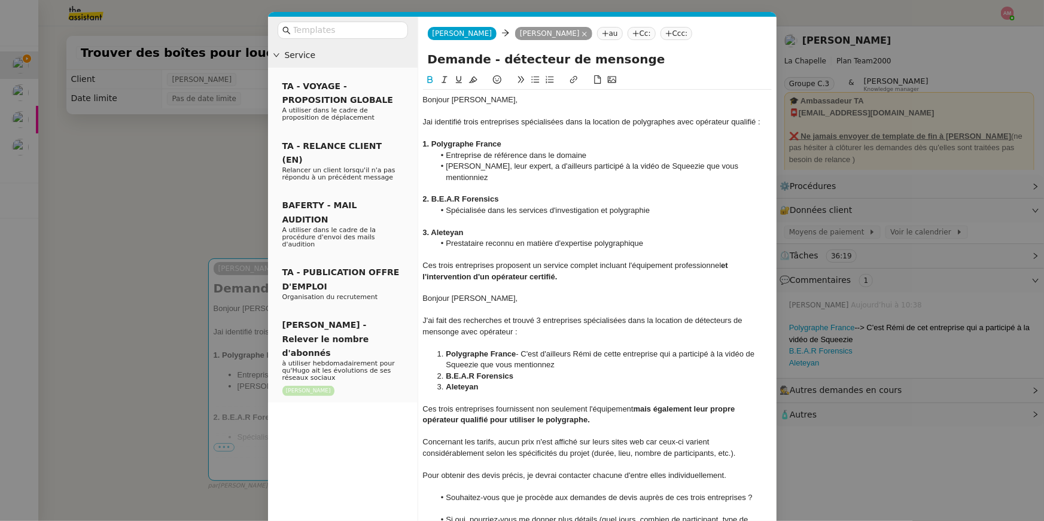
click at [747, 441] on div "Bonjour Hugo, Jai identifié trois entreprises spécialisées dans la location de …" at bounding box center [597, 326] width 349 height 473
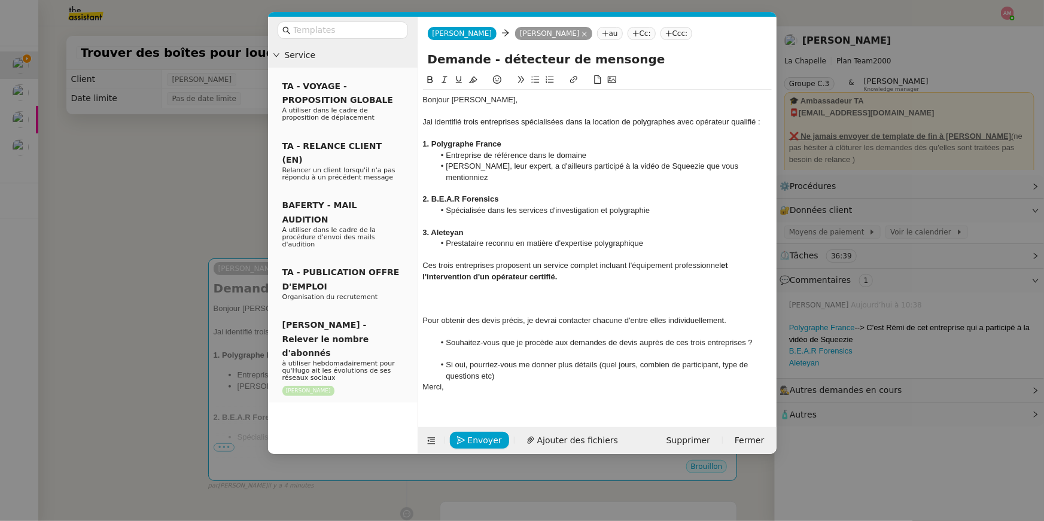
drag, startPoint x: 480, startPoint y: 292, endPoint x: 541, endPoint y: 370, distance: 98.8
click at [541, 370] on div "Bonjour Hugo, Jai identifié trois entreprises spécialisées dans la location de …" at bounding box center [597, 249] width 349 height 319
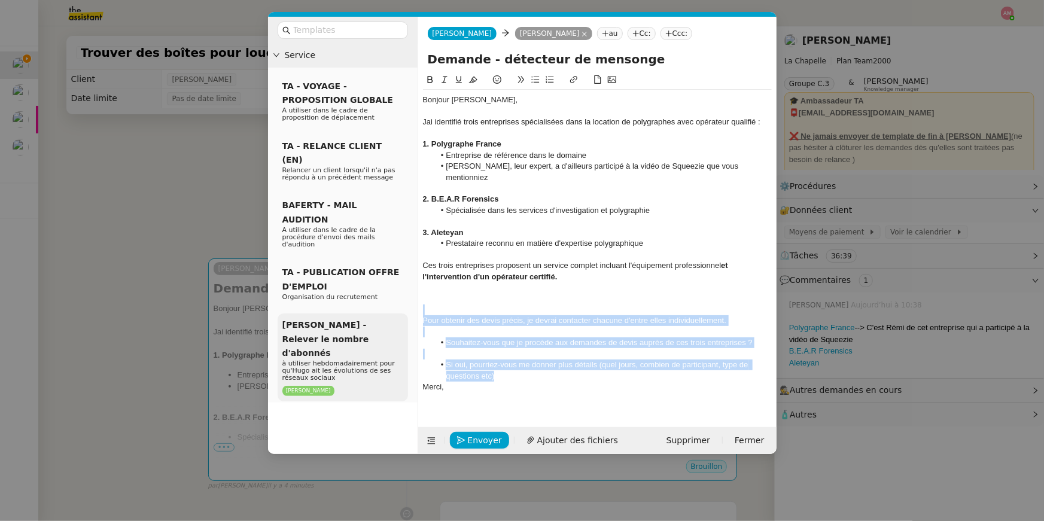
drag, startPoint x: 541, startPoint y: 370, endPoint x: 407, endPoint y: 304, distance: 150.1
click at [407, 304] on nz-layout "Service TA - VOYAGE - PROPOSITION GLOBALE A utiliser dans le cadre de propositi…" at bounding box center [522, 235] width 508 height 437
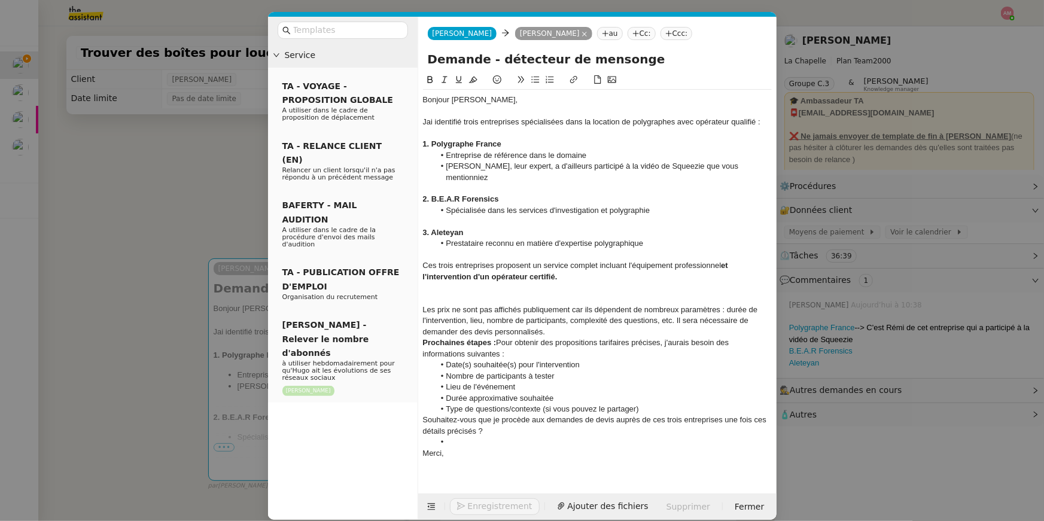
click at [444, 293] on div at bounding box center [597, 298] width 349 height 11
click at [426, 304] on div "Les prix ne sont pas affichés publiquement car ils dépendent de nombreux paramè…" at bounding box center [597, 320] width 349 height 33
click at [422, 294] on nz-spin "Bonjour Hugo, Jai identifié trois entreprises spécialisées dans la location de …" at bounding box center [597, 276] width 358 height 407
click at [423, 304] on div "Les prix ne sont pas affichés publiquement car ils dépendent de nombreux paramè…" at bounding box center [597, 320] width 349 height 33
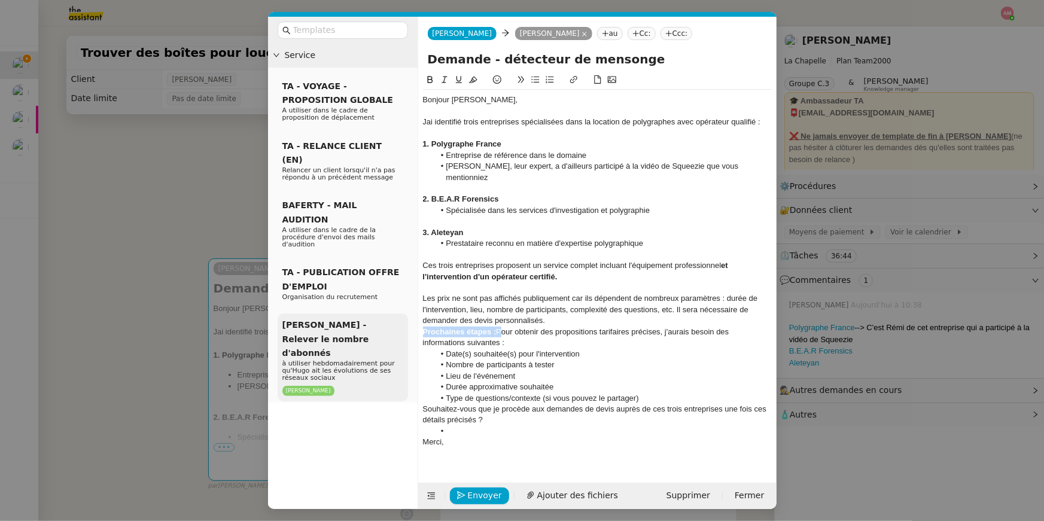
drag, startPoint x: 498, startPoint y: 321, endPoint x: 406, endPoint y: 321, distance: 92.1
click at [406, 321] on nz-layout "Service TA - VOYAGE - PROPOSITION GLOBALE A utiliser dans le cadre de propositi…" at bounding box center [522, 263] width 508 height 492
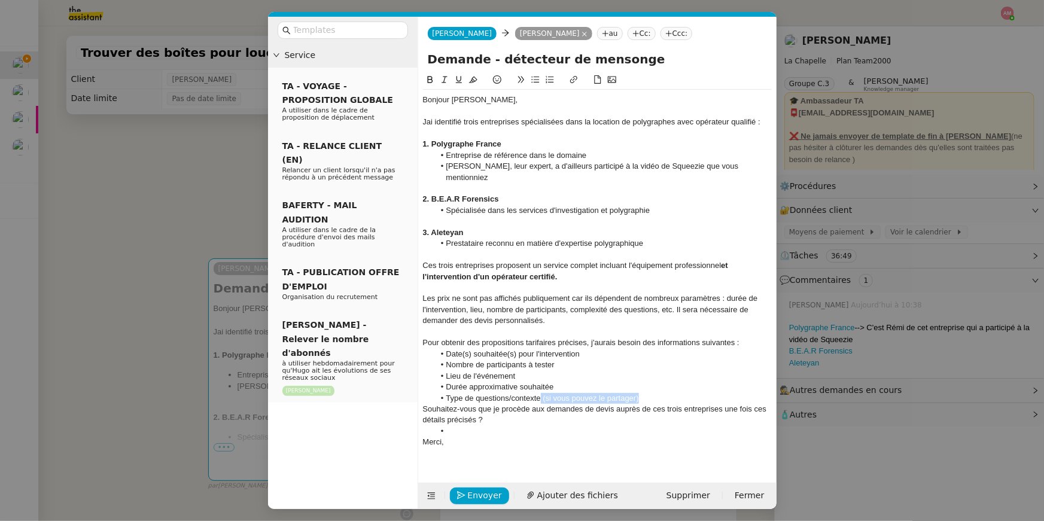
drag, startPoint x: 540, startPoint y: 388, endPoint x: 644, endPoint y: 388, distance: 104.1
click at [644, 393] on li "Type de questions/contexte (si vous pouvez le partager)" at bounding box center [602, 398] width 337 height 11
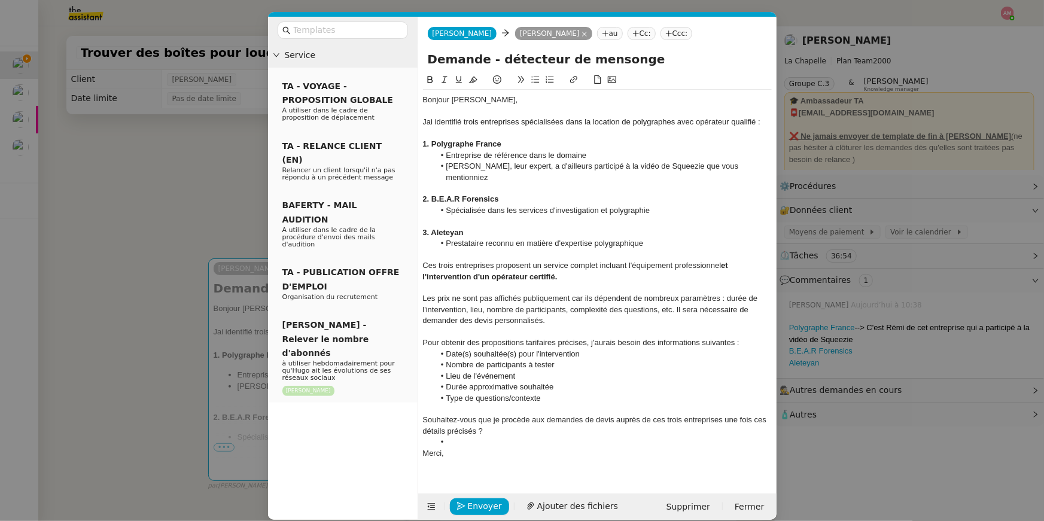
click at [506, 437] on li at bounding box center [602, 442] width 337 height 11
click at [224, 183] on nz-modal-container "Service TA - VOYAGE - PROPOSITION GLOBALE A utiliser dans le cadre de propositi…" at bounding box center [522, 260] width 1044 height 521
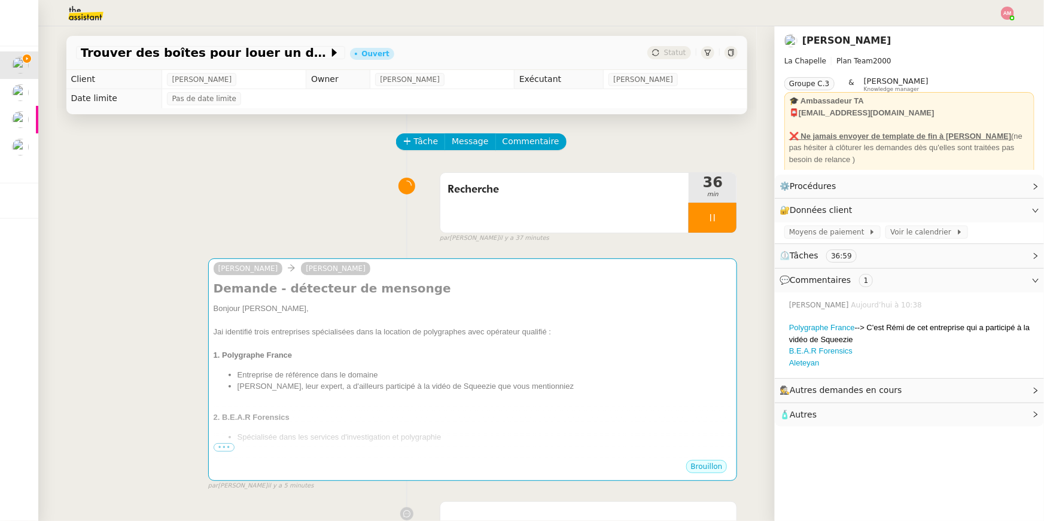
scroll to position [354, 0]
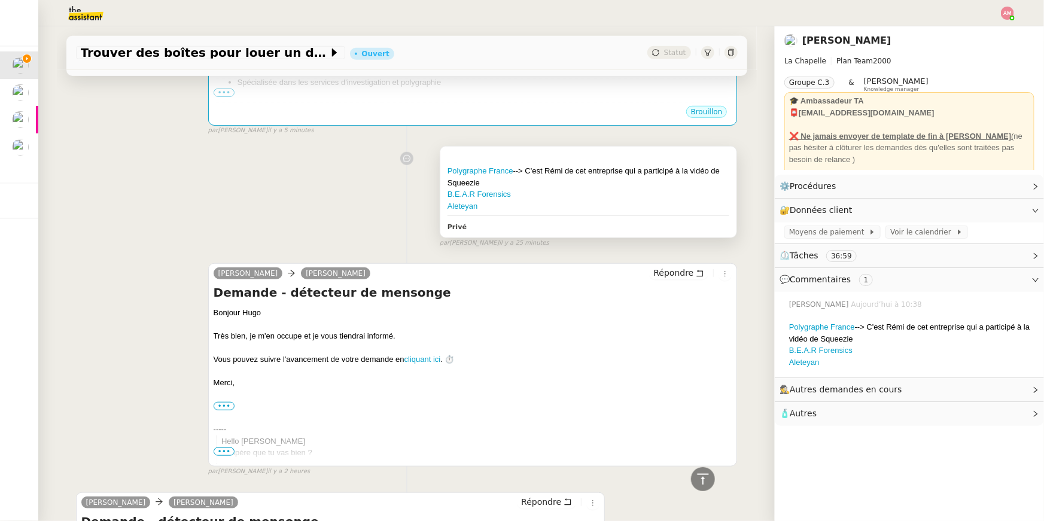
click at [677, 212] on div "Polygraphe France --> C'est Rémi de cet entreprise qui a participé à la vidéo d…" at bounding box center [588, 192] width 297 height 91
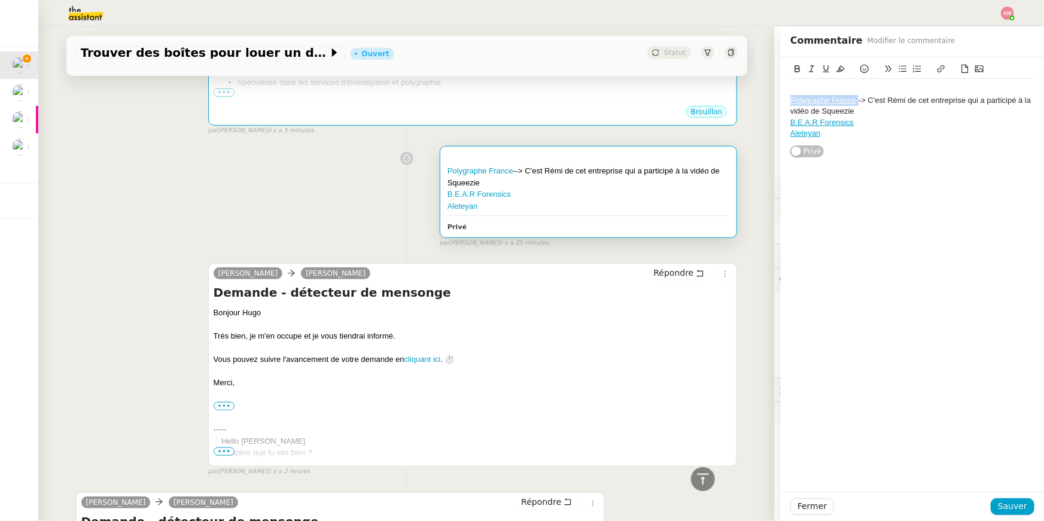
drag, startPoint x: 858, startPoint y: 100, endPoint x: 781, endPoint y: 100, distance: 77.2
click at [781, 100] on div "Polygraphe France --> C'est Rémi de cet entreprise qui a participé à la vidéo d…" at bounding box center [912, 107] width 263 height 100
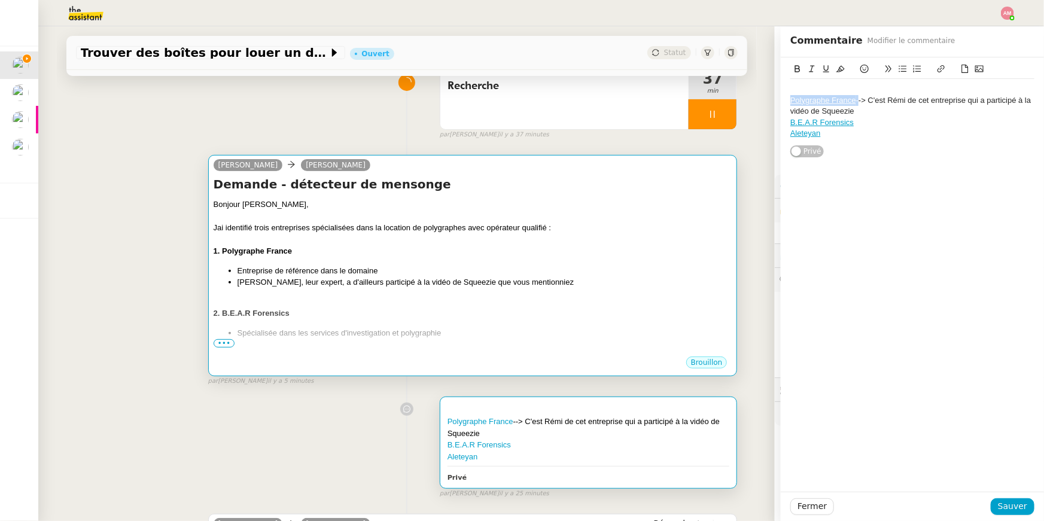
scroll to position [86, 0]
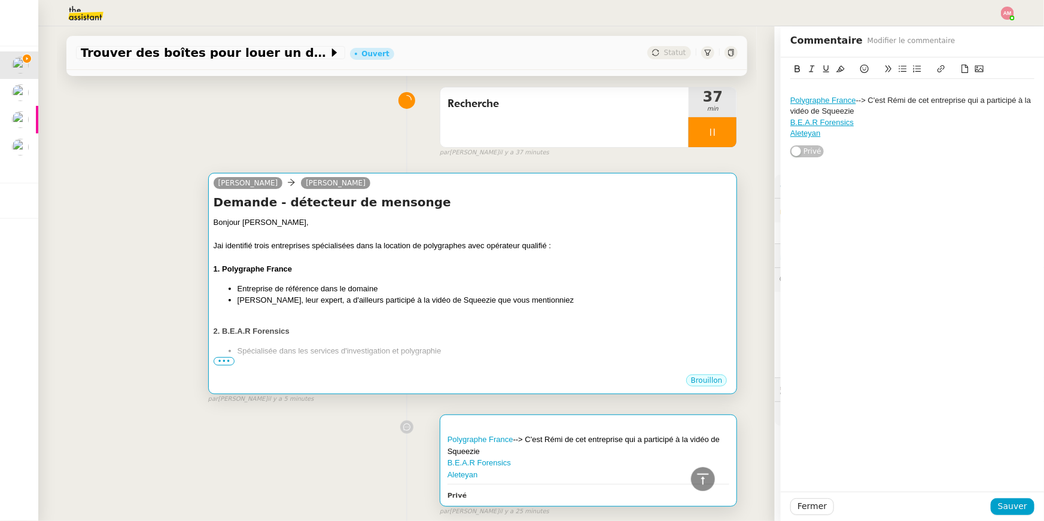
click at [434, 224] on div "Bonjour Hugo," at bounding box center [473, 223] width 519 height 12
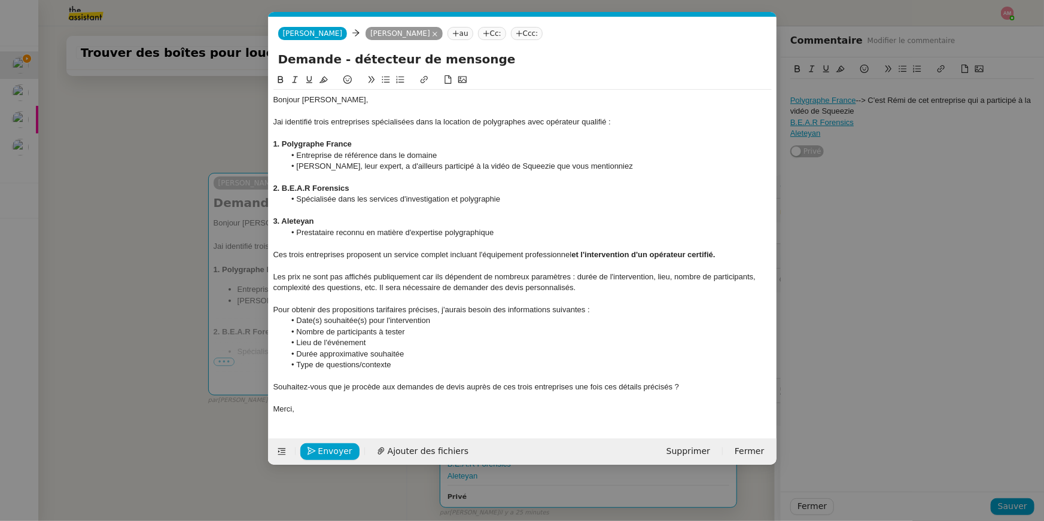
scroll to position [0, 25]
drag, startPoint x: 356, startPoint y: 138, endPoint x: 287, endPoint y: 139, distance: 69.4
click at [289, 139] on div "Bonjour Hugo, Jai identifié trois entreprises spécialisées dans la location de …" at bounding box center [522, 255] width 498 height 330
click at [282, 141] on strong "1. Polygraphe France" at bounding box center [312, 143] width 79 height 9
drag, startPoint x: 284, startPoint y: 142, endPoint x: 358, endPoint y: 142, distance: 74.8
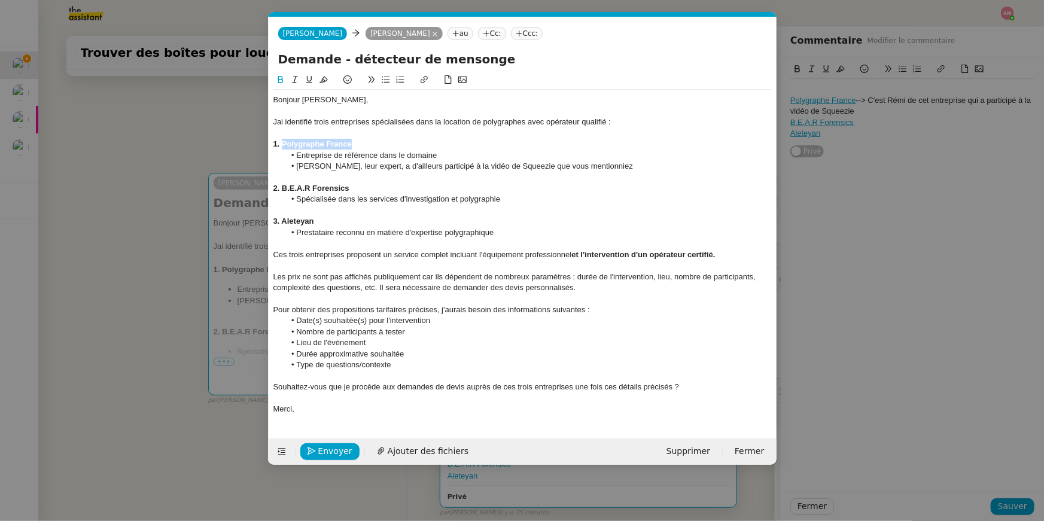
click at [358, 142] on div "1. Polygraphe France" at bounding box center [522, 144] width 498 height 11
drag, startPoint x: 355, startPoint y: 144, endPoint x: 251, endPoint y: 144, distance: 104.7
click at [251, 144] on nz-modal-container "Service TA - VOYAGE - PROPOSITION GLOBALE A utiliser dans le cadre de propositi…" at bounding box center [522, 260] width 1044 height 521
click at [277, 81] on icon at bounding box center [280, 79] width 8 height 8
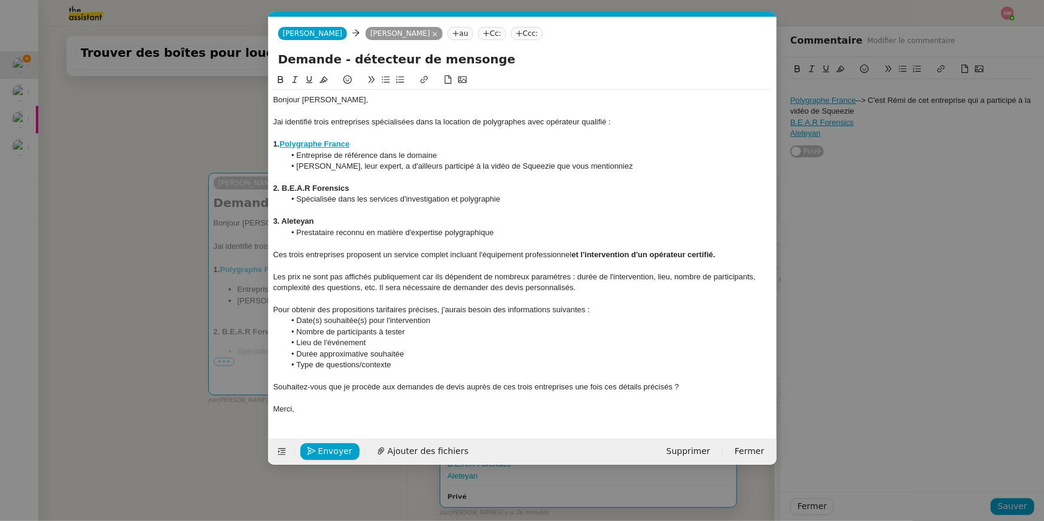
click at [209, 398] on nz-modal-container "Service TA - VOYAGE - PROPOSITION GLOBALE A utiliser dans le cadre de propositi…" at bounding box center [522, 260] width 1044 height 521
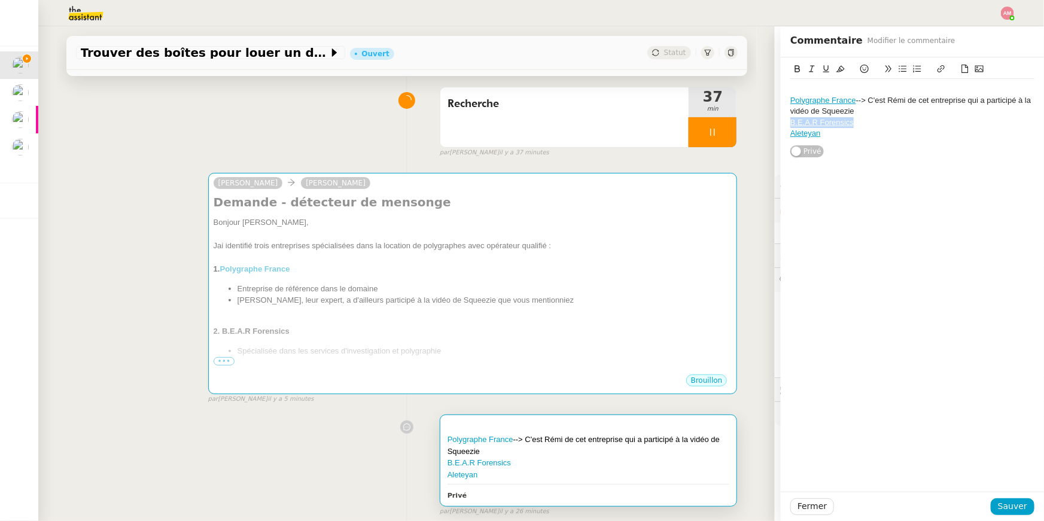
drag, startPoint x: 865, startPoint y: 127, endPoint x: 768, endPoint y: 127, distance: 96.9
click at [768, 127] on app-ticket "Trouver des boîtes pour louer un détecteur Ouvert Statut Client Hugo Bentz Owne…" at bounding box center [540, 273] width 1005 height 495
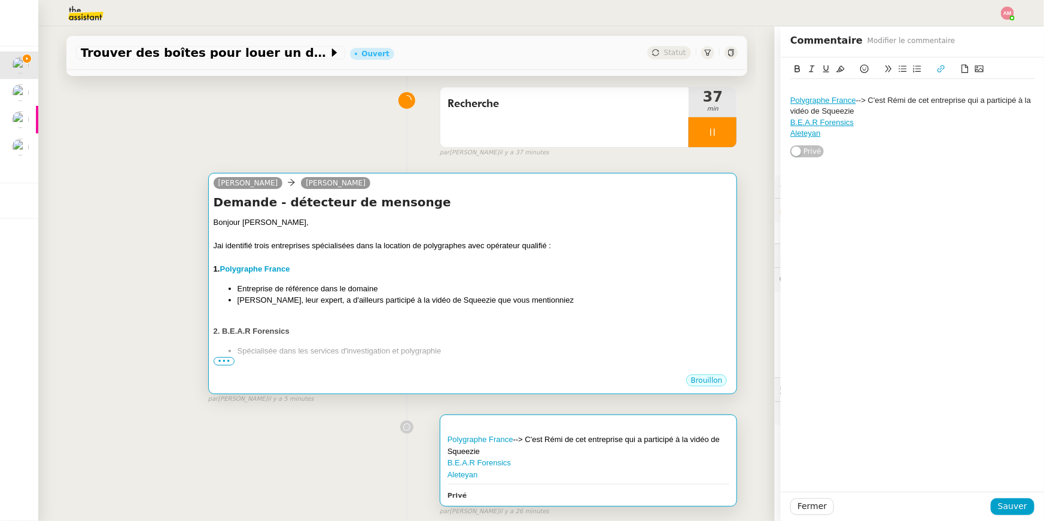
click at [489, 275] on div "1. Polygraphe France" at bounding box center [473, 269] width 519 height 12
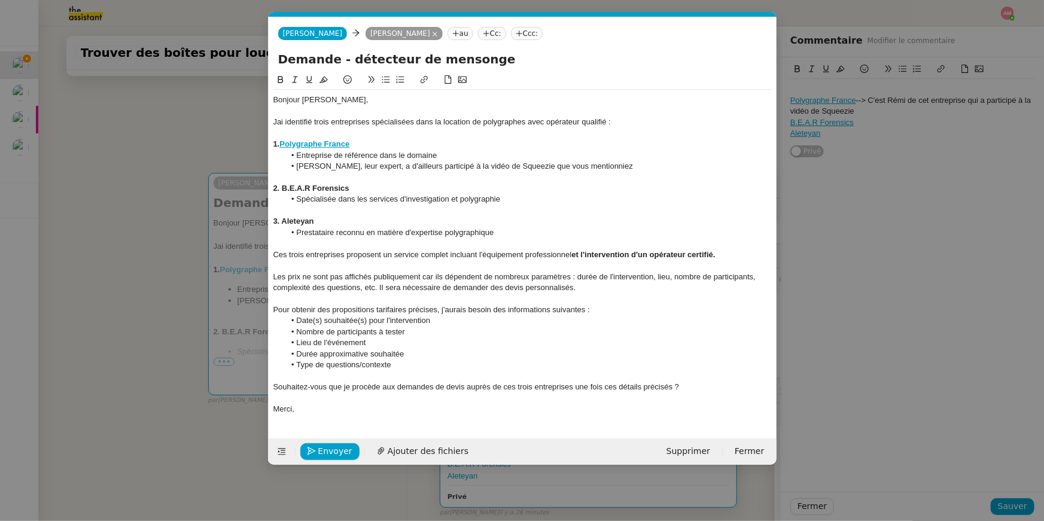
scroll to position [0, 25]
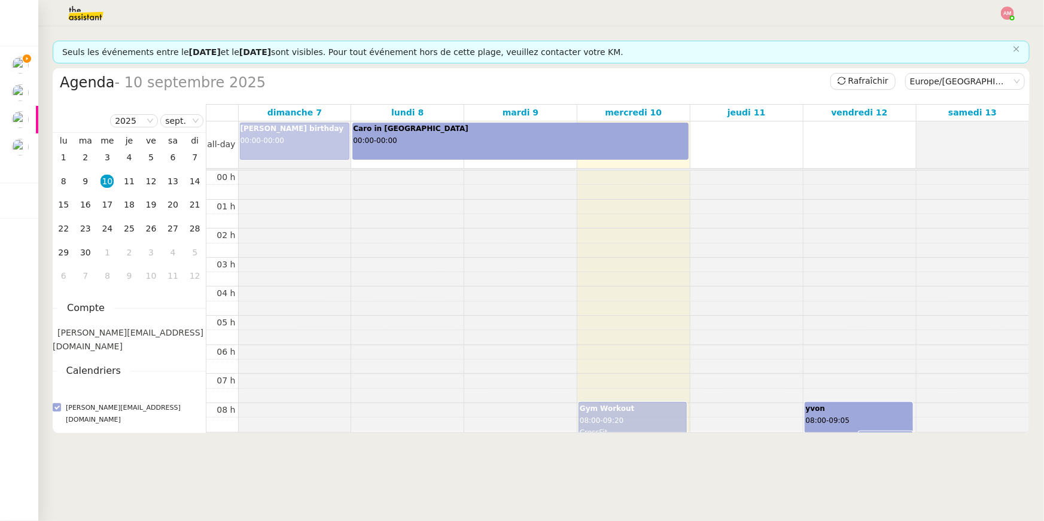
scroll to position [324, 0]
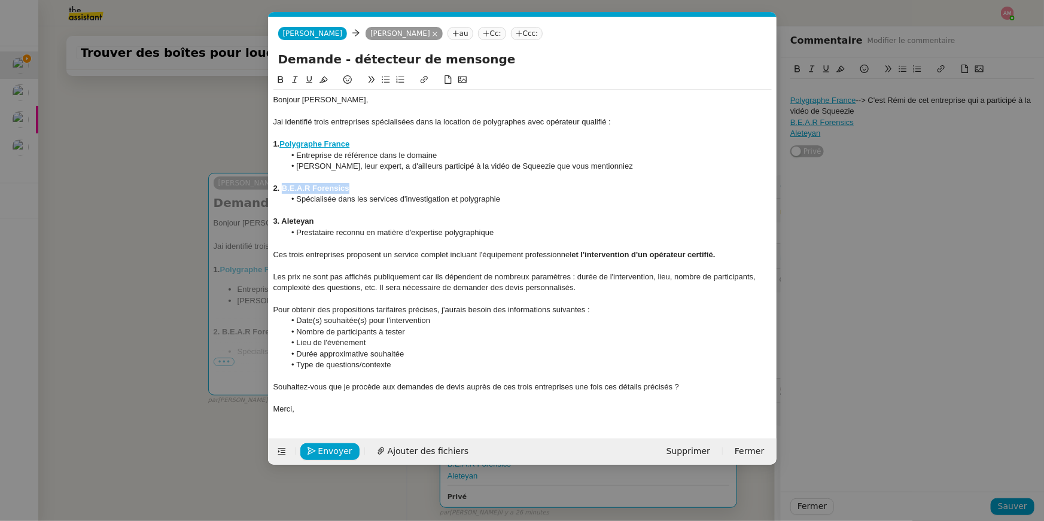
scroll to position [0, 25]
click at [282, 186] on div "2. B.E.A.R Forensics" at bounding box center [522, 188] width 498 height 11
drag, startPoint x: 348, startPoint y: 185, endPoint x: 282, endPoint y: 185, distance: 66.4
click at [282, 185] on div "2. B.E.A.R Forensics" at bounding box center [522, 188] width 498 height 11
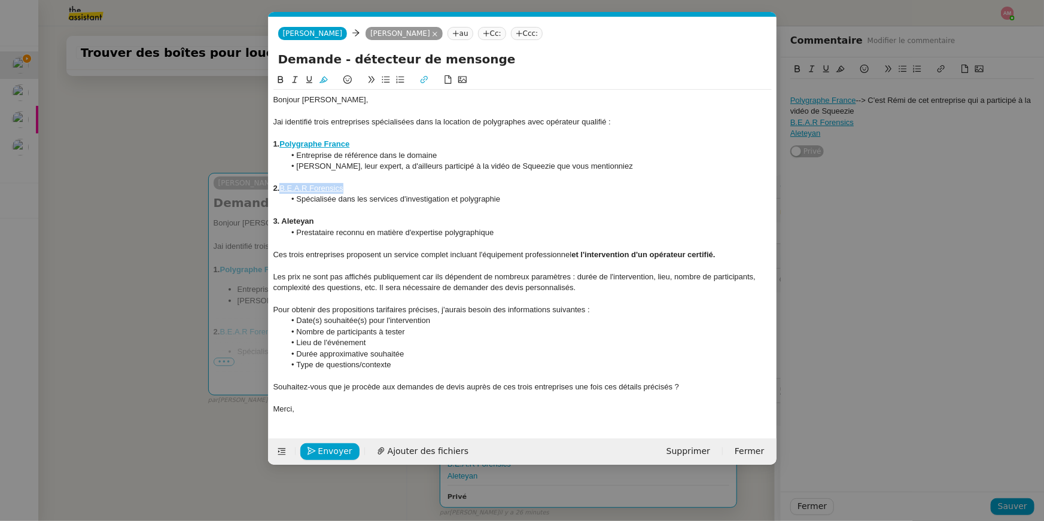
click at [276, 78] on icon at bounding box center [280, 79] width 8 height 8
click at [468, 220] on div "3. Aleteyan" at bounding box center [522, 221] width 498 height 11
drag, startPoint x: 524, startPoint y: 231, endPoint x: 520, endPoint y: 213, distance: 18.3
click at [520, 213] on div "Bonjour Hugo, Jai identifié trois entreprises spécialisées dans la location de …" at bounding box center [522, 255] width 498 height 330
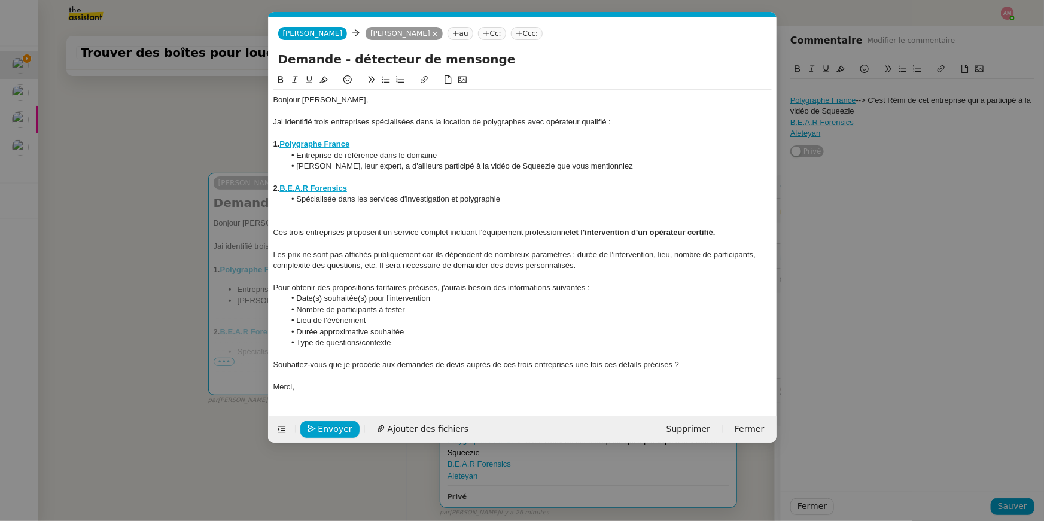
click at [608, 163] on li "[PERSON_NAME], leur expert, a d'ailleurs participé à la vidéo de Squeezie que v…" at bounding box center [528, 166] width 487 height 11
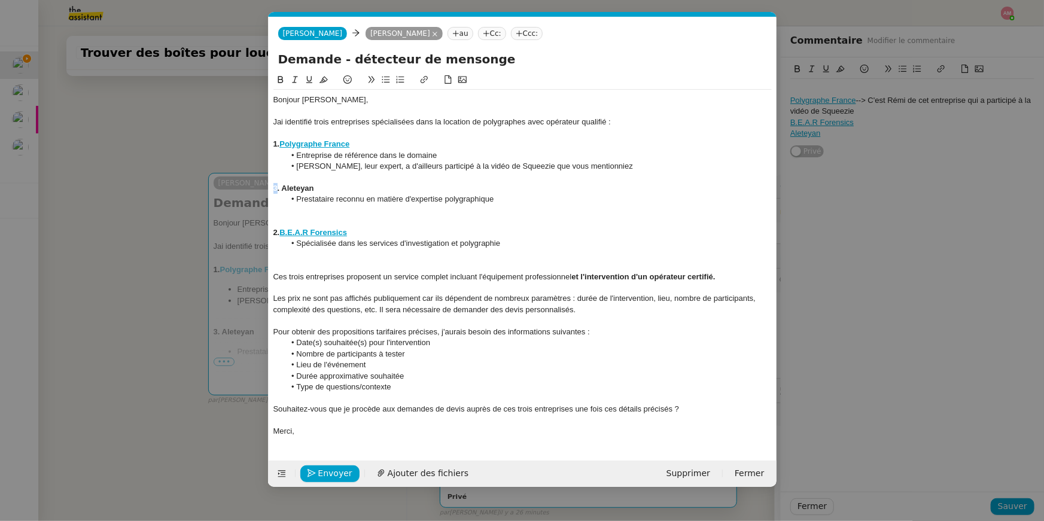
click at [273, 189] on strong "3. Aleteyan" at bounding box center [293, 188] width 41 height 9
click at [276, 233] on strong "2." at bounding box center [276, 232] width 7 height 9
click at [181, 223] on nz-modal-container "Service TA - VOYAGE - PROPOSITION GLOBALE A utiliser dans le cadre de propositi…" at bounding box center [522, 260] width 1044 height 521
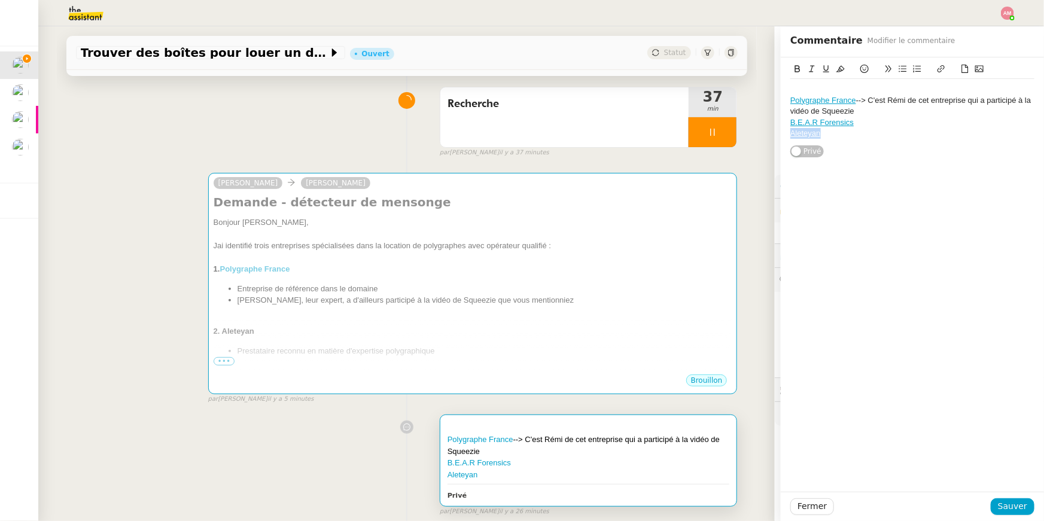
copy link "Aleteyan"
drag, startPoint x: 870, startPoint y: 130, endPoint x: 765, endPoint y: 133, distance: 105.3
click at [765, 133] on app-ticket "Trouver des boîtes pour louer un détecteur Ouvert Statut Client Hugo Bentz Owne…" at bounding box center [540, 273] width 1005 height 495
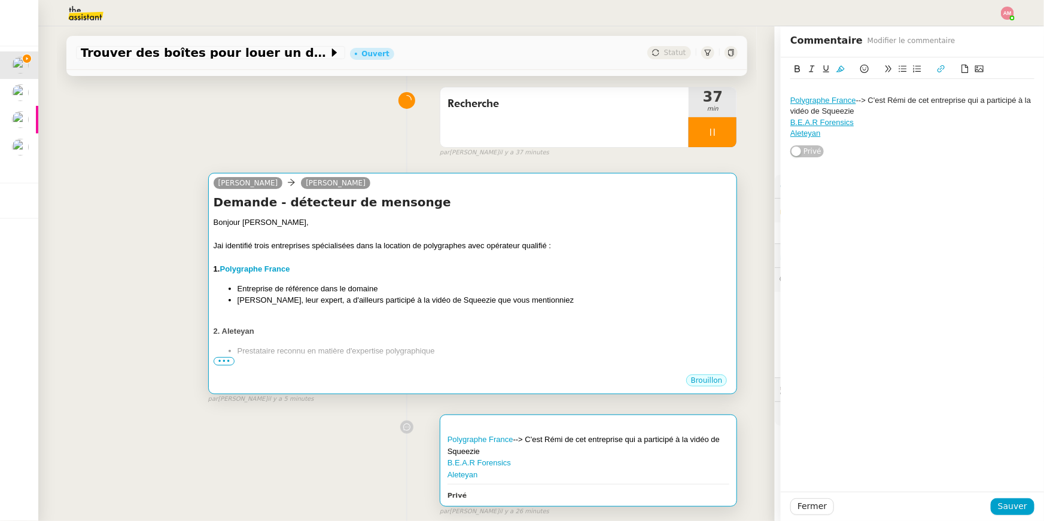
click at [580, 248] on div "Jai identifié trois entreprises spécialisées dans la location de polygraphes av…" at bounding box center [473, 246] width 519 height 12
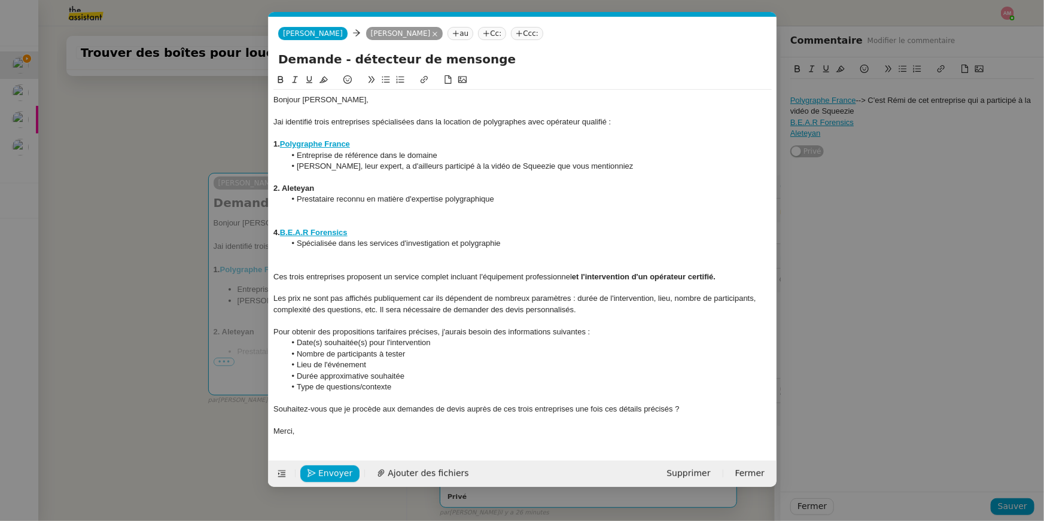
scroll to position [0, 25]
drag, startPoint x: 315, startPoint y: 184, endPoint x: 281, endPoint y: 185, distance: 34.7
click at [281, 185] on div "2. Aleteyan" at bounding box center [522, 188] width 498 height 11
drag, startPoint x: 278, startPoint y: 190, endPoint x: 285, endPoint y: 215, distance: 26.3
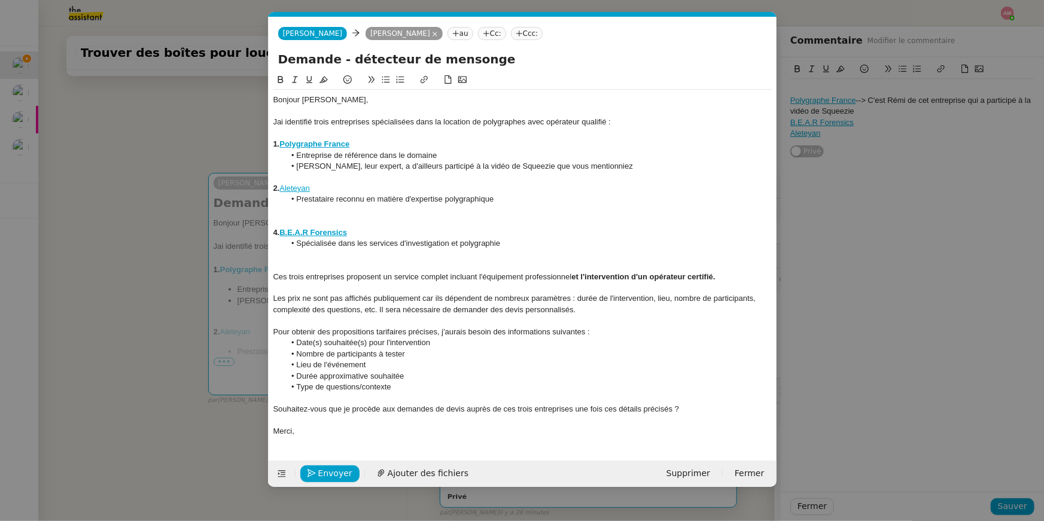
click at [278, 190] on strong "2." at bounding box center [276, 188] width 7 height 9
click at [282, 190] on div "2. Aleteyan" at bounding box center [522, 188] width 498 height 11
click at [277, 194] on ul "Prestataire reconnu en matière d'expertise polygraphique" at bounding box center [522, 199] width 498 height 11
click at [279, 193] on div "2. Aleteyan" at bounding box center [522, 188] width 498 height 11
click at [279, 192] on div "2. Aleteyan" at bounding box center [522, 188] width 498 height 11
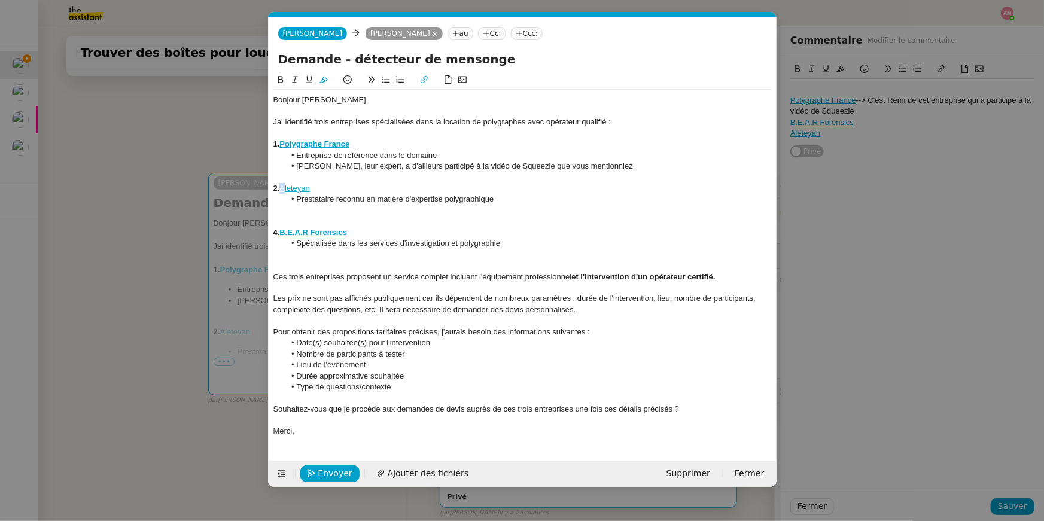
click at [319, 78] on icon at bounding box center [323, 79] width 8 height 8
click at [320, 78] on icon at bounding box center [323, 79] width 8 height 8
click at [336, 181] on div at bounding box center [522, 177] width 498 height 11
drag, startPoint x: 331, startPoint y: 189, endPoint x: 281, endPoint y: 187, distance: 49.7
click at [281, 187] on div "2. Aleteyan" at bounding box center [522, 188] width 498 height 11
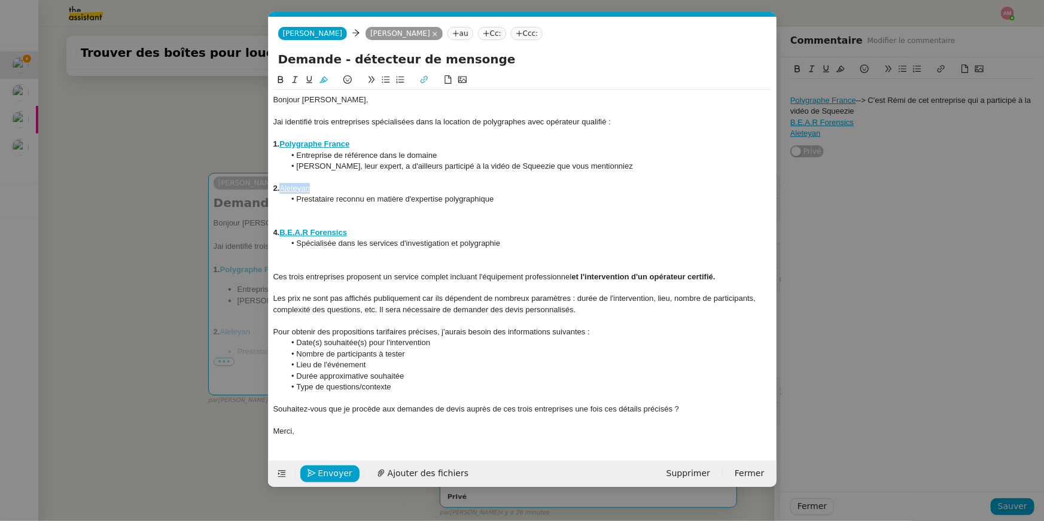
click at [278, 83] on icon at bounding box center [280, 79] width 8 height 8
click at [359, 246] on li "Spécialisée dans les services d'investigation et polygraphie" at bounding box center [528, 243] width 487 height 11
click at [337, 212] on div at bounding box center [522, 210] width 498 height 11
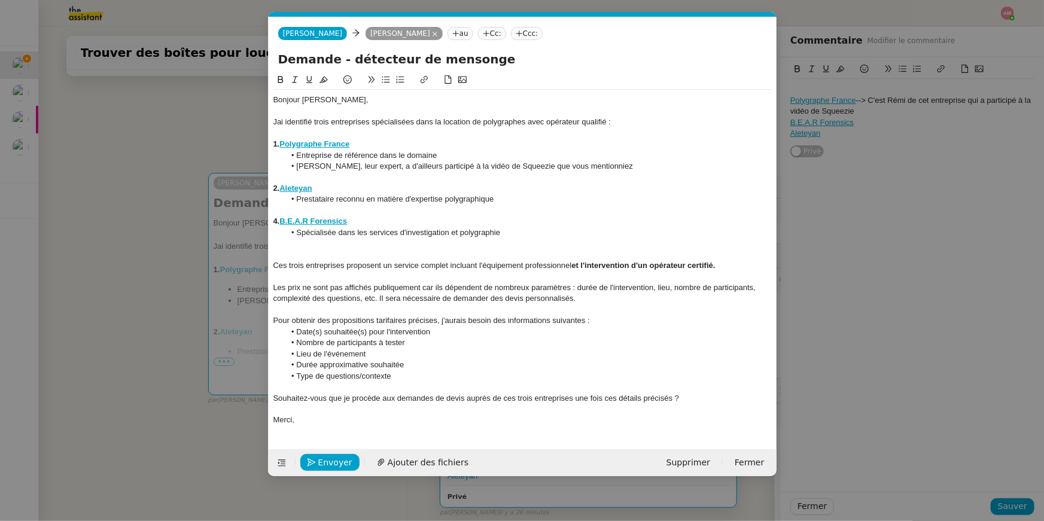
click at [349, 147] on strong "Polygraphe France" at bounding box center [314, 143] width 70 height 9
drag, startPoint x: 297, startPoint y: 167, endPoint x: 593, endPoint y: 172, distance: 296.1
click at [593, 172] on div "Bonjour Hugo, Jai identifié trois entreprises spécialisées dans la location de …" at bounding box center [522, 260] width 498 height 341
click at [281, 78] on icon at bounding box center [280, 79] width 8 height 8
click at [519, 194] on li "Prestataire reconnu en matière d'expertise polygraphique" at bounding box center [528, 199] width 487 height 11
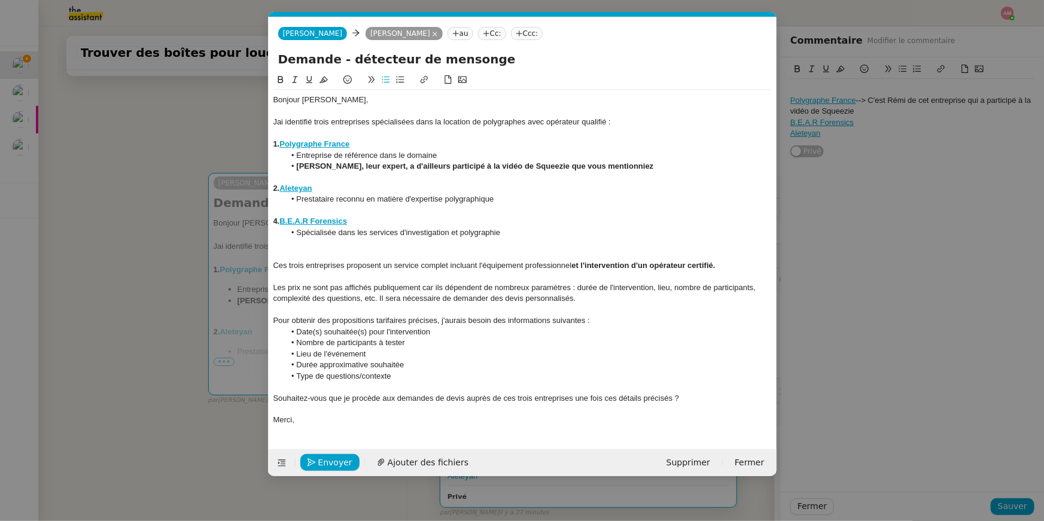
click at [314, 169] on strong "[PERSON_NAME], leur expert, a d'ailleurs participé à la vidéo de Squeezie que v…" at bounding box center [474, 165] width 357 height 9
click at [386, 221] on div "4. B.E.A.R Forensics" at bounding box center [522, 221] width 498 height 11
click at [351, 242] on div at bounding box center [522, 243] width 498 height 11
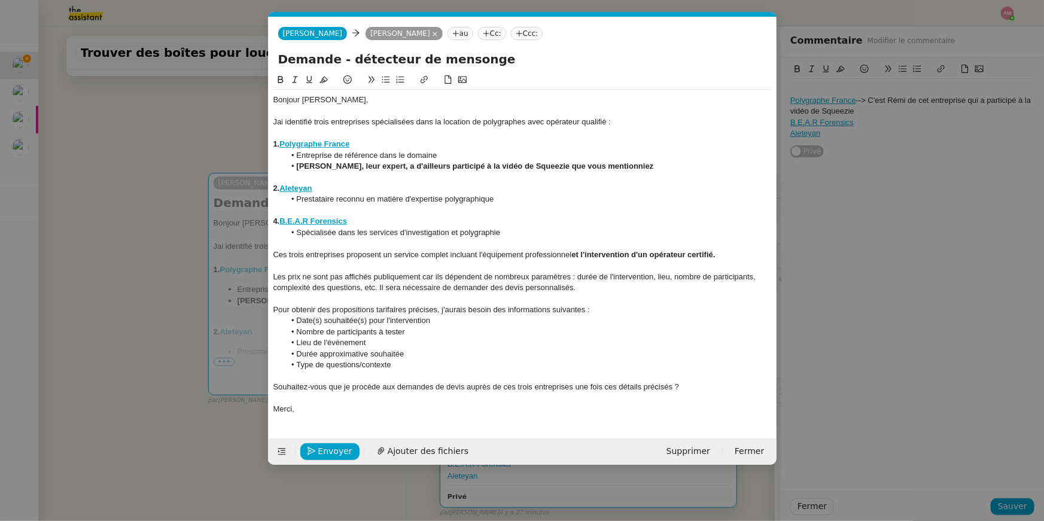
drag, startPoint x: 447, startPoint y: 255, endPoint x: 592, endPoint y: 259, distance: 144.8
click at [592, 259] on div "Ces trois entreprises proposent un service complet incluant l'équipement profes…" at bounding box center [522, 254] width 498 height 11
drag, startPoint x: 572, startPoint y: 256, endPoint x: 450, endPoint y: 256, distance: 122.0
click at [450, 256] on div "Ces trois entreprises proposent un service complet incluant l'équipement profes…" at bounding box center [522, 254] width 498 height 11
click at [284, 79] on icon at bounding box center [280, 79] width 8 height 8
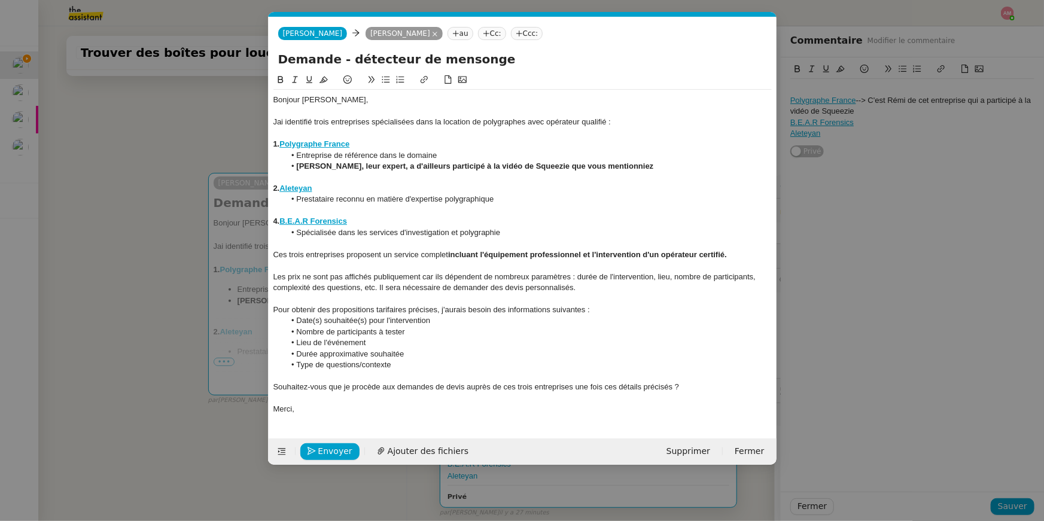
click at [453, 191] on div "2. Aleteyan" at bounding box center [522, 188] width 498 height 11
drag, startPoint x: 449, startPoint y: 256, endPoint x: 772, endPoint y: 240, distance: 323.4
click at [772, 240] on nz-spin "Bonjour Hugo, Jai identifié trois entreprises spécialisées dans la location de …" at bounding box center [523, 248] width 508 height 351
drag, startPoint x: 740, startPoint y: 256, endPoint x: 450, endPoint y: 252, distance: 289.5
click at [450, 252] on div "Ces trois entreprises proposent un service complet incluant l'équipement profes…" at bounding box center [522, 254] width 498 height 11
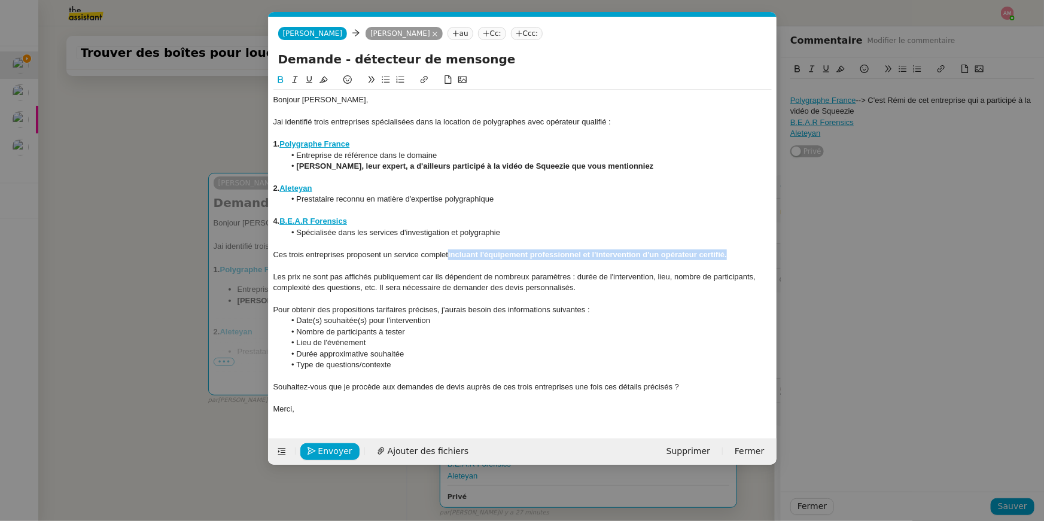
click at [310, 77] on icon at bounding box center [309, 79] width 6 height 7
click at [224, 176] on nz-modal-container "Service TA - VOYAGE - PROPOSITION GLOBALE A utiliser dans le cadre de propositi…" at bounding box center [522, 260] width 1044 height 521
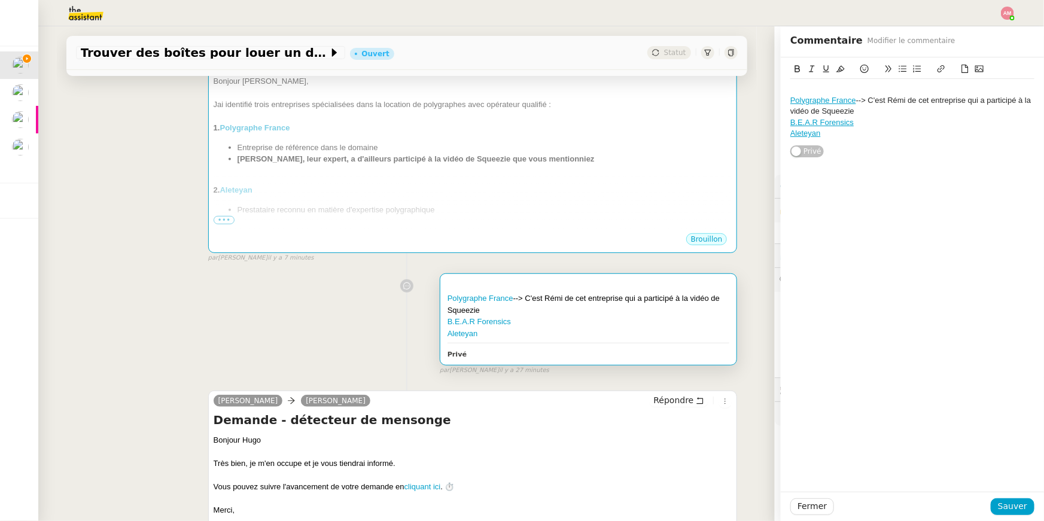
scroll to position [197, 0]
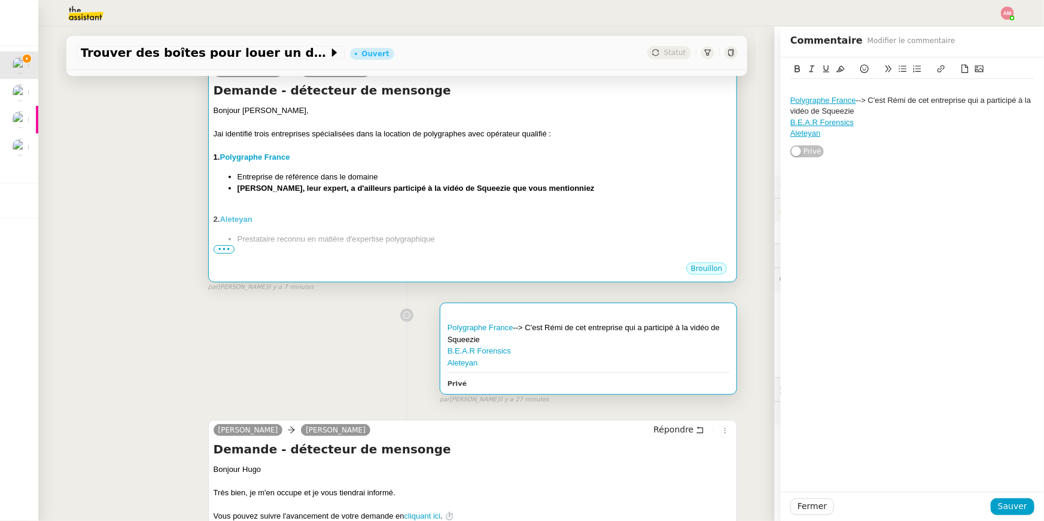
click at [417, 218] on div "2. Aleteyan" at bounding box center [473, 220] width 519 height 12
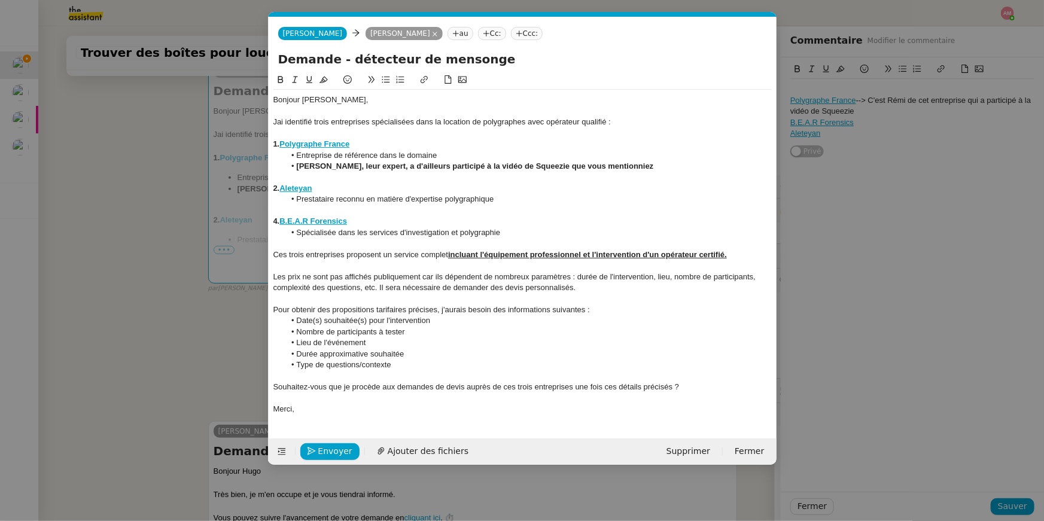
scroll to position [0, 25]
click at [422, 401] on div at bounding box center [522, 398] width 498 height 11
click at [175, 349] on nz-modal-container "Service TA - VOYAGE - PROPOSITION GLOBALE A utiliser dans le cadre de propositi…" at bounding box center [522, 260] width 1044 height 521
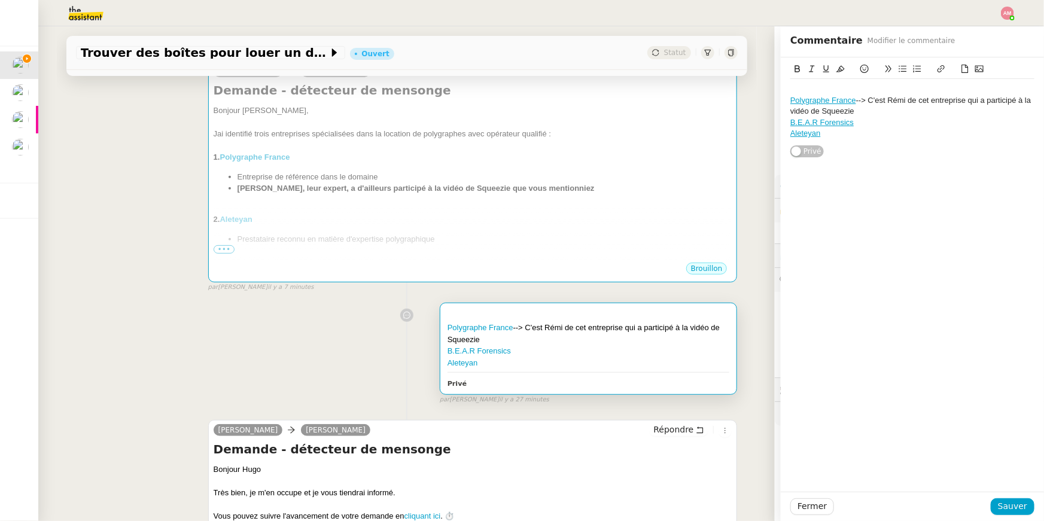
scroll to position [0, 0]
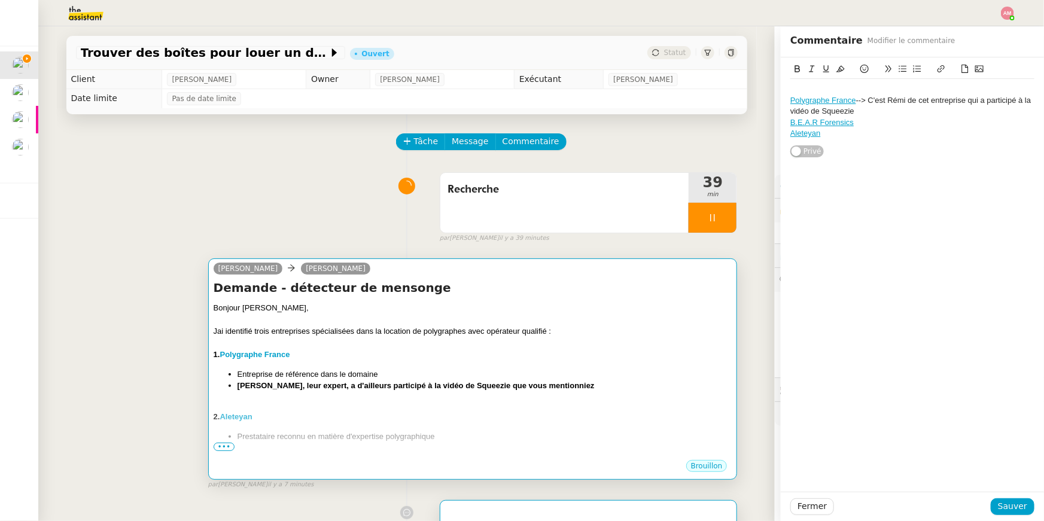
click at [462, 284] on h4 "Demande - détecteur de mensonge" at bounding box center [473, 287] width 519 height 17
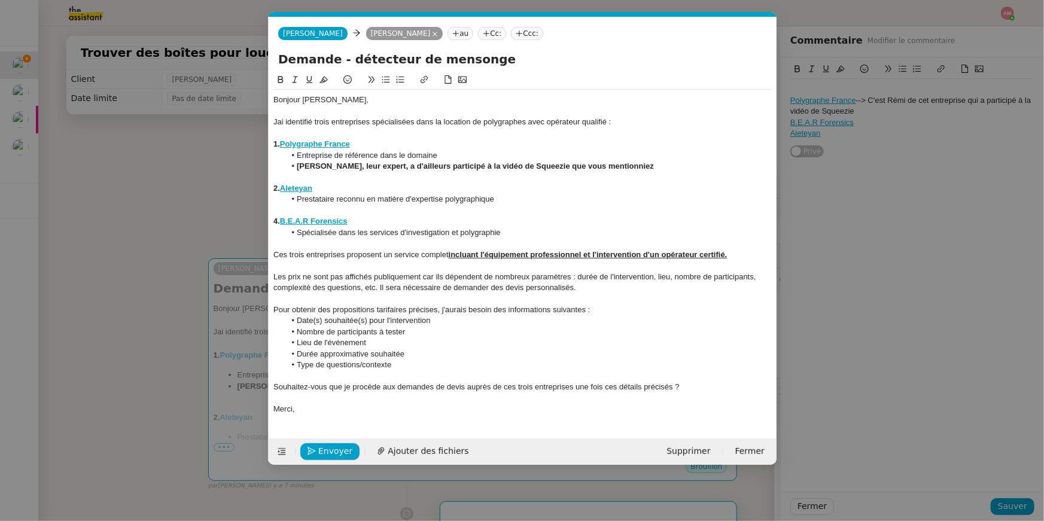
scroll to position [0, 25]
click at [313, 458] on button "Envoyer" at bounding box center [329, 451] width 59 height 17
click at [313, 458] on button "Confirmer l'envoi" at bounding box center [348, 451] width 97 height 17
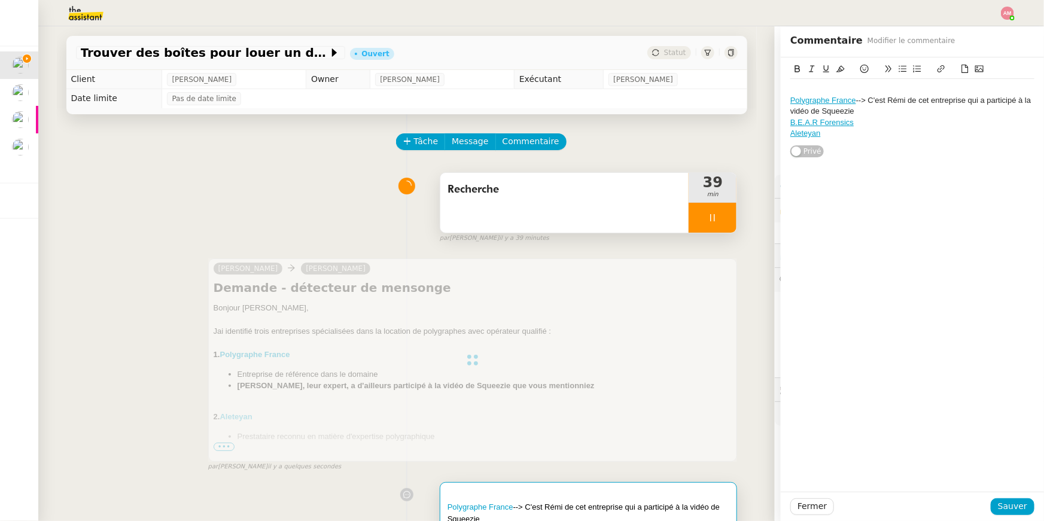
click at [712, 220] on icon at bounding box center [713, 218] width 10 height 10
click at [724, 220] on icon at bounding box center [724, 217] width 9 height 7
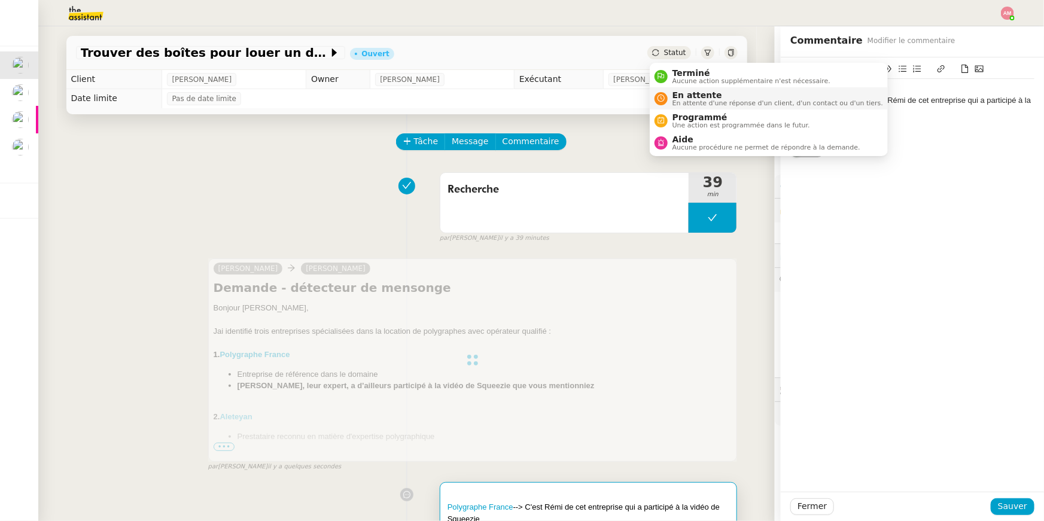
click at [681, 100] on span "En attente d'une réponse d'un client, d'un contact ou d'un tiers." at bounding box center [777, 103] width 211 height 7
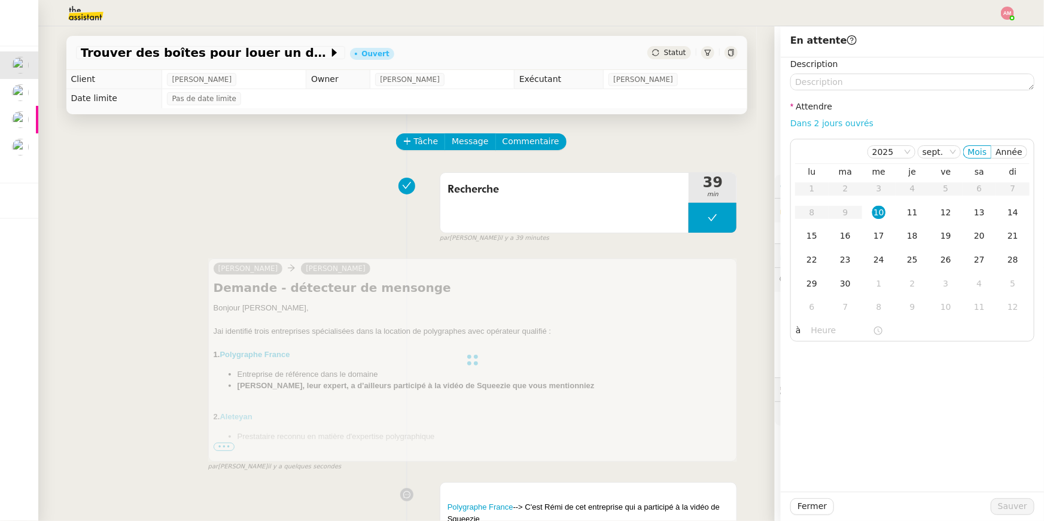
click at [846, 126] on link "Dans 2 jours ouvrés" at bounding box center [831, 123] width 83 height 10
type input "07:00"
click at [1004, 503] on span "Sauver" at bounding box center [1012, 506] width 29 height 14
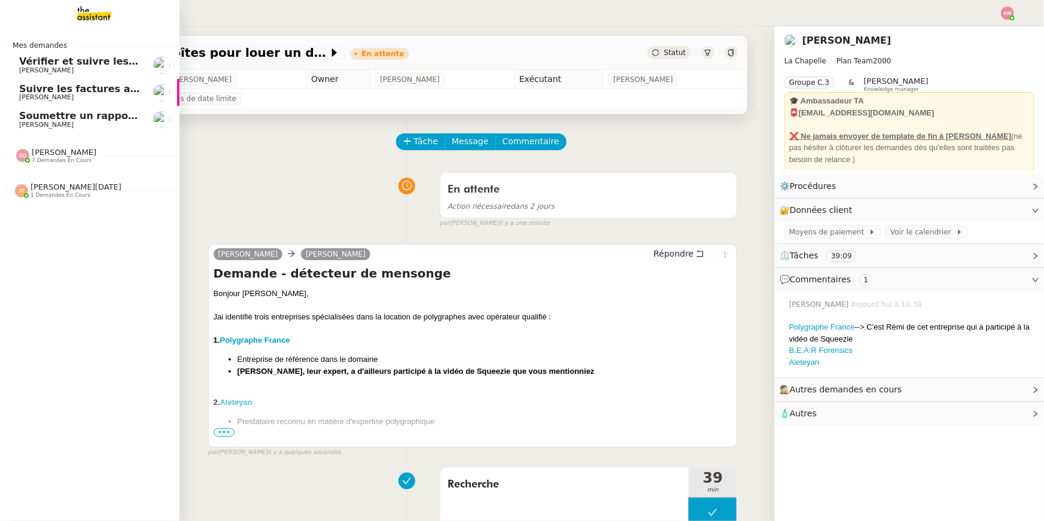
click at [57, 117] on span "Soumettre un rapport de dépenses" at bounding box center [114, 115] width 190 height 11
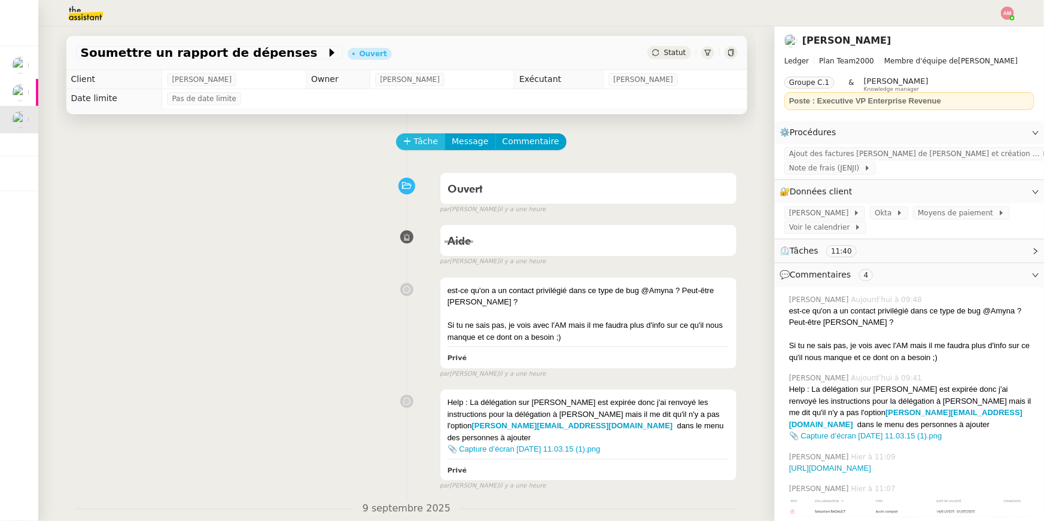
click at [421, 138] on span "Tâche" at bounding box center [426, 142] width 25 height 14
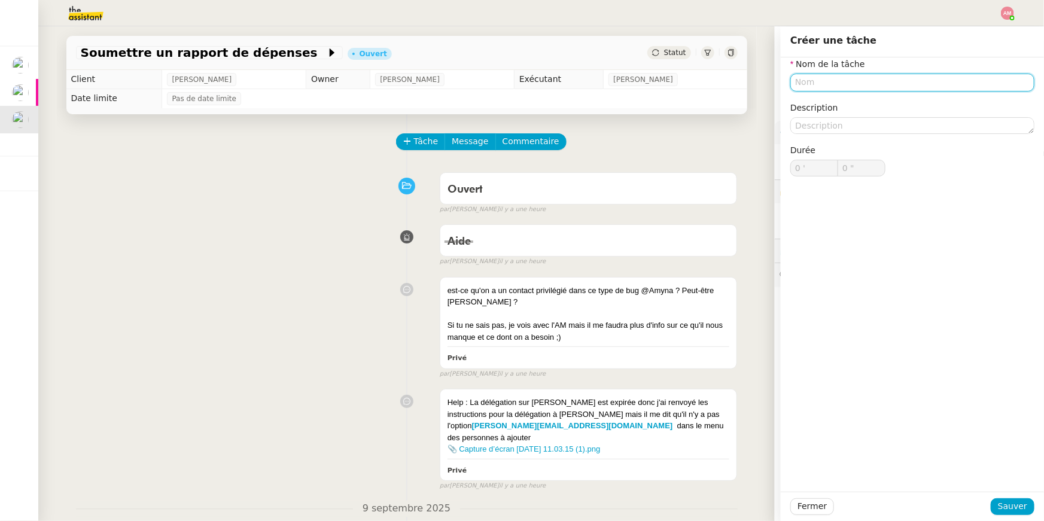
click at [820, 78] on input "text" at bounding box center [912, 82] width 244 height 17
type input "C"
type input "F"
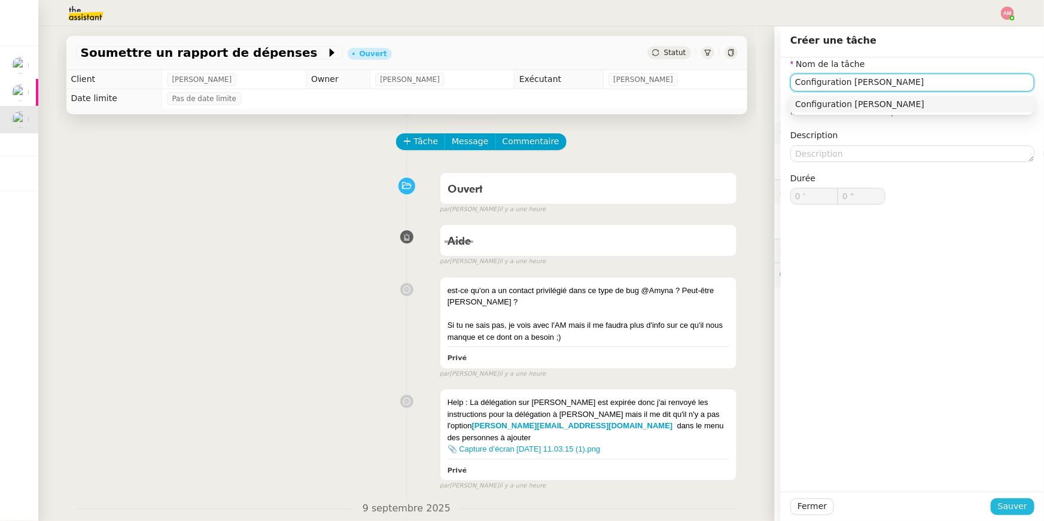
type input "Configuration Jenji"
click at [1005, 504] on span "Sauver" at bounding box center [1012, 506] width 29 height 14
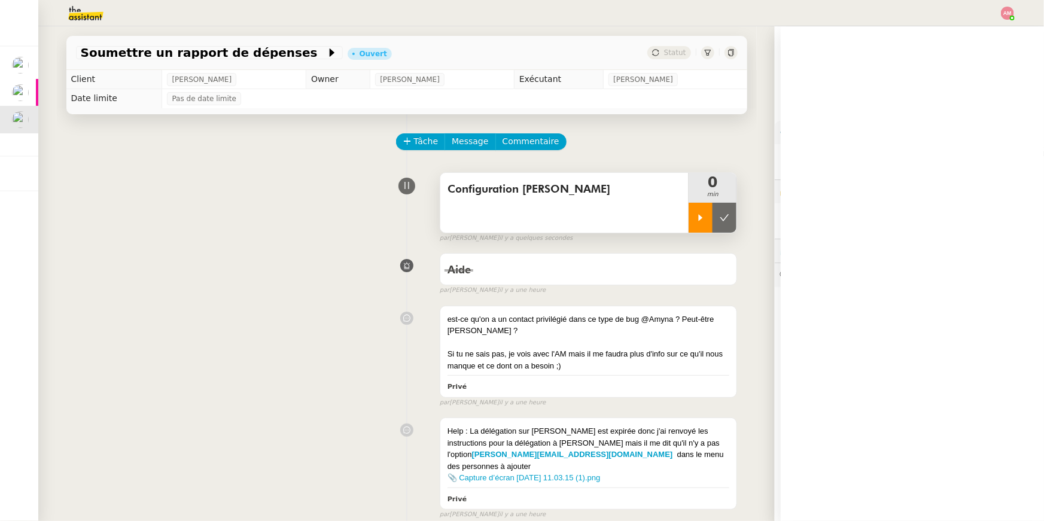
click at [694, 204] on div at bounding box center [700, 218] width 24 height 30
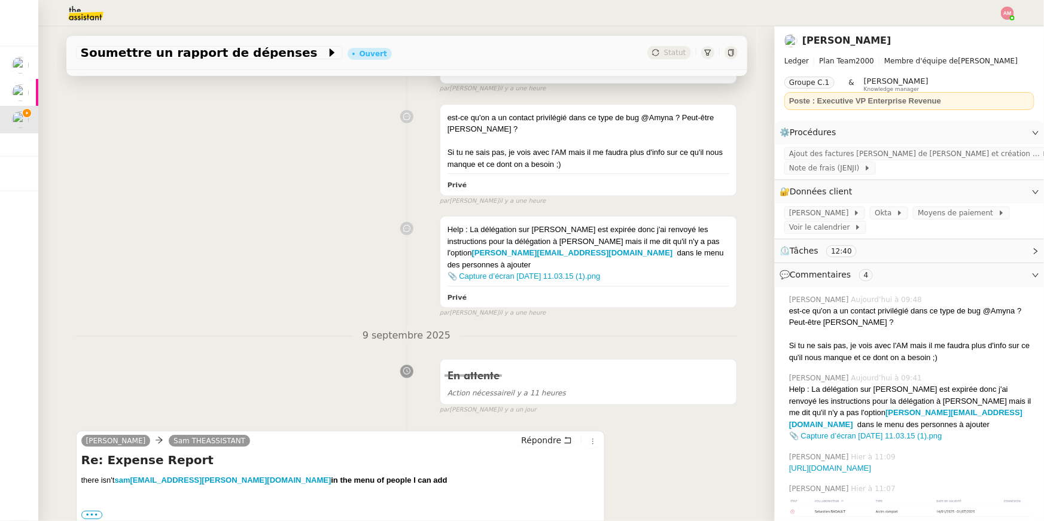
scroll to position [227, 0]
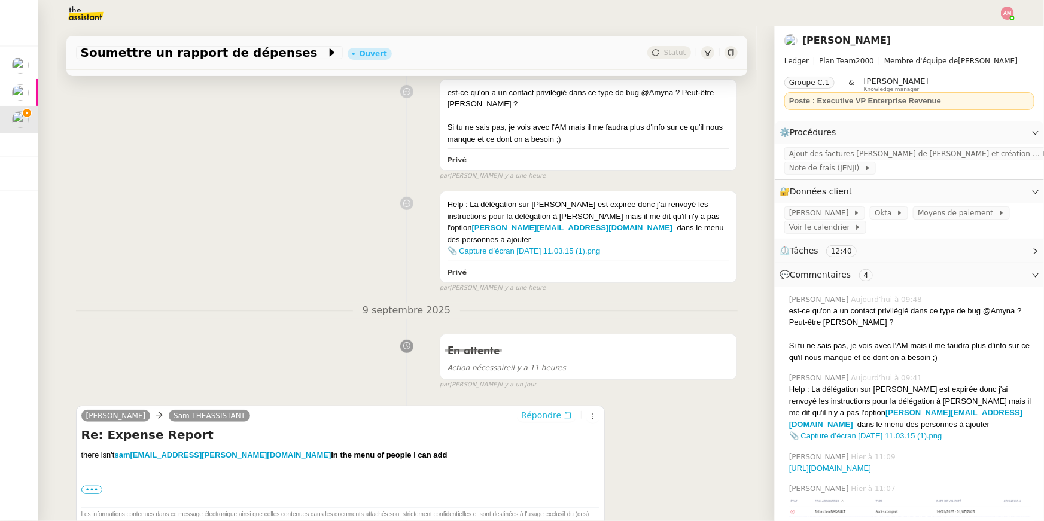
click at [544, 409] on span "Répondre" at bounding box center [541, 415] width 40 height 12
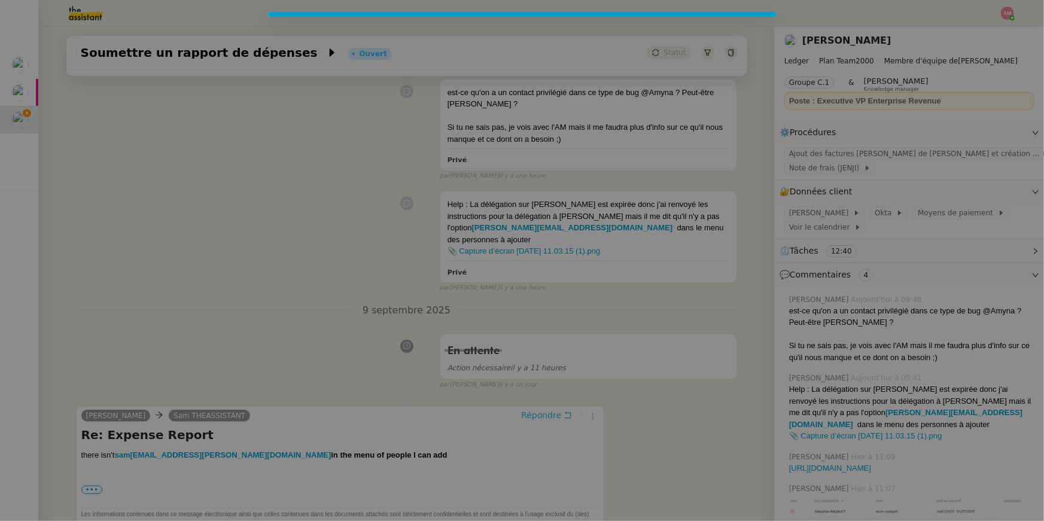
scroll to position [318, 0]
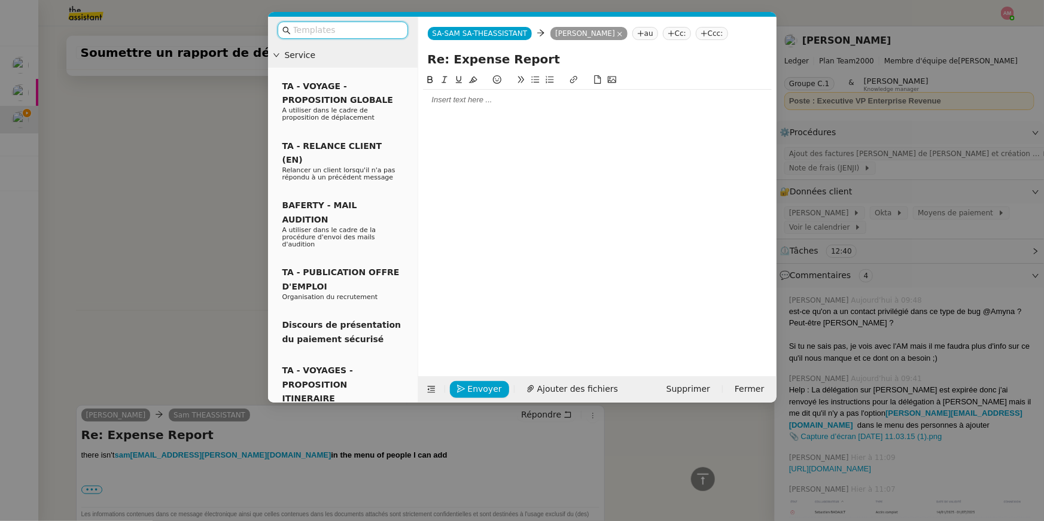
click at [644, 35] on icon at bounding box center [640, 33] width 7 height 7
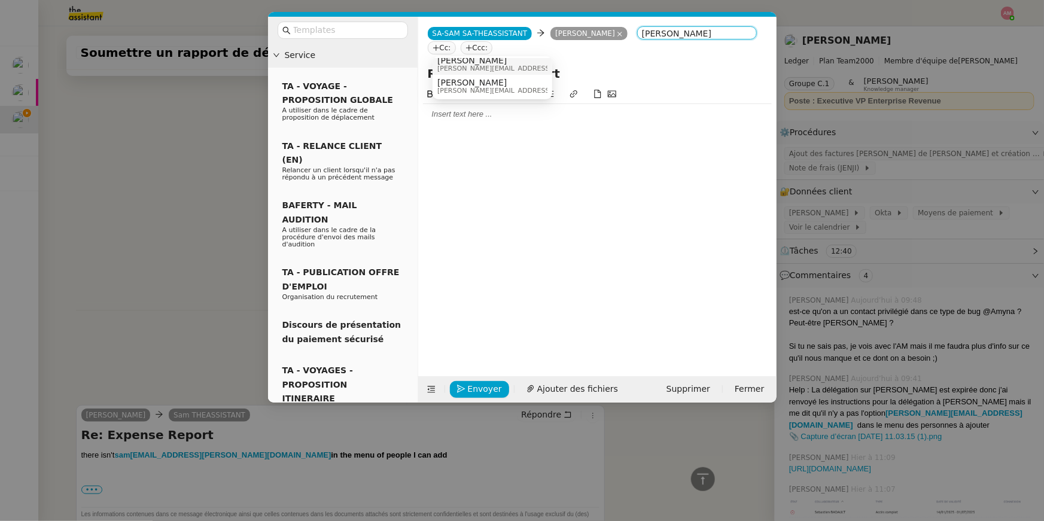
scroll to position [0, 0]
type input "geraldine ledger"
click at [512, 74] on span "geraldine.hounsou@ledger.fr" at bounding box center [522, 74] width 170 height 7
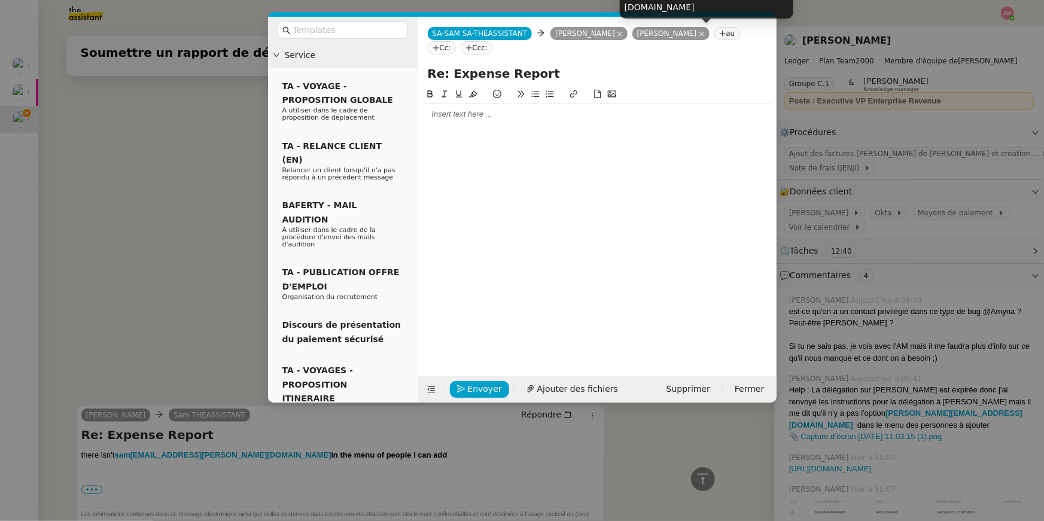
drag, startPoint x: 664, startPoint y: 9, endPoint x: 695, endPoint y: 12, distance: 31.2
click at [695, 12] on div "geraldine.hounsou@ledger.fr" at bounding box center [706, 0] width 173 height 35
click at [695, 8] on div "geraldine.hounsou@ledger.fr" at bounding box center [706, 0] width 173 height 35
drag, startPoint x: 695, startPoint y: 8, endPoint x: 624, endPoint y: 6, distance: 71.2
click at [624, 6] on div "geraldine.hounsou@ledger.fr" at bounding box center [706, 0] width 173 height 35
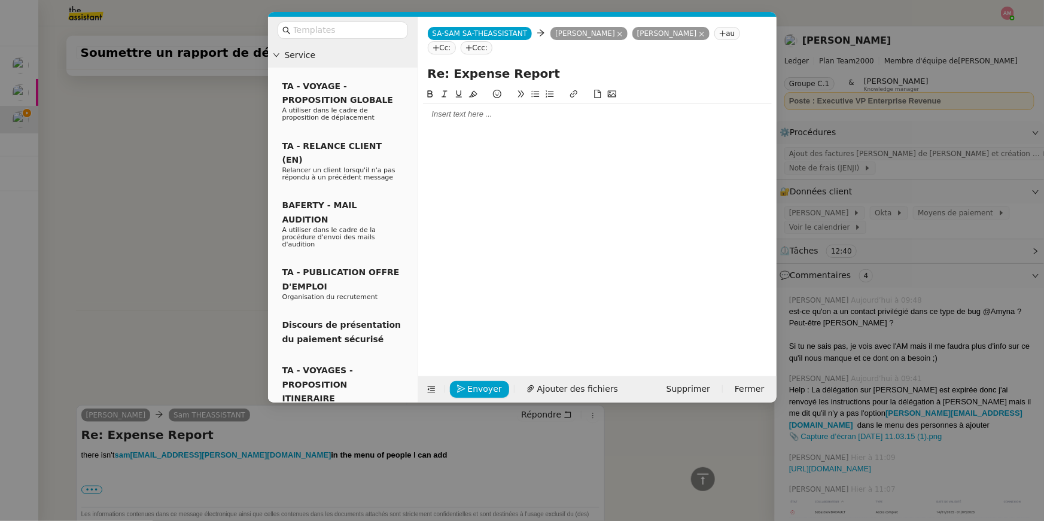
copy div "geraldine.hounsou"
click at [972, 113] on nz-modal-container "Service TA - VOYAGE - PROPOSITION GLOBALE A utiliser dans le cadre de propositi…" at bounding box center [522, 260] width 1044 height 521
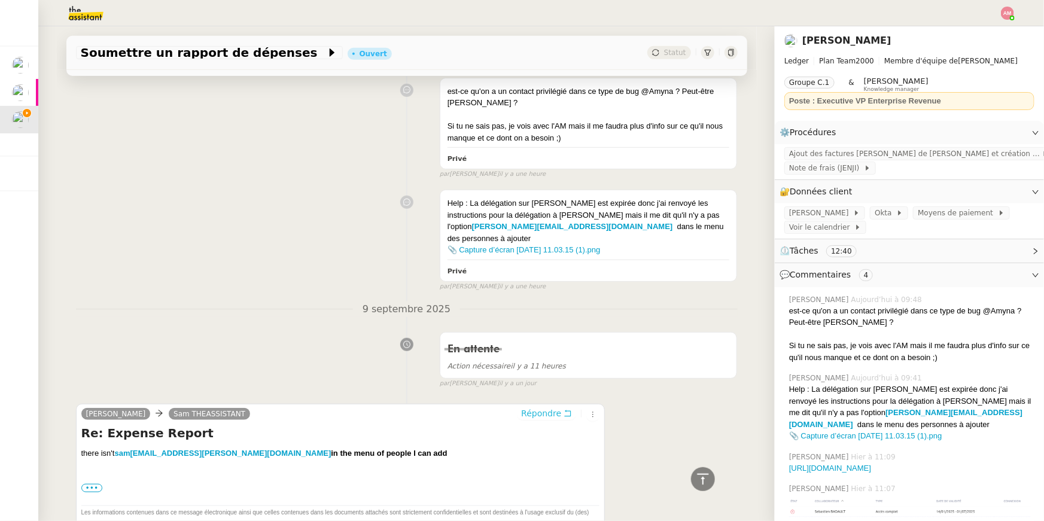
scroll to position [317, 0]
click at [896, 175] on div "Ajout des factures Jenji de Sébastien et création d'un tableau de suivi Note de…" at bounding box center [909, 161] width 269 height 35
click at [916, 154] on span "Ajout des factures [PERSON_NAME] de [PERSON_NAME] et création d'un tableau de s…" at bounding box center [915, 154] width 252 height 12
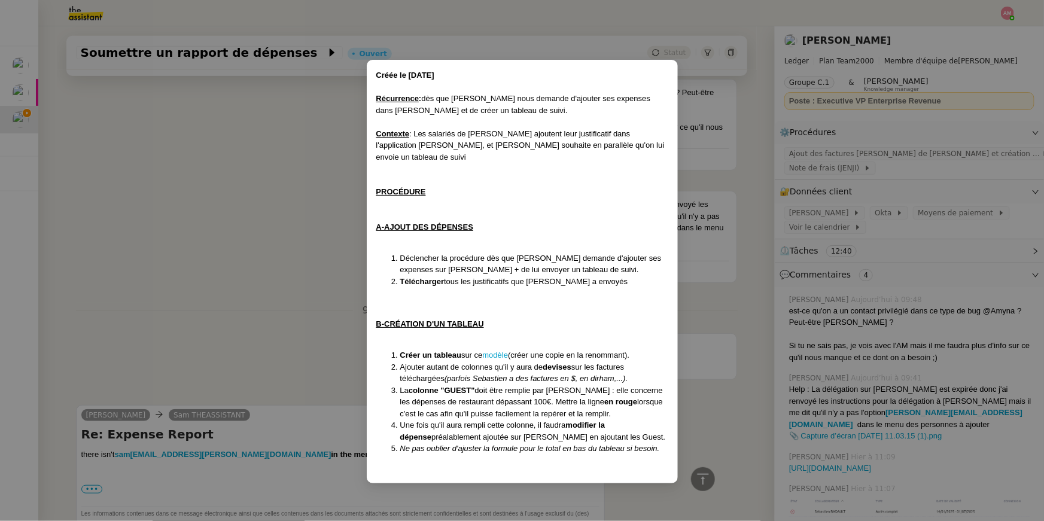
click at [930, 193] on nz-modal-container "Créée le 25/04/2025 Récurrence : dès que Sébastien nous demande d'ajouter ses e…" at bounding box center [522, 260] width 1044 height 521
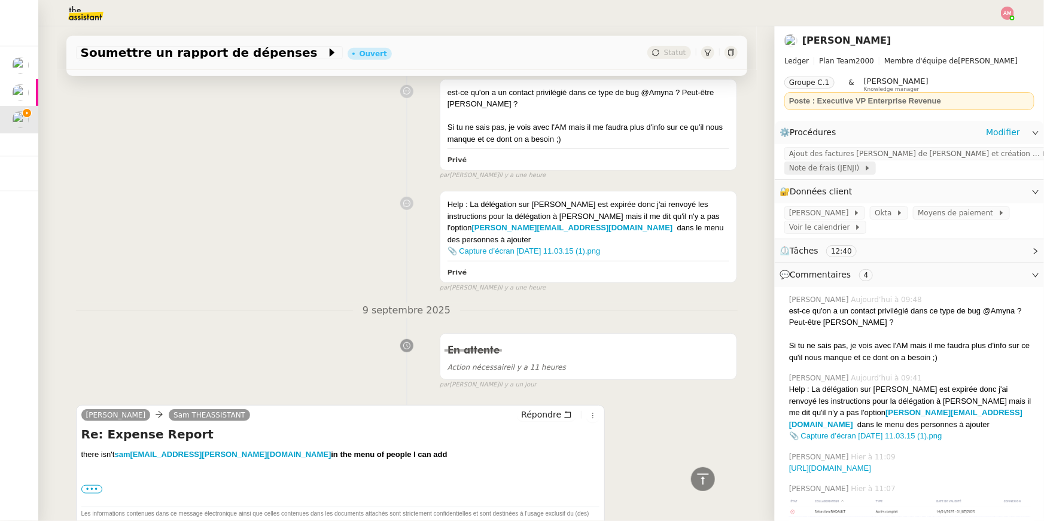
click at [842, 170] on span "Note de frais (JENJI)" at bounding box center [826, 168] width 75 height 12
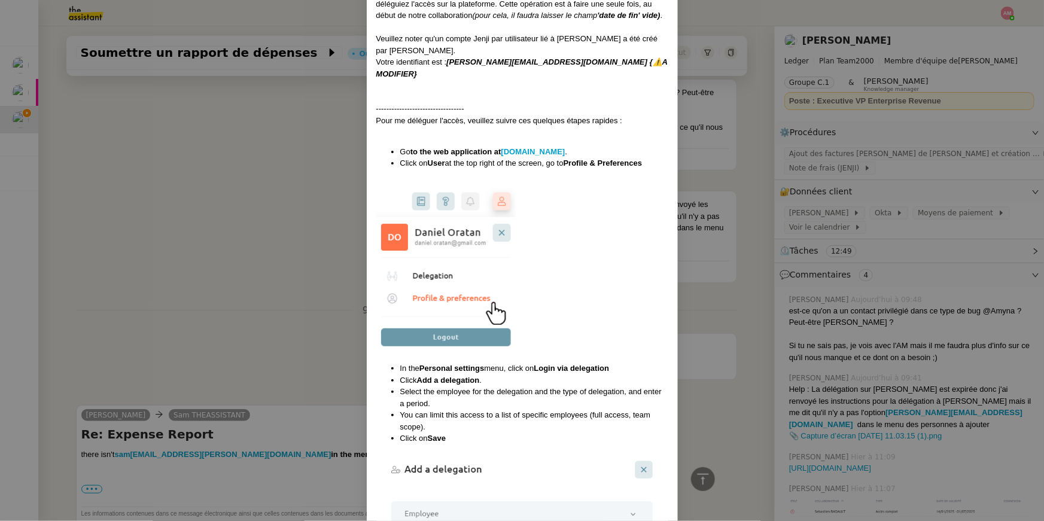
scroll to position [0, 0]
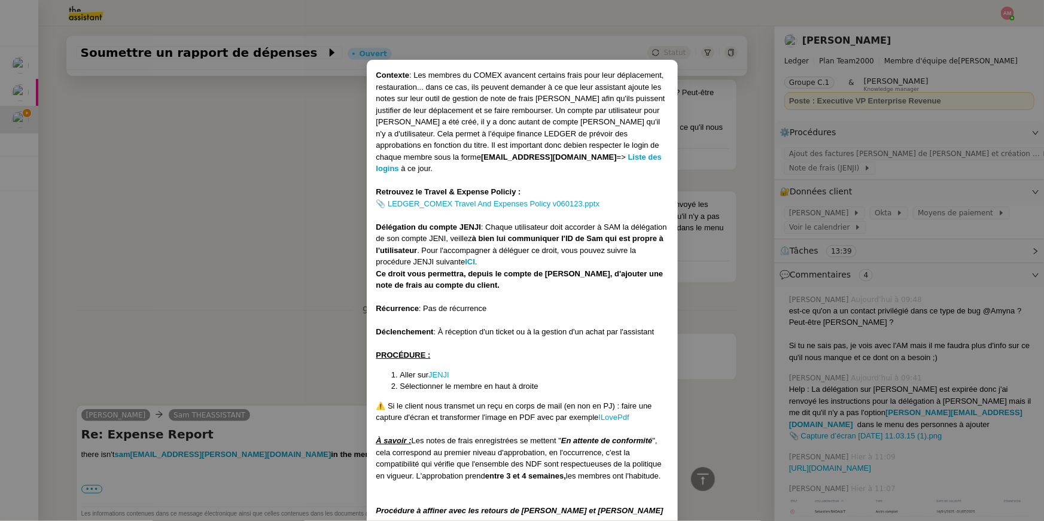
click at [317, 242] on nz-modal-container "Contexte : Les membres du COMEX avancent certains frais pour leur déplacement, …" at bounding box center [522, 260] width 1044 height 521
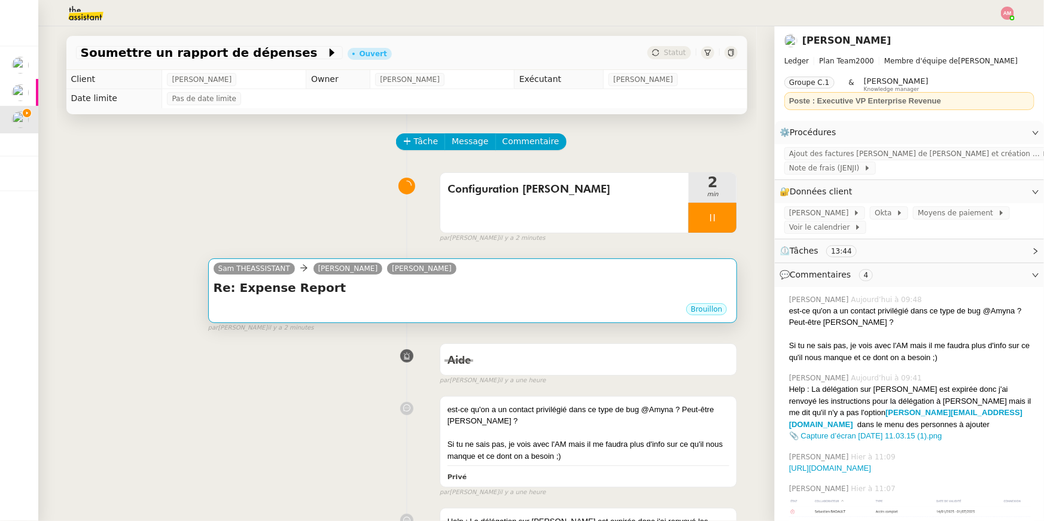
click at [390, 292] on h4 "Re: Expense Report" at bounding box center [473, 287] width 519 height 17
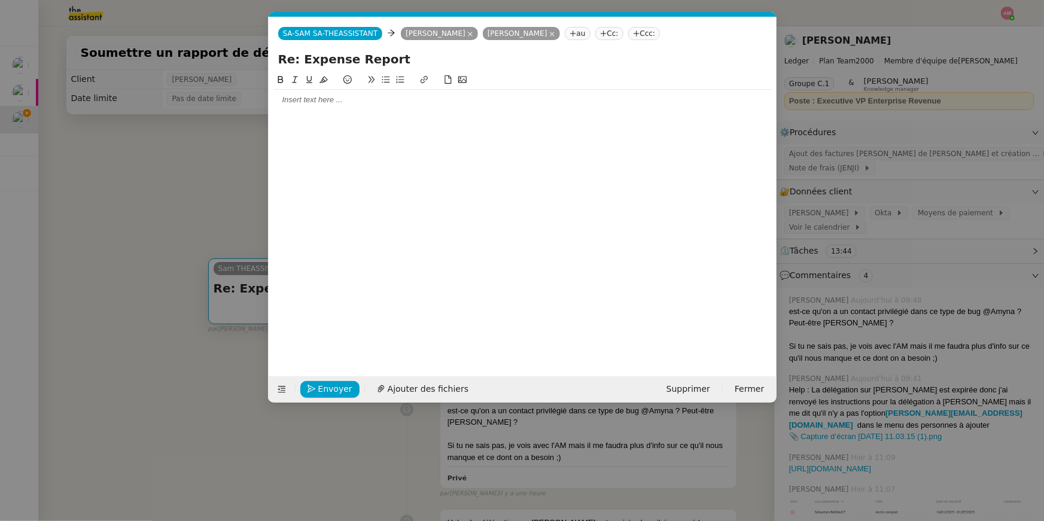
scroll to position [0, 25]
click at [369, 106] on div at bounding box center [522, 100] width 498 height 20
drag, startPoint x: 400, startPoint y: 60, endPoint x: 270, endPoint y: 57, distance: 129.8
click at [270, 56] on div "Re: Expense Report" at bounding box center [523, 61] width 508 height 23
drag, startPoint x: 377, startPoint y: 12, endPoint x: 495, endPoint y: 16, distance: 117.3
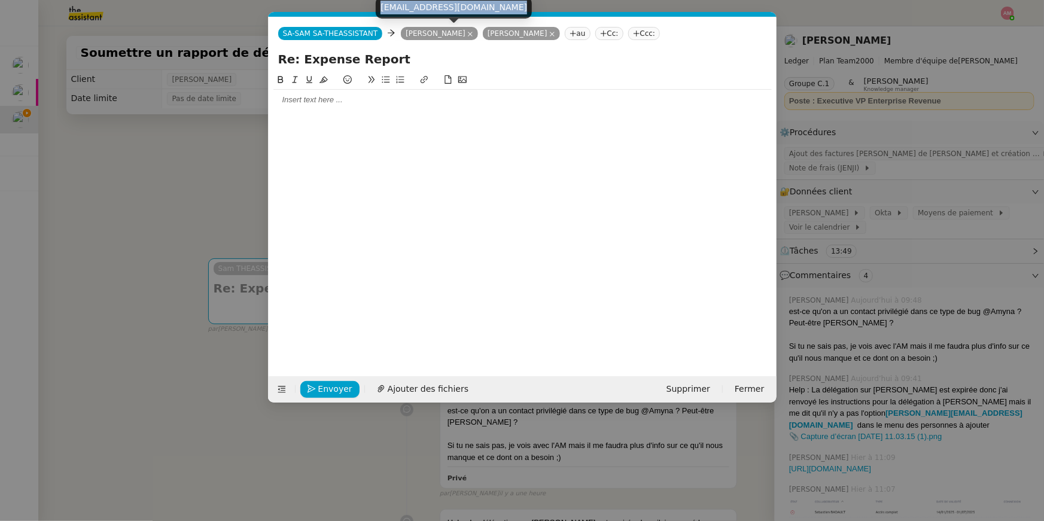
click at [495, 16] on div "sebastien.badault@ledger.com" at bounding box center [454, 7] width 156 height 21
copy div "sebastien.badault@ledger.com"
click at [623, 28] on nz-tag "Cc:" at bounding box center [609, 33] width 28 height 13
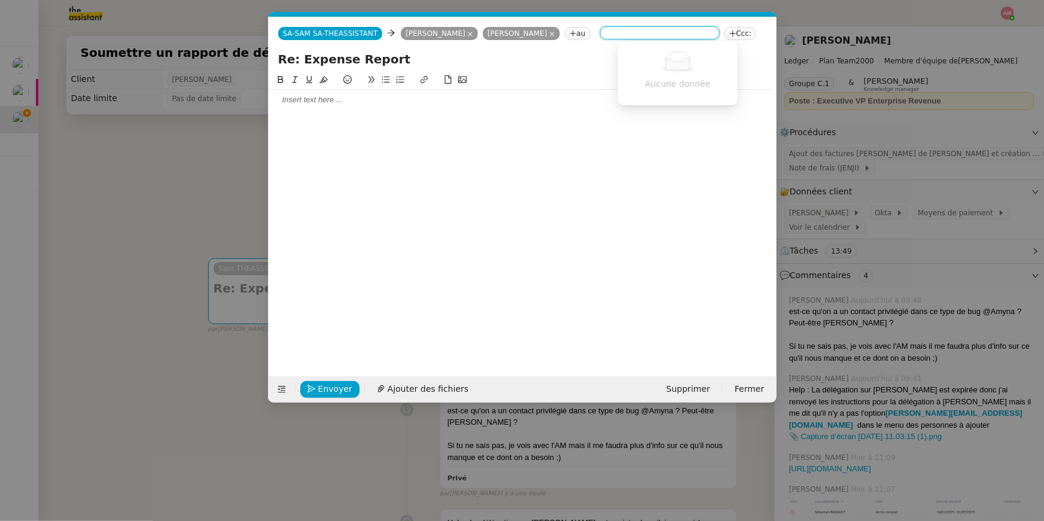
paste input "sebastien.badault@ledger.com"
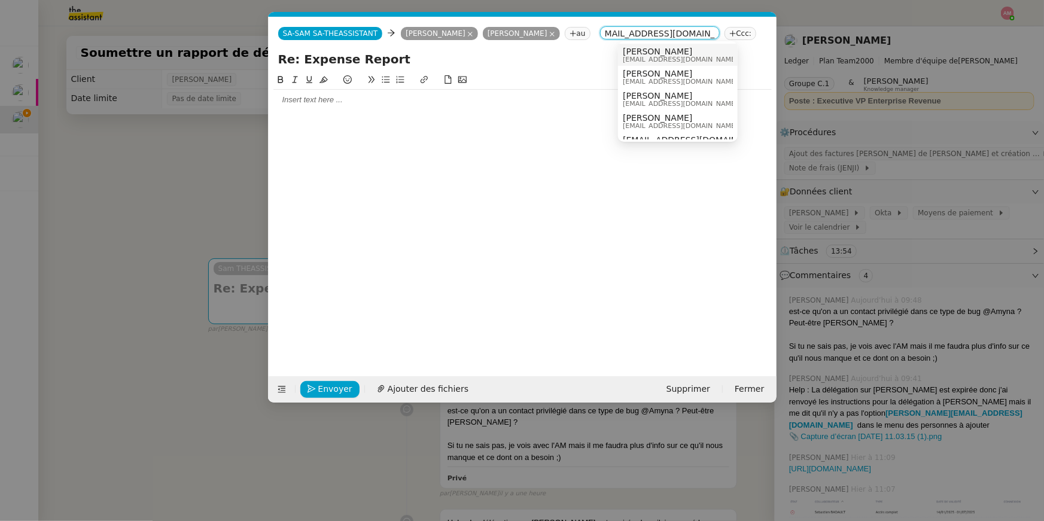
type input "sebastien.badault@ledger.com"
click at [636, 50] on span "[PERSON_NAME]" at bounding box center [680, 52] width 115 height 10
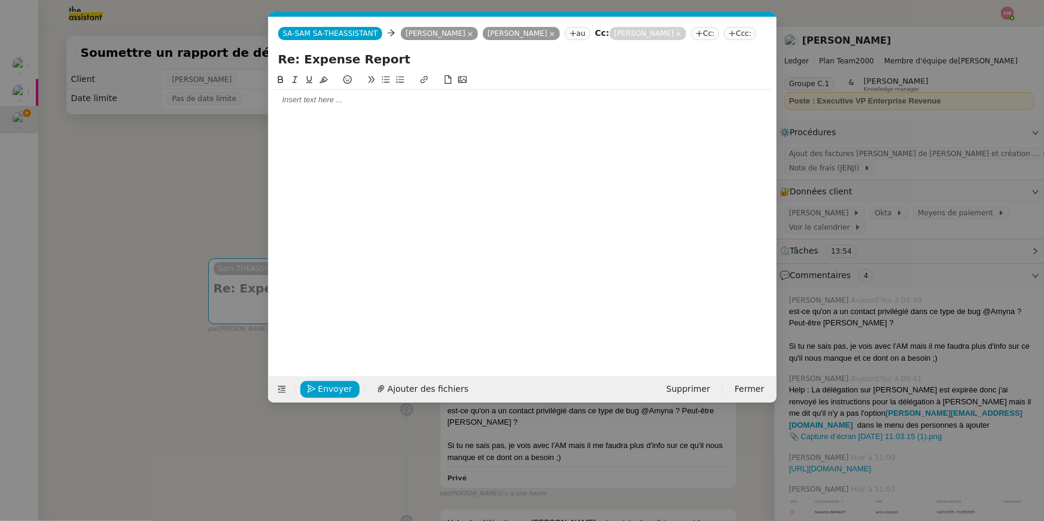
click at [487, 156] on div at bounding box center [522, 215] width 498 height 285
click at [473, 34] on icon at bounding box center [470, 34] width 5 height 5
drag, startPoint x: 403, startPoint y: 60, endPoint x: 247, endPoint y: 56, distance: 156.2
click at [247, 56] on nz-modal-container "Service TA - VOYAGE - PROPOSITION GLOBALE A utiliser dans le cadre de propositi…" at bounding box center [522, 260] width 1044 height 521
click at [159, 296] on nz-modal-container "Service TA - VOYAGE - PROPOSITION GLOBALE A utiliser dans le cadre de propositi…" at bounding box center [522, 260] width 1044 height 521
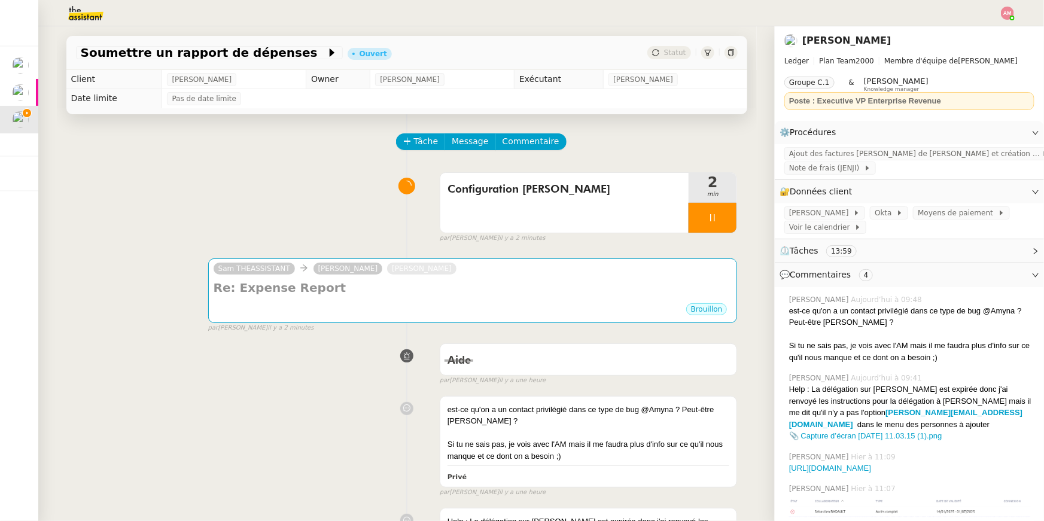
click at [185, 329] on div "Sam THEASSISTANT Géraldine Hounsou Sébastien Badault Re: Expense Report ••• Bro…" at bounding box center [407, 291] width 662 height 86
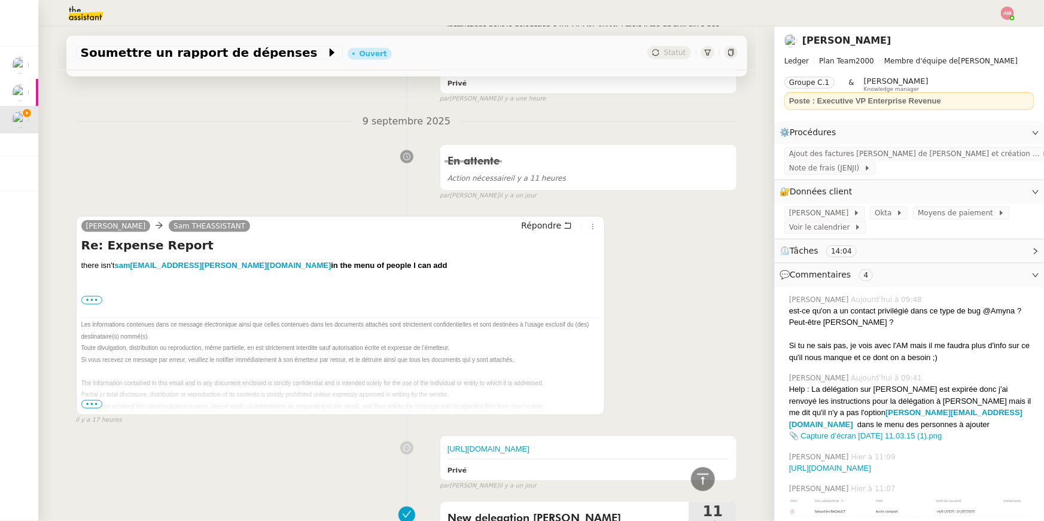
scroll to position [531, 0]
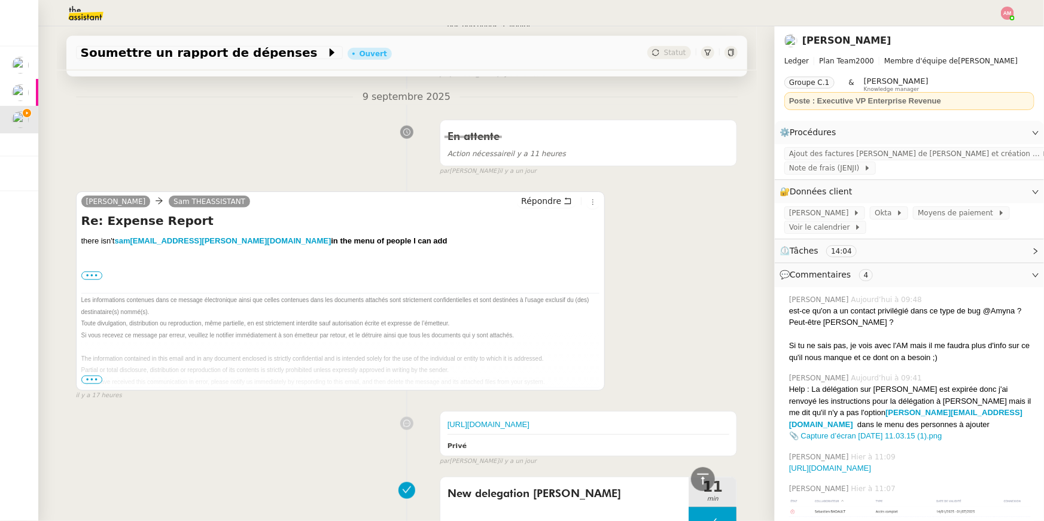
click at [84, 271] on div "there isn't sam +ugo@ledger.fr in the menu of people I can add ••• On Tue, Sep …" at bounding box center [340, 311] width 519 height 153
click at [84, 272] on label "•••" at bounding box center [92, 276] width 22 height 8
click at [0, 0] on input "•••" at bounding box center [0, 0] width 0 height 0
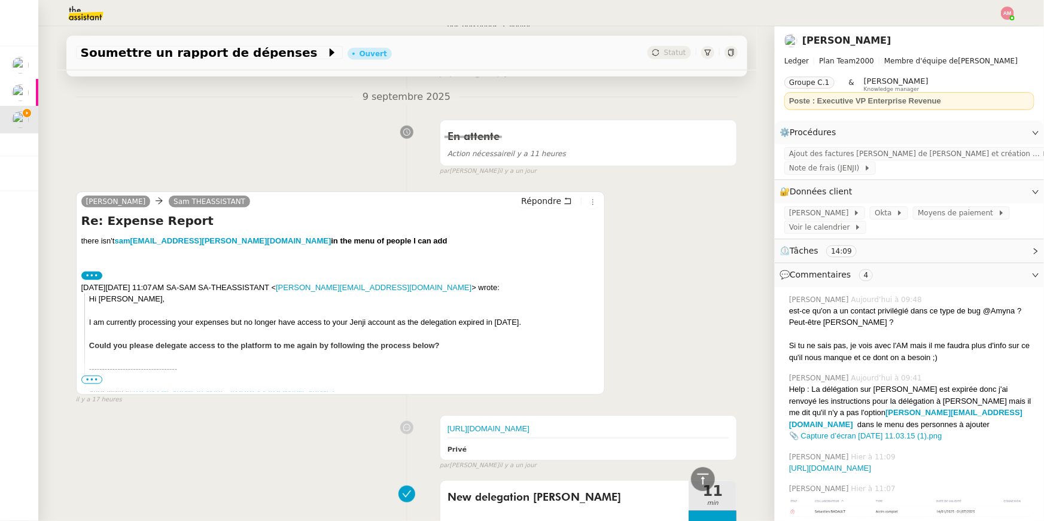
click at [94, 376] on span "•••" at bounding box center [92, 380] width 22 height 8
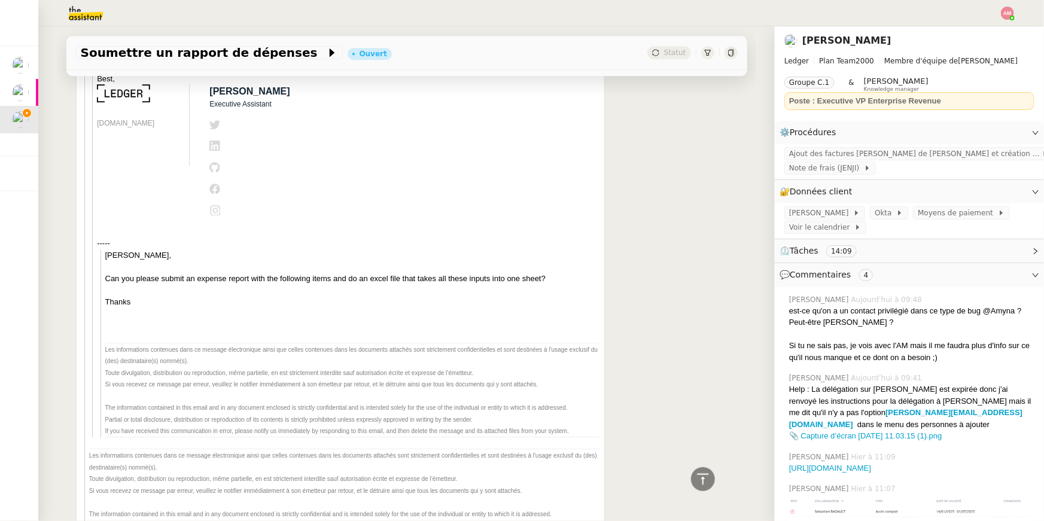
scroll to position [1941, 0]
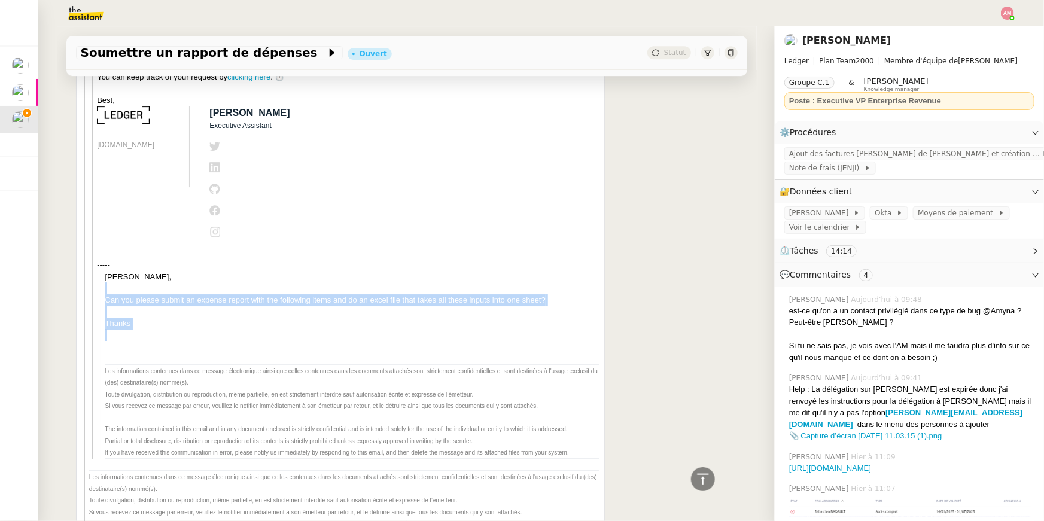
drag, startPoint x: 165, startPoint y: 342, endPoint x: 179, endPoint y: 279, distance: 64.3
click at [179, 279] on div "Sam, Can you please submit an expense report with the following items and do an…" at bounding box center [352, 312] width 495 height 82
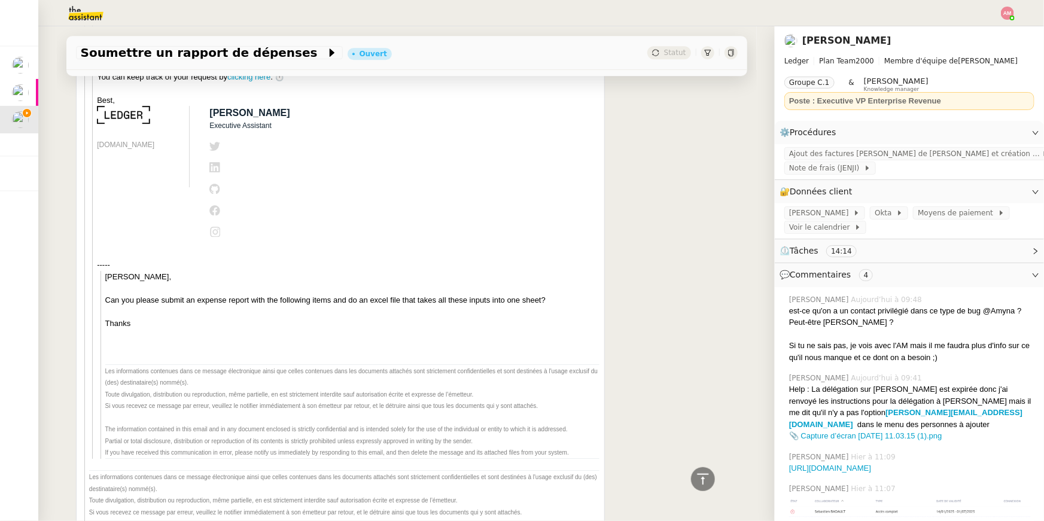
click at [176, 315] on div "Can you please submit an expense report with the following items and do an exce…" at bounding box center [352, 323] width 495 height 59
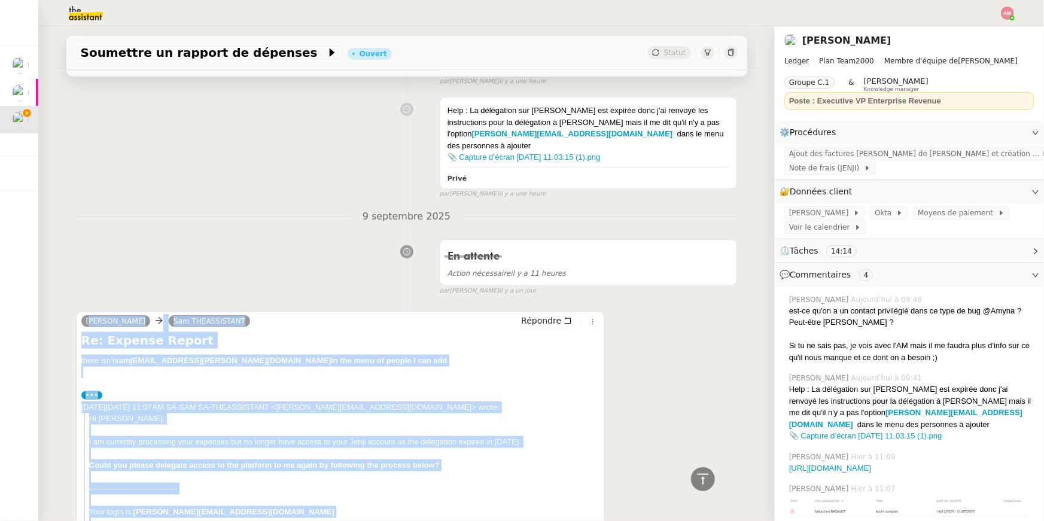
scroll to position [365, 0]
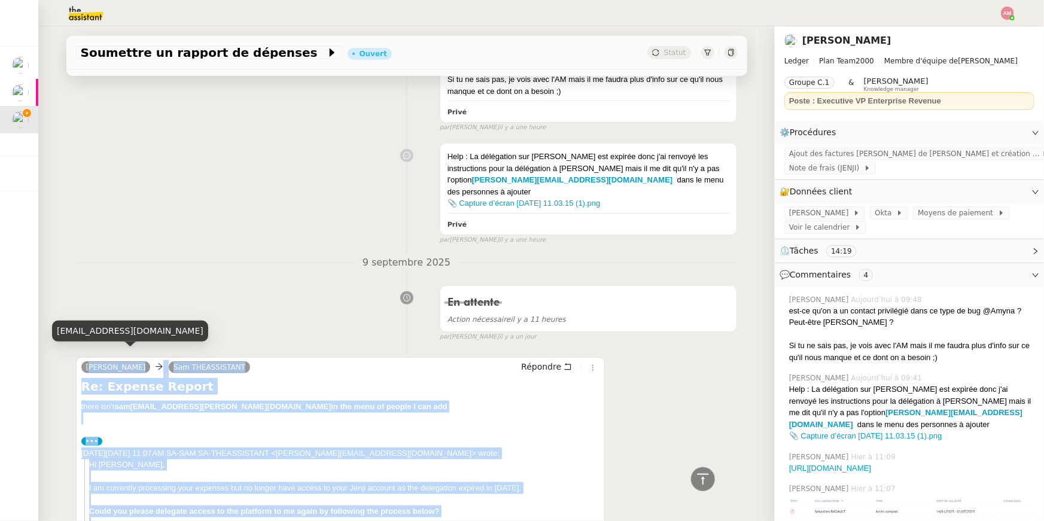
copy div "Sébastien Badault Sam THEASSISTANT Répondre Re: Expense Report there isn't sam …"
drag, startPoint x: 177, startPoint y: 320, endPoint x: 86, endPoint y: 354, distance: 96.9
click at [271, 471] on div at bounding box center [344, 477] width 510 height 12
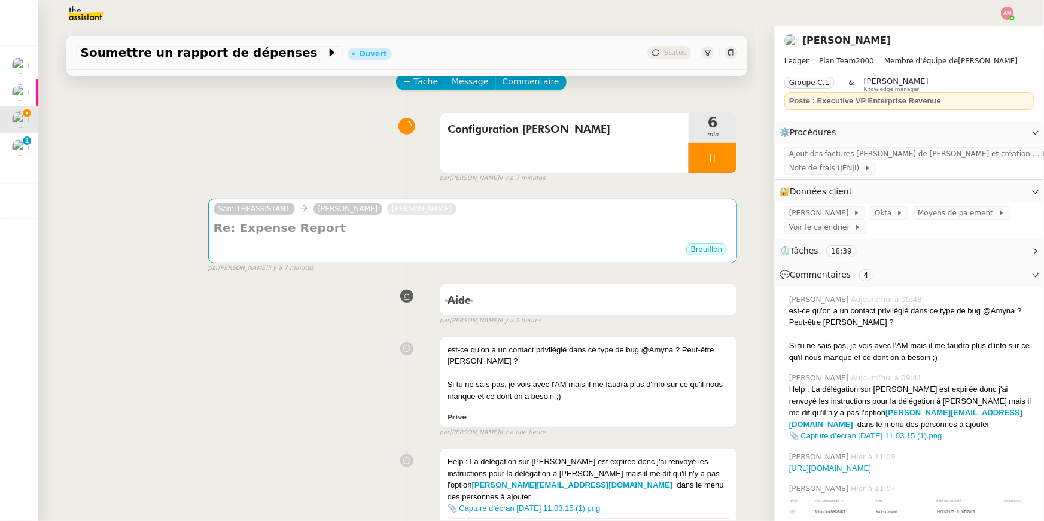
scroll to position [0, 0]
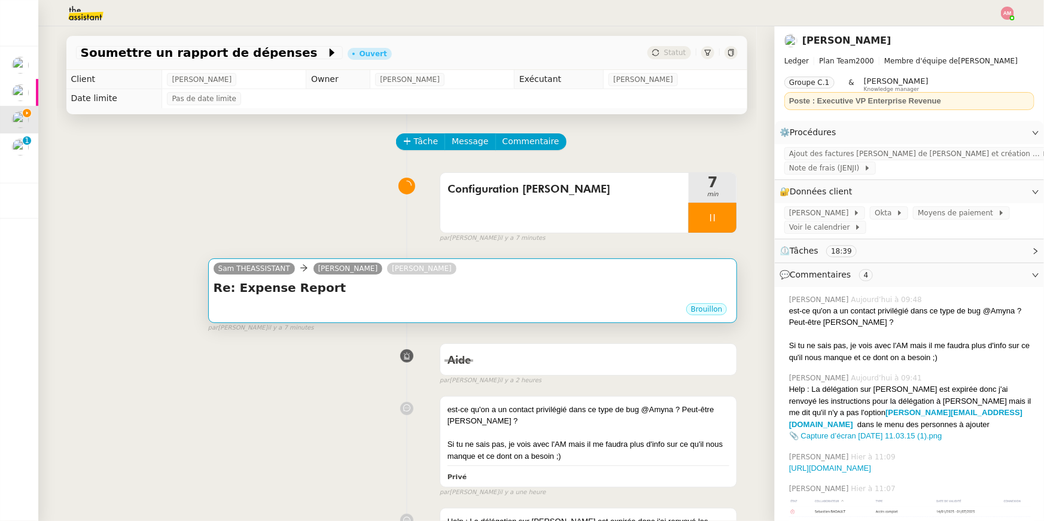
click at [373, 304] on div "Brouillon" at bounding box center [473, 311] width 519 height 18
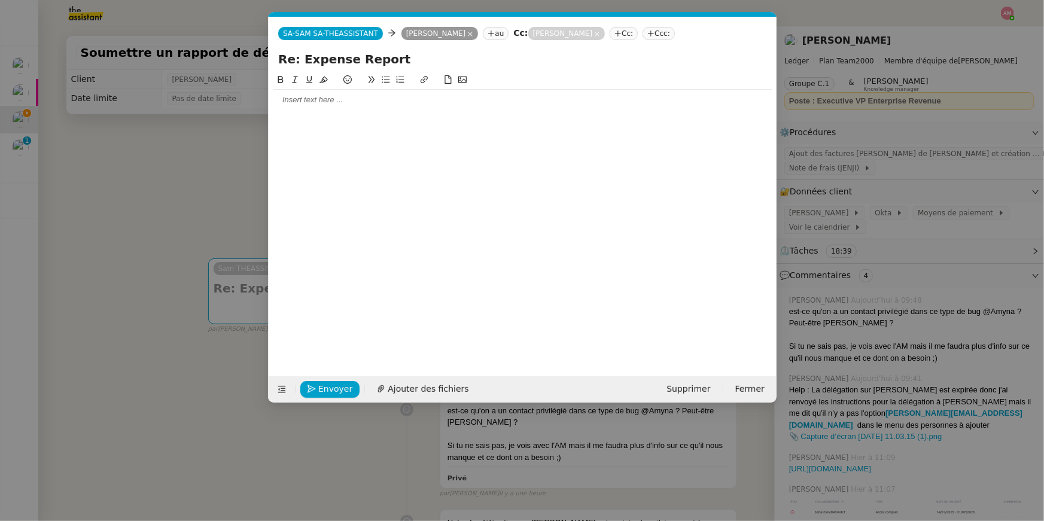
scroll to position [0, 25]
click at [120, 155] on nz-modal-container "Service TA - VOYAGE - PROPOSITION GLOBALE A utiliser dans le cadre de propositi…" at bounding box center [522, 260] width 1044 height 521
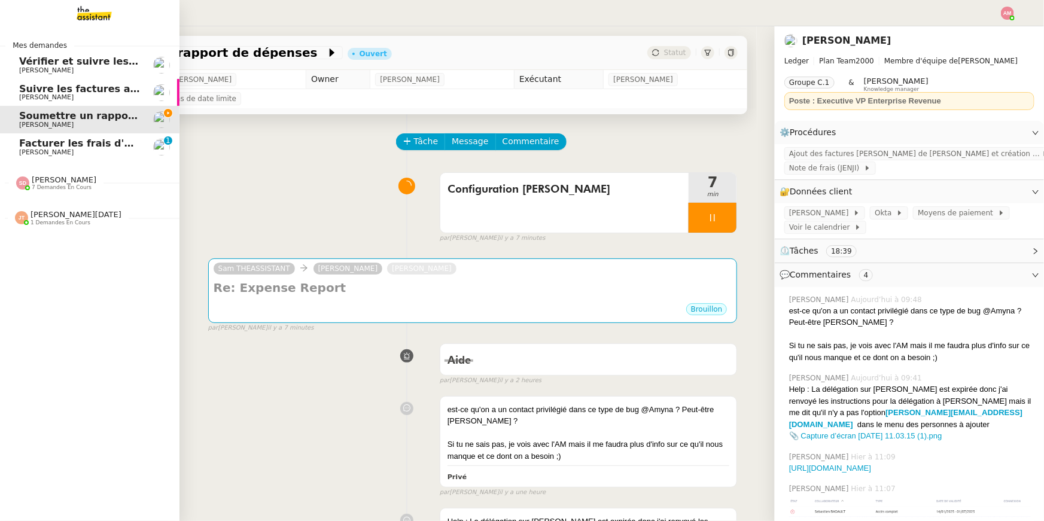
click at [20, 150] on span "Axel BANDIAKY" at bounding box center [46, 152] width 54 height 8
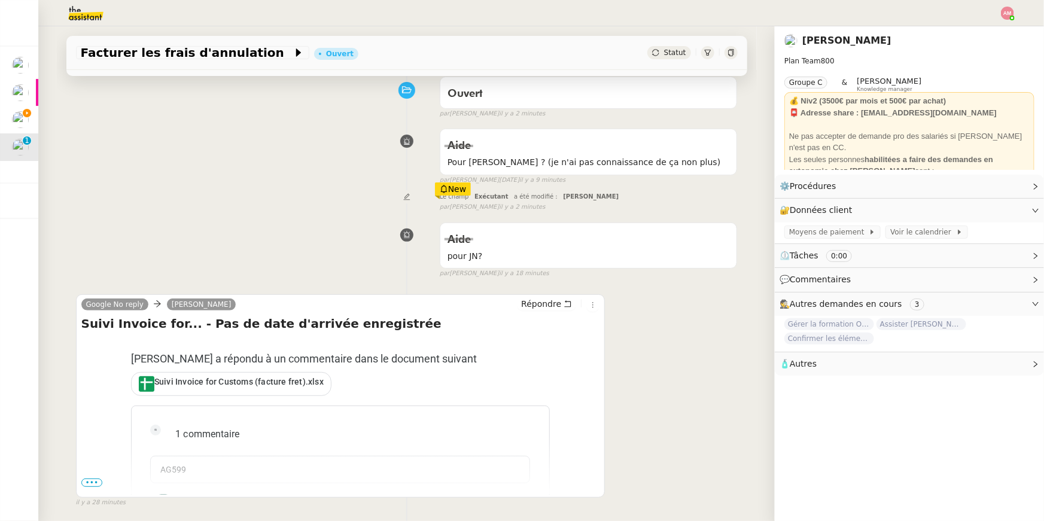
scroll to position [152, 0]
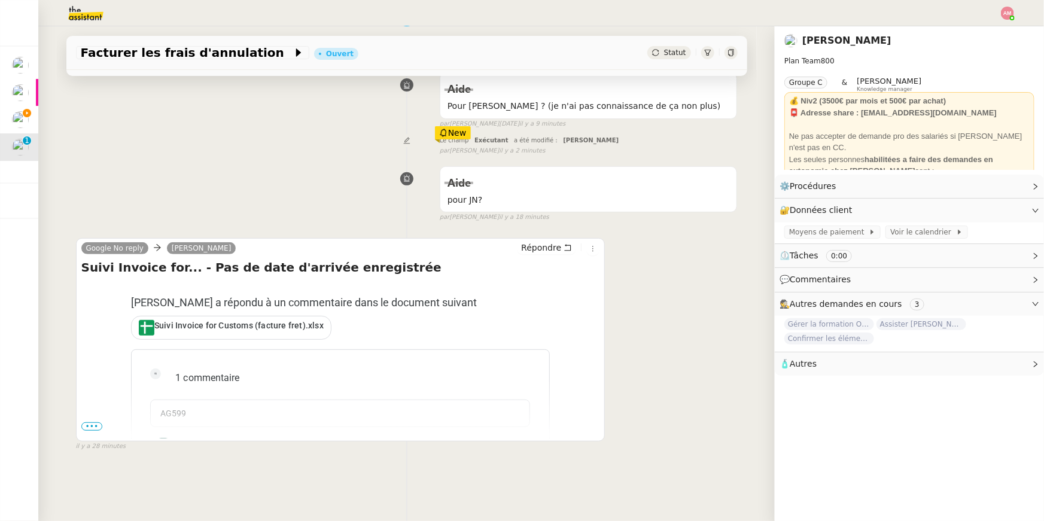
click at [93, 422] on span "•••" at bounding box center [92, 426] width 22 height 8
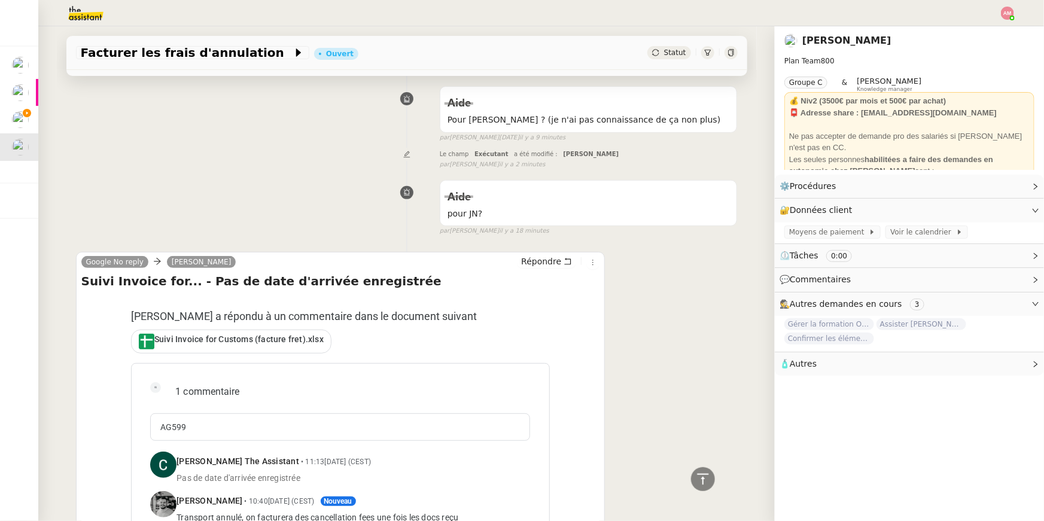
scroll to position [29, 0]
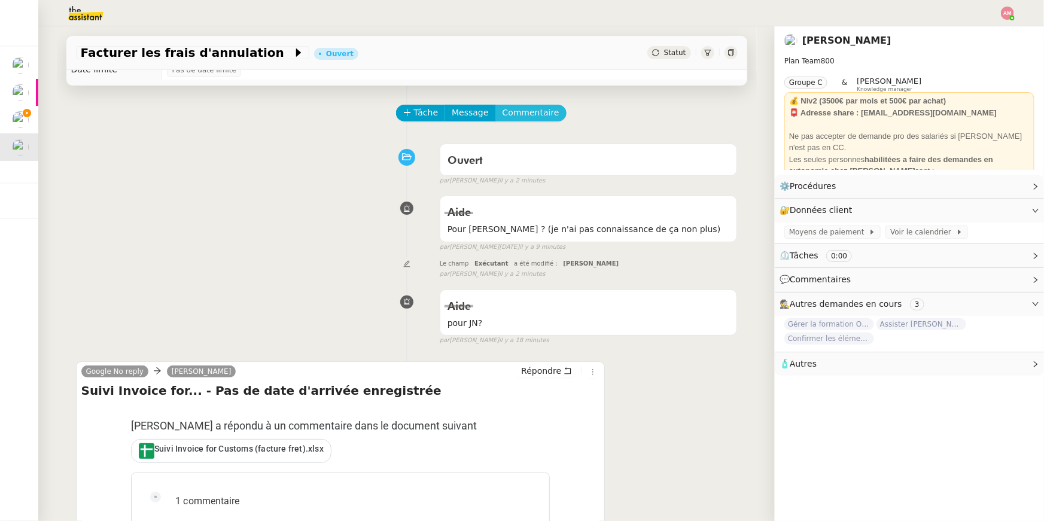
click at [526, 111] on span "Commentaire" at bounding box center [530, 113] width 57 height 14
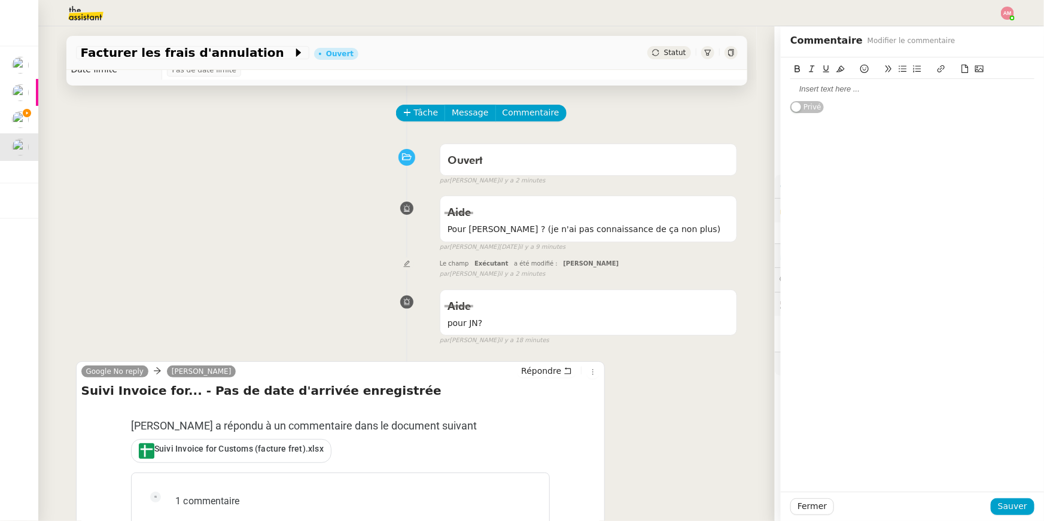
click at [812, 93] on div at bounding box center [912, 89] width 244 height 11
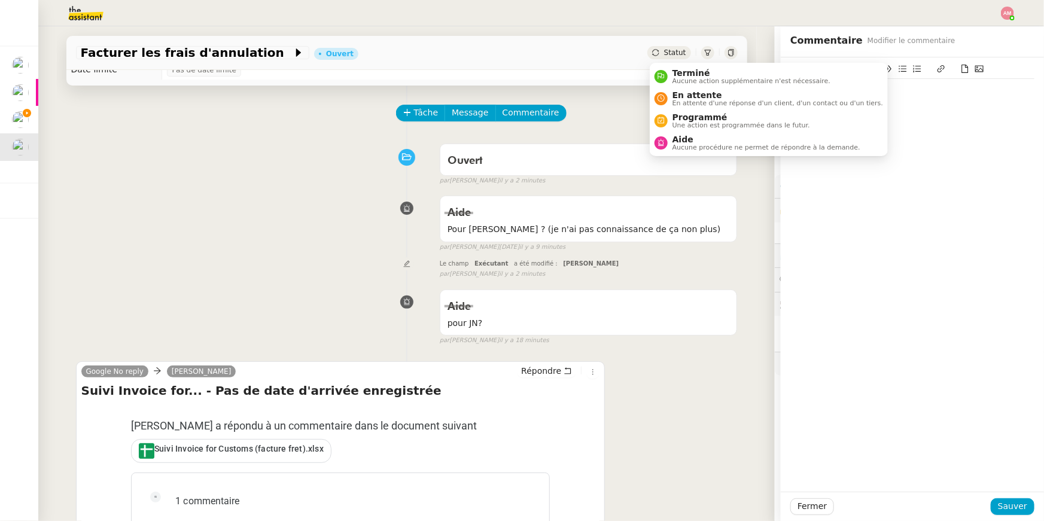
click at [916, 102] on div "Privé" at bounding box center [912, 85] width 244 height 56
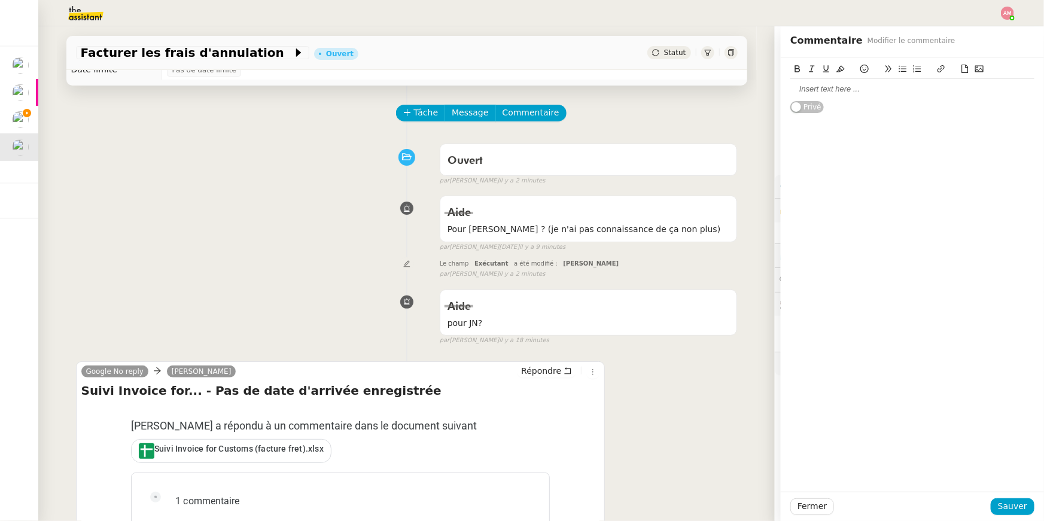
click at [912, 97] on div at bounding box center [912, 89] width 244 height 20
click at [1006, 507] on span "Sauver" at bounding box center [1012, 506] width 29 height 14
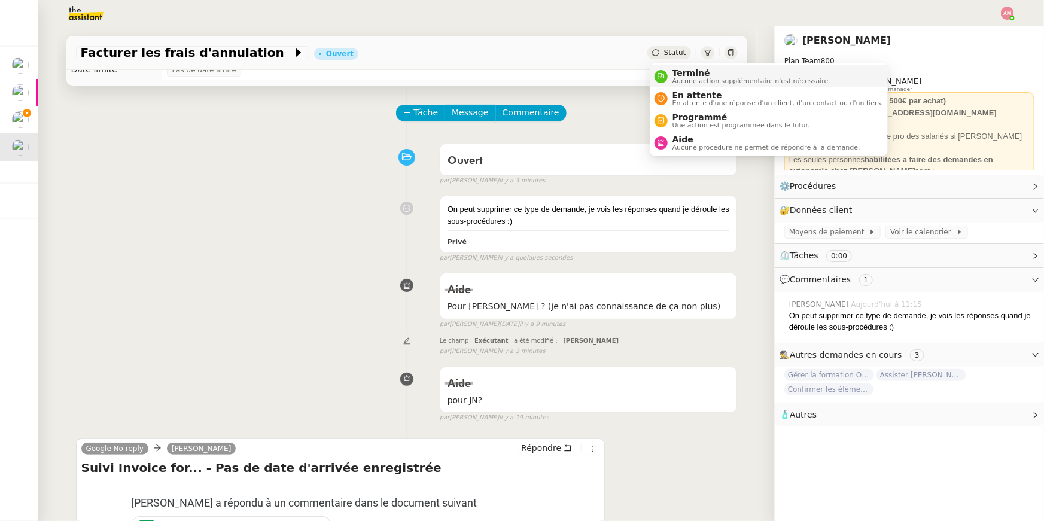
click at [670, 72] on div "Terminé Aucune action supplémentaire n'est nécessaire." at bounding box center [749, 76] width 163 height 16
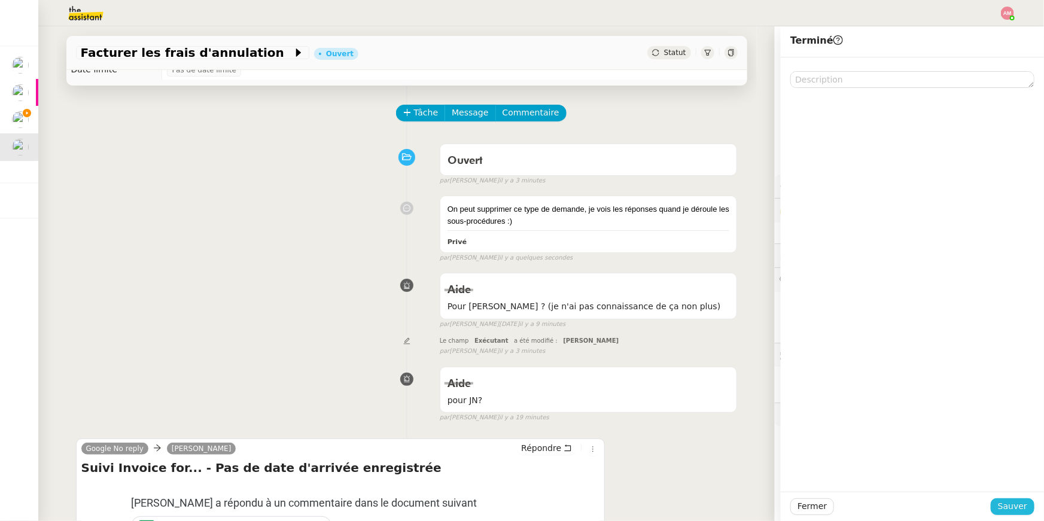
click at [1015, 501] on span "Sauver" at bounding box center [1012, 506] width 29 height 14
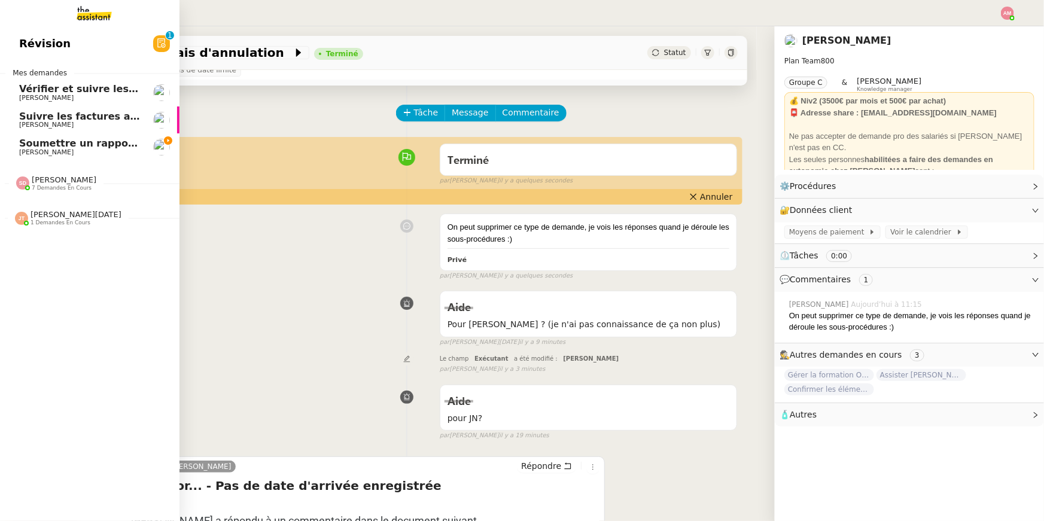
click at [73, 146] on span "Soumettre un rapport de dépenses" at bounding box center [114, 143] width 190 height 11
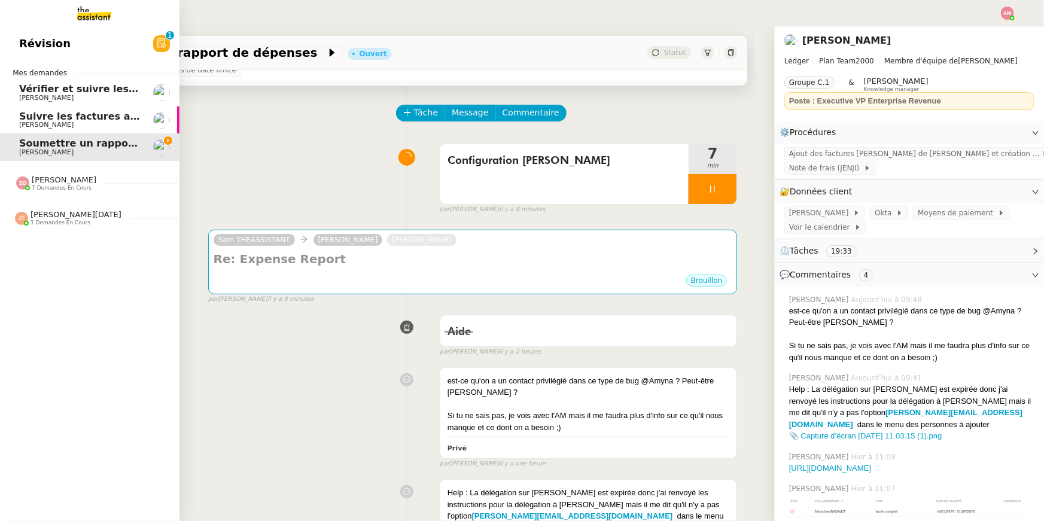
click at [72, 177] on span "[PERSON_NAME]" at bounding box center [64, 179] width 65 height 9
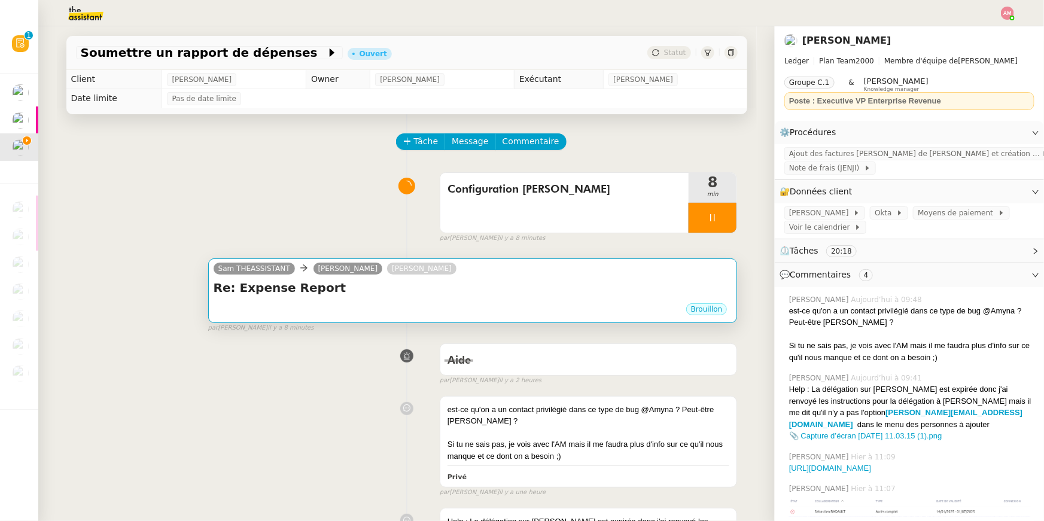
click at [409, 305] on div "Brouillon" at bounding box center [473, 311] width 519 height 18
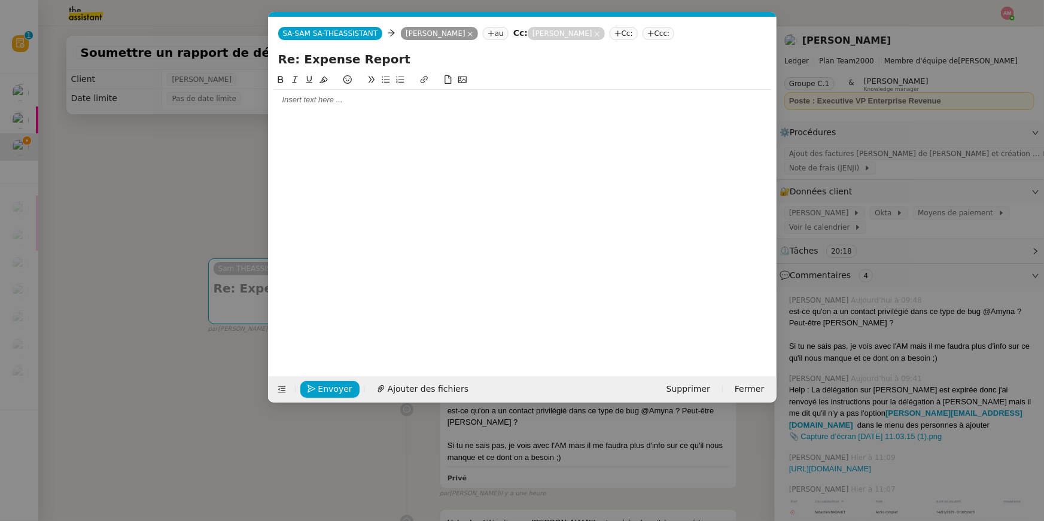
scroll to position [0, 25]
click at [409, 100] on div at bounding box center [522, 100] width 498 height 11
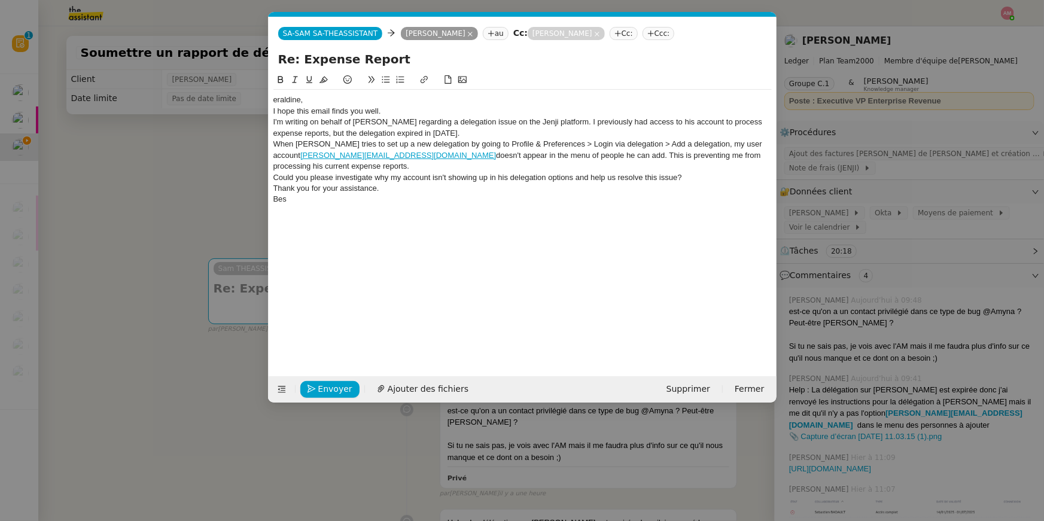
scroll to position [0, 0]
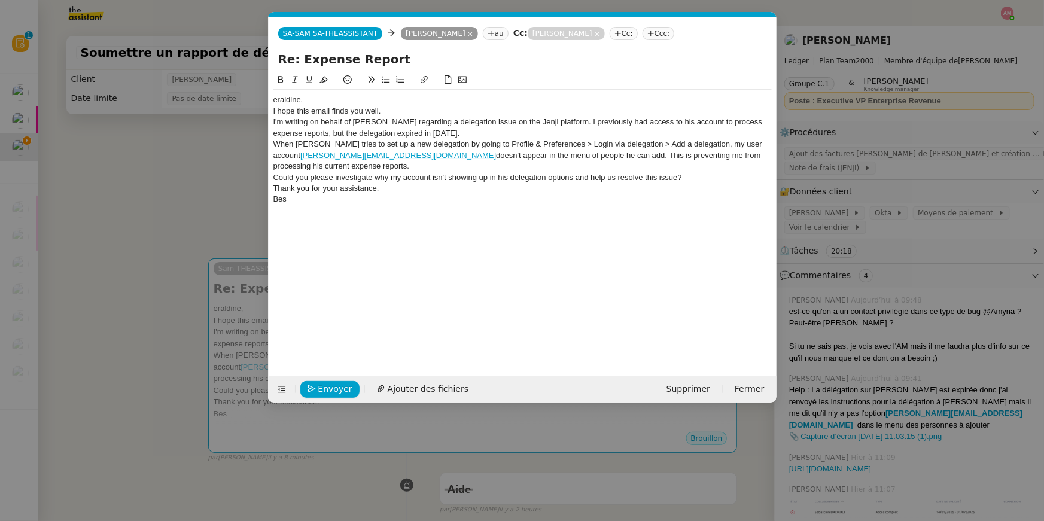
click at [273, 100] on div "eraldine," at bounding box center [522, 100] width 498 height 11
click at [328, 100] on div "Hi [PERSON_NAME]," at bounding box center [522, 100] width 498 height 11
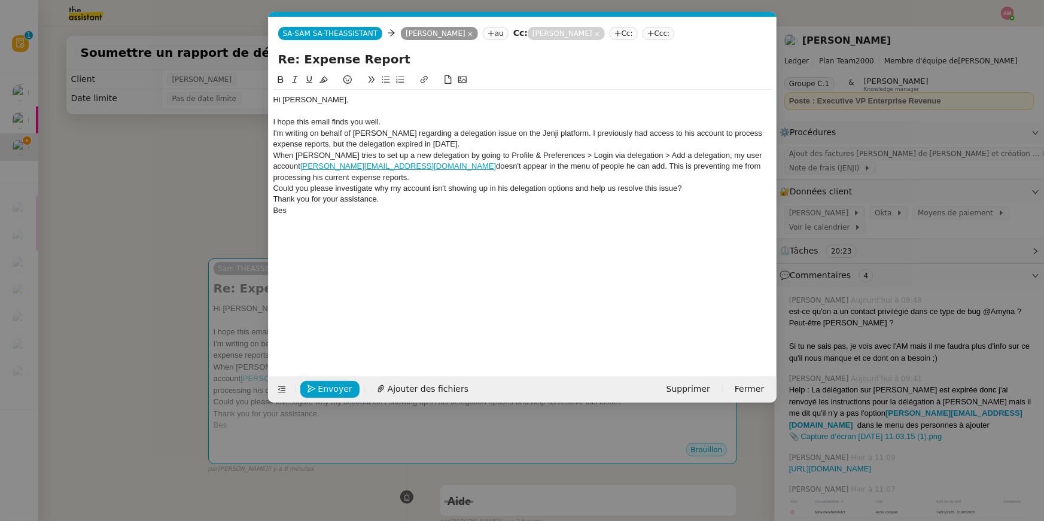
click at [401, 124] on div "I hope this email finds you well." at bounding box center [522, 122] width 498 height 11
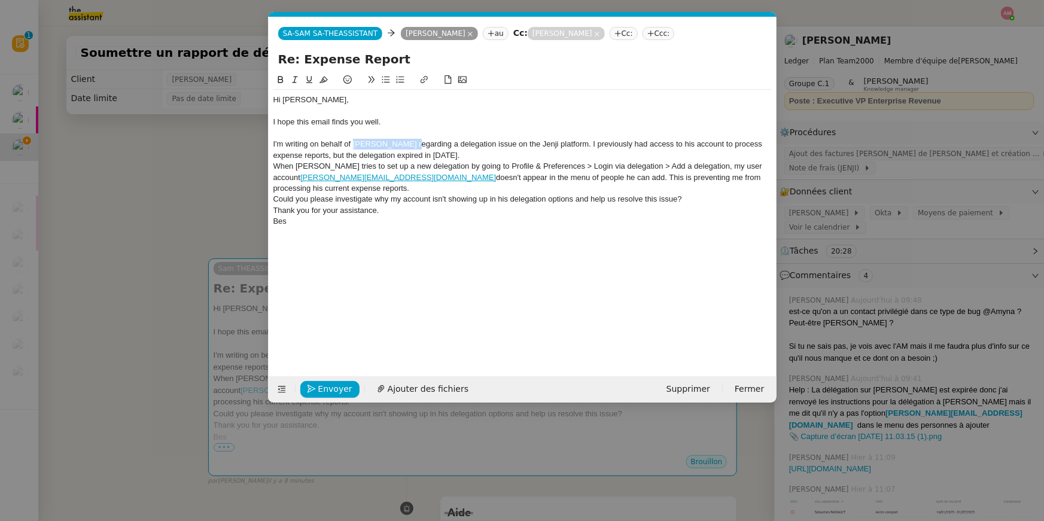
drag, startPoint x: 412, startPoint y: 144, endPoint x: 354, endPoint y: 147, distance: 57.5
click at [354, 147] on div "I'm writing on behalf of Sébastien Badault regarding a delegation issue on the …" at bounding box center [522, 150] width 498 height 22
click at [392, 141] on div "I'm writing on behalf of Sébastien Badault regarding a delegation issue on the …" at bounding box center [522, 150] width 498 height 22
drag, startPoint x: 406, startPoint y: 144, endPoint x: 354, endPoint y: 145, distance: 52.1
click at [354, 145] on div "I'm writing on behalf of Sébastien Badault regarding a delegation issue on the …" at bounding box center [522, 150] width 498 height 22
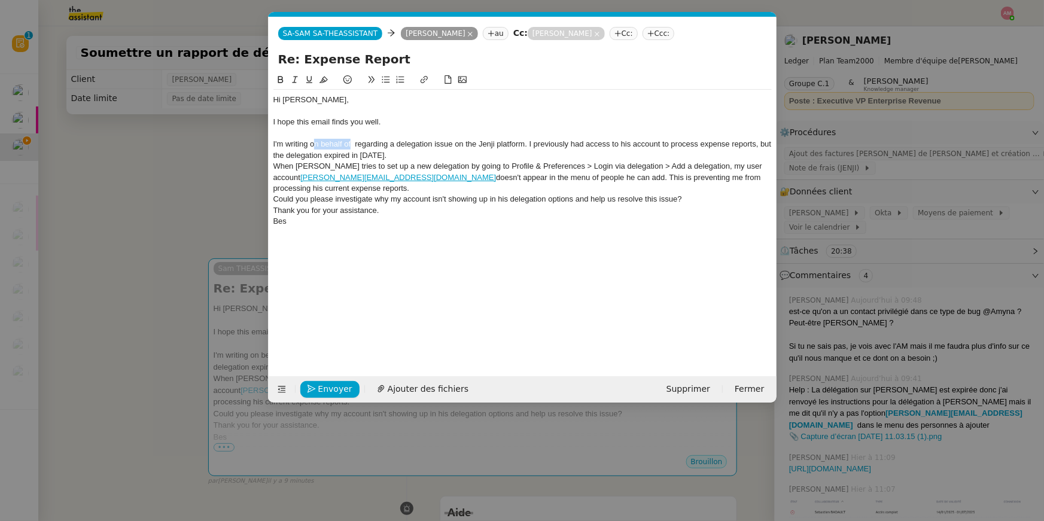
drag, startPoint x: 314, startPoint y: 142, endPoint x: 351, endPoint y: 145, distance: 37.2
click at [351, 145] on div "I'm writing on behalf of regarding a delegation issue on the Jenji platform. I …" at bounding box center [522, 150] width 498 height 22
click at [411, 144] on div "I'm writing regarding a delegation issue on the Jenji platform. I previously ha…" at bounding box center [522, 150] width 498 height 22
drag, startPoint x: 588, startPoint y: 141, endPoint x: 575, endPoint y: 141, distance: 12.6
click at [575, 141] on div "I'm writing regarding a delegation issue on the Jenji platform. I previously ha…" at bounding box center [522, 150] width 498 height 22
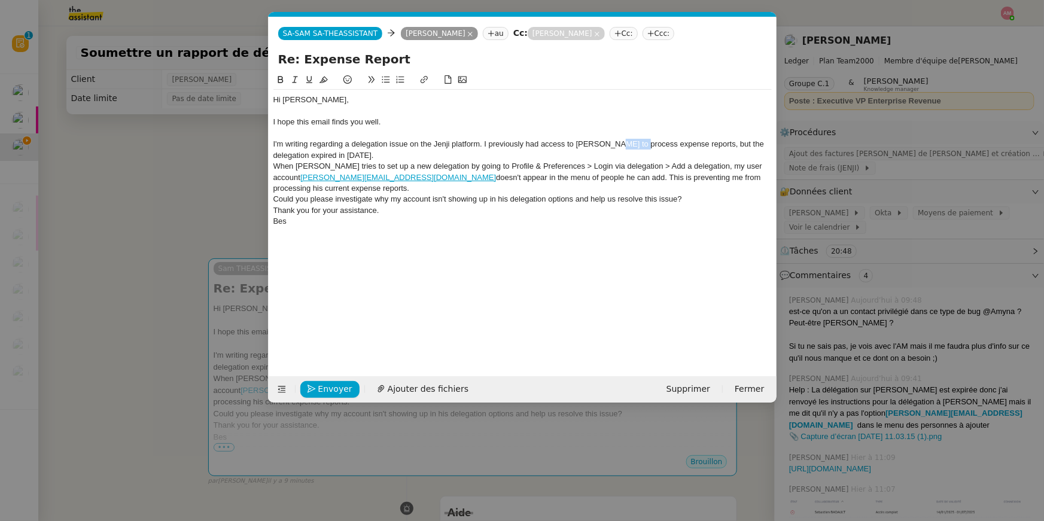
drag, startPoint x: 614, startPoint y: 145, endPoint x: 639, endPoint y: 145, distance: 25.1
click at [639, 145] on div "I'm writing regarding a delegation issue on the Jenji platform. I previously ha…" at bounding box center [522, 150] width 498 height 22
click at [595, 146] on div "I'm writing regarding a delegation issue on the Jenji platform. I previously ha…" at bounding box center [522, 150] width 498 height 22
click at [590, 151] on div "I'm writing regarding a delegation issue on the Jenji platform. I previously ha…" at bounding box center [522, 150] width 498 height 22
click at [913, 346] on nz-modal-container "Service TA - VOYAGE - PROPOSITION GLOBALE A utiliser dans le cadre de propositi…" at bounding box center [522, 260] width 1044 height 521
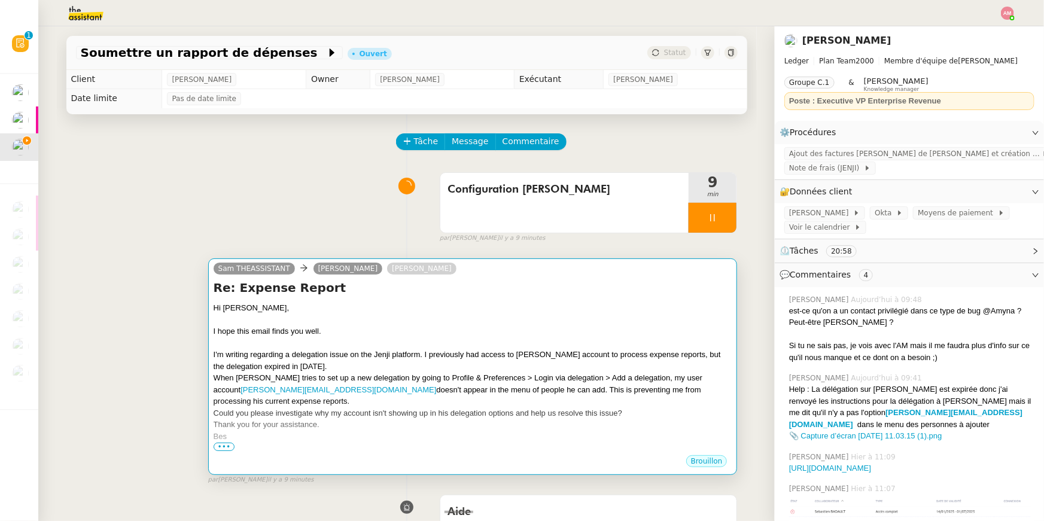
click at [696, 359] on div "I'm writing regarding a delegation issue on the Jenji platform. I previously ha…" at bounding box center [473, 360] width 519 height 23
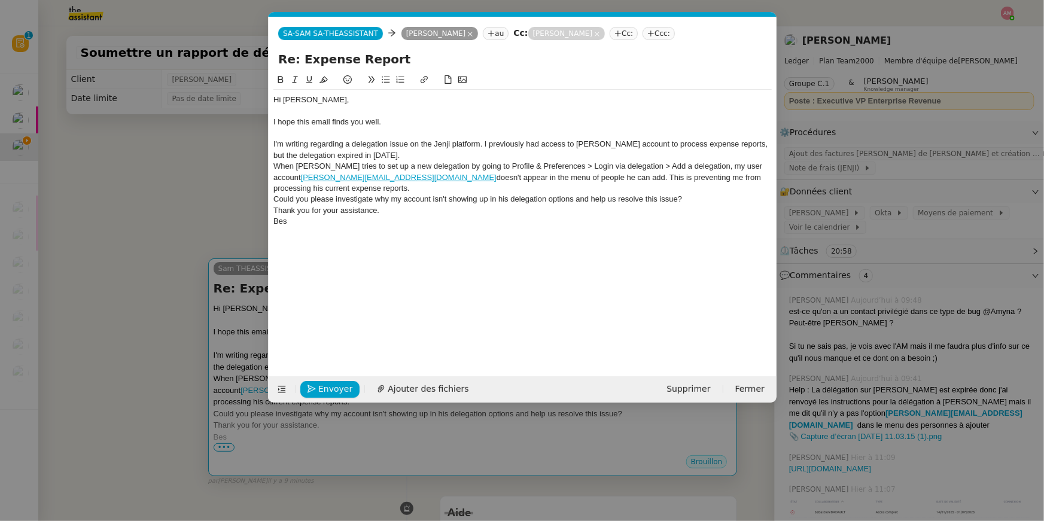
scroll to position [0, 25]
click at [488, 156] on div "I'm writing regarding a delegation issue on the Jenji platform. I previously ha…" at bounding box center [522, 150] width 498 height 22
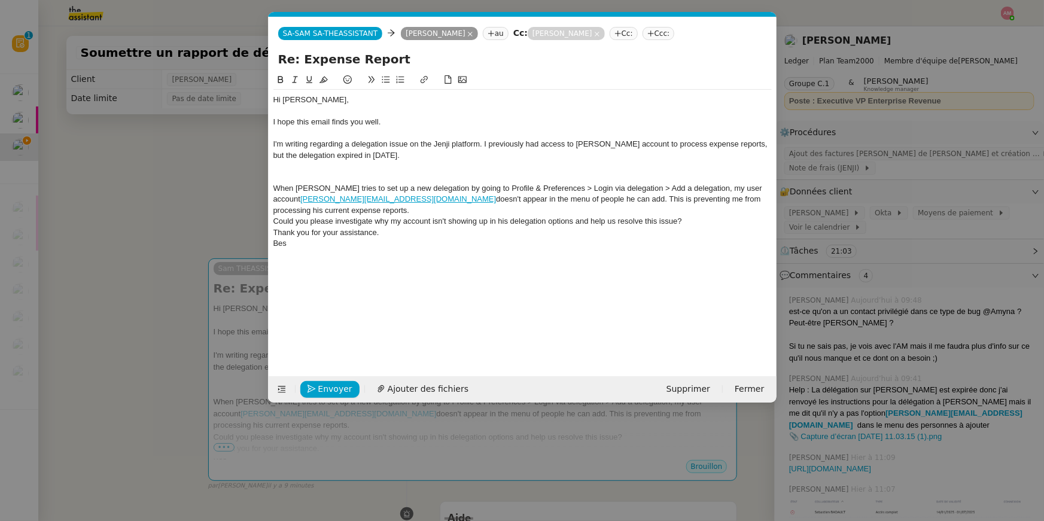
click at [458, 80] on icon at bounding box center [462, 79] width 8 height 8
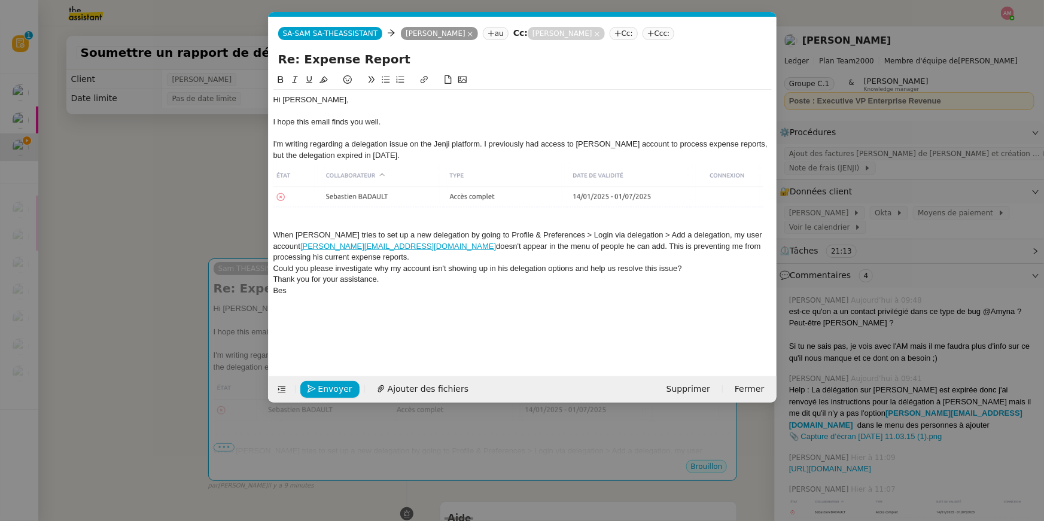
click at [315, 194] on img at bounding box center [522, 190] width 498 height 58
drag, startPoint x: 764, startPoint y: 218, endPoint x: 740, endPoint y: 212, distance: 24.5
click at [740, 212] on div at bounding box center [522, 190] width 498 height 58
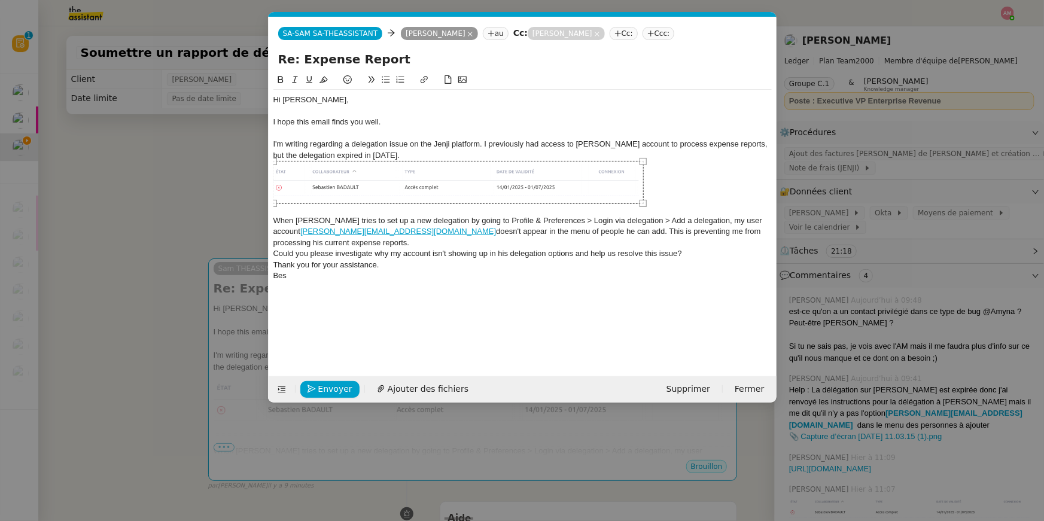
drag, startPoint x: 769, startPoint y: 221, endPoint x: 604, endPoint y: 178, distance: 170.5
click at [604, 178] on div at bounding box center [458, 182] width 371 height 43
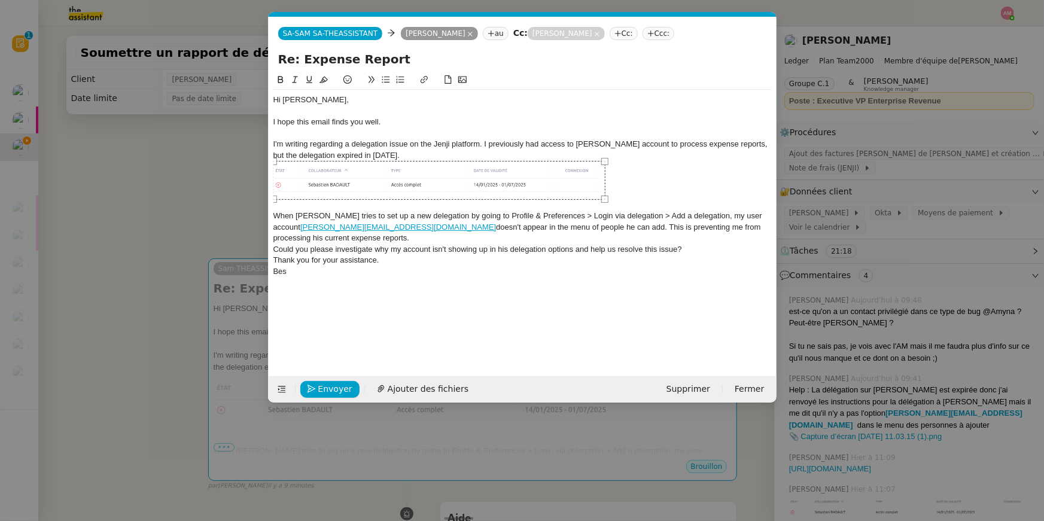
click at [633, 191] on div at bounding box center [522, 180] width 498 height 39
click at [596, 154] on div "I'm writing regarding a delegation issue on the Jenji platform. I previously ha…" at bounding box center [522, 150] width 498 height 22
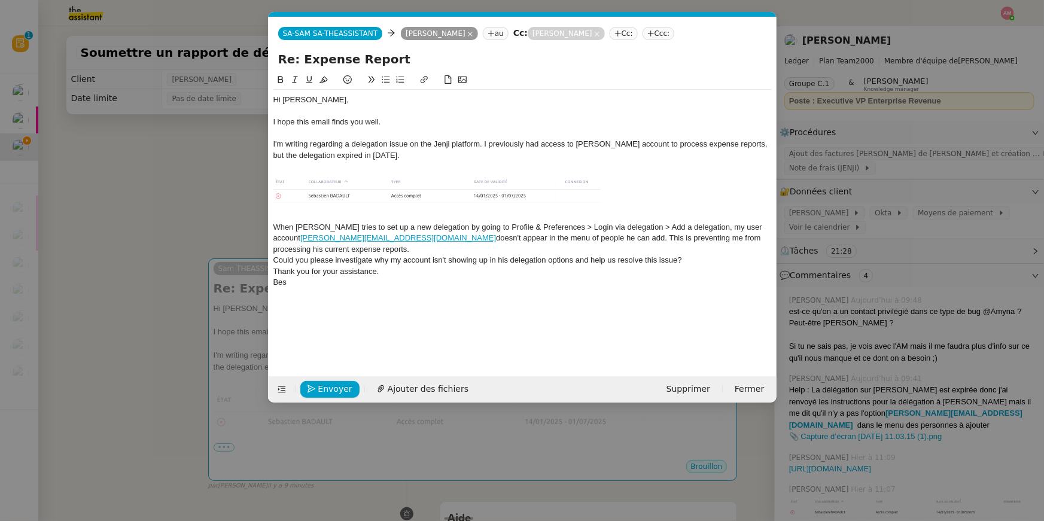
click at [478, 144] on div "I'm writing regarding a delegation issue on the Jenji platform. I previously ha…" at bounding box center [522, 150] width 498 height 22
drag, startPoint x: 478, startPoint y: 144, endPoint x: 350, endPoint y: 141, distance: 128.0
click at [350, 141] on div "I'm writing regarding a delegation issue on the Jenji platform. I previously ha…" at bounding box center [522, 150] width 498 height 22
click at [376, 49] on div "SA-SAM SA-THEASSISTANT SA-SAM SA-THEASSISTANT Géraldine Hounsou au Cc: Sébastie…" at bounding box center [523, 33] width 508 height 33
click at [380, 54] on input "Re: Expense Report" at bounding box center [522, 59] width 489 height 18
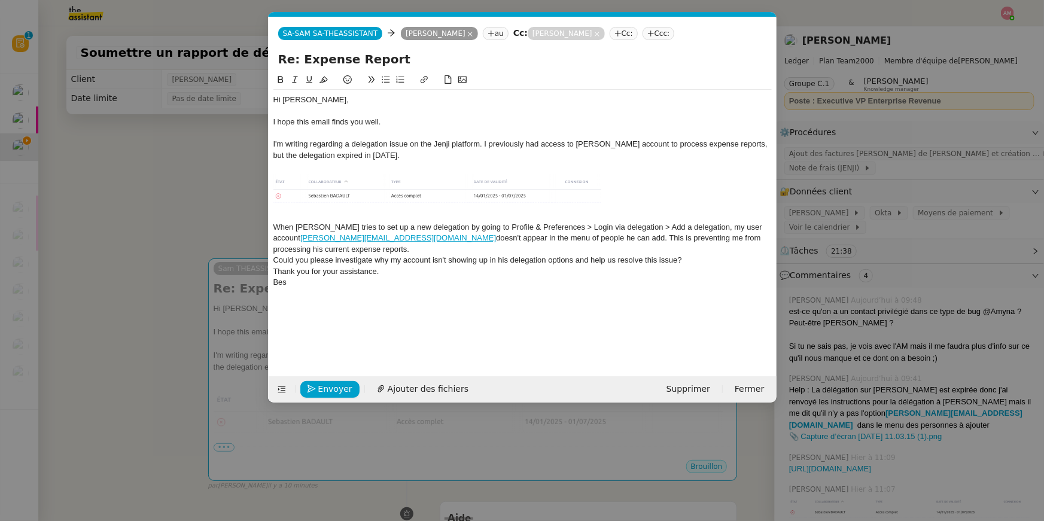
paste input "Delegation Setup Issue"
type input "Delegation Setup Issue on Jenji"
click at [516, 237] on div "When Sébastien tries to set up a new delegation by going to Profile & Preferenc…" at bounding box center [522, 238] width 498 height 33
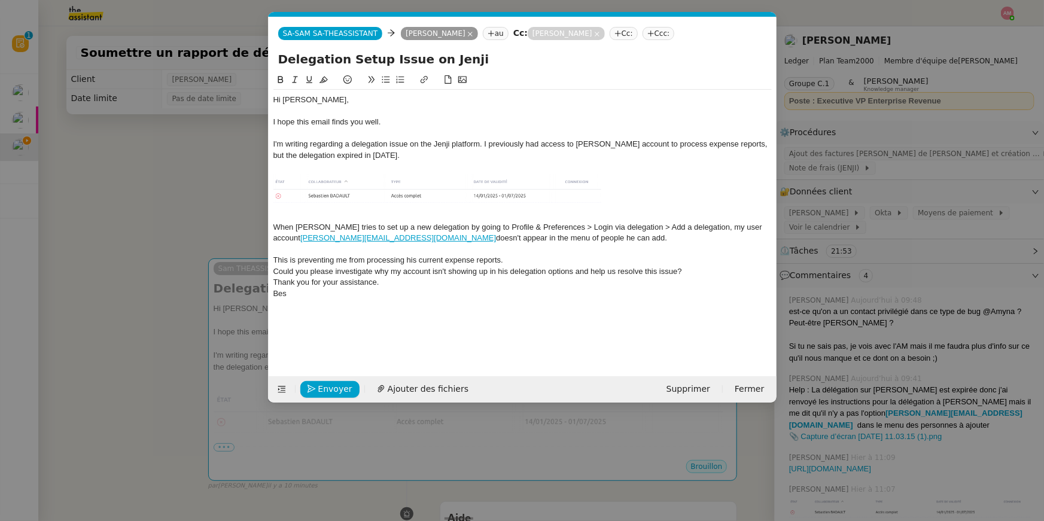
click at [513, 261] on div "This is preventing me from processing his current expense reports." at bounding box center [522, 260] width 498 height 11
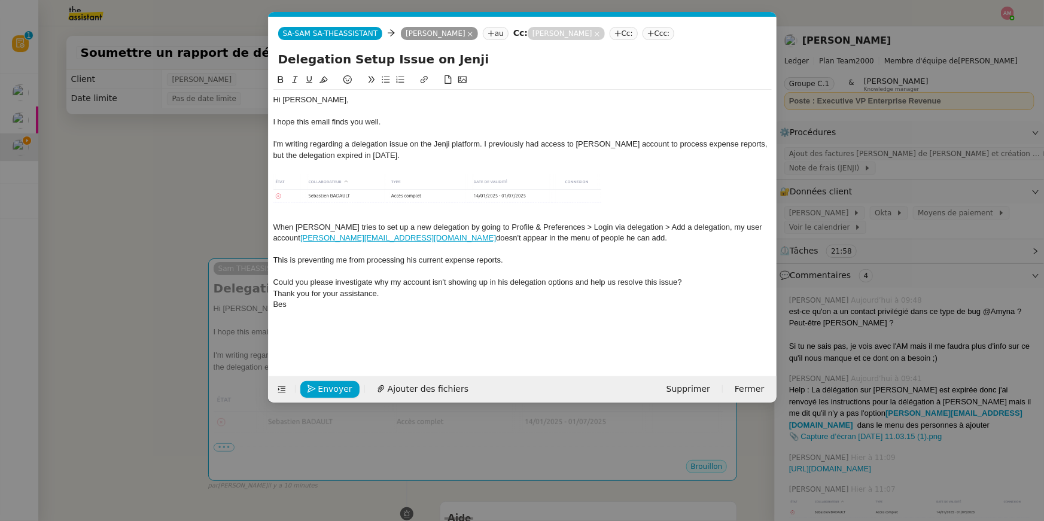
click at [379, 80] on button at bounding box center [386, 80] width 14 height 14
click at [720, 278] on li "Could you please investigate why my account isn't showing up in his delegation …" at bounding box center [528, 282] width 487 height 11
click at [719, 280] on li "Could you please investigate why my account isn't showing up in his delegation …" at bounding box center [528, 282] width 487 height 11
click at [623, 300] on div "Thank you for your assistance." at bounding box center [522, 304] width 498 height 11
drag, startPoint x: 482, startPoint y: 227, endPoint x: 696, endPoint y: 226, distance: 214.7
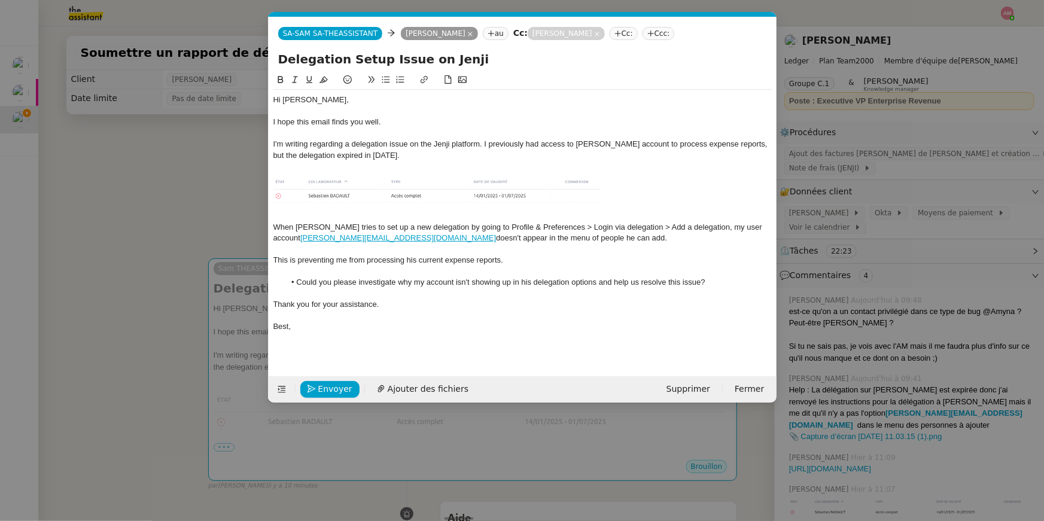
click at [696, 226] on div "When Sébastien tries to set up a new delegation by going to Profile & Preferenc…" at bounding box center [522, 233] width 498 height 22
drag, startPoint x: 703, startPoint y: 228, endPoint x: 675, endPoint y: 228, distance: 28.1
click at [675, 228] on div "When Sébastien tries to set up a new delegation by going to Profile & Preferenc…" at bounding box center [522, 233] width 498 height 22
click at [695, 227] on div "When Sébastien tries to set up a new delegation by going to Profile & Preferenc…" at bounding box center [522, 233] width 498 height 22
drag, startPoint x: 700, startPoint y: 227, endPoint x: 482, endPoint y: 226, distance: 218.3
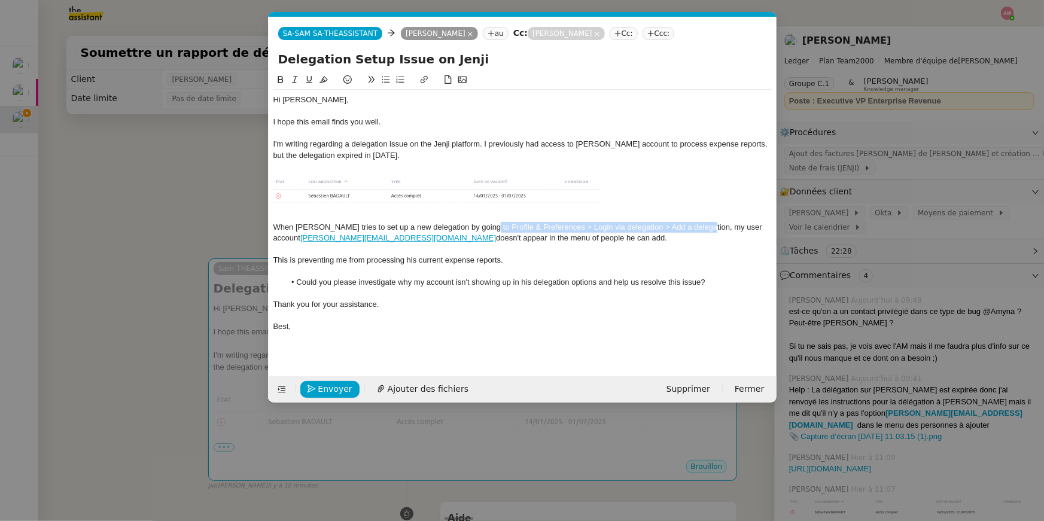
click at [482, 226] on div "When Sébastien tries to set up a new delegation by going to Profile & Preferenc…" at bounding box center [522, 233] width 498 height 22
click at [279, 79] on icon at bounding box center [280, 79] width 5 height 7
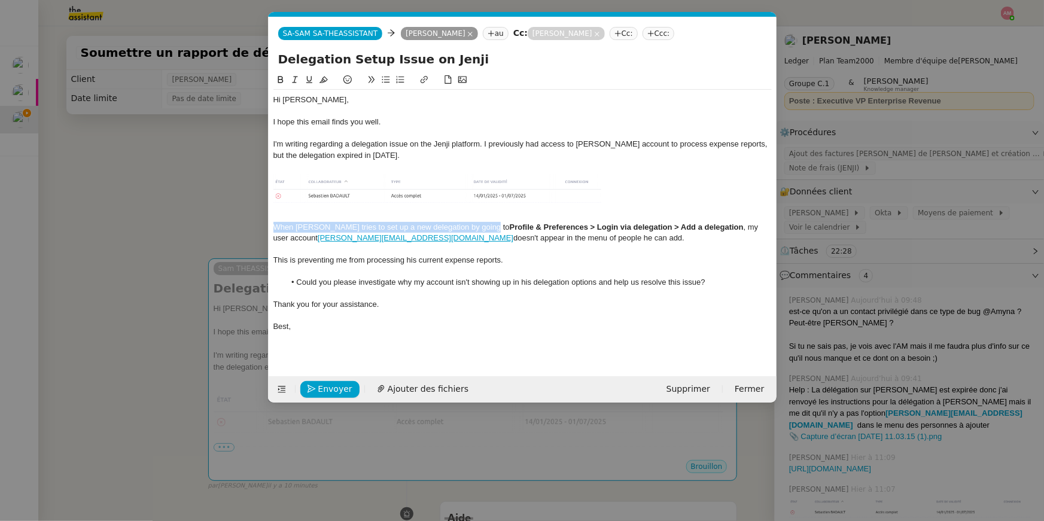
click at [520, 199] on img at bounding box center [439, 191] width 333 height 39
drag, startPoint x: 367, startPoint y: 237, endPoint x: 303, endPoint y: 239, distance: 64.6
click at [318, 239] on link "[PERSON_NAME][EMAIL_ADDRESS][DOMAIN_NAME]" at bounding box center [416, 237] width 196 height 9
click at [276, 79] on icon at bounding box center [280, 79] width 8 height 8
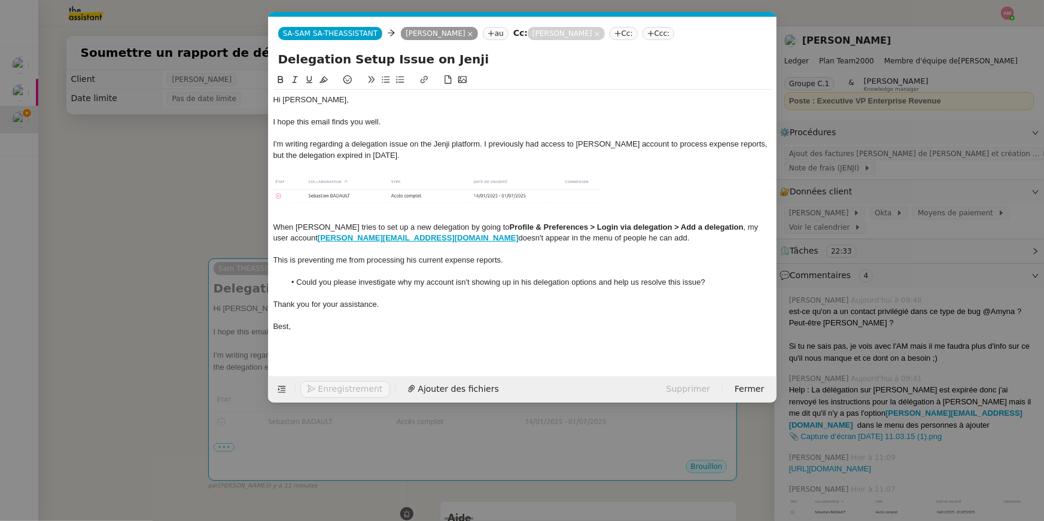
click at [203, 206] on nz-modal-container "Service TA - VOYAGE - PROPOSITION GLOBALE A utiliser dans le cadre de propositi…" at bounding box center [522, 260] width 1044 height 521
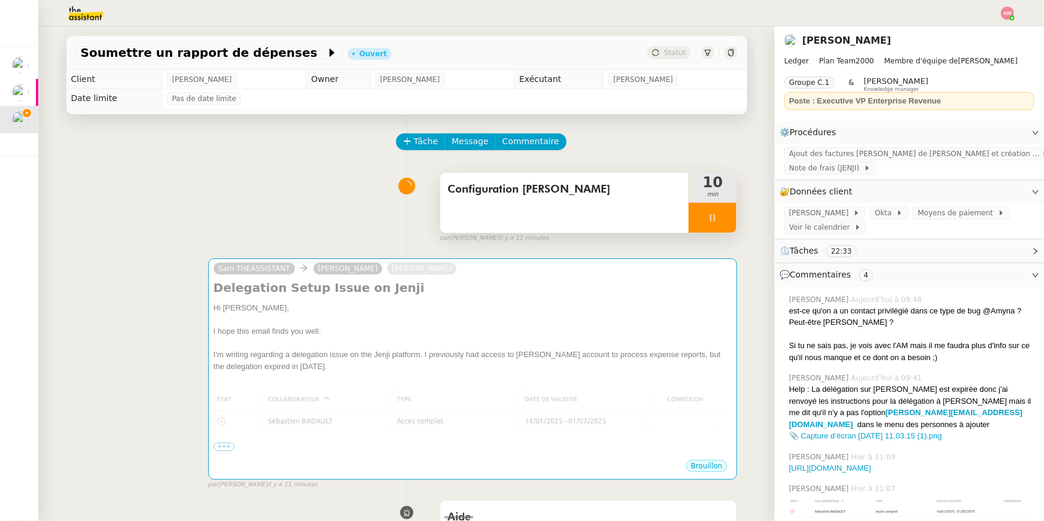
click at [543, 201] on div "Configuration [PERSON_NAME]" at bounding box center [564, 203] width 249 height 60
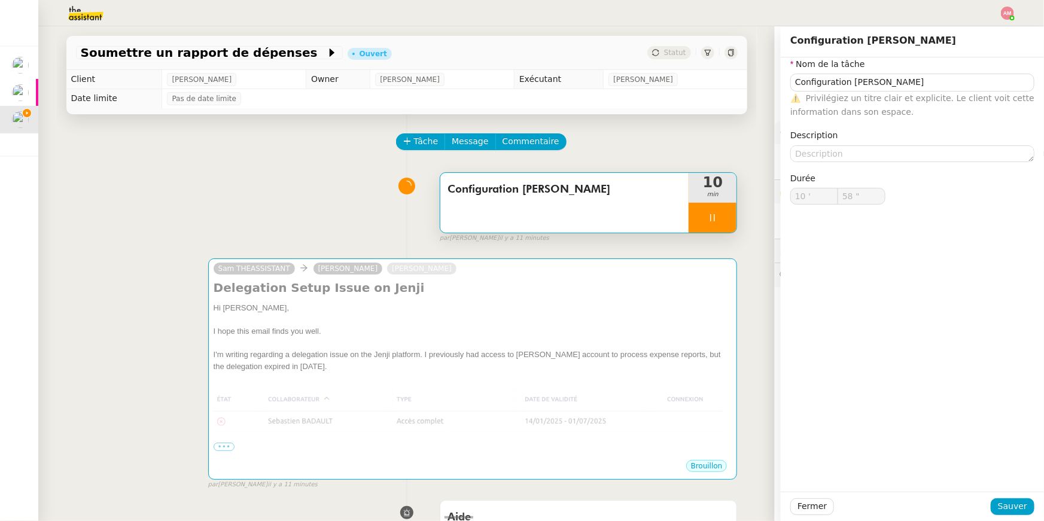
type input "59 ""
type input "11 '"
type input "59 ""
type input "12 '"
type input "59 ""
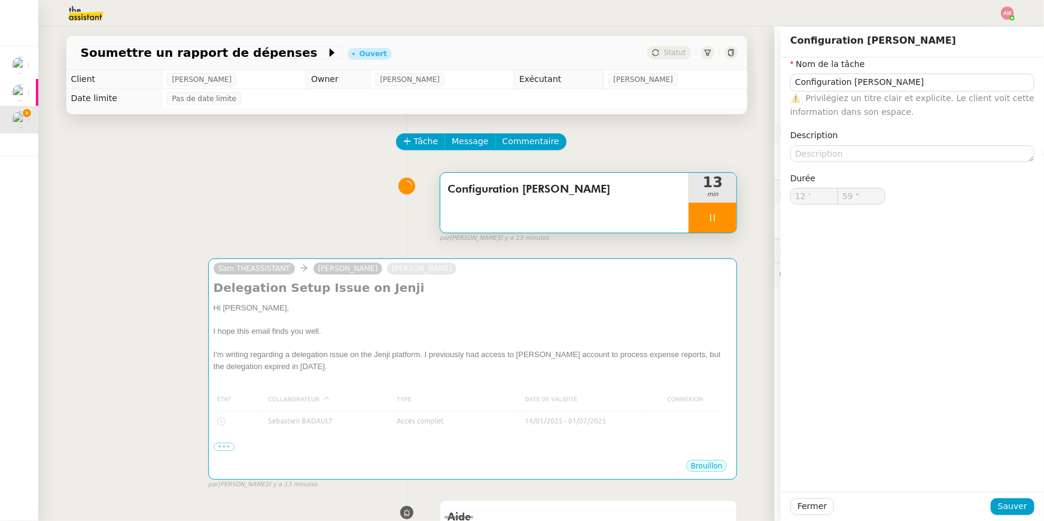
type input "13 '"
type input "47 ""
type input "Configuration [PERSON_NAME]"
type input "14 '"
type input "1 ""
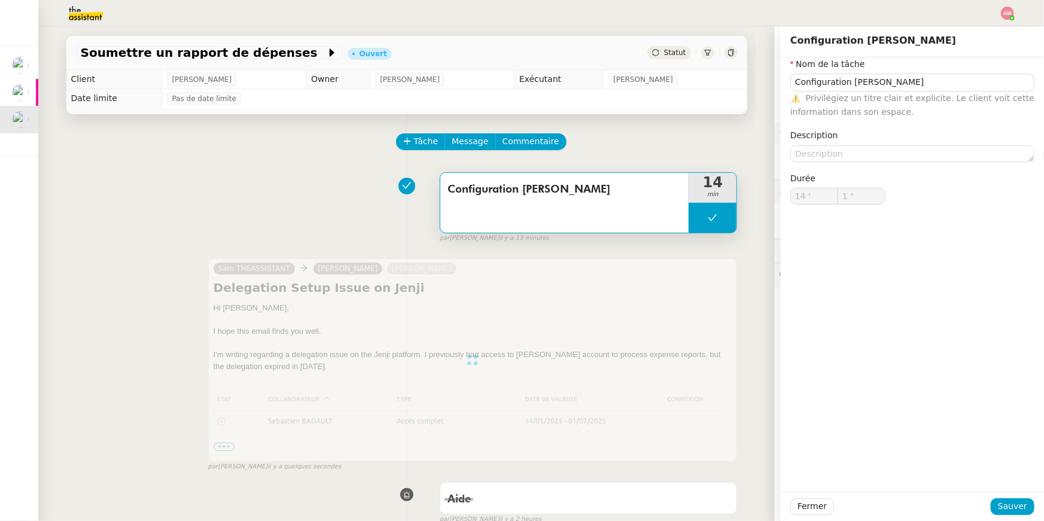
type input "Configuration [PERSON_NAME]"
type input "14 '"
type input "1 ""
type input "Configuration [PERSON_NAME]"
type input "14 '"
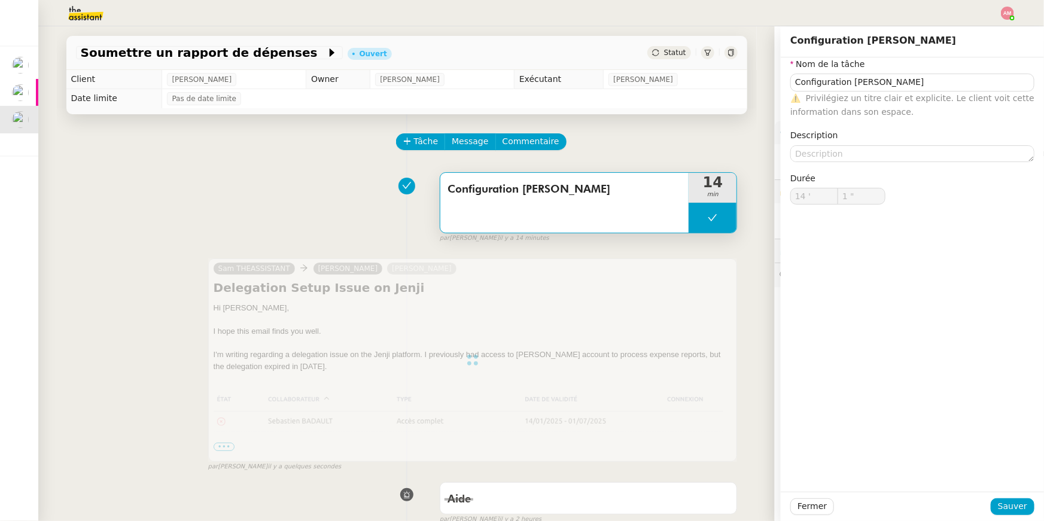
type input "1 ""
type input "Configuration [PERSON_NAME]"
type input "14 '"
type input "1 ""
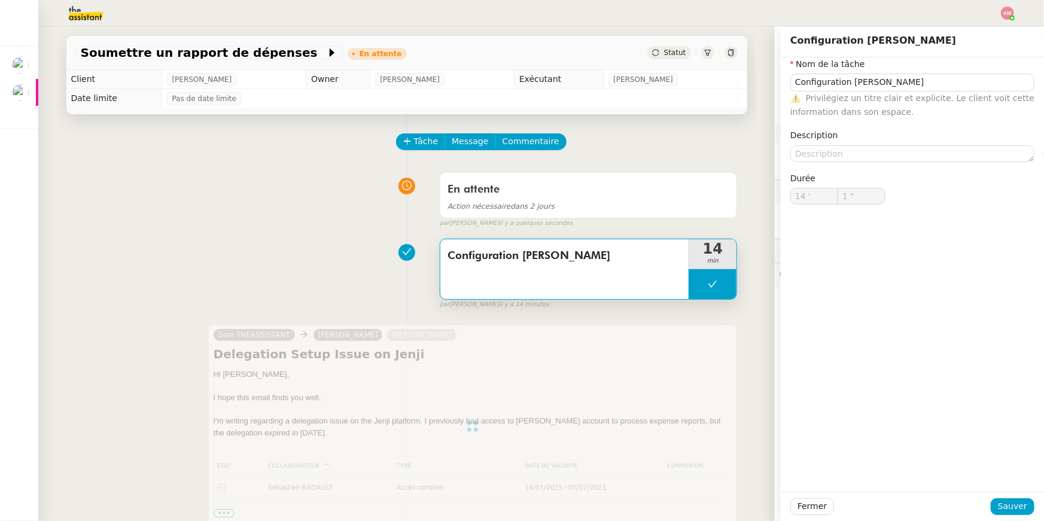
type input "Configuration [PERSON_NAME]"
type input "14 '"
type input "1 ""
type input "Configuration [PERSON_NAME]"
type input "14 '"
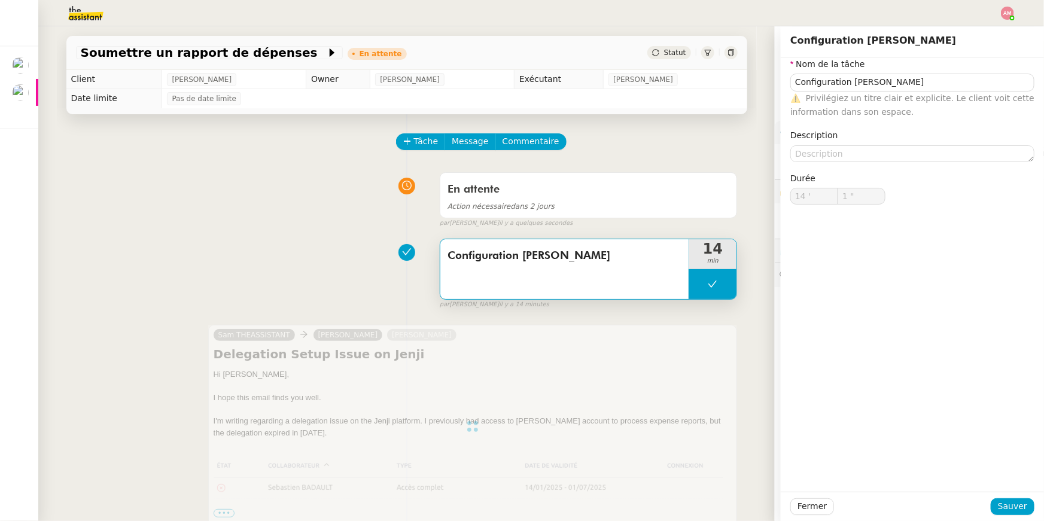
type input "1 ""
type input "Configuration [PERSON_NAME]"
type input "14 '"
type input "1 ""
type input "Configuration [PERSON_NAME]"
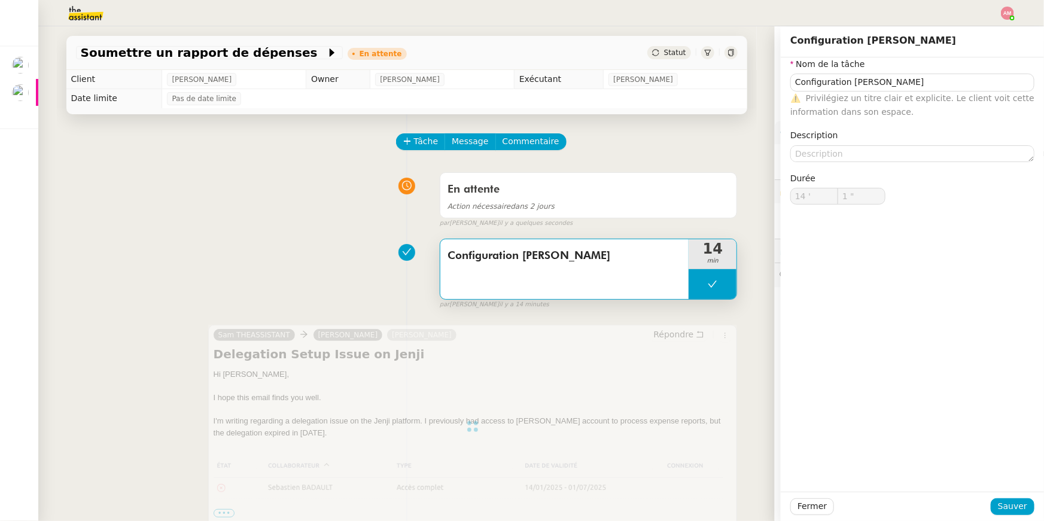
type input "14 '"
type input "1 ""
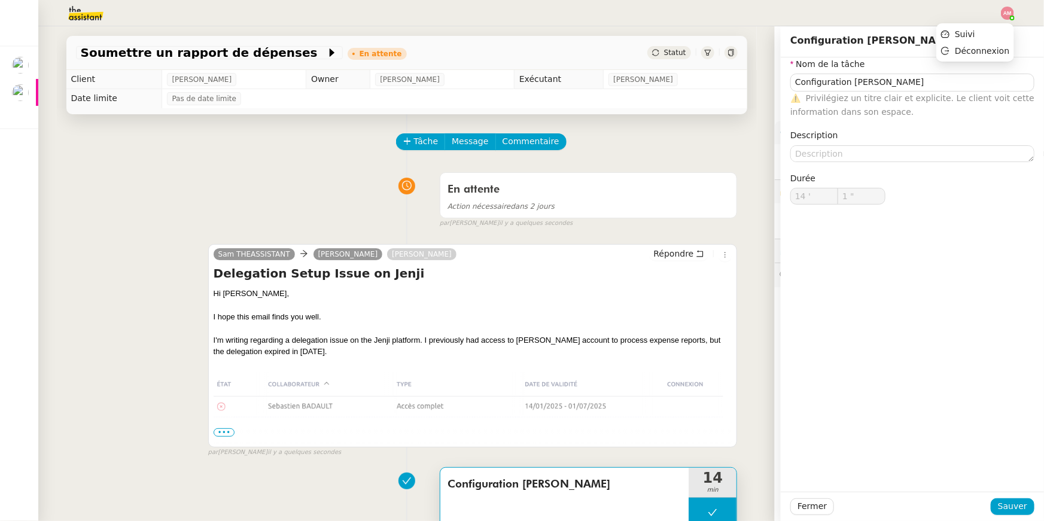
click at [1009, 7] on img at bounding box center [1007, 13] width 13 height 13
click at [980, 30] on li "Suivi" at bounding box center [975, 34] width 78 height 17
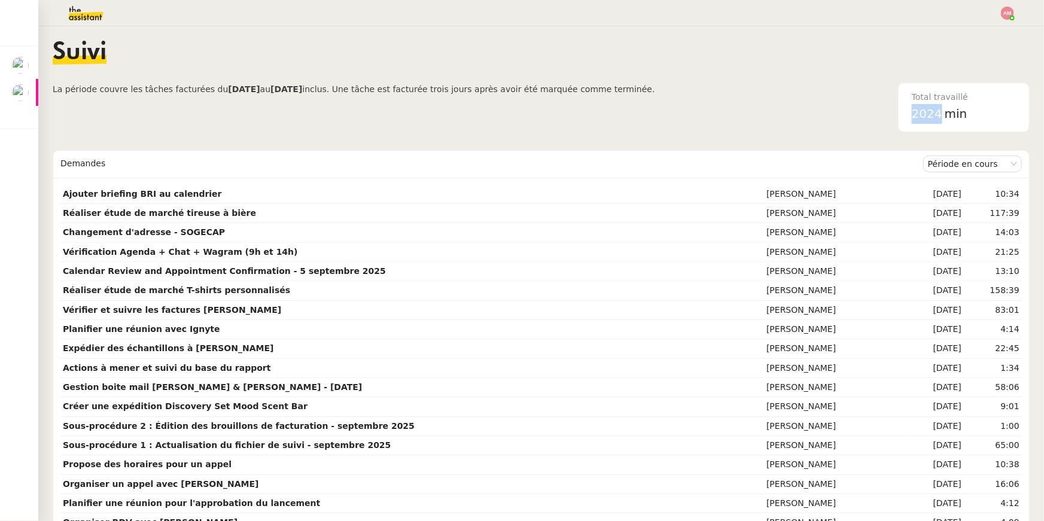
drag, startPoint x: 909, startPoint y: 112, endPoint x: 939, endPoint y: 115, distance: 30.6
click at [939, 115] on div "Total travaillé 2024 min" at bounding box center [963, 107] width 118 height 48
copy span "2024"
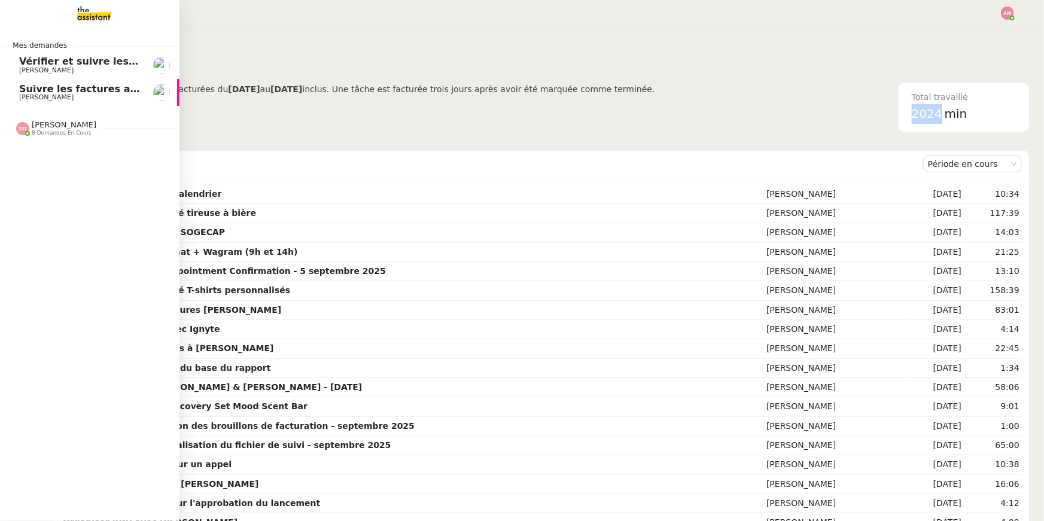
click at [25, 84] on span "Suivre les factures avec Flash Transports" at bounding box center [130, 88] width 223 height 11
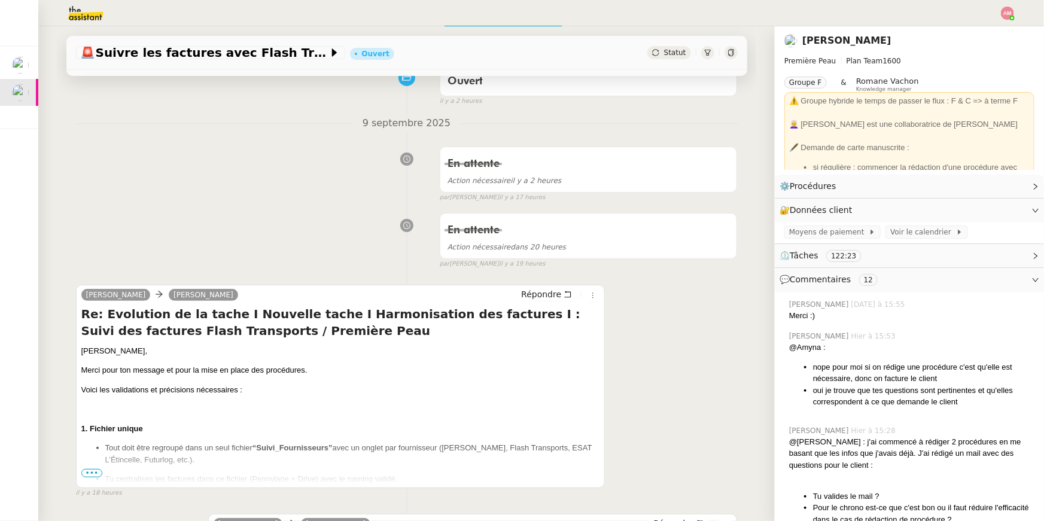
scroll to position [166, 0]
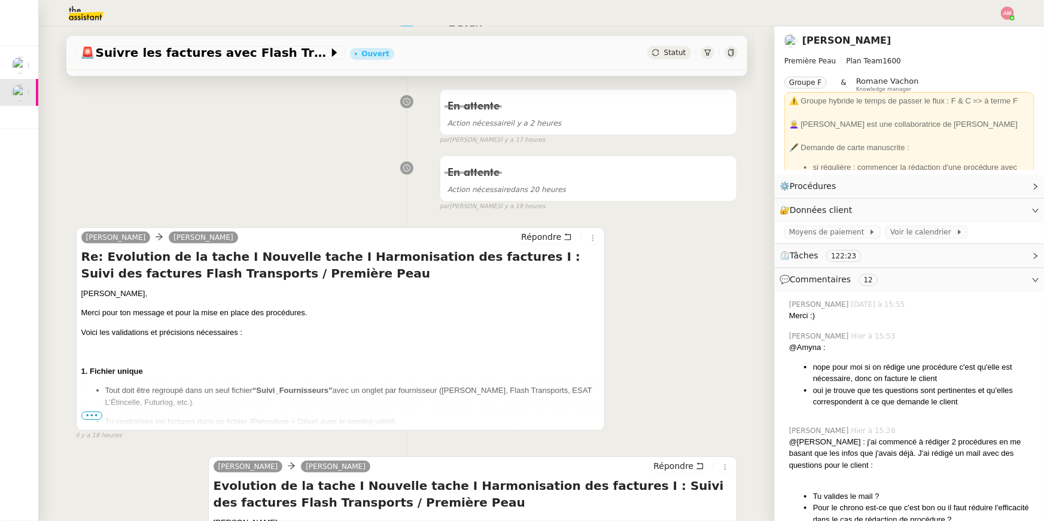
click at [102, 416] on span "•••" at bounding box center [92, 416] width 22 height 8
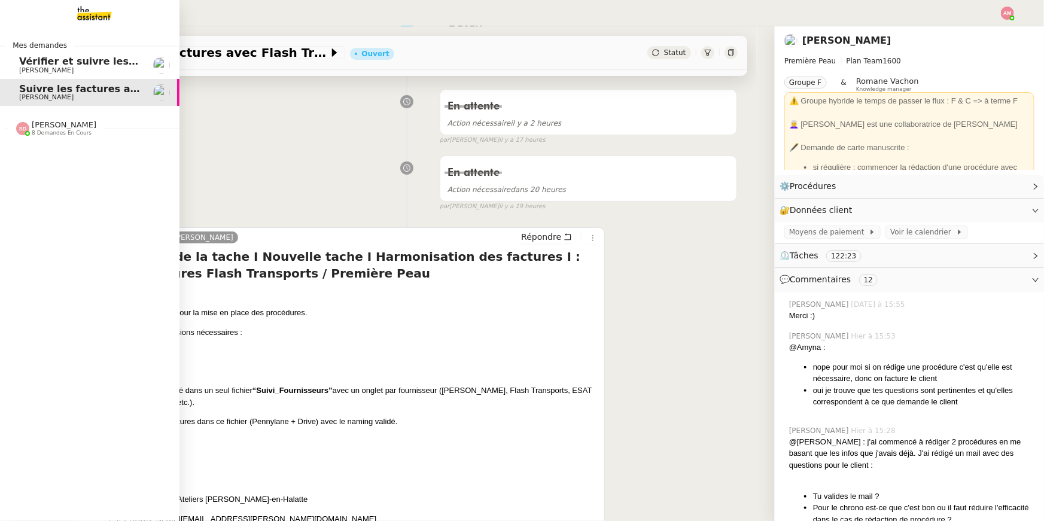
click at [31, 84] on span "Suivre les factures avec Flash Transports" at bounding box center [130, 88] width 223 height 11
click at [31, 71] on span "[PERSON_NAME]" at bounding box center [46, 70] width 54 height 8
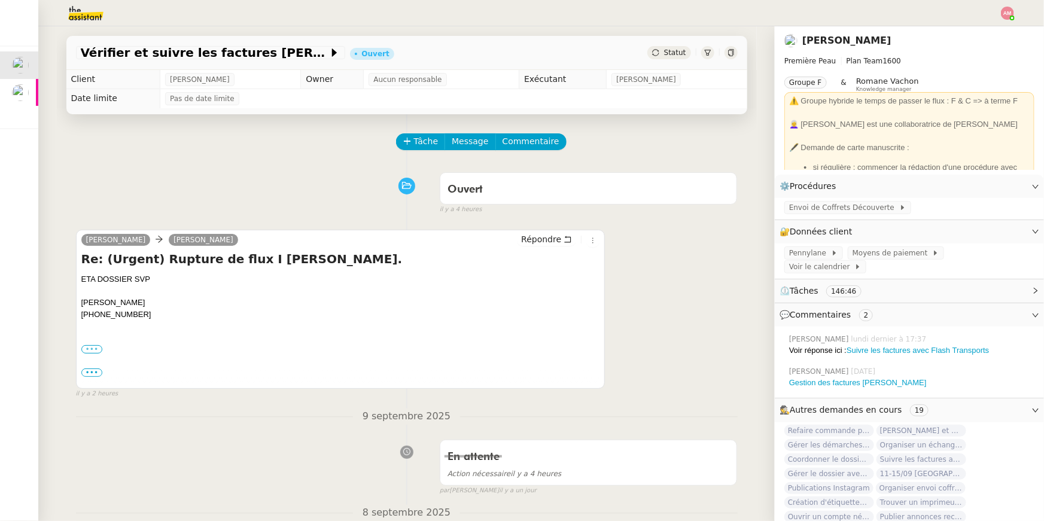
click at [95, 348] on label "•••" at bounding box center [92, 349] width 22 height 8
click at [0, 0] on input "•••" at bounding box center [0, 0] width 0 height 0
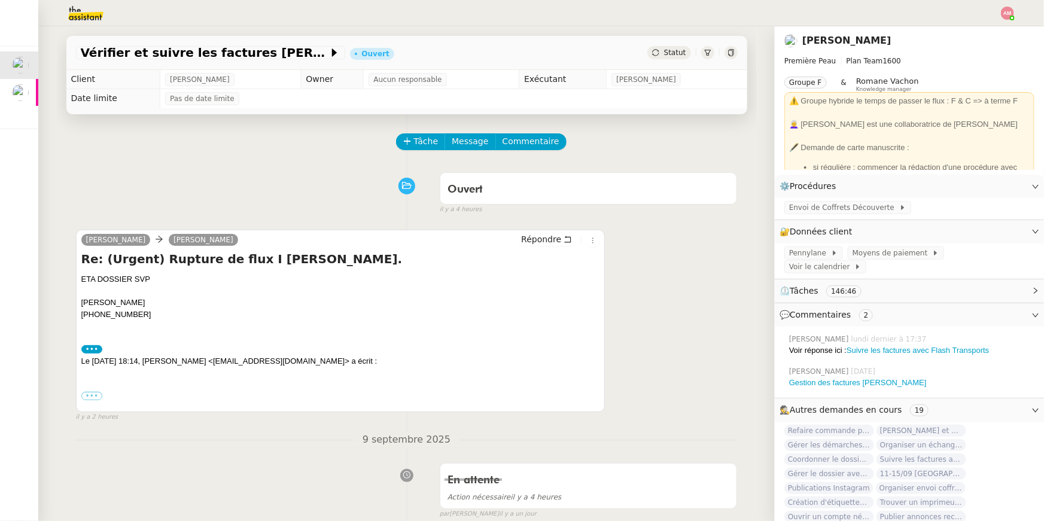
click at [94, 389] on div "Pierre Mergui (+33)783893035 ••• Le 3 sept. 2025 à 18:14, Pierre, Mergui <pierr…" at bounding box center [340, 343] width 519 height 116
click at [94, 395] on label "•••" at bounding box center [92, 396] width 22 height 8
click at [0, 0] on input "•••" at bounding box center [0, 0] width 0 height 0
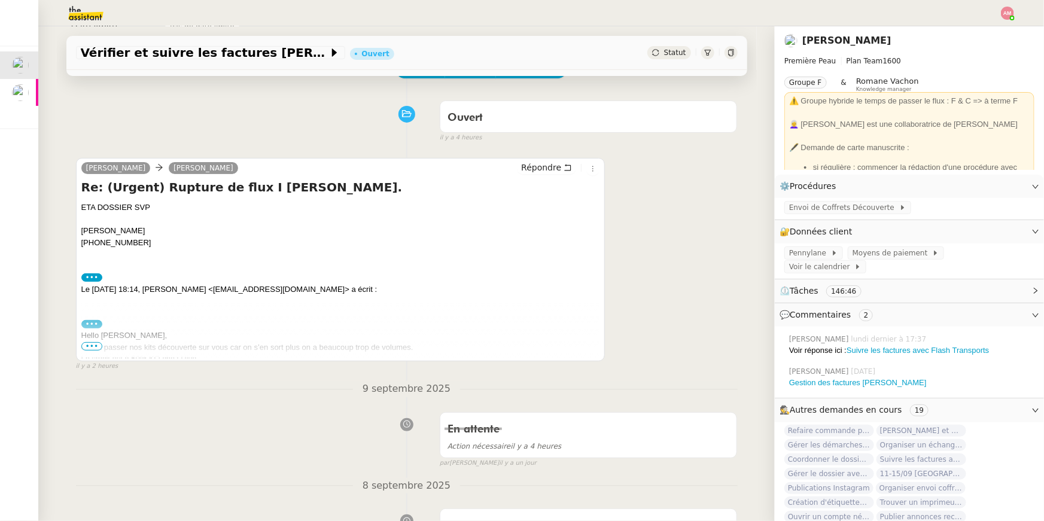
scroll to position [72, 0]
click at [92, 348] on span "•••" at bounding box center [92, 346] width 22 height 8
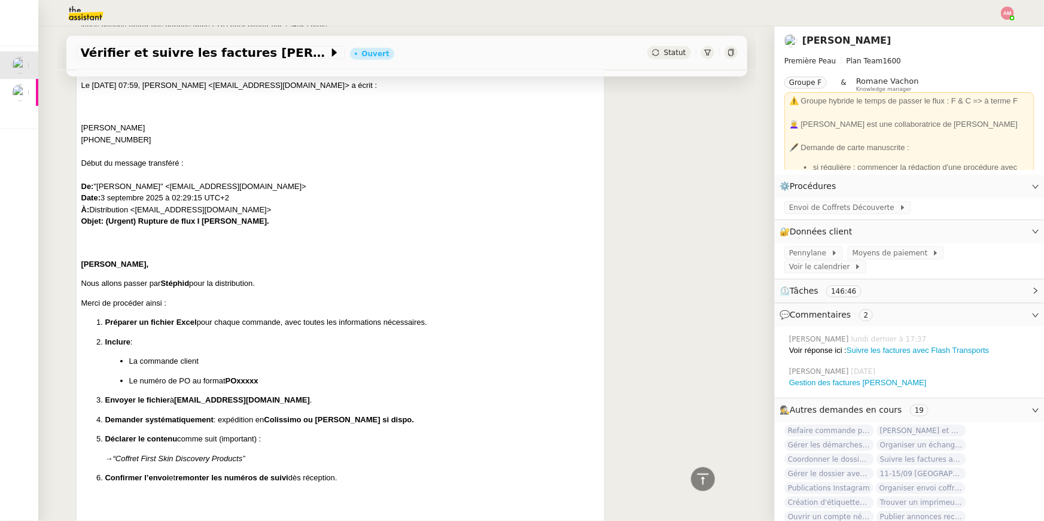
scroll to position [449, 0]
drag, startPoint x: 105, startPoint y: 222, endPoint x: 278, endPoint y: 218, distance: 172.3
click at [278, 218] on div "De: "Pierre, Mergui" <pierre.mergui@icloud.com> Date: 3 septembre 2025 à 02:29:…" at bounding box center [340, 211] width 519 height 59
copy b "(Urgent) Rupture de flux I [PERSON_NAME]."
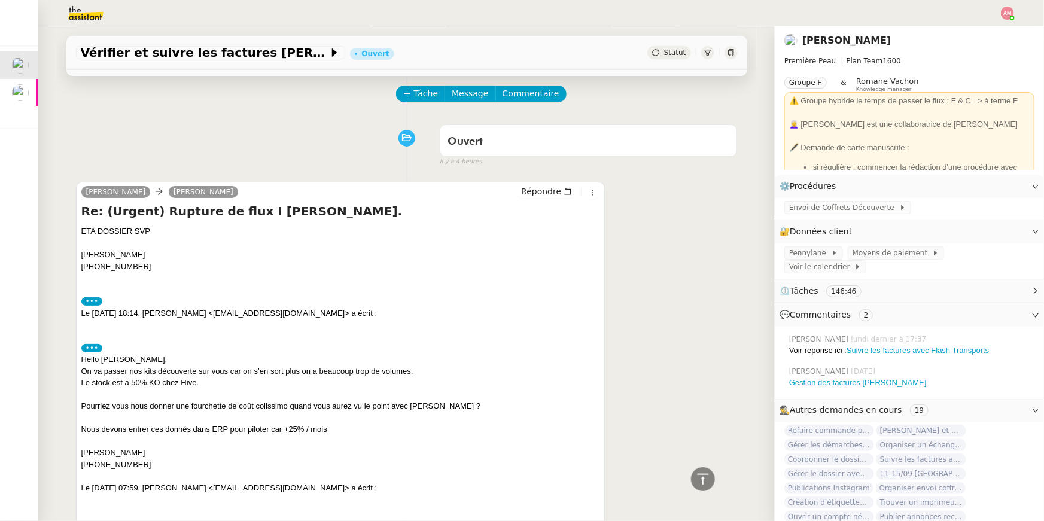
scroll to position [51, 0]
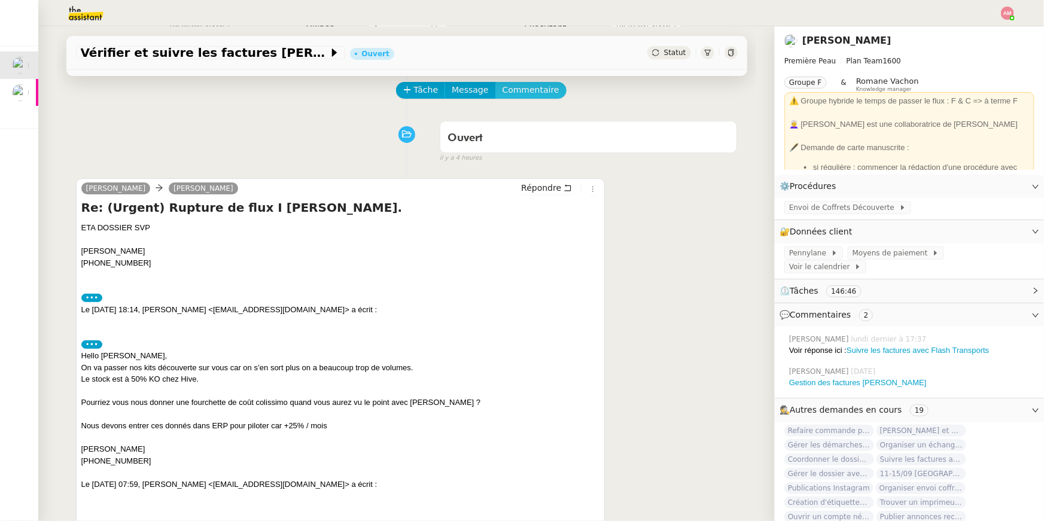
click at [525, 87] on span "Commentaire" at bounding box center [530, 90] width 57 height 14
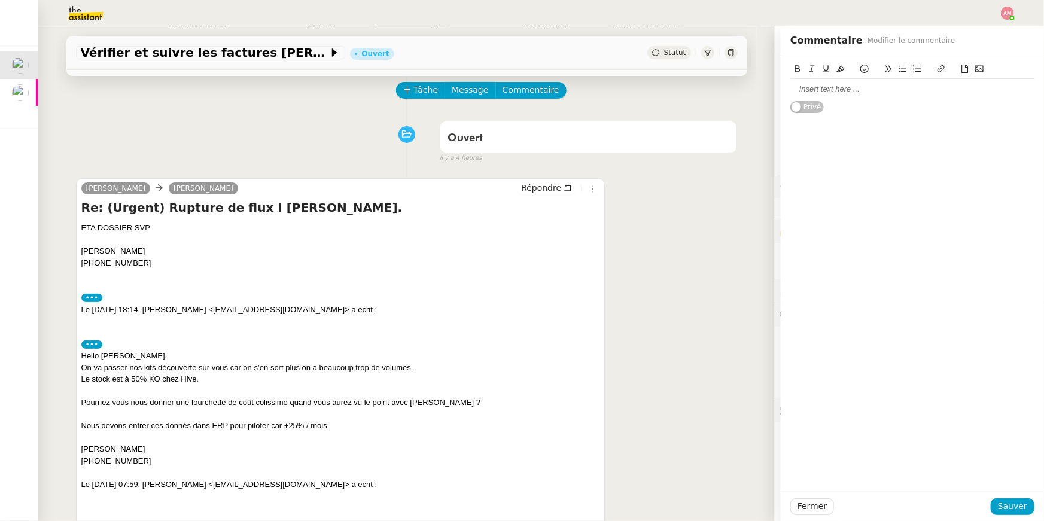
click at [831, 86] on div at bounding box center [912, 89] width 244 height 11
click at [801, 96] on blockquote "@Frédérique dans me mai transféré " (Urgent) Rupture de flux I Bascule Stephid." at bounding box center [912, 98] width 244 height 22
click at [879, 93] on blockquote "@Frédérique dans me mai transféré " (Urgent) Rupture de flux I Bascule Stephid." at bounding box center [912, 98] width 244 height 22
drag, startPoint x: 894, startPoint y: 91, endPoint x: 869, endPoint y: 90, distance: 25.1
click at [869, 90] on blockquote "@Frédérique dans me mai transféré " (Urgent) Rupture de flux I Bascule Stephid." at bounding box center [912, 98] width 244 height 22
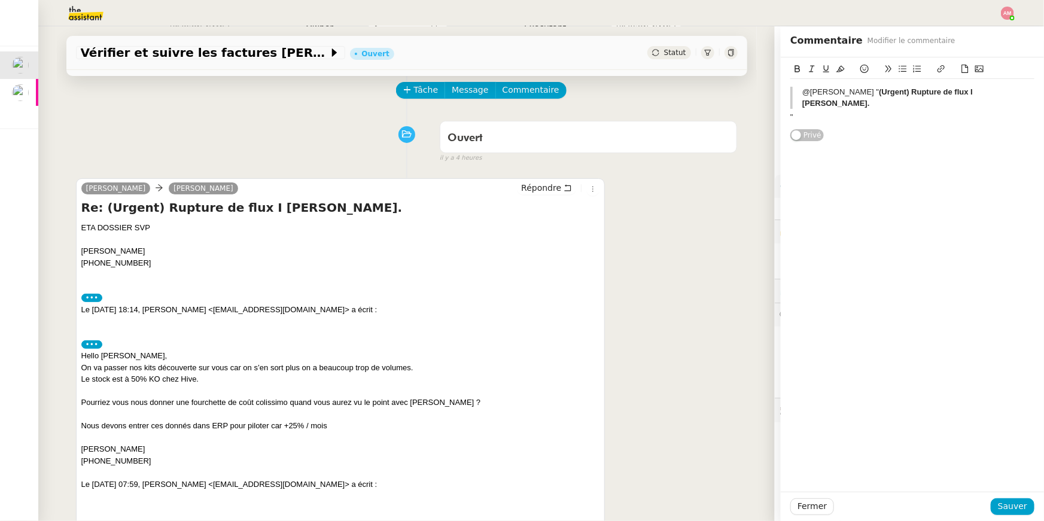
drag, startPoint x: 848, startPoint y: 92, endPoint x: 929, endPoint y: 89, distance: 81.4
click at [929, 89] on blockquote "@Frédérique " (Urgent) Rupture de flux I Bascule Stephid." at bounding box center [912, 98] width 244 height 22
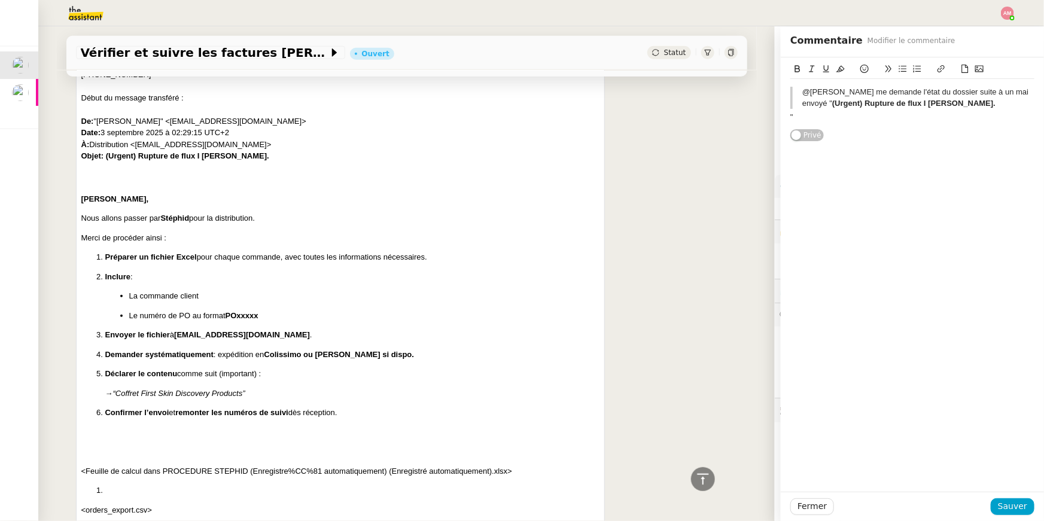
scroll to position [446, 0]
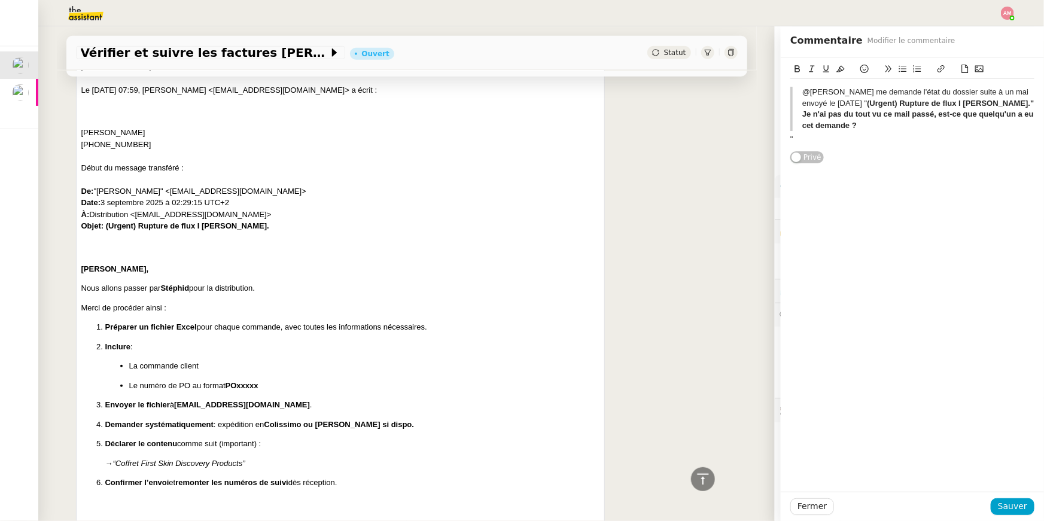
drag, startPoint x: 843, startPoint y: 115, endPoint x: 933, endPoint y: 127, distance: 90.5
click at [933, 127] on blockquote "@Frédérique Pierre me demande l'état du dossier suite à un mai envoyé le 3 sept…" at bounding box center [912, 109] width 244 height 44
drag, startPoint x: 933, startPoint y: 127, endPoint x: 839, endPoint y: 115, distance: 94.7
click at [839, 115] on blockquote "@Frédérique Pierre me demande l'état du dossier suite à un mai envoyé le 3 sept…" at bounding box center [912, 109] width 244 height 44
click at [797, 65] on icon at bounding box center [797, 69] width 8 height 8
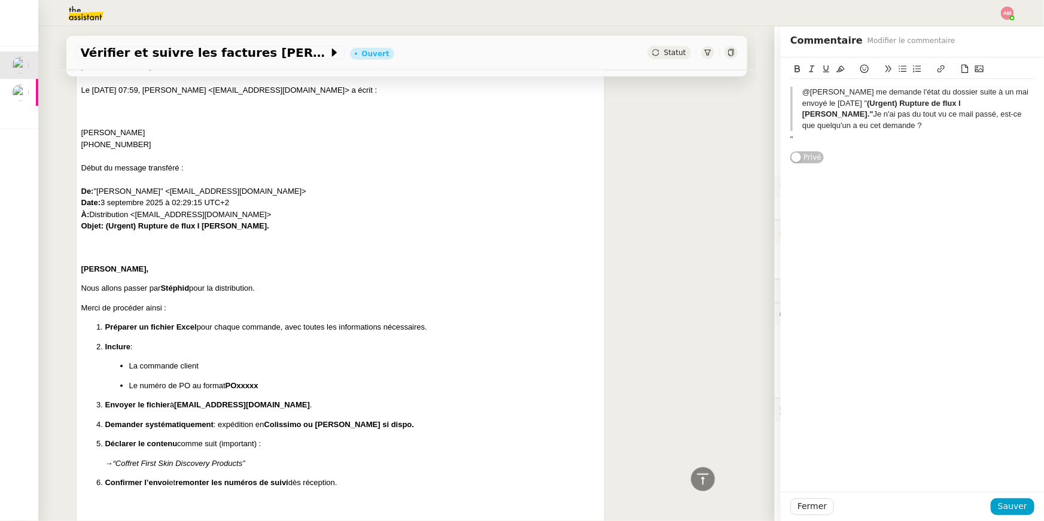
click at [801, 90] on blockquote "@Frédérique Pierre me demande l'état du dossier suite à un mai envoyé le 3 sept…" at bounding box center [912, 109] width 244 height 44
click at [898, 70] on icon at bounding box center [902, 69] width 8 height 8
click at [836, 87] on div "@Frédérique Pierre me demande l'état du dossier suite à un mai envoyé le 3 sept…" at bounding box center [912, 106] width 244 height 44
drag, startPoint x: 839, startPoint y: 89, endPoint x: 766, endPoint y: 87, distance: 72.4
click at [766, 87] on app-ticket "Vérifier et suivre les factures Stephid Ouvert Statut Client Pierre Mergui Owne…" at bounding box center [540, 273] width 1005 height 495
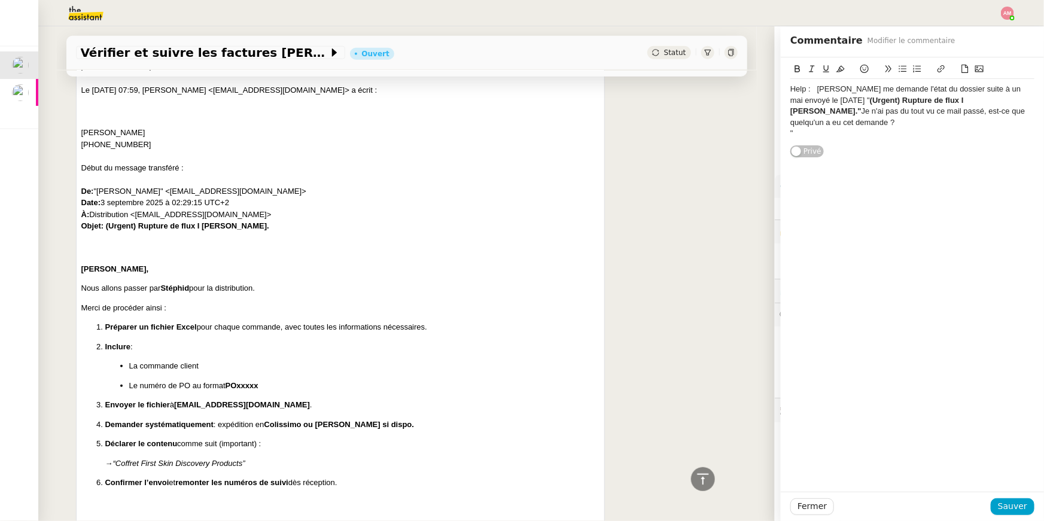
click at [802, 127] on div "Help : Pierre me demande l'état du dossier suite à un mai envoyé le 3 septembre…" at bounding box center [912, 106] width 244 height 44
drag, startPoint x: 813, startPoint y: 91, endPoint x: 763, endPoint y: 91, distance: 49.6
click at [763, 91] on app-ticket "Vérifier et suivre les factures Stephid Ouvert Statut Client Pierre Mergui Owne…" at bounding box center [540, 273] width 1005 height 495
click at [839, 62] on button at bounding box center [840, 69] width 14 height 14
click at [839, 66] on icon at bounding box center [840, 69] width 8 height 8
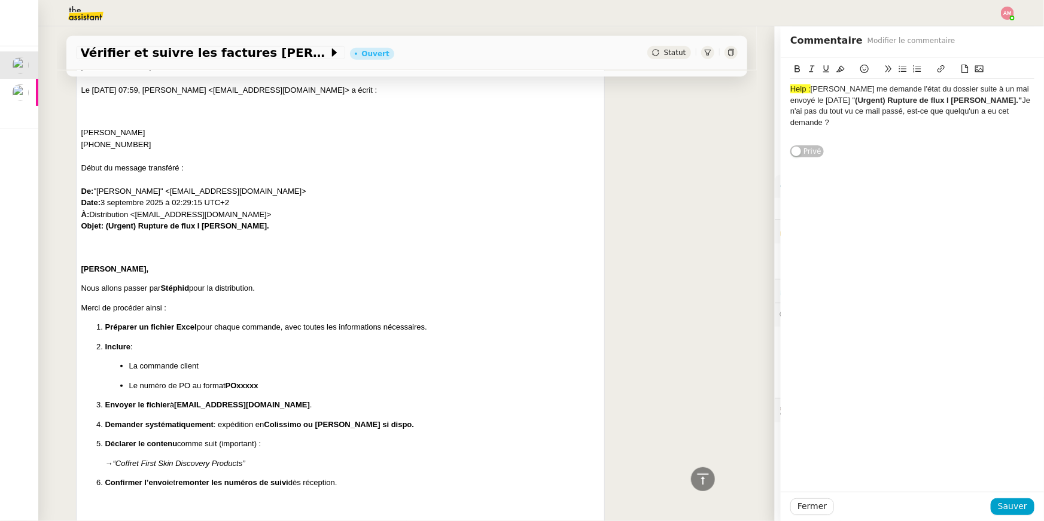
click at [842, 174] on div "Help : Pierre me demande l'état du dossier suite à un mai envoyé le 3 septembre…" at bounding box center [912, 274] width 263 height 434
click at [1011, 508] on span "Sauver" at bounding box center [1012, 506] width 29 height 14
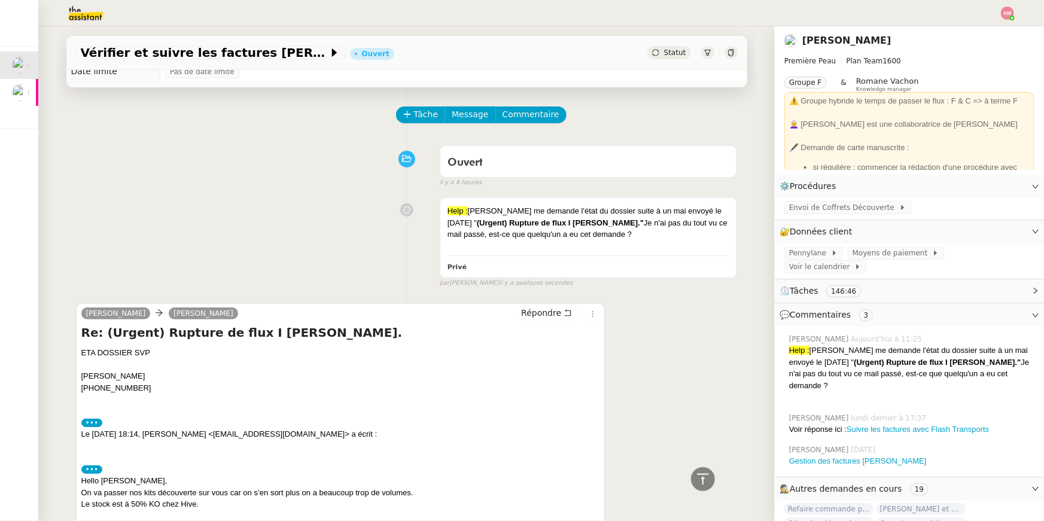
scroll to position [25, 0]
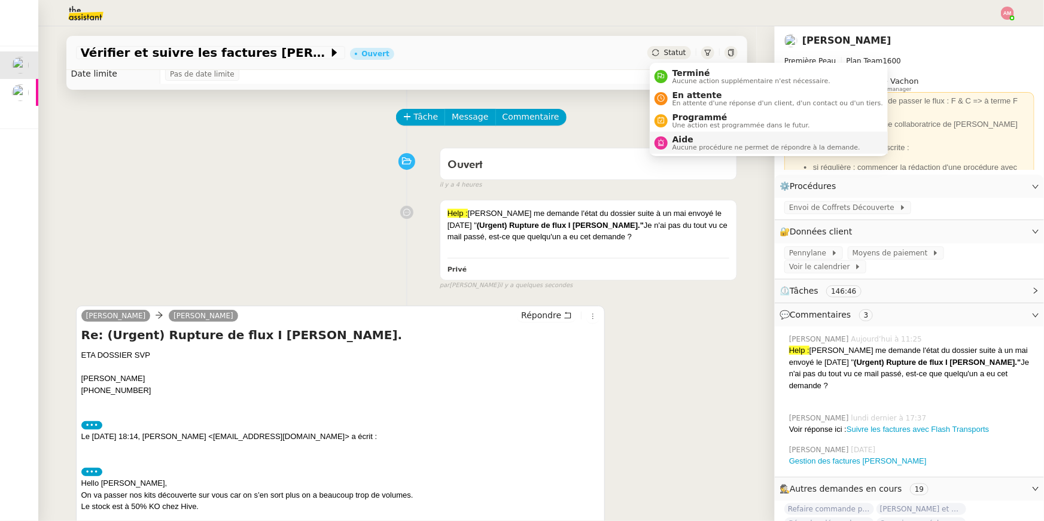
click at [681, 141] on span "Aide" at bounding box center [766, 140] width 188 height 10
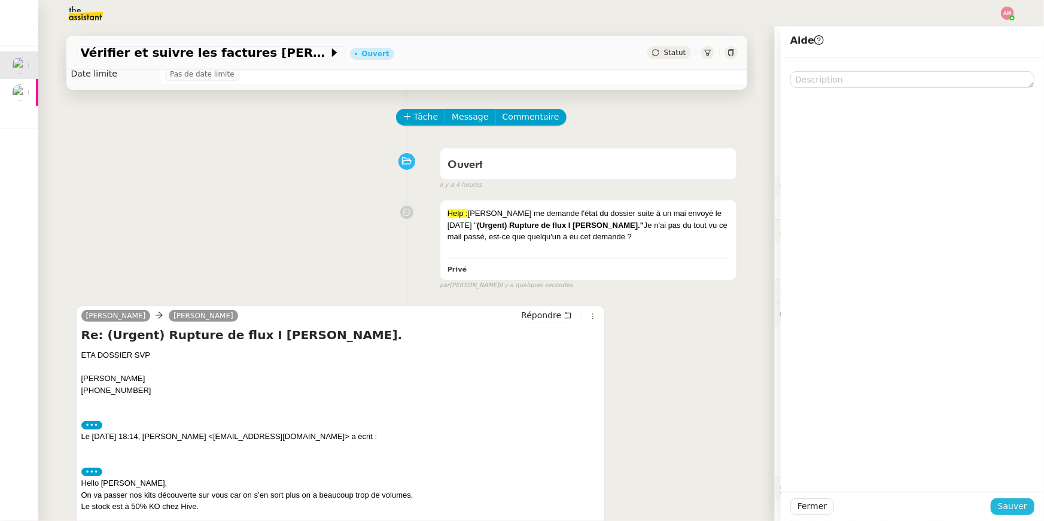
click at [995, 505] on button "Sauver" at bounding box center [1013, 506] width 44 height 17
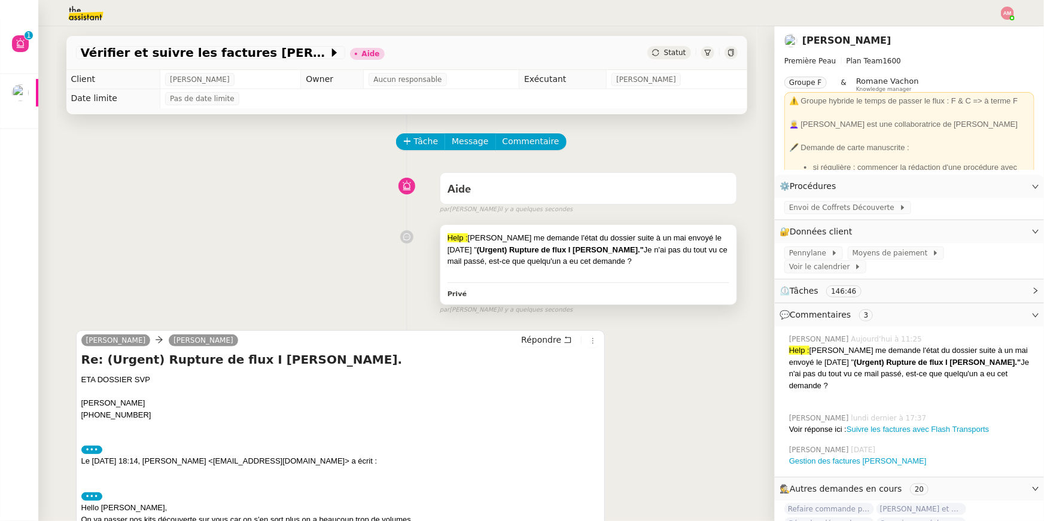
click at [657, 279] on div "Help : Pierre me demande l'état du dossier suite à un mai envoyé le 3 septembre…" at bounding box center [588, 264] width 297 height 79
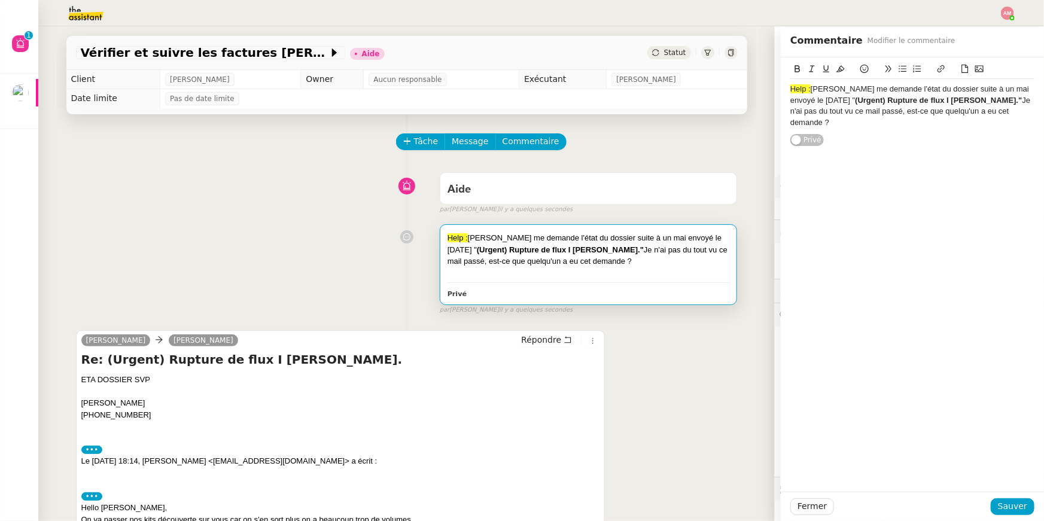
click at [946, 119] on div "Help : Pierre me demande l'état du dossier suite à un mai envoyé le 3 septembre…" at bounding box center [912, 106] width 244 height 44
click at [947, 122] on div "Help : Pierre me demande l'état du dossier suite à un mai envoyé le 3 septembre…" at bounding box center [912, 106] width 244 height 44
click at [791, 157] on div "J'ai l'impression qu'on était pas destinataire" at bounding box center [912, 155] width 244 height 11
click at [884, 133] on div "J'ai l'impression qu'on était pas destinataire" at bounding box center [912, 133] width 244 height 11
click at [986, 130] on div "J'ai l'impression qu'on était même pas destinataire" at bounding box center [912, 133] width 244 height 11
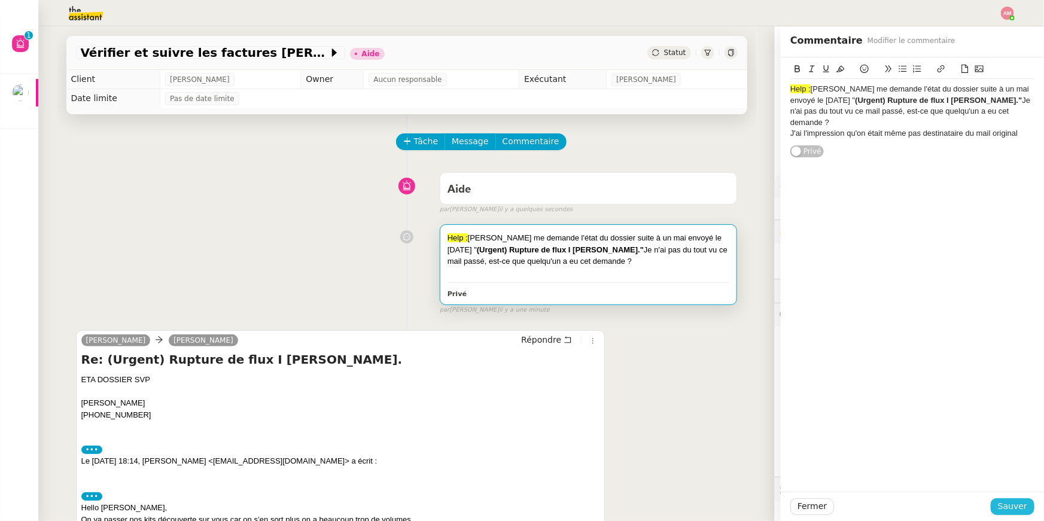
click at [1005, 511] on span "Sauver" at bounding box center [1012, 506] width 29 height 14
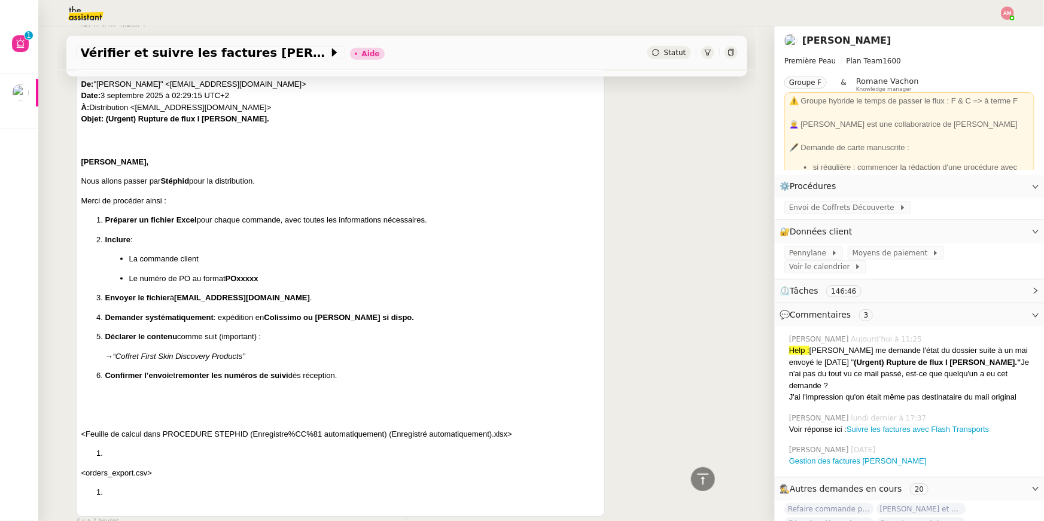
scroll to position [656, 0]
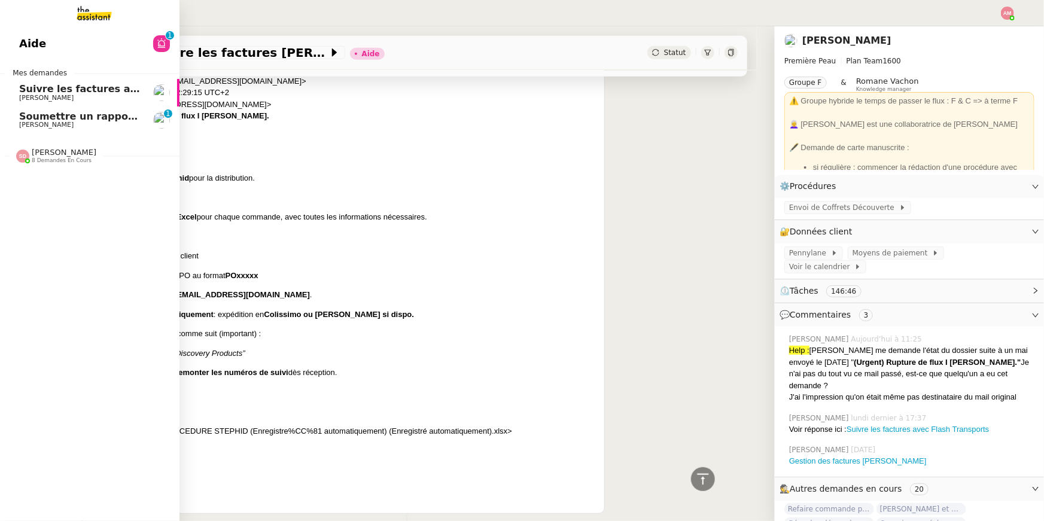
click at [21, 121] on span "Soumettre un rapport de dépenses" at bounding box center [114, 116] width 190 height 11
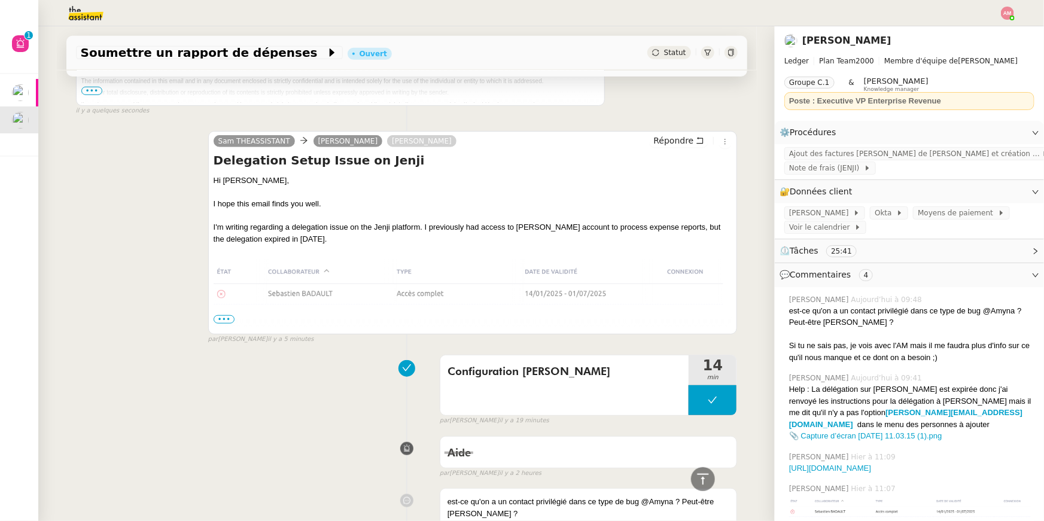
scroll to position [428, 0]
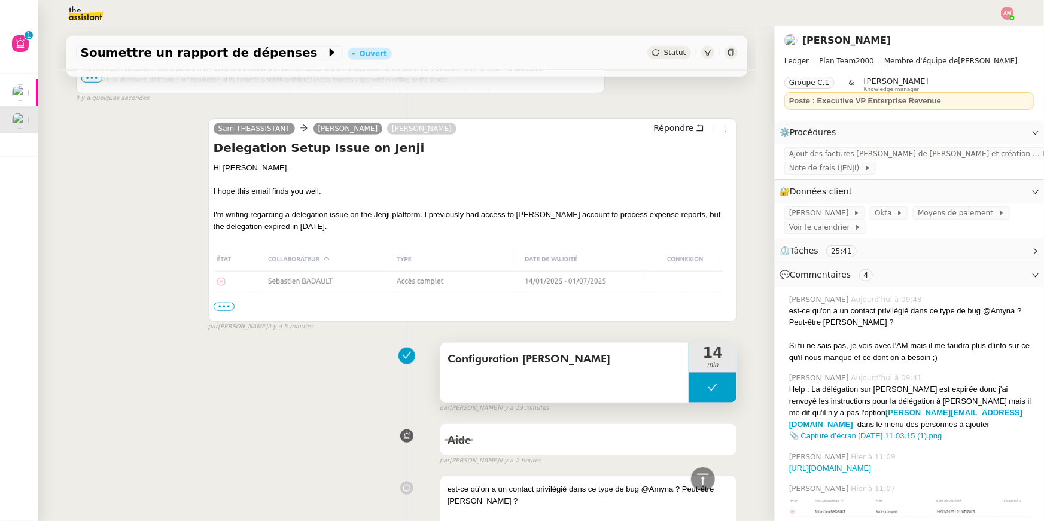
click at [710, 394] on button at bounding box center [712, 388] width 48 height 30
click at [700, 392] on div at bounding box center [700, 388] width 24 height 30
click at [835, 214] on span "JENJI - Sébastien" at bounding box center [821, 213] width 64 height 12
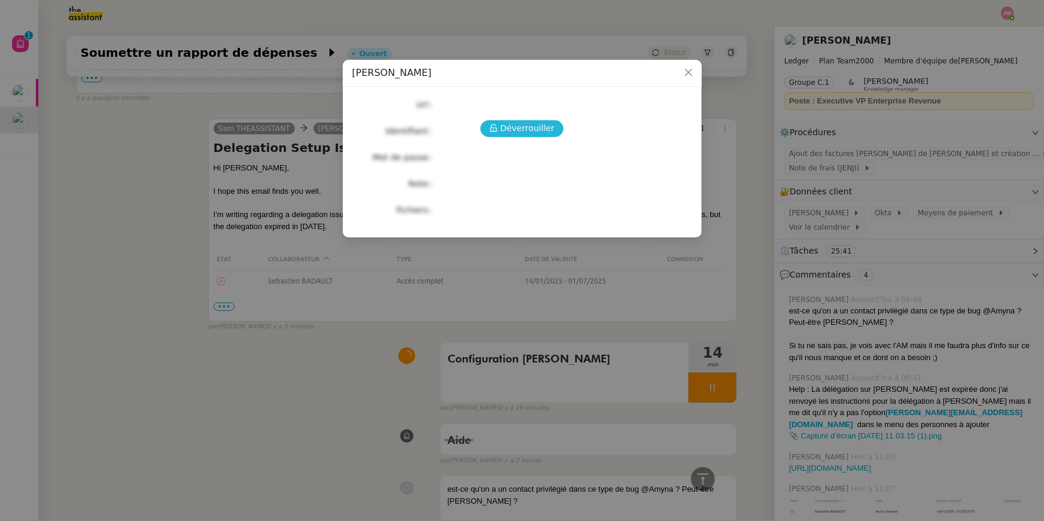
click at [520, 126] on span "Déverrouiller" at bounding box center [527, 128] width 54 height 14
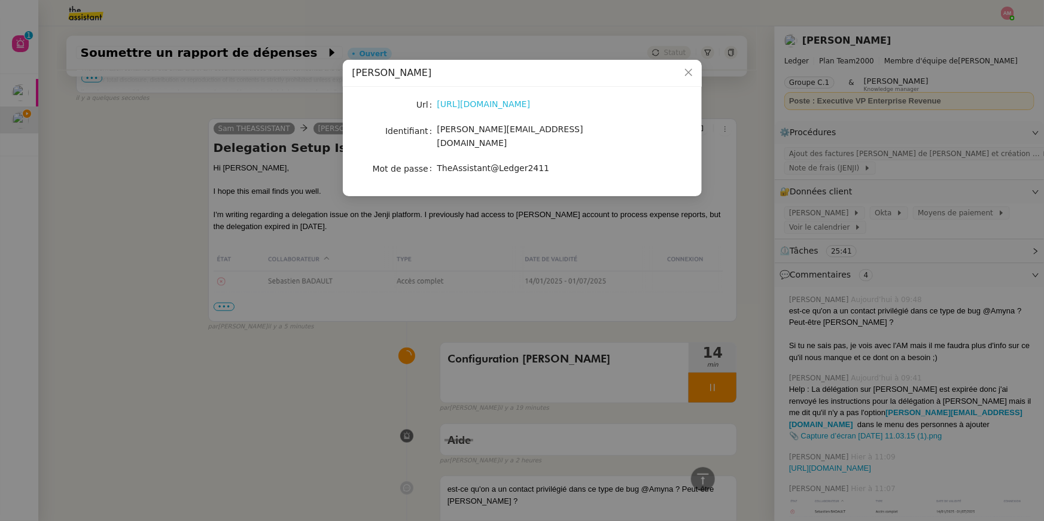
click at [504, 108] on link "https://app.jenji.io/expense/self" at bounding box center [483, 104] width 93 height 10
click at [176, 200] on nz-modal-container "JENJI - Sébastien Url https://app.jenji.io/expense/self Identifiant sam+ugo@led…" at bounding box center [522, 260] width 1044 height 521
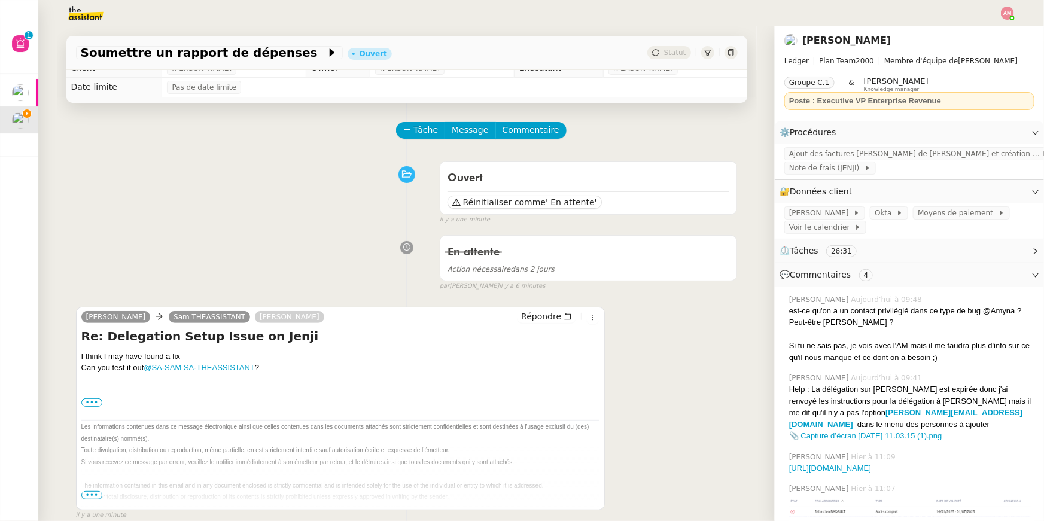
scroll to position [0, 0]
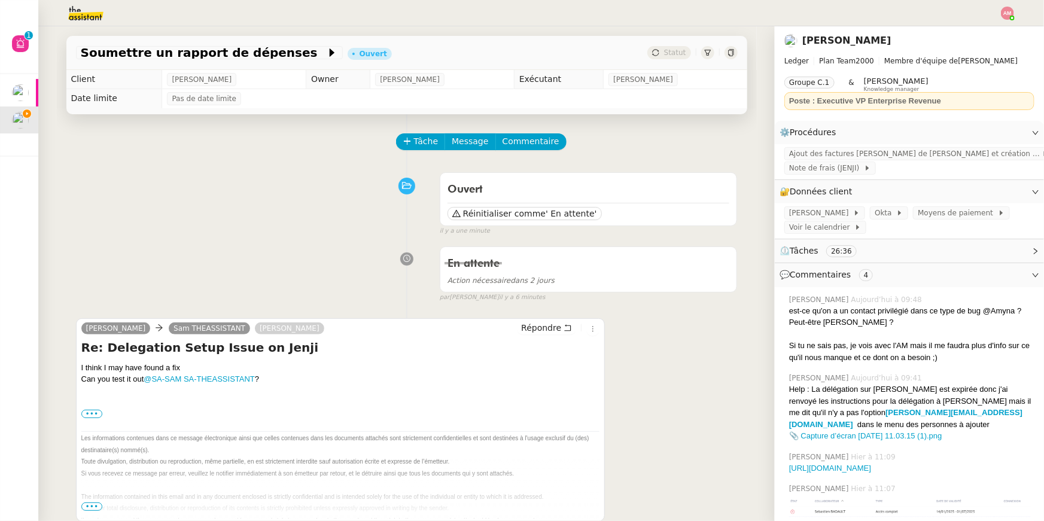
drag, startPoint x: 293, startPoint y: 383, endPoint x: 62, endPoint y: 370, distance: 231.9
copy div "I think I may have found a fix Can you test it out @SA-SAM SA-THEASSISTANT ?"
click at [529, 328] on span "Répondre" at bounding box center [541, 328] width 40 height 12
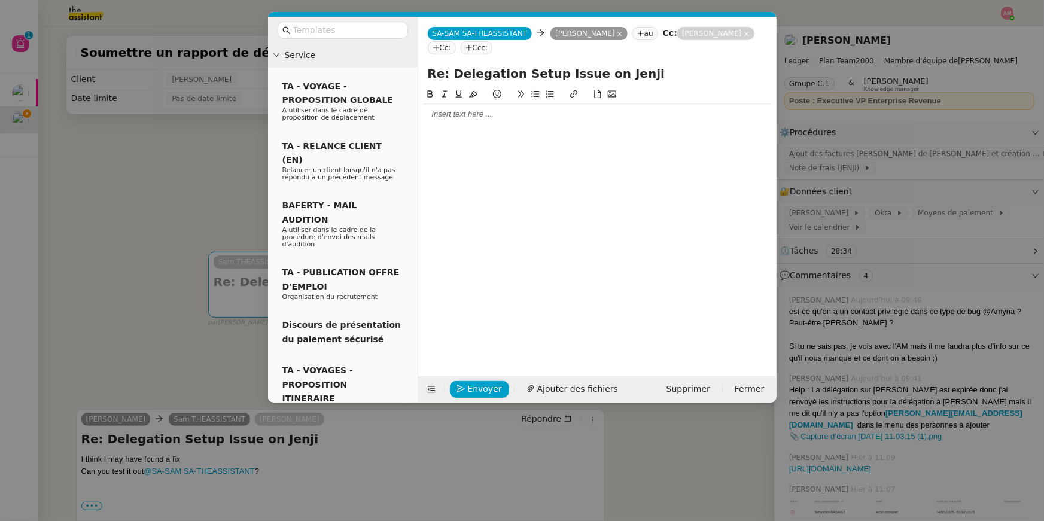
click at [528, 109] on div at bounding box center [597, 114] width 349 height 11
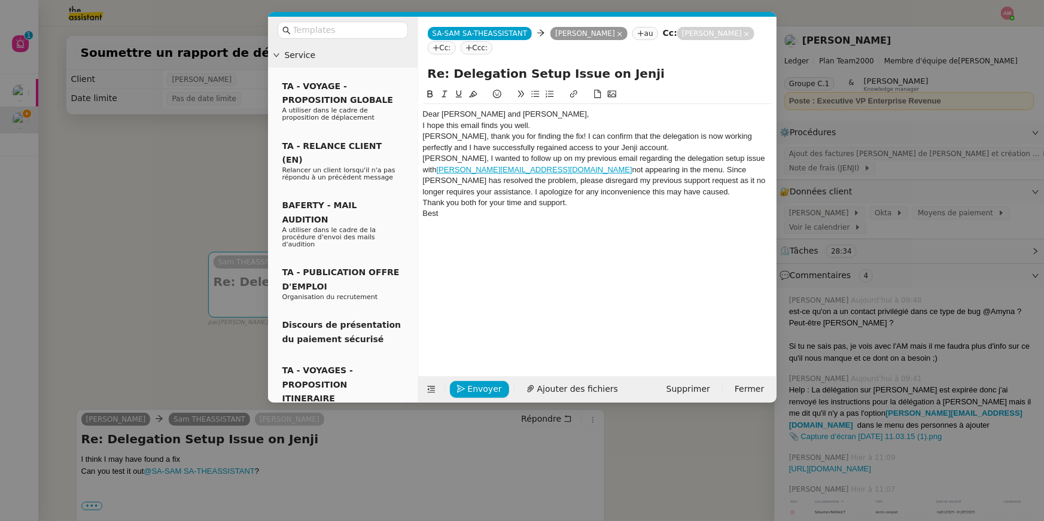
click at [548, 112] on div "Dear Geraldine and Sébastien," at bounding box center [597, 114] width 349 height 11
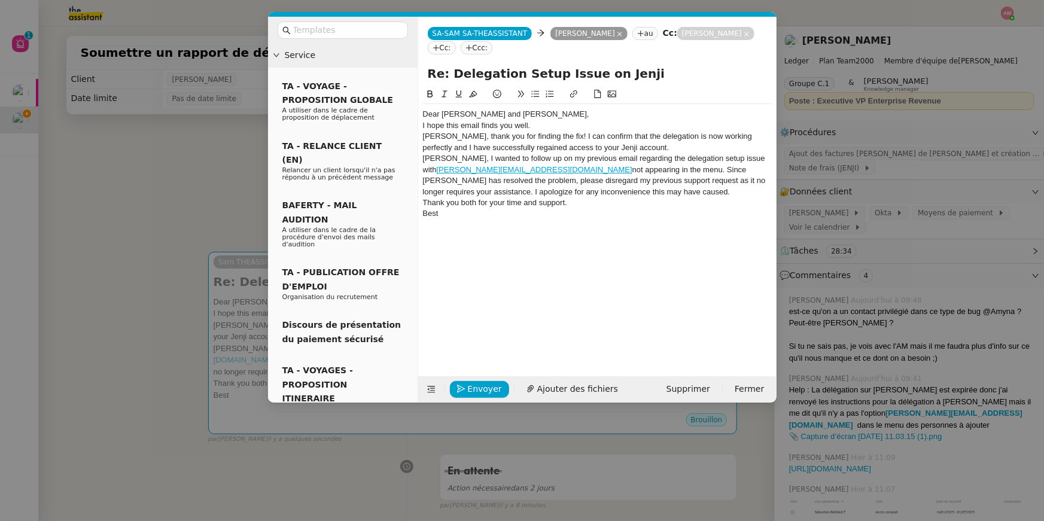
drag, startPoint x: 550, startPoint y: 130, endPoint x: 515, endPoint y: 121, distance: 36.0
click at [515, 121] on div "Dear Geraldine and Sébastien, I hope this email finds you well. Sébastien, than…" at bounding box center [597, 169] width 349 height 131
drag, startPoint x: 557, startPoint y: 124, endPoint x: 399, endPoint y: 123, distance: 157.9
click at [399, 123] on nz-layout "Service TA - VOYAGE - PROPOSITION GLOBALE A utiliser dans le cadre de propositi…" at bounding box center [522, 210] width 508 height 386
click at [640, 153] on div "Sébastien, thank you for finding the fix! I can confirm that the delegation is …" at bounding box center [597, 142] width 349 height 22
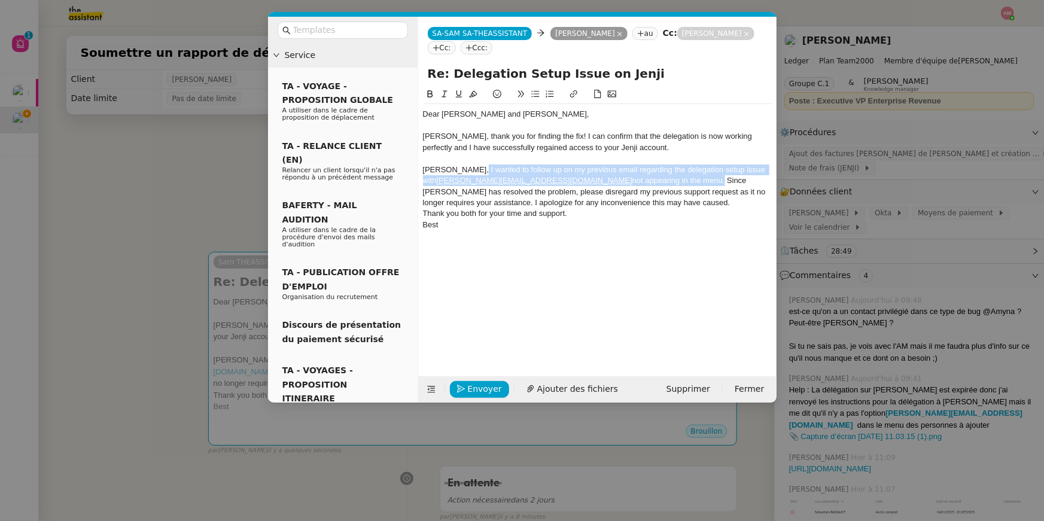
drag, startPoint x: 470, startPoint y: 170, endPoint x: 584, endPoint y: 182, distance: 114.3
click at [584, 182] on div "Geraldine, I wanted to follow up on my previous email regarding the delegation …" at bounding box center [597, 186] width 349 height 44
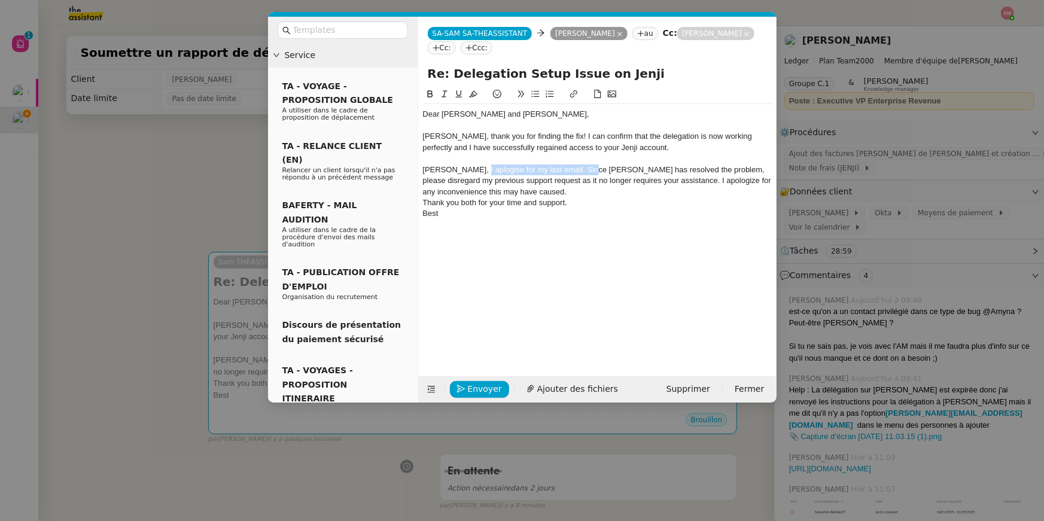
drag, startPoint x: 582, startPoint y: 170, endPoint x: 473, endPoint y: 169, distance: 109.5
click at [473, 169] on div "Geraldine, I aplogise for my last email. Since Sébastien has resolved the probl…" at bounding box center [597, 180] width 349 height 33
drag, startPoint x: 461, startPoint y: 171, endPoint x: 559, endPoint y: 170, distance: 98.7
click at [559, 170] on div "Geraldine, I aplogise for my last email. Since Sébastien has resolved the probl…" at bounding box center [597, 180] width 349 height 33
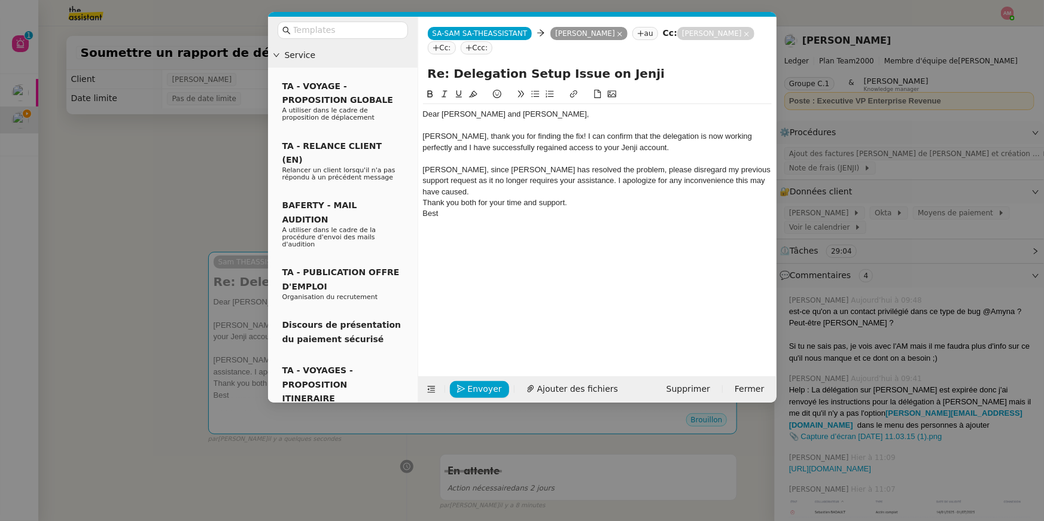
click at [500, 178] on div "Geraldine, since Sébastien has resolved the problem, please disregard my previo…" at bounding box center [597, 180] width 349 height 33
click at [557, 184] on div "Geraldine, since Sébastien has resolved the problem, please disregard my previo…" at bounding box center [597, 180] width 349 height 33
click at [572, 197] on div "Thank you both for your time and support." at bounding box center [597, 202] width 349 height 11
click at [426, 197] on div "Thank you both for your time and support." at bounding box center [597, 202] width 349 height 11
click at [424, 197] on div "Thank you both for your time and support." at bounding box center [597, 202] width 349 height 11
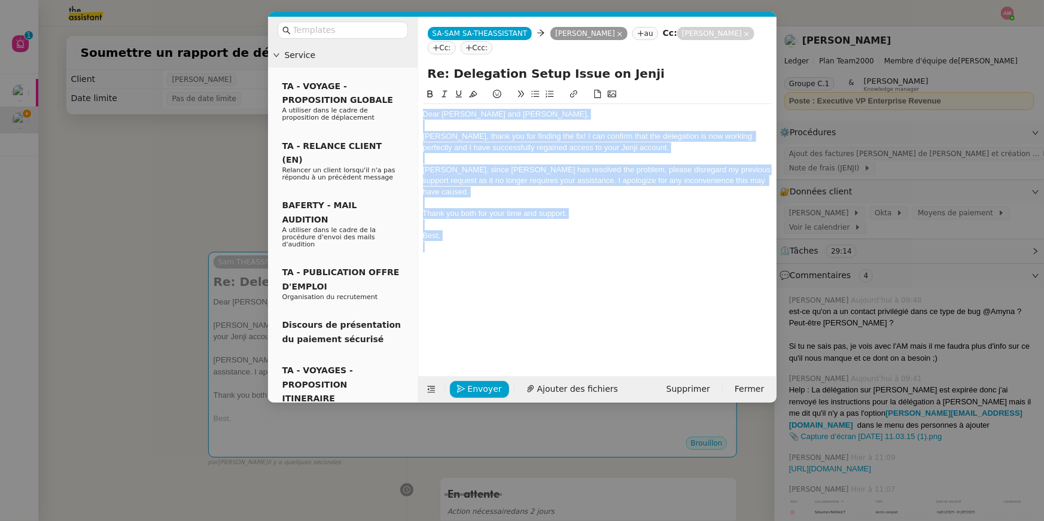
copy div "Dear Geraldine and Sébastien, Sébastien, thank you for finding the fix! I can c…"
click at [483, 242] on div "Dear Geraldine and Sébastien, Sébastien, thank you for finding the fix! I can c…" at bounding box center [597, 180] width 349 height 153
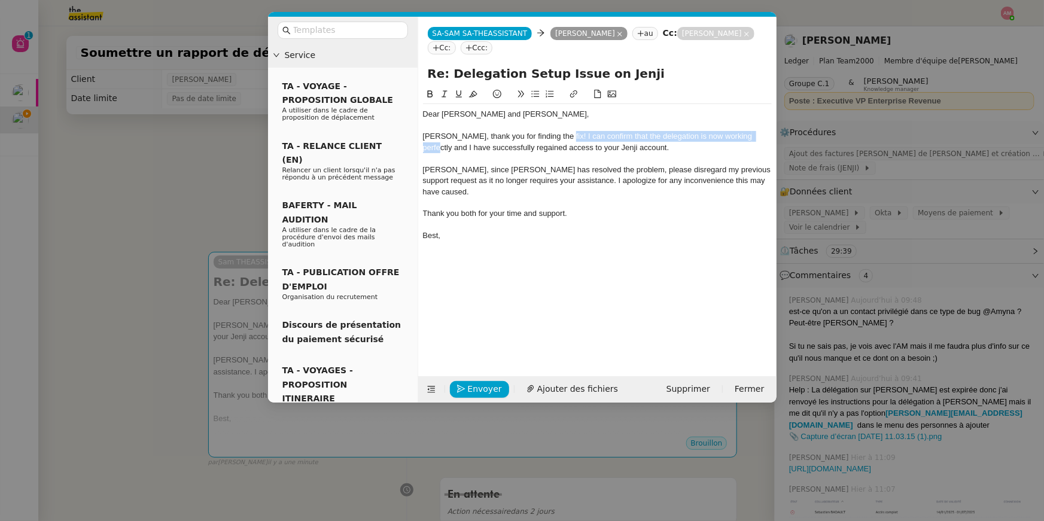
drag, startPoint x: 557, startPoint y: 136, endPoint x: 754, endPoint y: 138, distance: 196.8
click at [754, 138] on div "Sébastien, thank you for finding the fix! I can confirm that the delegation is …" at bounding box center [597, 142] width 349 height 22
click at [429, 90] on icon at bounding box center [430, 94] width 8 height 8
click at [518, 161] on div at bounding box center [597, 158] width 349 height 11
drag, startPoint x: 636, startPoint y: 149, endPoint x: 419, endPoint y: 148, distance: 217.1
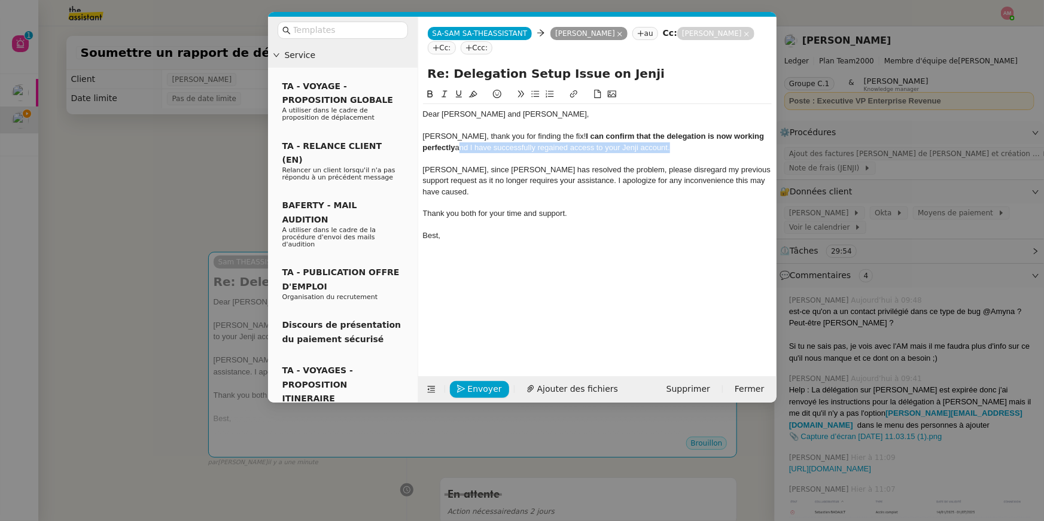
click at [419, 148] on nz-spin "Dear Geraldine and Sébastien, Sébastien, thank you for finding the fix! I can c…" at bounding box center [597, 224] width 358 height 275
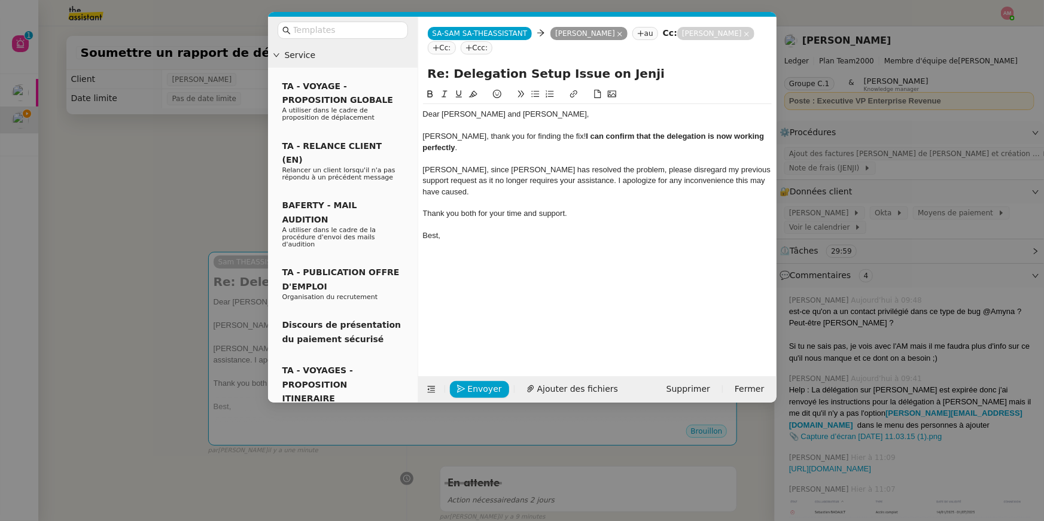
click at [551, 151] on div "Sébastien, thank you for finding the fix! I can confirm that the delegation is …" at bounding box center [597, 142] width 349 height 22
click at [557, 220] on div at bounding box center [597, 225] width 349 height 11
click at [571, 208] on div "Thank you both for your time and support." at bounding box center [597, 213] width 349 height 11
click at [566, 230] on div "Best," at bounding box center [597, 235] width 349 height 11
click at [566, 203] on body "Aide 0 1 2 3 4 5 6 7 8 9 Mes demandes Suivre les factures avec Flash Transports…" at bounding box center [522, 260] width 1044 height 521
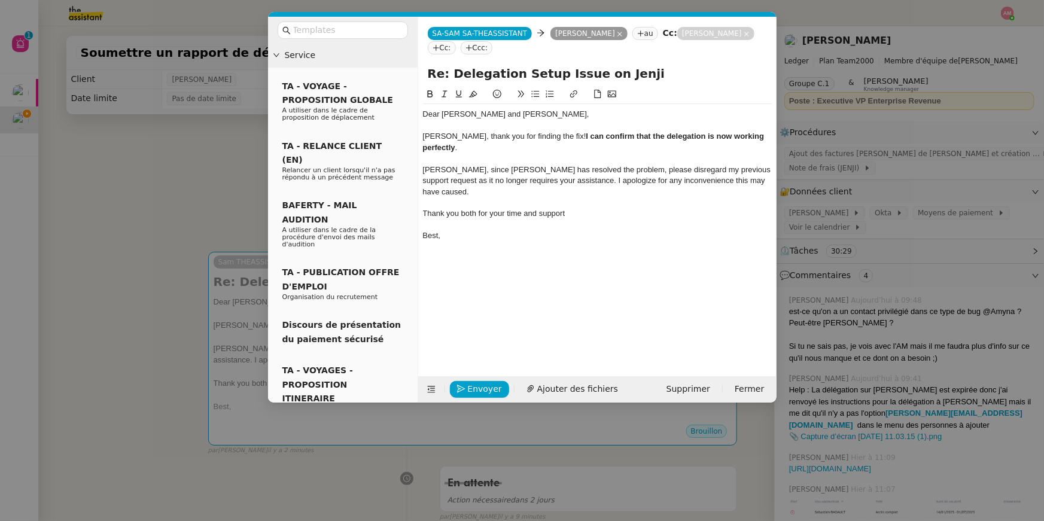
click at [574, 197] on div at bounding box center [597, 202] width 349 height 11
click at [574, 208] on div "Thank you both for your time and support" at bounding box center [597, 213] width 349 height 11
click at [516, 287] on div "Dear Geraldine and Sébastien, Sébastien, thank you for finding the fix! I can c…" at bounding box center [597, 222] width 349 height 270
click at [472, 385] on span "Envoyer" at bounding box center [485, 389] width 34 height 14
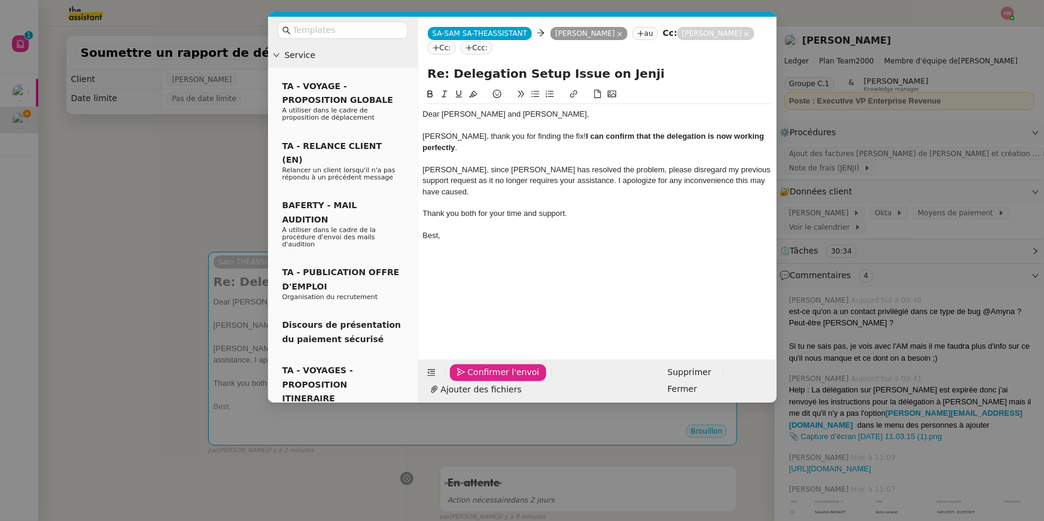
click at [472, 379] on span "Confirmer l'envoi" at bounding box center [504, 372] width 72 height 14
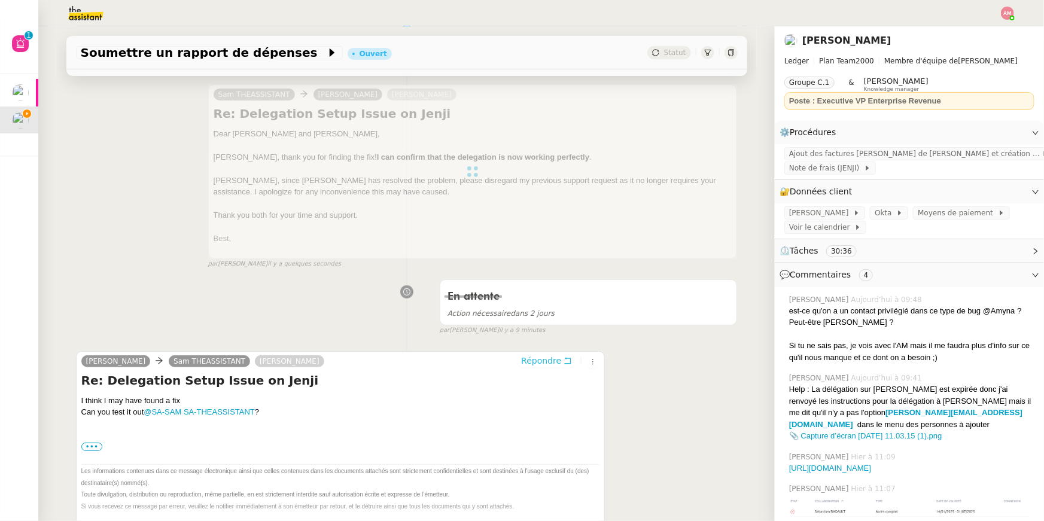
scroll to position [823, 0]
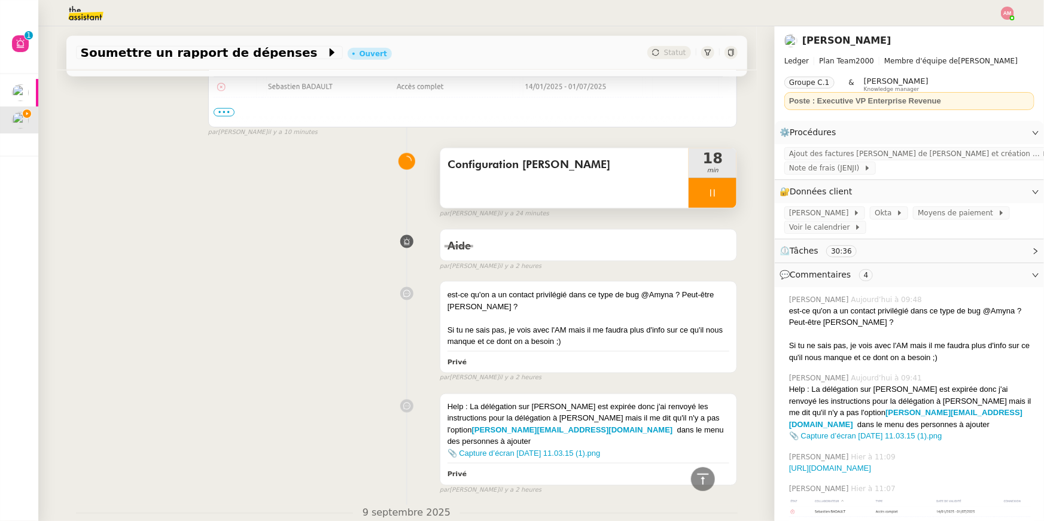
click at [643, 196] on div "Configuration Jenji" at bounding box center [564, 178] width 249 height 60
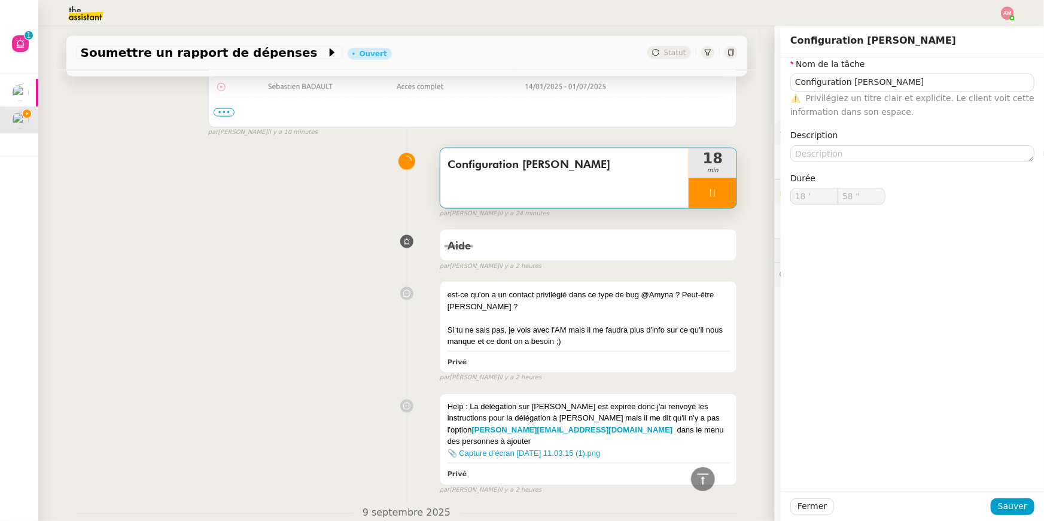
type input "59 ""
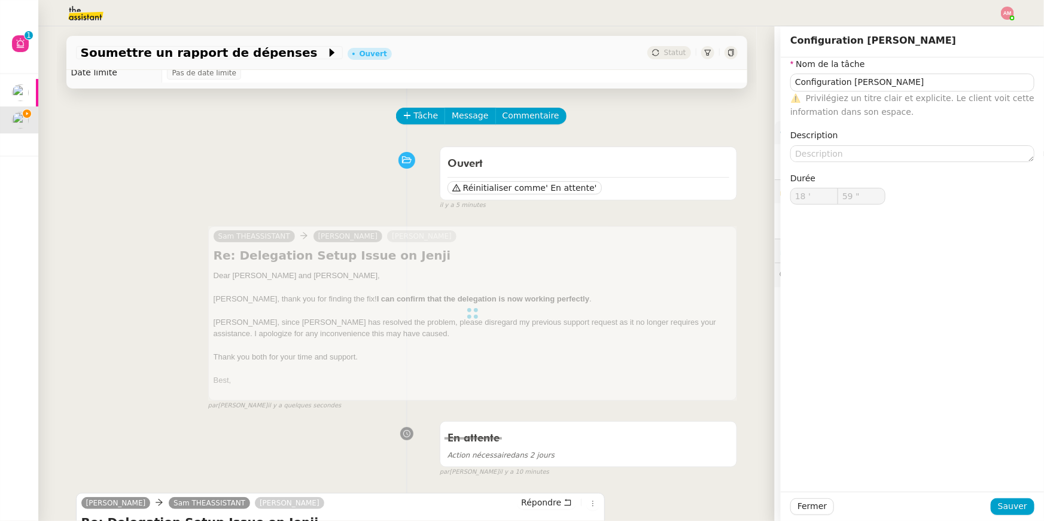
type input "Configuration Jenji"
type input "19 '"
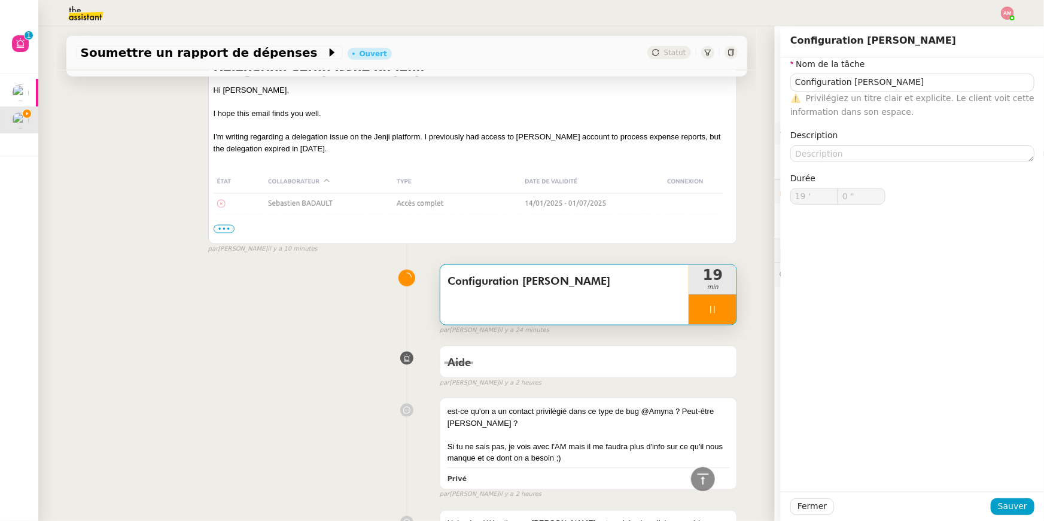
scroll to position [777, 0]
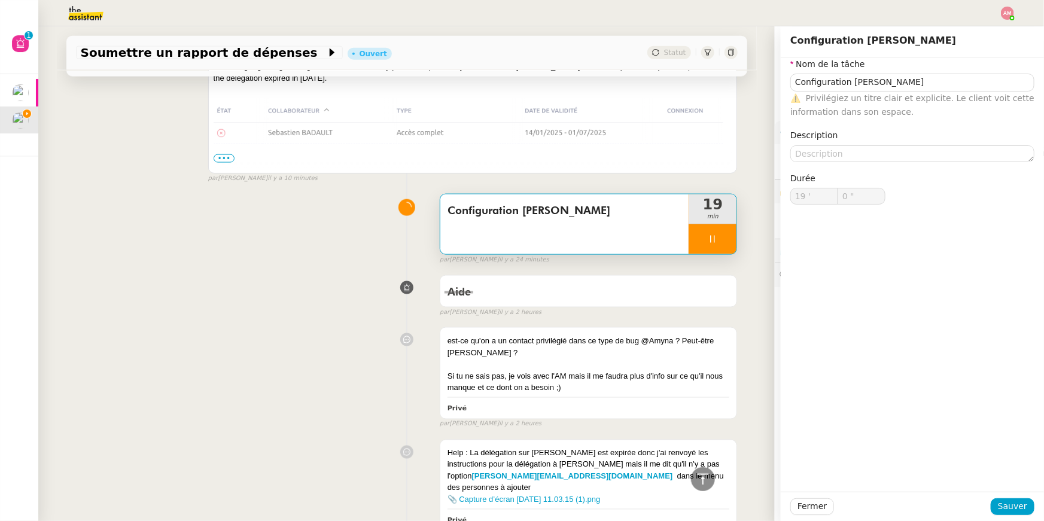
type input "1 ""
click at [718, 246] on div at bounding box center [712, 239] width 48 height 30
click at [721, 245] on button at bounding box center [724, 239] width 24 height 30
type input "Configuration Jenji"
type input "19 '"
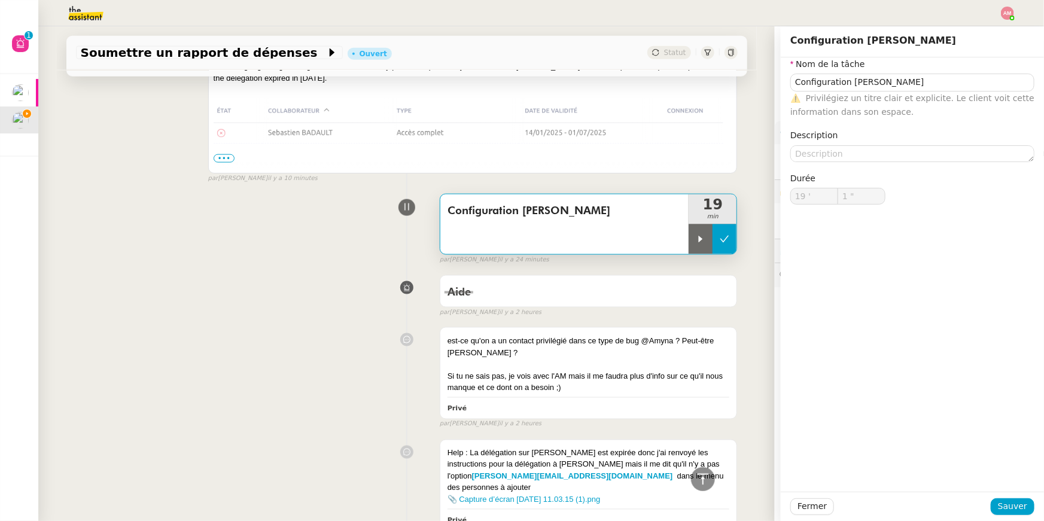
type input "1 ""
type input "Configuration Jenji"
type input "19 '"
type input "1 ""
type input "Configuration Jenji"
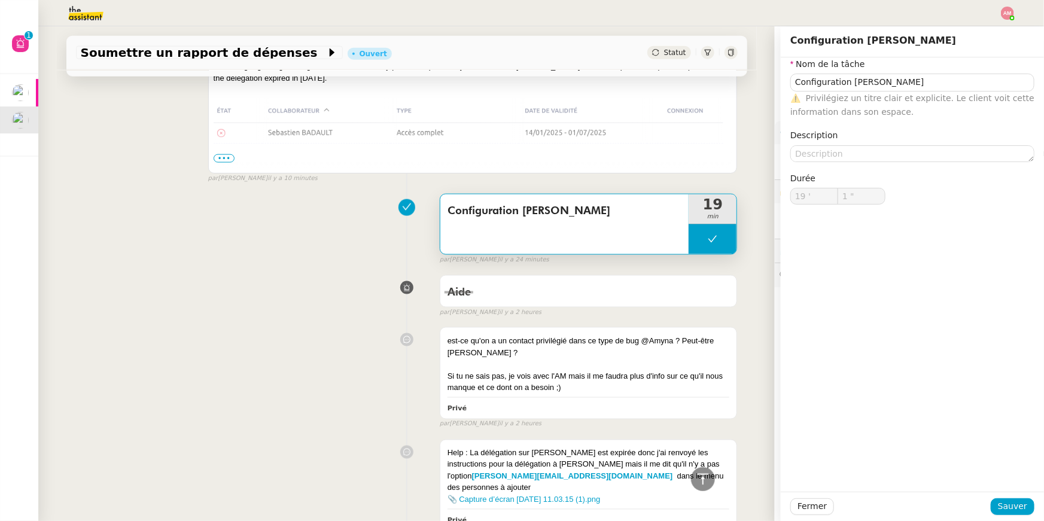
type input "19 '"
type input "1 ""
type input "Configuration Jenji"
type input "19 '"
type input "1 ""
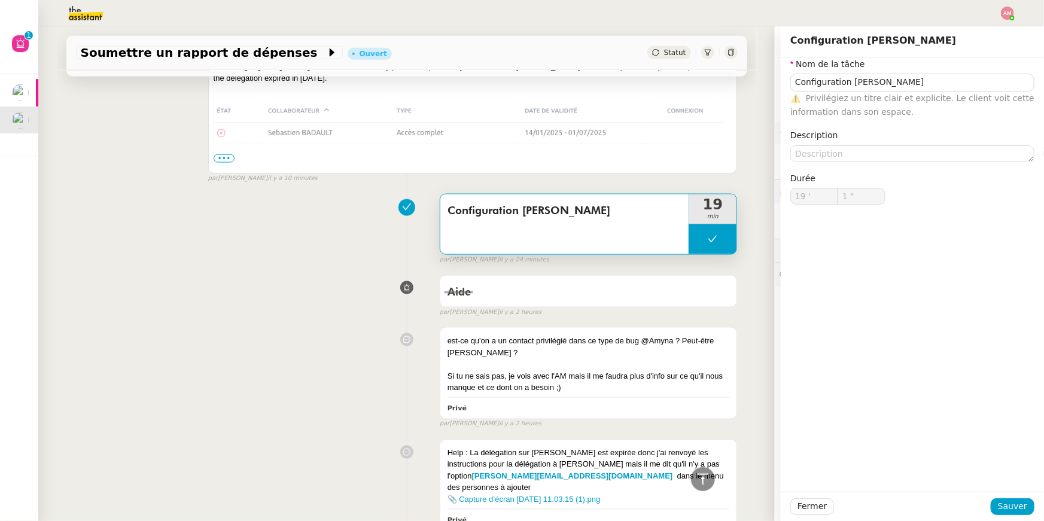
scroll to position [805, 0]
type input "Configuration Jenji"
type input "19 '"
type input "1 ""
type input "Configuration Jenji"
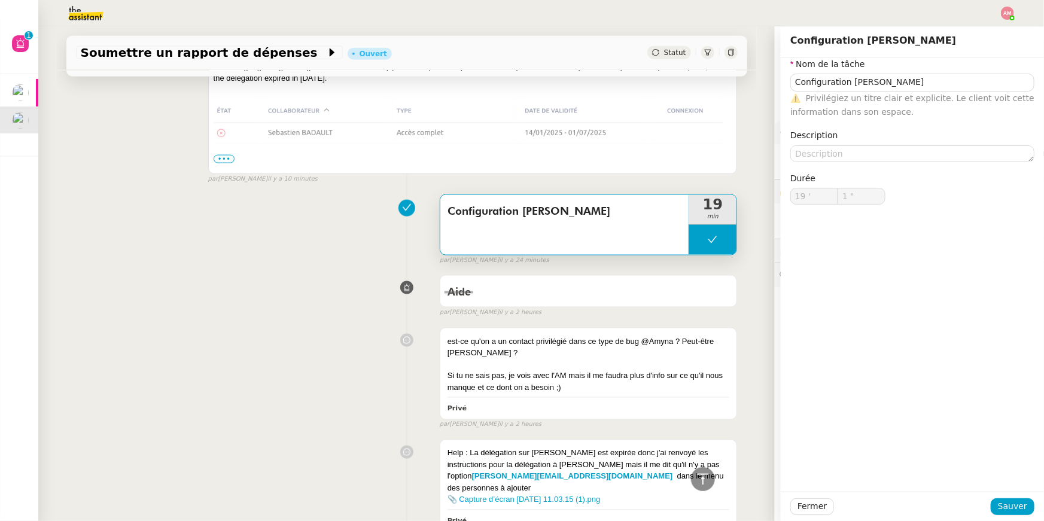
type input "19 '"
type input "1 ""
type input "Configuration Jenji"
type input "19 '"
type input "1 ""
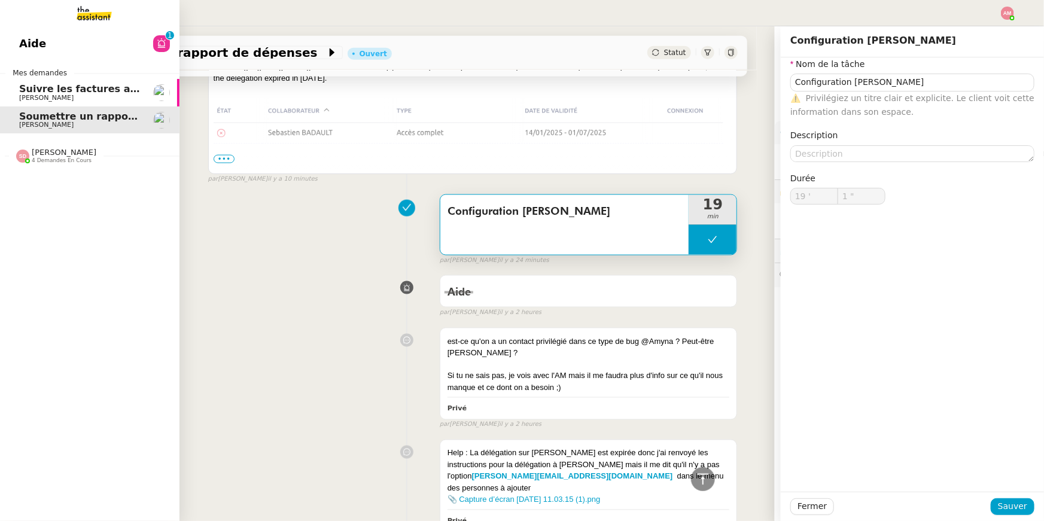
click at [66, 98] on span "Pierre Mergui" at bounding box center [79, 98] width 121 height 7
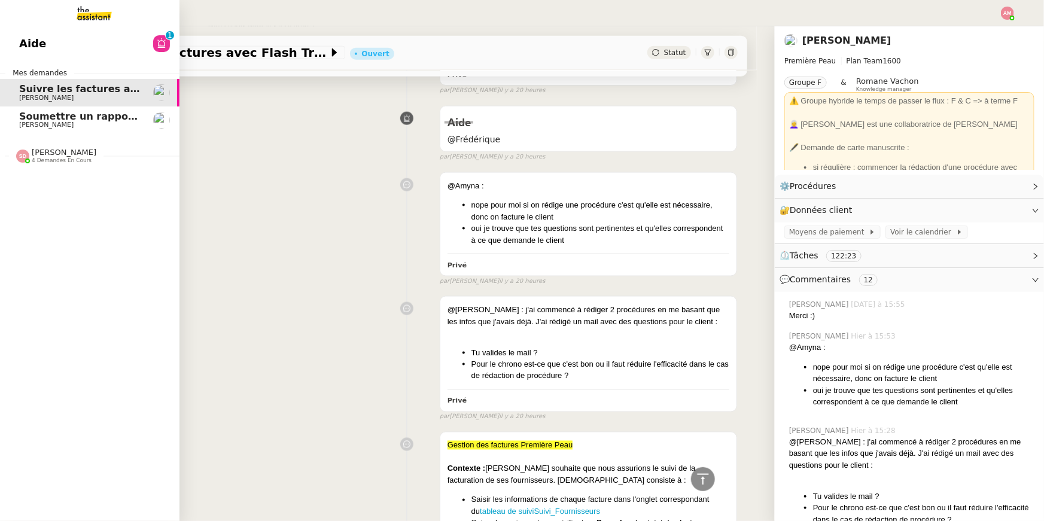
click at [69, 108] on link "Soumettre un rapport de dépenses Sébastien Badault" at bounding box center [89, 120] width 179 height 28
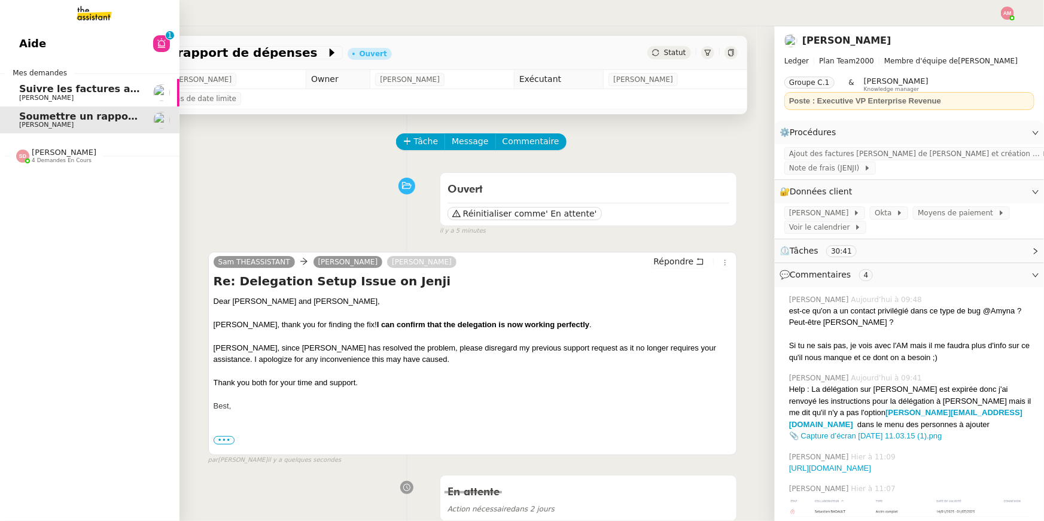
click at [36, 90] on span "Suivre les factures avec Flash Transports" at bounding box center [130, 88] width 223 height 11
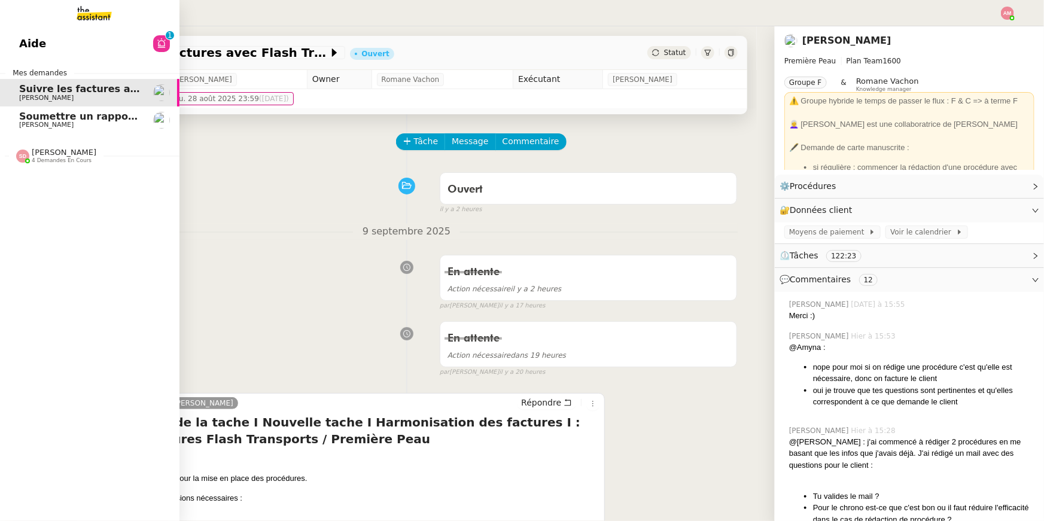
click at [37, 101] on span "Pierre Mergui" at bounding box center [46, 98] width 54 height 8
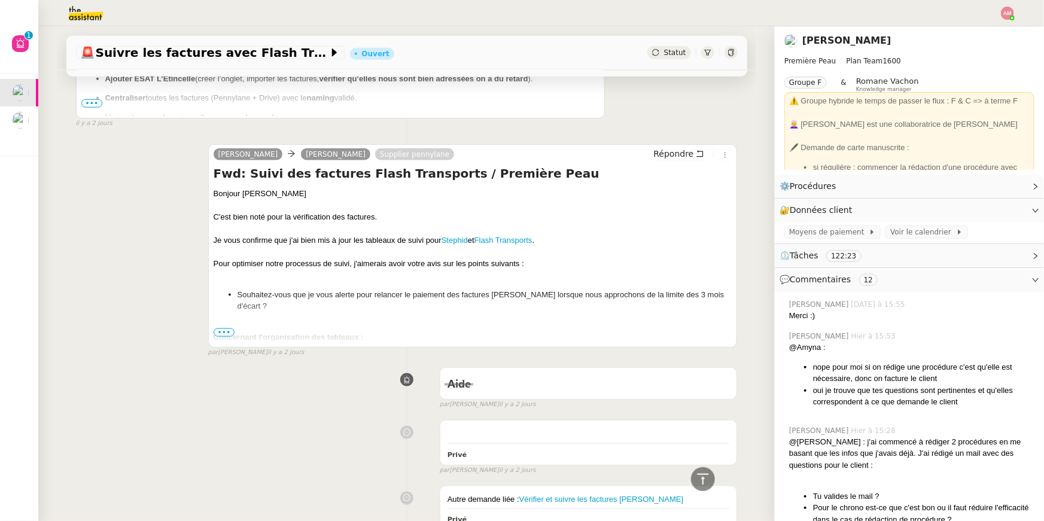
scroll to position [3299, 0]
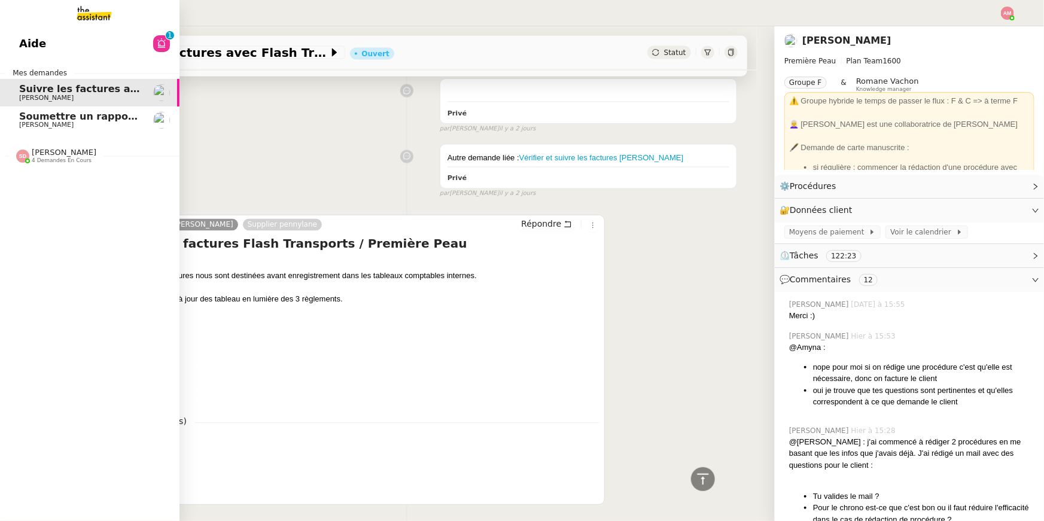
click at [29, 124] on span "[PERSON_NAME]" at bounding box center [46, 125] width 54 height 8
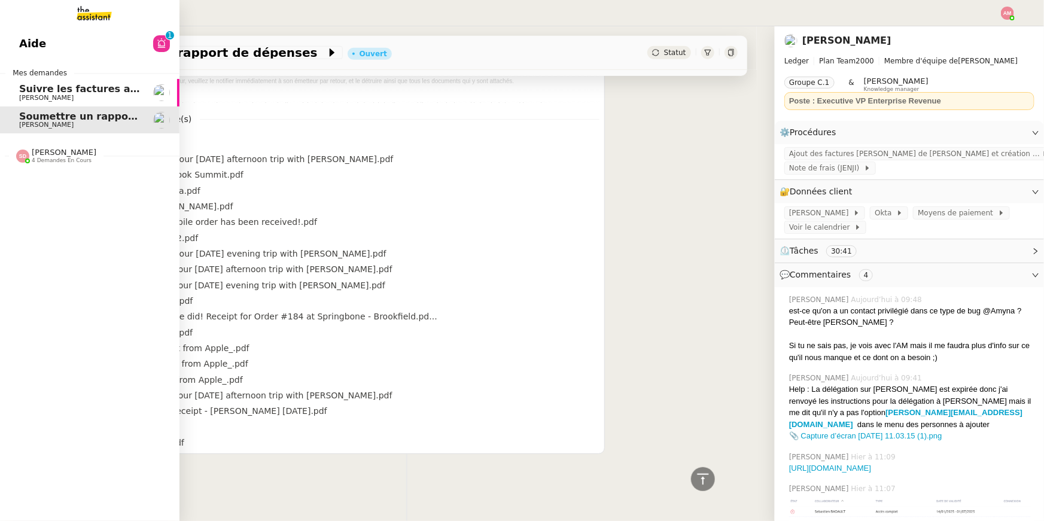
scroll to position [2225, 0]
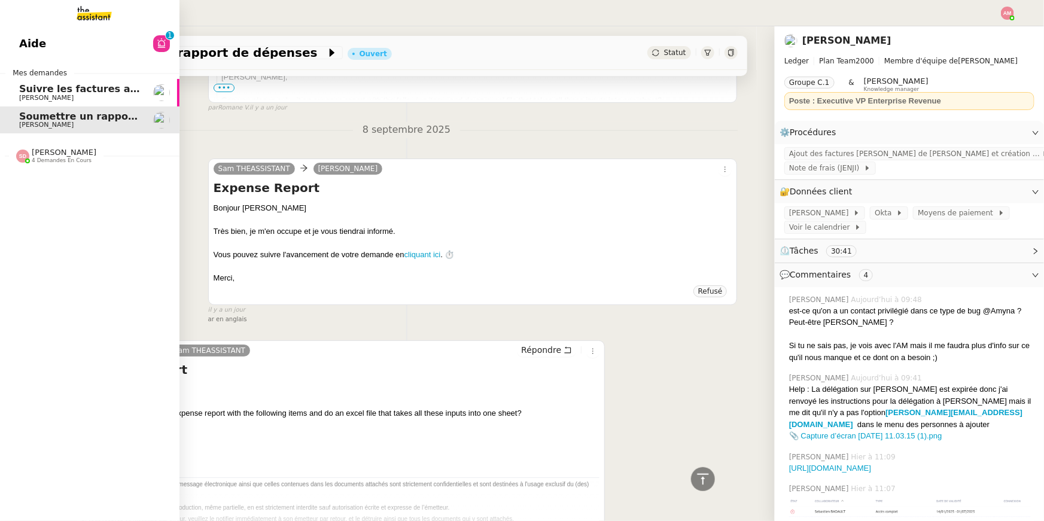
click at [49, 48] on link "Aide 0 1 2 3 4 5 6 7 8 9" at bounding box center [89, 44] width 179 height 28
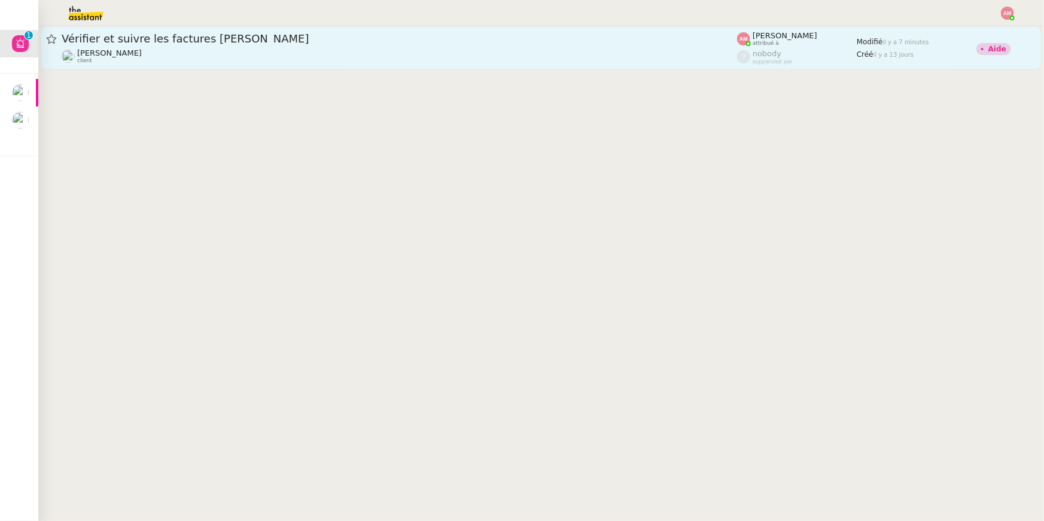
click at [281, 47] on div "Vérifier et suivre les factures Stephid Pierre Mergui client" at bounding box center [399, 48] width 675 height 32
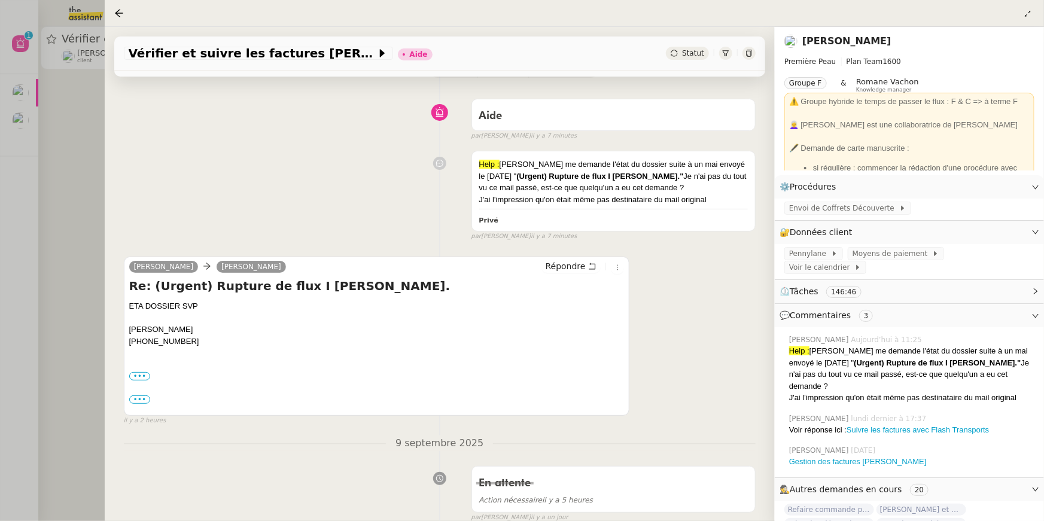
scroll to position [83, 0]
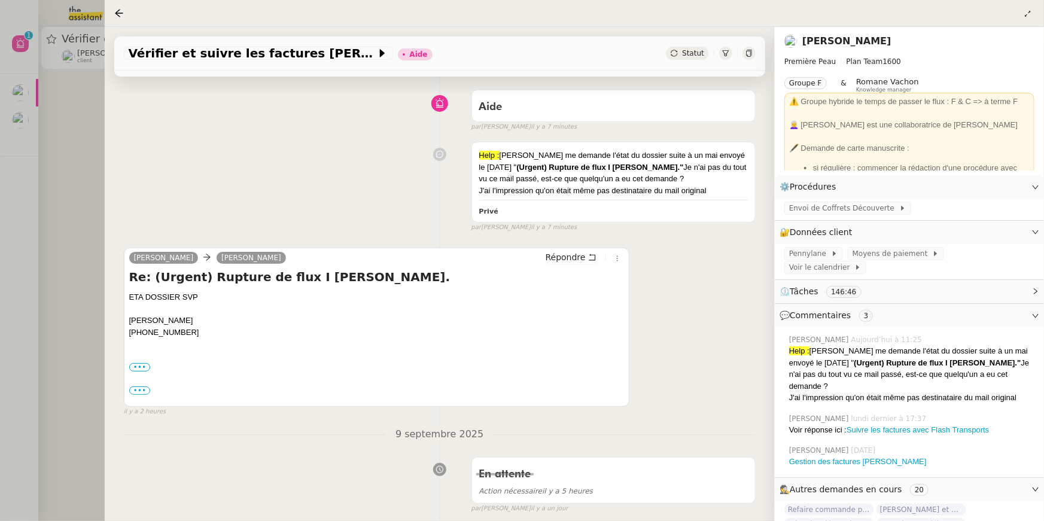
drag, startPoint x: 228, startPoint y: 299, endPoint x: 132, endPoint y: 287, distance: 96.5
click at [132, 287] on div "Re: (Urgent) Rupture de flux I Bascule Stephid. ETA DOSSIER SVP Pierre Mergui (…" at bounding box center [376, 336] width 495 height 135
click at [60, 112] on div at bounding box center [522, 260] width 1044 height 521
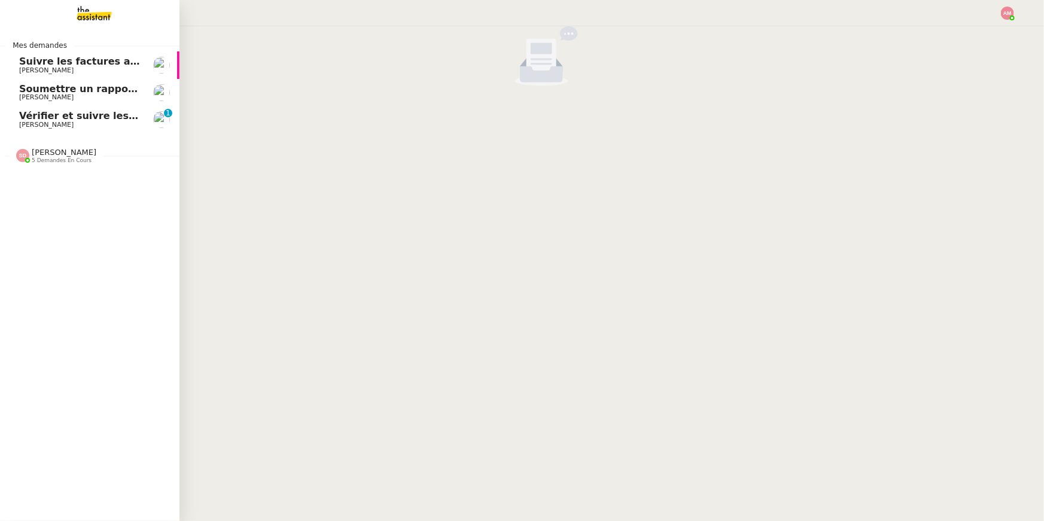
click at [20, 117] on span "Vérifier et suivre les factures Stephid" at bounding box center [143, 115] width 249 height 11
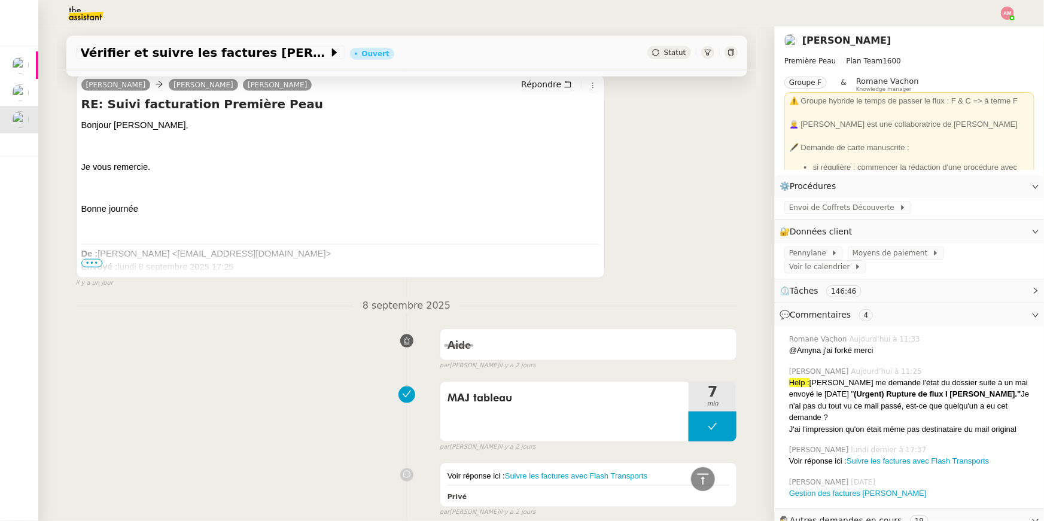
scroll to position [160, 0]
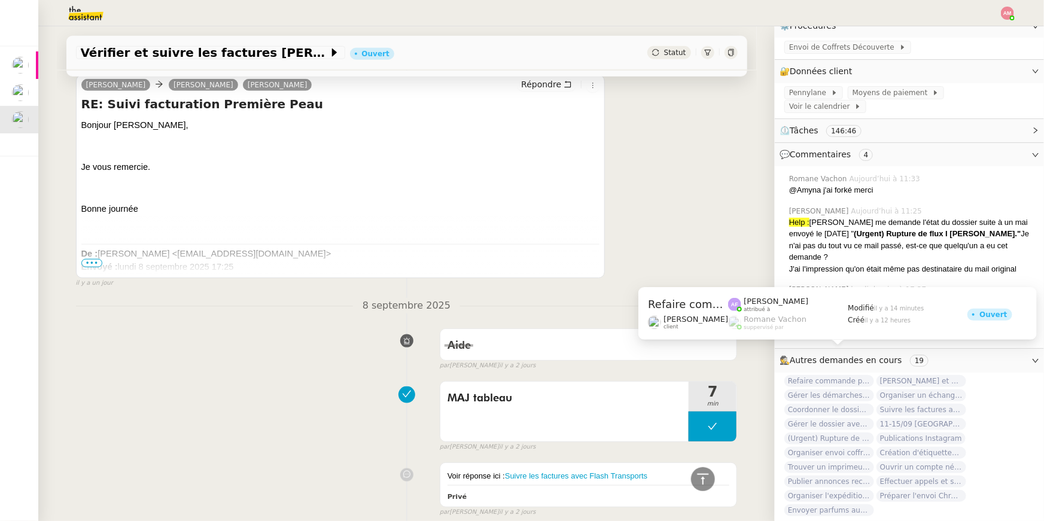
click at [827, 375] on span "Refaire commande pour Diego Cataldo" at bounding box center [829, 381] width 90 height 12
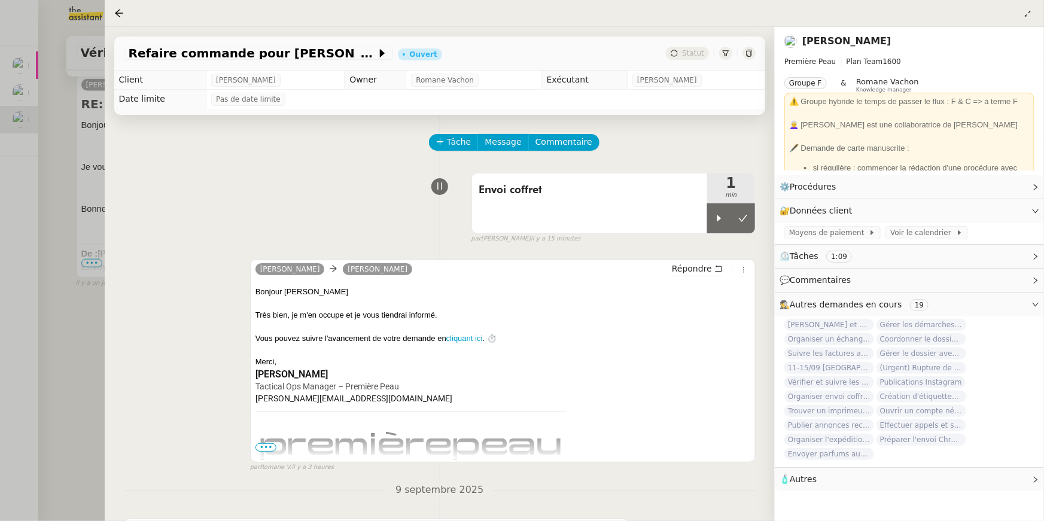
click at [66, 290] on div at bounding box center [522, 260] width 1044 height 521
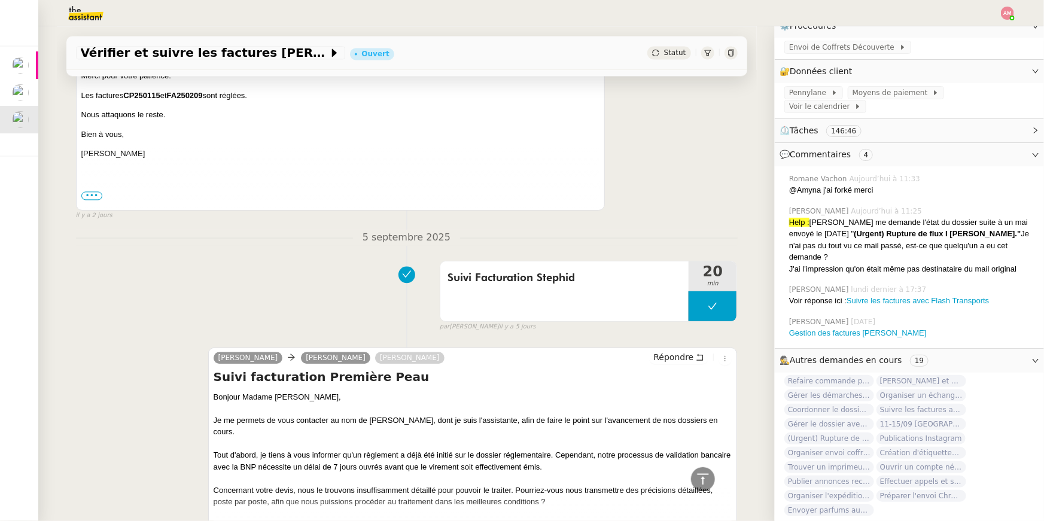
scroll to position [1203, 0]
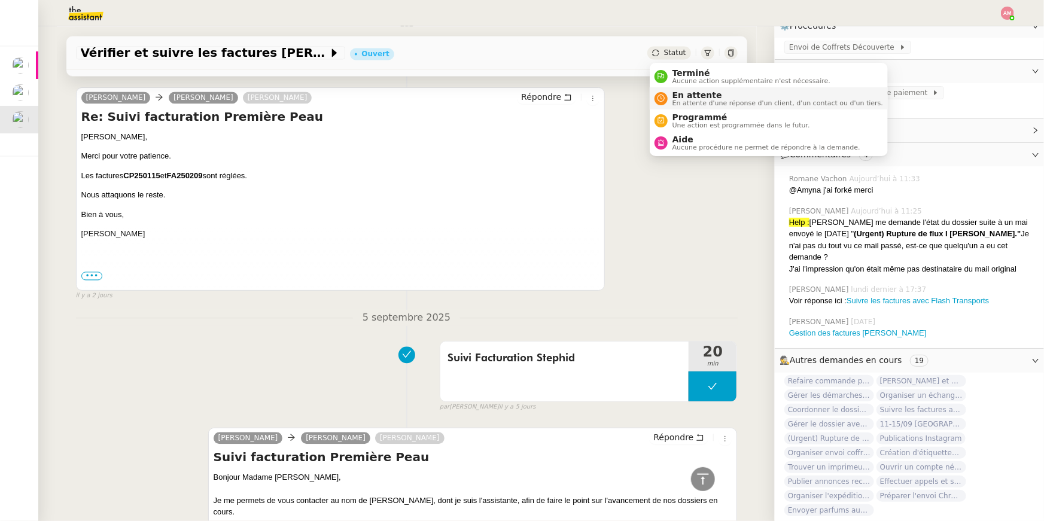
click at [681, 101] on span "En attente d'une réponse d'un client, d'un contact ou d'un tiers." at bounding box center [777, 103] width 211 height 7
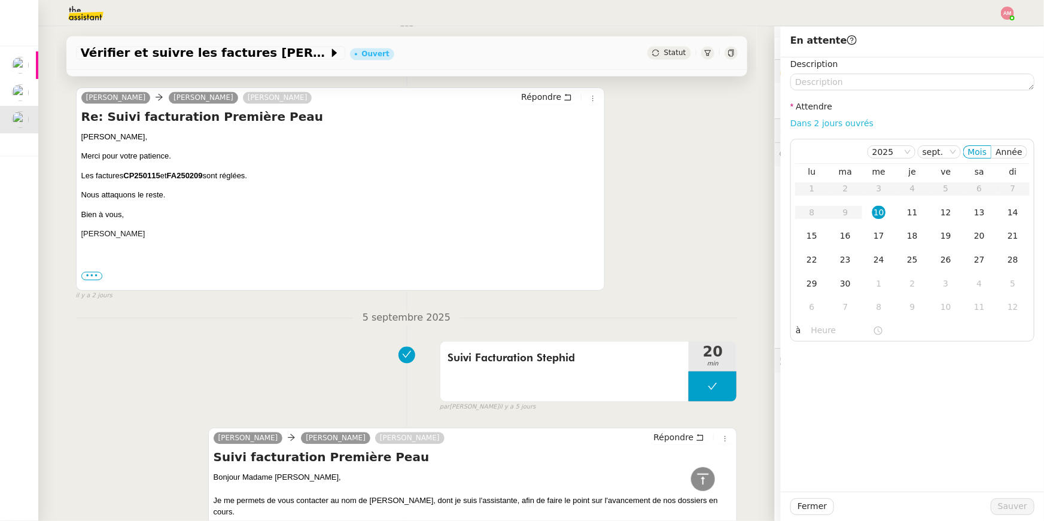
click at [809, 118] on link "Dans 2 jours ouvrés" at bounding box center [831, 123] width 83 height 10
type input "07:00"
click at [816, 509] on span "Fermer" at bounding box center [811, 506] width 29 height 14
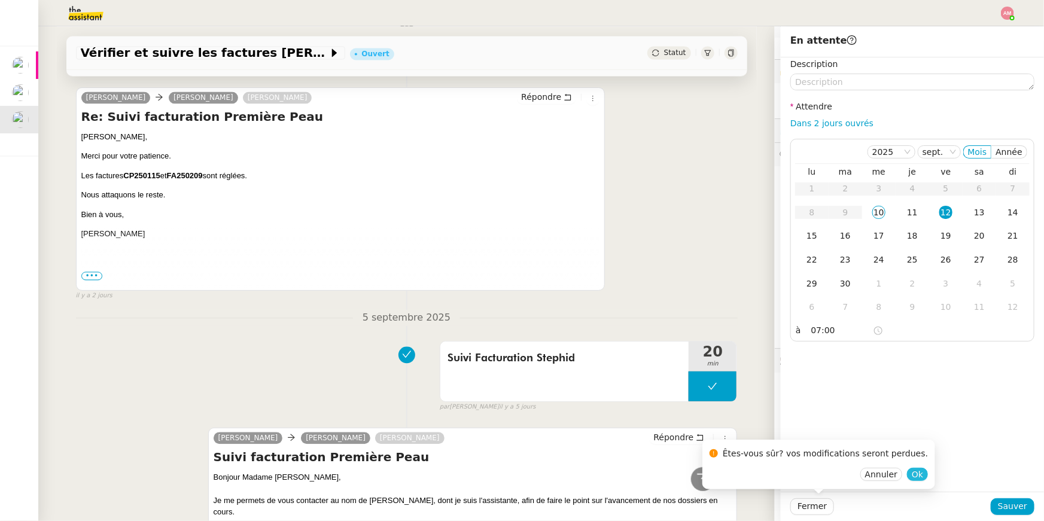
click at [912, 476] on span "Ok" at bounding box center [917, 474] width 11 height 12
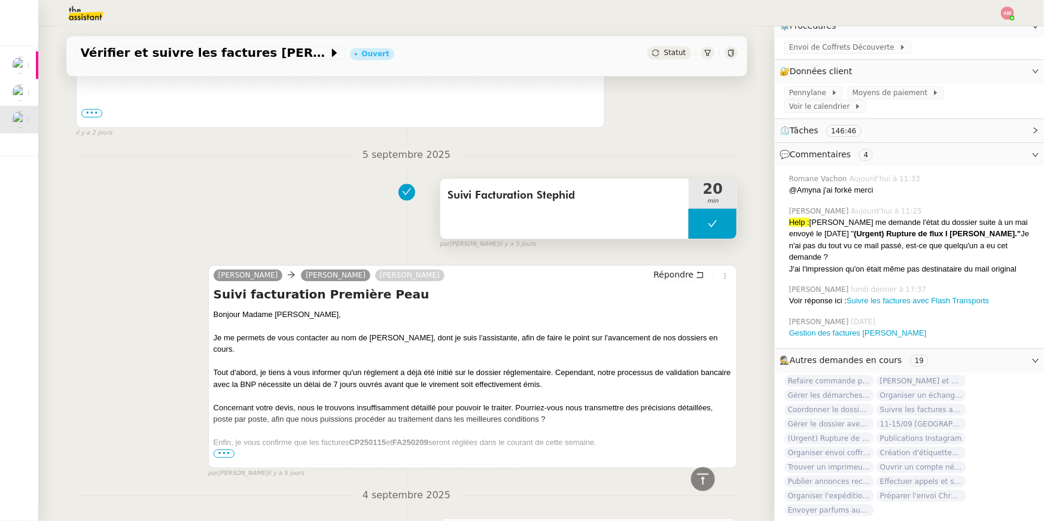
scroll to position [1369, 0]
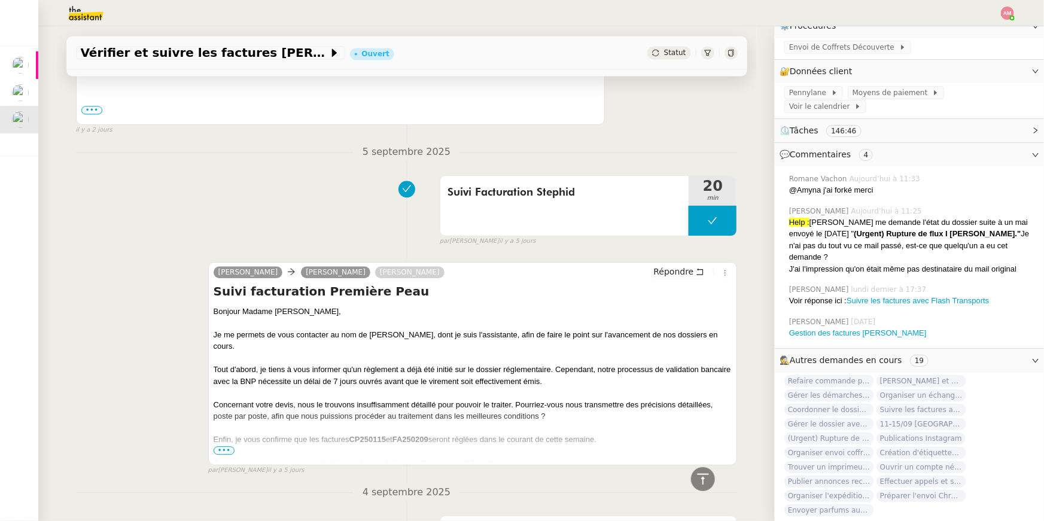
click at [225, 446] on span "•••" at bounding box center [225, 450] width 22 height 8
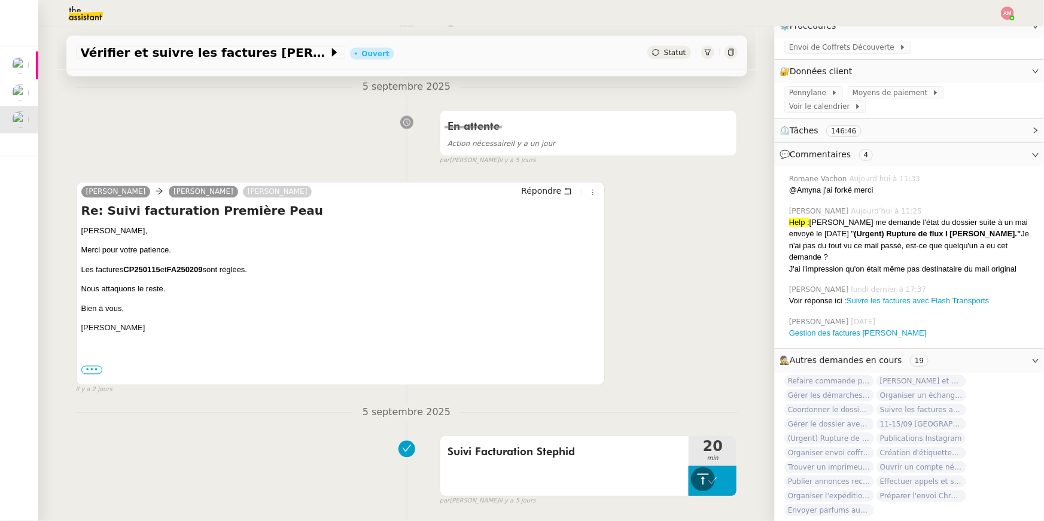
scroll to position [912, 0]
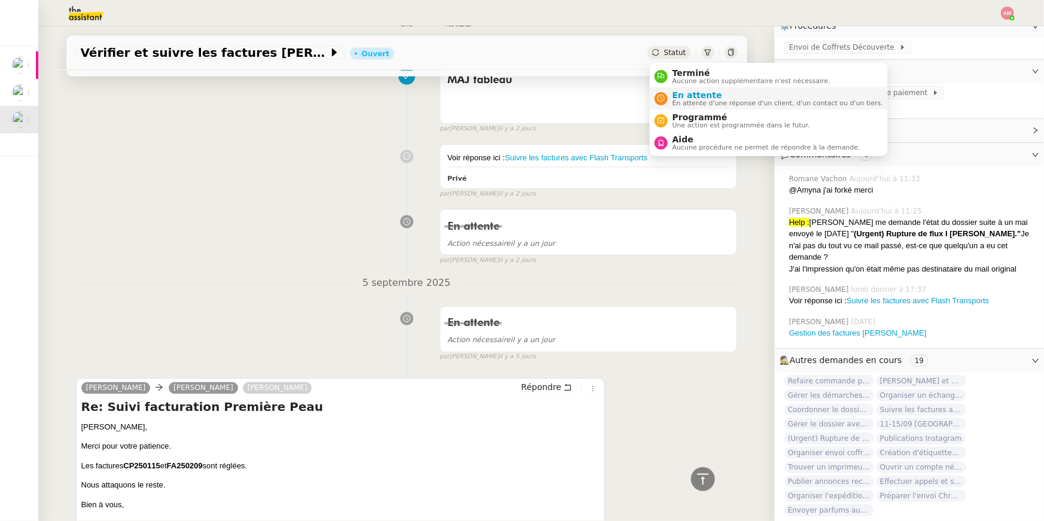
click at [685, 90] on span "En attente" at bounding box center [777, 95] width 211 height 10
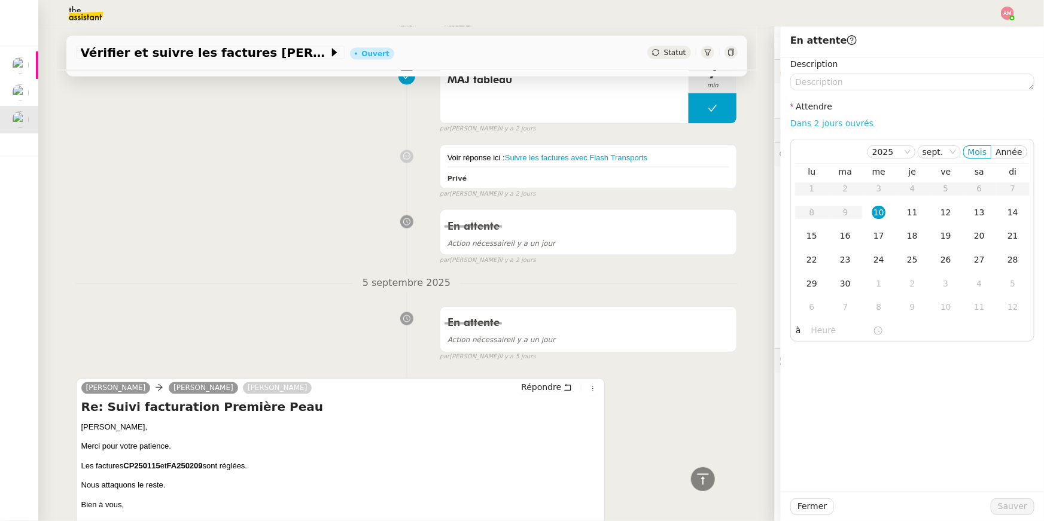
click at [842, 124] on link "Dans 2 jours ouvrés" at bounding box center [831, 123] width 83 height 10
type input "07:00"
click at [1012, 496] on div "Fermer Sauver" at bounding box center [912, 506] width 263 height 29
click at [1012, 502] on span "Sauver" at bounding box center [1012, 506] width 29 height 14
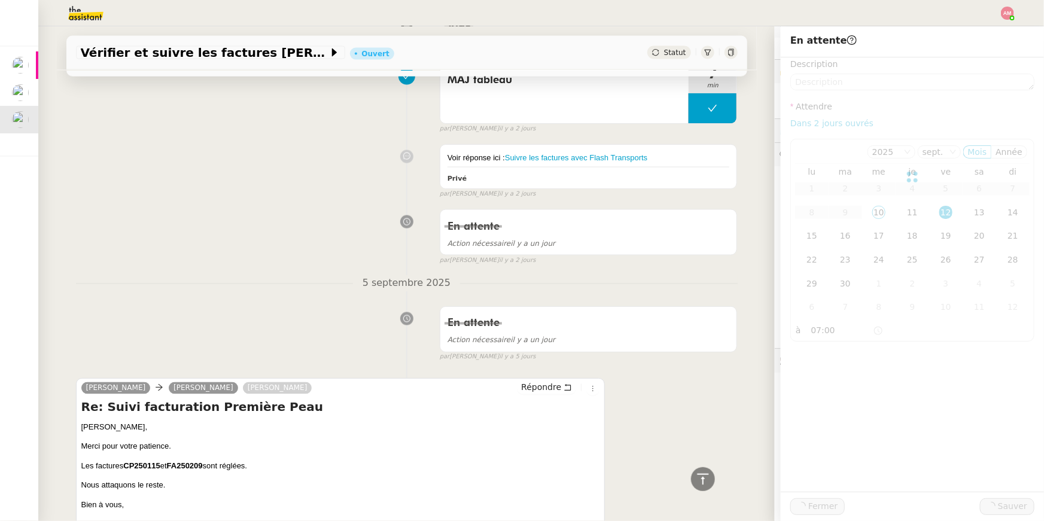
scroll to position [926, 0]
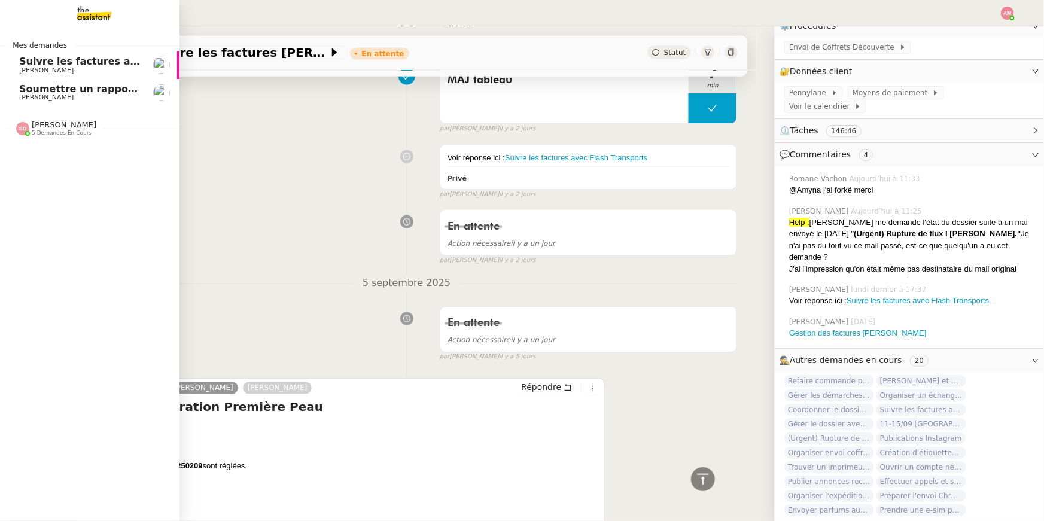
click at [48, 100] on span "[PERSON_NAME]" at bounding box center [46, 97] width 54 height 8
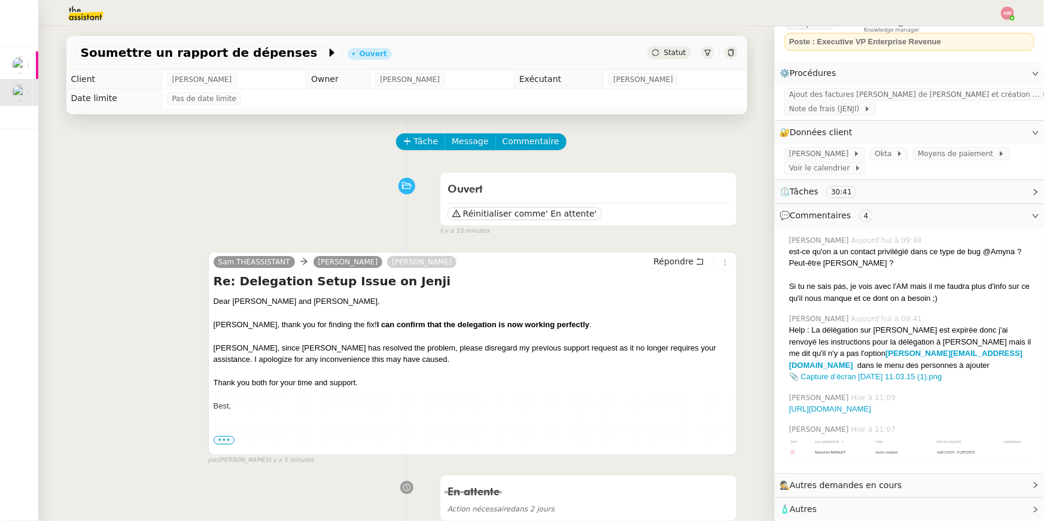
click at [420, 139] on span "Tâche" at bounding box center [426, 142] width 25 height 14
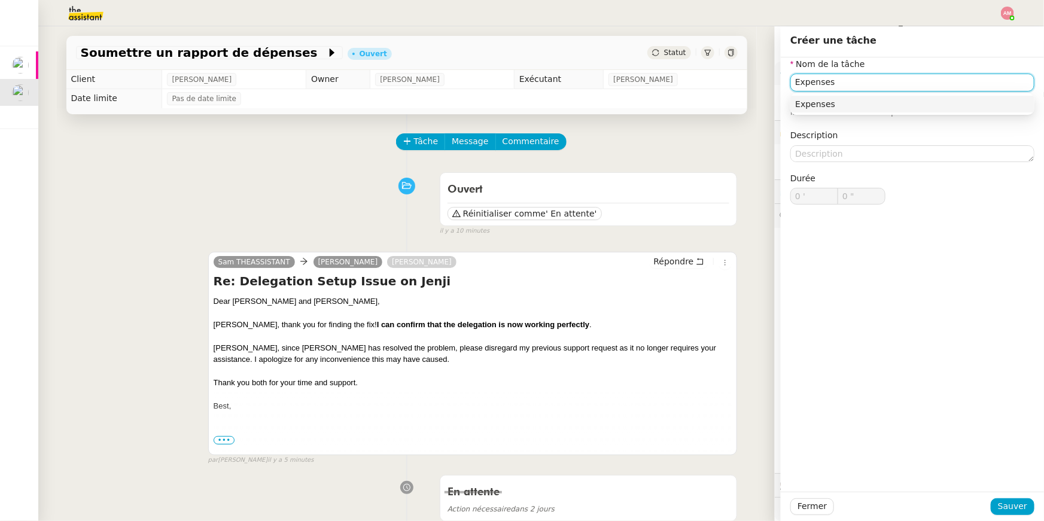
type input "Expenses"
click at [1007, 520] on div "Fermer Sauver" at bounding box center [912, 506] width 263 height 29
click at [997, 503] on button "Sauver" at bounding box center [1013, 506] width 44 height 17
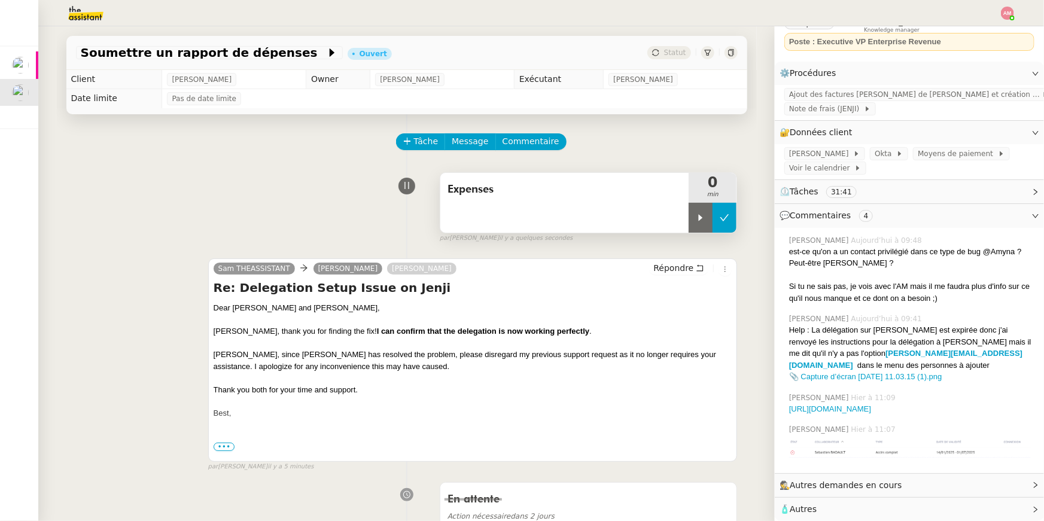
click at [720, 217] on icon at bounding box center [724, 217] width 9 height 7
click at [707, 219] on button at bounding box center [712, 218] width 48 height 30
click at [699, 219] on icon at bounding box center [701, 218] width 10 height 10
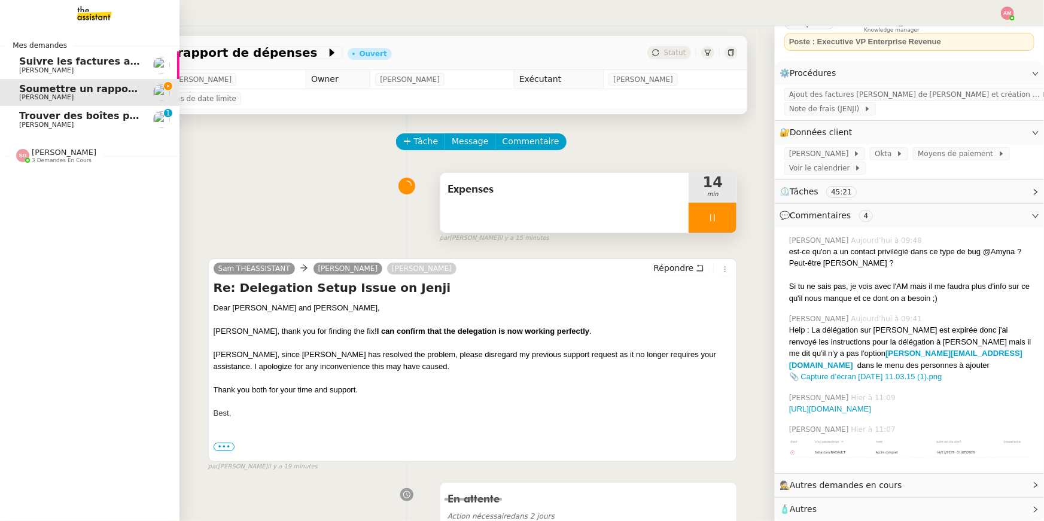
click at [38, 117] on span "Trouver des boîtes pour louer un détecteur" at bounding box center [135, 115] width 233 height 11
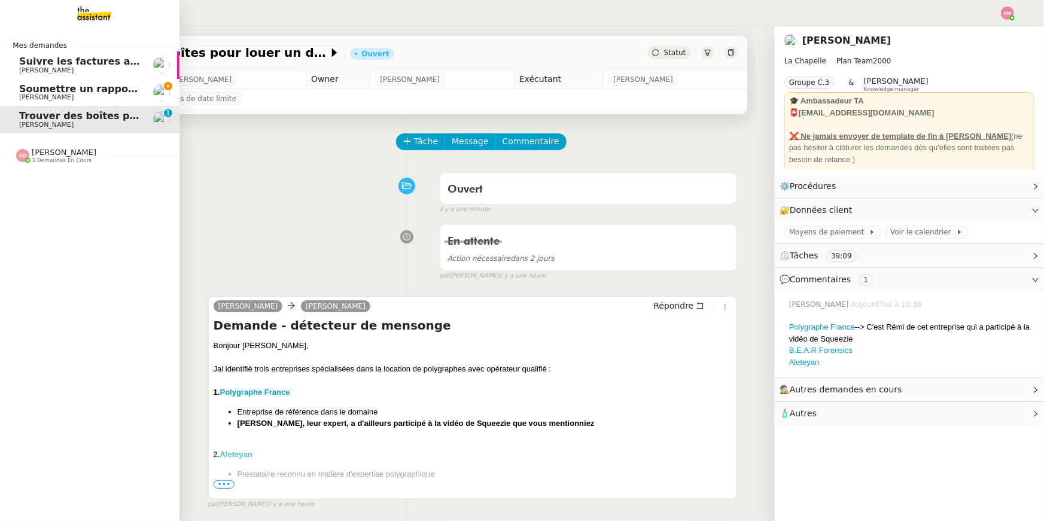
click at [38, 123] on span "[PERSON_NAME]" at bounding box center [46, 125] width 54 height 8
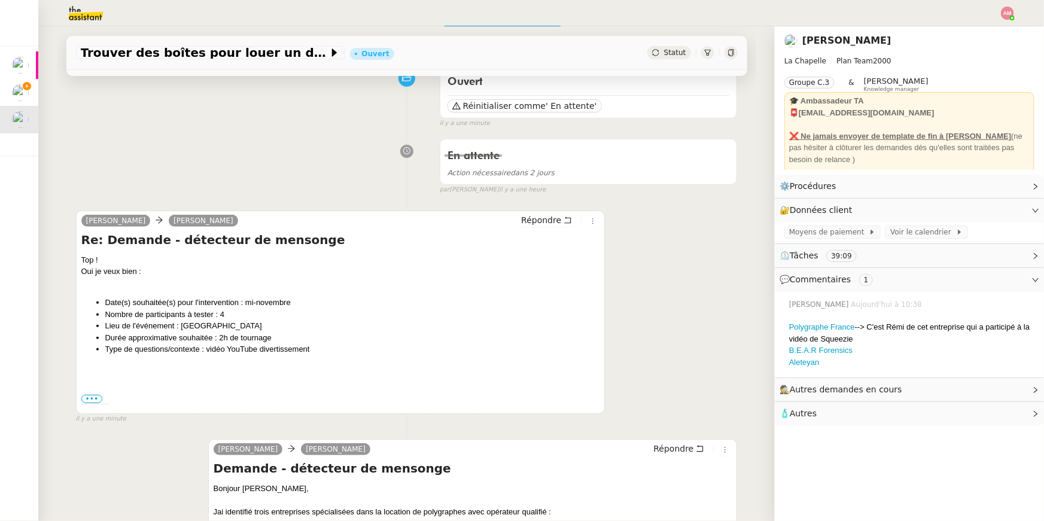
scroll to position [106, 0]
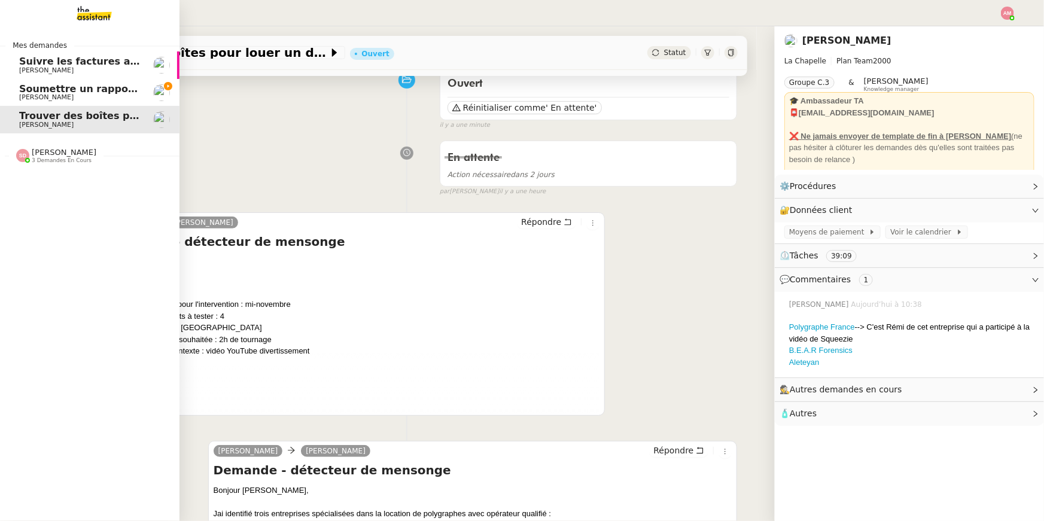
click at [81, 100] on span "[PERSON_NAME]" at bounding box center [79, 97] width 121 height 7
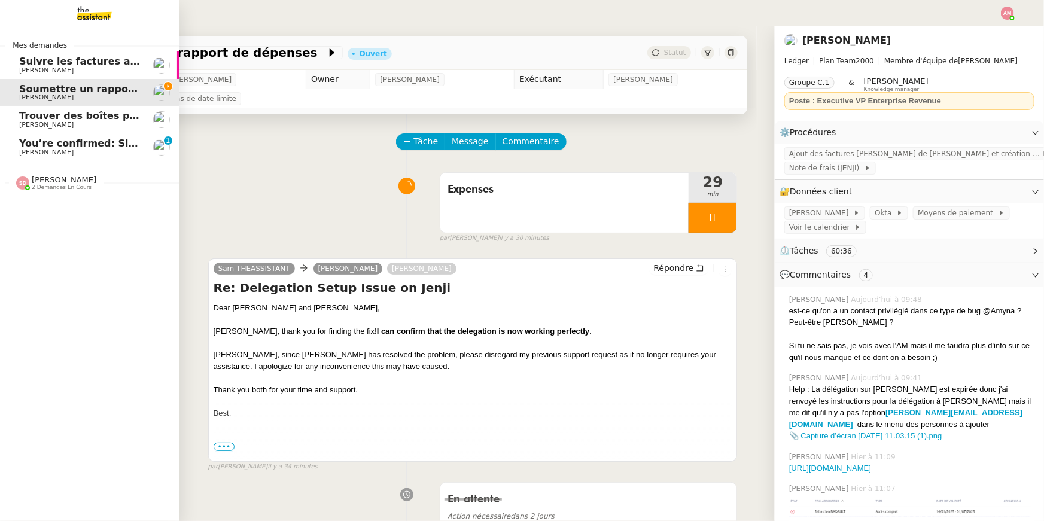
click at [35, 147] on span "You’re confirmed: Slow Tech Uprising Summit" at bounding box center [142, 143] width 246 height 11
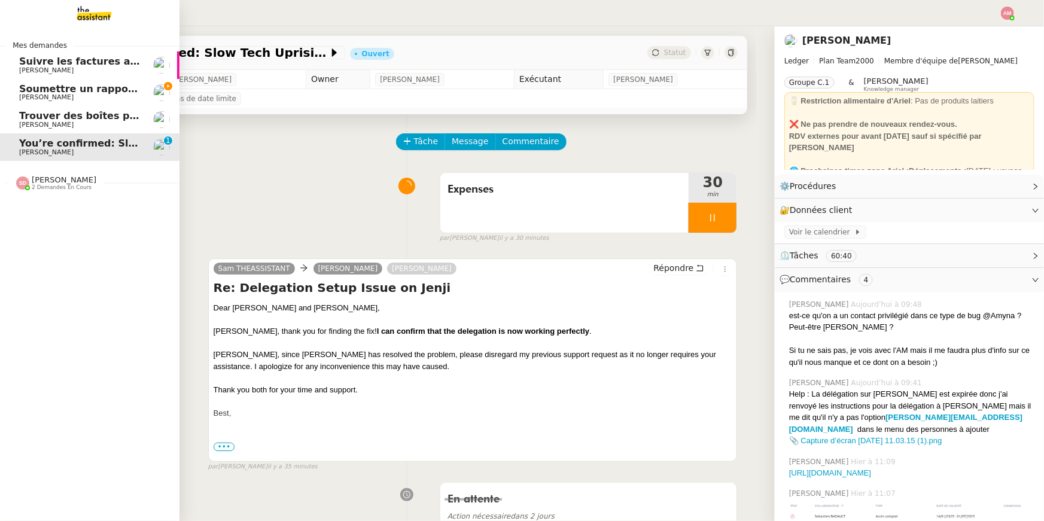
click at [33, 142] on span "You’re confirmed: Slow Tech Uprising Summit" at bounding box center [142, 143] width 246 height 11
click at [22, 99] on span "[PERSON_NAME]" at bounding box center [46, 97] width 54 height 8
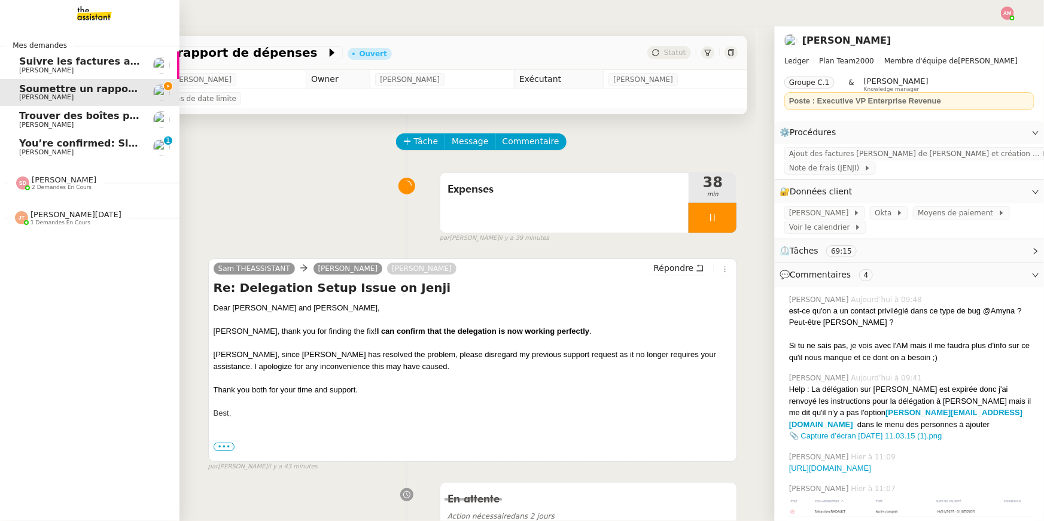
click at [56, 143] on span "You’re confirmed: Slow Tech Uprising Summit" at bounding box center [142, 143] width 246 height 11
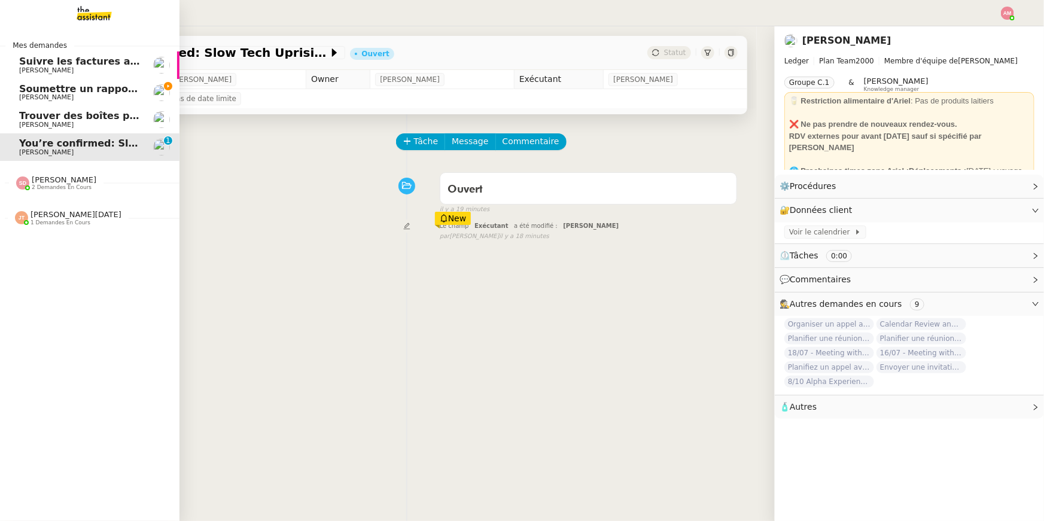
click at [69, 87] on span "Soumettre un rapport de dépenses" at bounding box center [114, 88] width 190 height 11
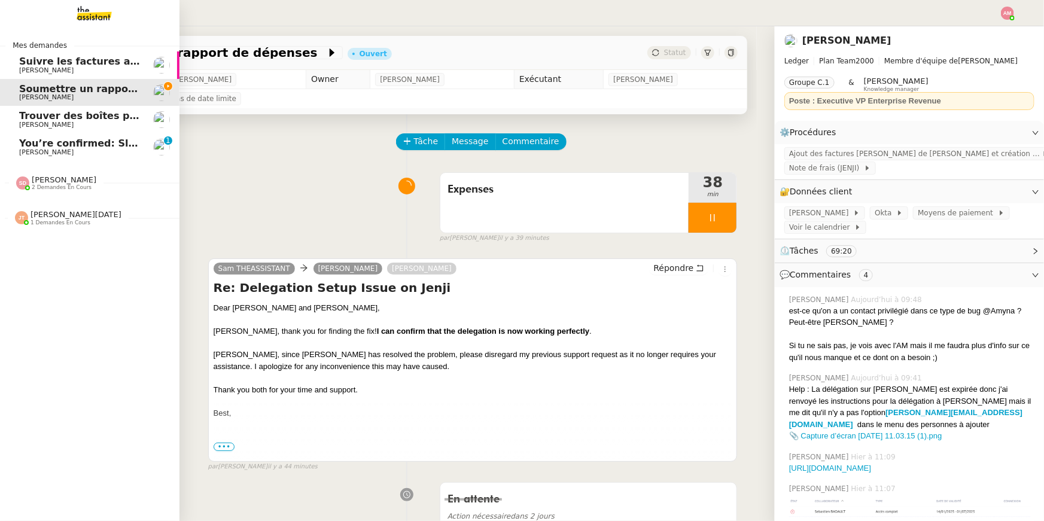
click at [78, 69] on span "Pierre Mergui" at bounding box center [79, 70] width 121 height 7
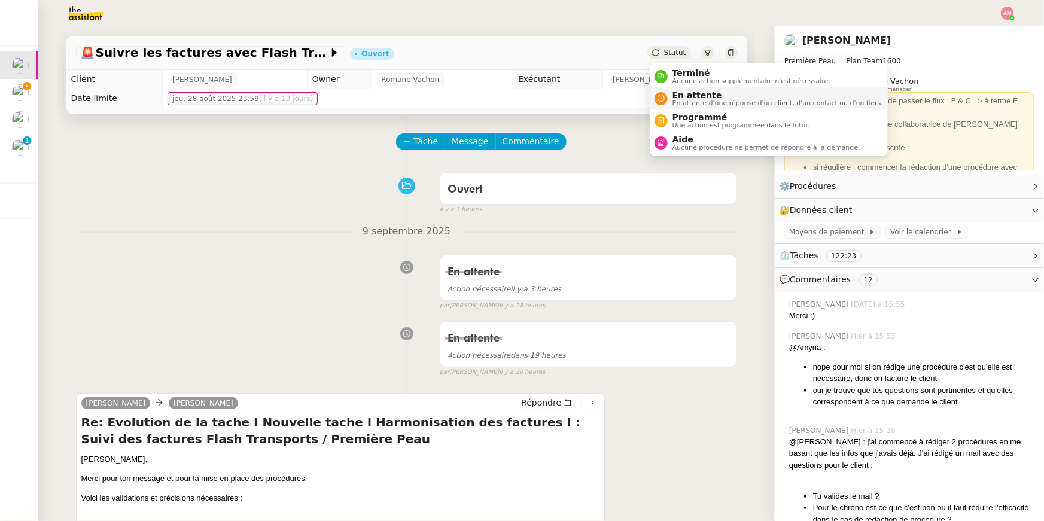
click at [677, 94] on span "En attente" at bounding box center [777, 95] width 211 height 10
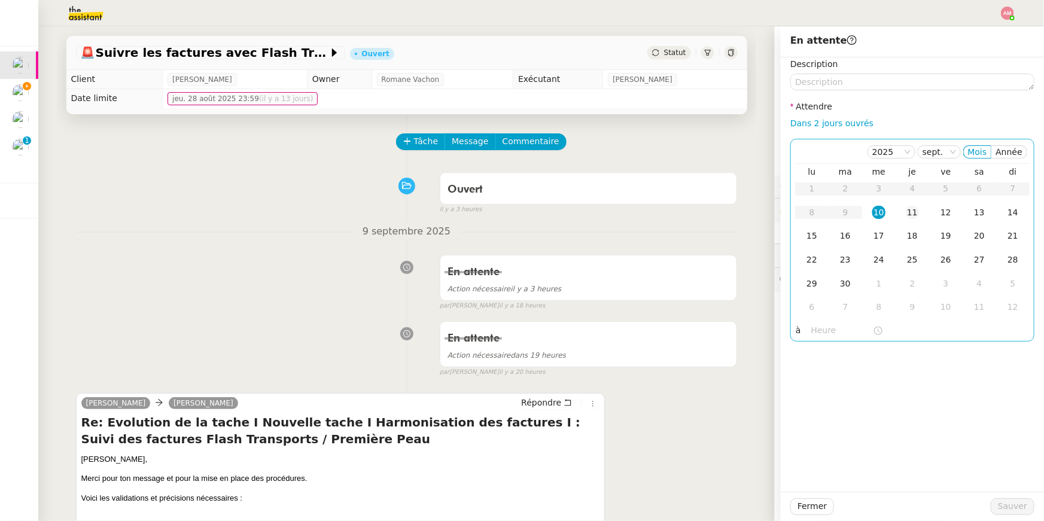
click at [909, 211] on div "11" at bounding box center [912, 212] width 13 height 13
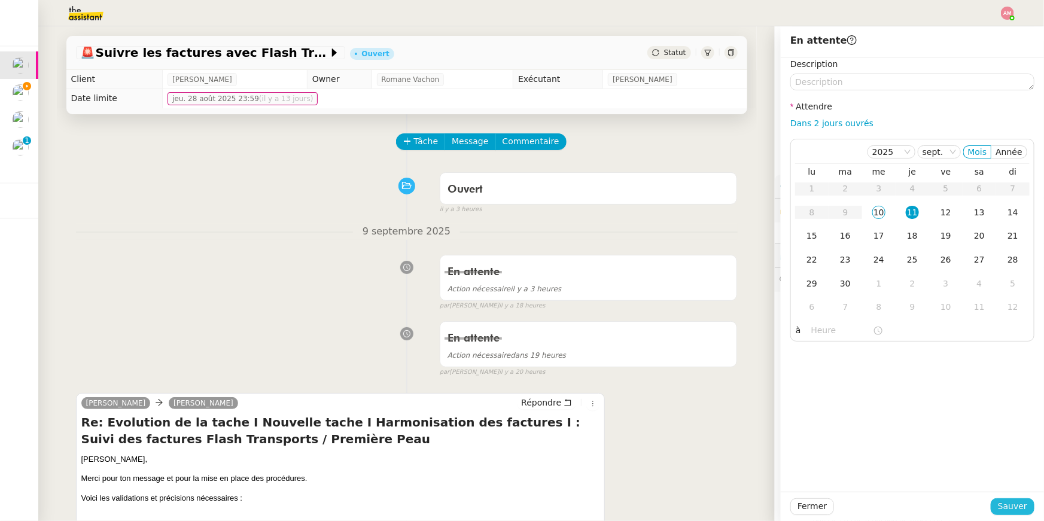
click at [1011, 506] on span "Sauver" at bounding box center [1012, 506] width 29 height 14
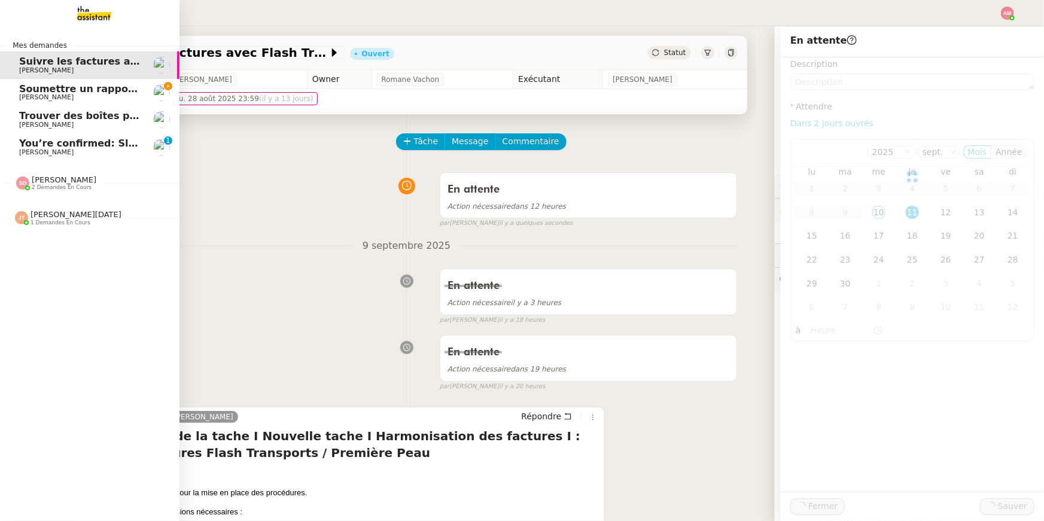
click at [11, 151] on link "You’re confirmed: Slow Tech Uprising Summit Ariel Wengroff 0 1 2 3 4 5 6 7 8 9" at bounding box center [89, 147] width 179 height 28
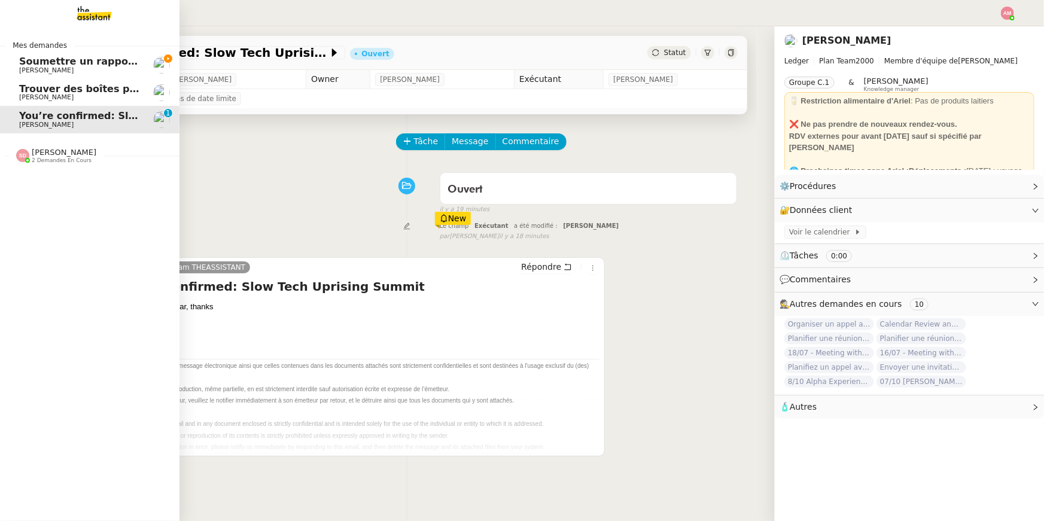
click at [48, 87] on span "Trouver des boîtes pour louer un détecteur" at bounding box center [135, 88] width 233 height 11
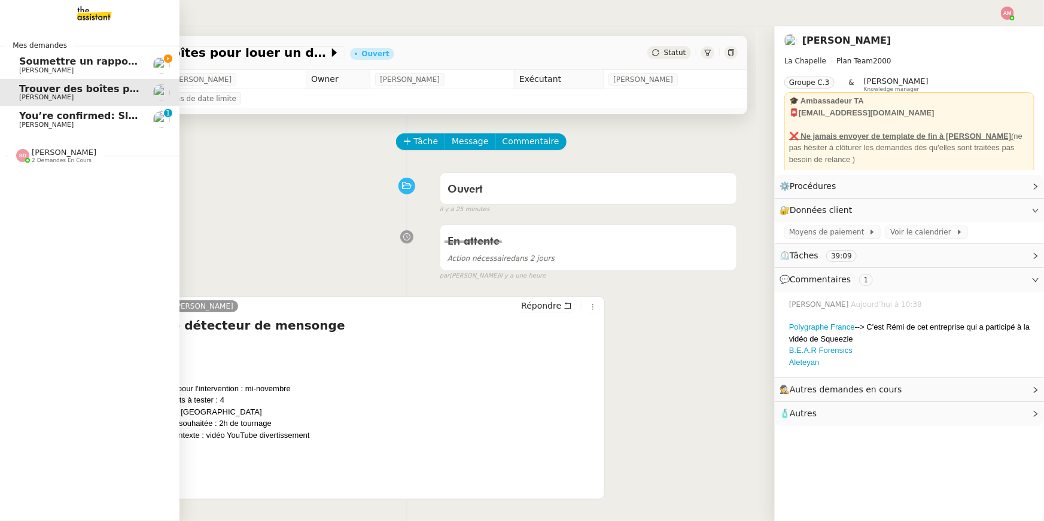
click at [47, 66] on span "Soumettre un rapport de dépenses" at bounding box center [114, 61] width 190 height 11
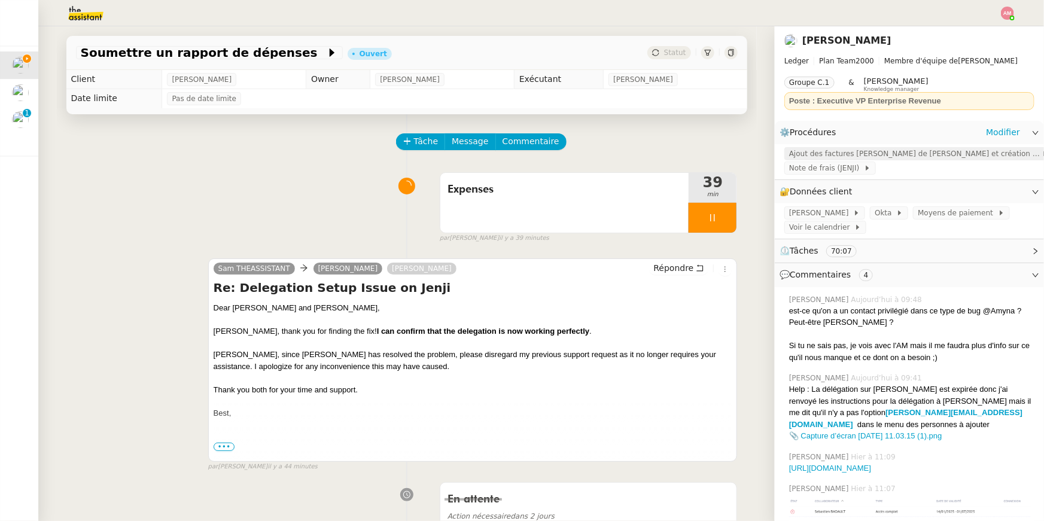
click at [810, 149] on span "Ajout des factures Jenji de Sébastien et création d'un tableau de suivi" at bounding box center [915, 154] width 252 height 12
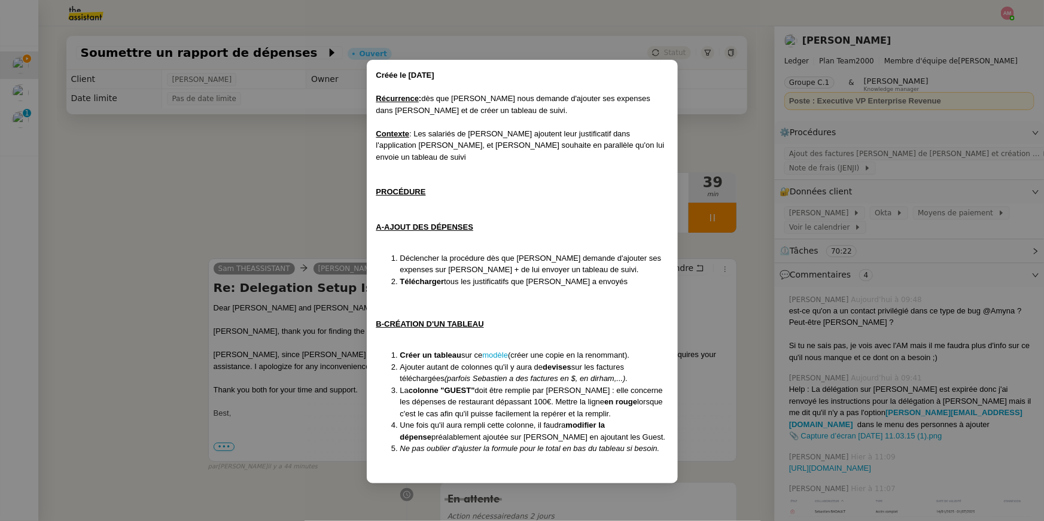
click at [292, 208] on nz-modal-container "Créée le 25/04/2025 Récurrence : dès que Sébastien nous demande d'ajouter ses e…" at bounding box center [522, 260] width 1044 height 521
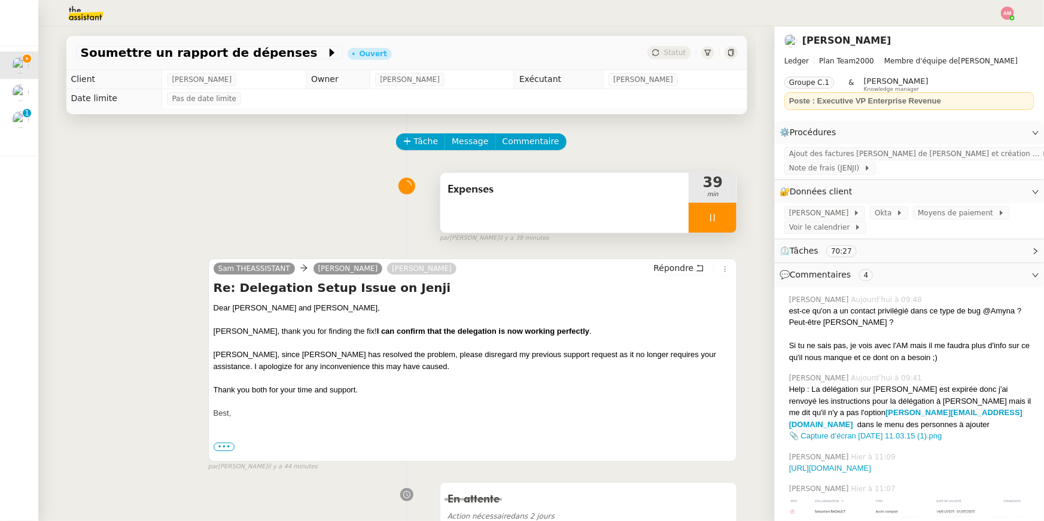
click at [527, 191] on span "Expenses" at bounding box center [564, 190] width 234 height 18
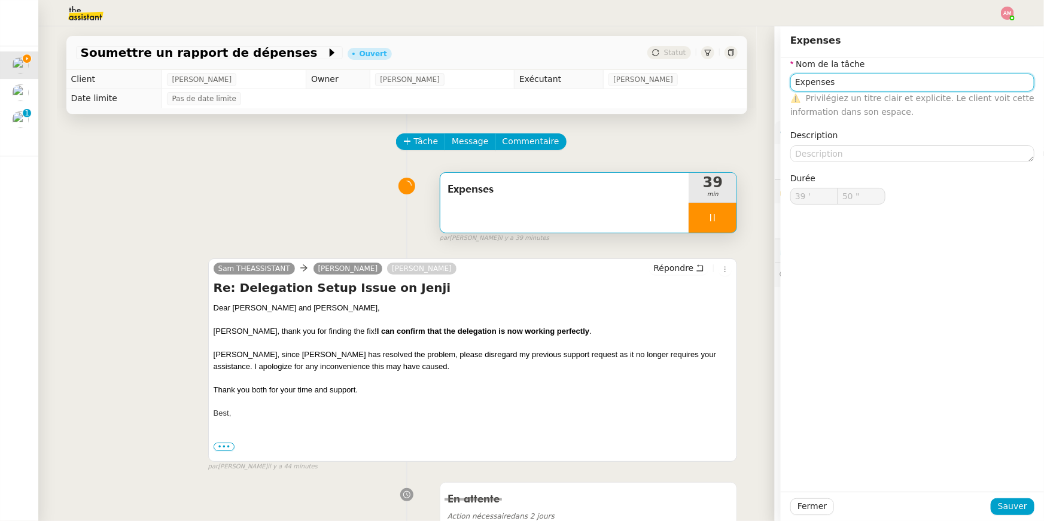
type input "51 ""
click at [843, 82] on input "Expenses" at bounding box center [912, 82] width 244 height 17
type input "Expenses"
type input "52 ""
type input "Expenses Jen"
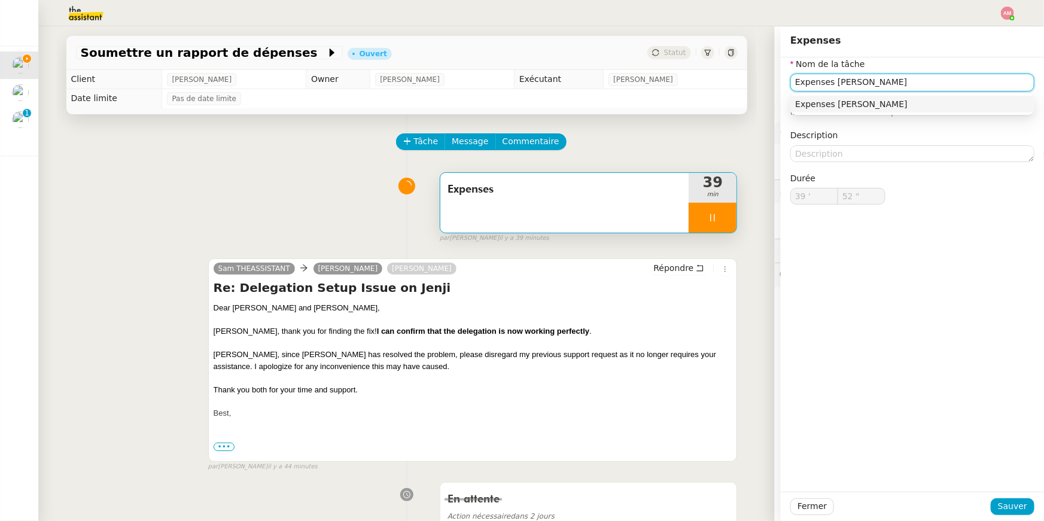
type input "53 ""
type input "Expenses Jenji"
type input "55 ""
click at [1023, 505] on span "Sauver" at bounding box center [1012, 506] width 29 height 14
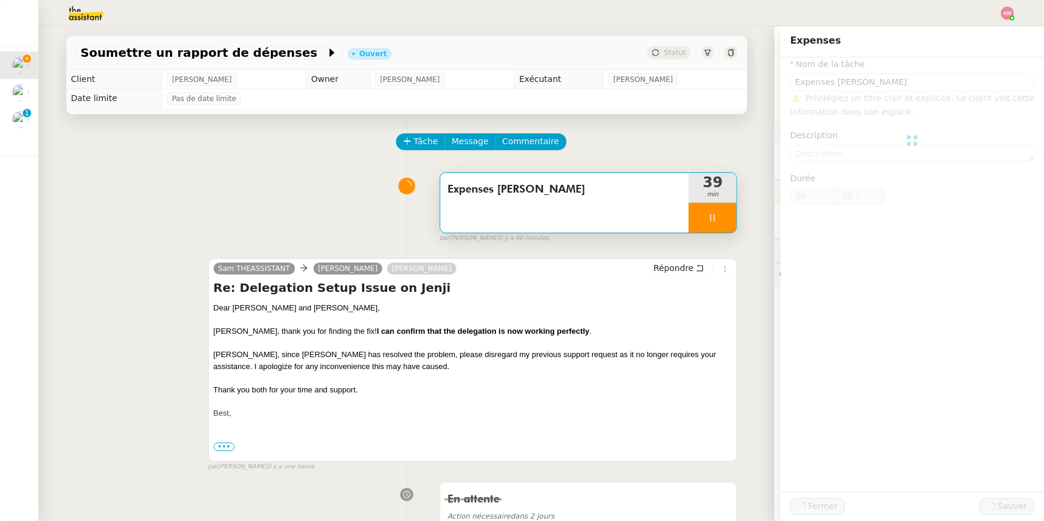
type input "Expenses Jenji"
type input "39 '"
type input "59 ""
type input "40 '"
type input "1 ""
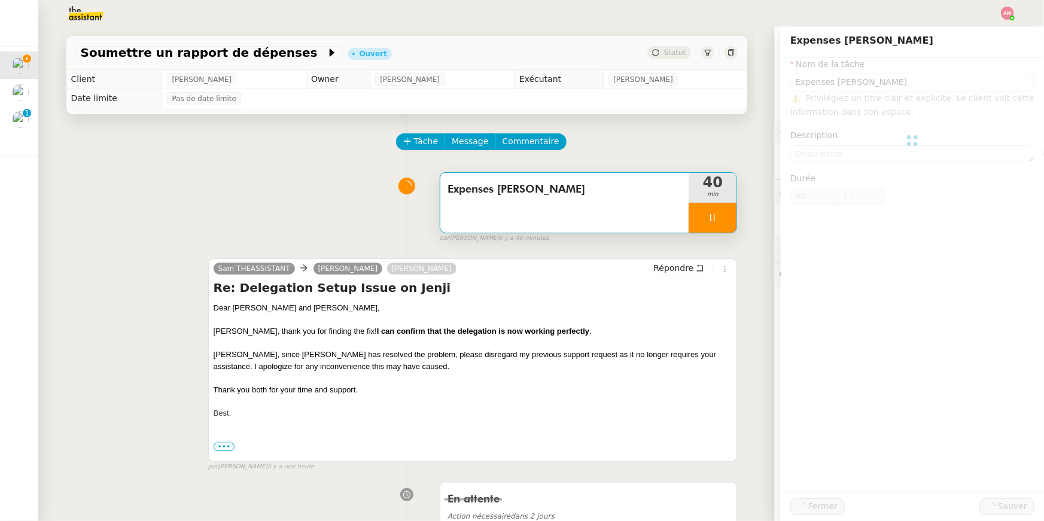
click at [723, 221] on div at bounding box center [712, 218] width 48 height 30
click at [733, 220] on button at bounding box center [724, 218] width 24 height 30
type input "Expenses Jenji"
type input "40 '"
type input "1 ""
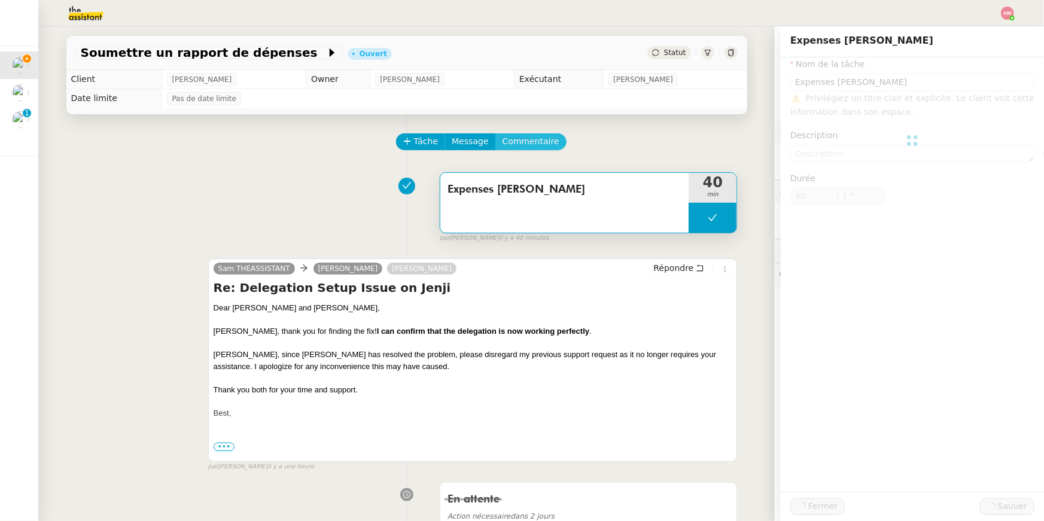
type input "Expenses Jenji"
type input "40 '"
type input "1 ""
click at [418, 139] on span "Tâche" at bounding box center [426, 142] width 25 height 14
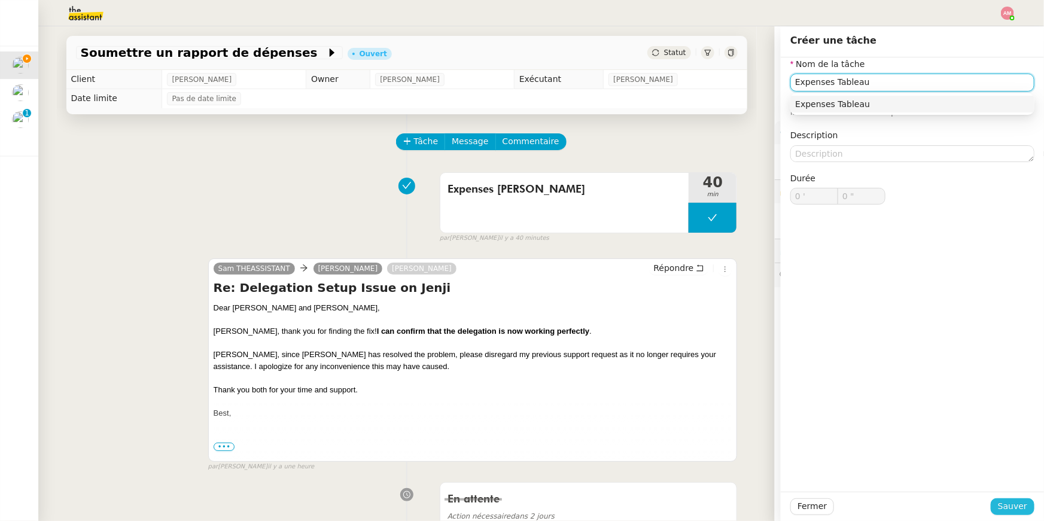
type input "Expenses Tableau"
click at [1010, 508] on span "Sauver" at bounding box center [1012, 506] width 29 height 14
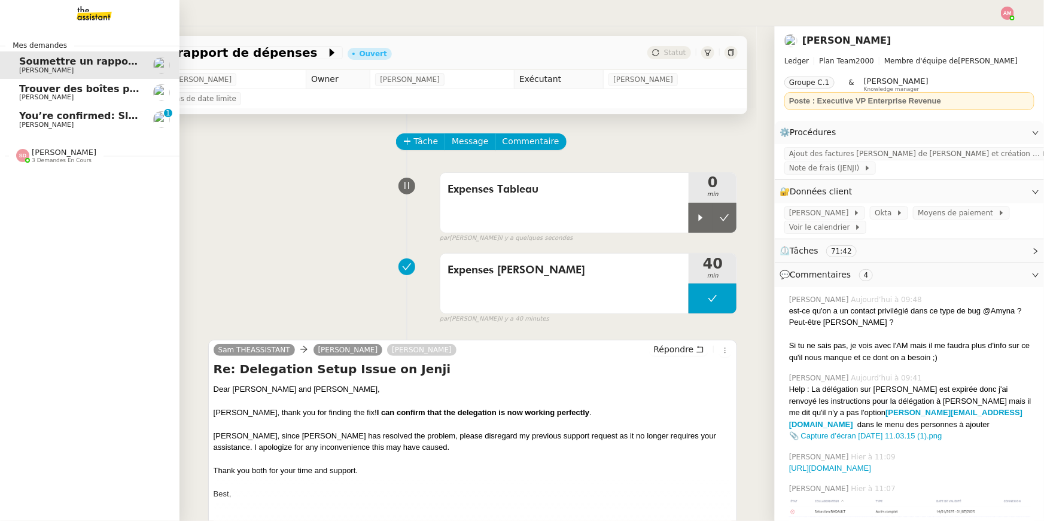
click at [41, 115] on span "You’re confirmed: Slow Tech Uprising Summit" at bounding box center [142, 115] width 246 height 11
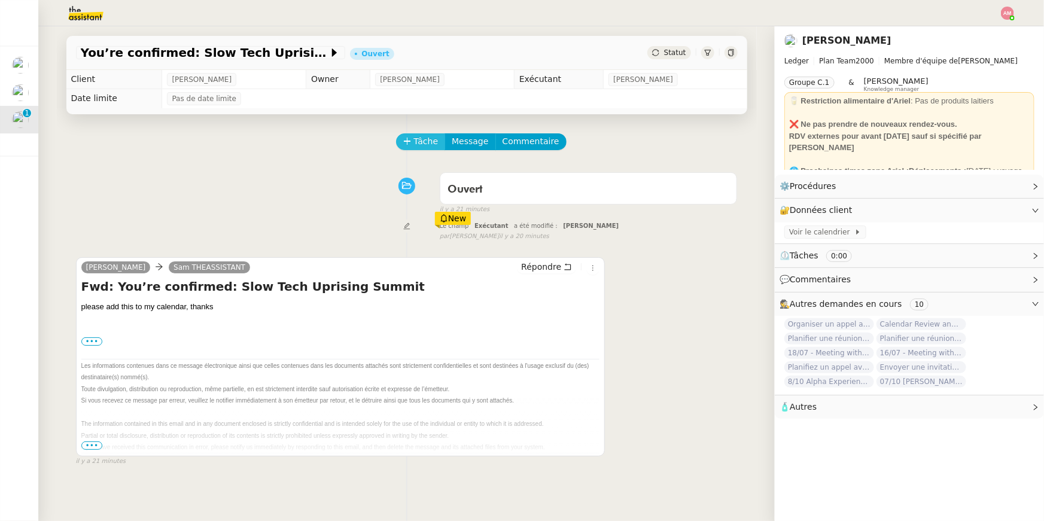
click at [410, 136] on button "Tâche" at bounding box center [421, 141] width 50 height 17
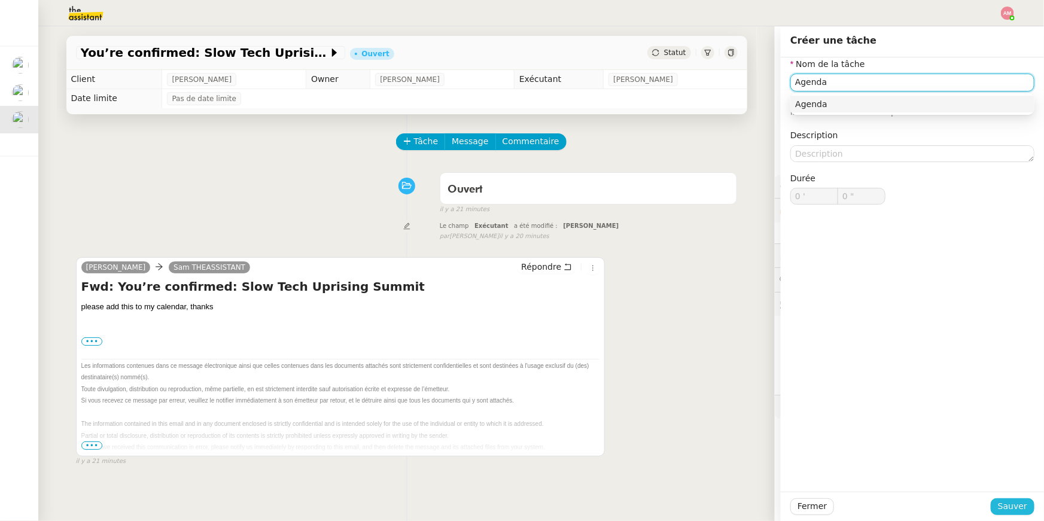
type input "Agenda"
click at [1016, 502] on span "Sauver" at bounding box center [1012, 506] width 29 height 14
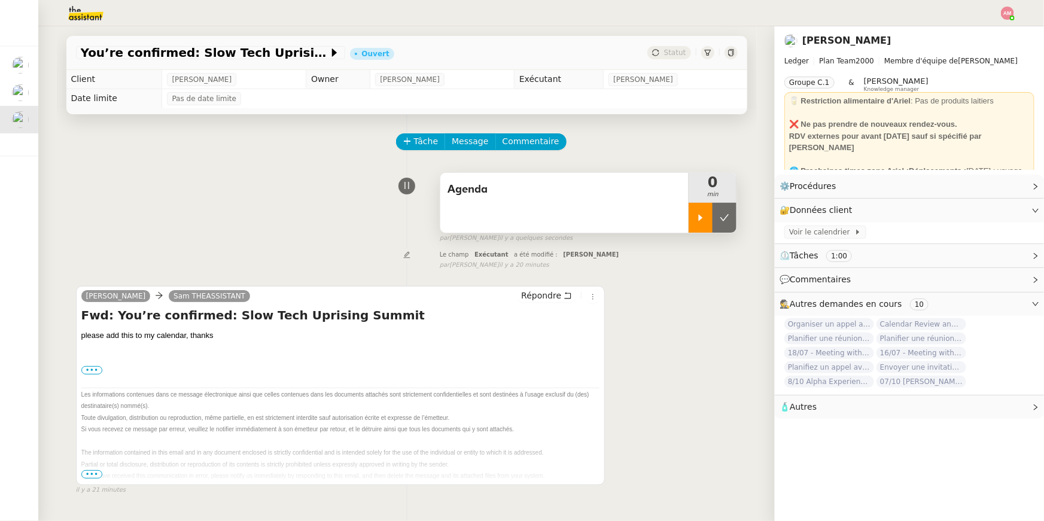
click at [706, 212] on div at bounding box center [700, 218] width 24 height 30
click at [96, 366] on label "•••" at bounding box center [92, 370] width 22 height 8
click at [0, 0] on input "•••" at bounding box center [0, 0] width 0 height 0
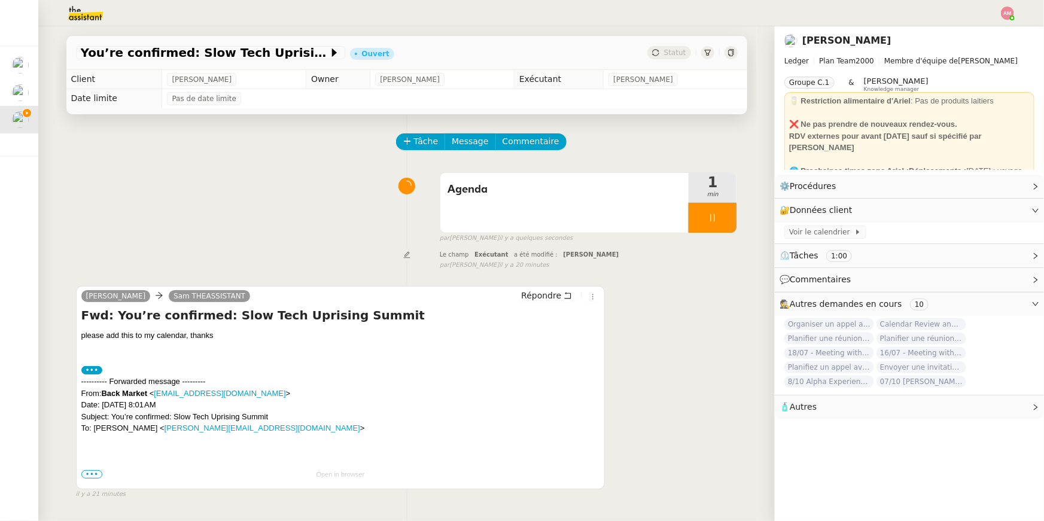
click at [96, 479] on td "Open in browser" at bounding box center [340, 475] width 519 height 34
click at [94, 473] on span "•••" at bounding box center [92, 474] width 22 height 8
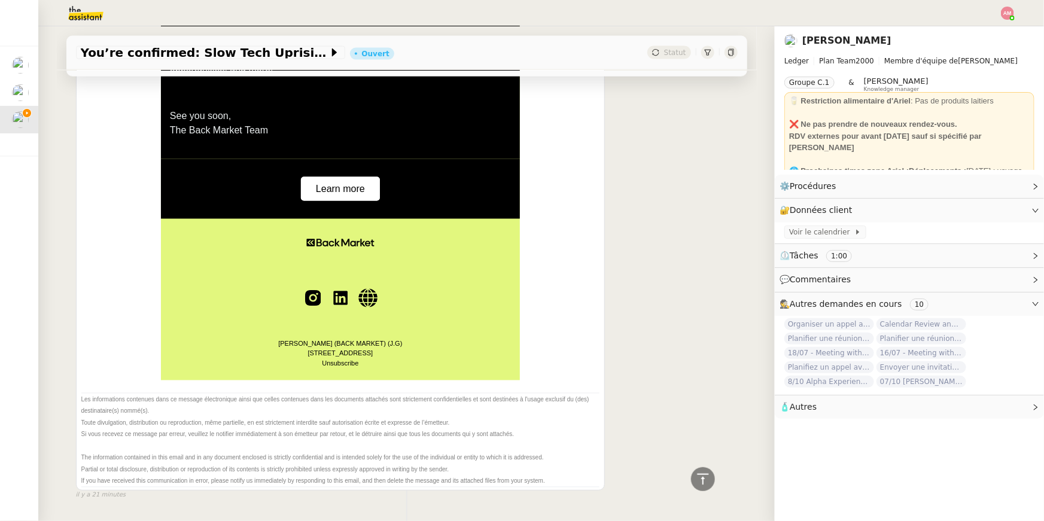
scroll to position [649, 0]
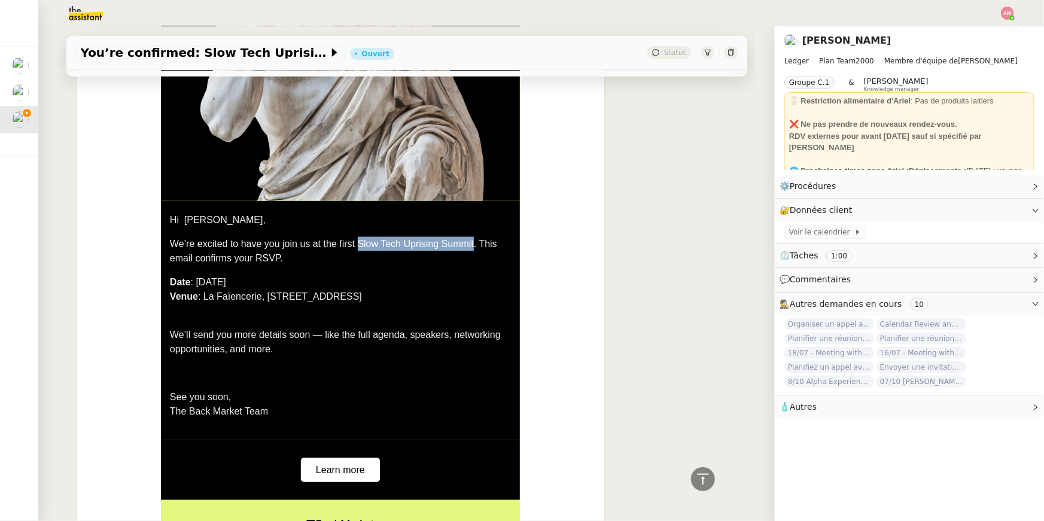
drag, startPoint x: 360, startPoint y: 243, endPoint x: 474, endPoint y: 242, distance: 114.3
click at [474, 242] on span "We’re excited to have you join us at the first Slow Tech Uprising Summit. This …" at bounding box center [333, 251] width 327 height 25
copy span "Slow Tech Uprising Summit"
click at [825, 228] on span "Voir le calendrier" at bounding box center [821, 232] width 65 height 12
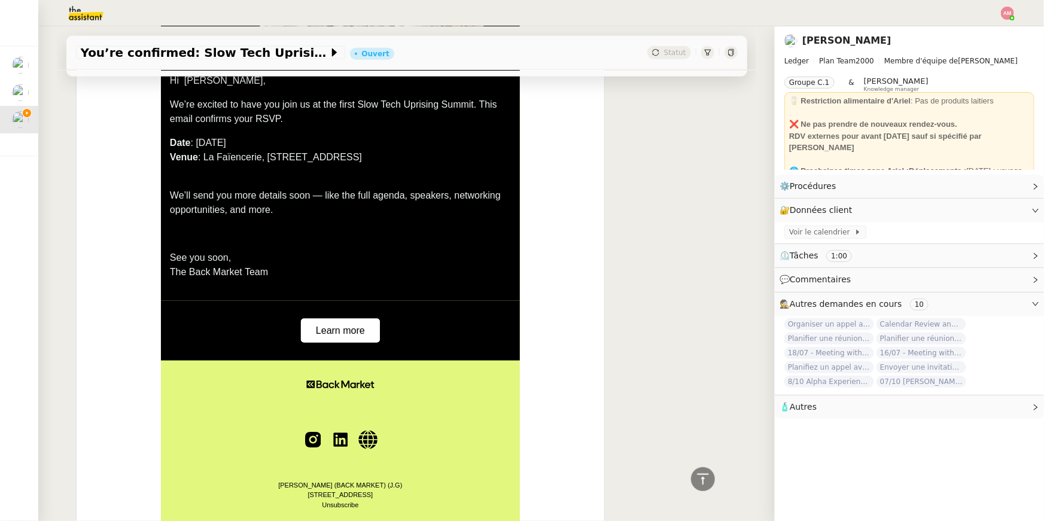
scroll to position [790, 0]
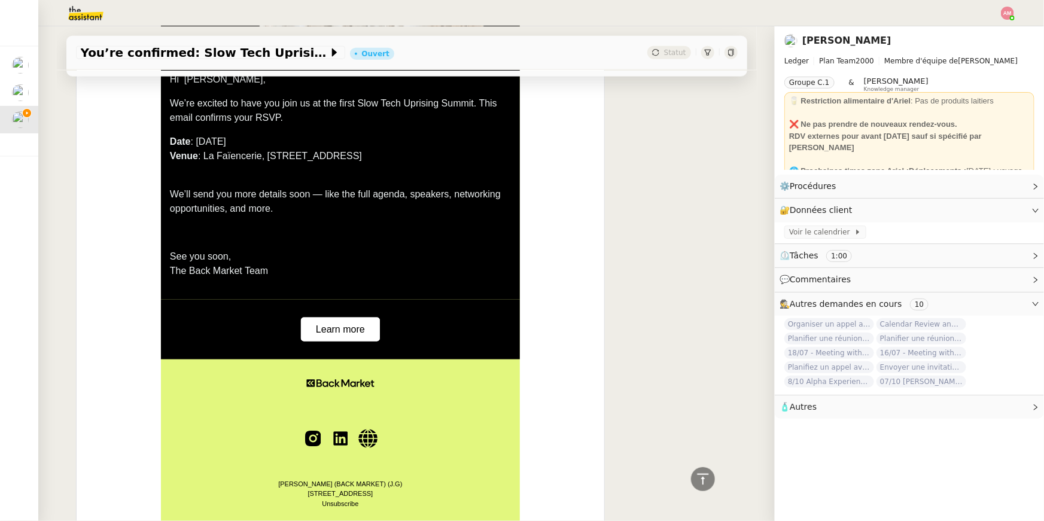
click at [314, 331] on link "Learn more" at bounding box center [340, 329] width 79 height 23
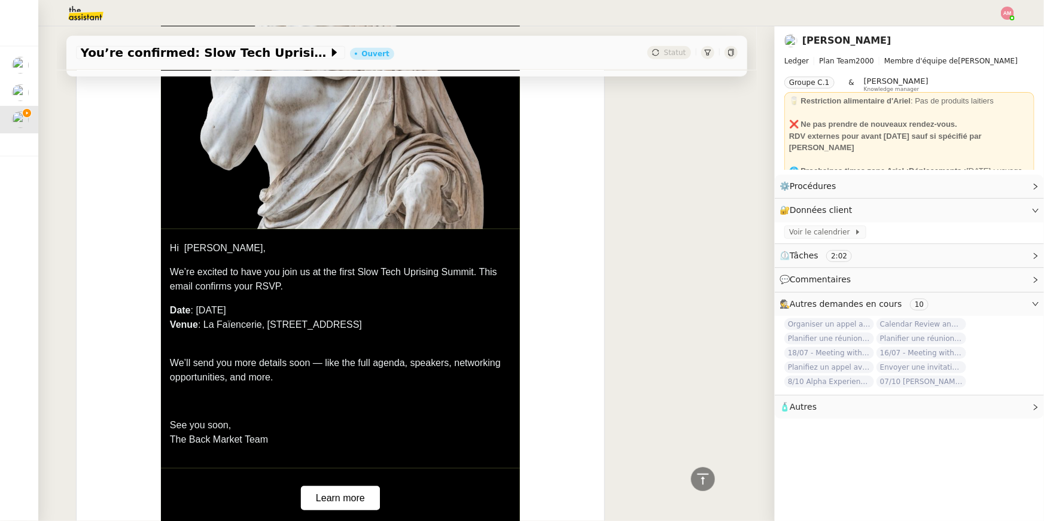
click at [294, 296] on div "Hi Ariel, We’re excited to have you join us at the first Slow Tech Uprising Sum…" at bounding box center [340, 344] width 341 height 206
drag, startPoint x: 203, startPoint y: 325, endPoint x: 426, endPoint y: 327, distance: 222.5
click at [426, 327] on p "Date : Monday, Sept 15, 2025 Venue : La Faïencerie, 18 rue du Paradis, Paris, F…" at bounding box center [340, 324] width 341 height 43
copy span "La Faïencerie, [STREET_ADDRESS][PERSON_NAME]"
click at [242, 328] on span "Venue : La Faïencerie, 18 rue du Paradis, Paris, France" at bounding box center [266, 324] width 192 height 10
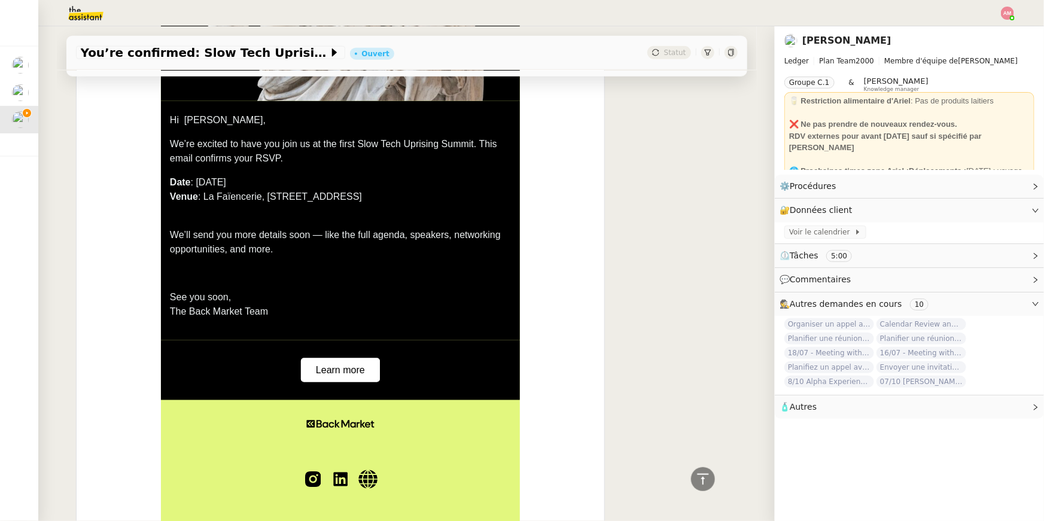
scroll to position [785, 0]
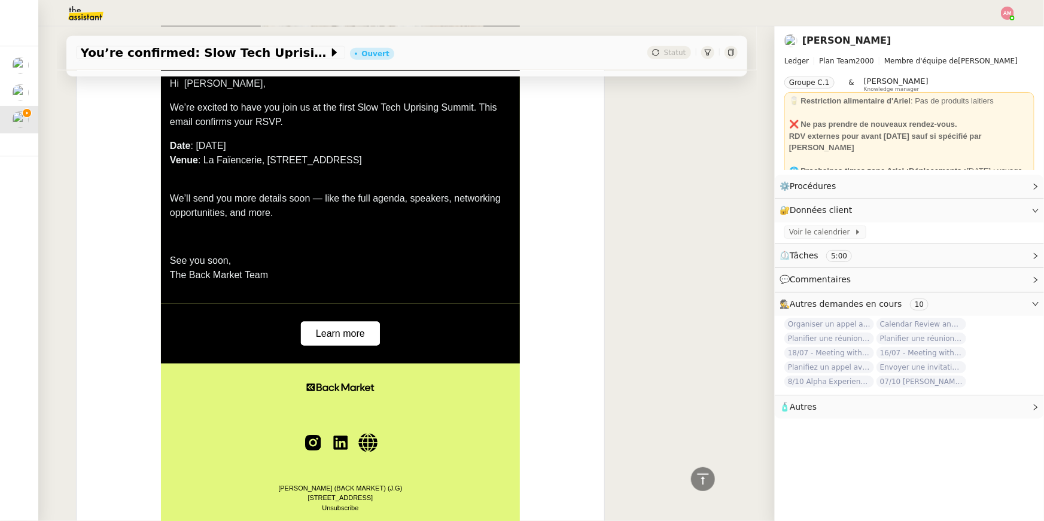
click at [235, 227] on div "Hi Ariel, We’re excited to have you join us at the first Slow Tech Uprising Sum…" at bounding box center [340, 180] width 341 height 206
drag, startPoint x: 190, startPoint y: 275, endPoint x: 242, endPoint y: 275, distance: 52.0
click at [242, 275] on span "The Back Market Team" at bounding box center [219, 275] width 98 height 10
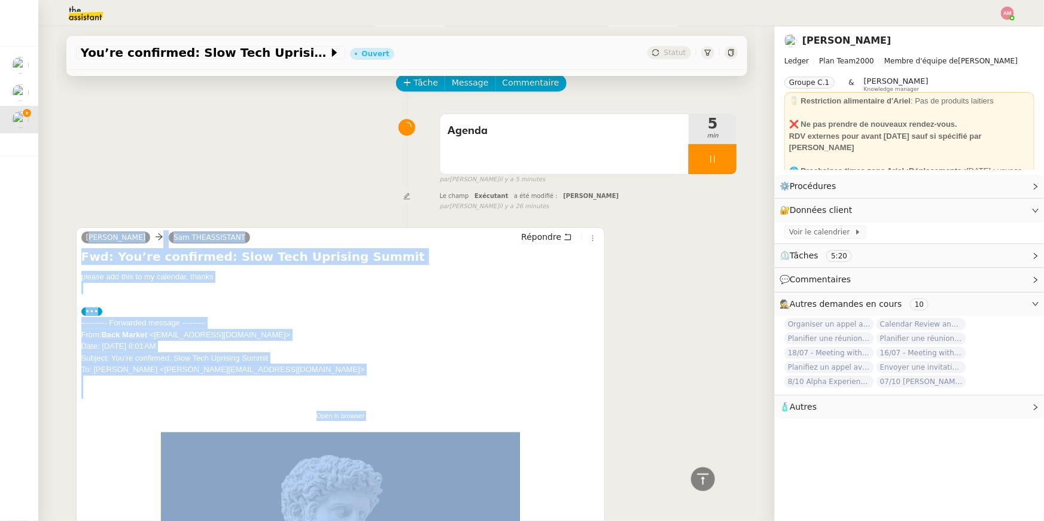
scroll to position [27, 0]
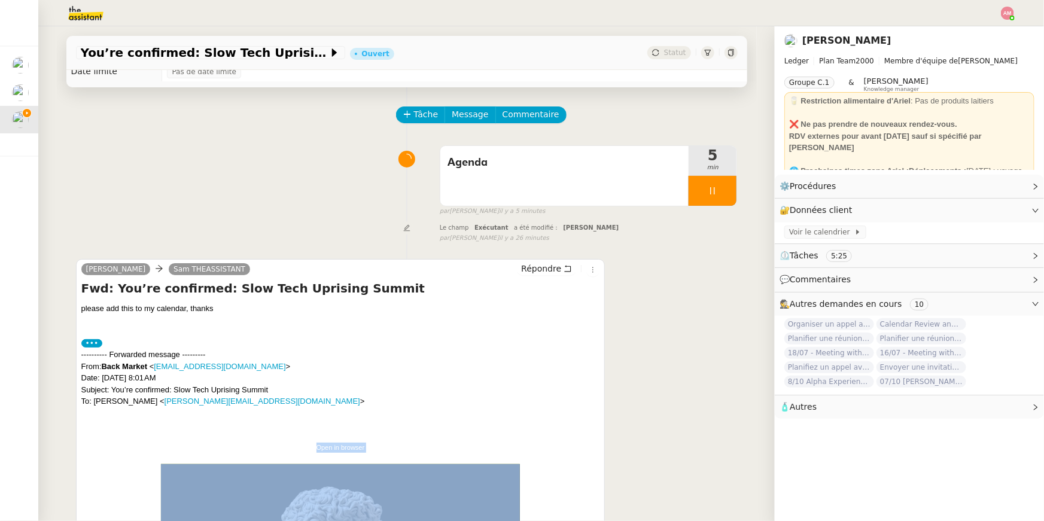
drag, startPoint x: 487, startPoint y: 330, endPoint x: 458, endPoint y: 438, distance: 111.4
click at [540, 267] on span "Répondre" at bounding box center [541, 269] width 40 height 12
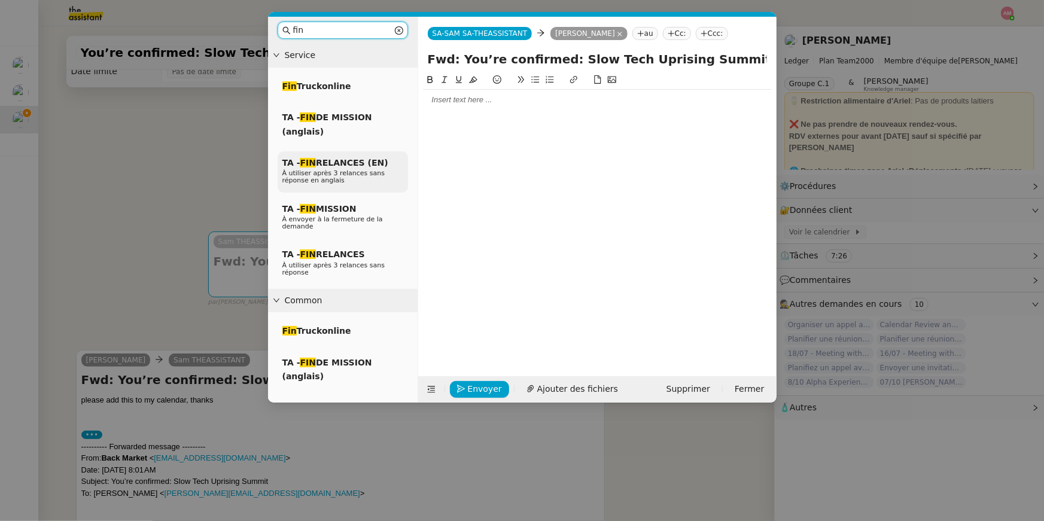
type input "fin"
click at [345, 173] on span "À utiliser après 3 relances sans réponse en anglais" at bounding box center [333, 176] width 103 height 15
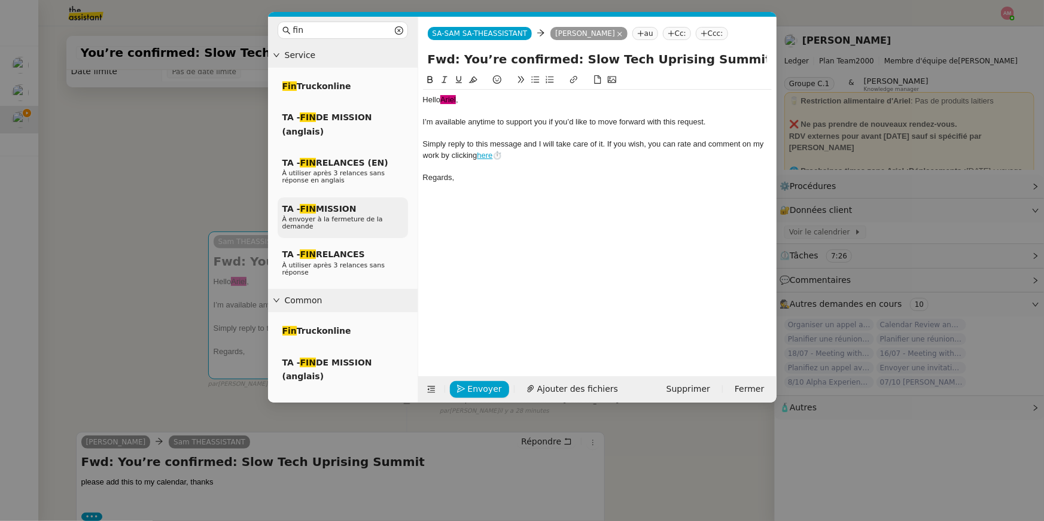
click at [348, 212] on span "TA - FIN MISSION" at bounding box center [319, 209] width 74 height 10
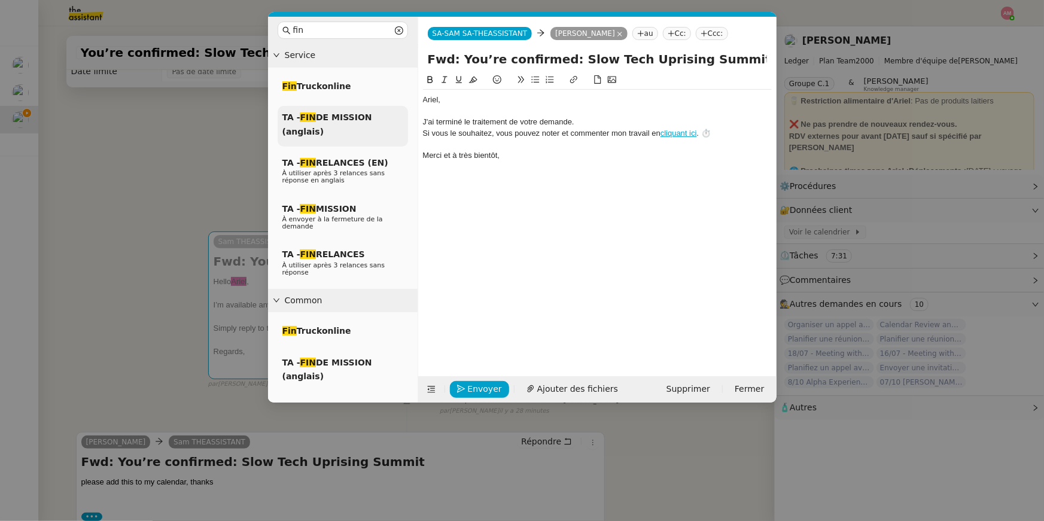
click at [345, 122] on div "TA - FIN DE MISSION (anglais)" at bounding box center [343, 126] width 130 height 41
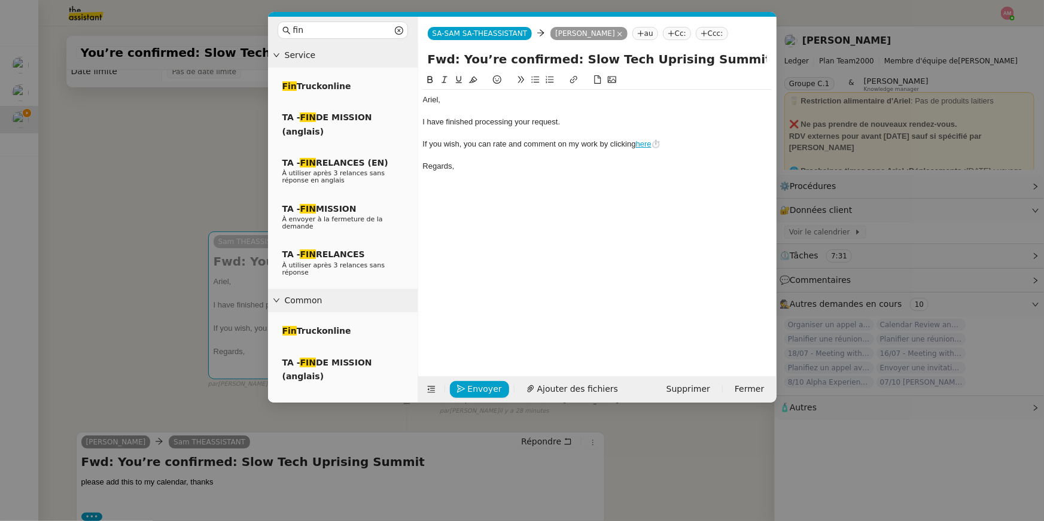
click at [483, 127] on div "I have finished processing your request." at bounding box center [597, 122] width 349 height 11
click at [483, 283] on div "﻿Ariel﻿, I have finished processing your request. If you wish, you can rate and…" at bounding box center [597, 215] width 349 height 285
click at [191, 301] on nz-modal-container "fin Service Fin Truckonline TA - FIN DE MISSION (anglais) TA - FIN RELANCES (EN…" at bounding box center [522, 260] width 1044 height 521
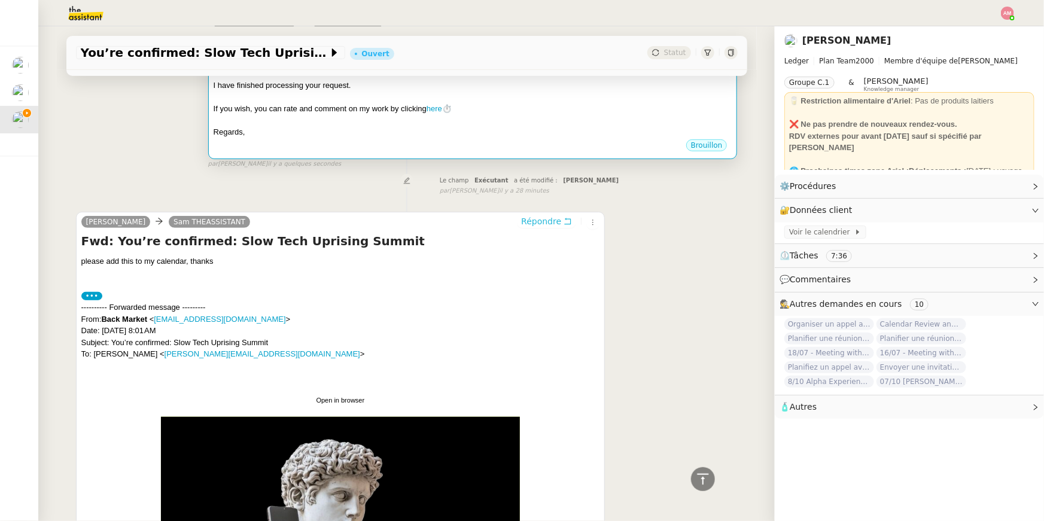
scroll to position [0, 0]
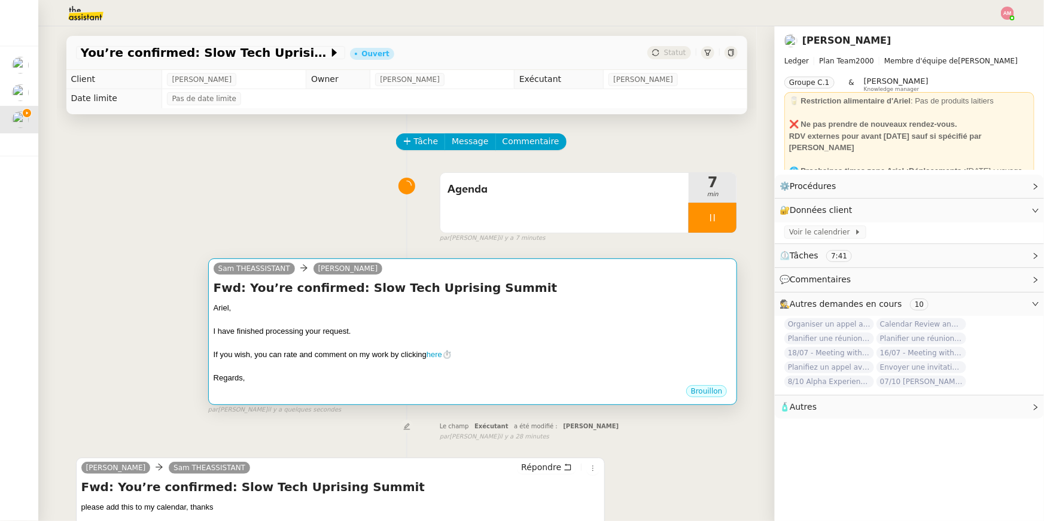
click at [346, 302] on div "﻿Ariel﻿," at bounding box center [473, 308] width 519 height 12
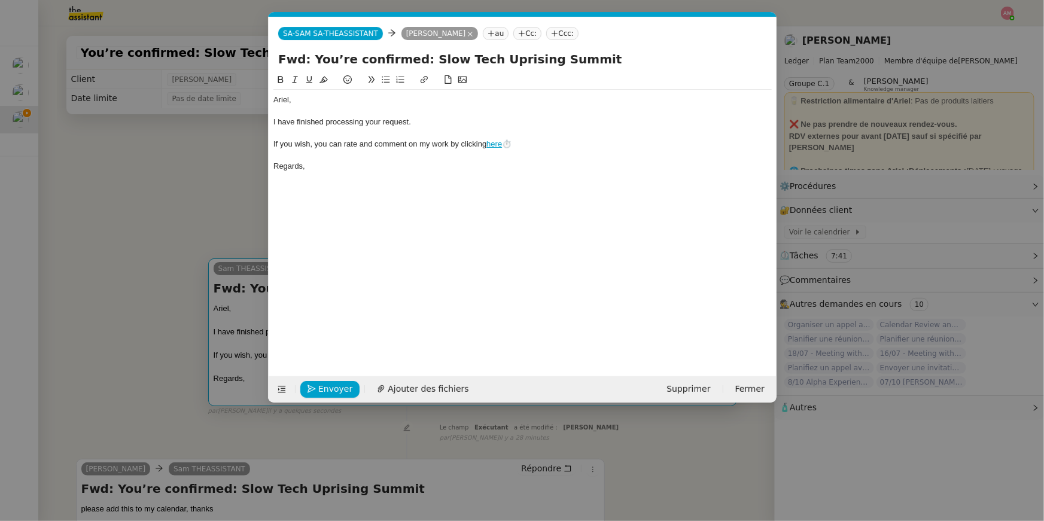
scroll to position [0, 34]
click at [323, 382] on span "Envoyer" at bounding box center [335, 389] width 34 height 14
click at [323, 382] on span "Confirmer l'envoi" at bounding box center [354, 389] width 72 height 14
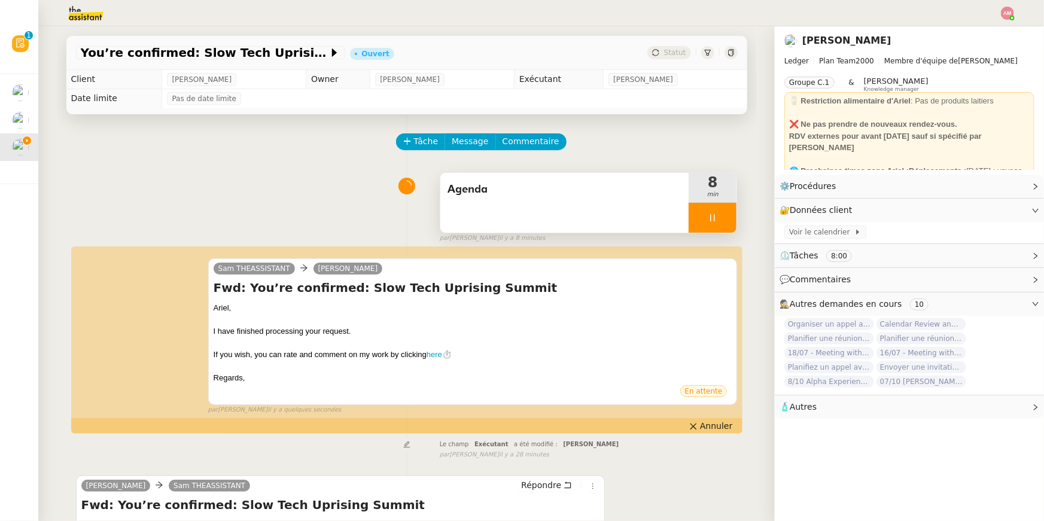
click at [717, 215] on icon at bounding box center [713, 218] width 10 height 10
click at [722, 216] on icon at bounding box center [725, 218] width 10 height 10
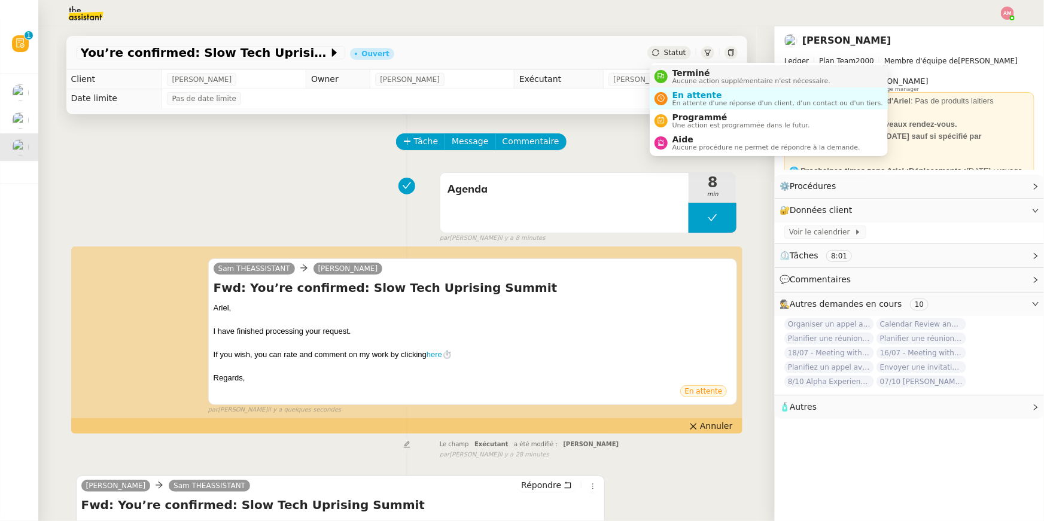
click at [680, 70] on span "Terminé" at bounding box center [751, 73] width 158 height 10
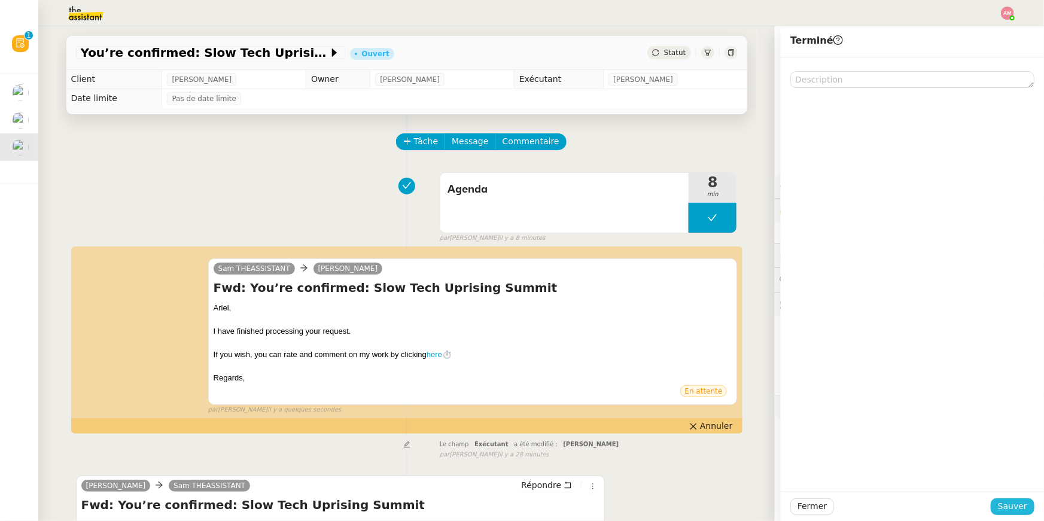
click at [1010, 511] on span "Sauver" at bounding box center [1012, 506] width 29 height 14
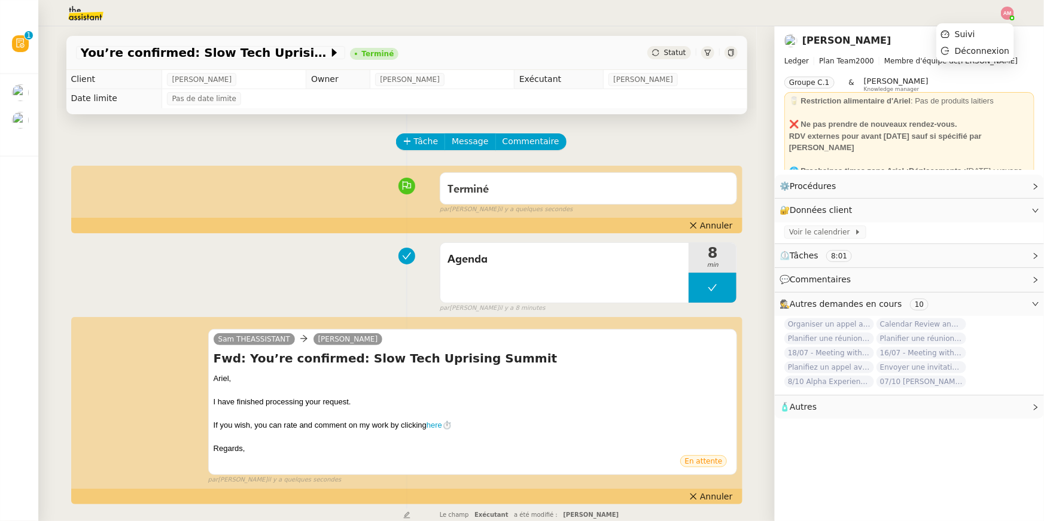
click at [1005, 16] on img at bounding box center [1007, 13] width 13 height 13
click at [983, 30] on li "Suivi" at bounding box center [975, 34] width 78 height 17
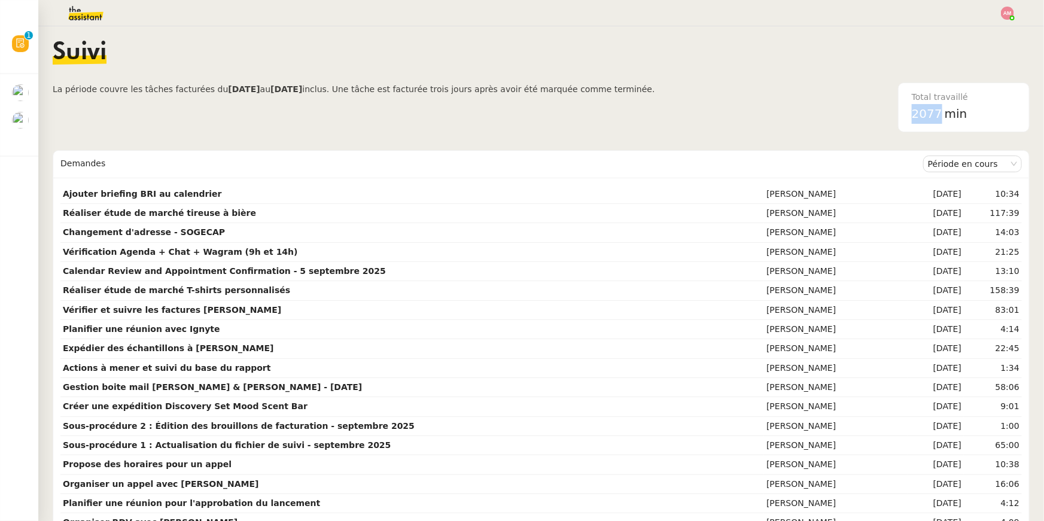
drag, startPoint x: 914, startPoint y: 110, endPoint x: 946, endPoint y: 110, distance: 32.3
click at [946, 110] on div "2077 min" at bounding box center [964, 114] width 104 height 20
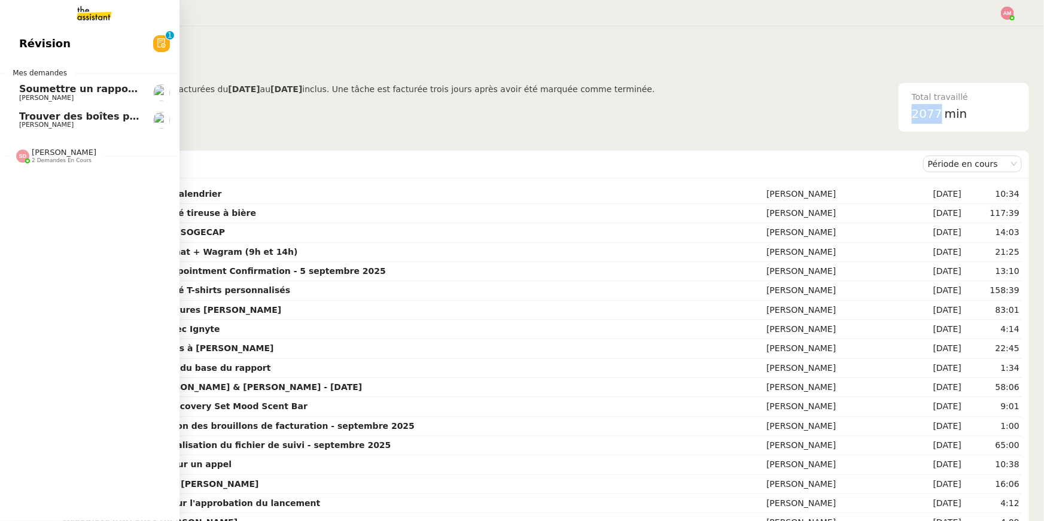
click at [25, 114] on span "Trouver des boîtes pour louer un détecteur" at bounding box center [135, 116] width 233 height 11
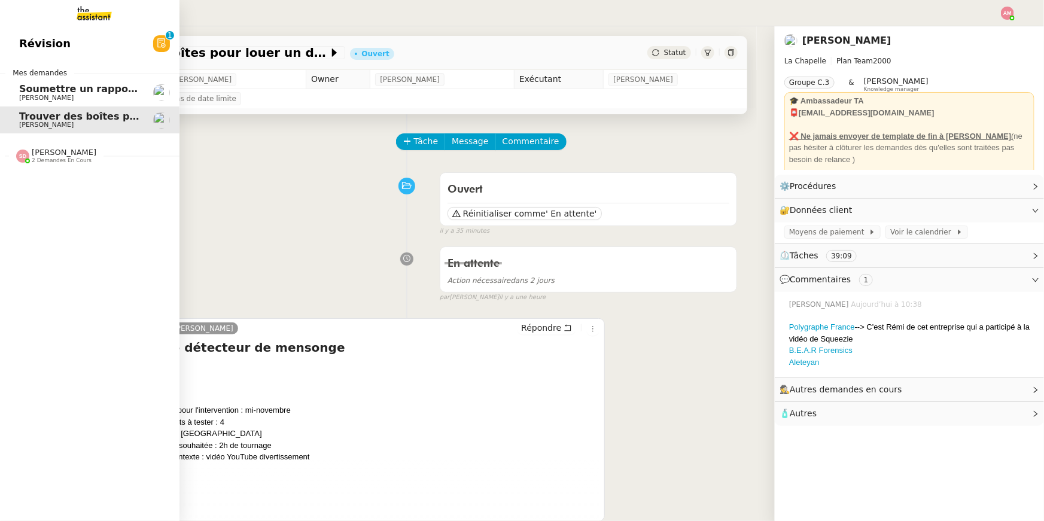
click at [36, 89] on span "Soumettre un rapport de dépenses" at bounding box center [114, 88] width 190 height 11
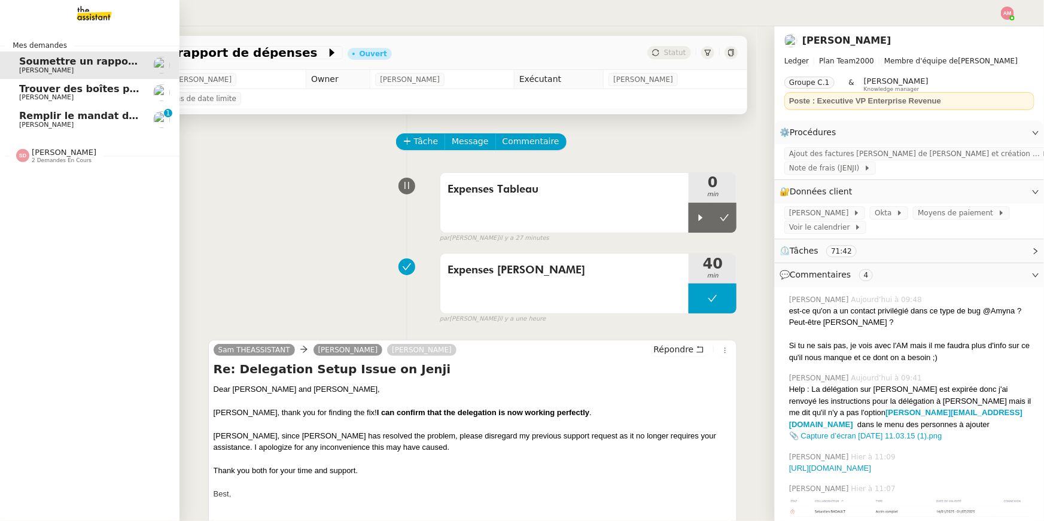
click at [31, 122] on span "Emile Kratiroff" at bounding box center [46, 125] width 54 height 8
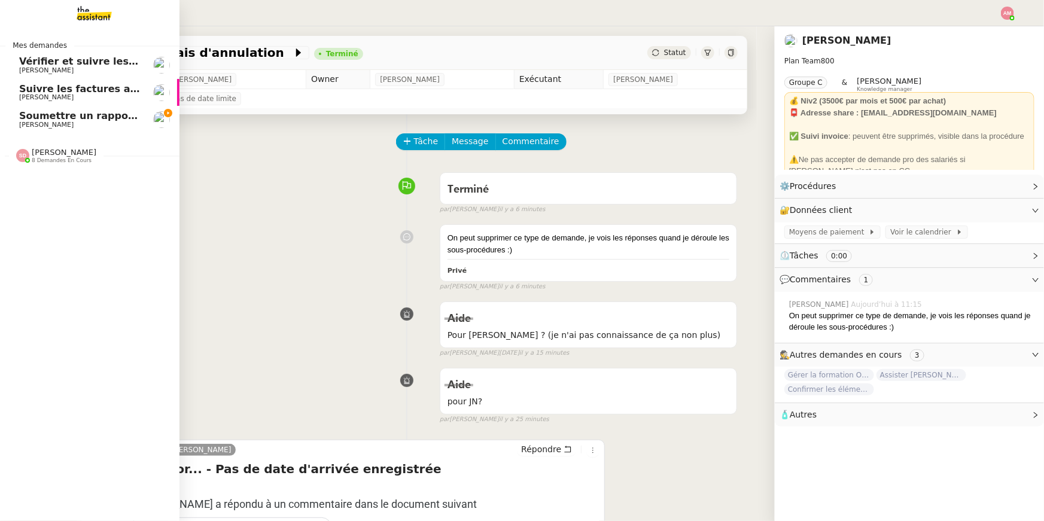
click at [26, 117] on span "Soumettre un rapport de dépenses" at bounding box center [114, 115] width 190 height 11
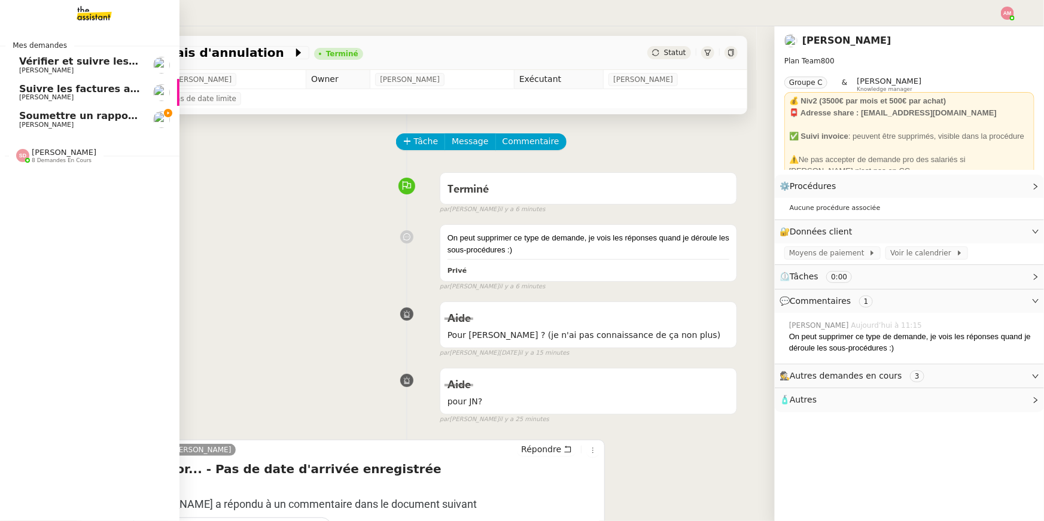
click at [26, 117] on span "Soumettre un rapport de dépenses" at bounding box center [114, 115] width 190 height 11
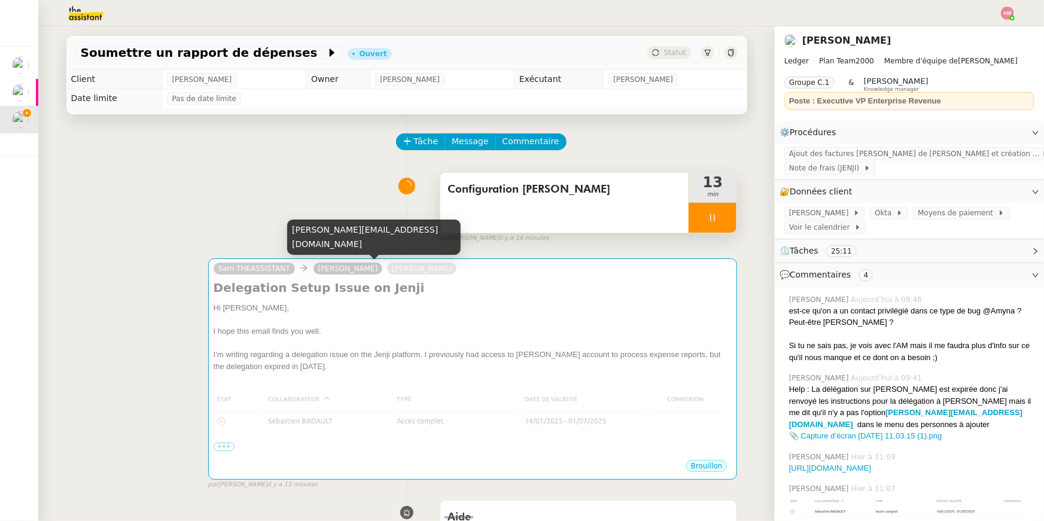
click at [650, 202] on div "Configuration Jenji" at bounding box center [564, 203] width 249 height 60
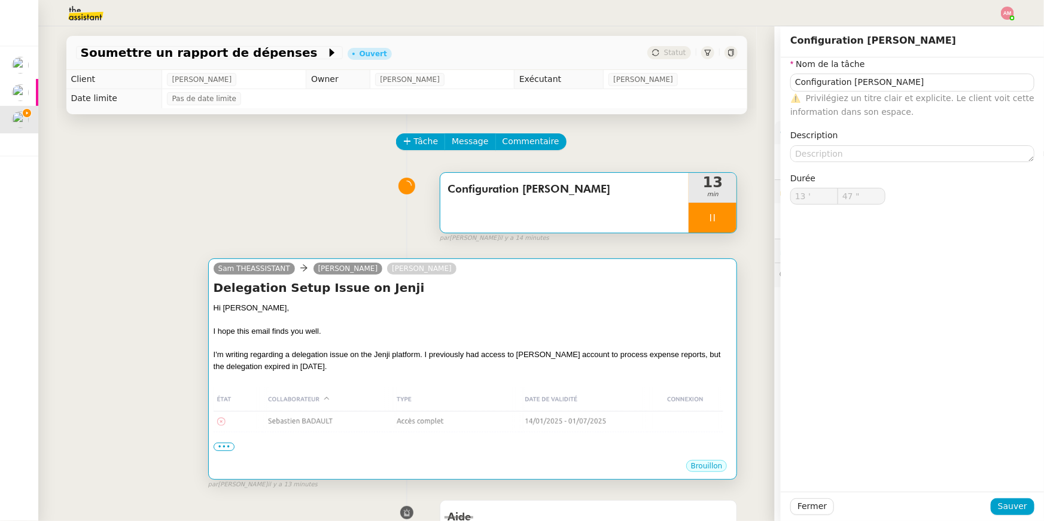
click at [631, 279] on div "Sam THEASSISTANT Géraldine Hounsou Sébastien Badault" at bounding box center [473, 270] width 519 height 18
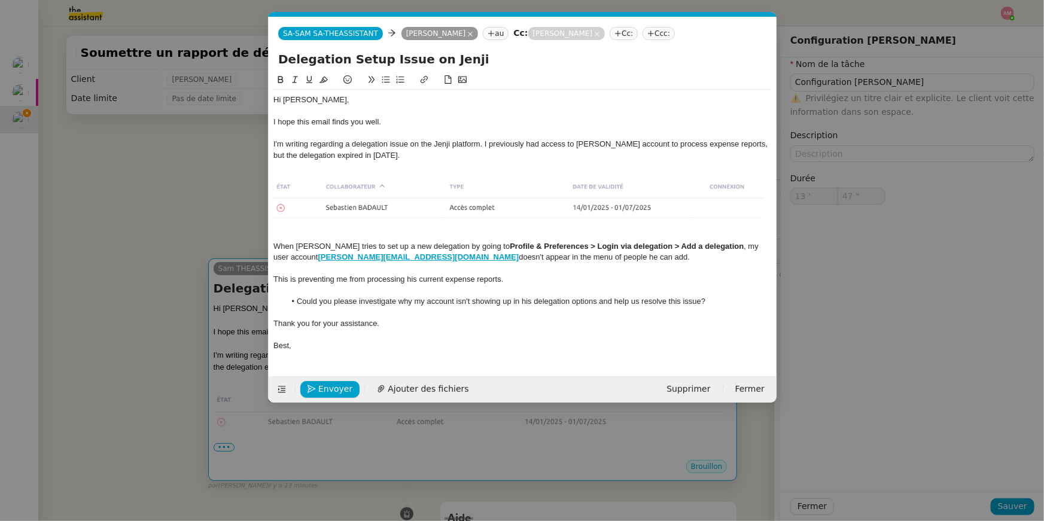
scroll to position [0, 25]
click at [451, 227] on img at bounding box center [522, 201] width 498 height 58
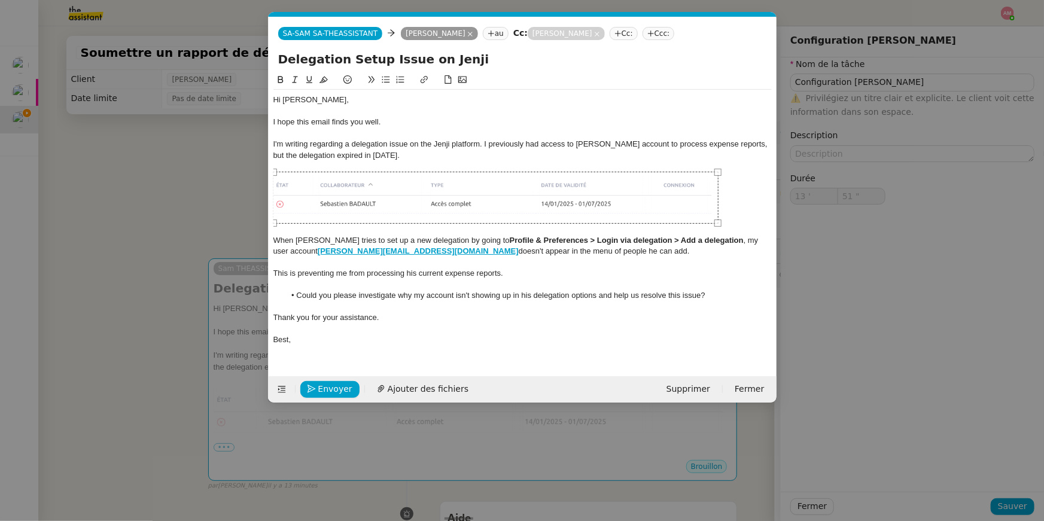
drag, startPoint x: 769, startPoint y: 227, endPoint x: 714, endPoint y: 198, distance: 62.3
click at [714, 198] on div at bounding box center [496, 198] width 446 height 52
click at [573, 338] on div "Best," at bounding box center [522, 339] width 498 height 11
type input "59 ""
click at [337, 386] on span "Envoyer" at bounding box center [335, 389] width 34 height 14
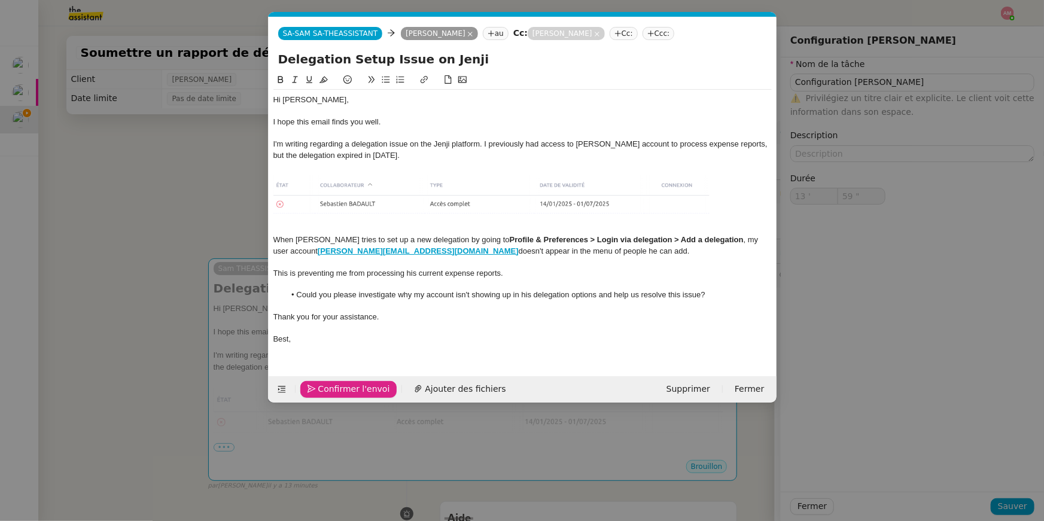
click at [337, 386] on span "Confirmer l'envoi" at bounding box center [354, 389] width 72 height 14
type input "14 '"
type input "0 ""
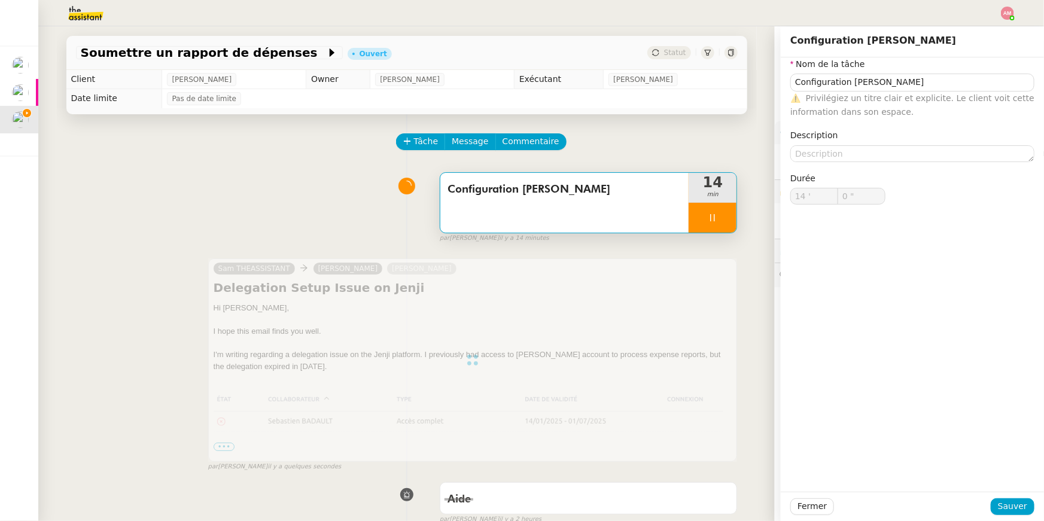
type input "Configuration Jenji"
type input "14 '"
click at [708, 213] on icon at bounding box center [713, 218] width 10 height 10
type input "2 ""
type input "Configuration Jenji"
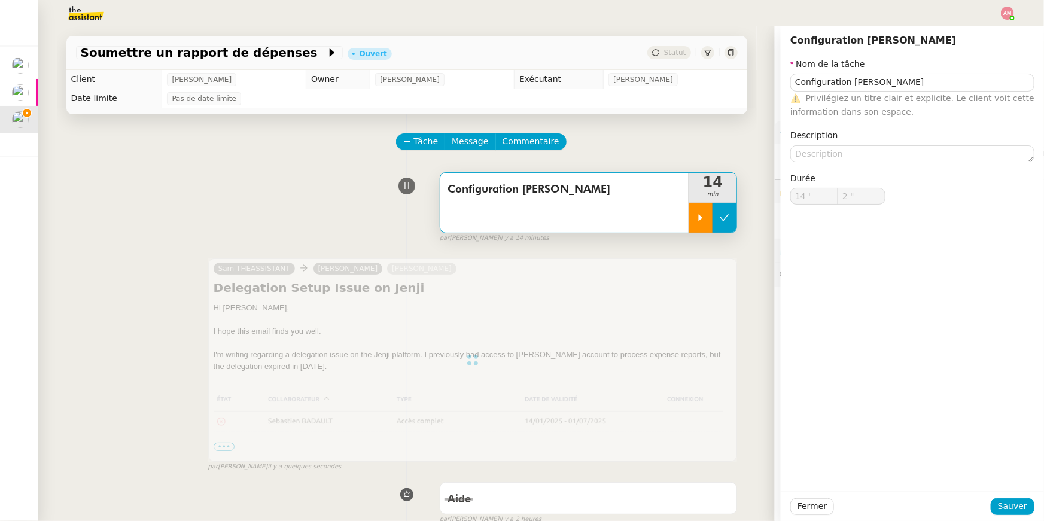
type input "14 '"
type input "1 ""
click at [724, 212] on button at bounding box center [724, 218] width 24 height 30
type input "Configuration Jenji"
type input "14 '"
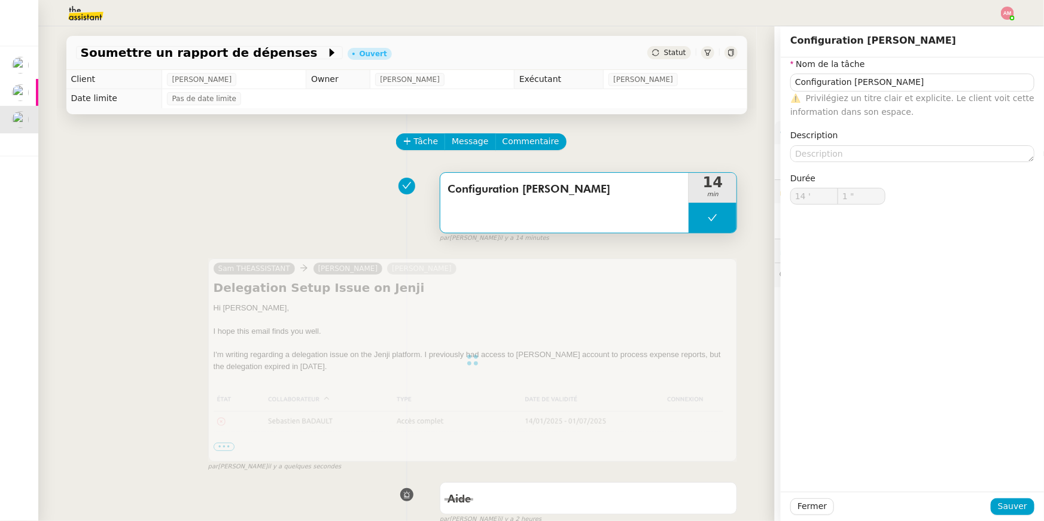
type input "1 ""
type input "Configuration Jenji"
type input "14 '"
type input "1 ""
type input "Configuration Jenji"
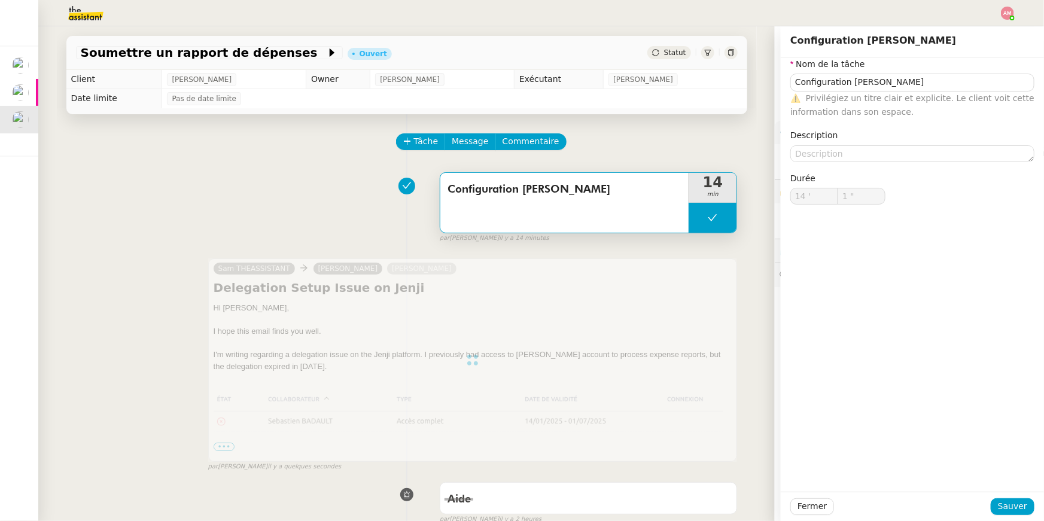
type input "14 '"
type input "1 ""
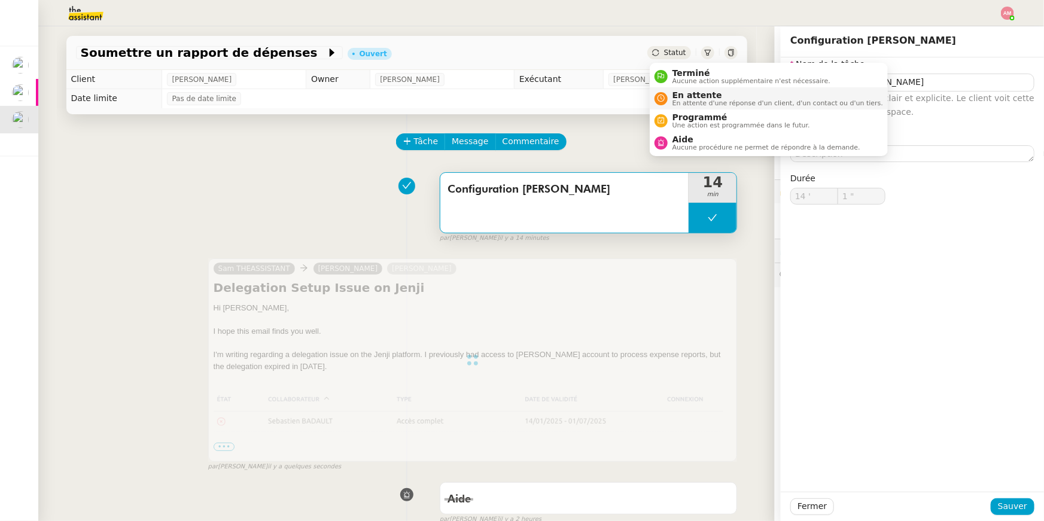
click at [691, 102] on span "En attente d'une réponse d'un client, d'un contact ou d'un tiers." at bounding box center [777, 103] width 211 height 7
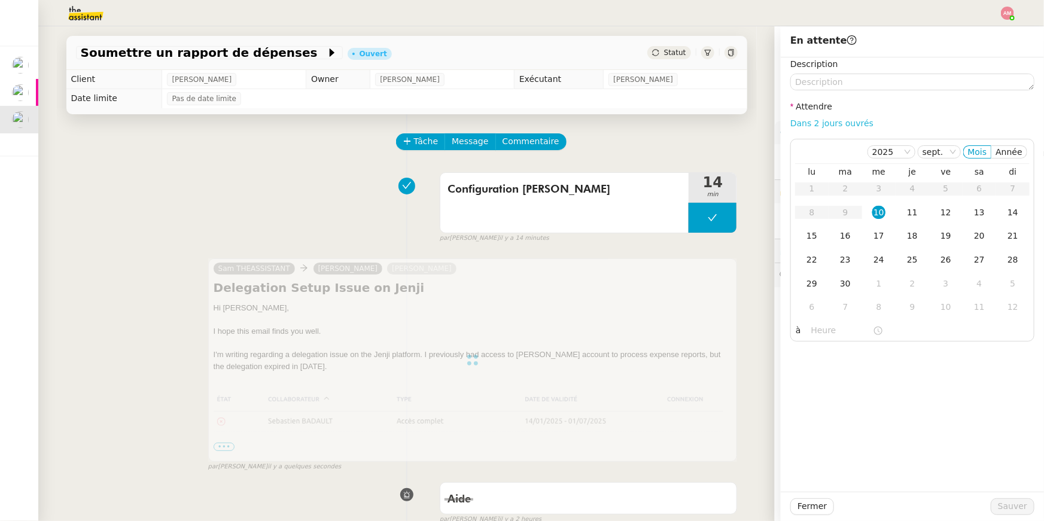
click at [834, 118] on link "Dans 2 jours ouvrés" at bounding box center [831, 123] width 83 height 10
type input "07:00"
click at [1010, 504] on span "Sauver" at bounding box center [1012, 506] width 29 height 14
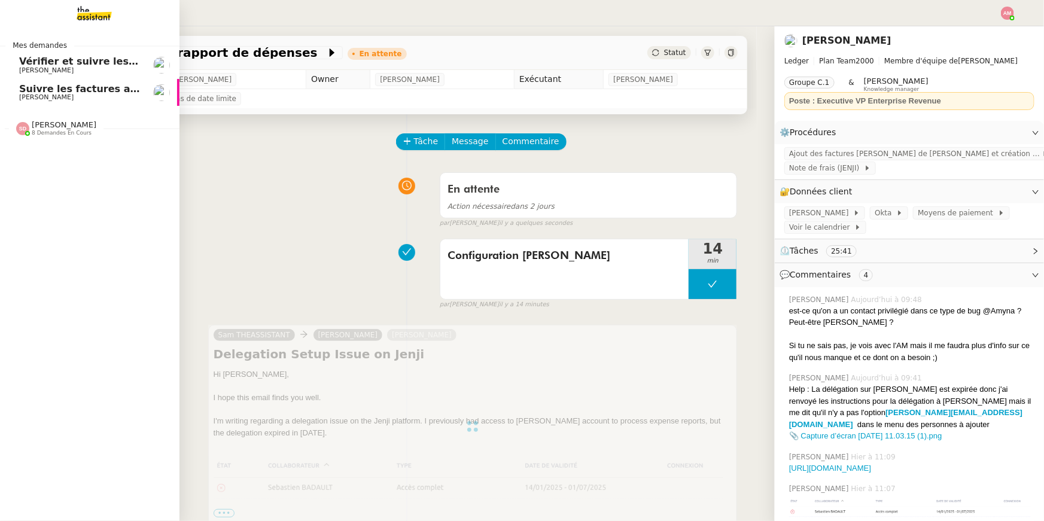
click at [32, 112] on span "Sheida Delpazir 8 demandes en cours" at bounding box center [94, 123] width 179 height 25
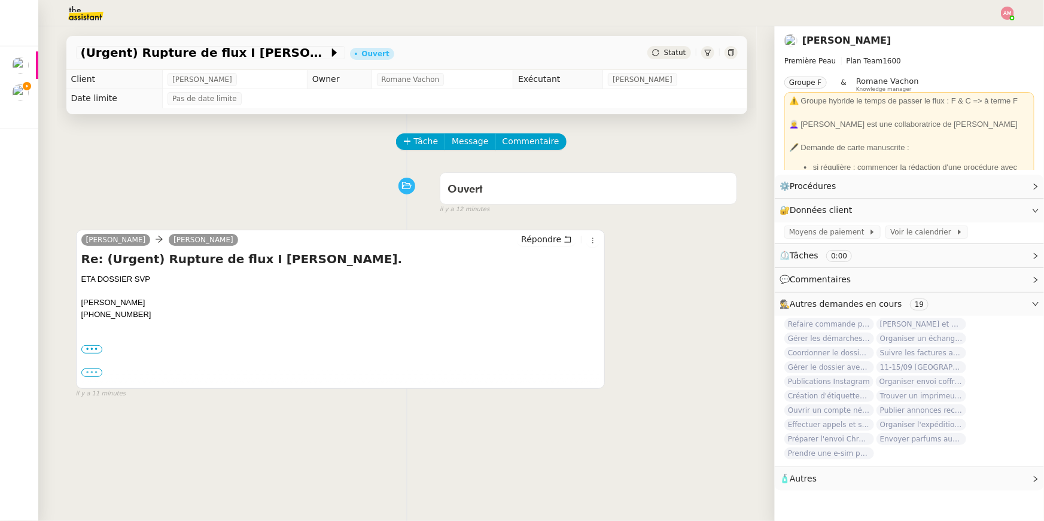
click at [95, 373] on label "•••" at bounding box center [92, 372] width 22 height 8
click at [0, 0] on input "•••" at bounding box center [0, 0] width 0 height 0
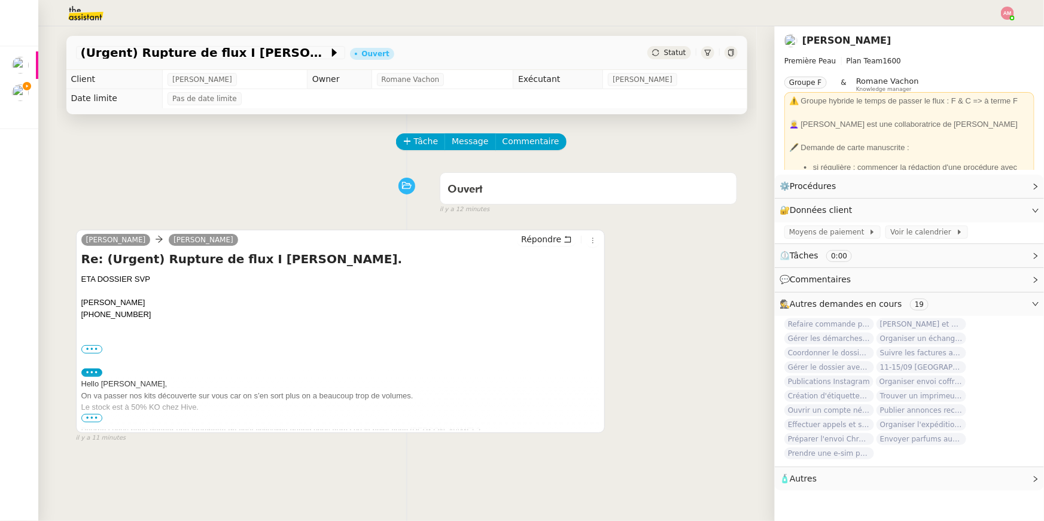
click at [94, 426] on div "Pourriez vous nous donner une fourchette de coût colissimo quand vous aurez vu …" at bounding box center [340, 431] width 519 height 12
click at [92, 421] on span "•••" at bounding box center [92, 418] width 22 height 8
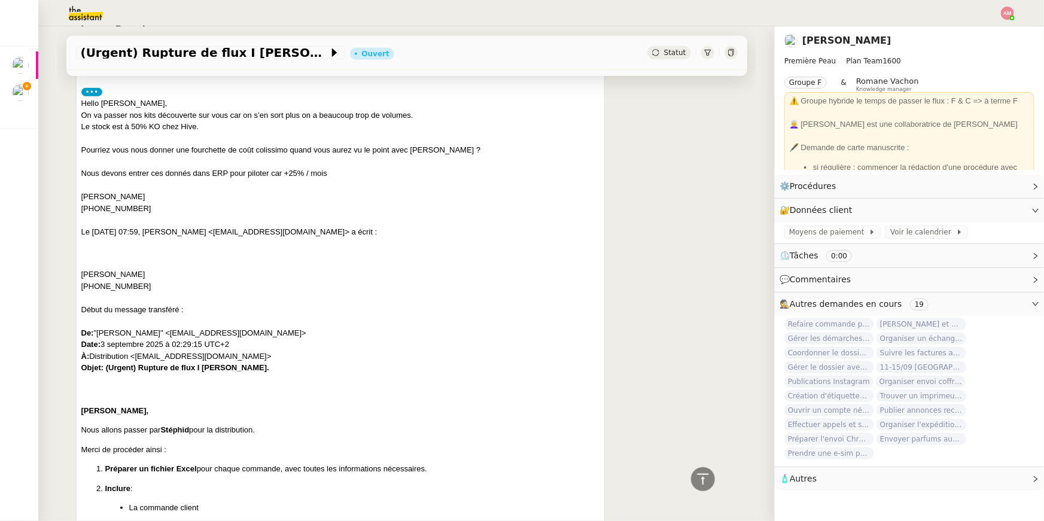
scroll to position [197, 0]
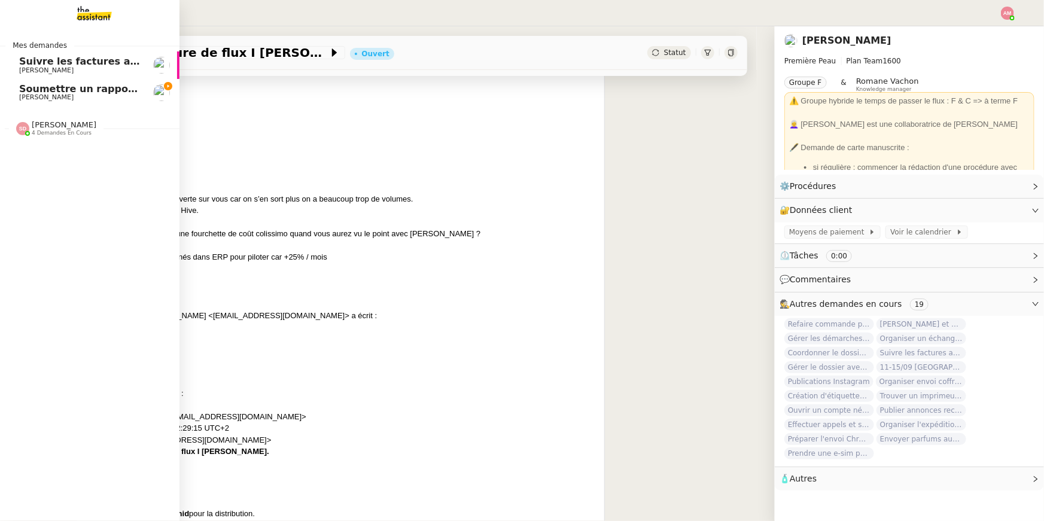
click at [13, 95] on link "[PERSON_NAME] un rapport de dépenses [PERSON_NAME]" at bounding box center [89, 93] width 179 height 28
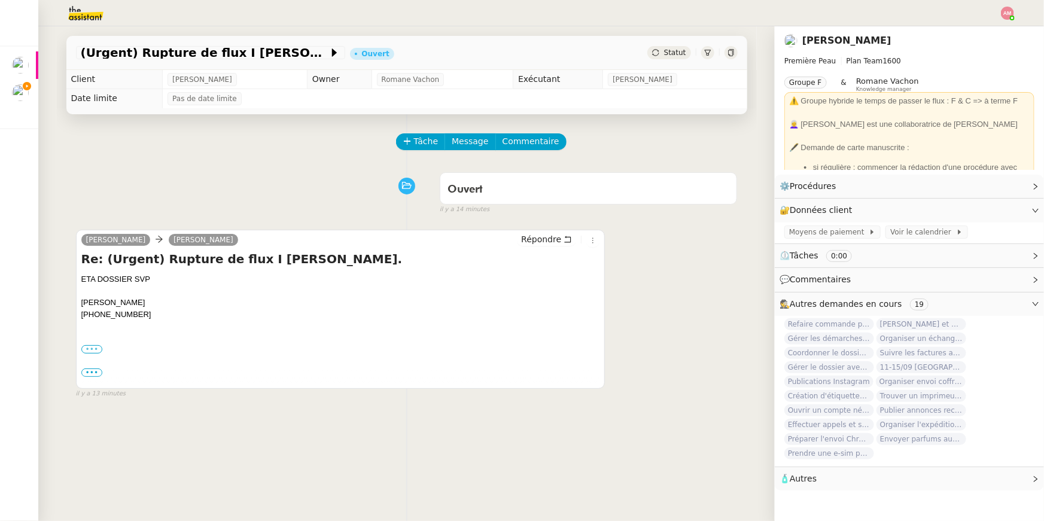
click at [93, 350] on label "•••" at bounding box center [92, 349] width 22 height 8
click at [0, 0] on input "•••" at bounding box center [0, 0] width 0 height 0
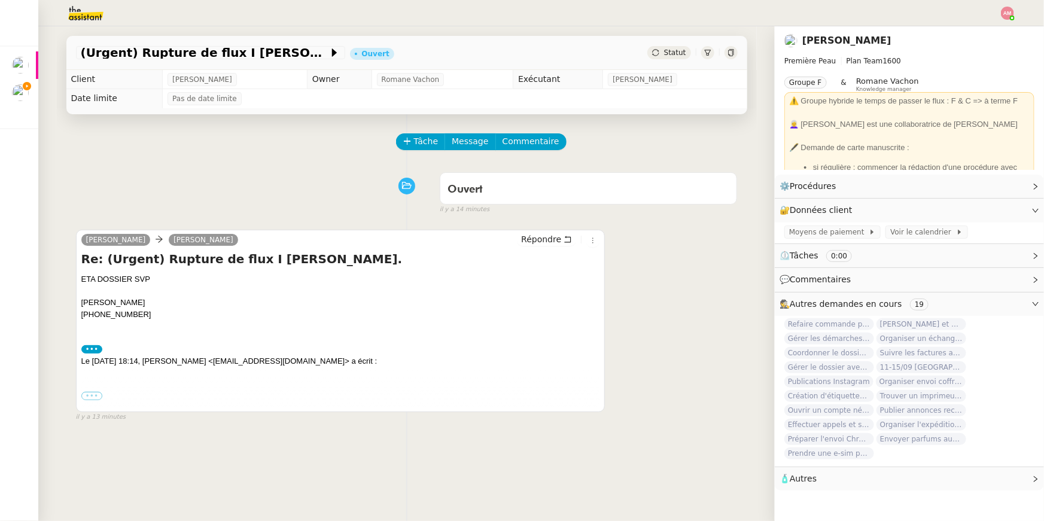
click at [96, 392] on label "•••" at bounding box center [92, 396] width 22 height 8
click at [0, 0] on input "•••" at bounding box center [0, 0] width 0 height 0
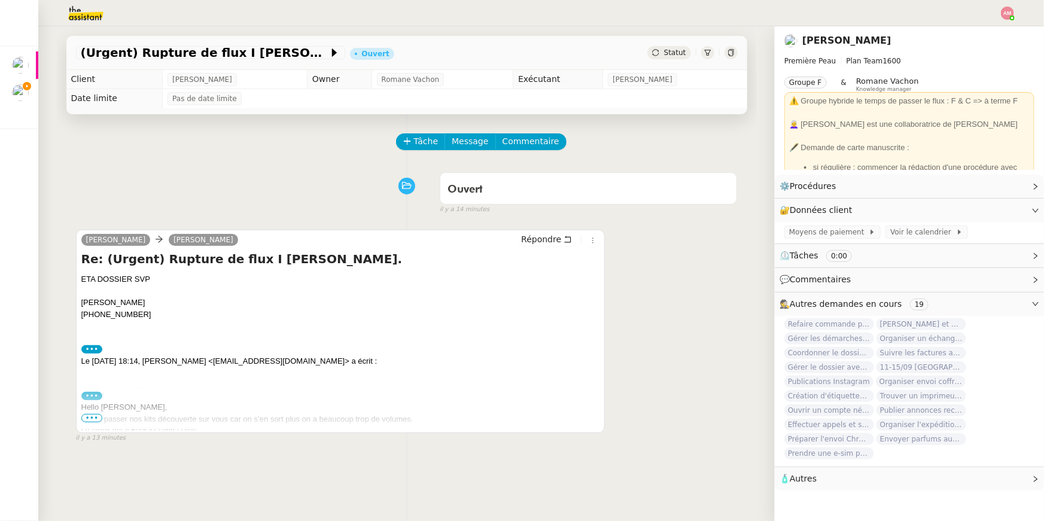
click at [97, 415] on span "•••" at bounding box center [92, 418] width 22 height 8
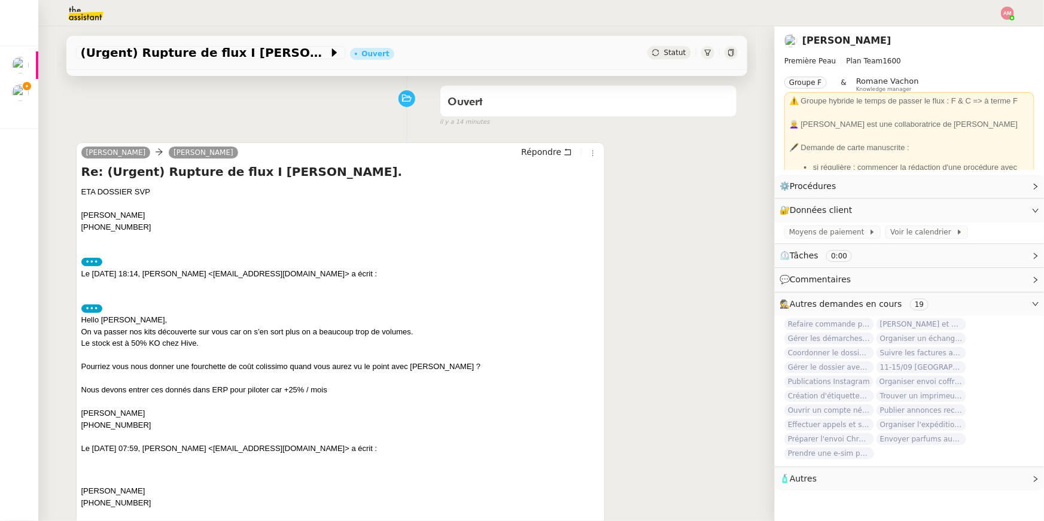
scroll to position [91, 0]
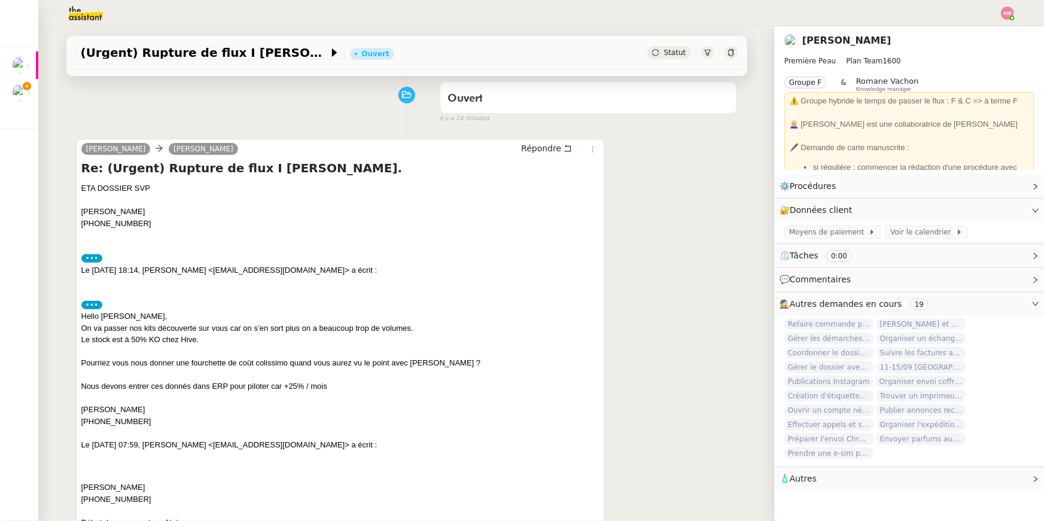
click at [91, 303] on label "•••" at bounding box center [92, 305] width 22 height 8
click at [0, 0] on input "•••" at bounding box center [0, 0] width 0 height 0
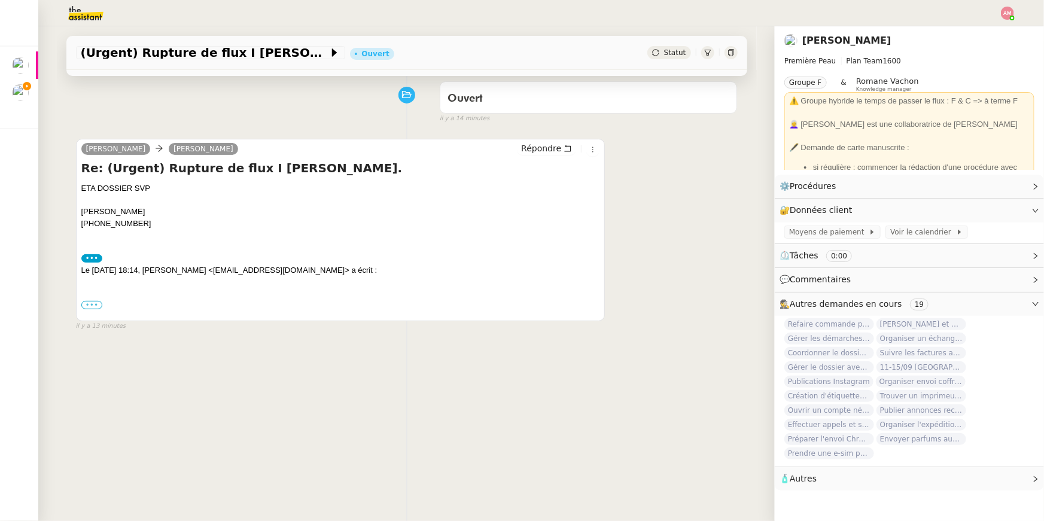
click at [91, 303] on label "•••" at bounding box center [92, 305] width 22 height 8
click at [0, 0] on input "•••" at bounding box center [0, 0] width 0 height 0
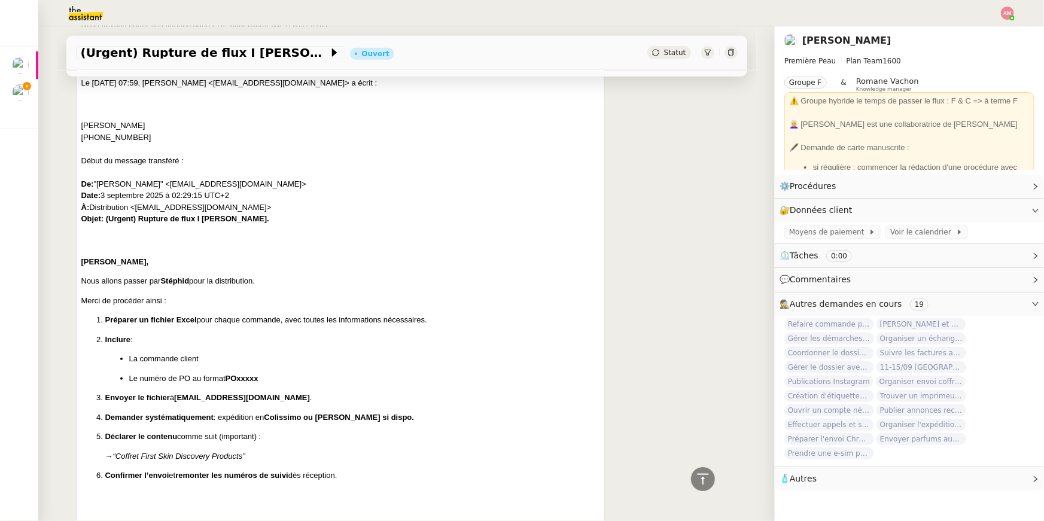
scroll to position [615, 0]
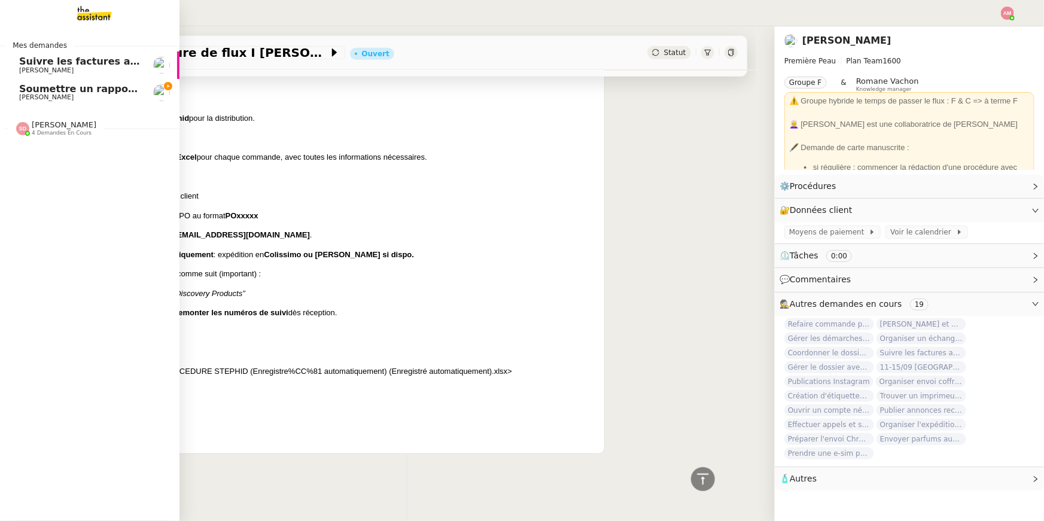
click at [9, 150] on div "Mes demandes Suivre les factures avec Flash Transports [PERSON_NAME] un rapport…" at bounding box center [89, 273] width 179 height 495
click at [29, 100] on span "[PERSON_NAME]" at bounding box center [46, 97] width 54 height 8
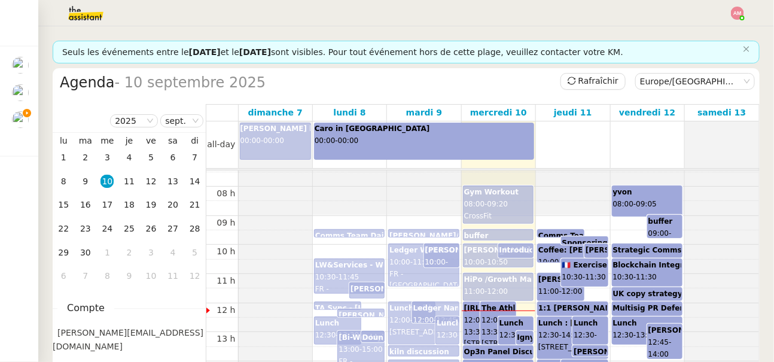
scroll to position [218, 0]
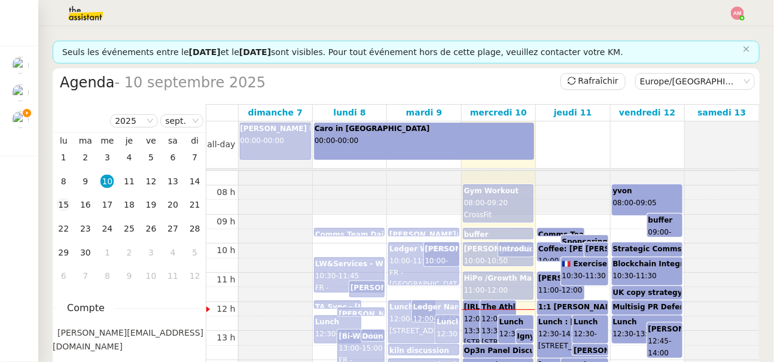
click at [62, 202] on div "15" at bounding box center [63, 204] width 13 height 13
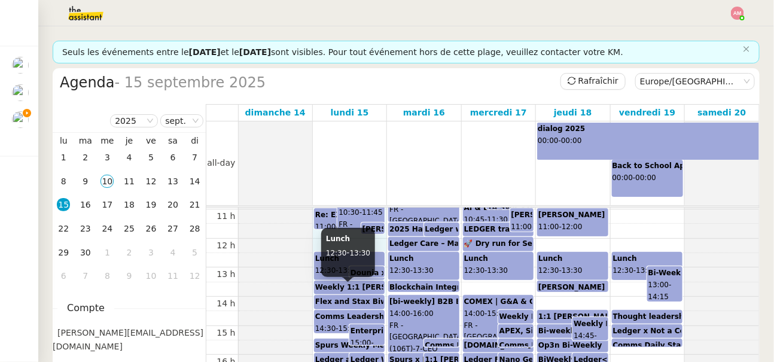
scroll to position [319, 0]
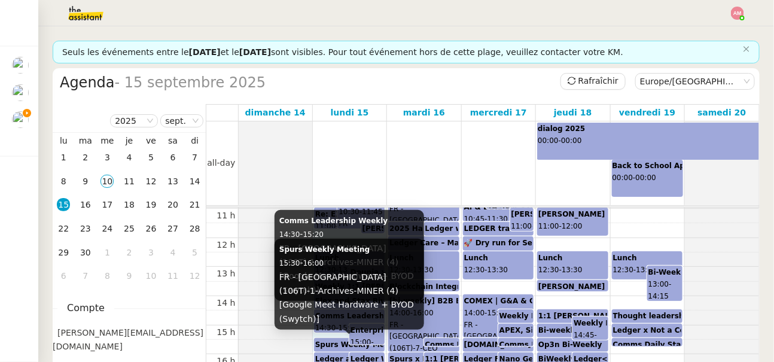
drag, startPoint x: 316, startPoint y: 249, endPoint x: 333, endPoint y: 346, distance: 98.3
click at [333, 346] on div "00 h 01 h 02 h 03 h 04 h 05 h 06 h 07 h 08 h 09 h 10 h 11 h 12 h 13 h 14 h 15 h…" at bounding box center [482, 238] width 553 height 698
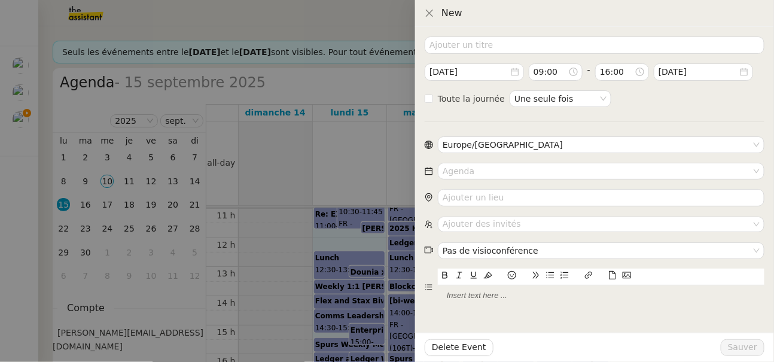
click at [297, 272] on div at bounding box center [387, 181] width 774 height 362
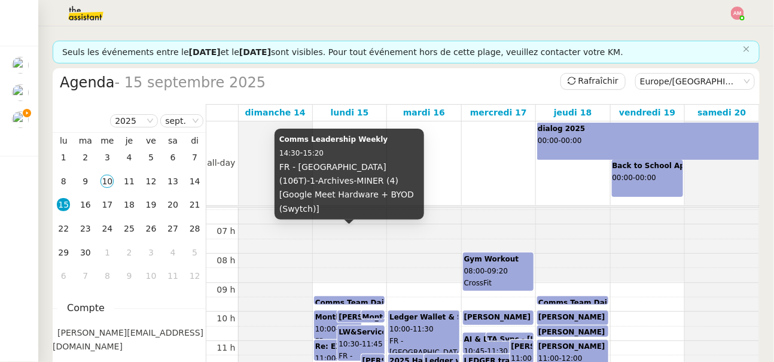
scroll to position [178, 0]
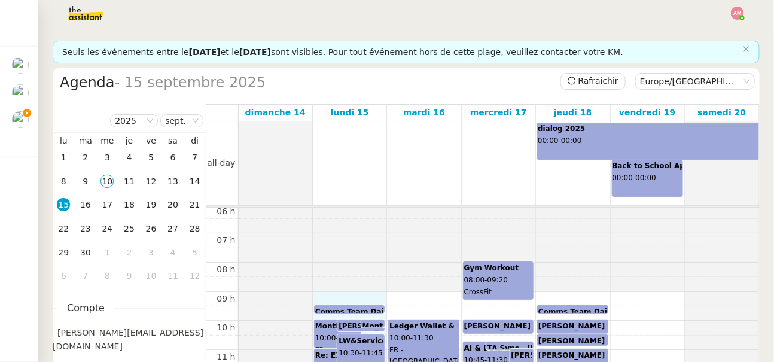
drag, startPoint x: 318, startPoint y: 304, endPoint x: 325, endPoint y: 297, distance: 10.6
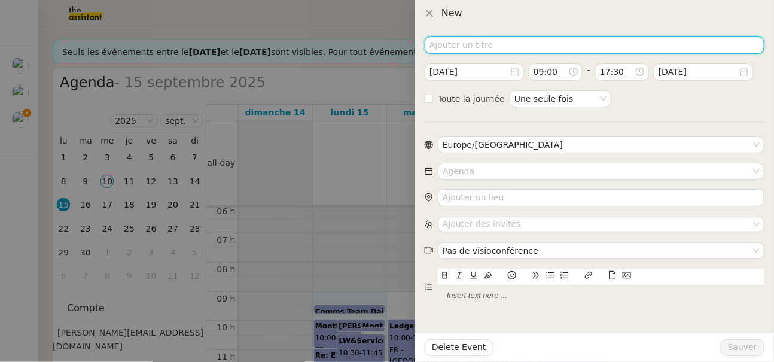
click at [451, 48] on input at bounding box center [595, 44] width 340 height 17
paste input "Slow Tech Uprising Summit"
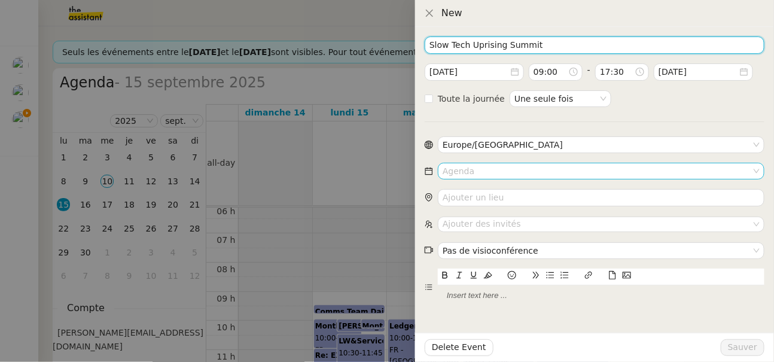
type input "Slow Tech Uprising Summit"
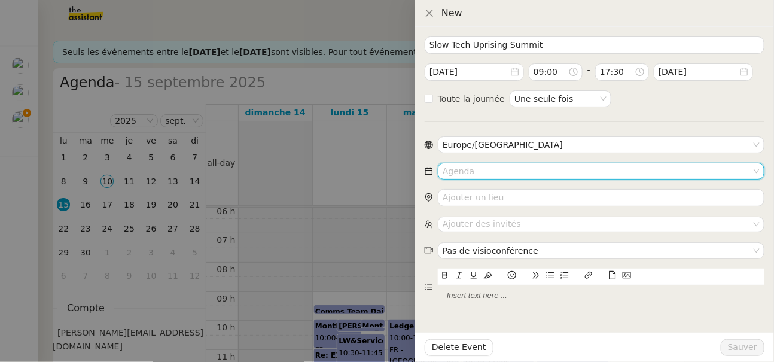
click at [452, 171] on input at bounding box center [597, 171] width 309 height 16
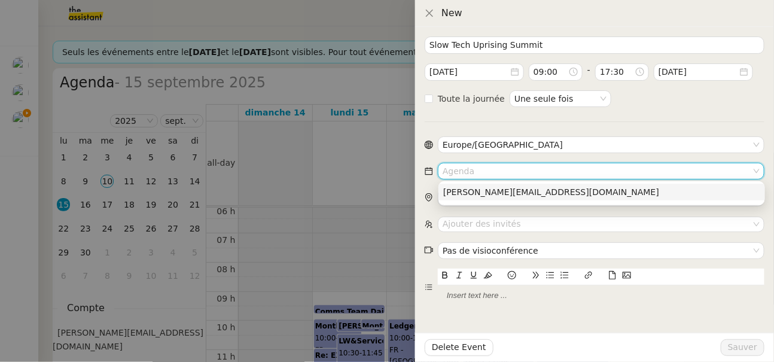
click at [459, 193] on div "[PERSON_NAME][EMAIL_ADDRESS][DOMAIN_NAME]" at bounding box center [601, 192] width 317 height 11
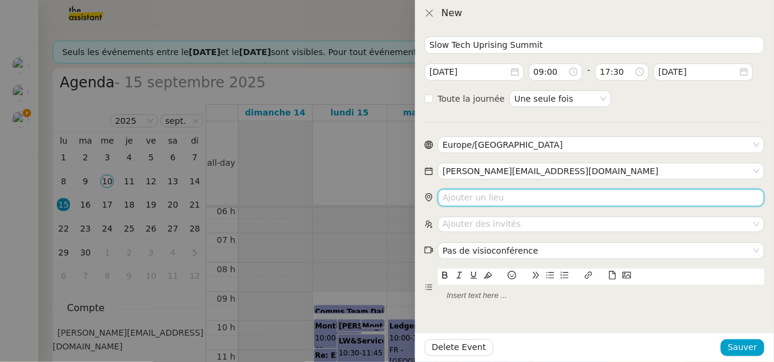
click at [540, 194] on input "search" at bounding box center [601, 197] width 327 height 17
paste input "La Faïencerie, [STREET_ADDRESS][PERSON_NAME]"
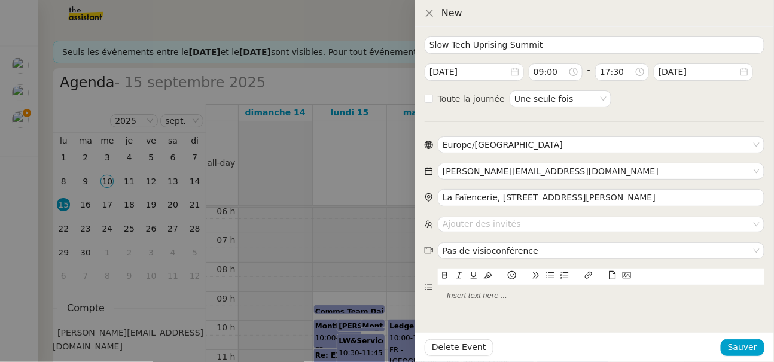
click at [496, 211] on form "Slow Tech Uprising Summit [DATE] 09:00 - 17:30 [DATE] Toute la journée Une seul…" at bounding box center [595, 171] width 340 height 270
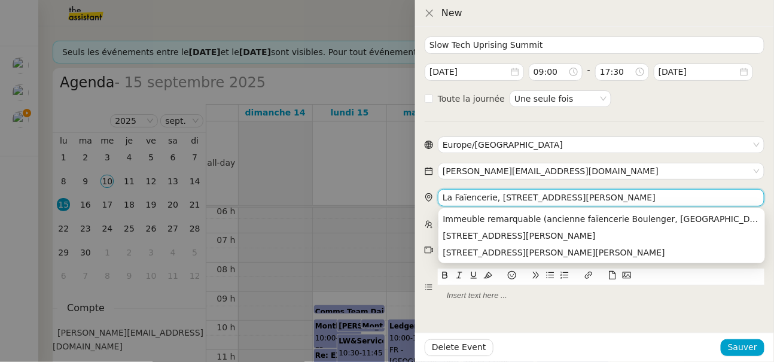
drag, startPoint x: 499, startPoint y: 197, endPoint x: 419, endPoint y: 191, distance: 80.4
click at [419, 191] on div "Slow Tech Uprising Summit [DATE] 09:00 - 17:30 [DATE] Toute la journée Une seul…" at bounding box center [594, 194] width 359 height 335
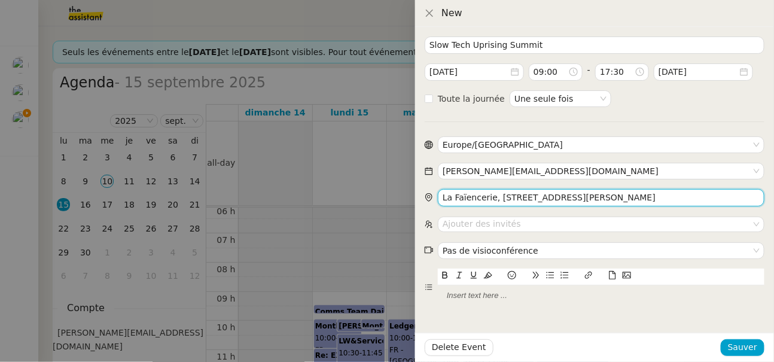
click at [466, 194] on input "La Faïencerie, [STREET_ADDRESS][PERSON_NAME]" at bounding box center [601, 197] width 327 height 17
click at [629, 199] on input "La Faïencerie, [STREET_ADDRESS][PERSON_NAME]" at bounding box center [601, 197] width 327 height 17
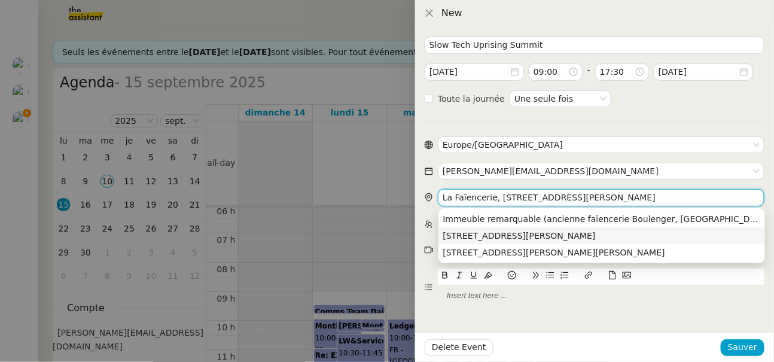
click at [605, 231] on div "[STREET_ADDRESS][PERSON_NAME]" at bounding box center [601, 235] width 317 height 11
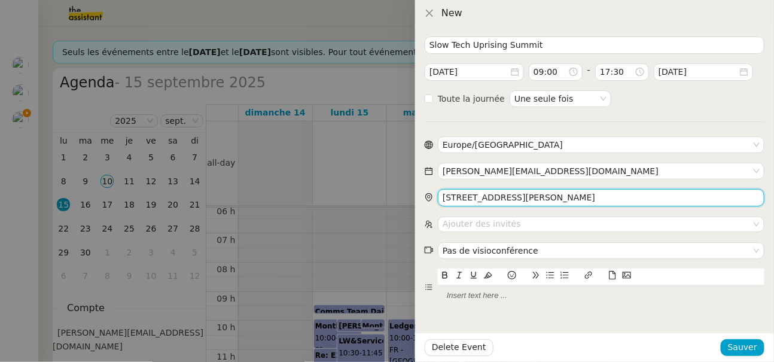
type input "[STREET_ADDRESS][PERSON_NAME]"
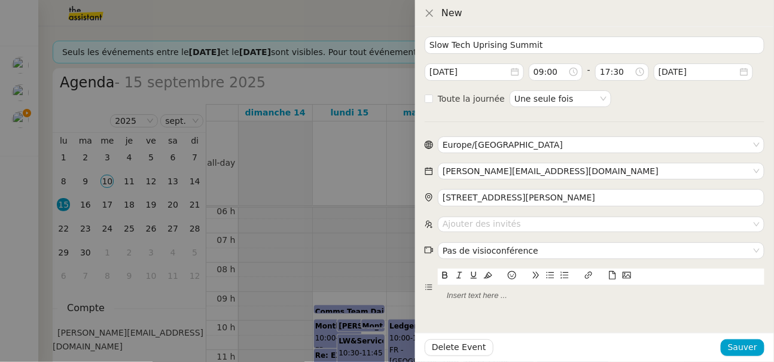
click at [500, 303] on div at bounding box center [601, 295] width 327 height 20
click at [646, 292] on div "La Faïencerie, [STREET_ADDRESS][PERSON_NAME]" at bounding box center [601, 295] width 327 height 11
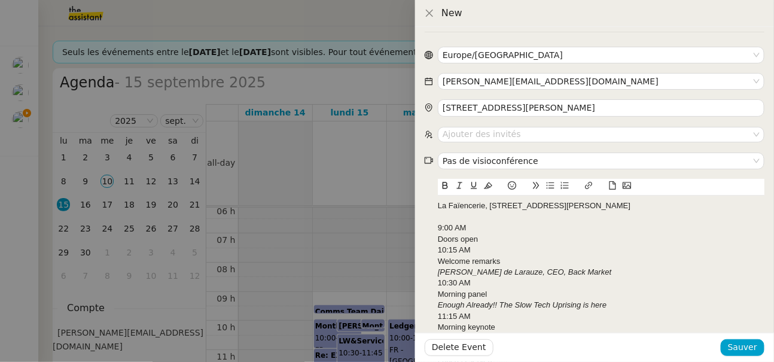
scroll to position [95, 0]
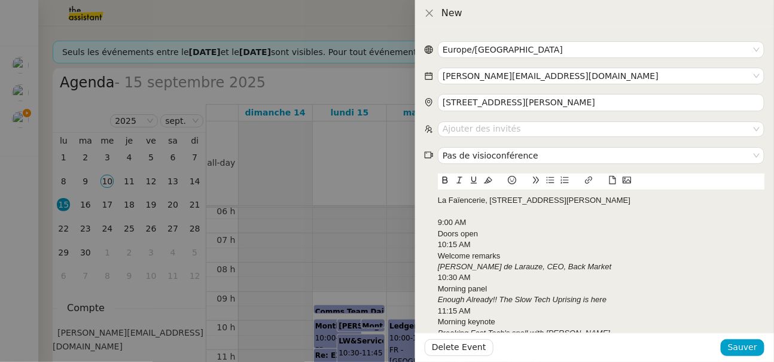
click at [441, 227] on div "9:00 AM" at bounding box center [601, 222] width 327 height 11
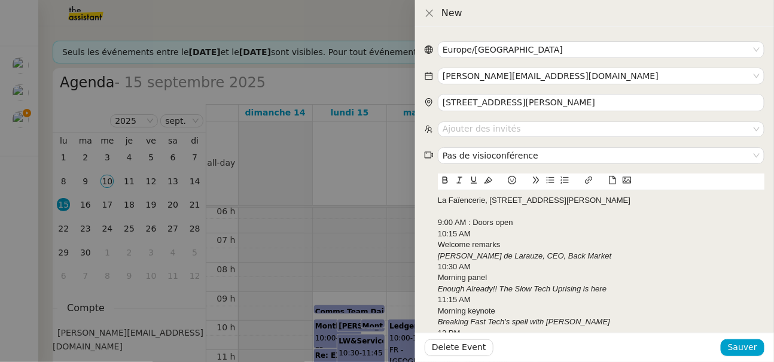
click at [440, 251] on div "[PERSON_NAME] de Larauze, CEO, Back Market" at bounding box center [601, 256] width 327 height 11
click at [440, 244] on div "Welcome remarks" at bounding box center [601, 244] width 327 height 11
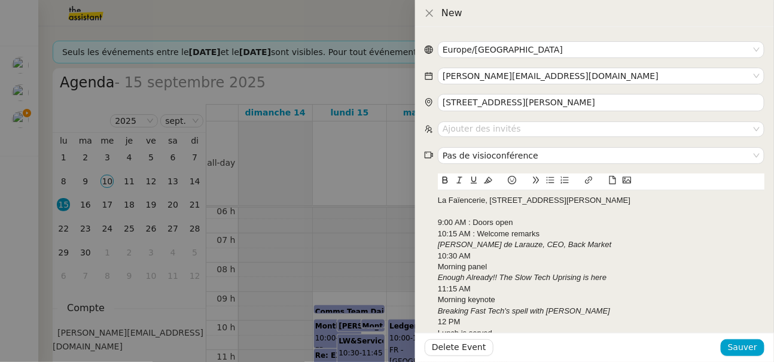
click at [440, 256] on div "10:30 AM" at bounding box center [601, 256] width 327 height 11
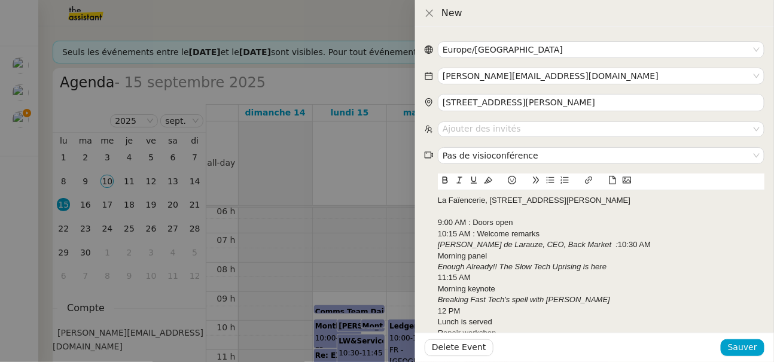
click at [440, 266] on em "Enough Already!! The Slow Tech Uprising is here" at bounding box center [522, 266] width 169 height 9
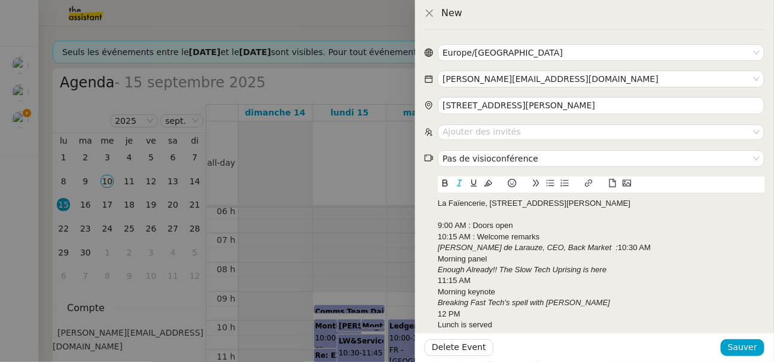
click at [601, 247] on div "[PERSON_NAME], CEO, Back Market : 10:30 AM" at bounding box center [601, 247] width 327 height 11
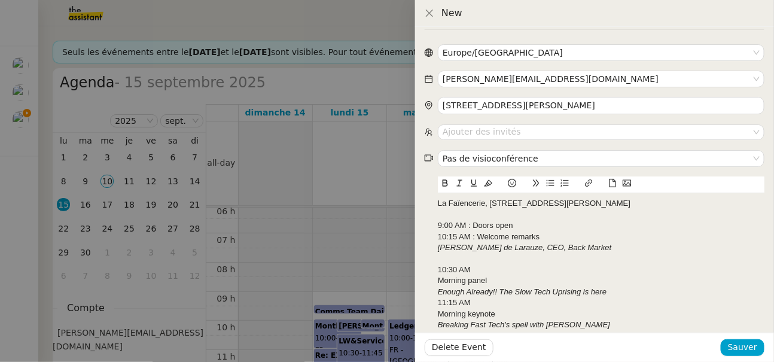
click at [441, 282] on div "Morning panel" at bounding box center [601, 280] width 327 height 11
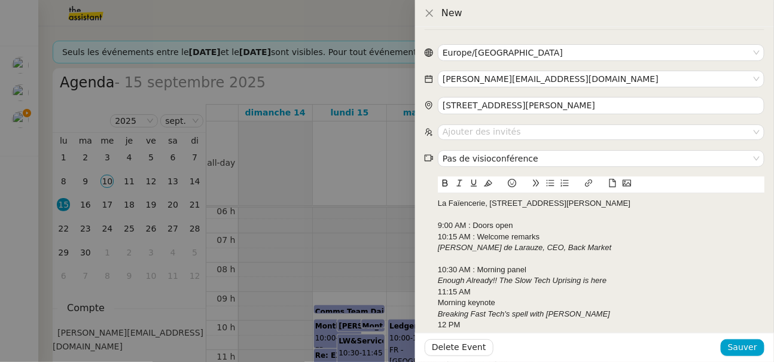
click at [438, 301] on div "Morning keynote" at bounding box center [601, 302] width 327 height 11
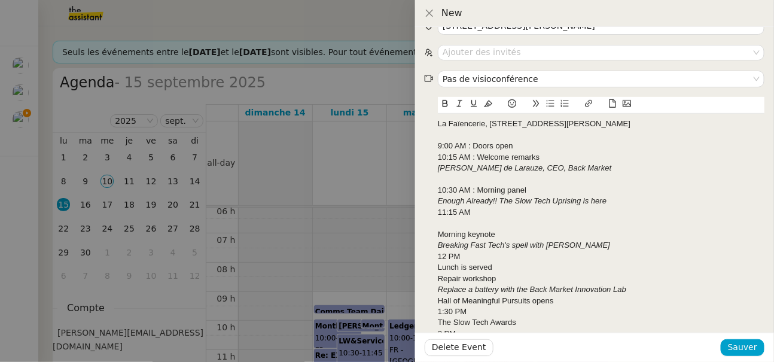
scroll to position [179, 0]
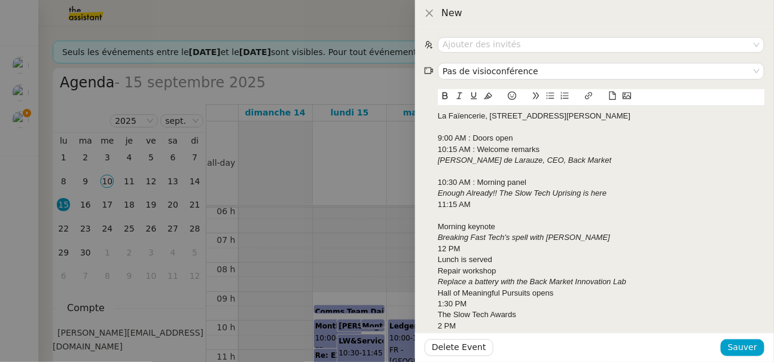
click at [438, 236] on em "Breaking Fast Tech's spell with [PERSON_NAME]" at bounding box center [524, 237] width 172 height 9
click at [438, 230] on div "Morning keynote" at bounding box center [601, 226] width 327 height 11
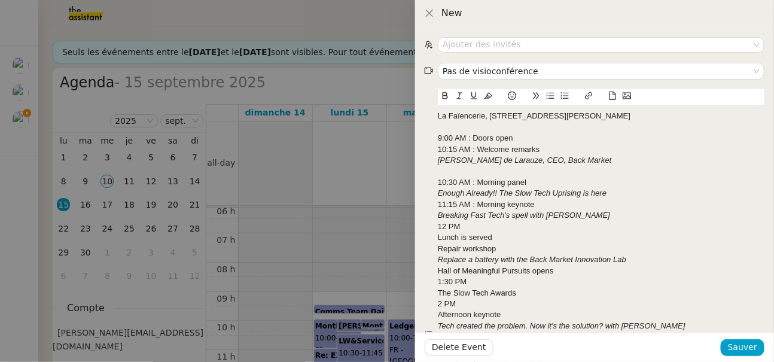
click at [437, 205] on nz-form-item "La Faïencerie, [STREET_ADDRESS][PERSON_NAME] 9:00 AM : Doors open 10:15 AM : We…" at bounding box center [595, 334] width 340 height 490
click at [440, 205] on div "11:15 AM : Morning keynote" at bounding box center [601, 204] width 327 height 11
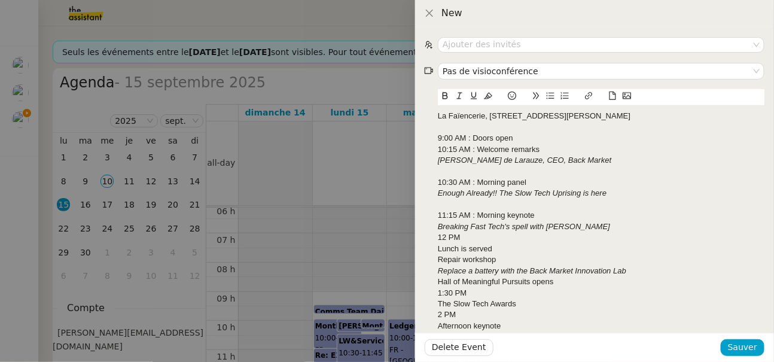
click at [441, 235] on div "12 PM" at bounding box center [601, 237] width 327 height 11
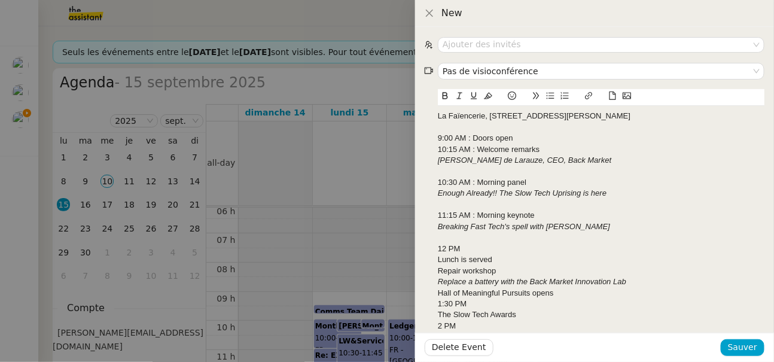
click at [441, 259] on div "Lunch is served" at bounding box center [601, 259] width 327 height 11
click at [437, 254] on nz-form-item "La Faïencerie, [STREET_ADDRESS][PERSON_NAME] 9:00 AM : Doors open 10:15 AM : We…" at bounding box center [595, 345] width 340 height 512
click at [439, 257] on div "Lunch is served" at bounding box center [601, 259] width 327 height 11
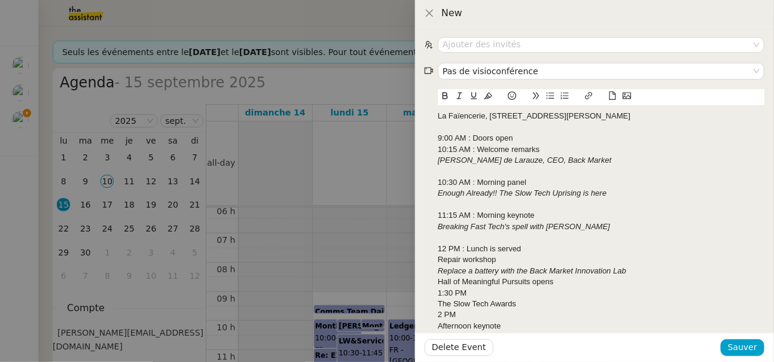
click at [440, 293] on div "1:30 PM" at bounding box center [601, 293] width 327 height 11
click at [437, 311] on nz-form-item "La Faïencerie, [STREET_ADDRESS][PERSON_NAME] 9:00 AM : Doors open 10:15 AM : We…" at bounding box center [595, 345] width 340 height 512
click at [441, 314] on div "The Slow Tech Awards" at bounding box center [601, 314] width 327 height 11
click at [438, 325] on div "Afternoon keynote" at bounding box center [601, 326] width 327 height 11
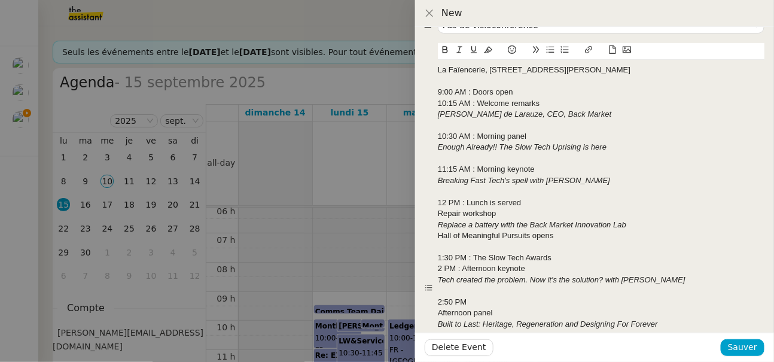
click at [443, 278] on em "Tech created the problem. Now it's the solution? with [PERSON_NAME]" at bounding box center [562, 279] width 248 height 9
click at [441, 270] on div "2 PM : Afternoon keynote" at bounding box center [601, 268] width 327 height 11
click at [438, 300] on div "2:50 PM" at bounding box center [601, 302] width 327 height 11
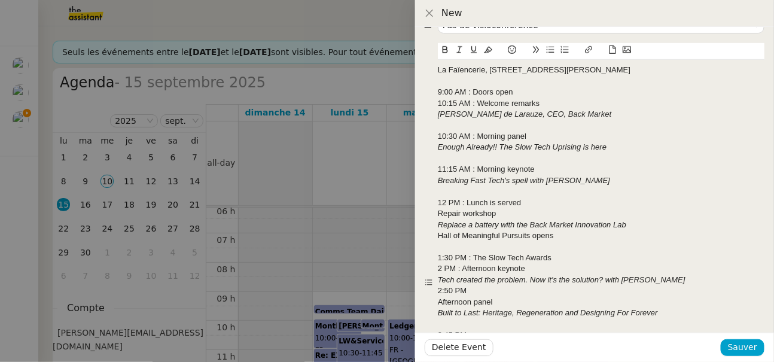
click at [438, 306] on div "Afternoon panel" at bounding box center [601, 302] width 327 height 11
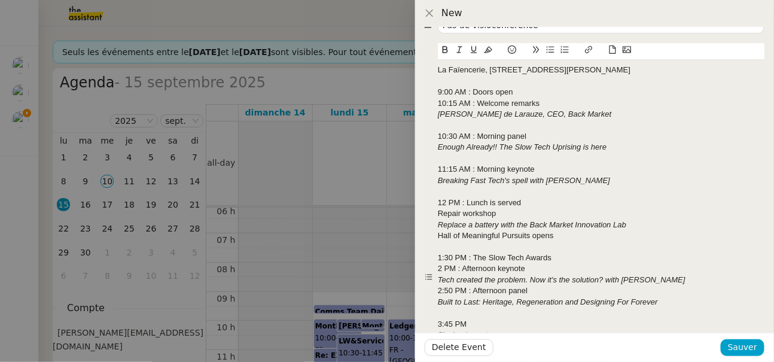
scroll to position [273, 0]
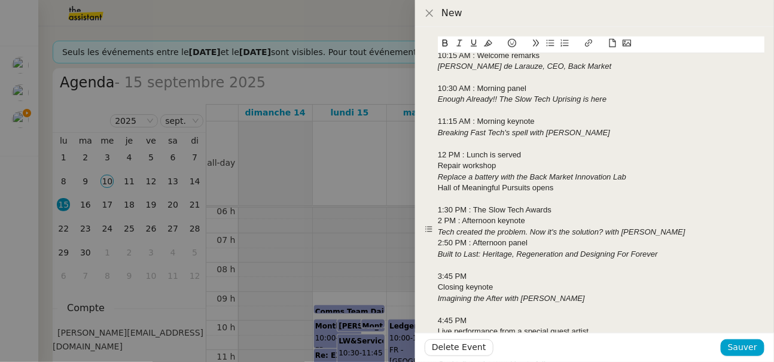
click at [440, 287] on div "Closing keynote" at bounding box center [601, 287] width 327 height 11
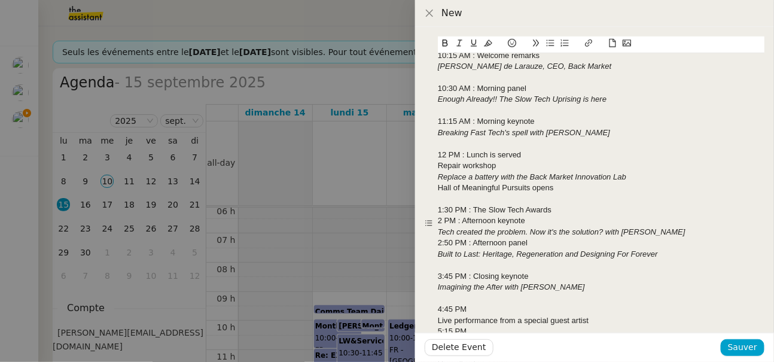
click at [438, 319] on nz-form-item "La Faïencerie, [STREET_ADDRESS][PERSON_NAME] 9:00 AM : Doors open 10:15 AM : We…" at bounding box center [595, 223] width 340 height 457
click at [440, 319] on div "Live performance from a special guest artist" at bounding box center [601, 320] width 327 height 11
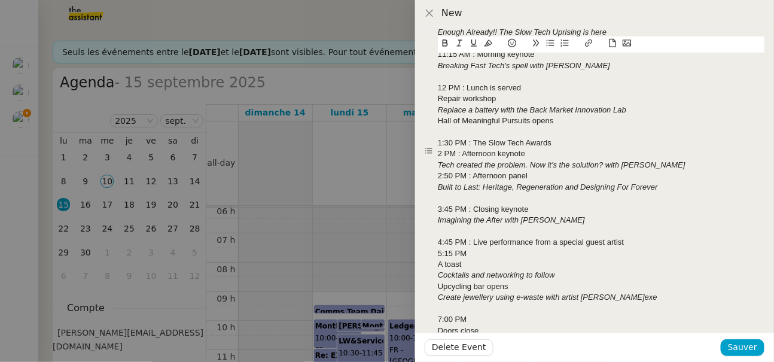
scroll to position [341, 0]
click at [438, 284] on div "Upcycling bar opens" at bounding box center [601, 286] width 327 height 11
click at [439, 275] on em "Cocktails and networking to follow" at bounding box center [496, 274] width 117 height 9
click at [439, 266] on div "A toast" at bounding box center [601, 263] width 327 height 11
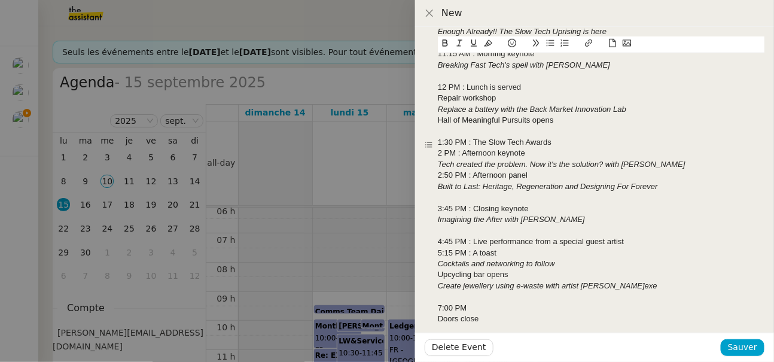
click at [439, 313] on div "Doors close" at bounding box center [601, 318] width 327 height 11
click at [440, 255] on div "5:15 PM : A toast" at bounding box center [601, 253] width 327 height 11
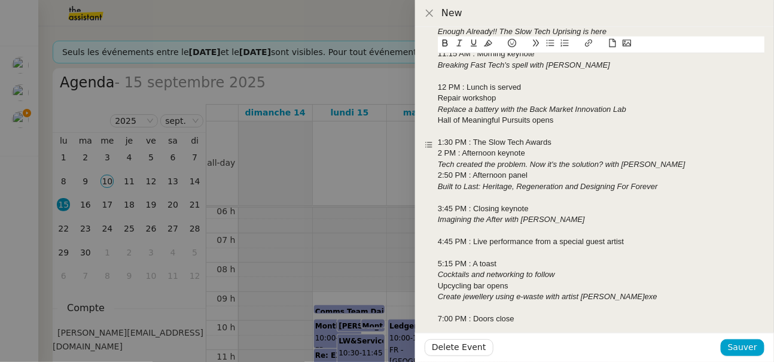
click at [438, 214] on div "Imagining the After with [PERSON_NAME]" at bounding box center [601, 219] width 327 height 11
click at [438, 160] on em "Tech created the problem. Now it's the solution? with [PERSON_NAME]" at bounding box center [562, 164] width 248 height 9
click at [440, 156] on div "2 PM : Afternoon keynote" at bounding box center [601, 153] width 327 height 11
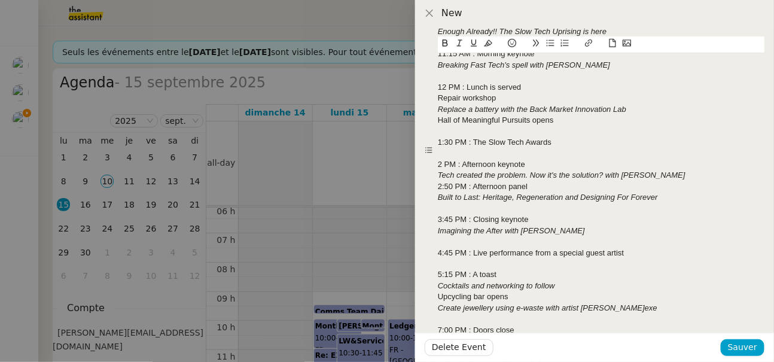
click at [443, 182] on div "2:50 PM : Afternoon panel" at bounding box center [601, 186] width 327 height 11
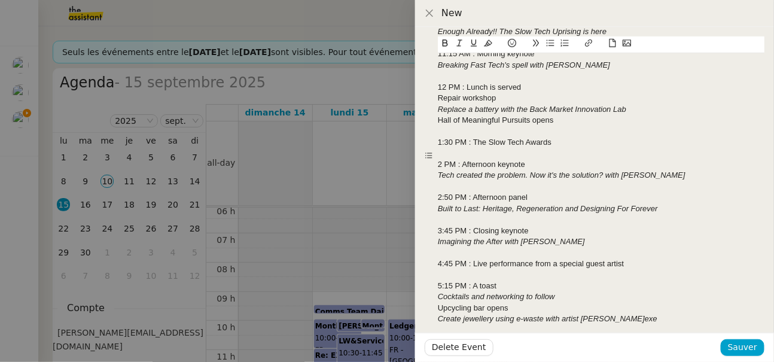
scroll to position [316, 0]
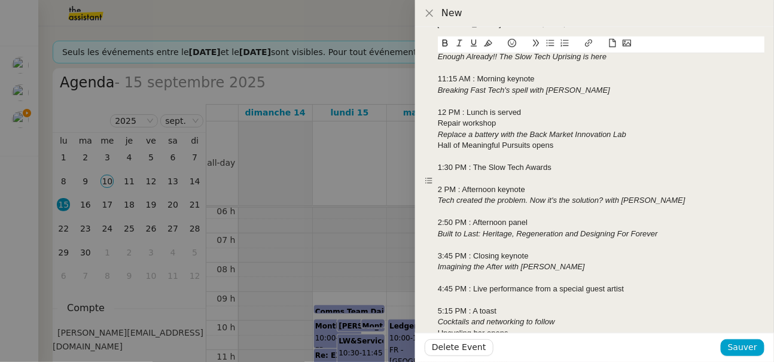
click at [441, 132] on em "Replace a battery with the Back Market Innovation Lab" at bounding box center [532, 134] width 188 height 9
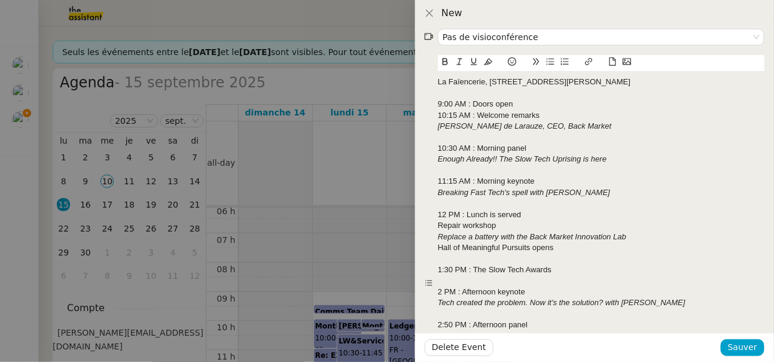
scroll to position [165, 0]
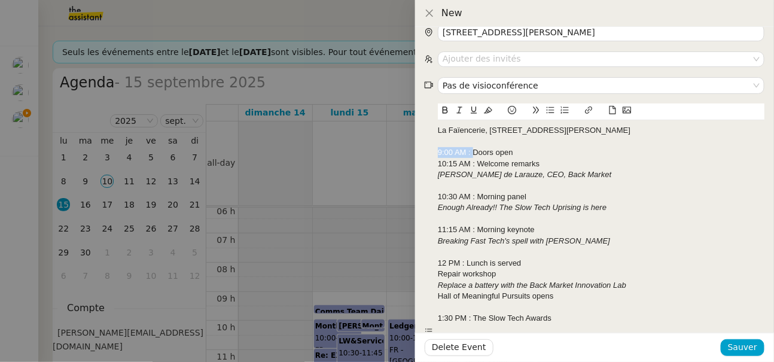
drag, startPoint x: 473, startPoint y: 150, endPoint x: 425, endPoint y: 149, distance: 48.5
click at [425, 149] on nz-form-item "La Faïencerie, [STREET_ADDRESS][PERSON_NAME] 9:00 AM : Doors open 10:15 AM : We…" at bounding box center [595, 331] width 340 height 457
click at [441, 108] on icon at bounding box center [445, 110] width 8 height 8
click at [471, 151] on strong "9:00 AM :" at bounding box center [455, 152] width 34 height 9
drag, startPoint x: 437, startPoint y: 161, endPoint x: 476, endPoint y: 159, distance: 39.0
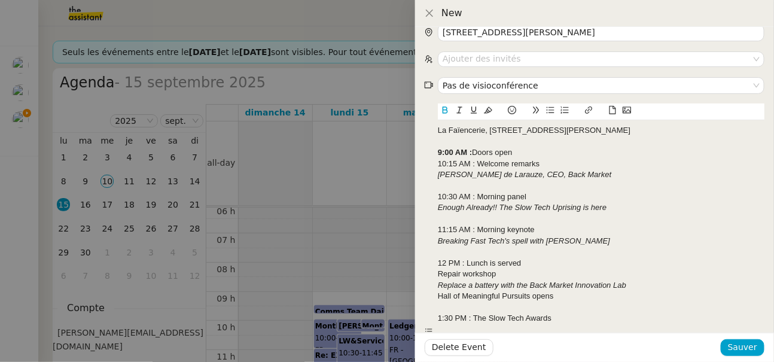
click at [476, 159] on nz-form-item "La Faïencerie, [STREET_ADDRESS][PERSON_NAME] 9:00 AM : Doors open 10:15 AM : We…" at bounding box center [595, 331] width 340 height 457
drag, startPoint x: 476, startPoint y: 159, endPoint x: 438, endPoint y: 159, distance: 38.3
click at [438, 159] on div "10:15 AM : Welcome remarks" at bounding box center [601, 164] width 327 height 11
click at [450, 105] on button at bounding box center [445, 110] width 14 height 14
click at [441, 142] on div at bounding box center [601, 141] width 327 height 11
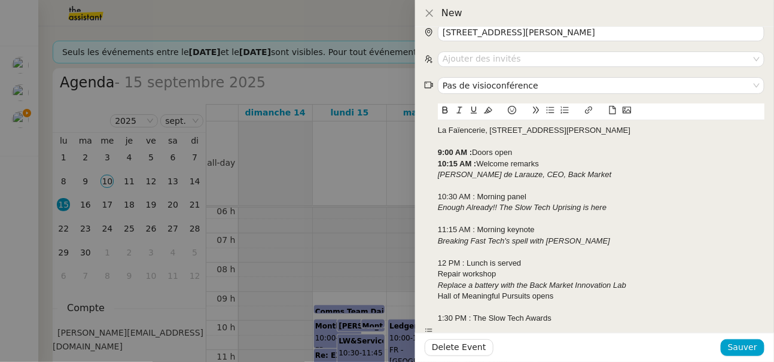
click at [441, 170] on em "[PERSON_NAME] de Larauze, CEO, Back Market" at bounding box center [524, 174] width 173 height 9
click at [440, 166] on strong "10:15 AM :" at bounding box center [457, 163] width 39 height 9
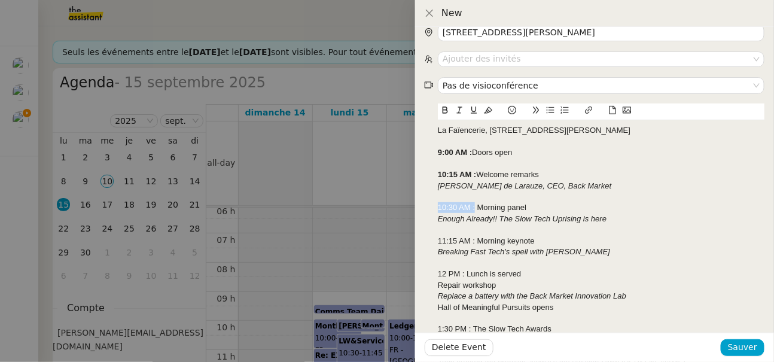
drag, startPoint x: 475, startPoint y: 208, endPoint x: 434, endPoint y: 209, distance: 41.3
click at [434, 209] on nz-form-item "La Faïencerie, [STREET_ADDRESS][PERSON_NAME] 9:00 AM : Doors open ﻿ 10:15 AM : …" at bounding box center [595, 337] width 340 height 468
click at [446, 111] on icon at bounding box center [445, 110] width 8 height 8
click at [464, 245] on div "11:15 AM : Morning keynote" at bounding box center [601, 241] width 327 height 11
drag, startPoint x: 475, startPoint y: 241, endPoint x: 415, endPoint y: 241, distance: 60.4
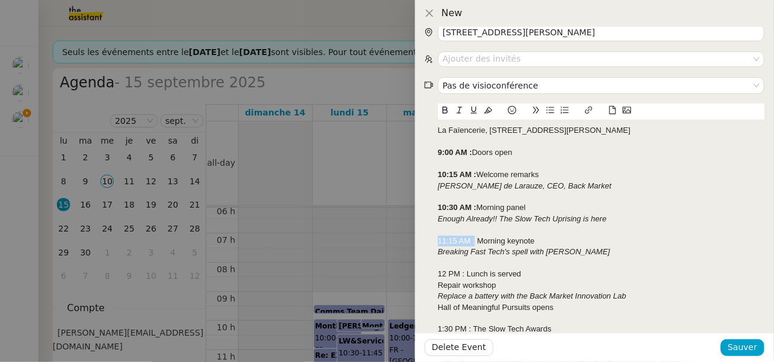
click at [415, 241] on div "New Slow Tech Uprising Summit [DATE] 09:00 - 17:30 [DATE] Toute la journée Une …" at bounding box center [387, 181] width 774 height 362
click at [450, 116] on button at bounding box center [445, 110] width 14 height 14
click at [500, 339] on div "Delete Event Sauver" at bounding box center [594, 347] width 359 height 29
drag, startPoint x: 467, startPoint y: 270, endPoint x: 418, endPoint y: 270, distance: 48.4
click at [419, 270] on div "Slow Tech Uprising Summit [DATE] 09:00 - 17:30 [DATE] Toute la journée Une seul…" at bounding box center [594, 194] width 359 height 335
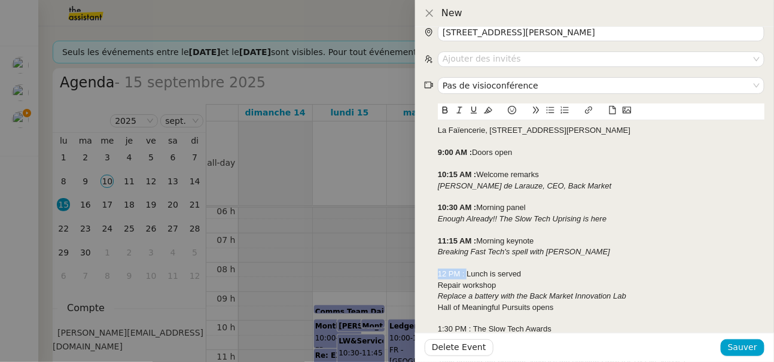
click at [443, 113] on icon at bounding box center [445, 110] width 8 height 8
drag, startPoint x: 473, startPoint y: 328, endPoint x: 418, endPoint y: 325, distance: 55.1
click at [418, 325] on div "Slow Tech Uprising Summit [DATE] 09:00 - 17:30 [DATE] Toute la journée Une seul…" at bounding box center [594, 194] width 359 height 335
click at [444, 111] on icon at bounding box center [445, 110] width 8 height 8
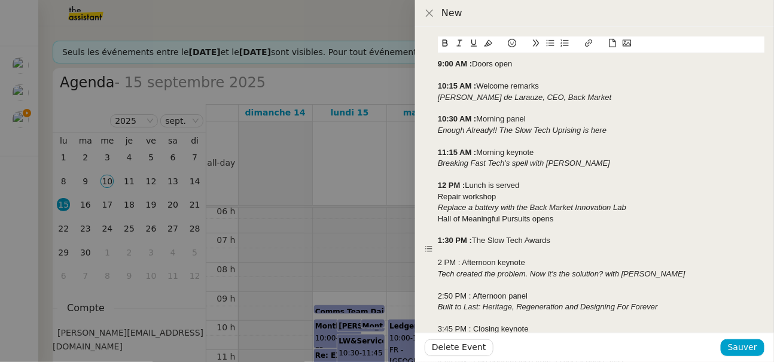
scroll to position [263, 0]
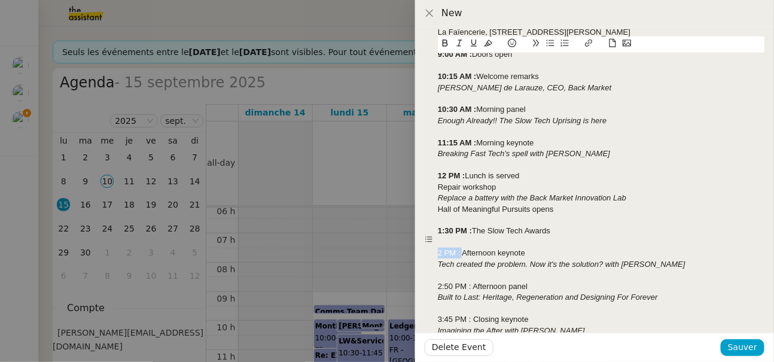
drag, startPoint x: 464, startPoint y: 250, endPoint x: 423, endPoint y: 250, distance: 40.1
click at [423, 250] on div "Slow Tech Uprising Summit [DATE] 09:00 - 17:30 [DATE] Toute la journée Une seul…" at bounding box center [594, 194] width 359 height 335
click at [447, 44] on icon at bounding box center [445, 42] width 5 height 7
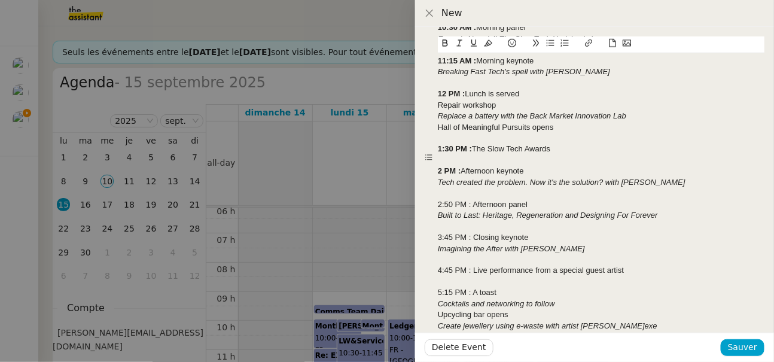
scroll to position [367, 0]
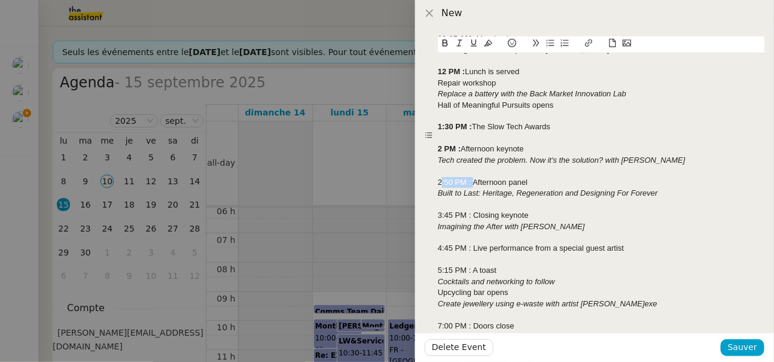
drag, startPoint x: 473, startPoint y: 181, endPoint x: 437, endPoint y: 179, distance: 35.3
click at [438, 179] on div "2:50 PM : Afternoon panel" at bounding box center [601, 182] width 327 height 11
click at [447, 41] on icon at bounding box center [445, 43] width 8 height 8
drag, startPoint x: 467, startPoint y: 216, endPoint x: 433, endPoint y: 216, distance: 33.5
click at [433, 216] on nz-form-item "La Faïencerie, [STREET_ADDRESS][PERSON_NAME] 9:00 AM : Doors open 10:15 AM : We…" at bounding box center [595, 135] width 340 height 468
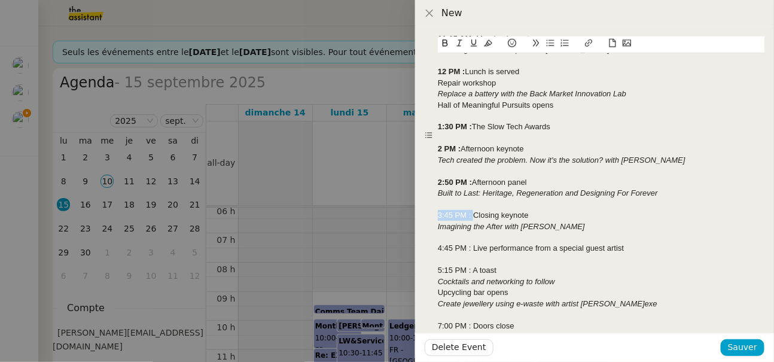
click at [446, 47] on icon at bounding box center [445, 43] width 8 height 8
drag, startPoint x: 474, startPoint y: 249, endPoint x: 425, endPoint y: 249, distance: 49.0
click at [425, 249] on nz-form-item "La Faïencerie, [STREET_ADDRESS][PERSON_NAME] 9:00 AM : Doors open 10:15 AM : We…" at bounding box center [595, 135] width 340 height 468
click at [446, 39] on icon at bounding box center [445, 43] width 8 height 8
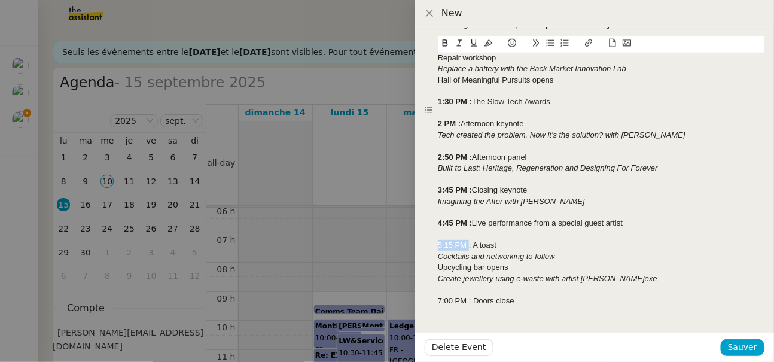
drag, startPoint x: 470, startPoint y: 240, endPoint x: 432, endPoint y: 242, distance: 38.3
click at [432, 242] on nz-form-item "La Faïencerie, [STREET_ADDRESS][PERSON_NAME] 9:00 AM : Doors open 10:15 AM : We…" at bounding box center [595, 110] width 340 height 468
click at [446, 39] on button at bounding box center [445, 43] width 14 height 14
click at [453, 246] on strong "5:15 PM" at bounding box center [452, 244] width 29 height 9
drag, startPoint x: 474, startPoint y: 299, endPoint x: 436, endPoint y: 299, distance: 37.7
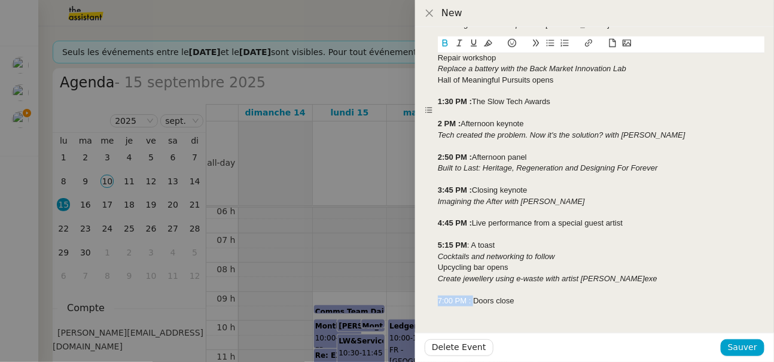
click at [436, 299] on nz-form-item "La Faïencerie, [STREET_ADDRESS][PERSON_NAME] 9:00 AM : Doors open 10:15 AM : We…" at bounding box center [595, 110] width 340 height 468
click at [447, 50] on button at bounding box center [445, 43] width 14 height 14
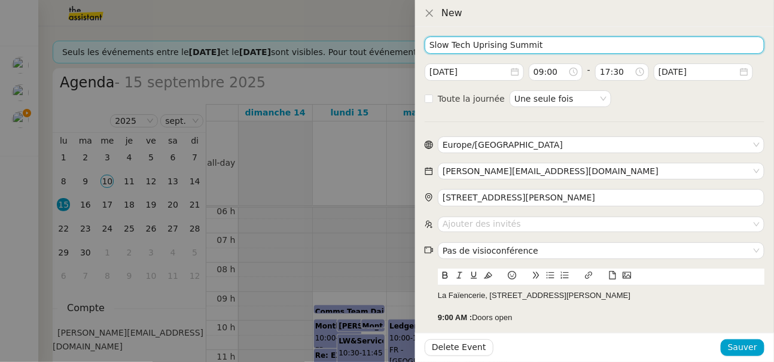
click at [546, 44] on input "Slow Tech Uprising Summit" at bounding box center [595, 44] width 340 height 17
paste input "Back Market"
click at [540, 44] on input "Slow Tech Uprising Summit 5Back Market)" at bounding box center [595, 44] width 340 height 17
click at [455, 48] on input "Slow Tech Uprising Summit (Back Market)" at bounding box center [595, 44] width 340 height 17
type input "Slow Tech Uprising Summit (Back Market)"
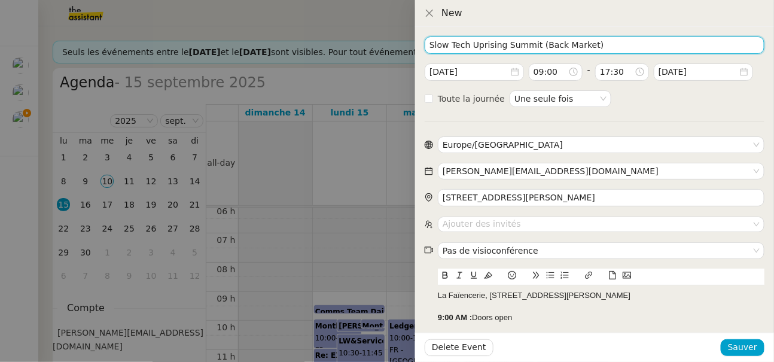
click at [589, 44] on input "Slow Tech Uprising Summit (Back Market)" at bounding box center [595, 44] width 340 height 17
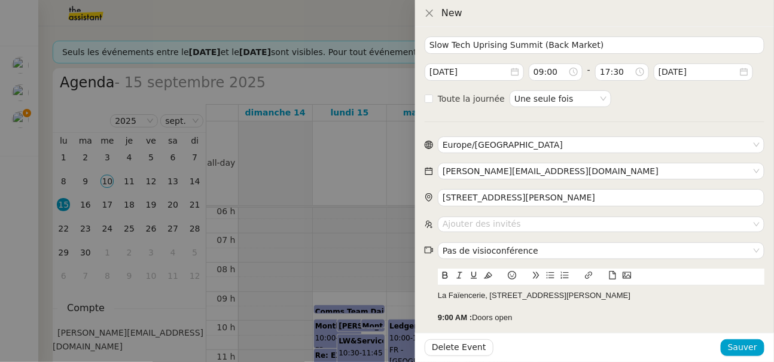
click at [613, 277] on icon at bounding box center [612, 275] width 8 height 8
click at [648, 277] on div at bounding box center [601, 277] width 327 height 17
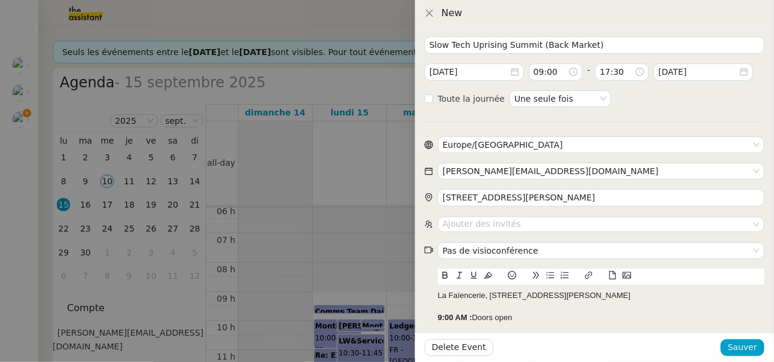
click at [439, 297] on div "La Faïencerie, [STREET_ADDRESS][PERSON_NAME]" at bounding box center [601, 295] width 327 height 11
drag, startPoint x: 471, startPoint y: 295, endPoint x: 417, endPoint y: 295, distance: 53.8
click at [417, 295] on div "Slow Tech Uprising Summit (Back Market) [DATE] 09:00 - 17:30 [DATE] Toute la jo…" at bounding box center [594, 194] width 359 height 335
click at [440, 273] on button at bounding box center [445, 276] width 14 height 14
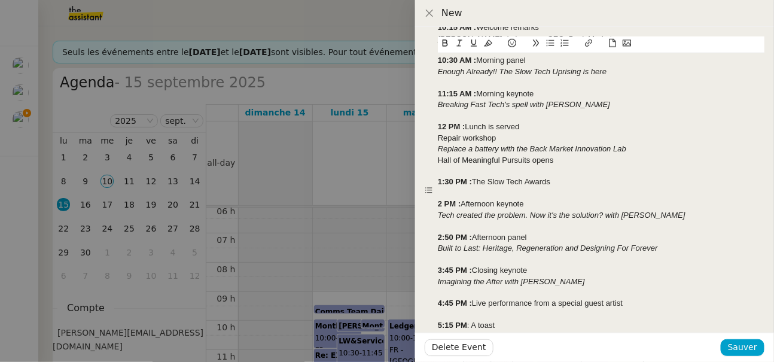
scroll to position [392, 0]
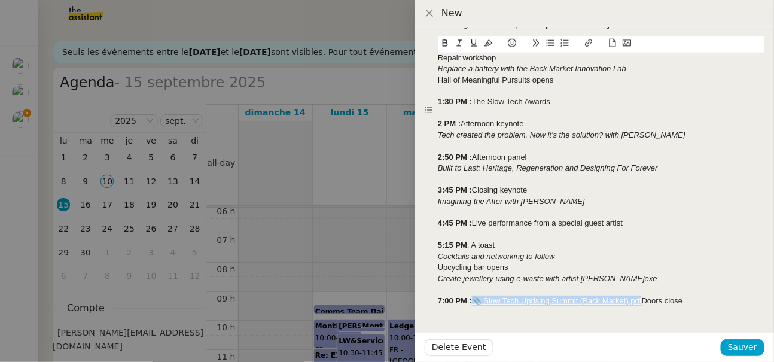
drag, startPoint x: 473, startPoint y: 302, endPoint x: 642, endPoint y: 297, distance: 169.3
click at [642, 297] on div "7:00 PM : 📎 Slow Tech Uprising Summit (Back Market).pdf Doors close" at bounding box center [601, 300] width 327 height 11
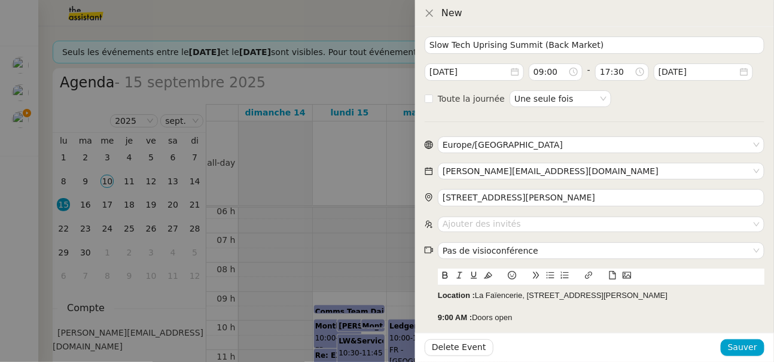
click at [440, 300] on div "Location : La Faïencerie, [STREET_ADDRESS][PERSON_NAME]" at bounding box center [601, 295] width 327 height 11
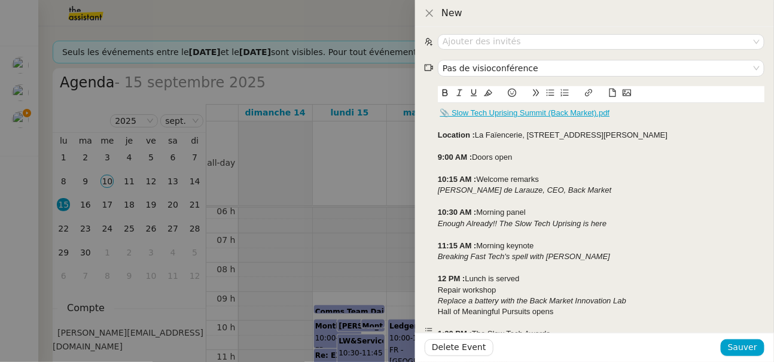
scroll to position [415, 0]
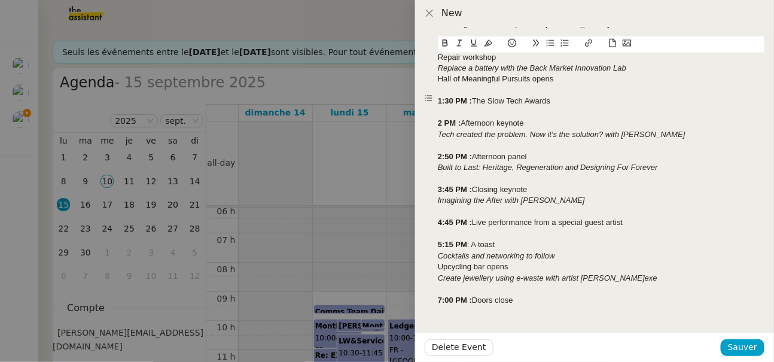
click at [473, 300] on div "7:00 PM : Doors close" at bounding box center [601, 300] width 327 height 11
drag, startPoint x: 526, startPoint y: 301, endPoint x: 428, endPoint y: 241, distance: 115.7
click at [427, 242] on nz-form-item "Slow Tech Uprising Summit (Back Market).pdf 📎 Slow Tech Uprising Summit (Back M…" at bounding box center [595, 98] width 340 height 490
copy div "5:15 PM : A toast Cocktails and networking to follow Upcycling bar opens Create…"
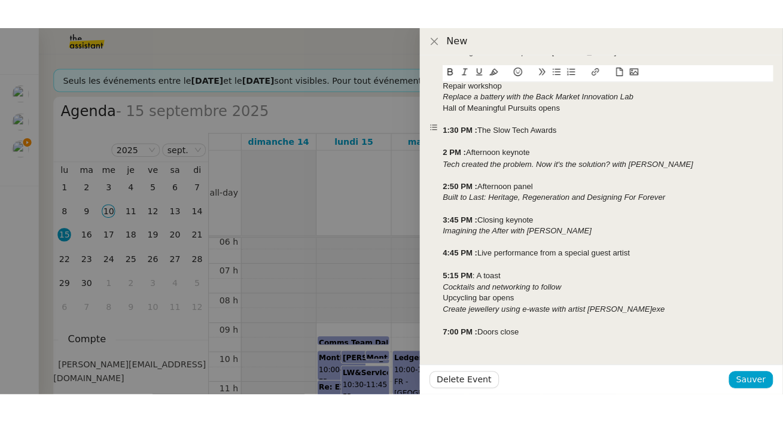
scroll to position [0, 0]
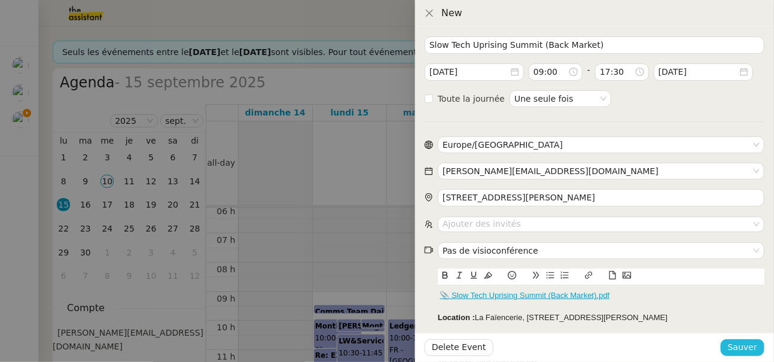
click at [730, 348] on button "Sauver" at bounding box center [743, 347] width 44 height 17
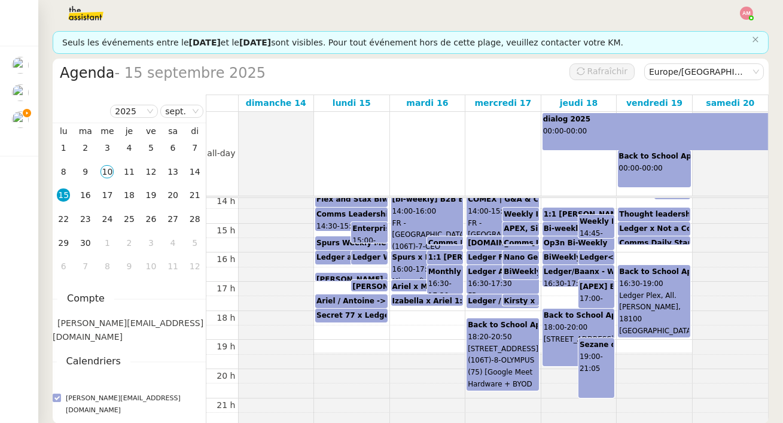
scroll to position [374, 0]
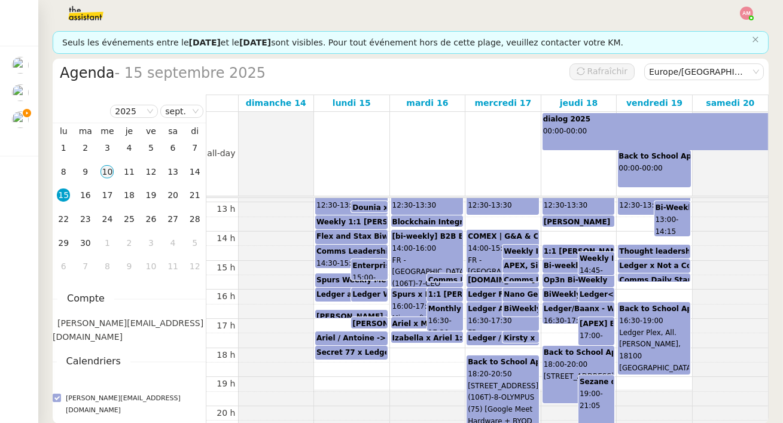
click at [109, 170] on div "10" at bounding box center [106, 171] width 13 height 13
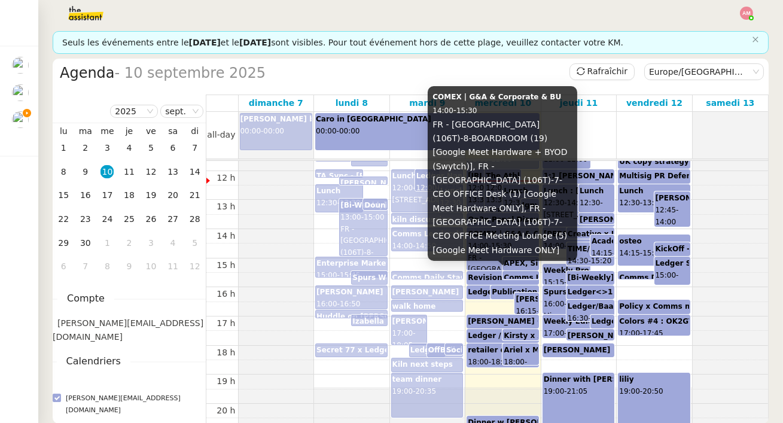
scroll to position [333, 0]
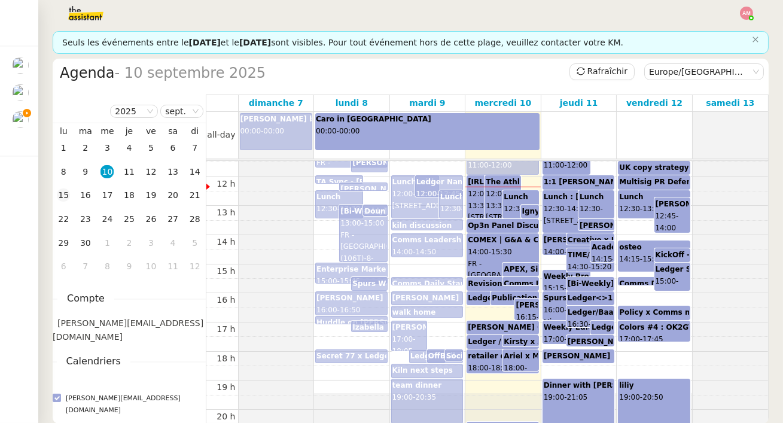
click at [61, 196] on div "15" at bounding box center [63, 194] width 13 height 13
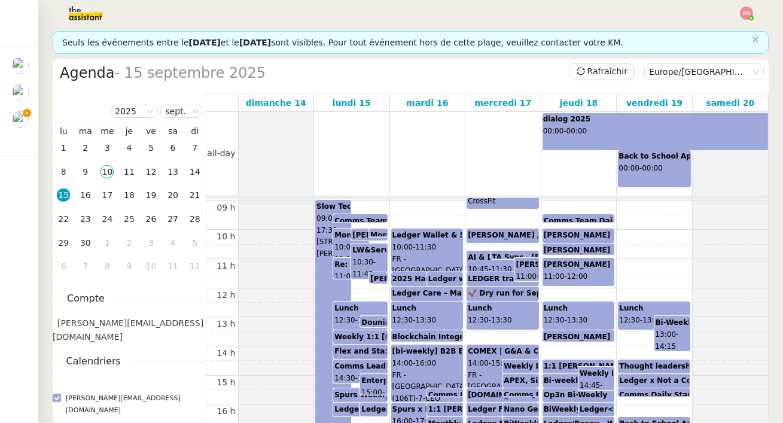
scroll to position [295, 0]
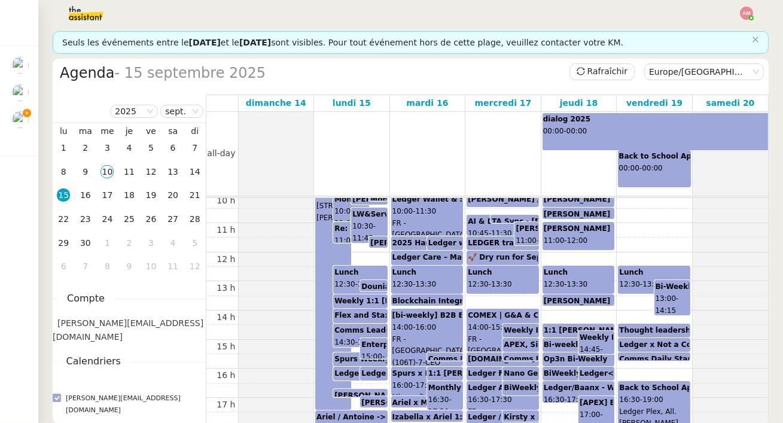
click at [323, 328] on div "Slow Tech Uprising Summit (Back Market) 09:00 - 17:30 [STREET_ADDRESS][PERSON_N…" at bounding box center [333, 286] width 35 height 245
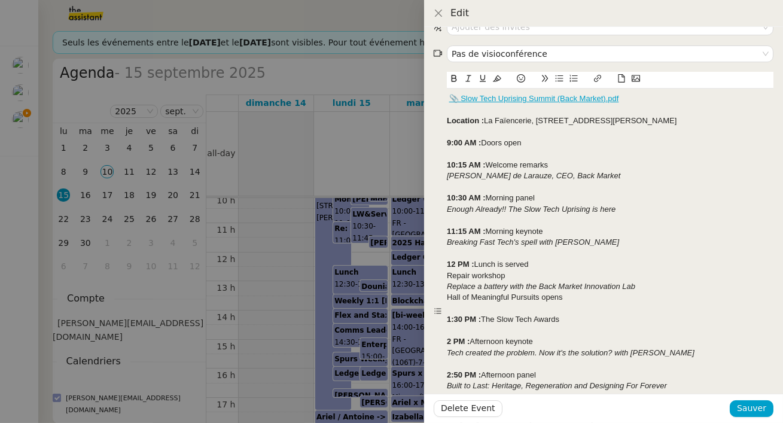
scroll to position [40, 0]
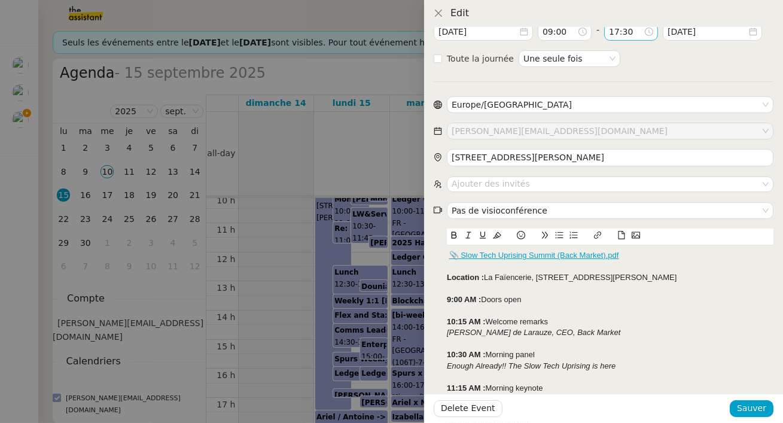
click at [634, 31] on input "17:30" at bounding box center [626, 32] width 35 height 14
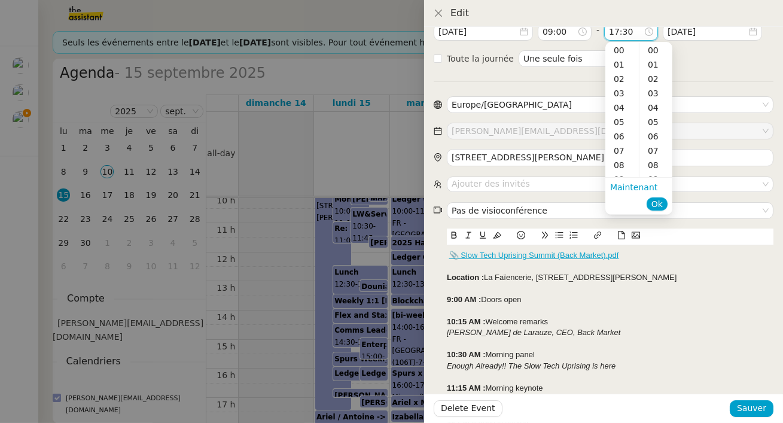
scroll to position [431, 0]
click at [628, 31] on input "17:30" at bounding box center [626, 32] width 35 height 14
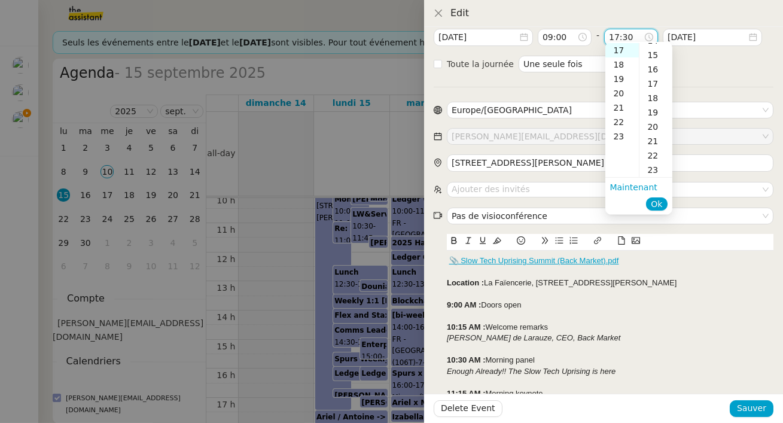
scroll to position [208, 0]
click at [653, 58] on div "15" at bounding box center [655, 57] width 33 height 14
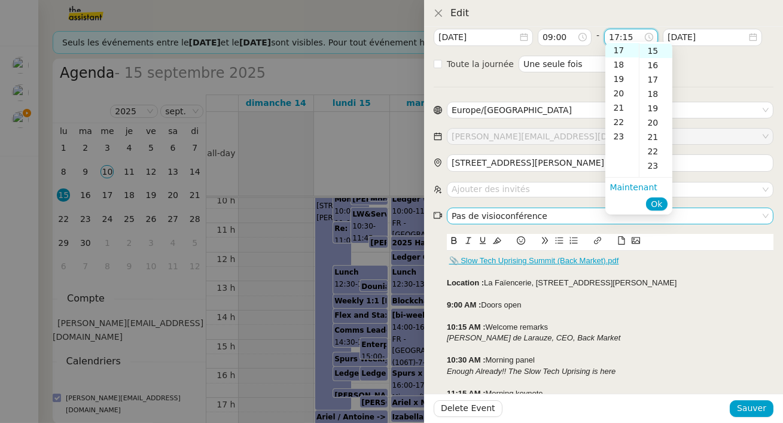
scroll to position [215, 0]
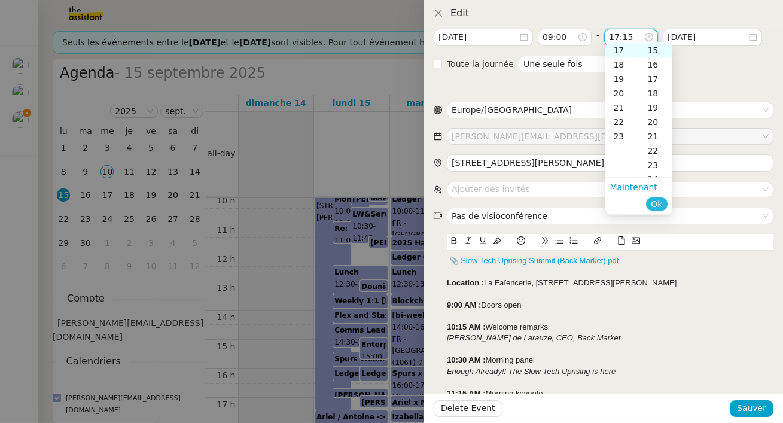
click at [658, 202] on span "Ok" at bounding box center [656, 204] width 11 height 12
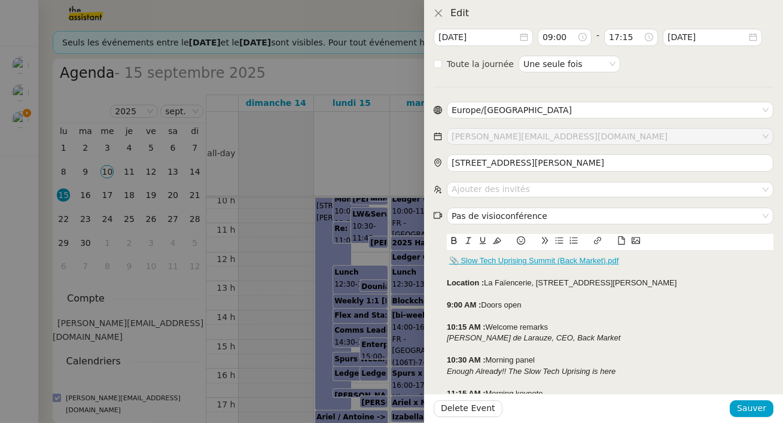
scroll to position [343, 0]
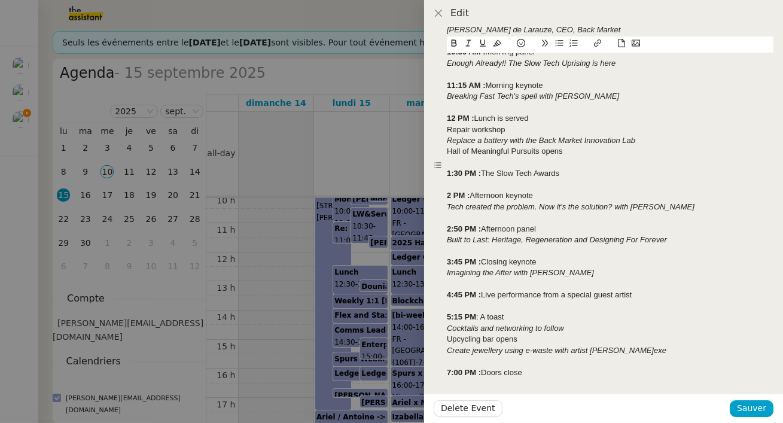
click at [479, 336] on div "Upcycling bar opens" at bounding box center [610, 339] width 327 height 11
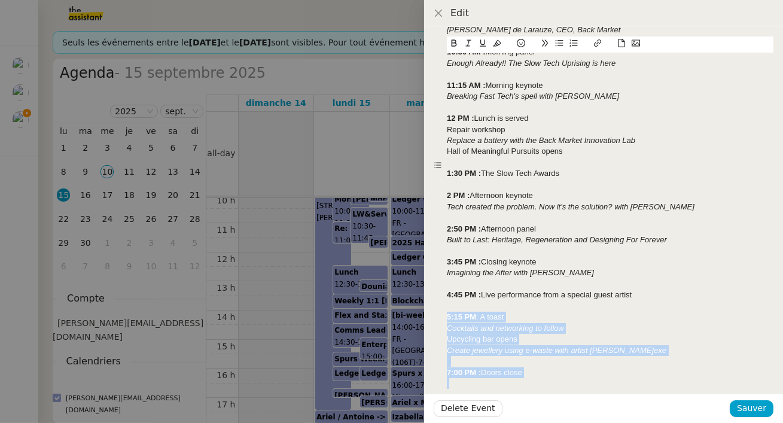
drag, startPoint x: 448, startPoint y: 312, endPoint x: 547, endPoint y: 379, distance: 118.9
click at [547, 361] on div "📎 Slow Tech Uprising Summit (Back Market).pdf Location : La Faïencerie, [STREET…" at bounding box center [610, 174] width 327 height 462
copy div "5:15 PM : A toast Cocktails and networking to follow Upcycling bar opens Create…"
drag, startPoint x: 748, startPoint y: 404, endPoint x: 711, endPoint y: 322, distance: 89.4
click at [711, 322] on div "Slow Tech Uprising Summit (Back Market) [DATE] 09:00 - 17:15 [DATE] Toute la jo…" at bounding box center [603, 225] width 359 height 396
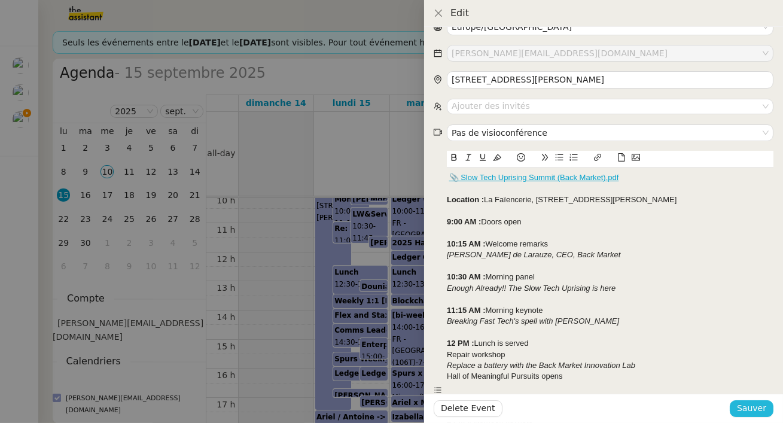
scroll to position [0, 0]
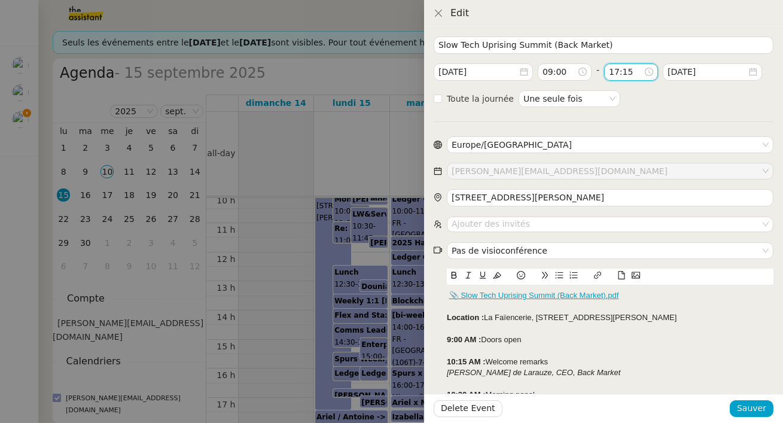
click at [626, 67] on input "17:15" at bounding box center [626, 72] width 35 height 14
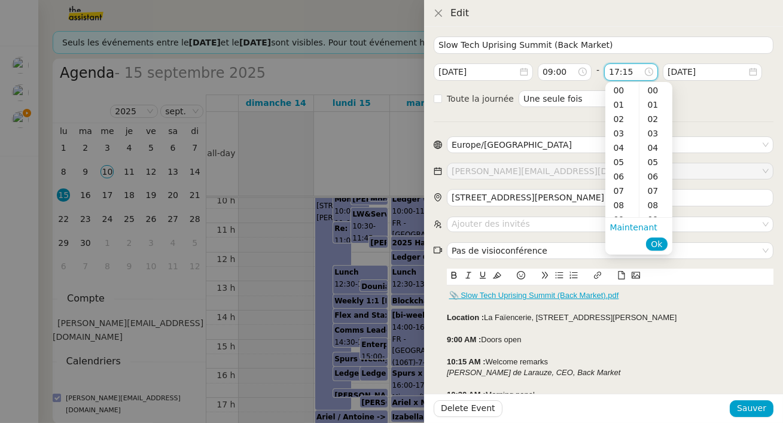
scroll to position [215, 0]
drag, startPoint x: 621, startPoint y: 132, endPoint x: 621, endPoint y: 123, distance: 9.0
click at [621, 123] on ul "00 01 02 03 04 05 06 07 08 09 10 11 12 13 14 15 16 17 18 19 20 21 22 23" at bounding box center [621, 150] width 33 height 134
click at [621, 123] on div "19" at bounding box center [621, 119] width 33 height 14
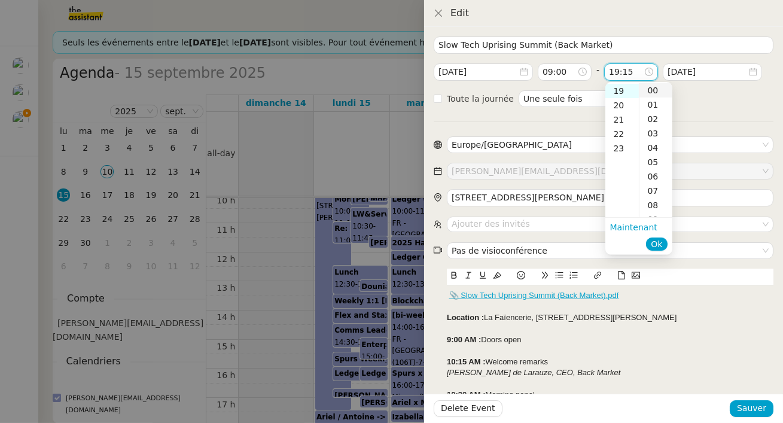
click at [653, 92] on div "00" at bounding box center [655, 90] width 33 height 14
type input "19:00"
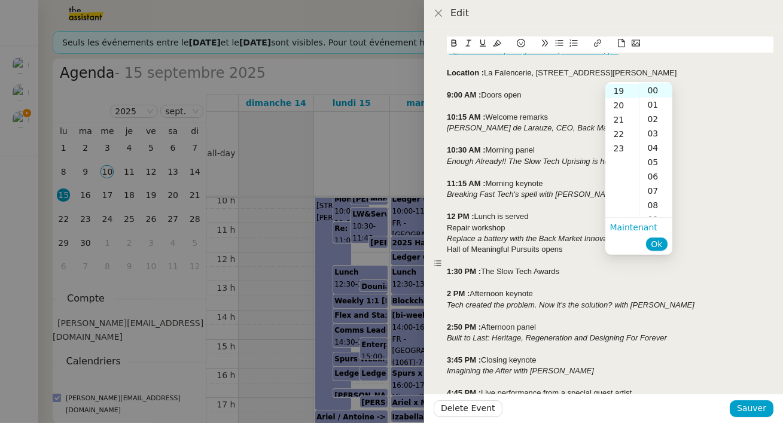
scroll to position [343, 0]
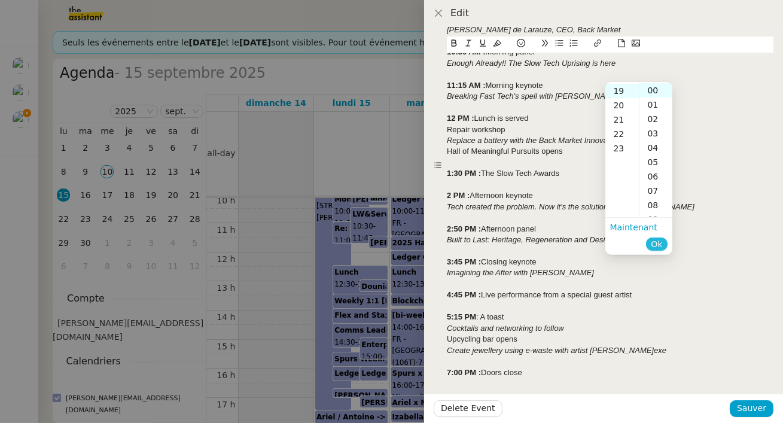
click at [654, 243] on span "Ok" at bounding box center [656, 244] width 11 height 12
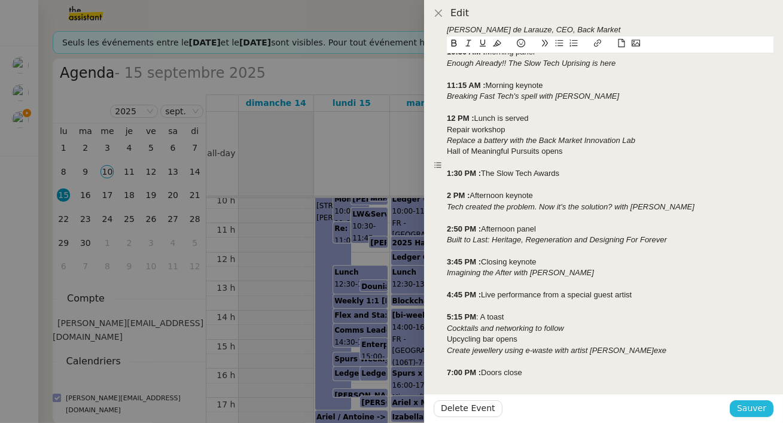
click at [759, 361] on button "Sauver" at bounding box center [752, 408] width 44 height 17
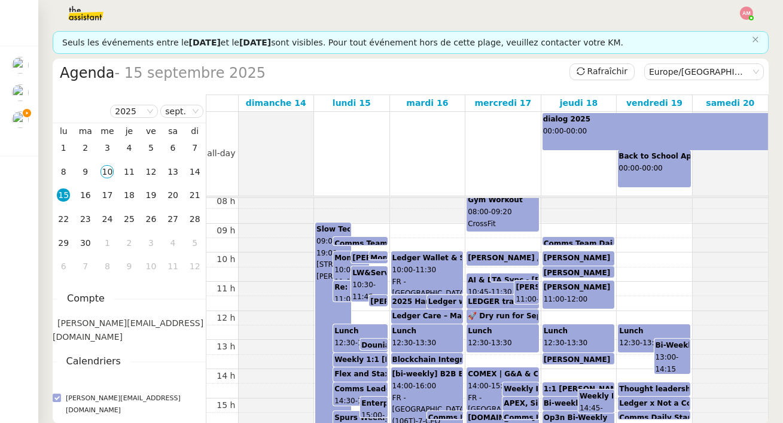
scroll to position [217, 0]
